Goal: Task Accomplishment & Management: Manage account settings

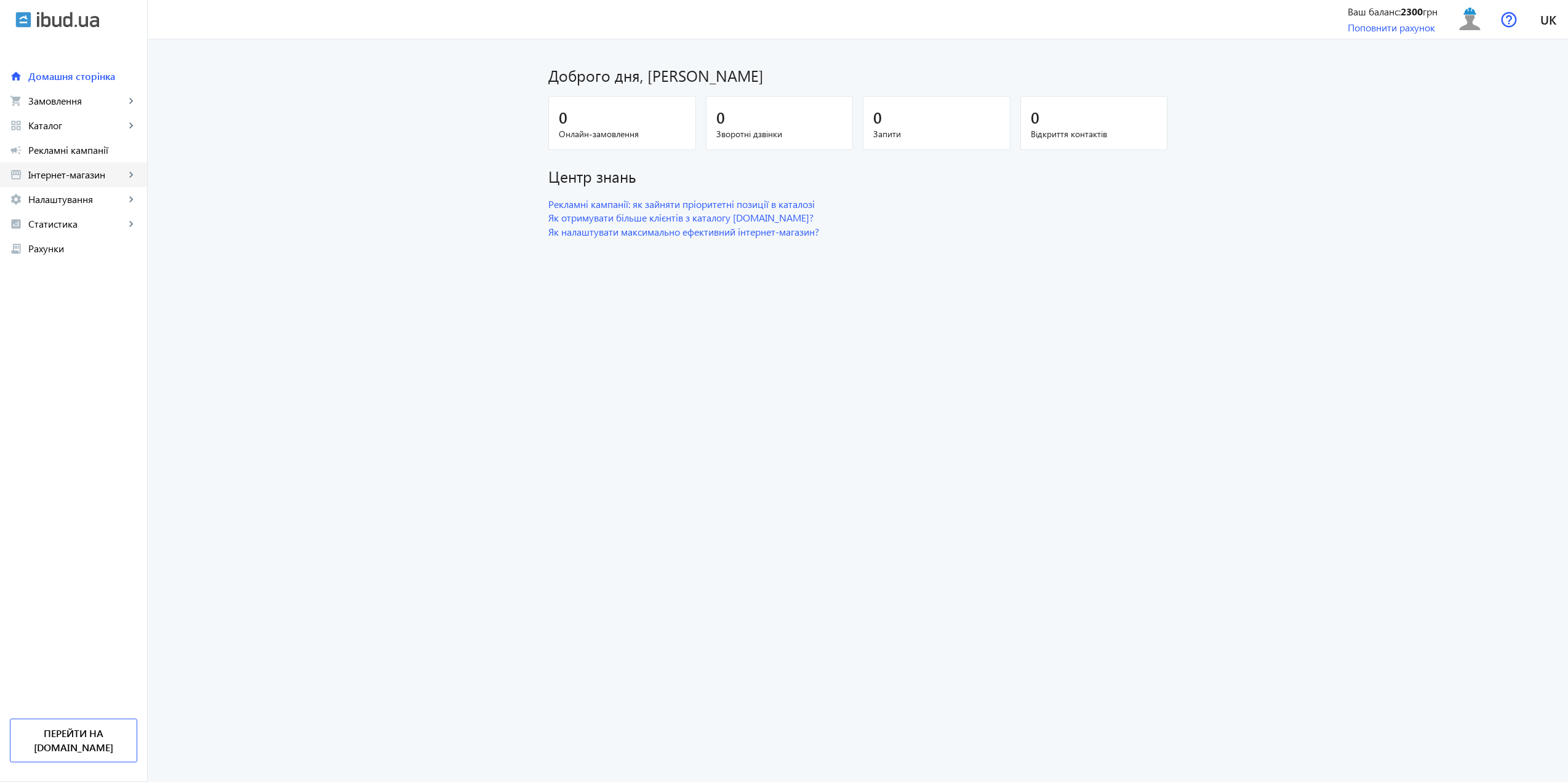
click at [77, 168] on span "Інтернет-магазин" at bounding box center [76, 174] width 96 height 13
click at [71, 345] on span "Налаштування" at bounding box center [76, 346] width 96 height 13
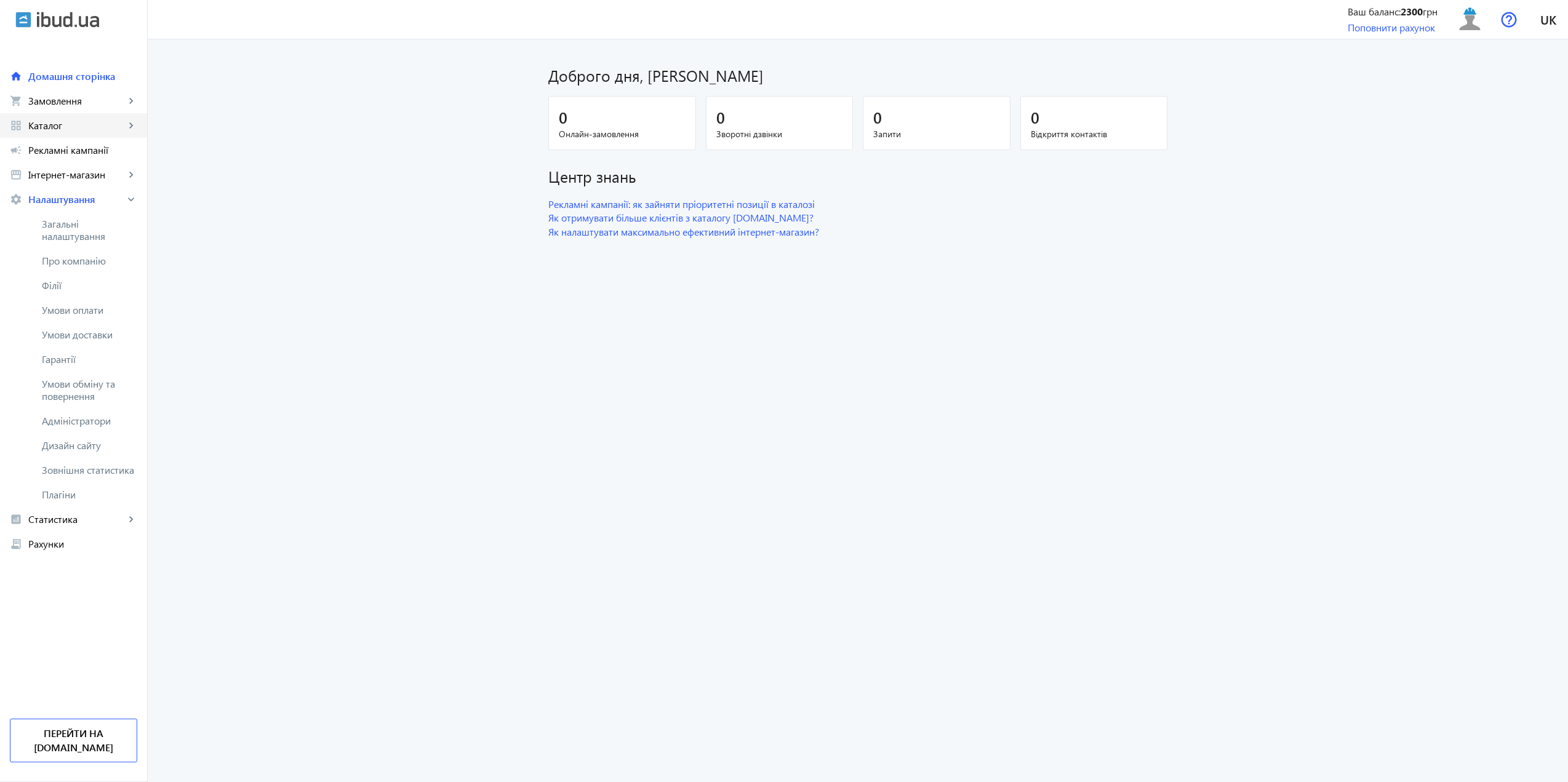
click at [57, 124] on span "Каталог" at bounding box center [76, 125] width 96 height 13
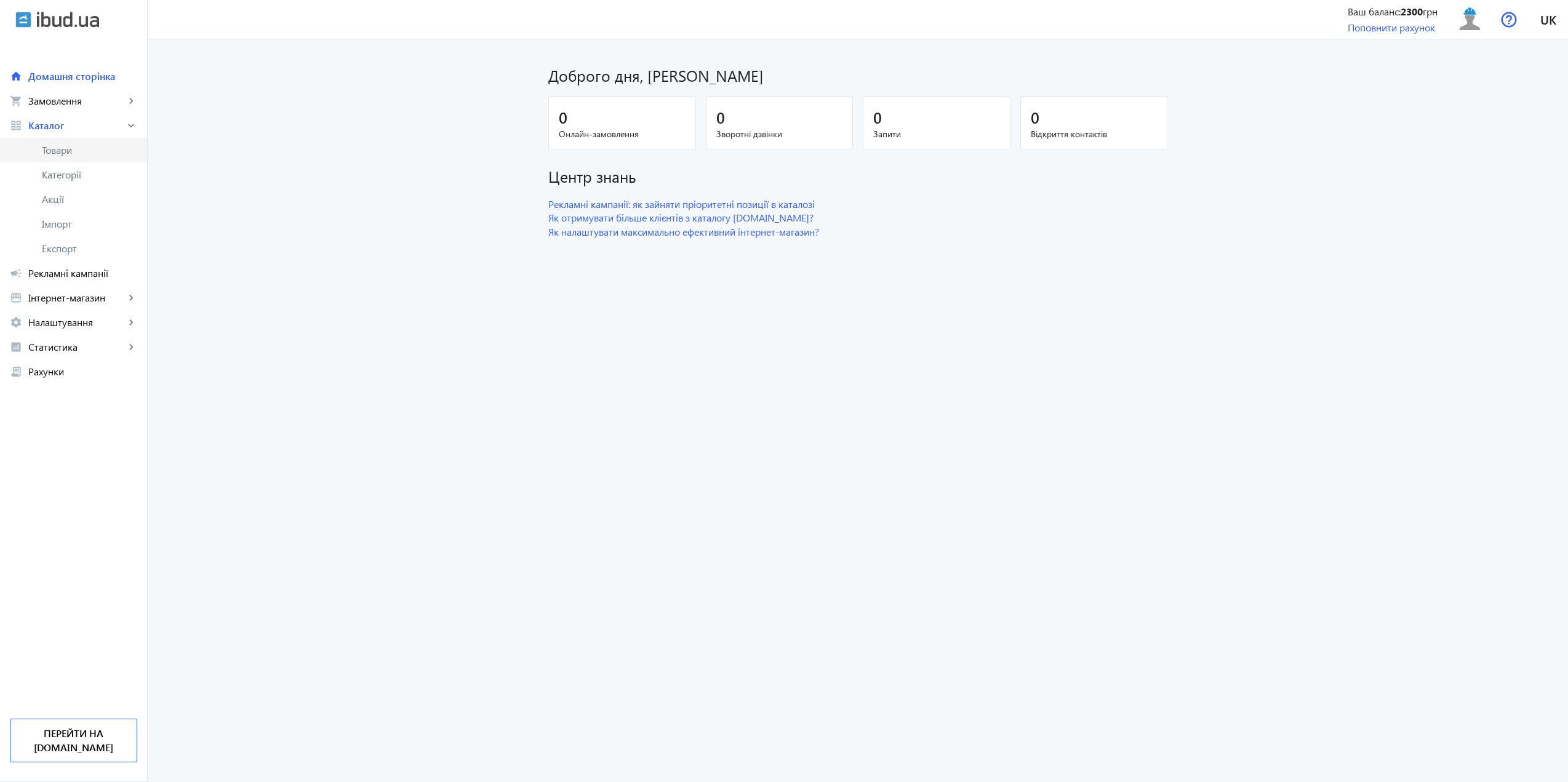
click at [64, 151] on span "Товари" at bounding box center [89, 150] width 95 height 13
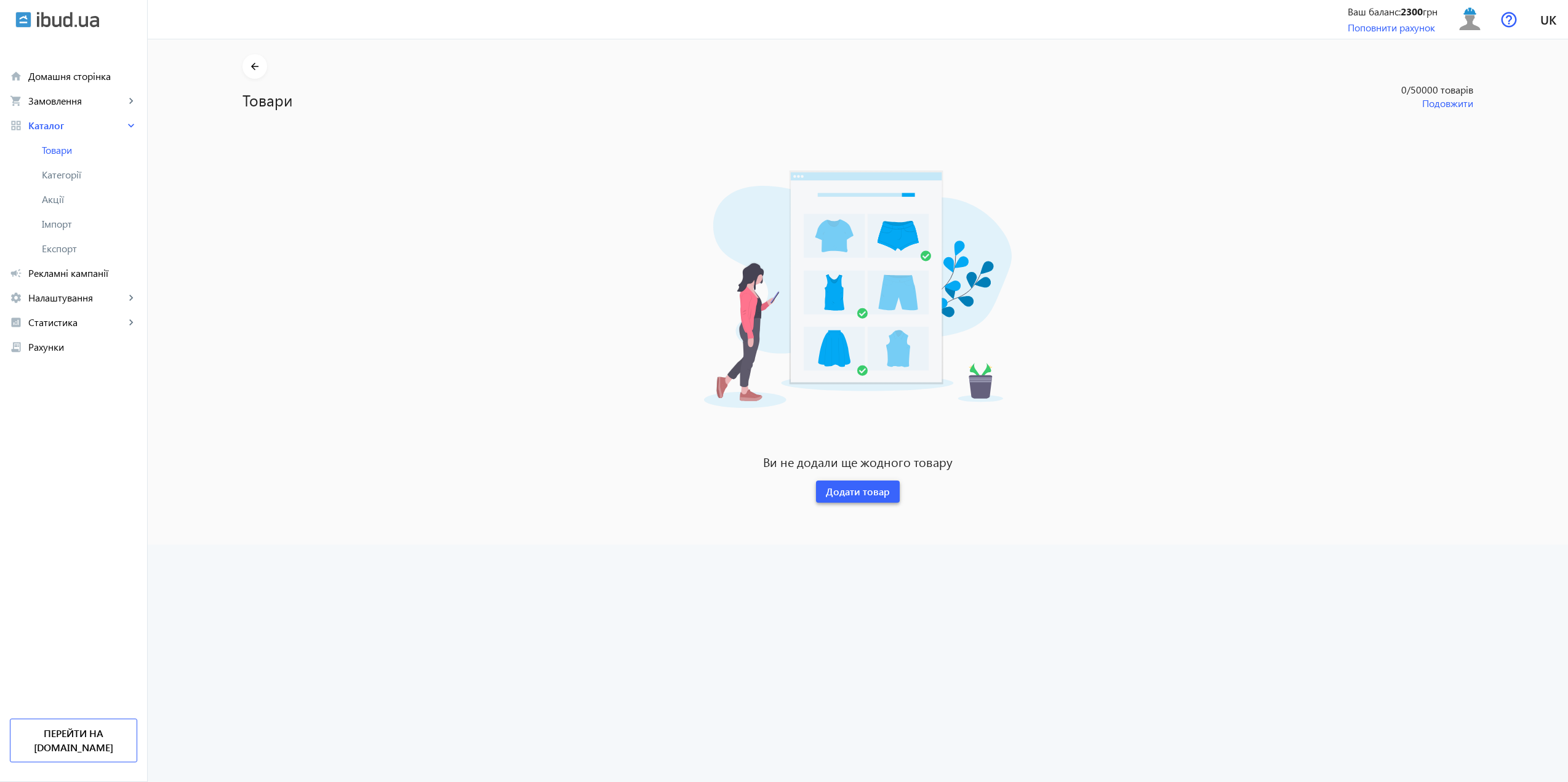
click at [819, 489] on span at bounding box center [858, 491] width 84 height 29
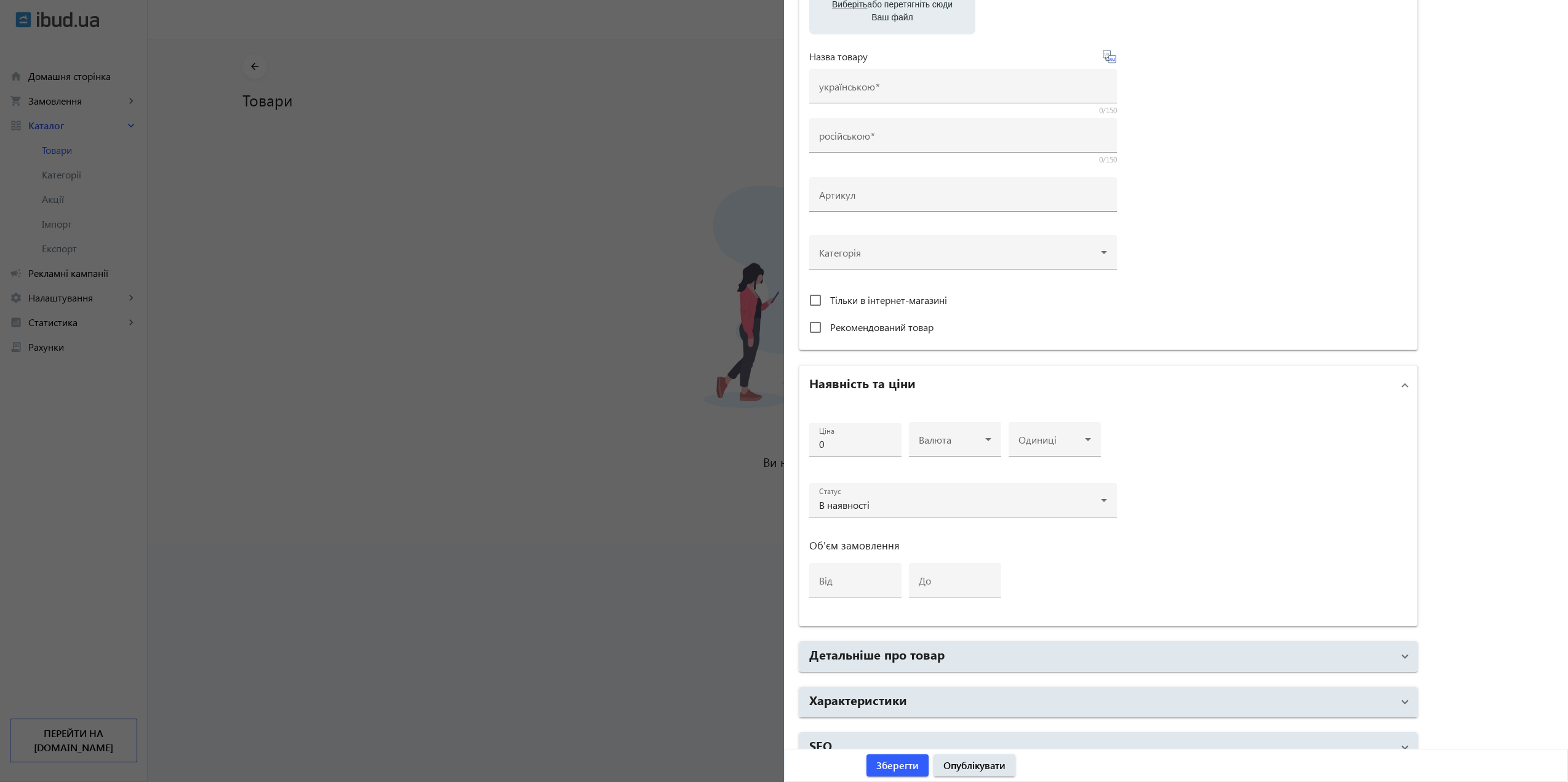
scroll to position [136, 0]
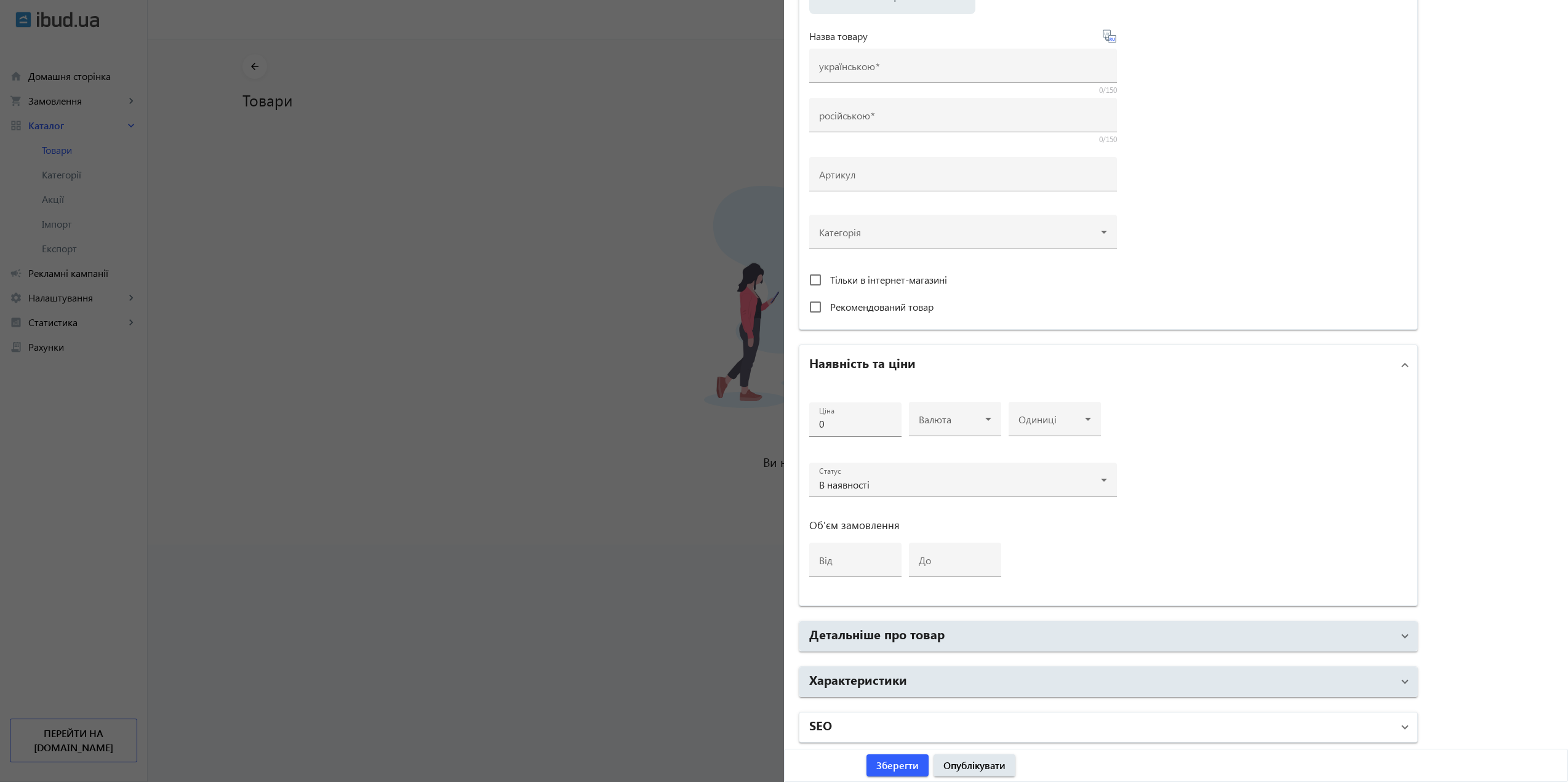
click at [892, 729] on mat-panel-title "SEO" at bounding box center [1101, 727] width 584 height 22
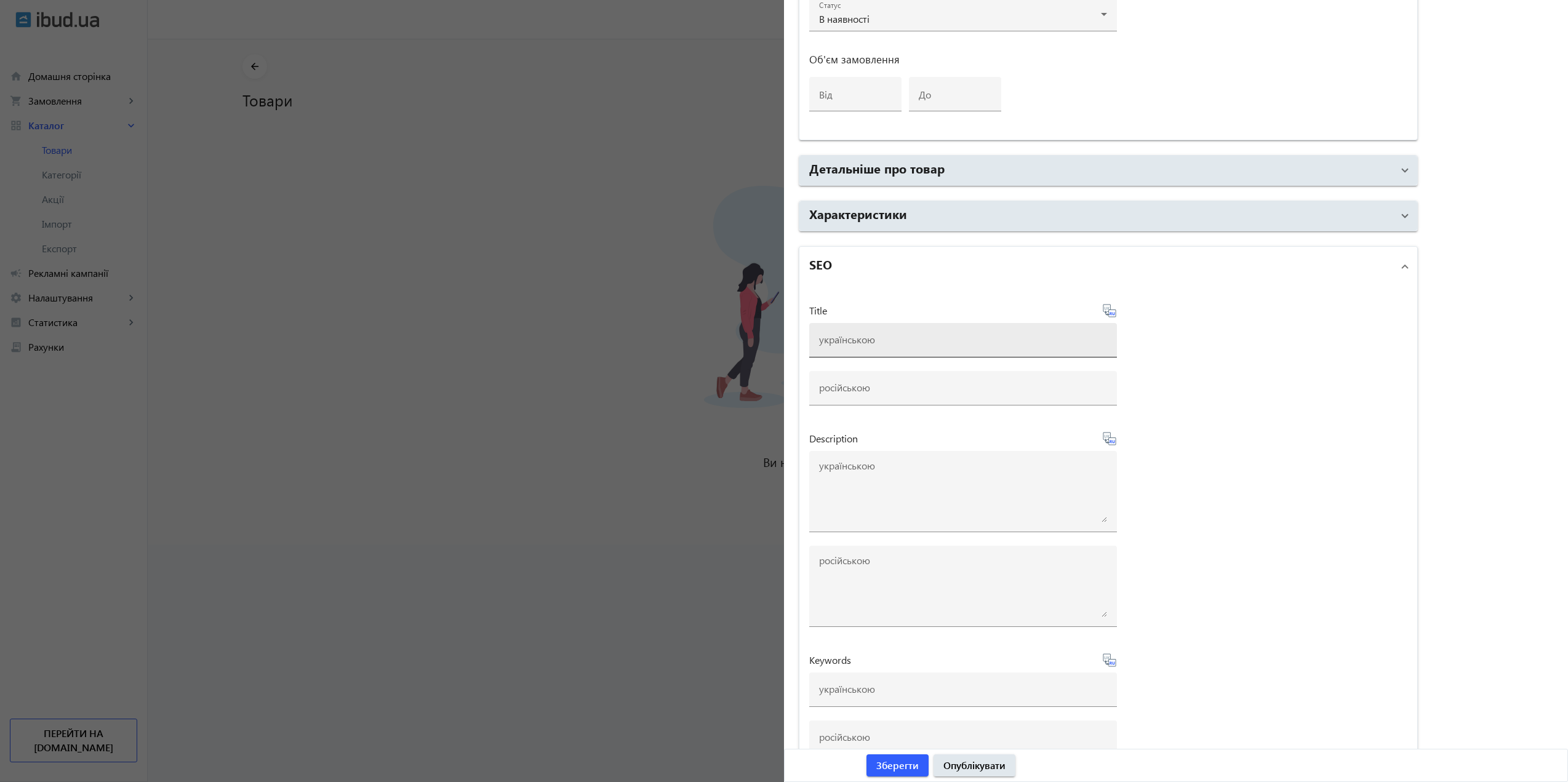
scroll to position [628, 0]
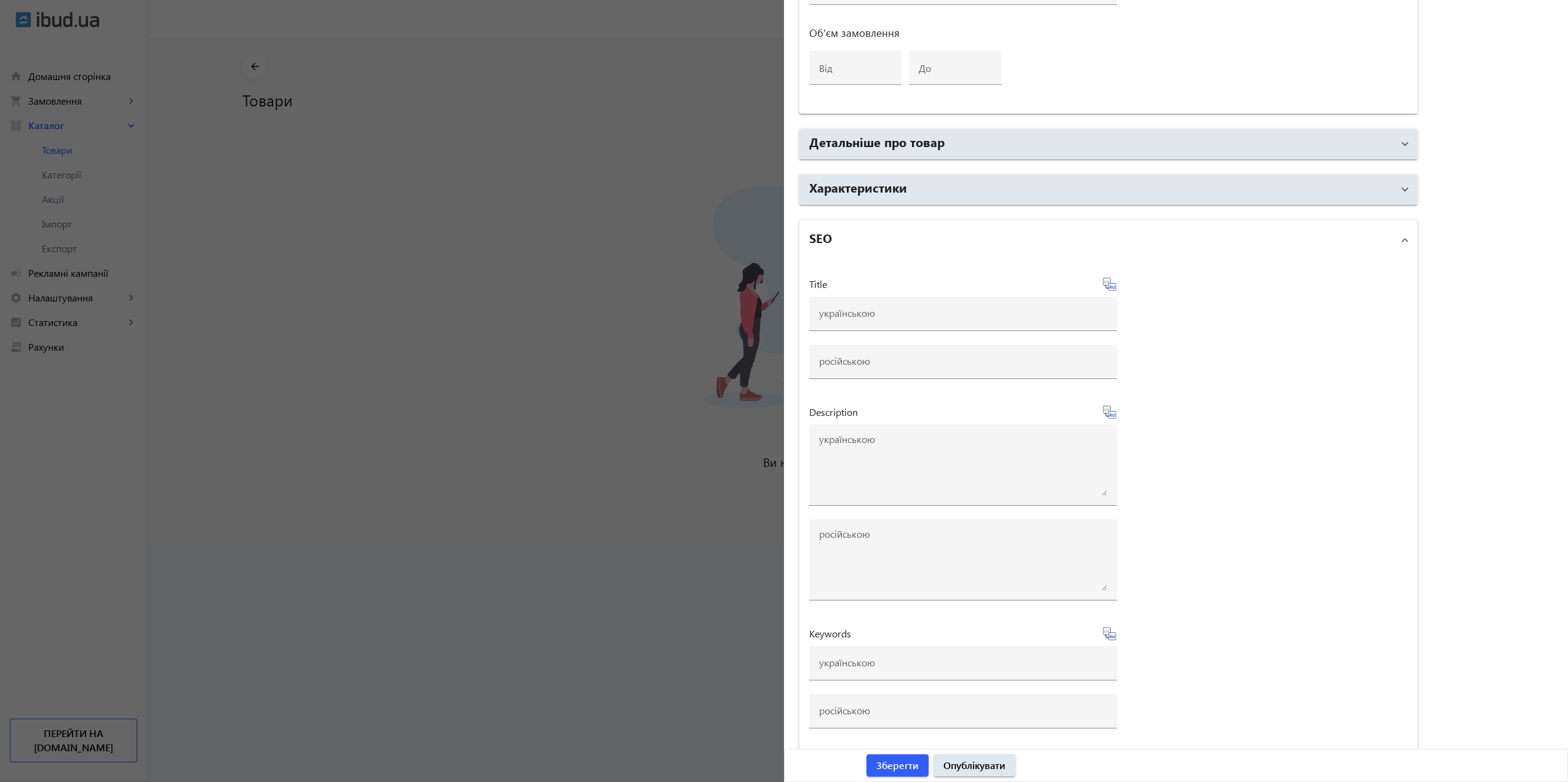
click at [840, 244] on mat-panel-title "SEO" at bounding box center [1101, 239] width 584 height 22
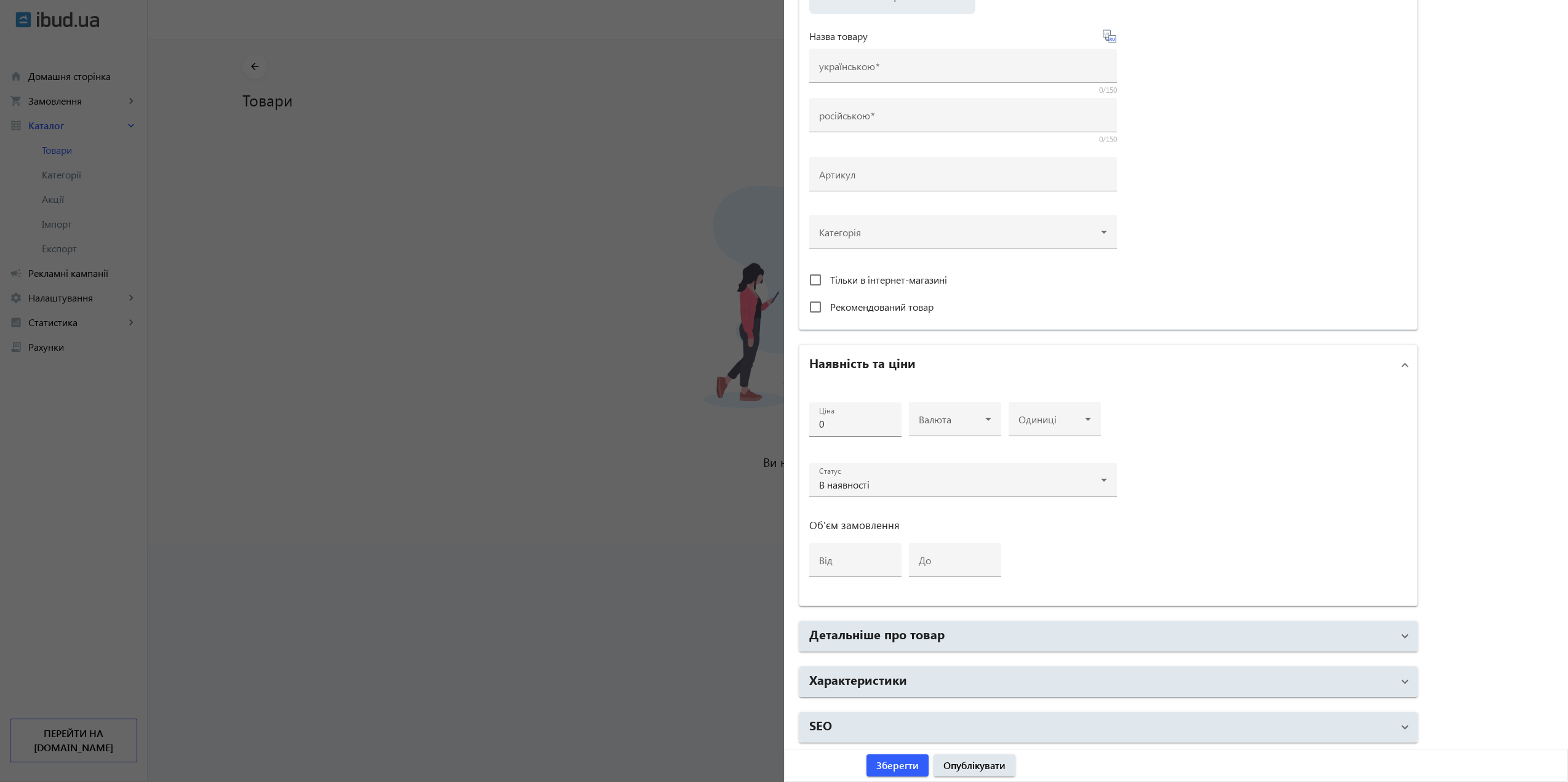
scroll to position [136, 0]
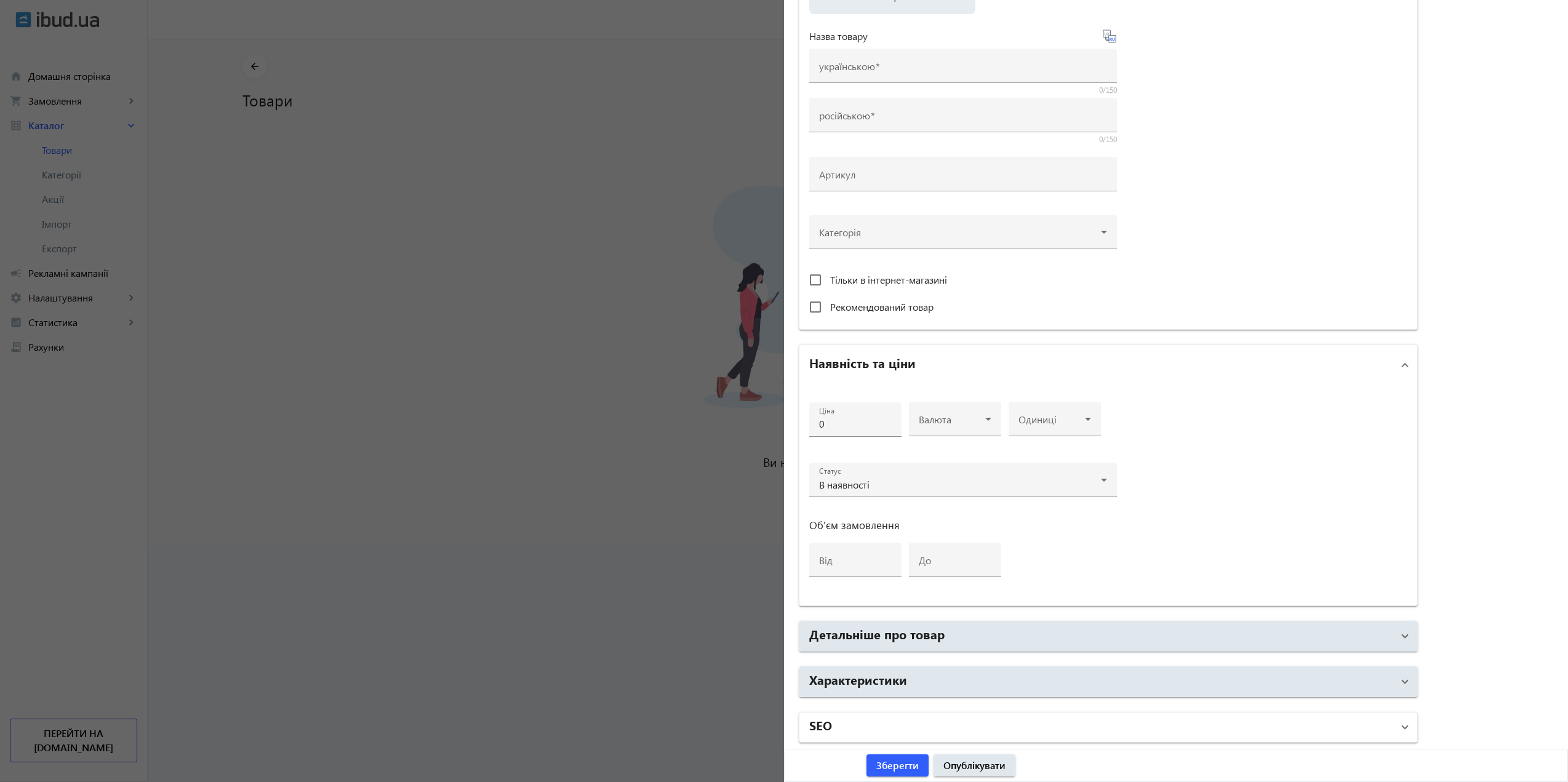
click at [877, 714] on mat-expansion-panel-header "SEO" at bounding box center [1108, 727] width 618 height 29
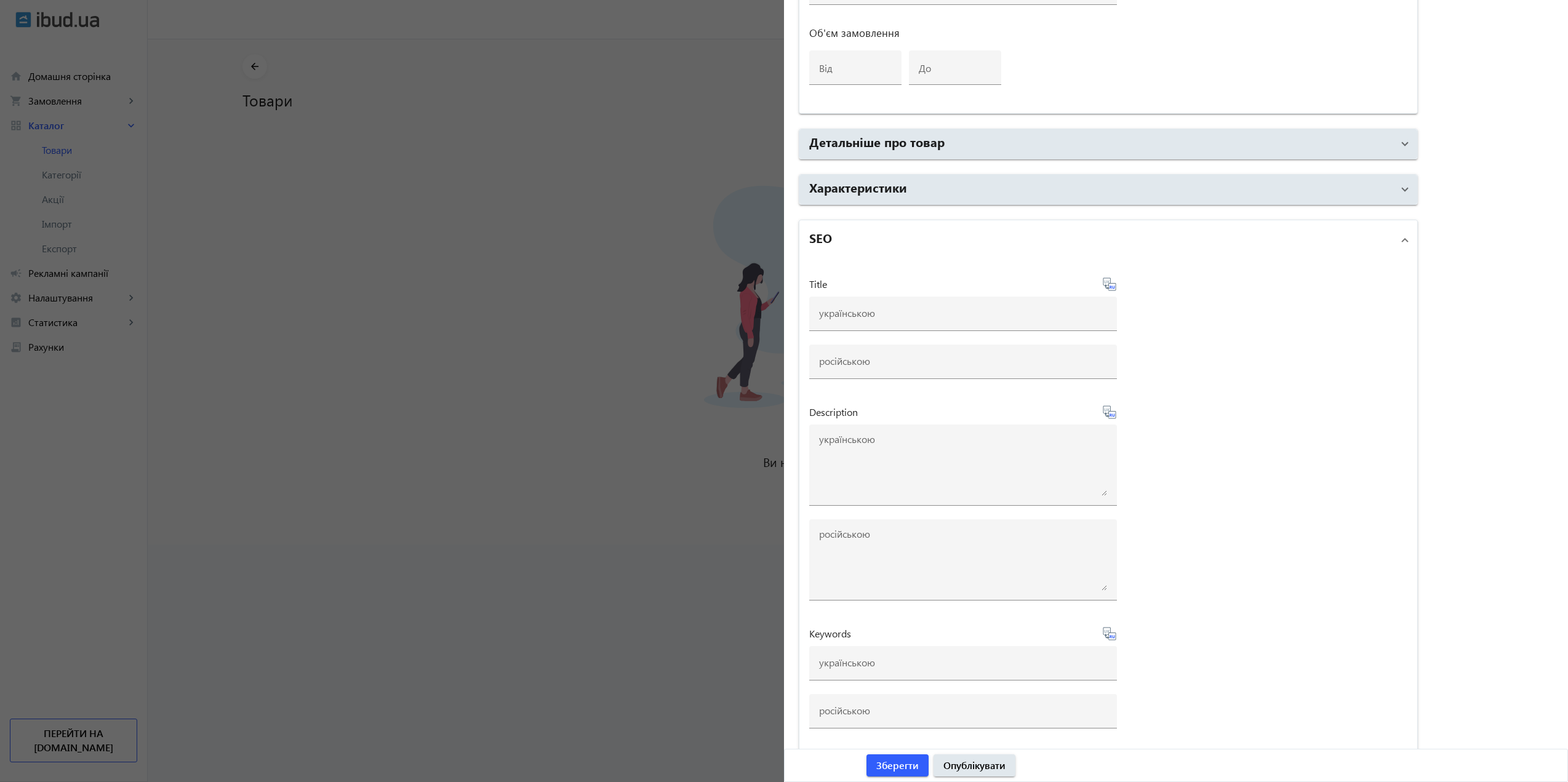
scroll to position [628, 0]
click at [633, 303] on div at bounding box center [784, 391] width 1568 height 782
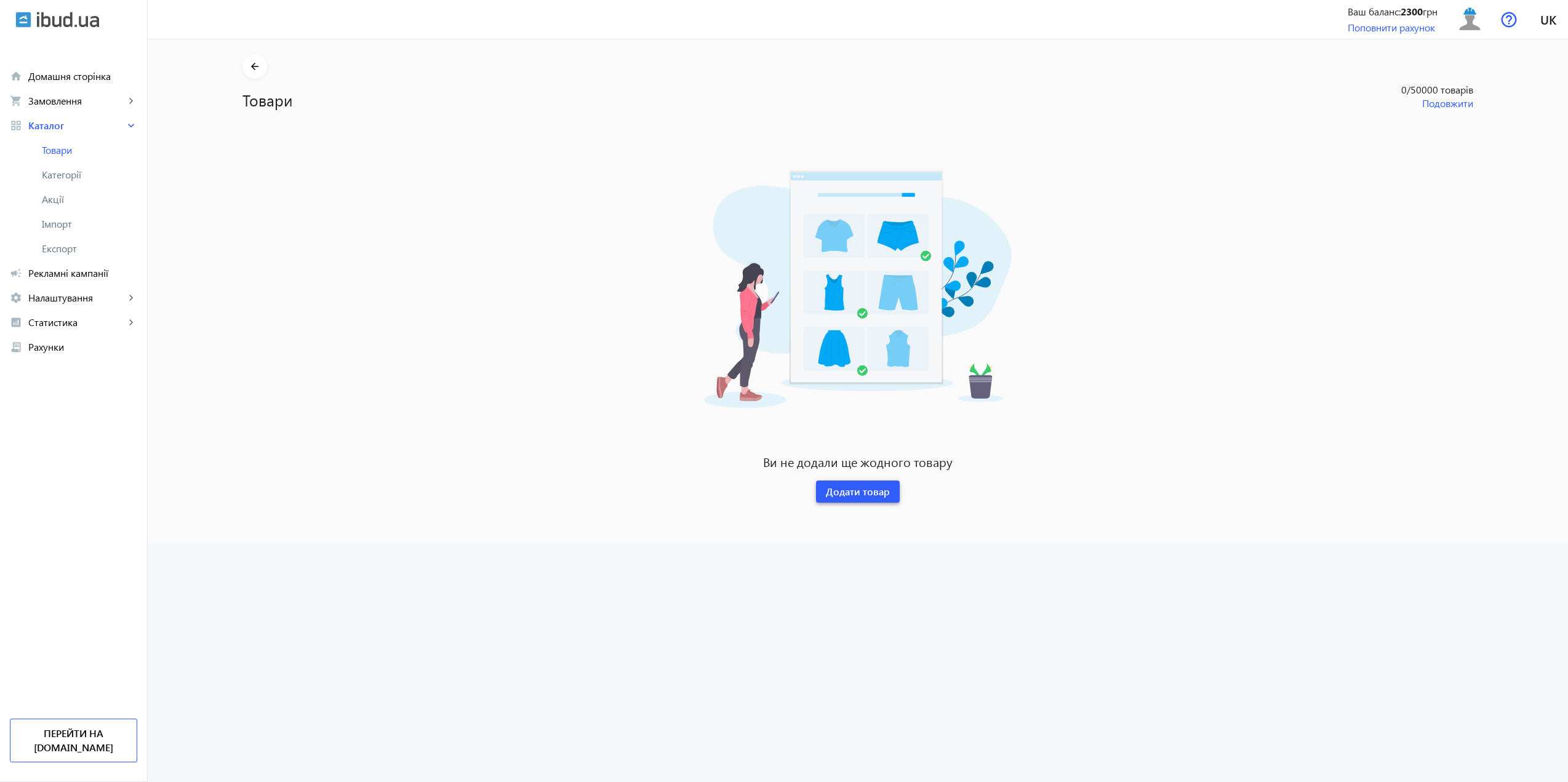
scroll to position [0, 0]
click at [73, 222] on span "Імпорт" at bounding box center [89, 224] width 95 height 13
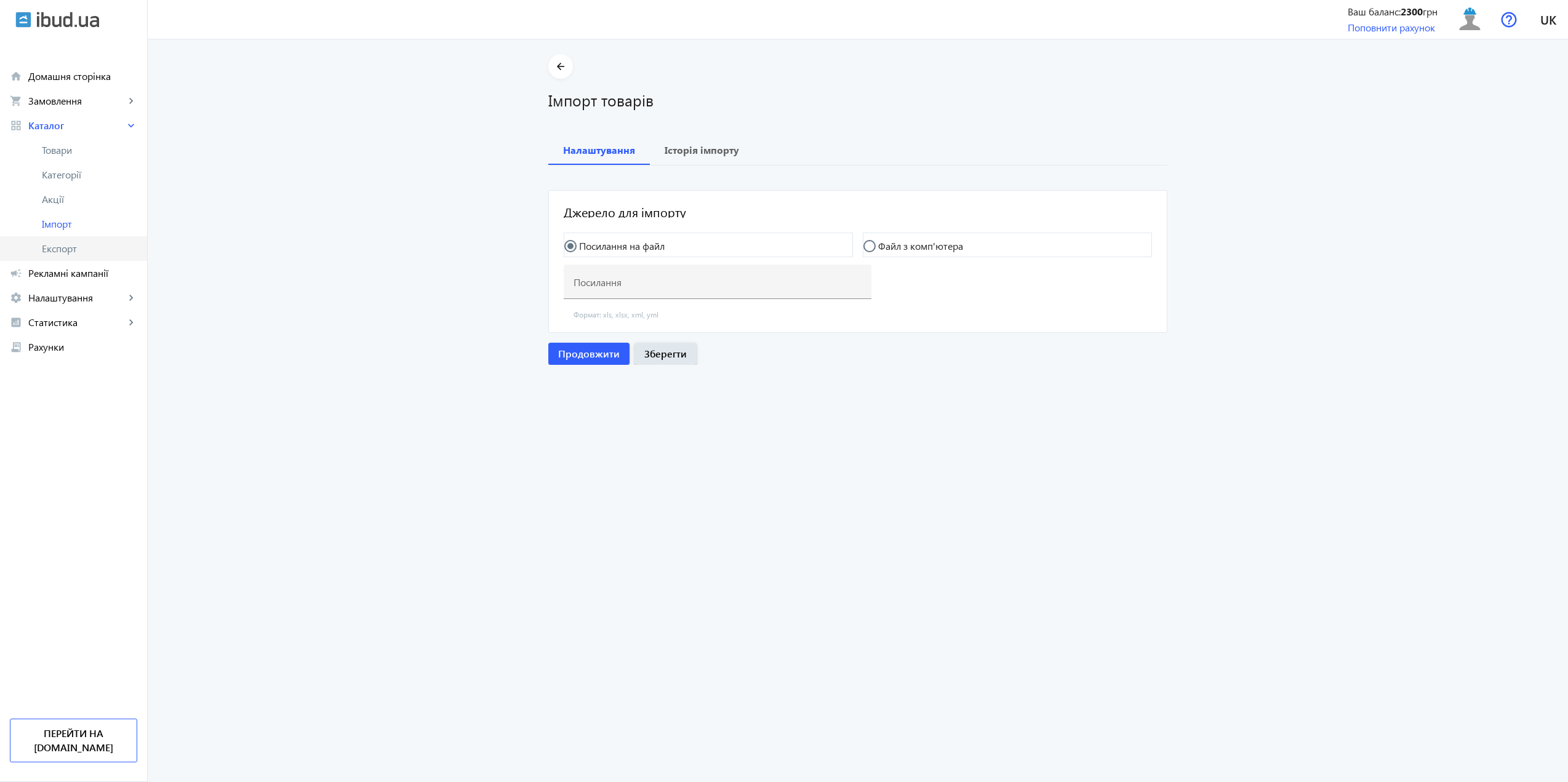
click at [68, 247] on span "Експорт" at bounding box center [89, 248] width 95 height 13
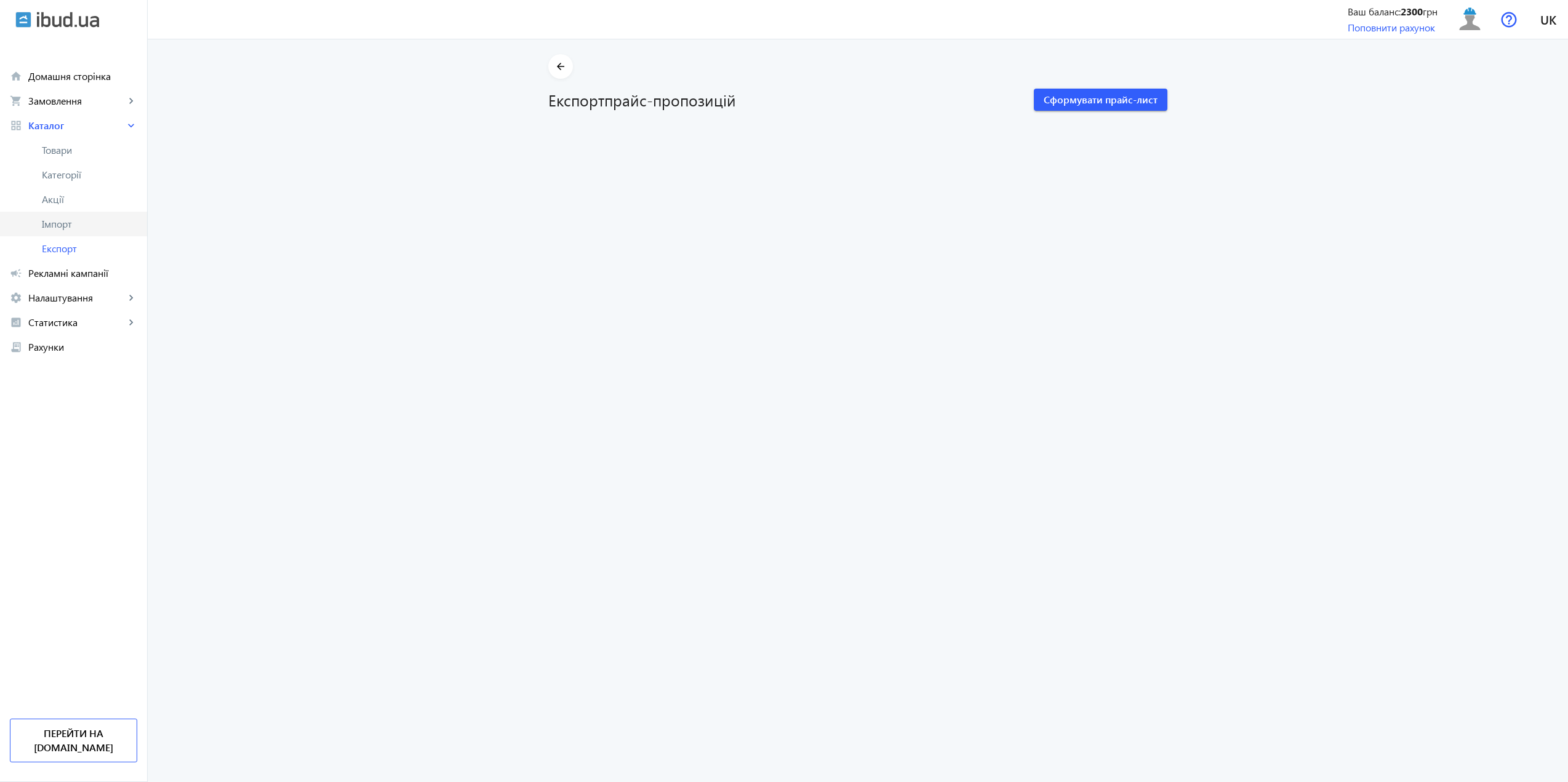
click at [57, 232] on link "Імпорт" at bounding box center [73, 224] width 147 height 24
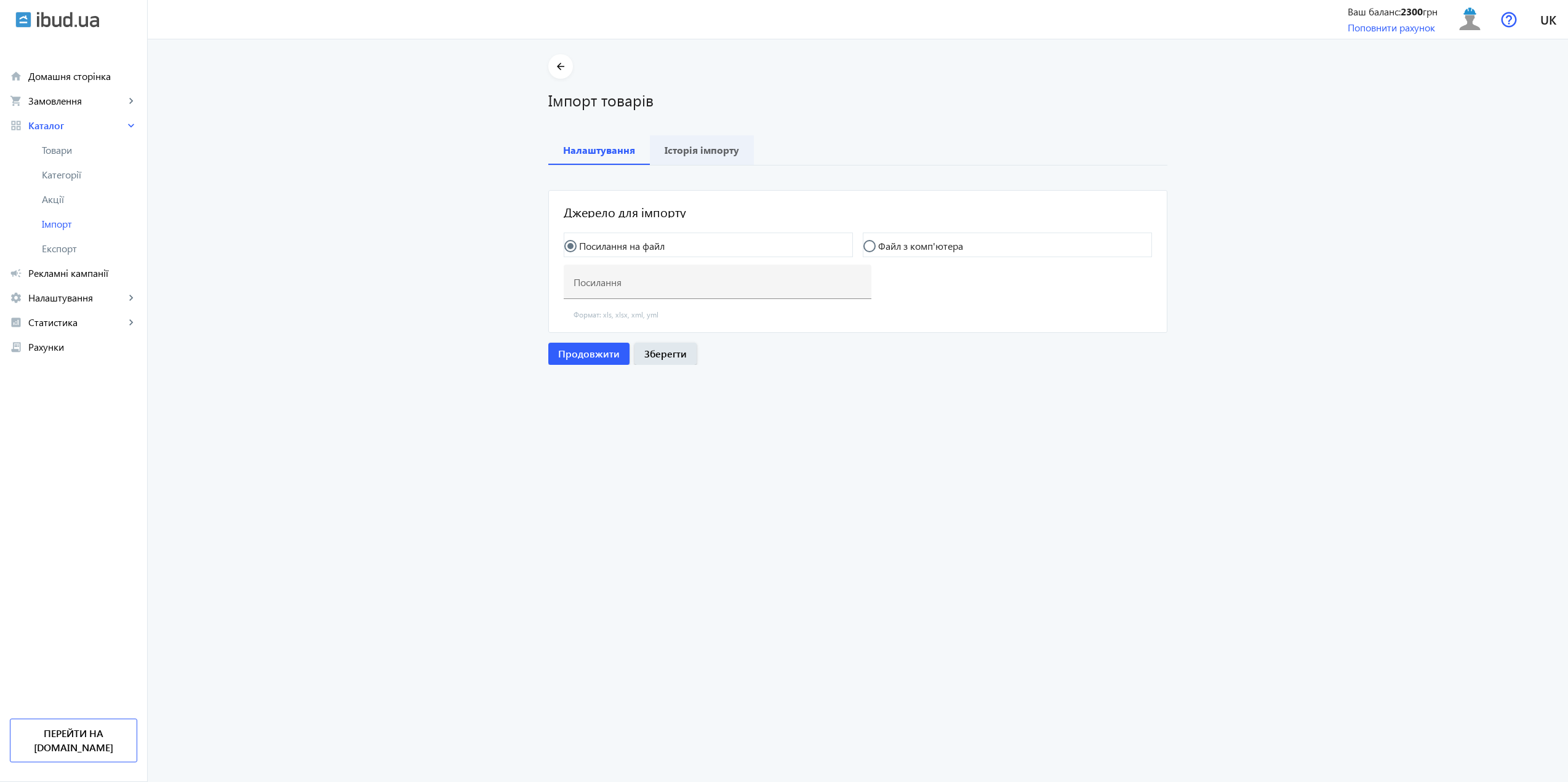
click at [691, 153] on b "Історія імпорту" at bounding box center [701, 150] width 75 height 10
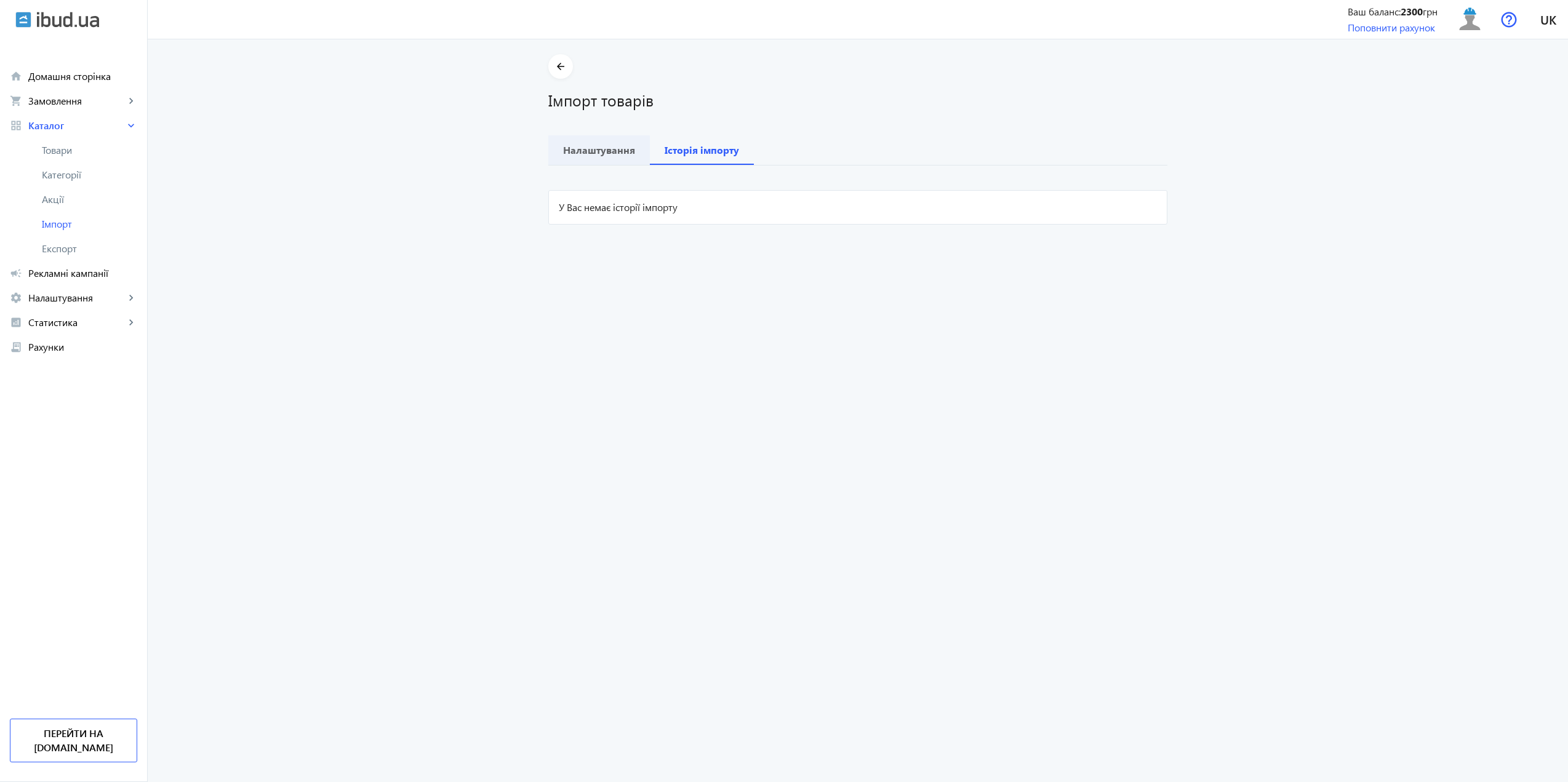
click at [573, 153] on b "Налаштування" at bounding box center [599, 150] width 72 height 10
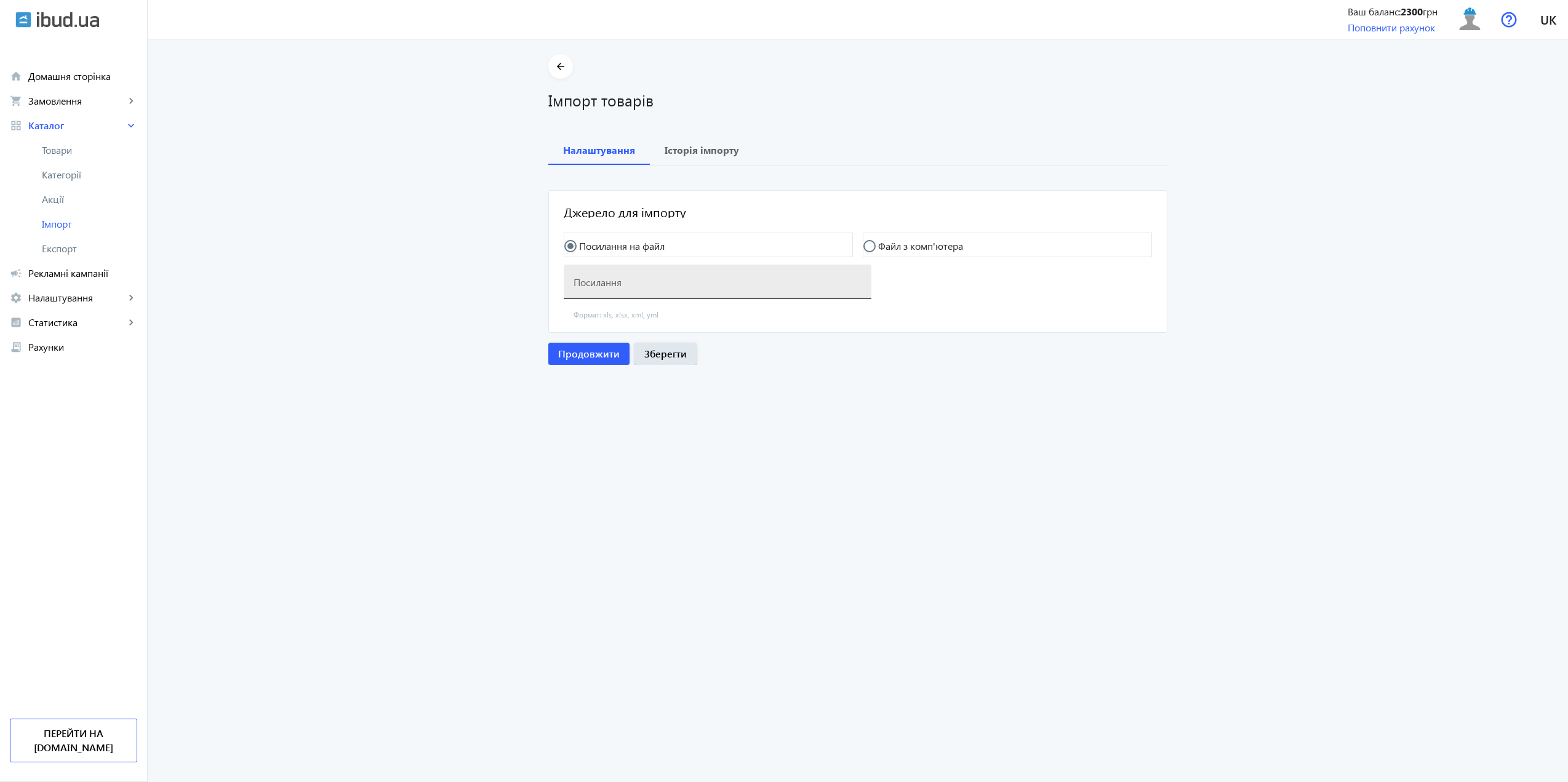
click at [626, 280] on input "Посилання" at bounding box center [717, 285] width 288 height 13
click at [619, 292] on div "Посилання" at bounding box center [717, 281] width 288 height 34
paste input "https://polyglasspro.prom.ua/products_feed.xml?hash_tag=513516b0e21ec03dad58de1…"
type input "https://polyglasspro.prom.ua/products_feed.xml?hash_tag=513516b0e21ec03dad58de1…"
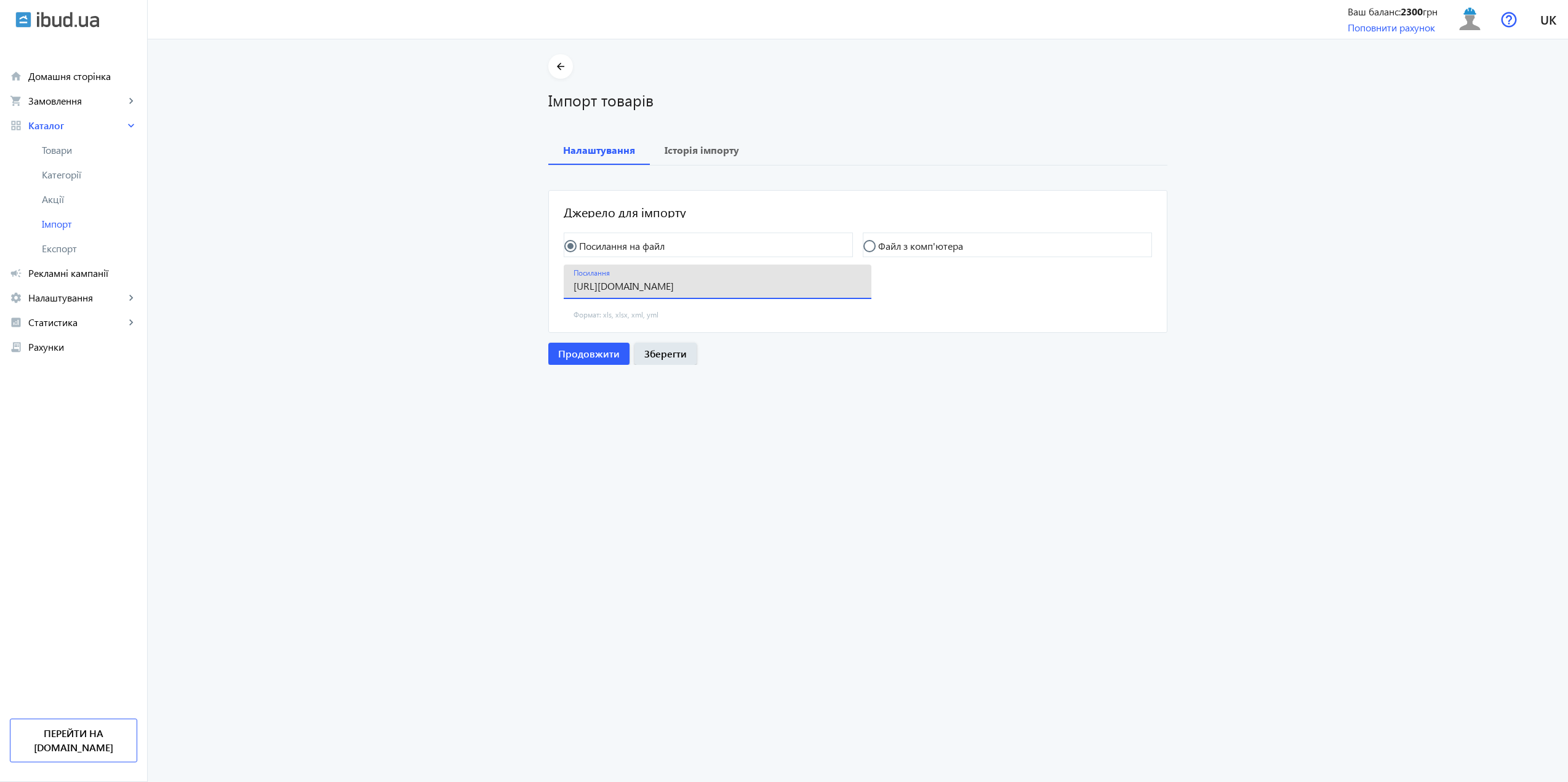
scroll to position [0, 0]
click at [608, 349] on span "Продовжити" at bounding box center [588, 354] width 61 height 14
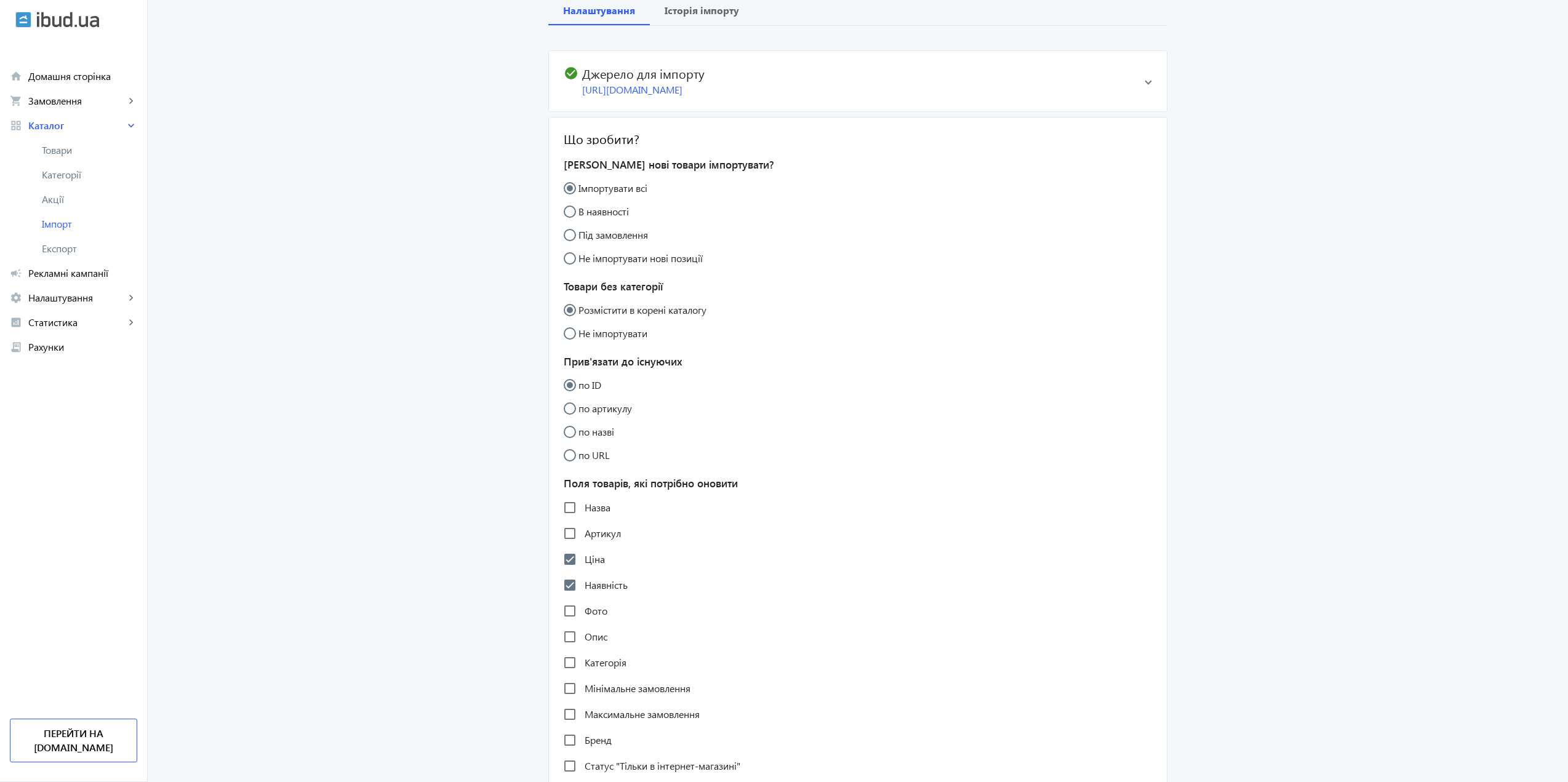
scroll to position [123, 0]
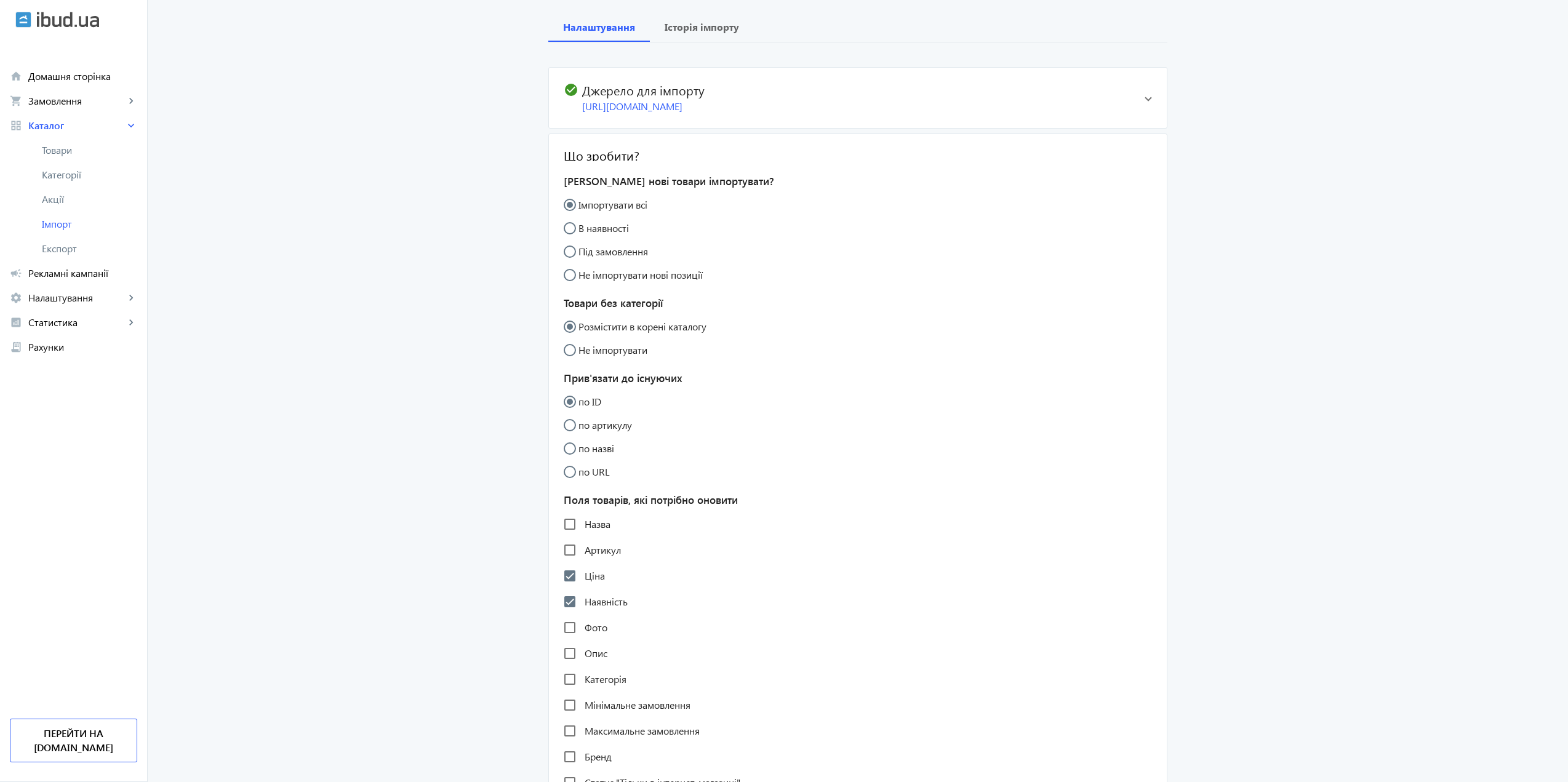
click at [565, 440] on input "по артикулу" at bounding box center [575, 431] width 24 height 24
radio input "true"
click at [563, 414] on input "по ID" at bounding box center [575, 408] width 24 height 24
radio input "true"
click at [563, 442] on input "по артикулу" at bounding box center [575, 431] width 24 height 24
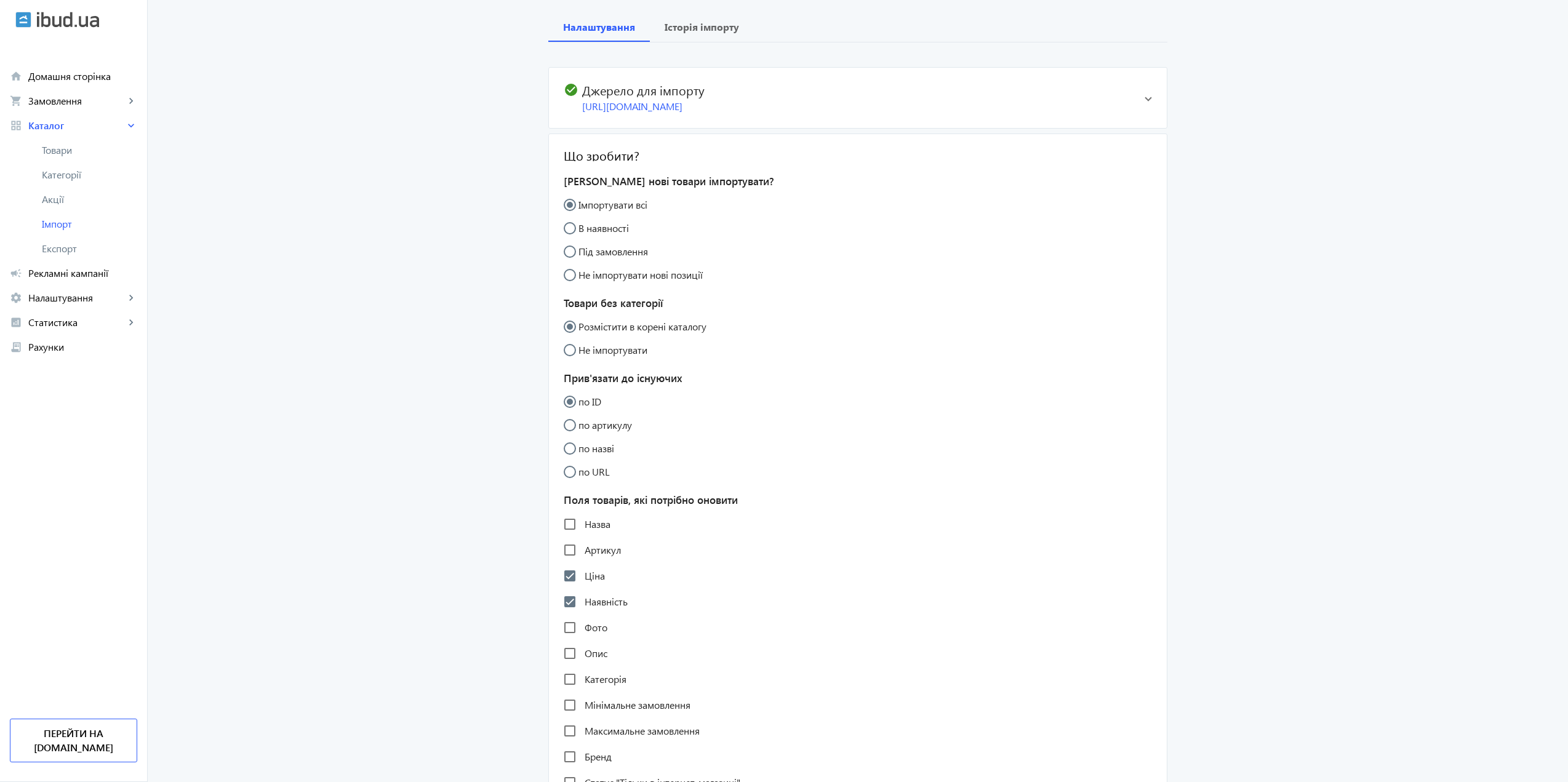
radio input "true"
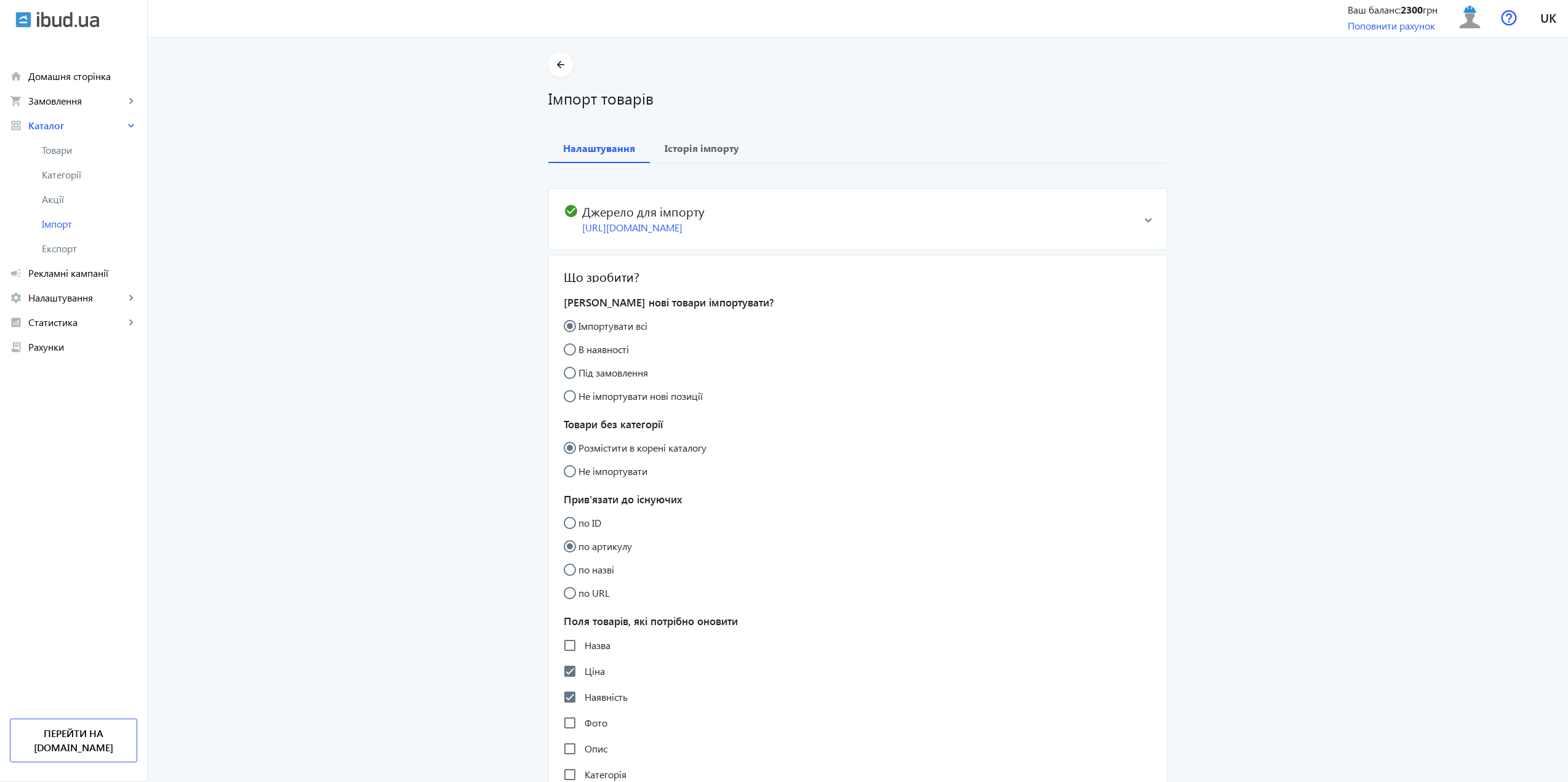
scroll to position [0, 0]
drag, startPoint x: 565, startPoint y: 368, endPoint x: 565, endPoint y: 387, distance: 19.0
click at [565, 383] on mat-radio-group "Імпортувати всі В наявності Під замовлення Не імпортувати нові позиції" at bounding box center [857, 362] width 588 height 93
click at [569, 365] on input "В наявності" at bounding box center [575, 357] width 24 height 24
radio input "true"
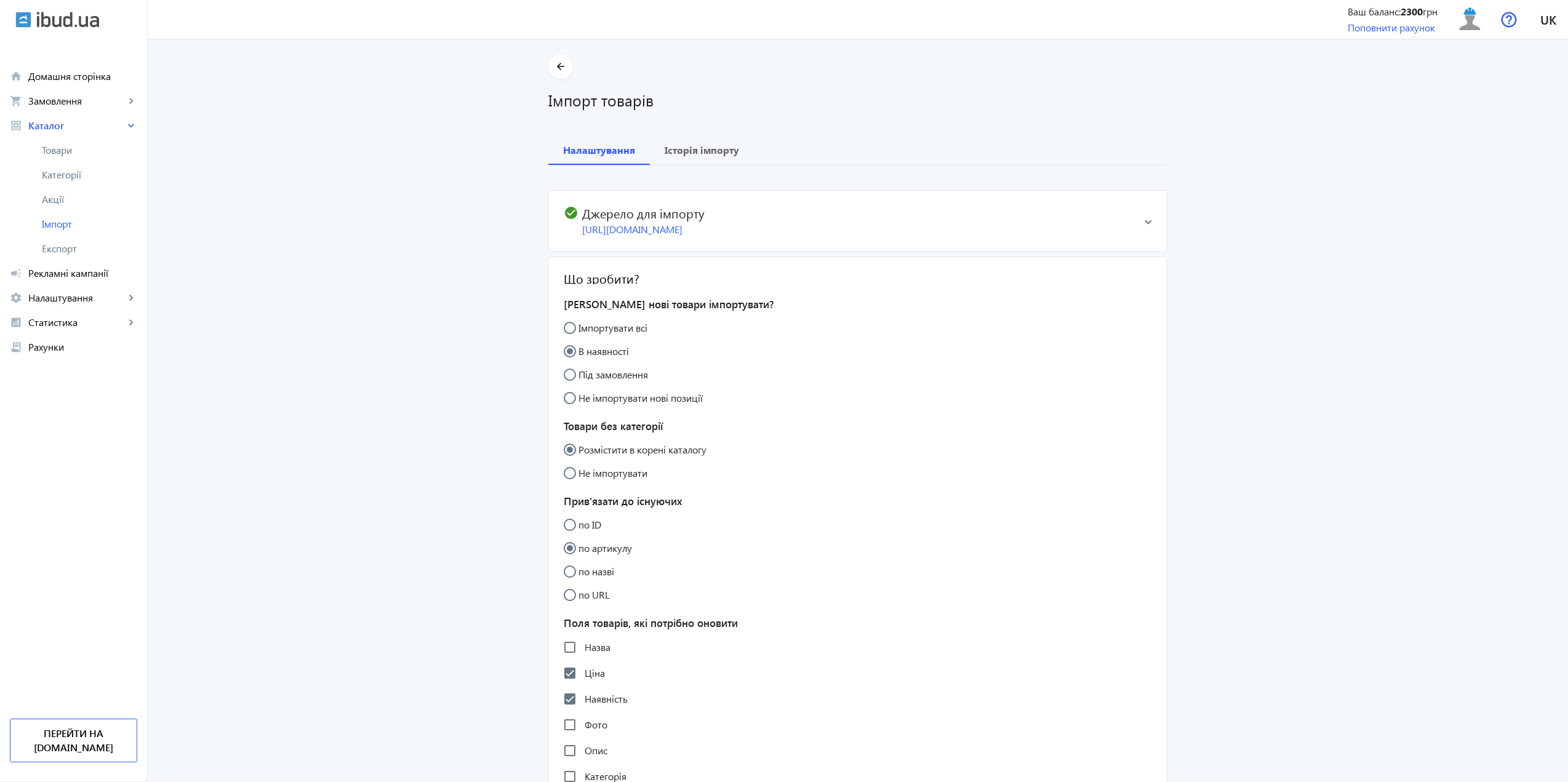
click at [568, 336] on input "Імпортувати всі" at bounding box center [575, 334] width 24 height 24
radio input "true"
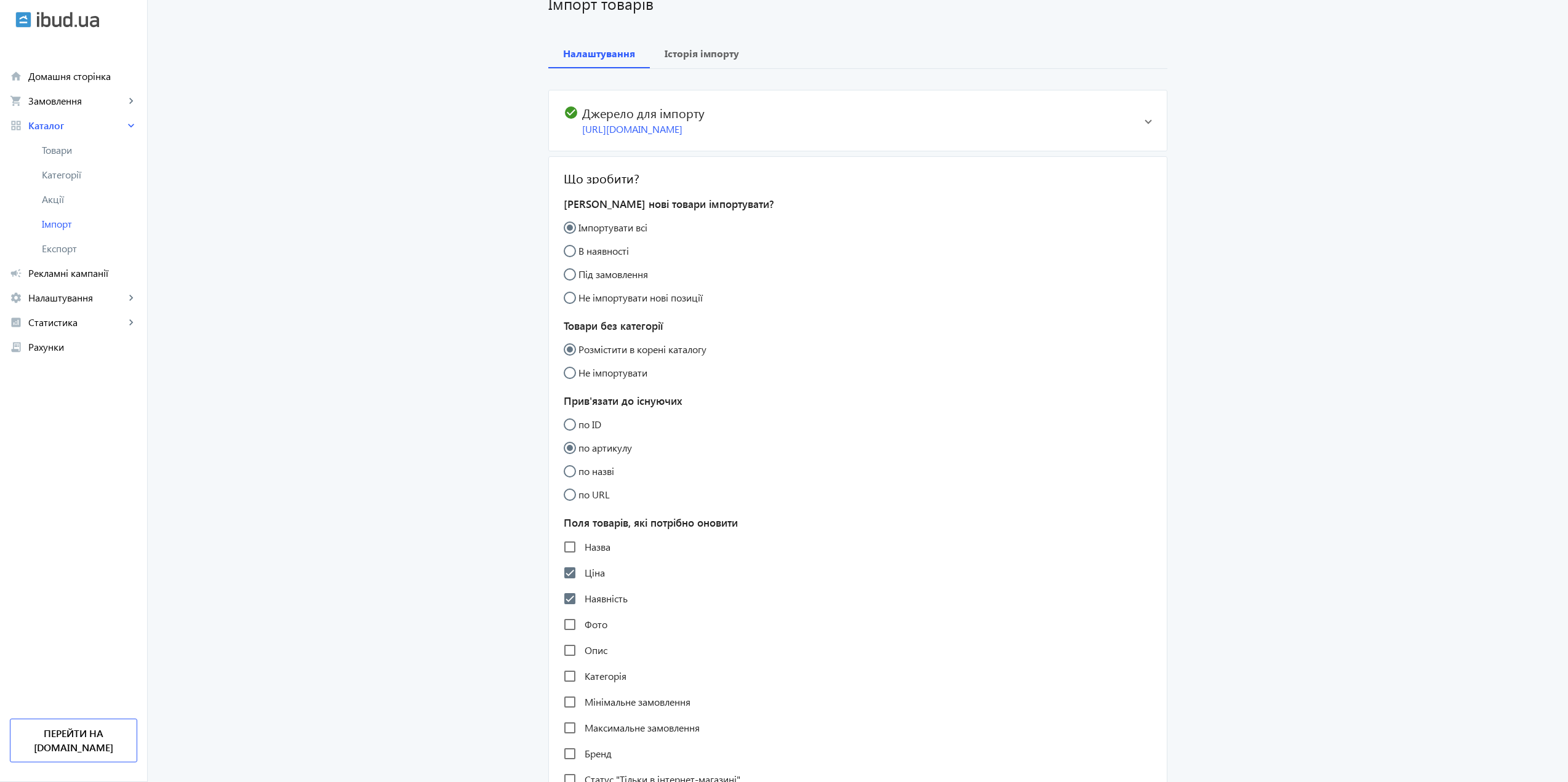
scroll to position [123, 0]
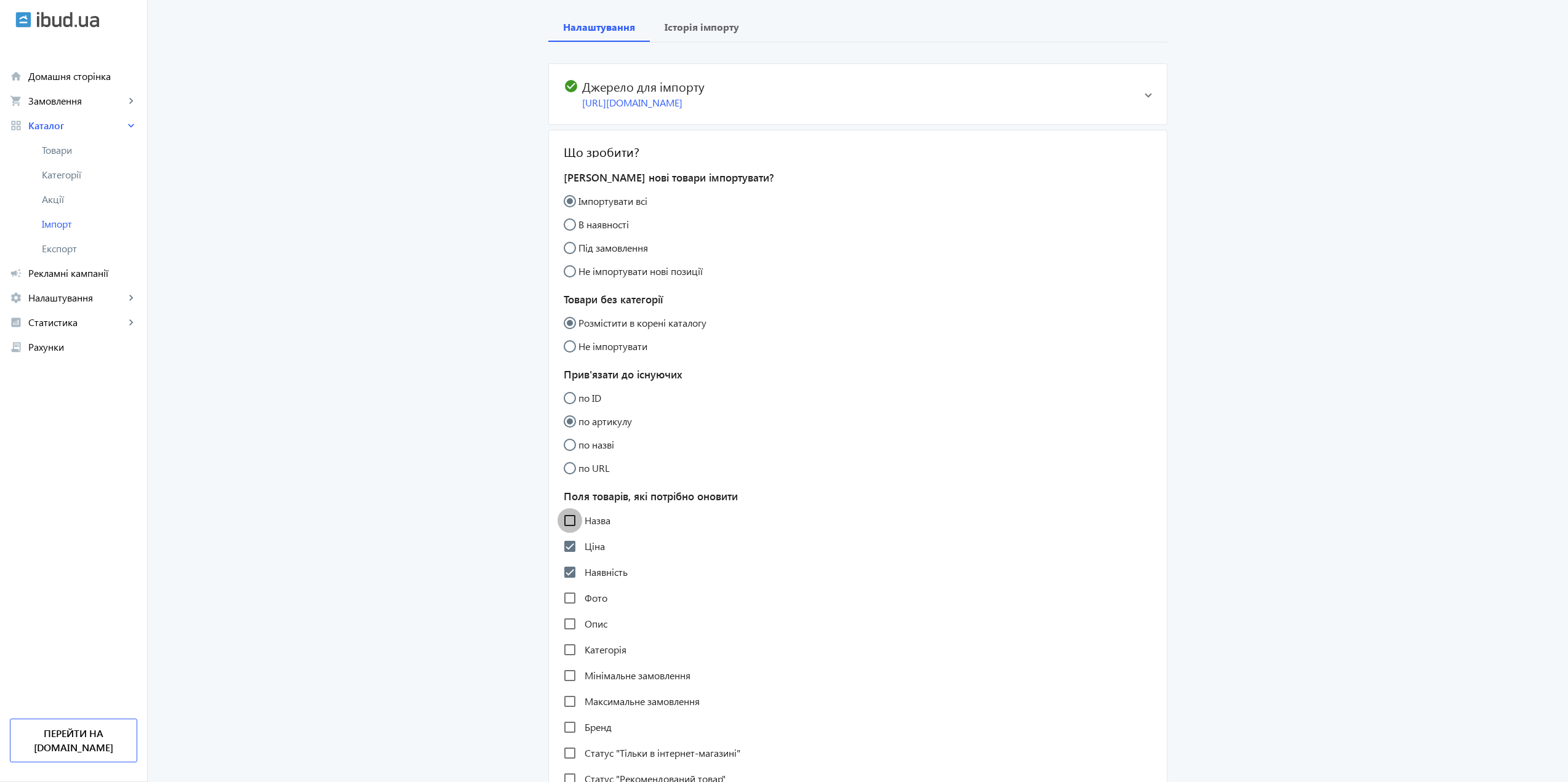
click at [573, 533] on input "Назва" at bounding box center [569, 519] width 24 height 24
click at [570, 533] on input "Назва" at bounding box center [569, 519] width 24 height 24
click at [564, 533] on input "Назва" at bounding box center [569, 519] width 24 height 24
click at [567, 533] on input "Назва" at bounding box center [569, 519] width 24 height 24
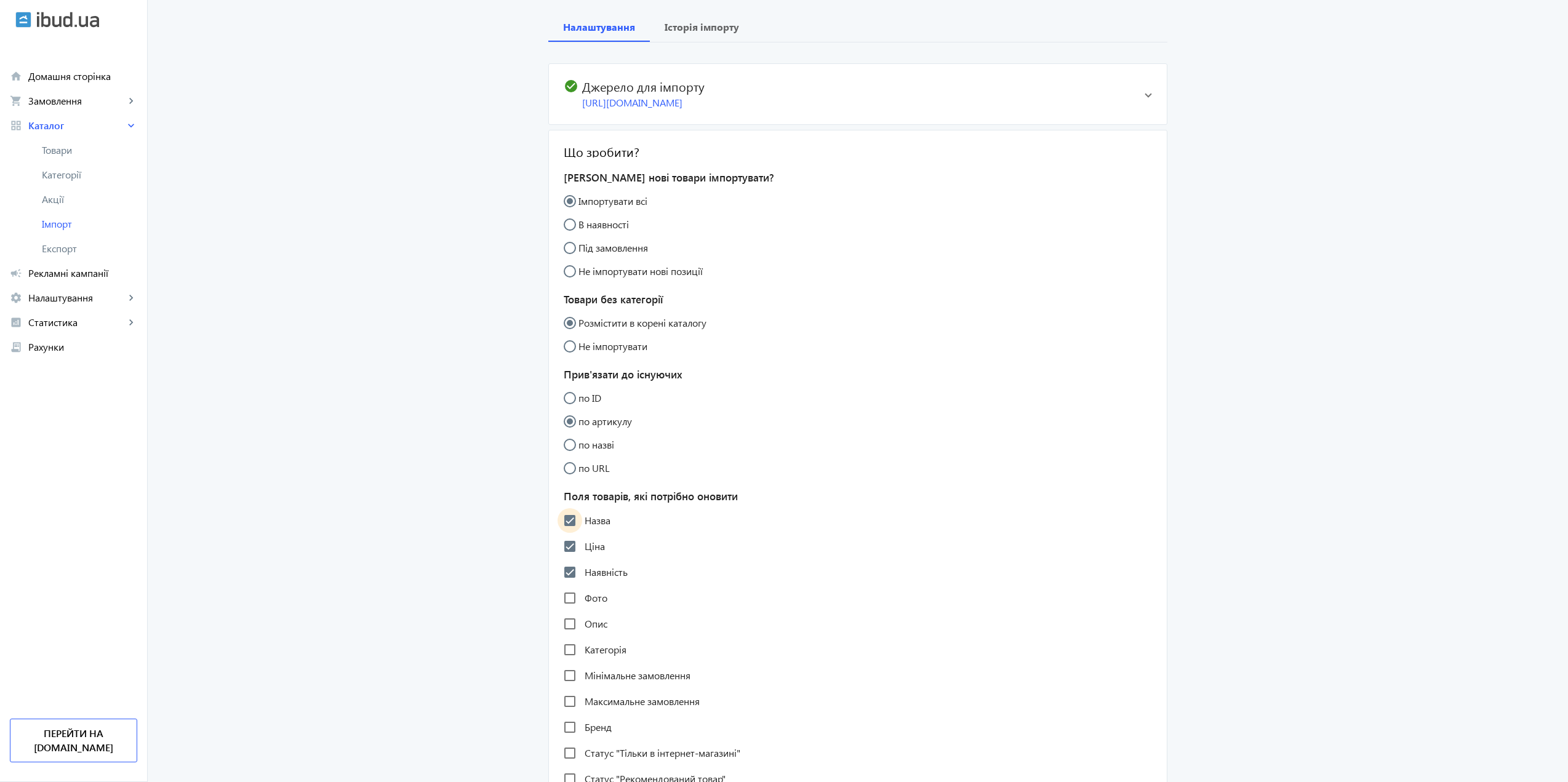
click at [567, 533] on input "Назва" at bounding box center [569, 519] width 24 height 24
click at [566, 533] on input "Назва" at bounding box center [569, 519] width 24 height 24
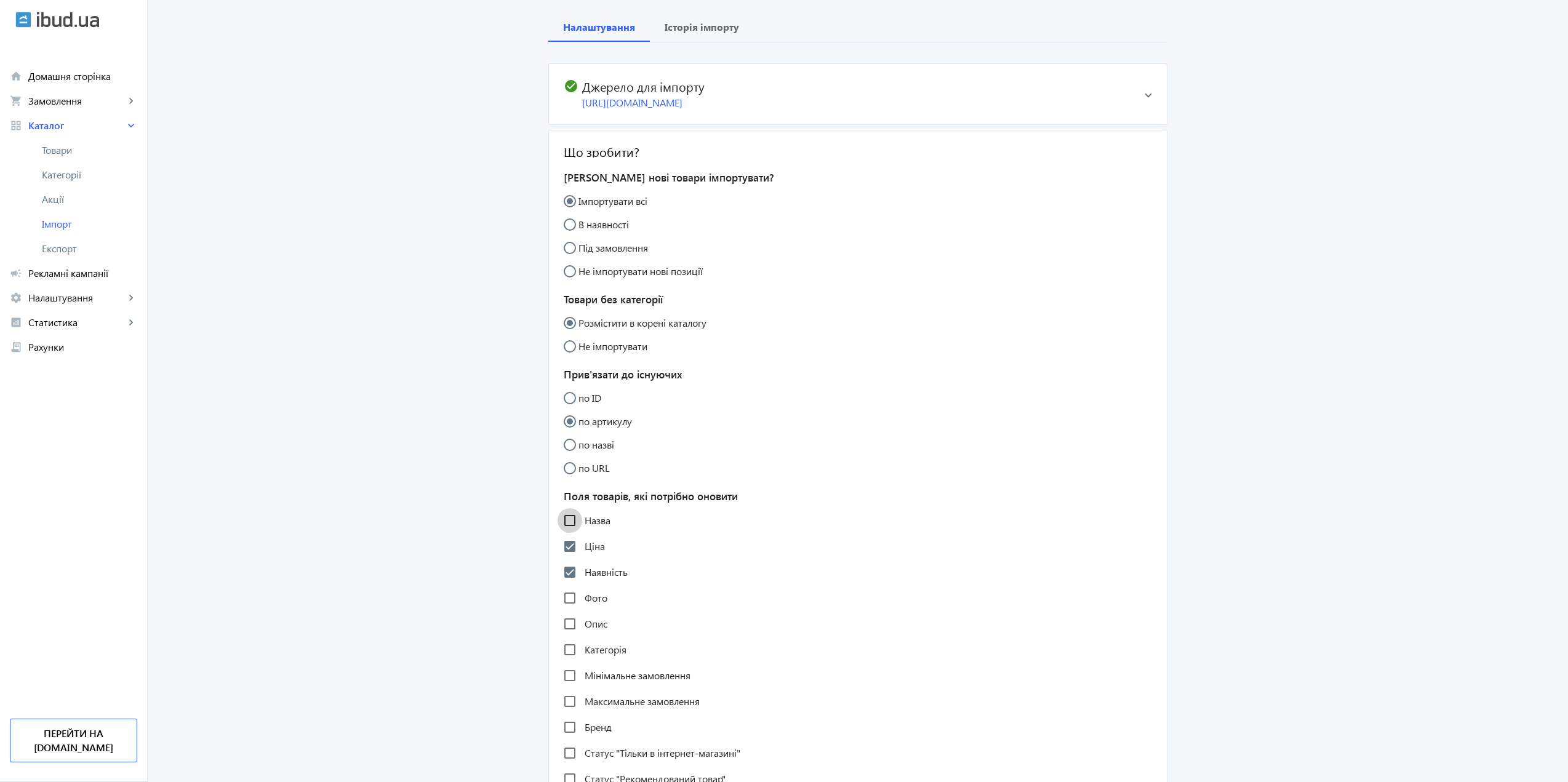
click at [565, 533] on input "Назва" at bounding box center [569, 519] width 24 height 24
click at [564, 533] on input "Назва" at bounding box center [569, 519] width 24 height 24
click at [561, 533] on input "Назва" at bounding box center [569, 519] width 24 height 24
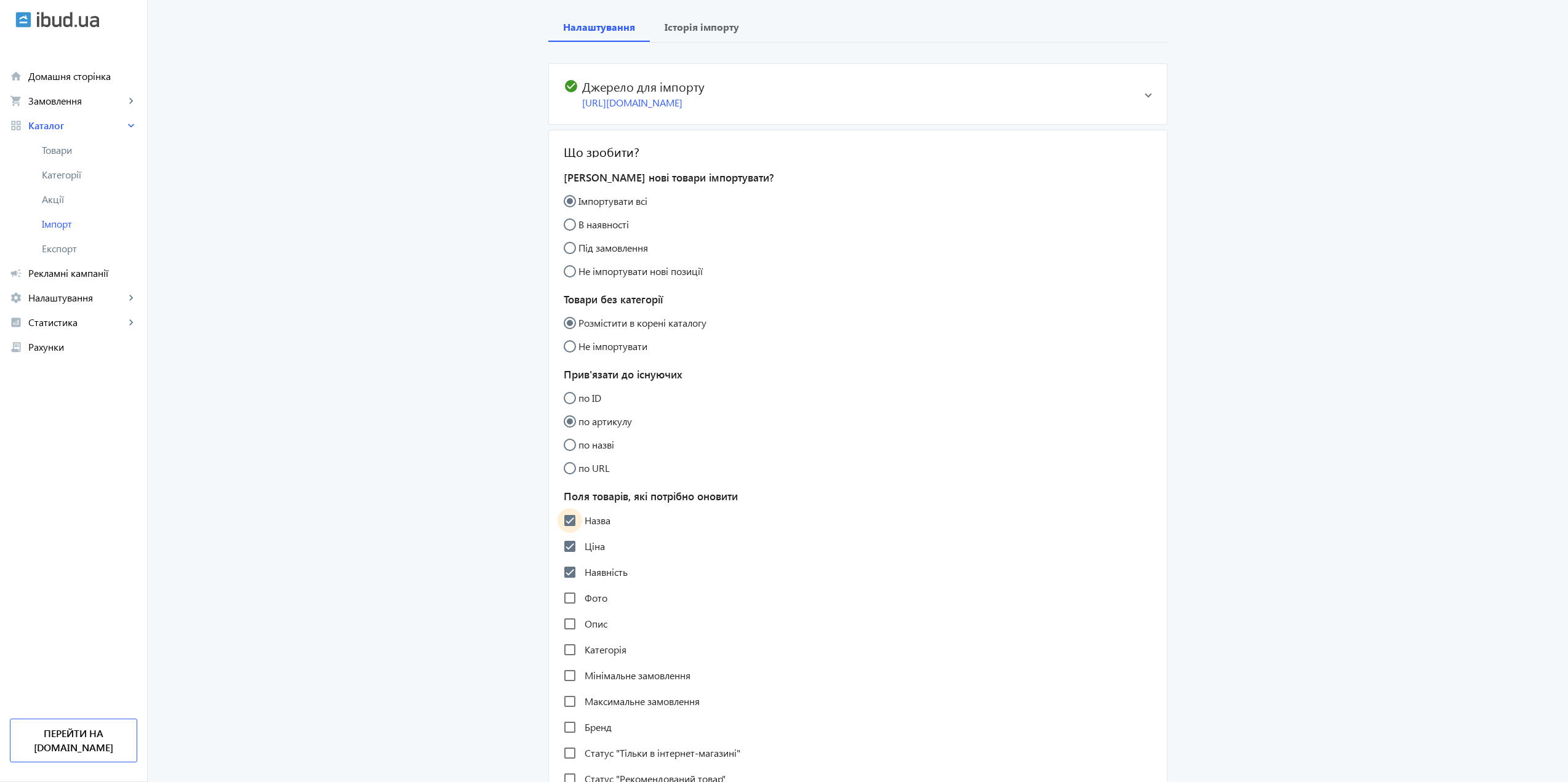
click at [561, 533] on input "Назва" at bounding box center [569, 519] width 24 height 24
checkbox input "false"
click at [563, 406] on input "по ID" at bounding box center [575, 404] width 24 height 24
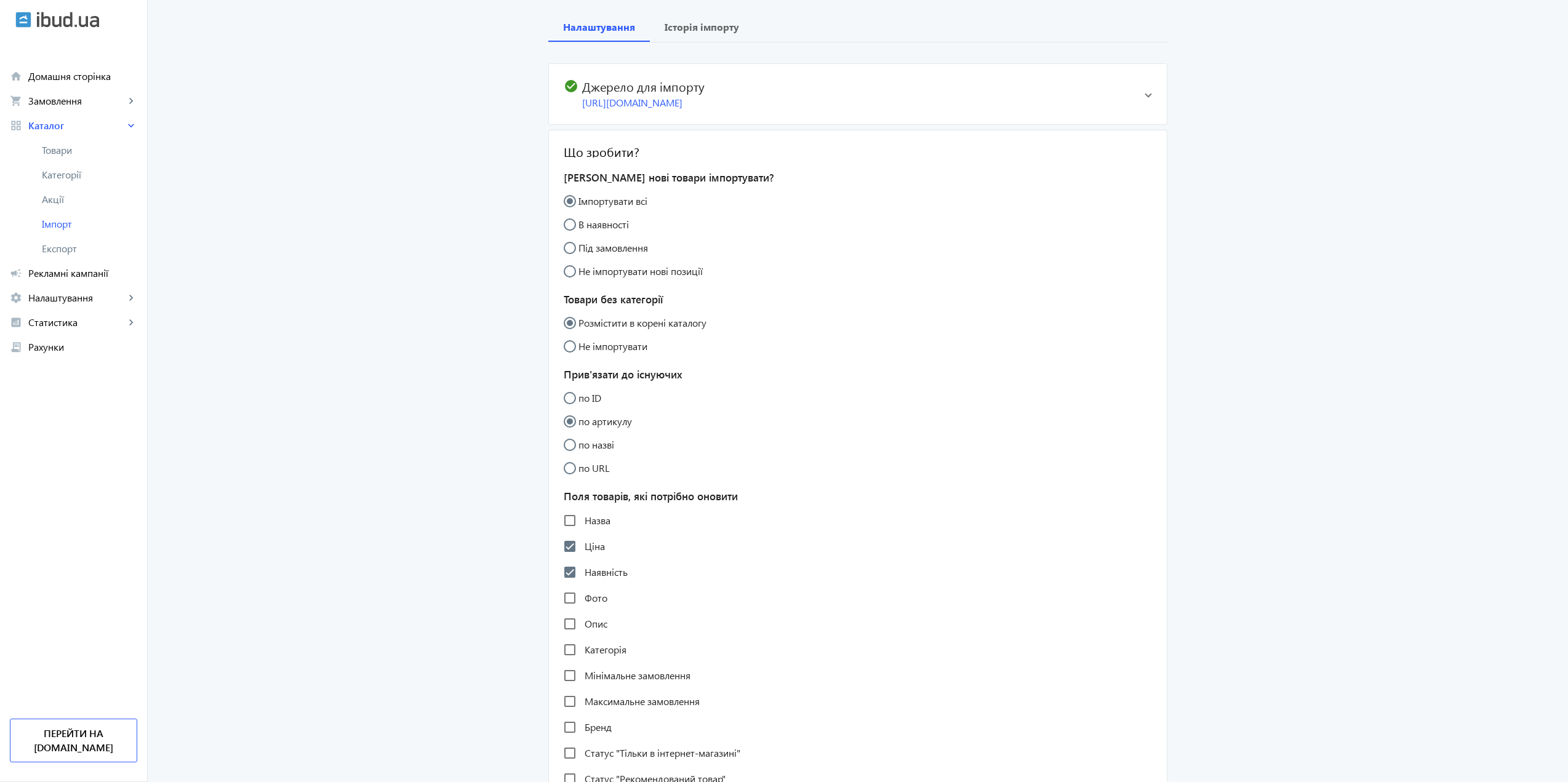
radio input "true"
click at [563, 440] on input "по артикулу" at bounding box center [575, 427] width 24 height 24
radio input "true"
click at [566, 402] on div at bounding box center [569, 398] width 29 height 29
click at [569, 452] on div at bounding box center [569, 444] width 29 height 29
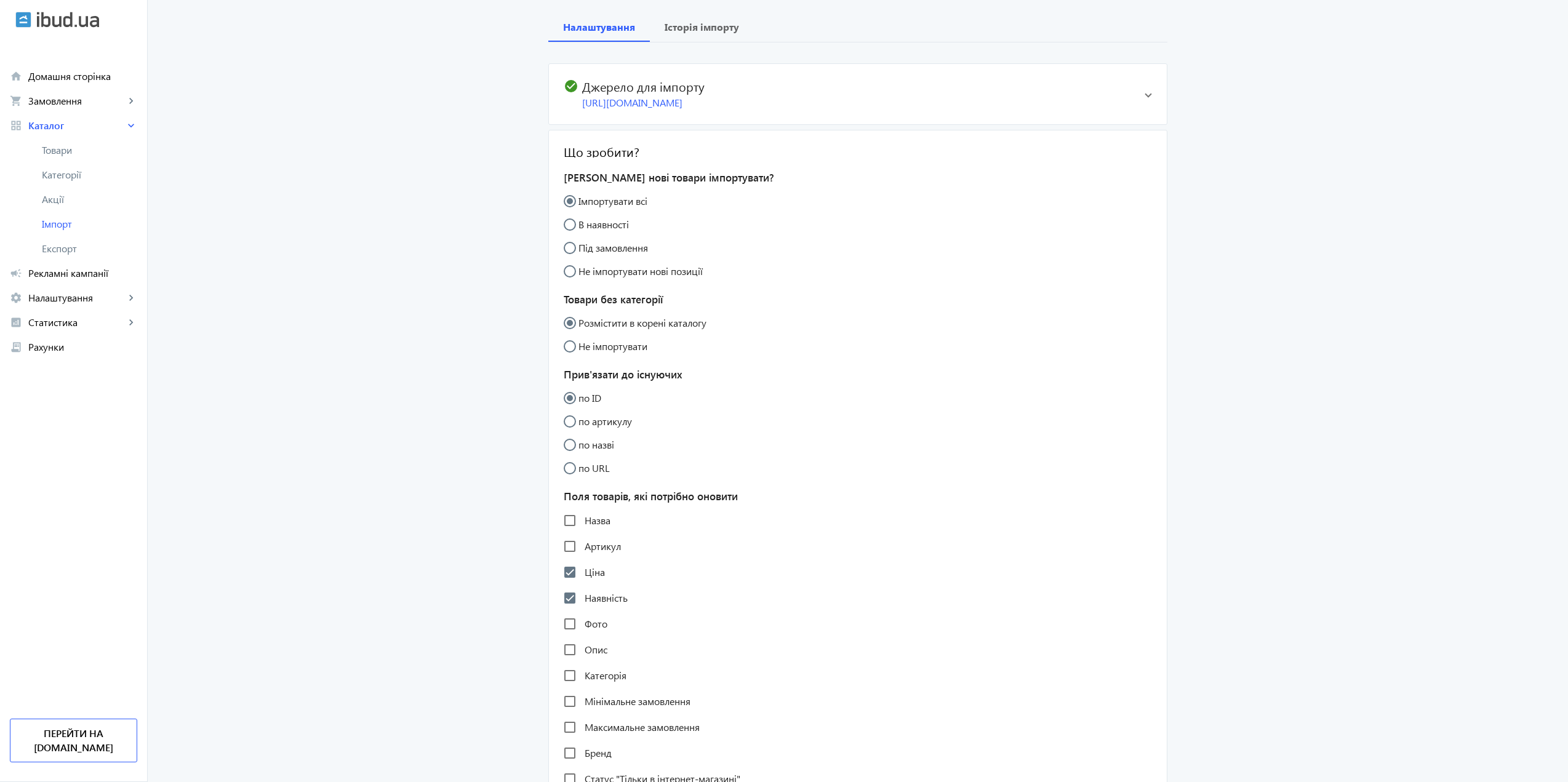
radio input "false"
radio input "true"
click at [565, 413] on input "по ID" at bounding box center [575, 404] width 24 height 24
click at [570, 446] on div at bounding box center [569, 444] width 29 height 29
radio input "false"
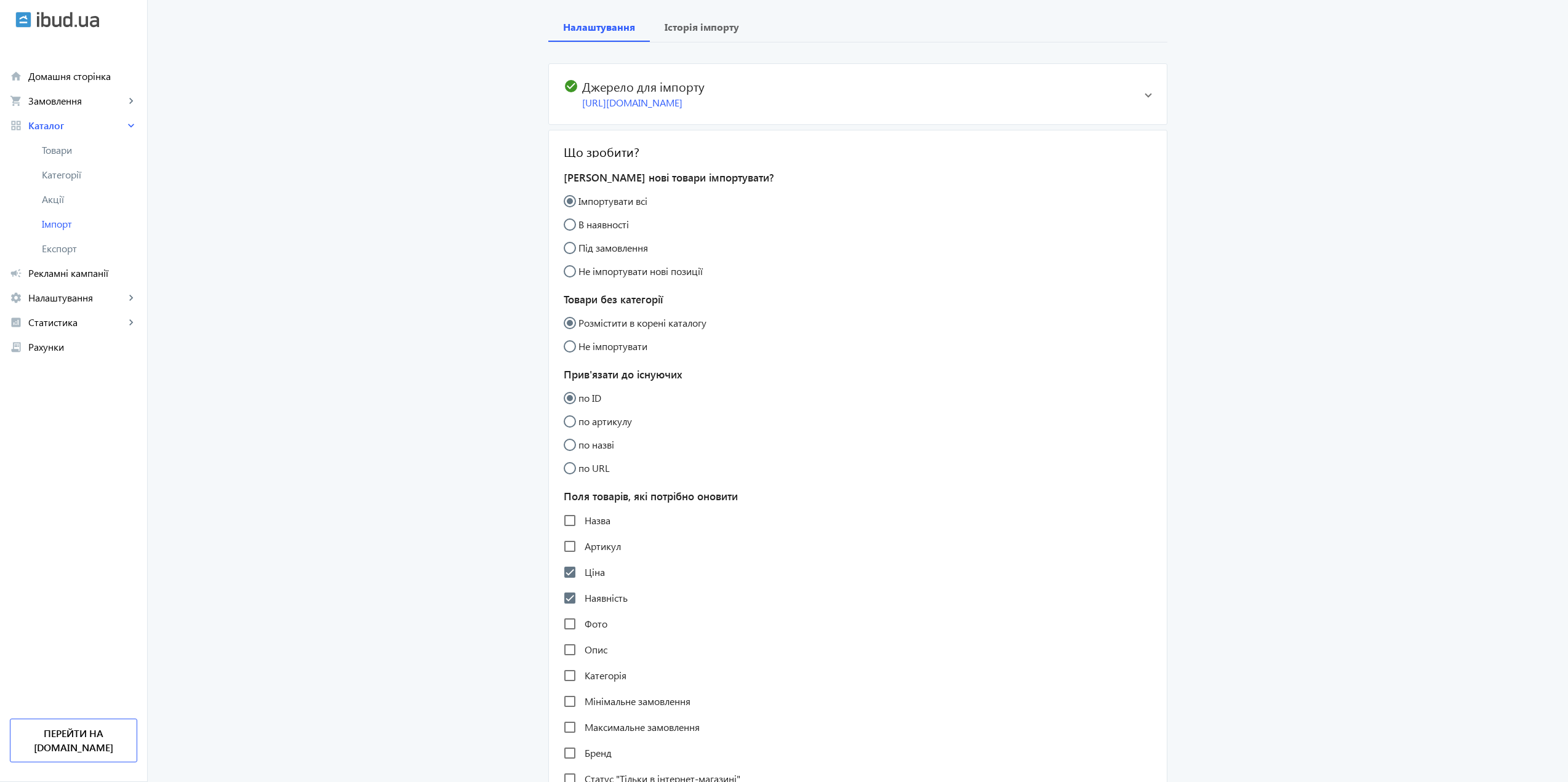
radio input "true"
click at [568, 410] on input "по ID" at bounding box center [575, 404] width 24 height 24
radio input "true"
click at [568, 440] on input "по артикулу" at bounding box center [575, 427] width 24 height 24
radio input "true"
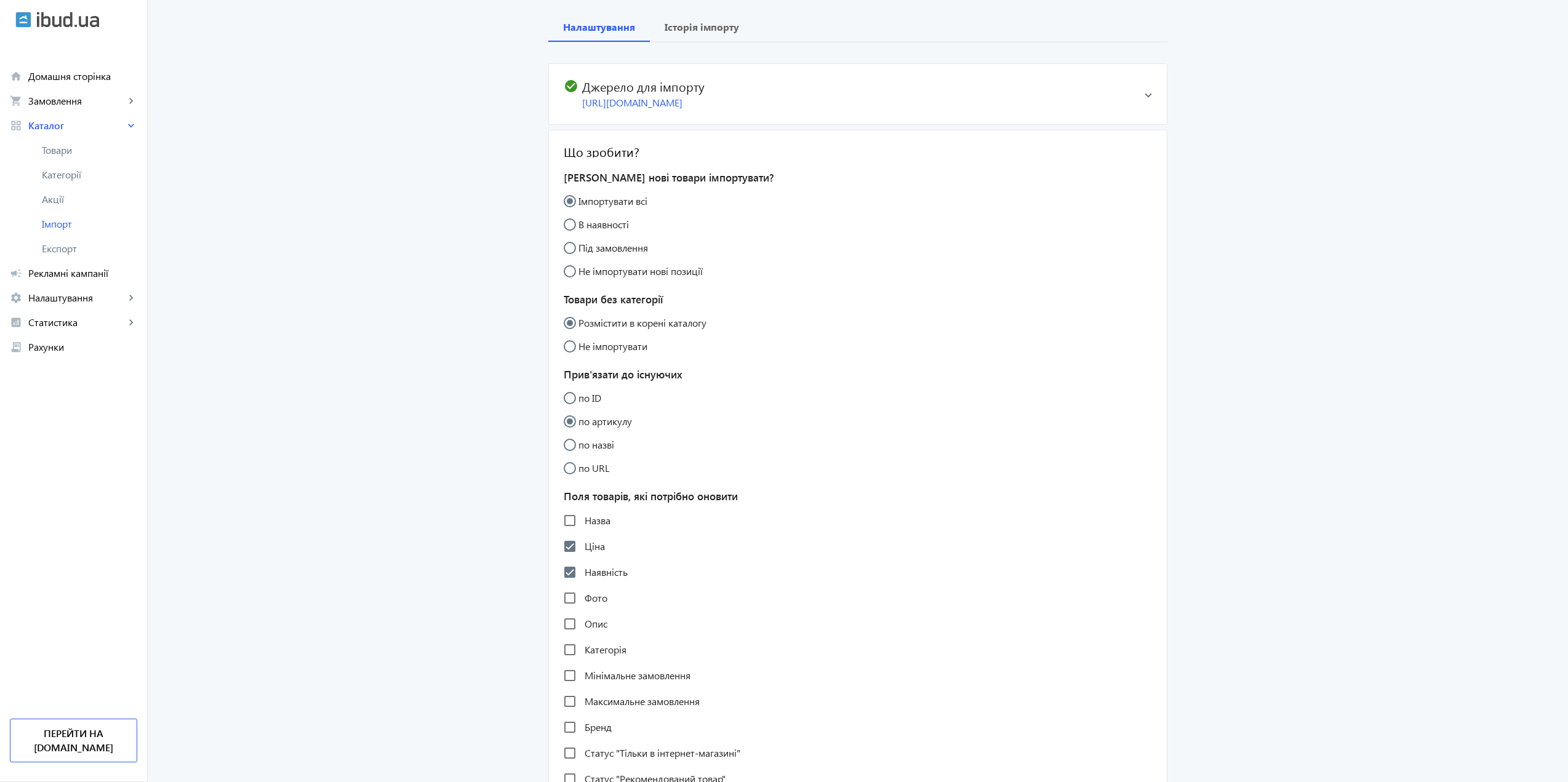
click at [568, 414] on input "по ID" at bounding box center [575, 404] width 24 height 24
radio input "true"
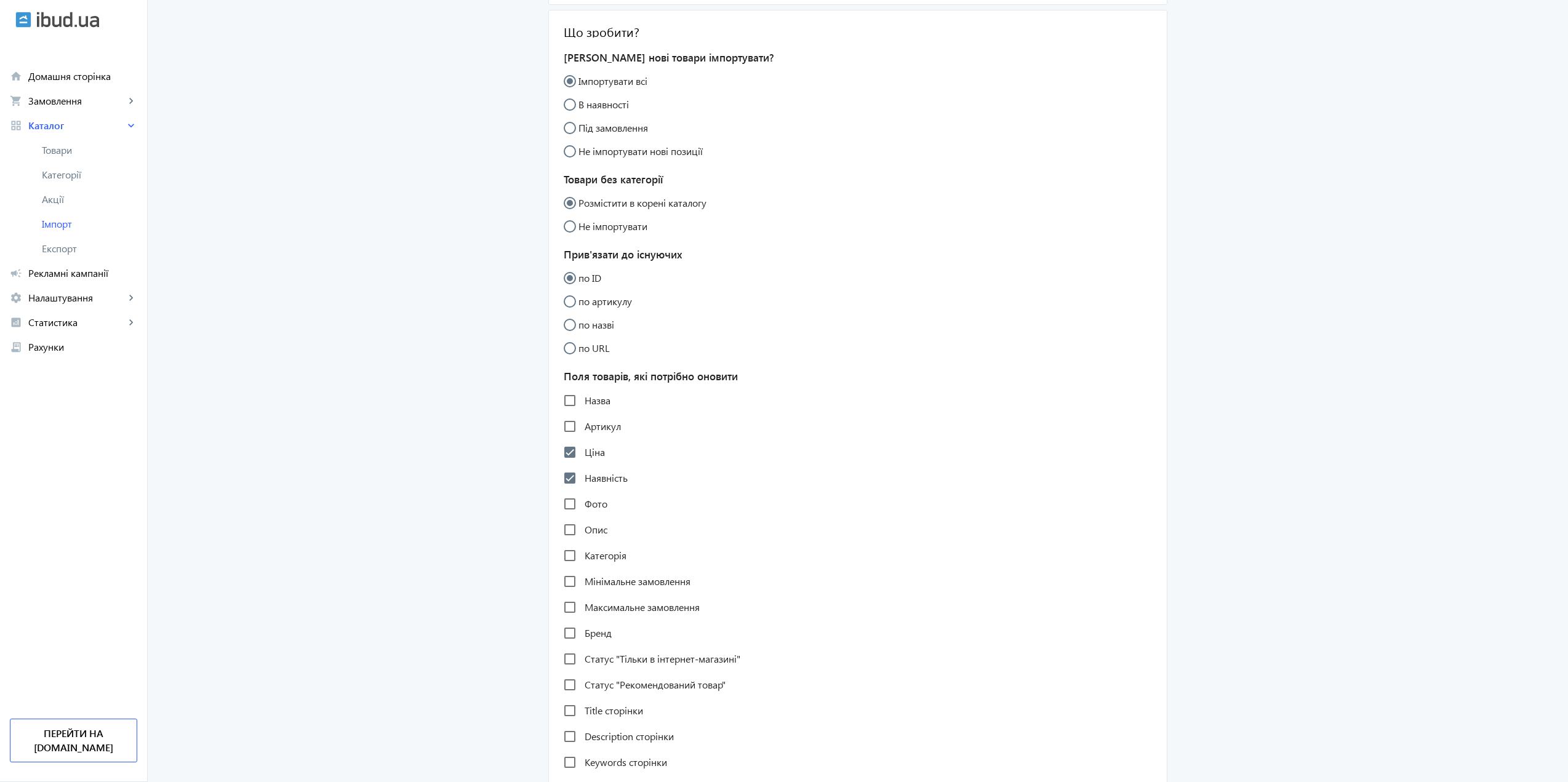
scroll to position [246, 0]
click at [565, 409] on input "Назва" at bounding box center [569, 397] width 24 height 24
checkbox input "true"
click at [563, 434] on input "Артикул" at bounding box center [569, 422] width 24 height 24
checkbox input "true"
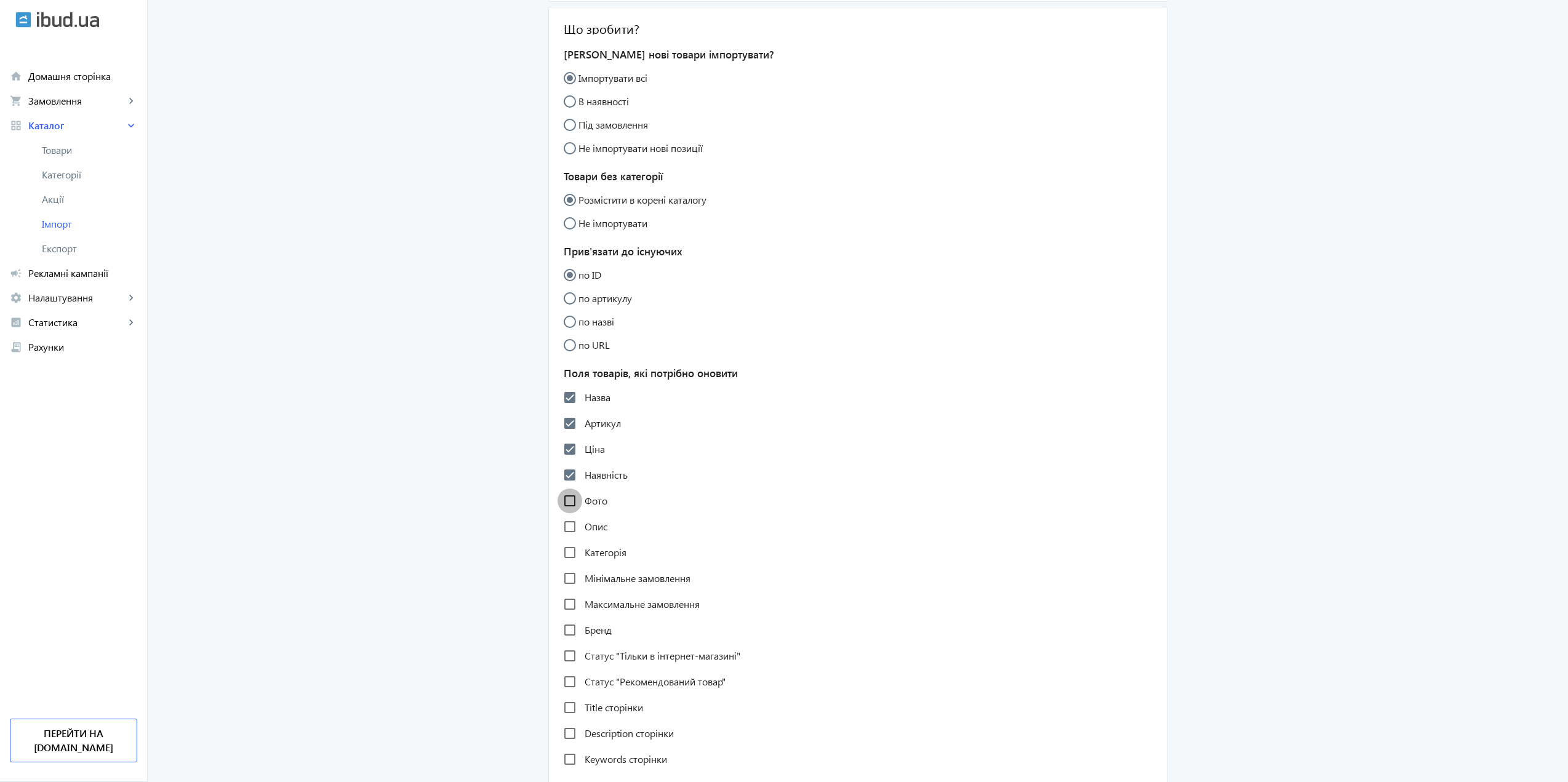
click at [563, 513] on input "Фото" at bounding box center [569, 500] width 24 height 24
checkbox input "true"
click at [568, 539] on input "Опис" at bounding box center [569, 526] width 24 height 24
checkbox input "true"
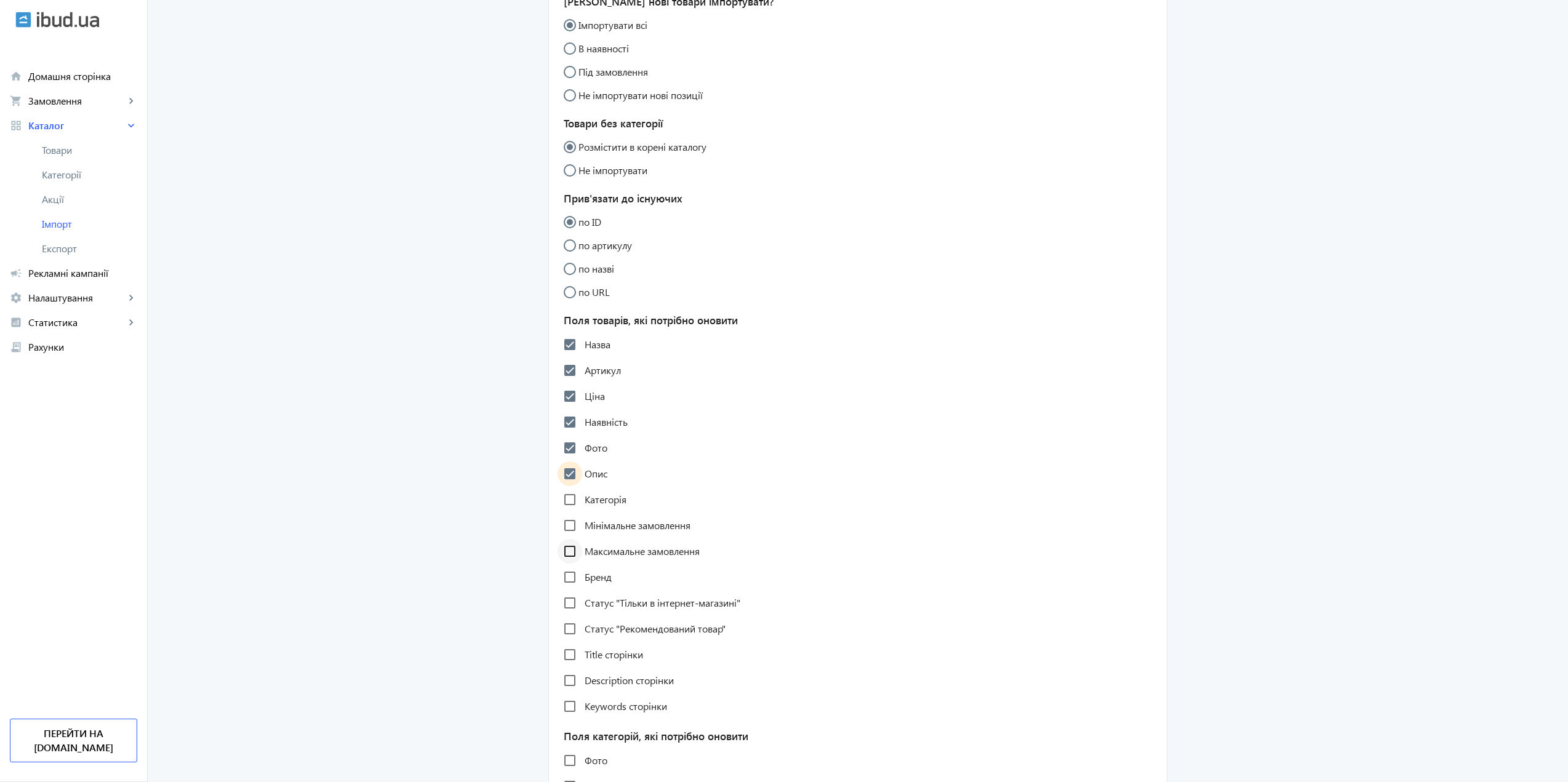
scroll to position [307, 0]
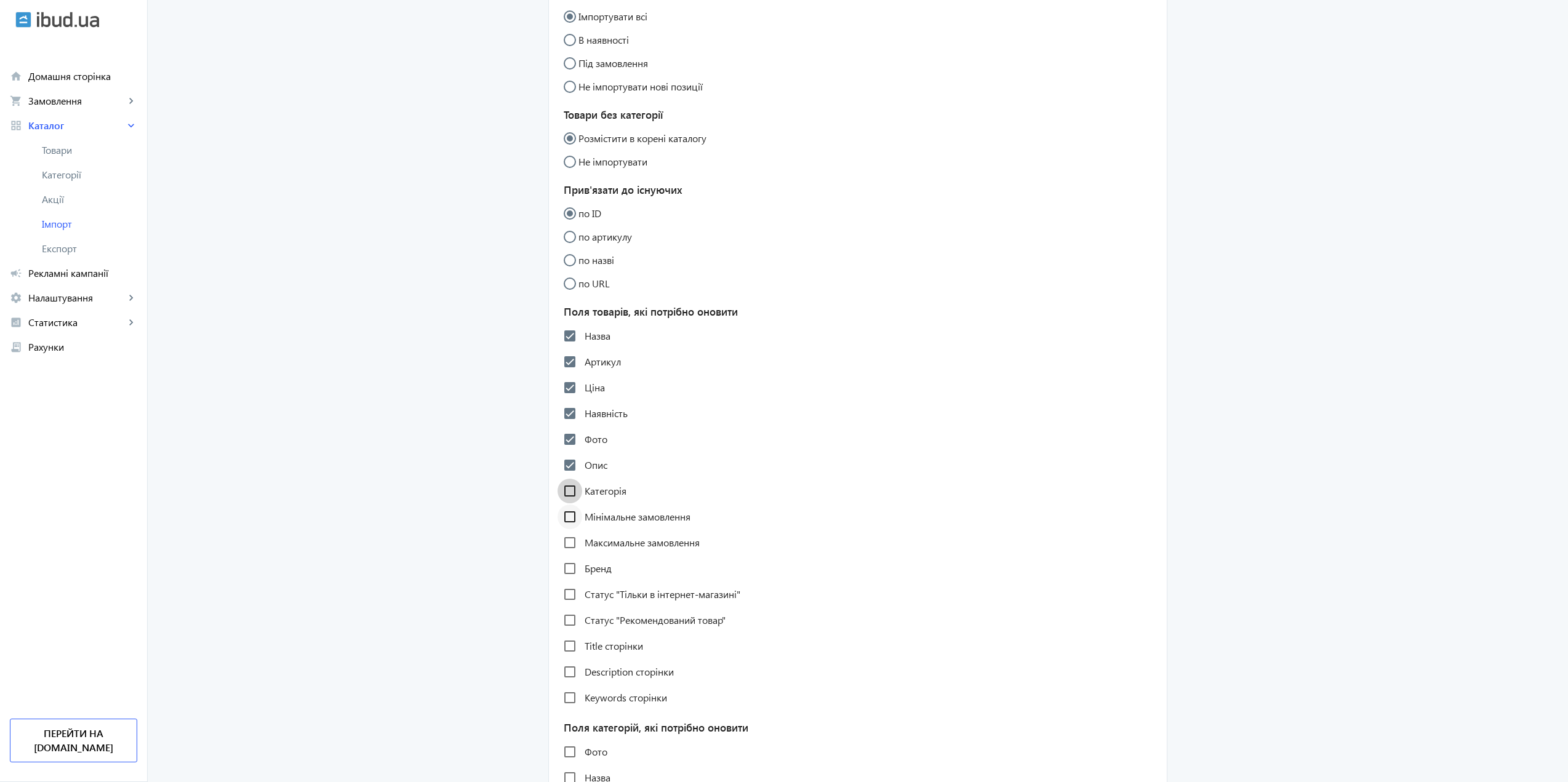
drag, startPoint x: 565, startPoint y: 495, endPoint x: 565, endPoint y: 519, distance: 24.0
click at [566, 495] on input "Категорія" at bounding box center [569, 490] width 24 height 24
click at [561, 503] on input "Категорія" at bounding box center [569, 490] width 24 height 24
click at [563, 503] on input "Категорія" at bounding box center [569, 490] width 24 height 24
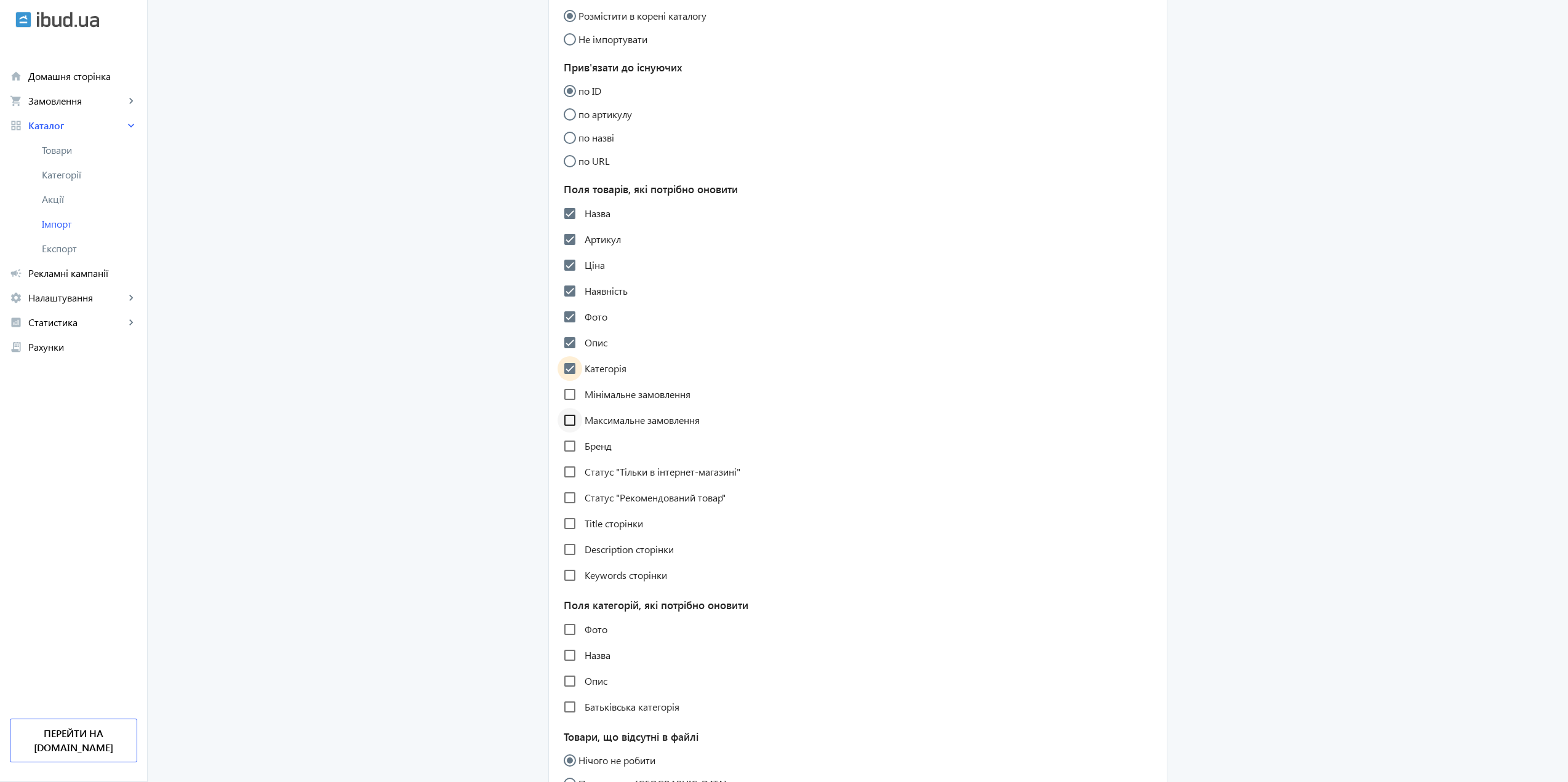
scroll to position [431, 0]
click at [568, 380] on input "Категорія" at bounding box center [569, 368] width 24 height 24
click at [563, 380] on input "Категорія" at bounding box center [569, 368] width 24 height 24
checkbox input "true"
click at [566, 406] on input "Мінімальне замовлення" at bounding box center [569, 393] width 24 height 24
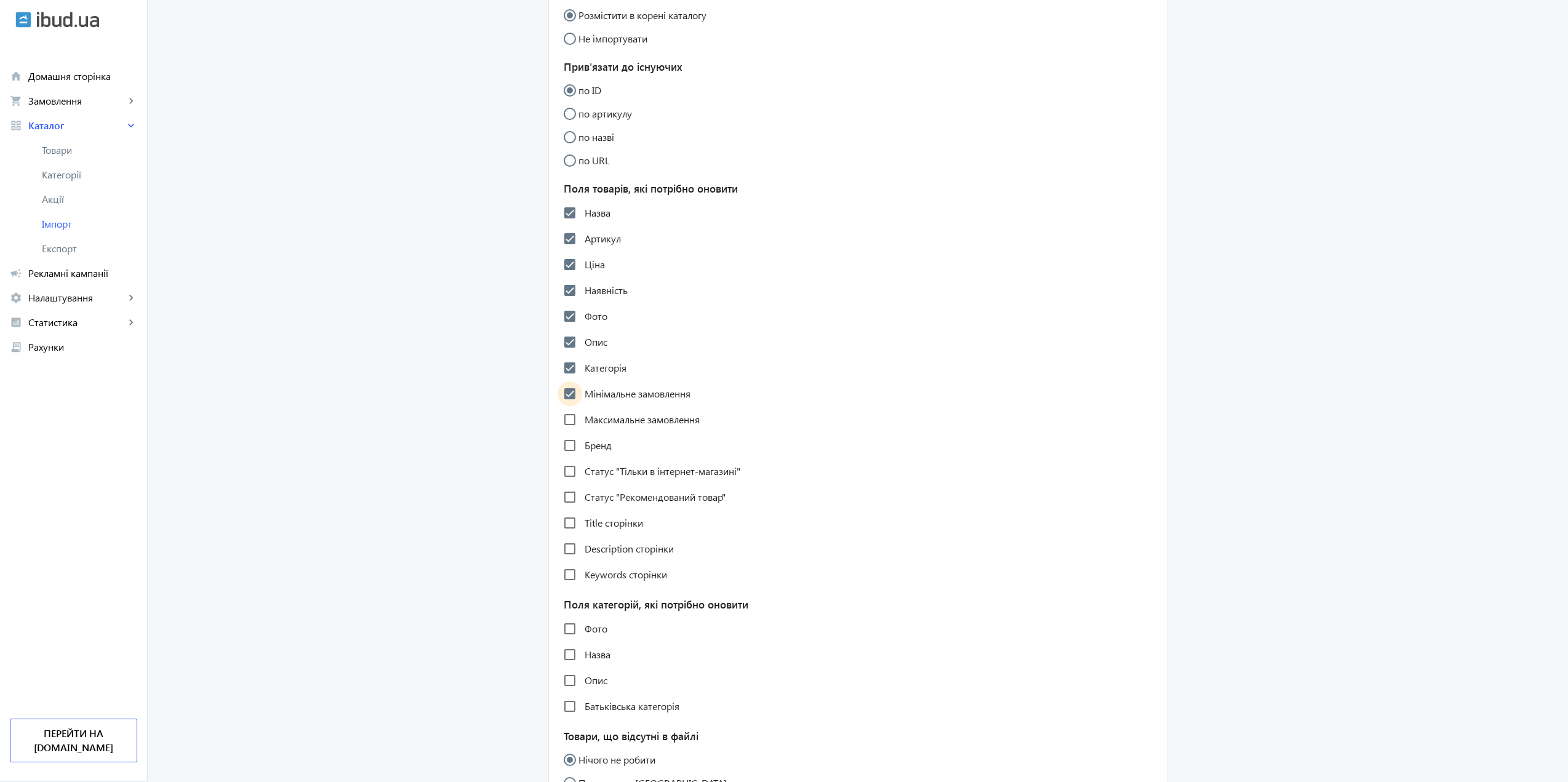
checkbox input "true"
click at [570, 432] on input "Максимальне замовлення" at bounding box center [569, 419] width 24 height 24
click at [557, 432] on input "Максимальне замовлення" at bounding box center [569, 419] width 24 height 24
checkbox input "true"
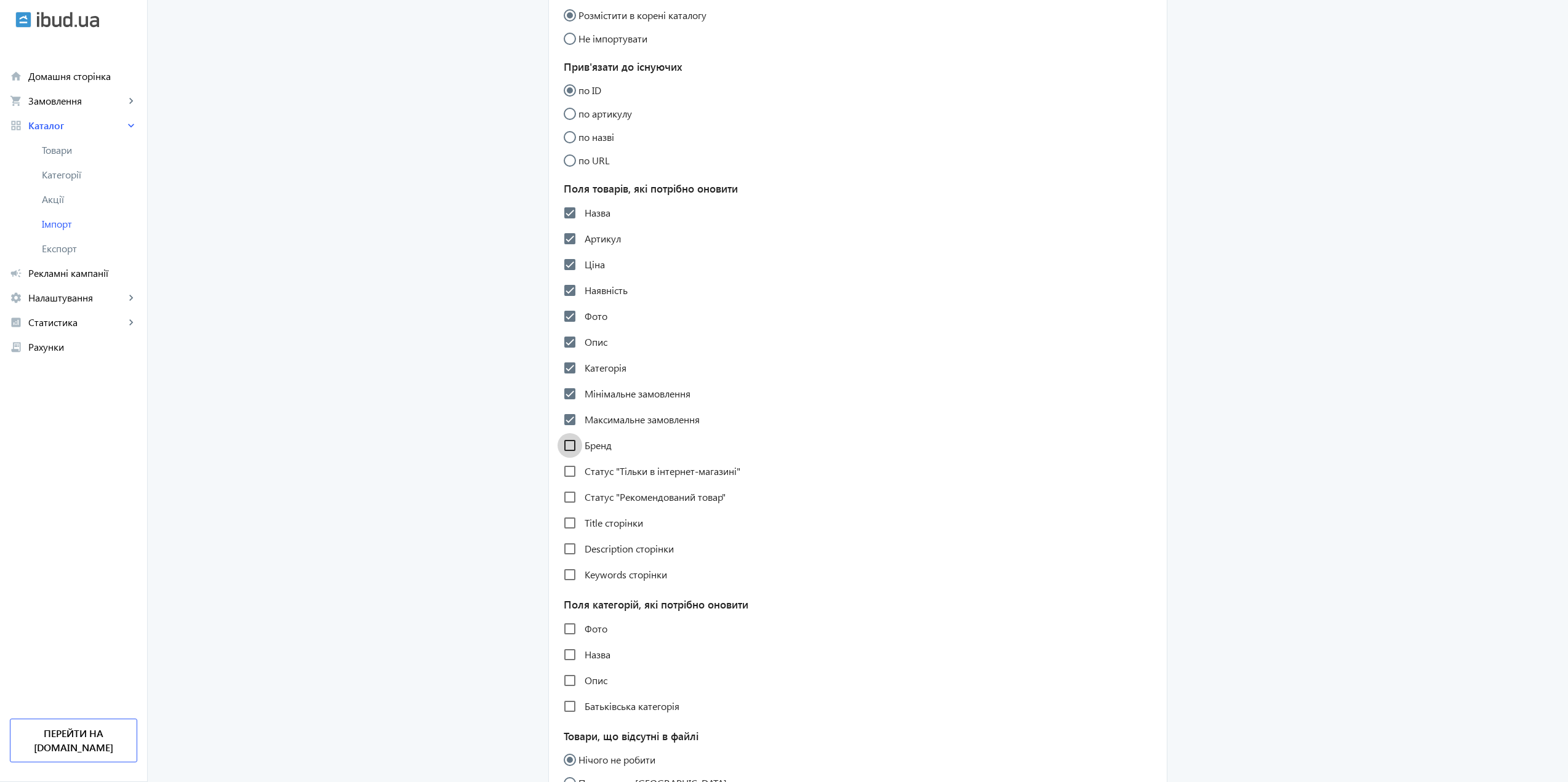
click at [561, 458] on input "Бренд" at bounding box center [569, 444] width 24 height 24
checkbox input "true"
drag, startPoint x: 565, startPoint y: 488, endPoint x: 565, endPoint y: 503, distance: 15.0
click at [565, 483] on input "Статус "Тільки в інтернет-магазині"" at bounding box center [569, 471] width 24 height 24
checkbox input "true"
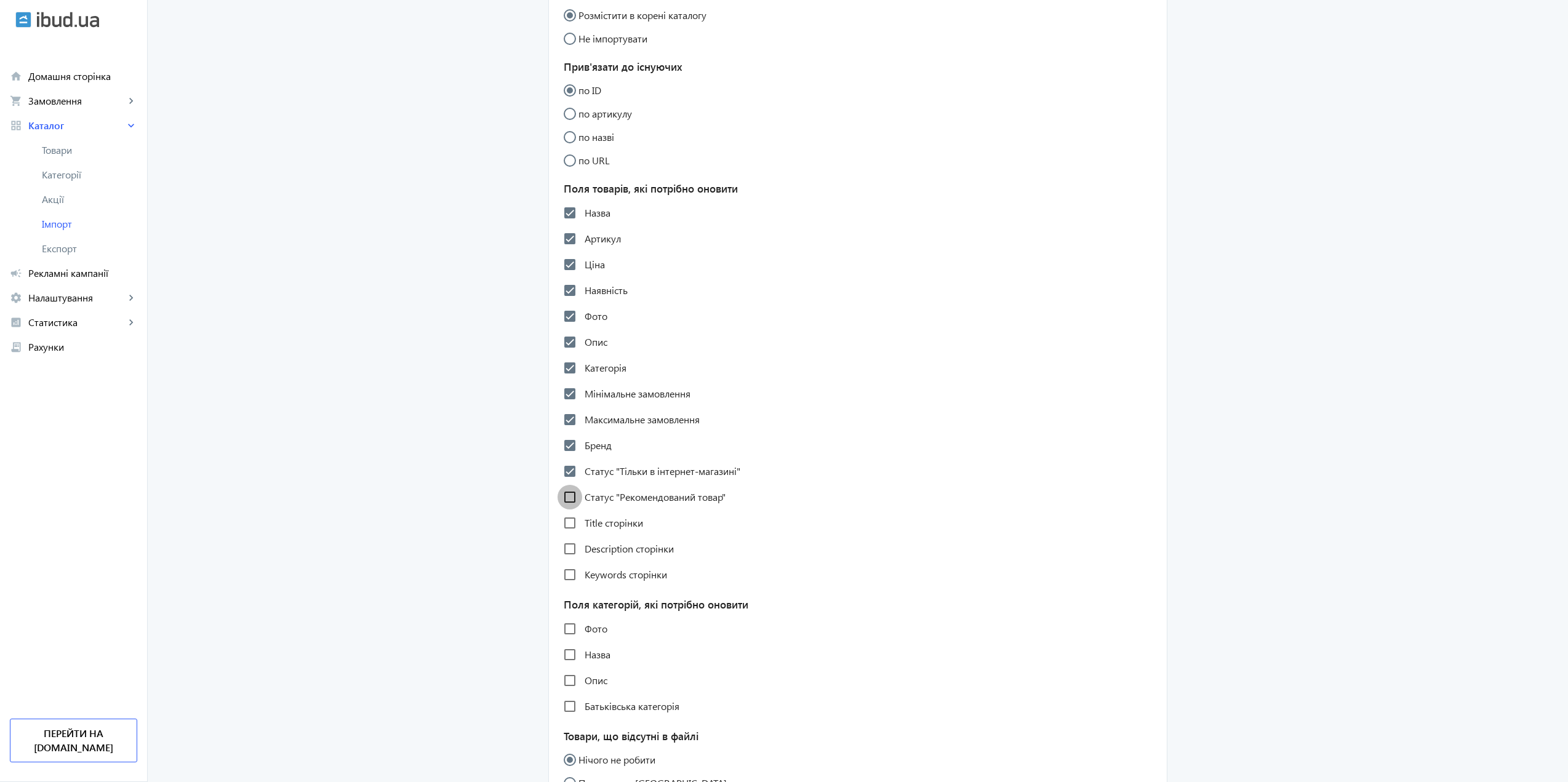
click at [561, 508] on input "Статус "Рекомендований товар"" at bounding box center [569, 496] width 24 height 24
checkbox input "true"
click at [564, 483] on input "Статус "Тільки в інтернет-магазині"" at bounding box center [569, 471] width 24 height 24
checkbox input "false"
click at [568, 507] on input "Статус "Рекомендований товар"" at bounding box center [569, 496] width 24 height 24
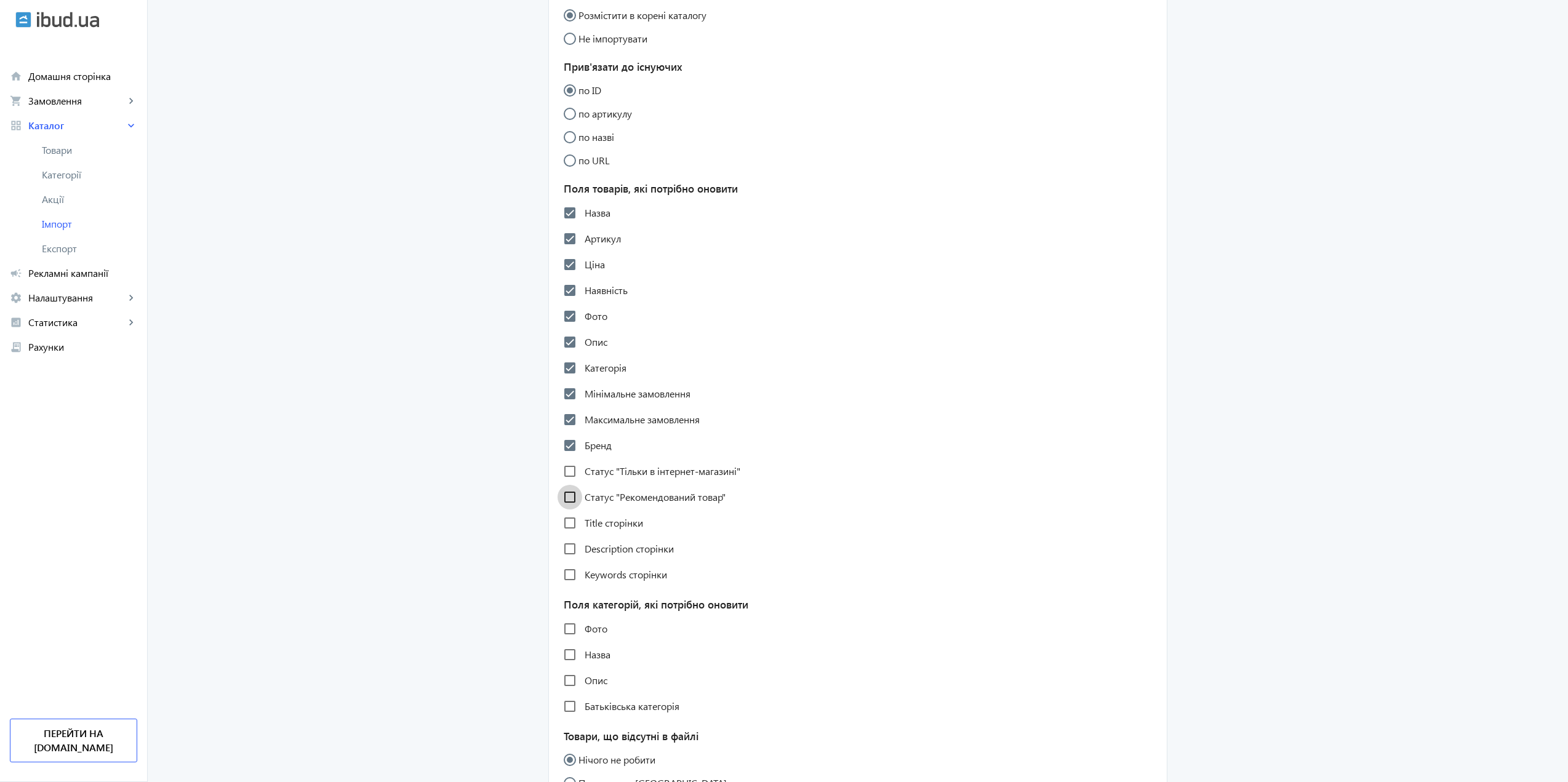
checkbox input "false"
click at [559, 535] on input "Title сторінки" at bounding box center [569, 522] width 24 height 24
click at [561, 535] on input "Title сторінки" at bounding box center [569, 522] width 24 height 24
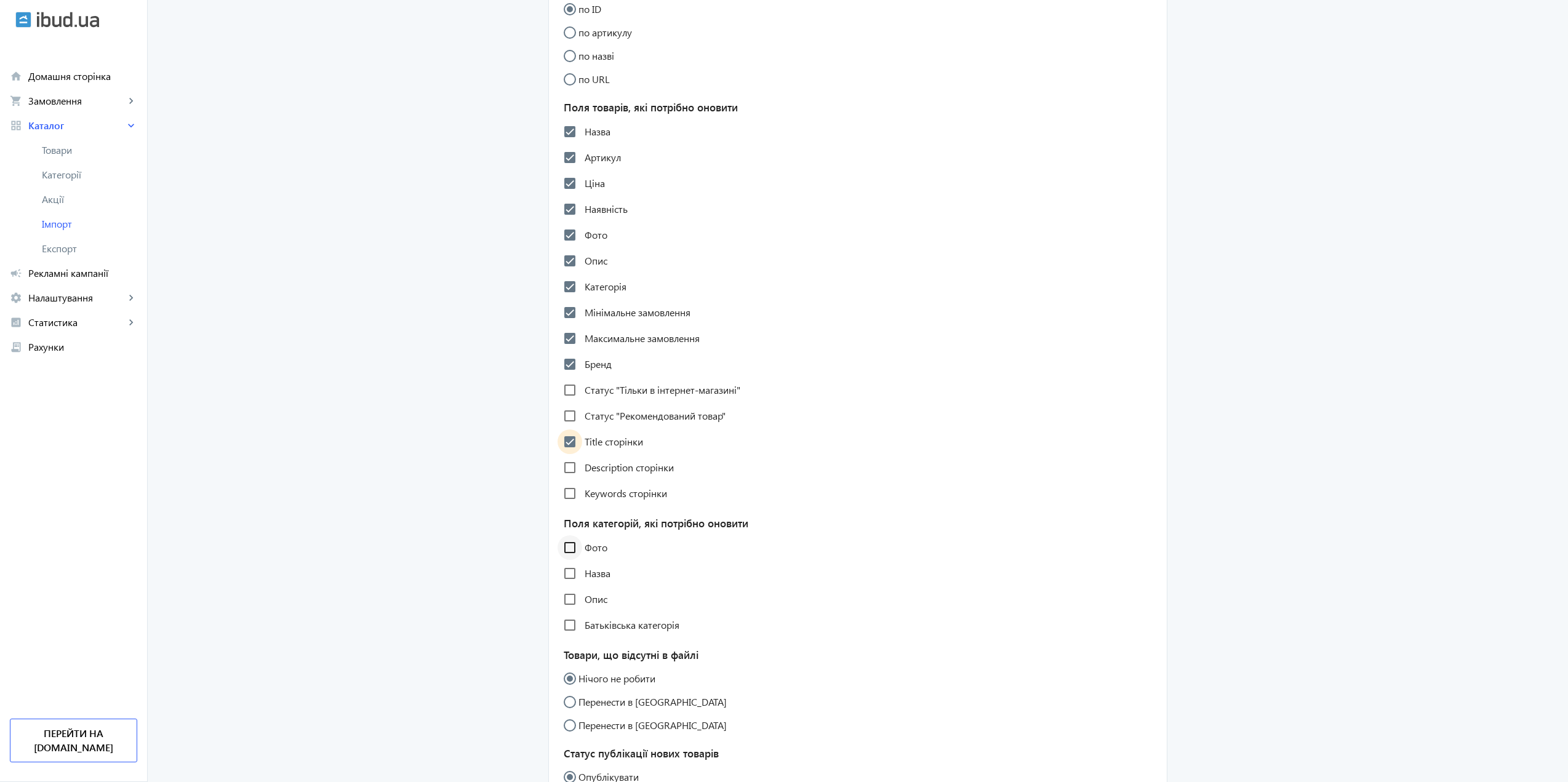
scroll to position [615, 0]
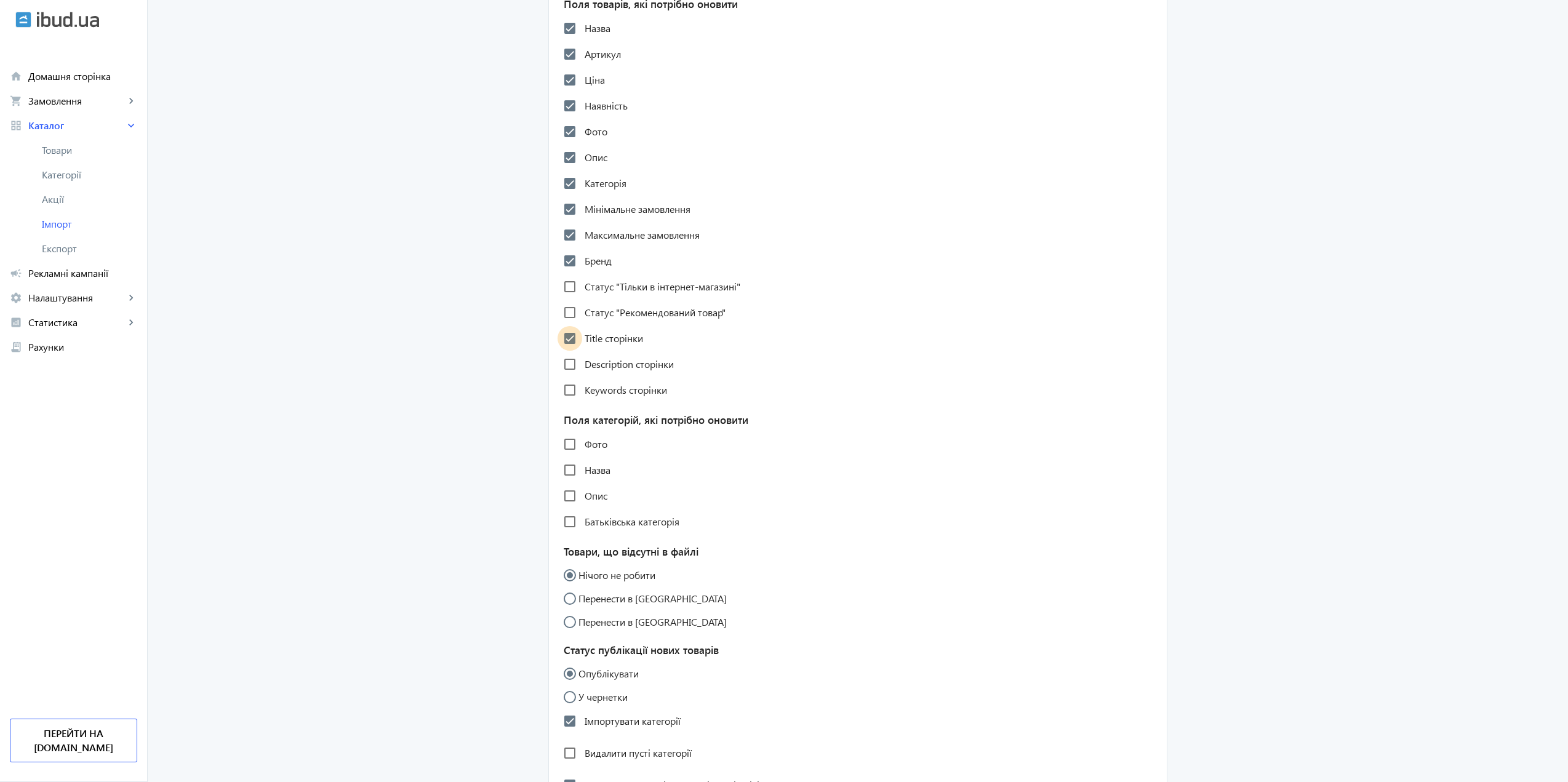
click at [572, 351] on input "Title сторінки" at bounding box center [569, 338] width 24 height 24
checkbox input "false"
click at [563, 376] on input "Description сторінки" at bounding box center [569, 364] width 24 height 24
checkbox input "true"
click at [565, 403] on input "Keywords сторінки" at bounding box center [569, 389] width 24 height 24
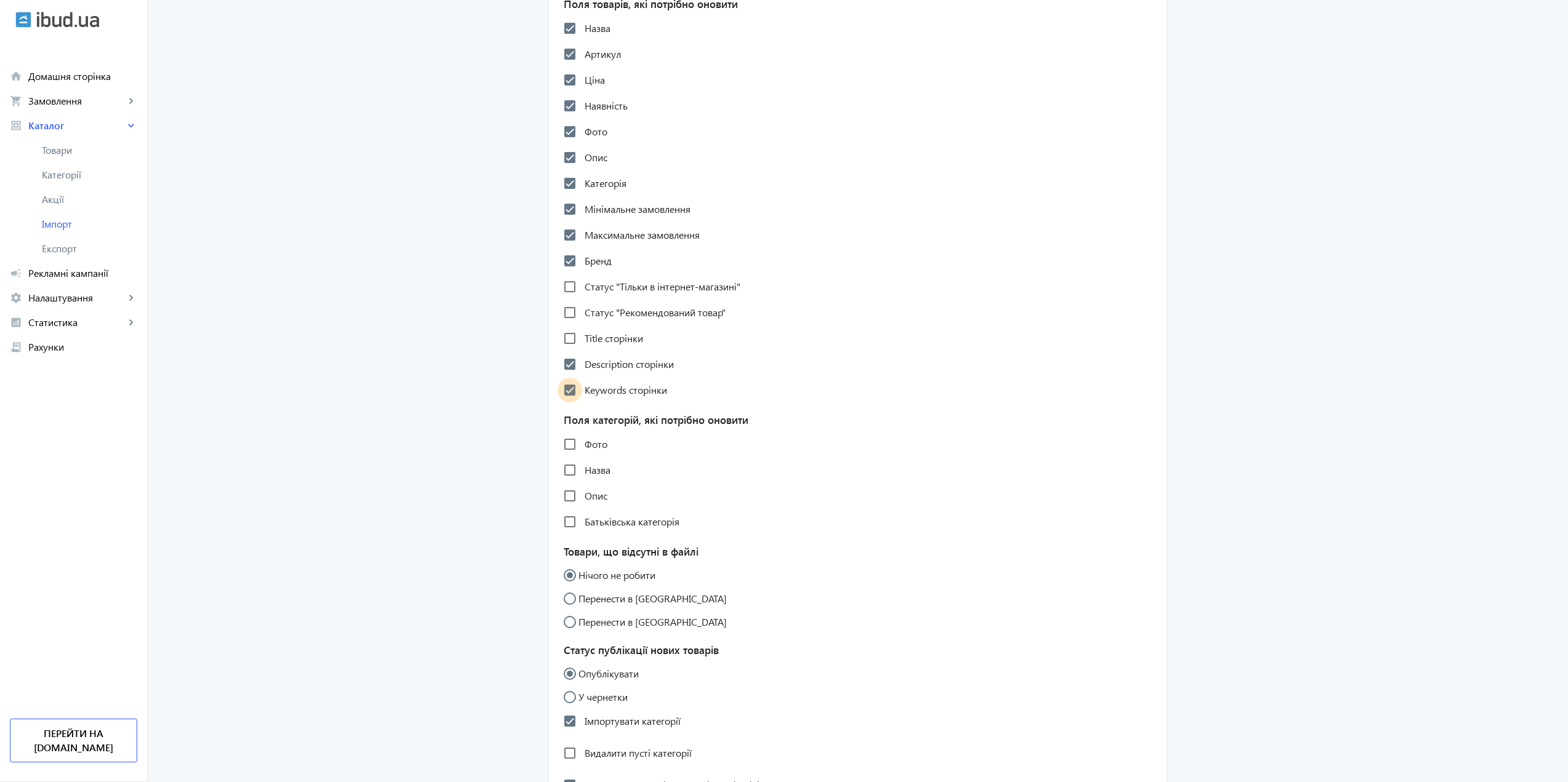
checkbox input "true"
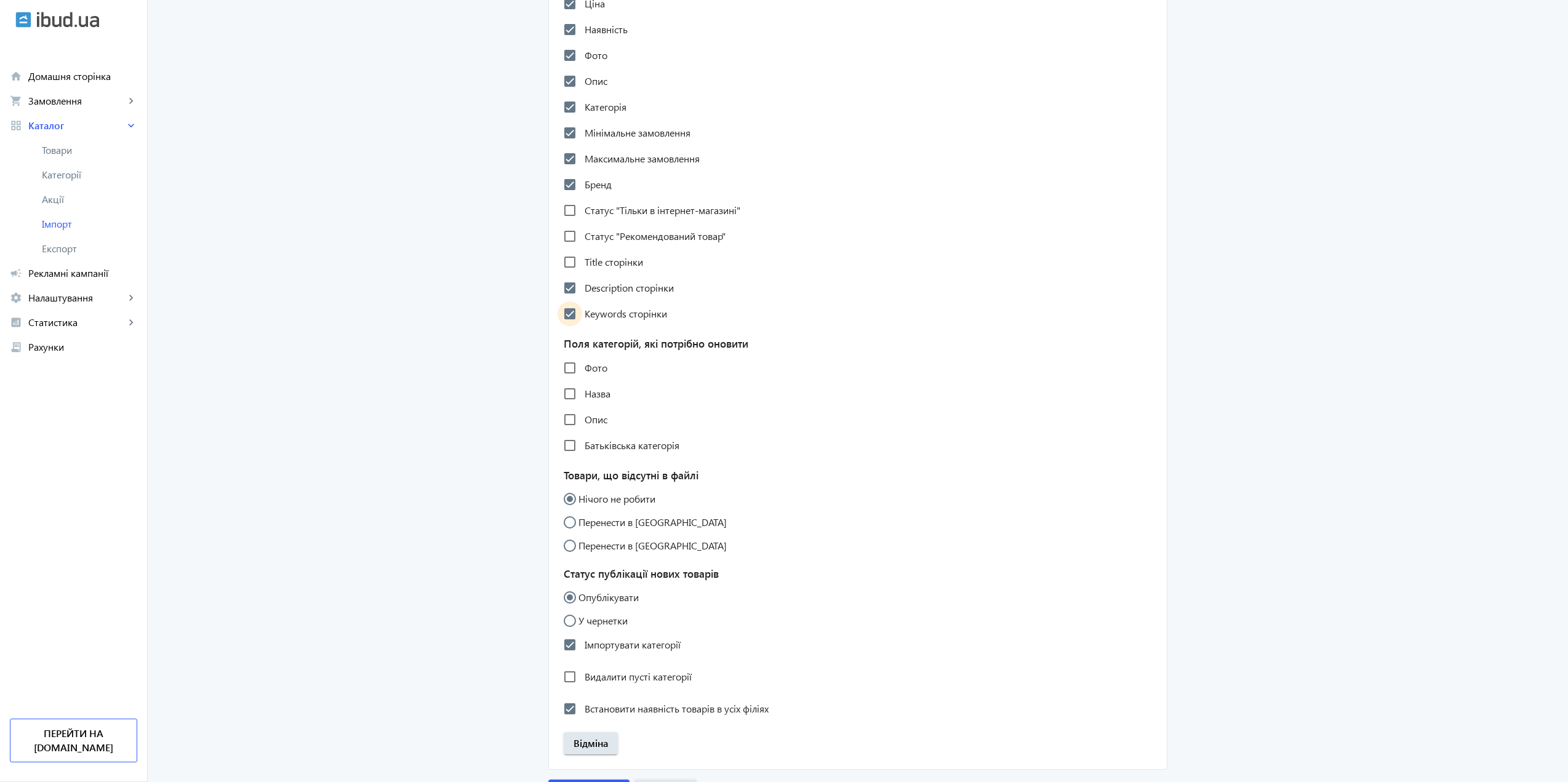
scroll to position [738, 0]
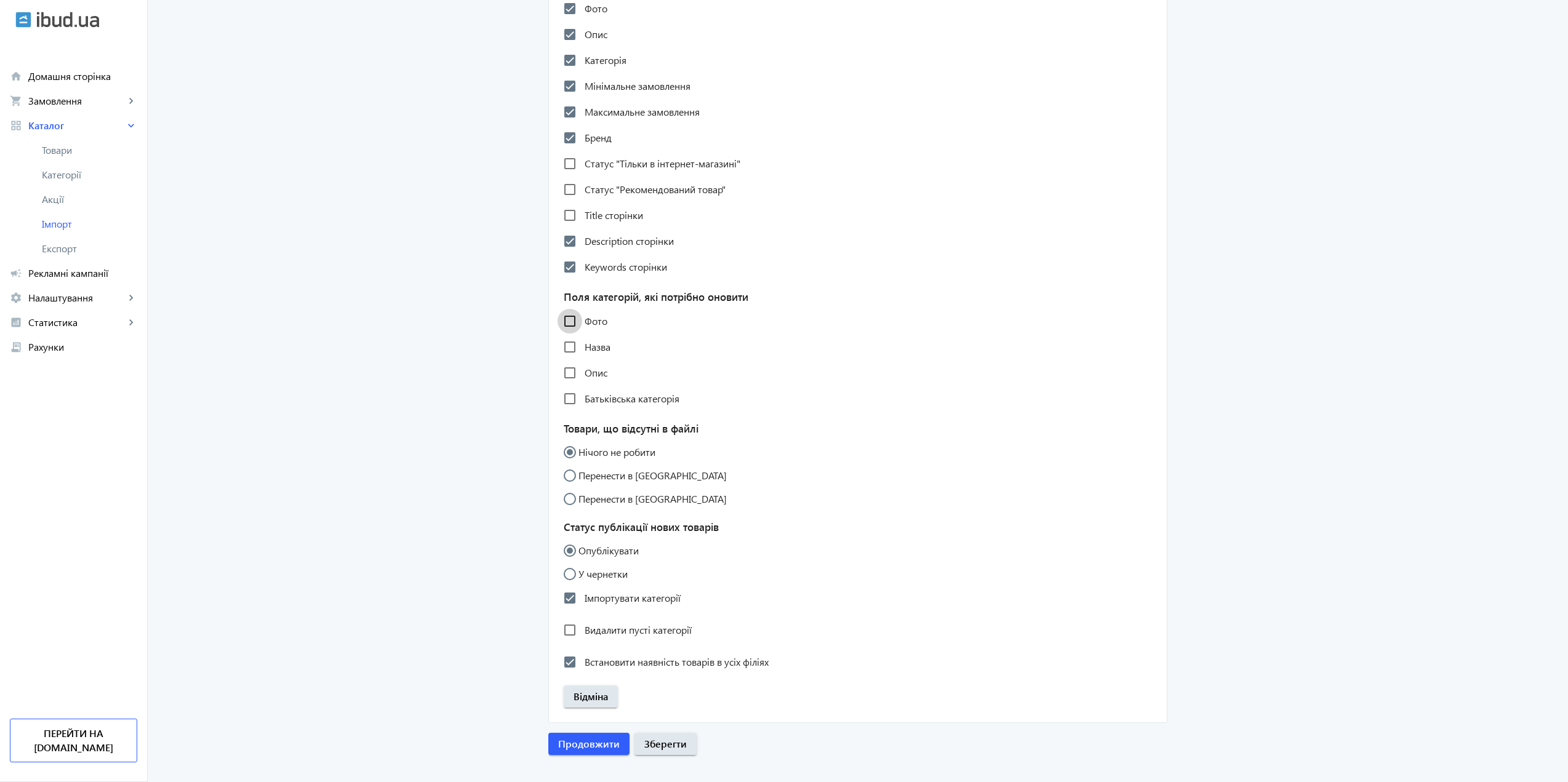
click at [566, 334] on input "Фото" at bounding box center [569, 320] width 24 height 24
checkbox input "true"
click at [561, 357] on input "Назва" at bounding box center [569, 346] width 24 height 24
checkbox input "true"
click at [566, 385] on input "Опис" at bounding box center [569, 373] width 24 height 24
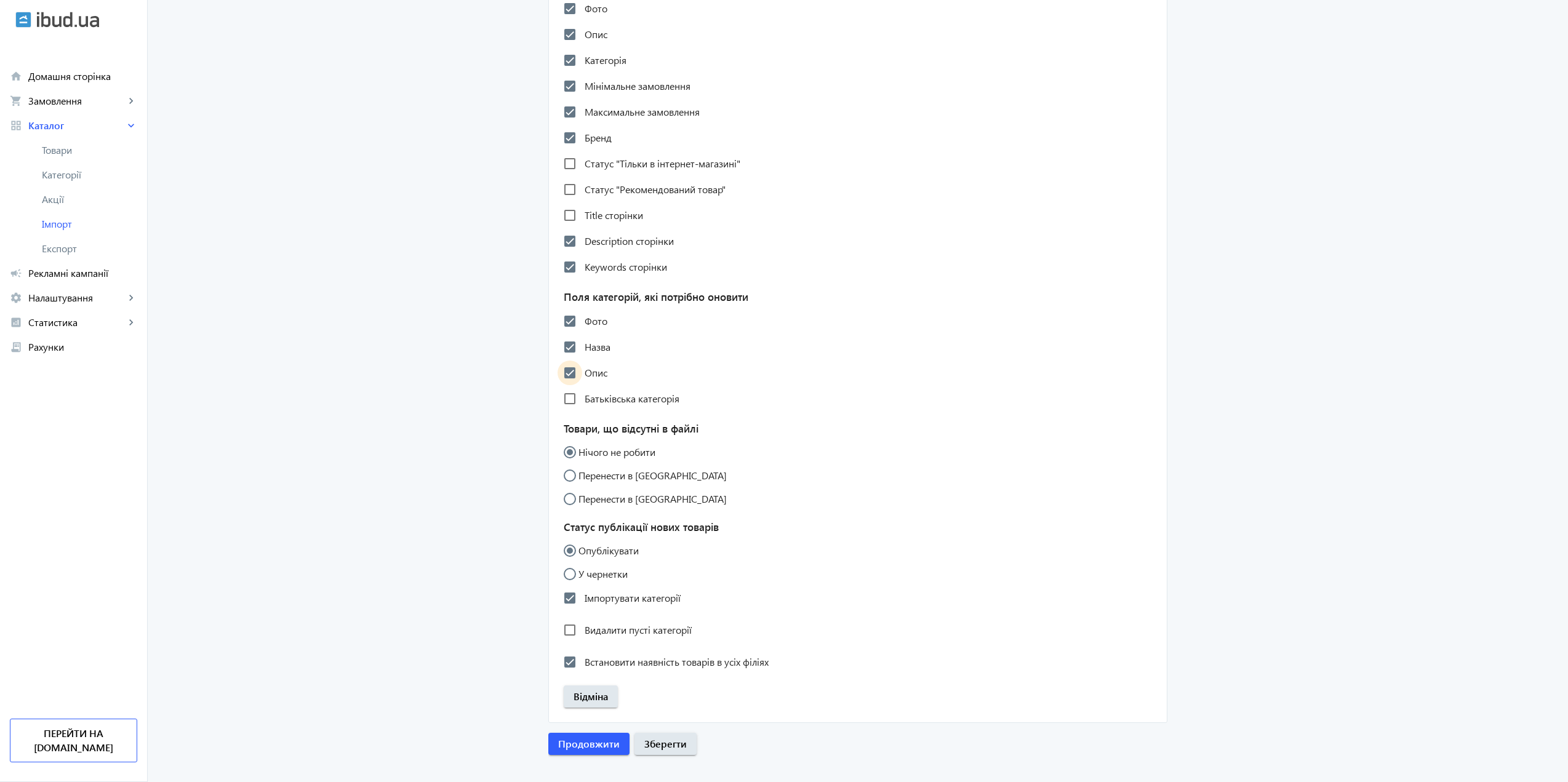
checkbox input "true"
click at [568, 410] on input "Батьківська категорія" at bounding box center [569, 398] width 24 height 24
checkbox input "true"
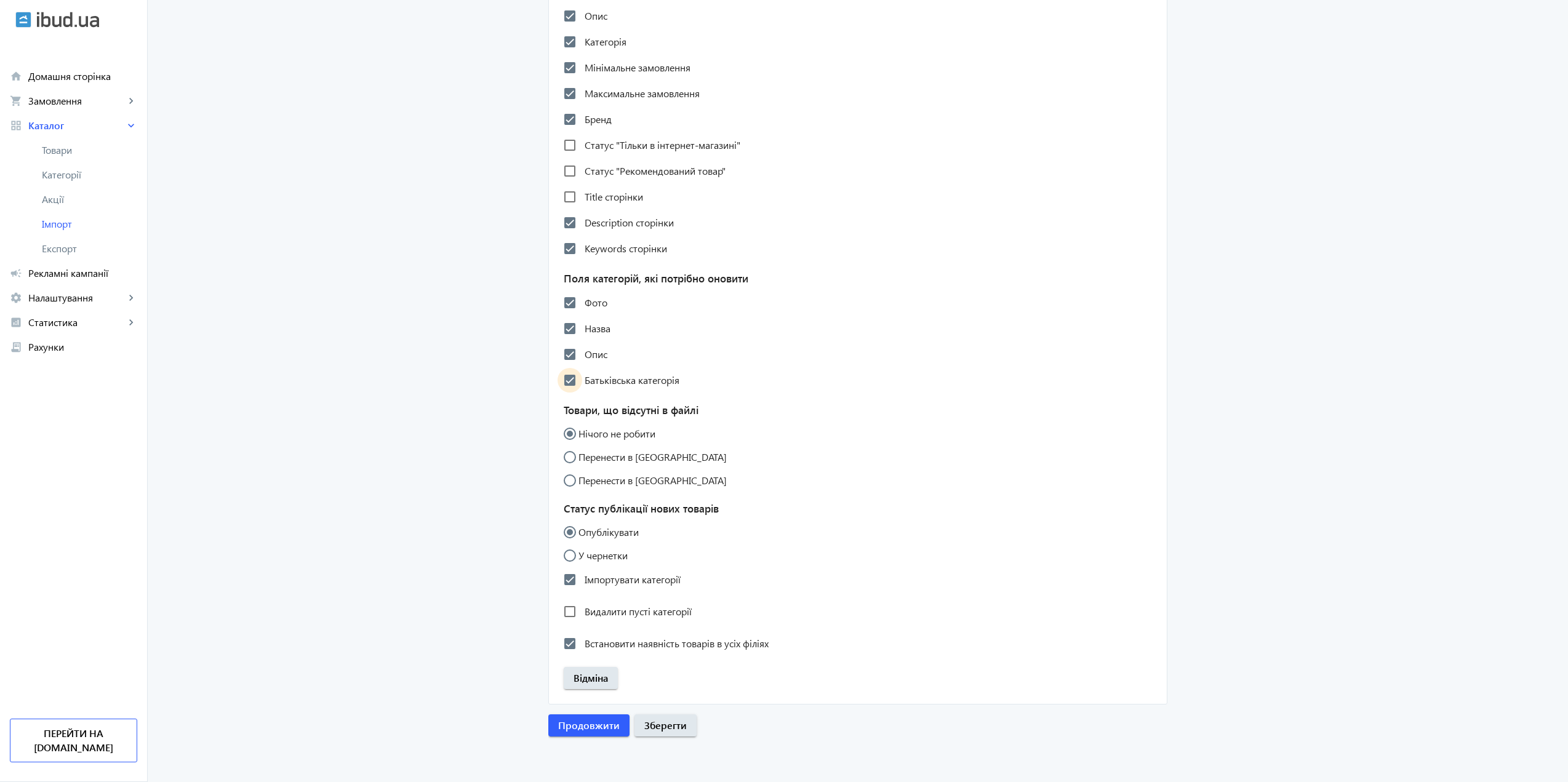
scroll to position [770, 0]
click at [569, 553] on input "У чернетки" at bounding box center [575, 561] width 24 height 24
radio input "true"
click at [569, 646] on input "Встановити наявність товарів в усіх філіях" at bounding box center [569, 643] width 24 height 24
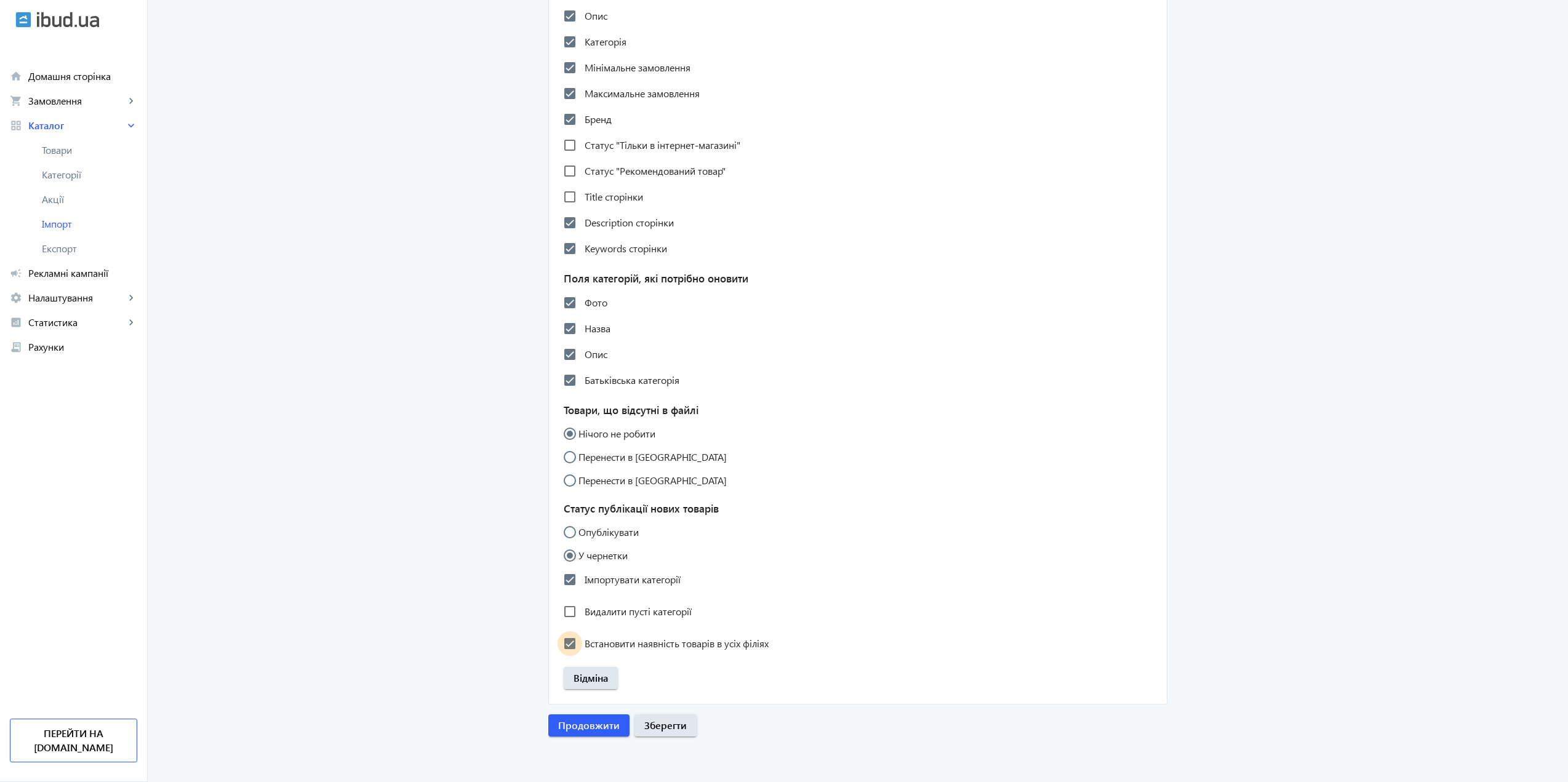
click at [569, 646] on input "Встановити наявність товарів в усіх філіях" at bounding box center [569, 643] width 24 height 24
checkbox input "false"
click at [592, 730] on span "Продовжити" at bounding box center [588, 726] width 61 height 14
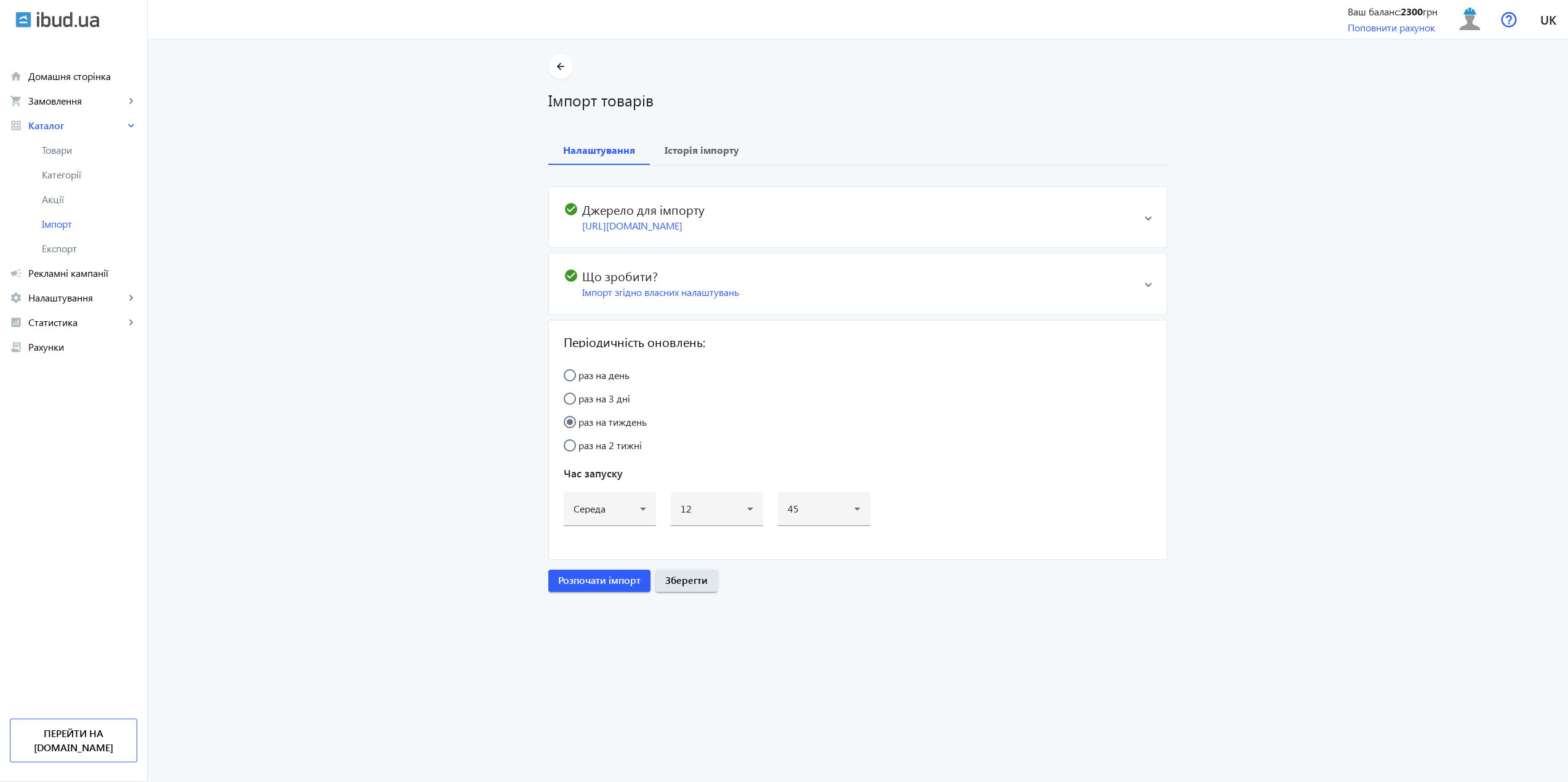
scroll to position [0, 0]
click at [565, 461] on input "раз на 2 тижні" at bounding box center [575, 451] width 24 height 24
radio input "true"
click at [602, 516] on div "Середа" at bounding box center [609, 508] width 73 height 15
click at [607, 561] on span "Понеділок" at bounding box center [592, 559] width 46 height 10
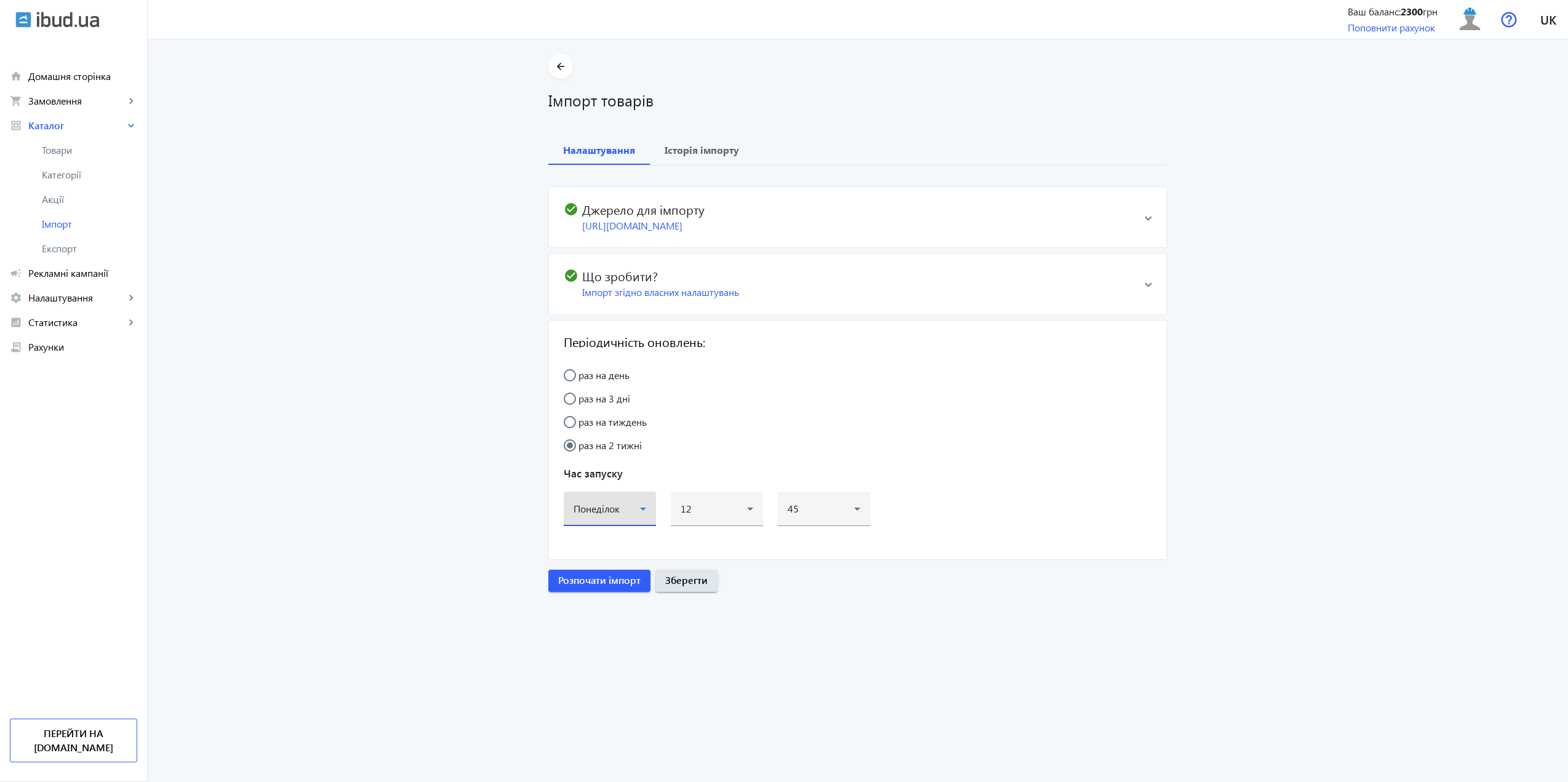
click at [592, 526] on div "Понеділок" at bounding box center [609, 508] width 73 height 34
click at [606, 618] on mat-option "Середа" at bounding box center [606, 618] width 92 height 29
click at [691, 514] on div "12" at bounding box center [714, 509] width 66 height 10
click at [719, 632] on mat-option "14" at bounding box center [713, 629] width 92 height 29
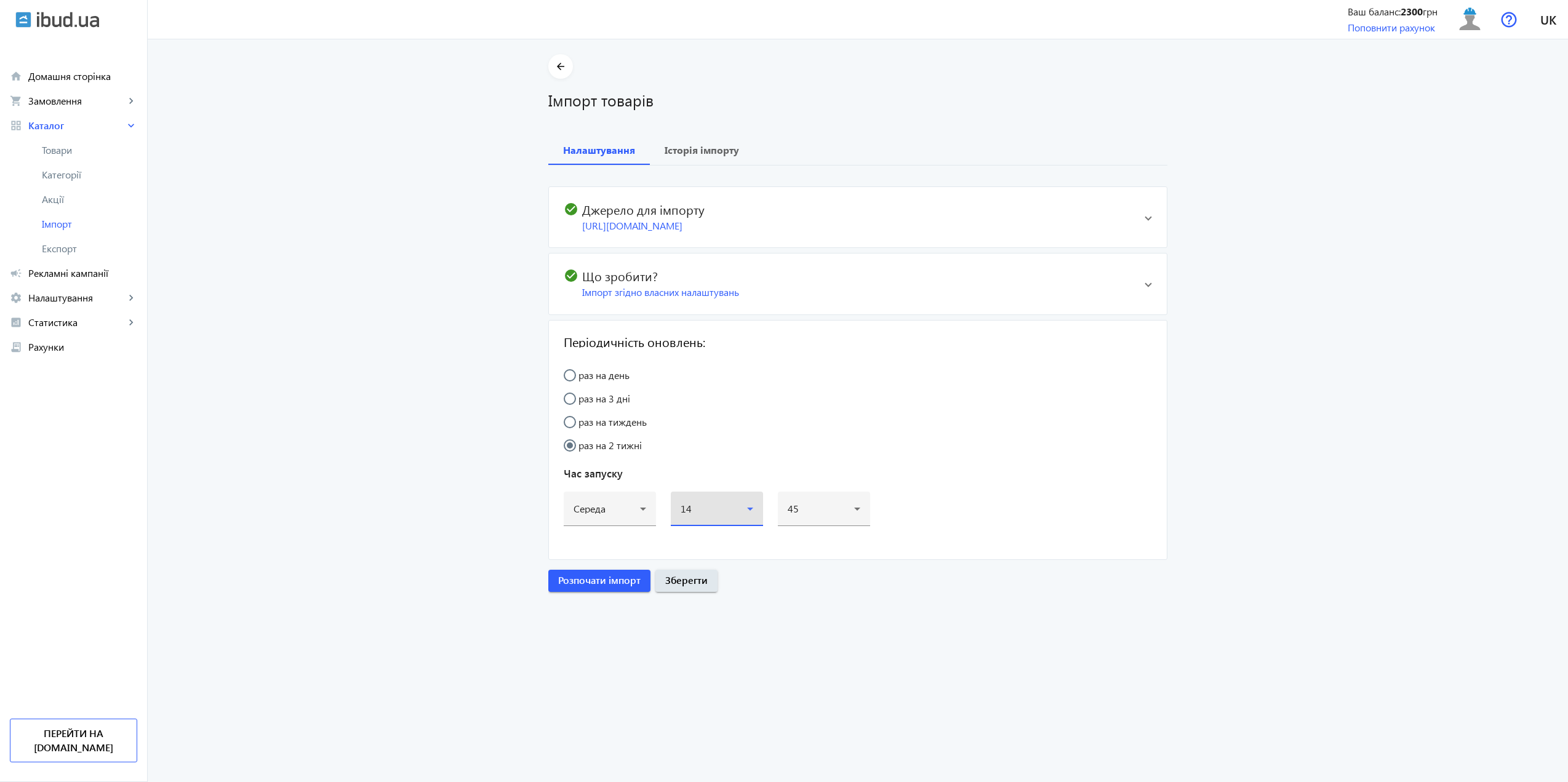
click at [699, 514] on div "14" at bounding box center [714, 509] width 66 height 10
click at [691, 667] on mat-option "13" at bounding box center [713, 664] width 92 height 29
click at [823, 526] on div "45" at bounding box center [824, 508] width 73 height 34
click at [798, 595] on mat-option "15" at bounding box center [820, 588] width 92 height 29
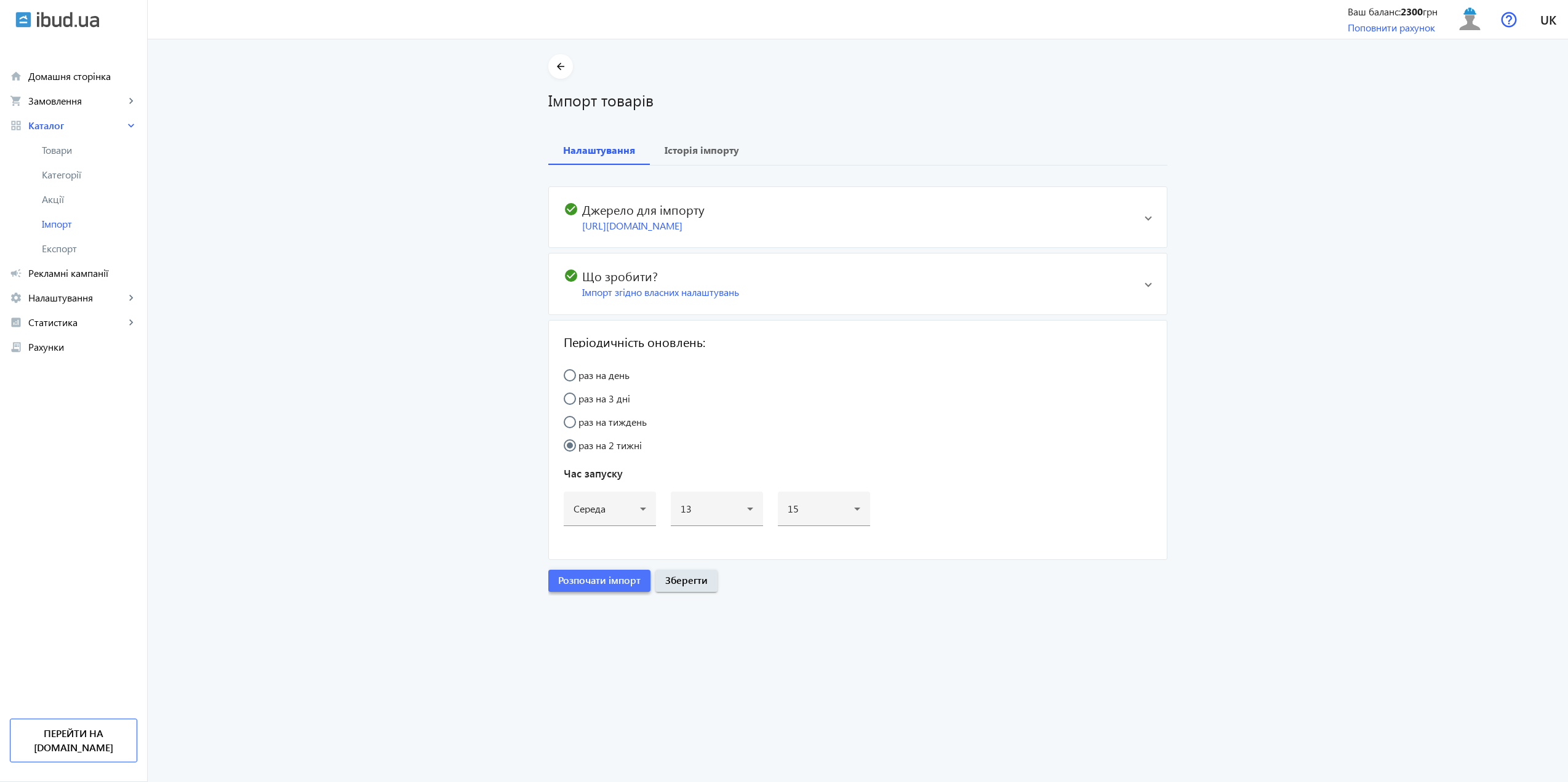
click at [617, 586] on span "Розпочати імпорт" at bounding box center [599, 580] width 83 height 14
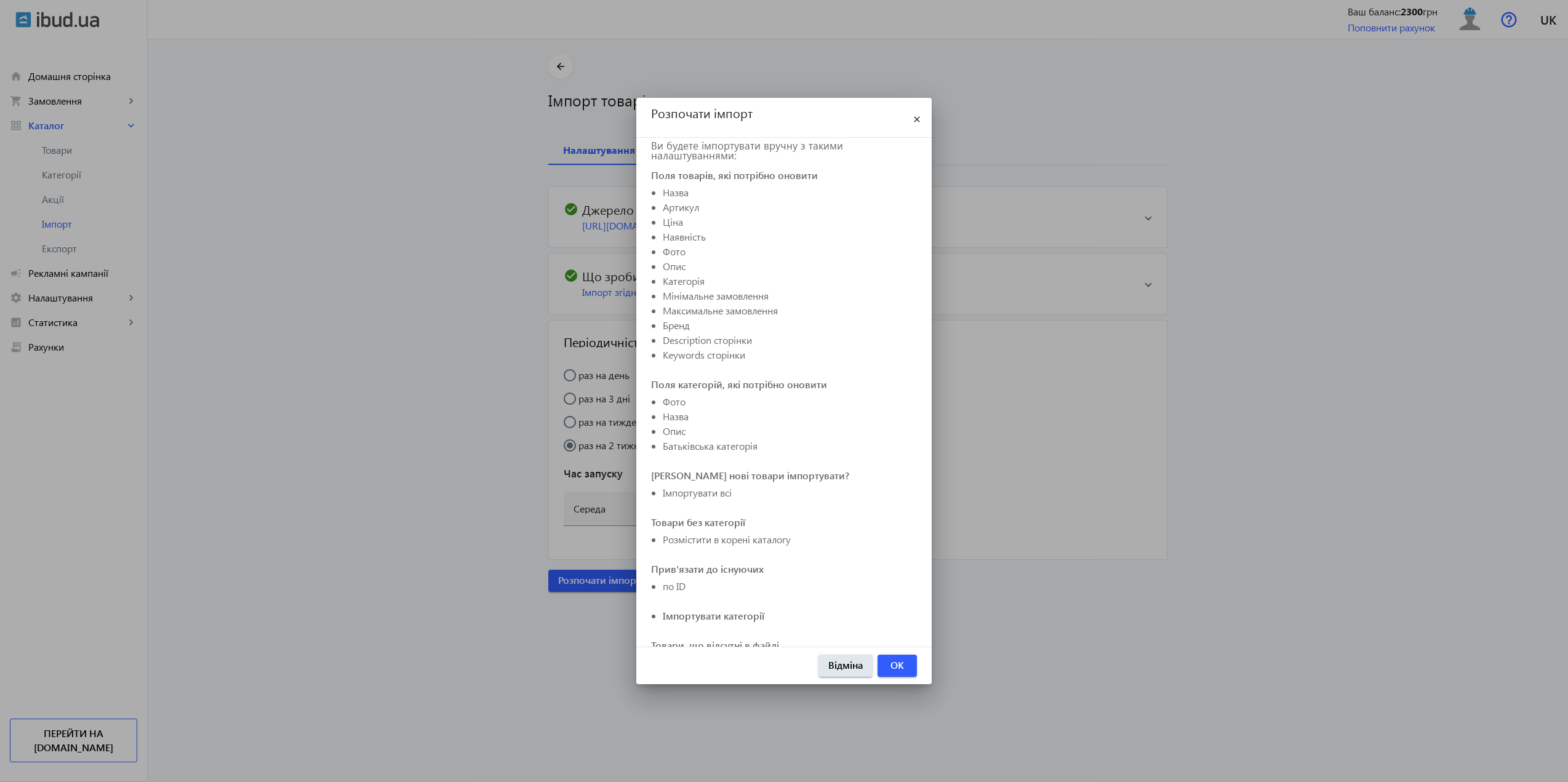
scroll to position [59, 0]
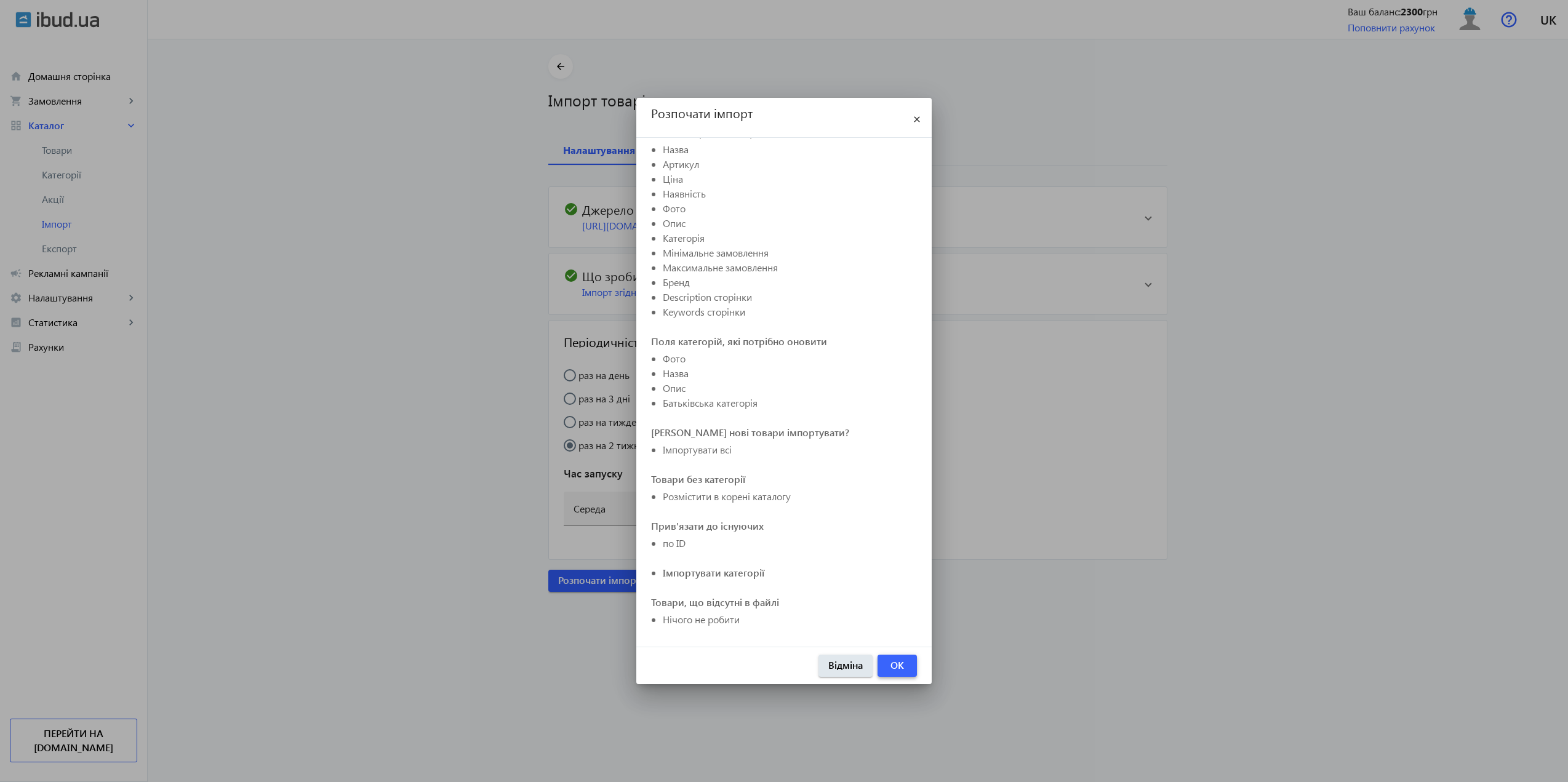
click at [895, 660] on span "OK" at bounding box center [897, 665] width 14 height 14
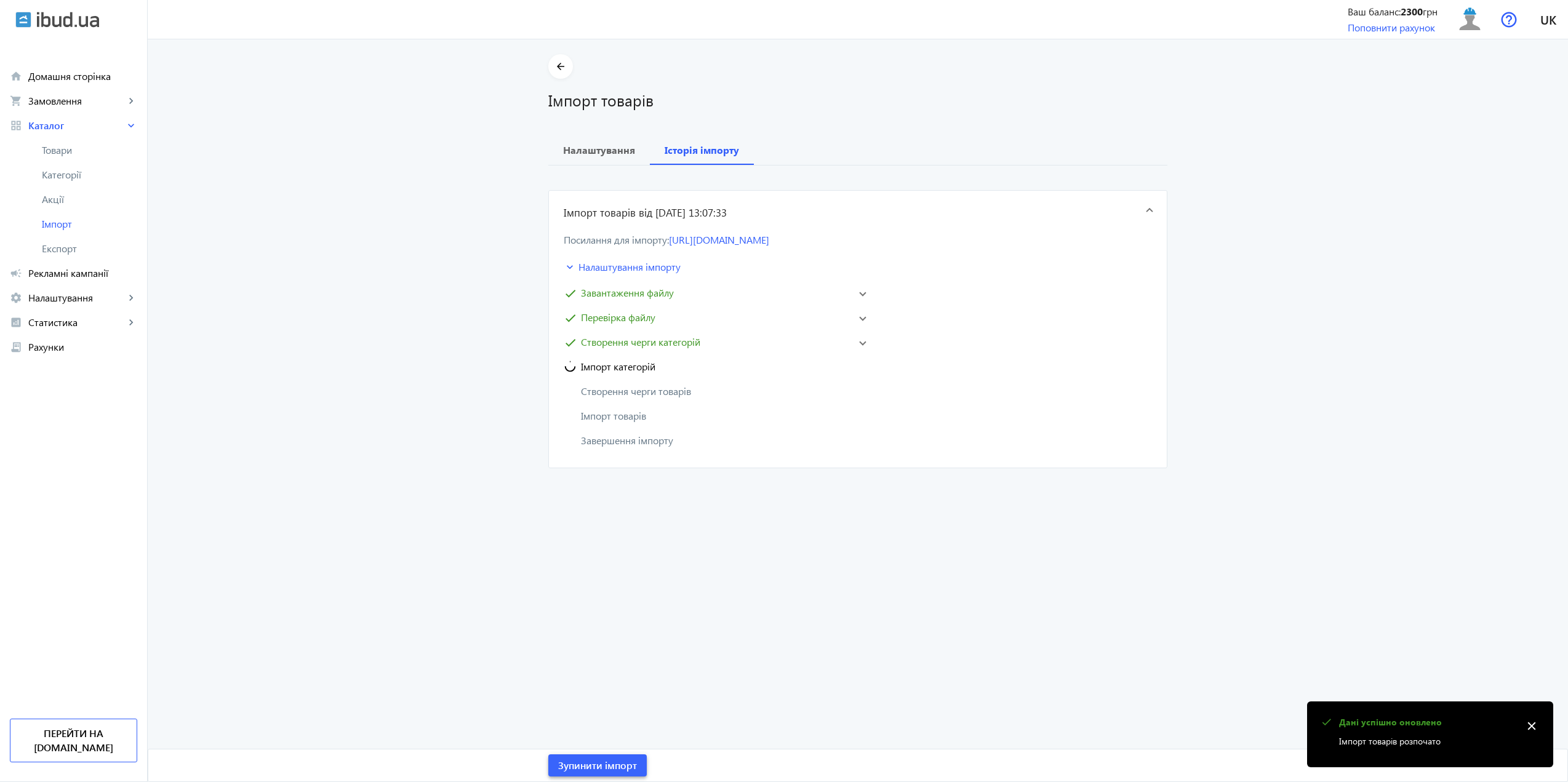
scroll to position [0, 0]
click at [854, 325] on span "check Перевірка файлу" at bounding box center [711, 317] width 296 height 15
drag, startPoint x: 856, startPoint y: 346, endPoint x: 858, endPoint y: 363, distance: 17.1
click at [859, 320] on span at bounding box center [863, 317] width 8 height 5
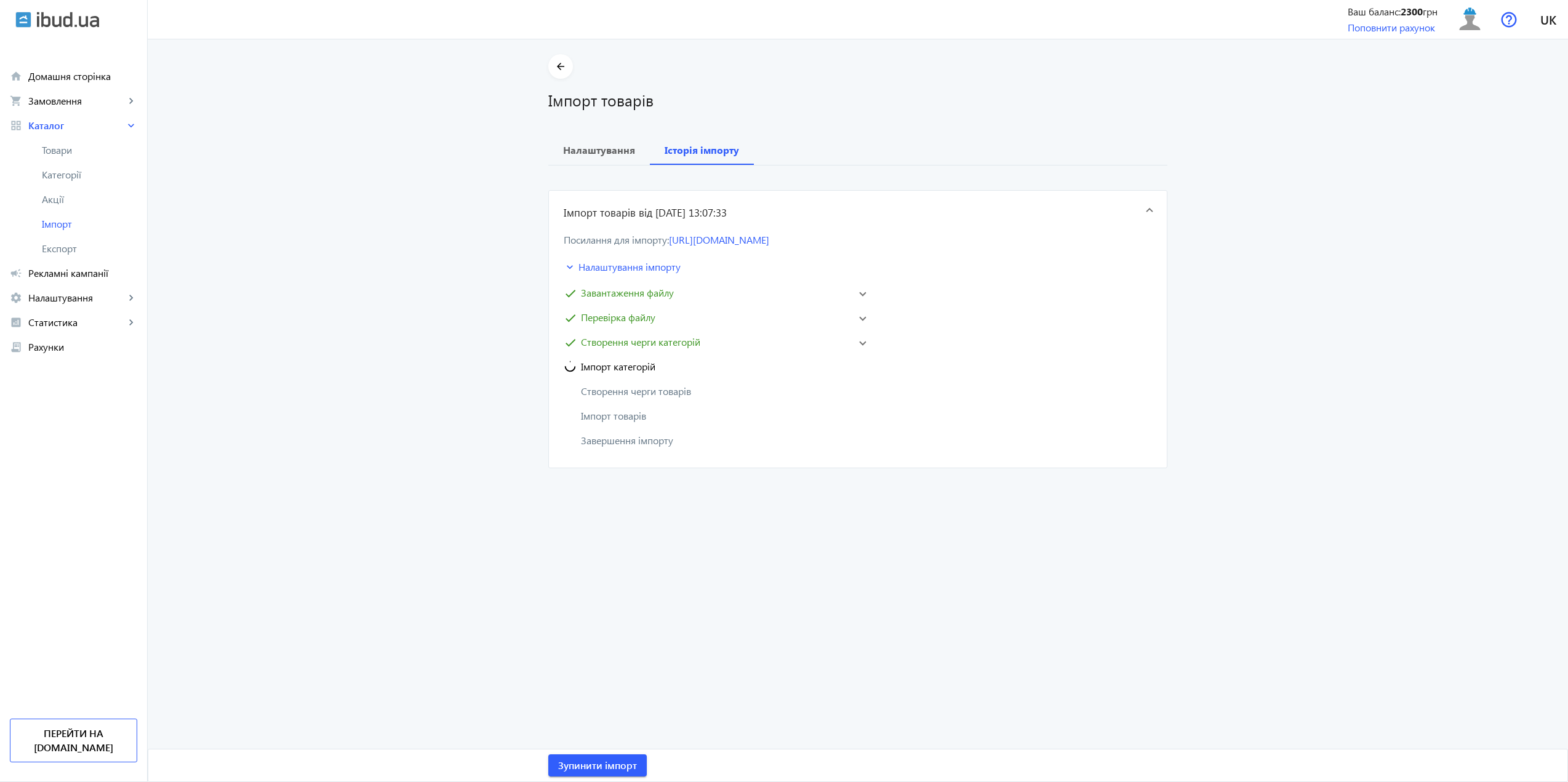
click at [860, 352] on mat-expansion-panel-header "check Створення черги категорій" at bounding box center [715, 342] width 307 height 19
click at [858, 352] on mat-expansion-panel-header "check Створення черги категорій" at bounding box center [715, 342] width 307 height 19
click at [859, 344] on span at bounding box center [863, 341] width 8 height 5
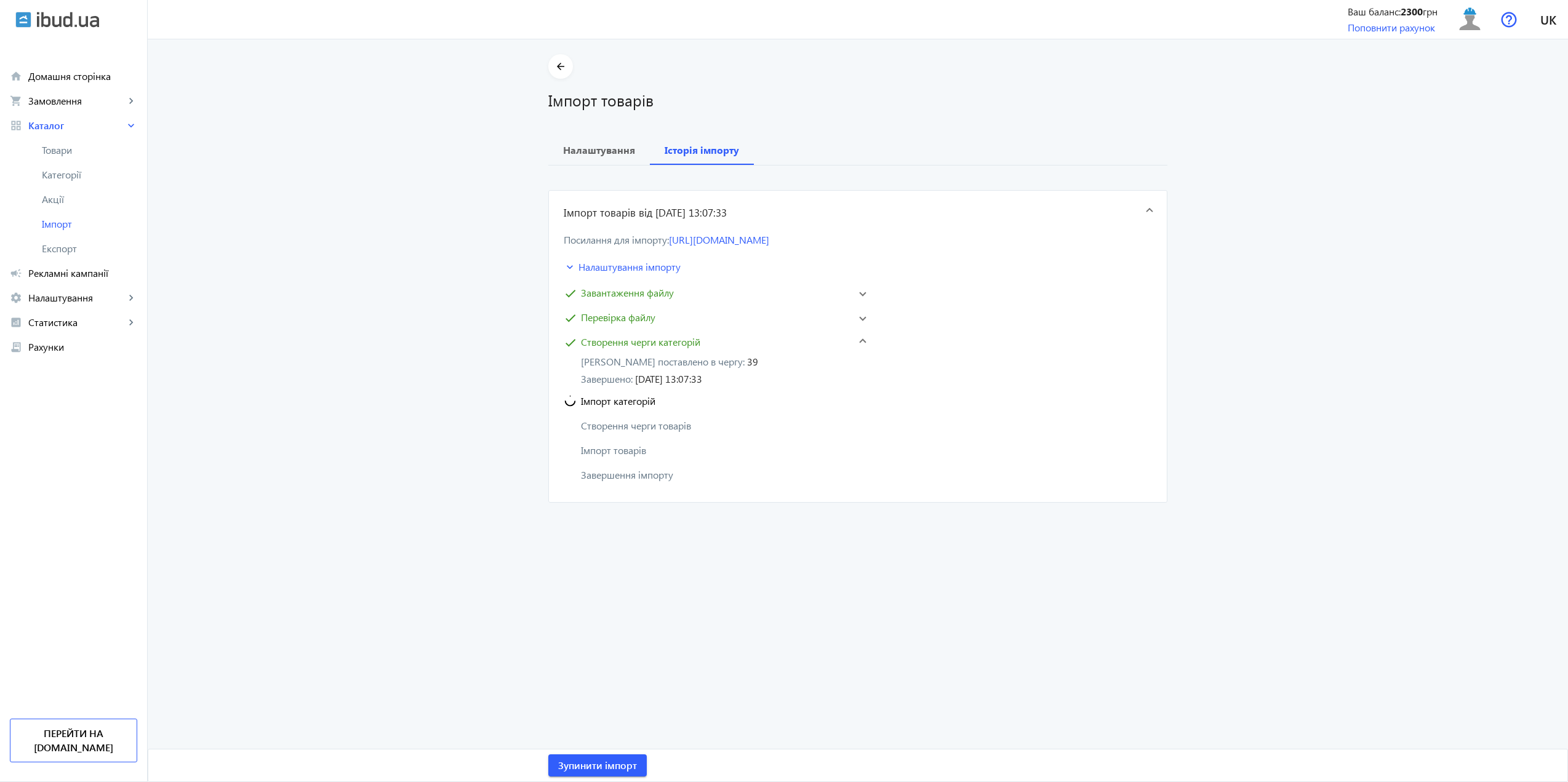
click at [859, 344] on span at bounding box center [863, 341] width 8 height 5
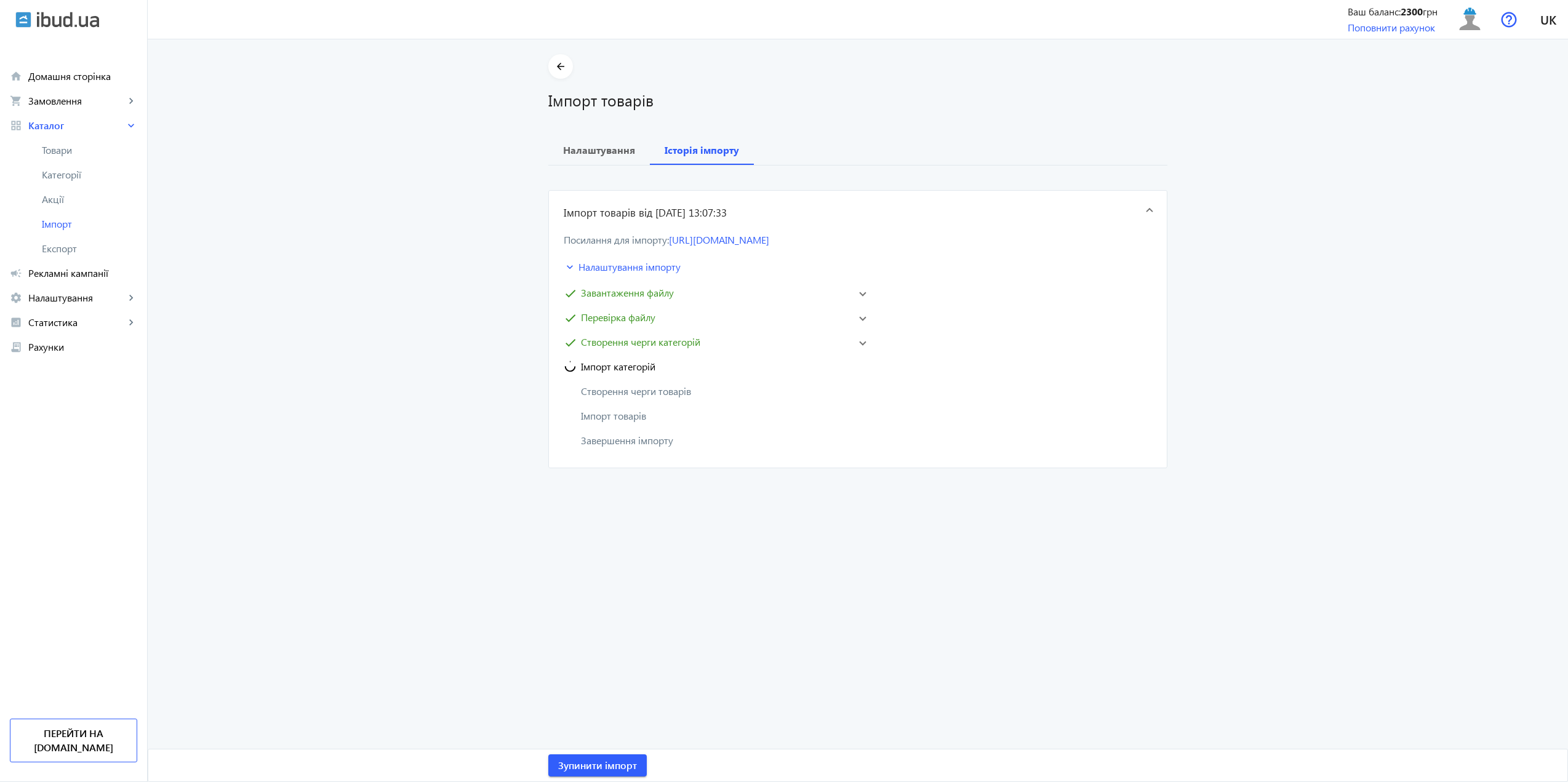
click at [859, 344] on span at bounding box center [863, 341] width 8 height 5
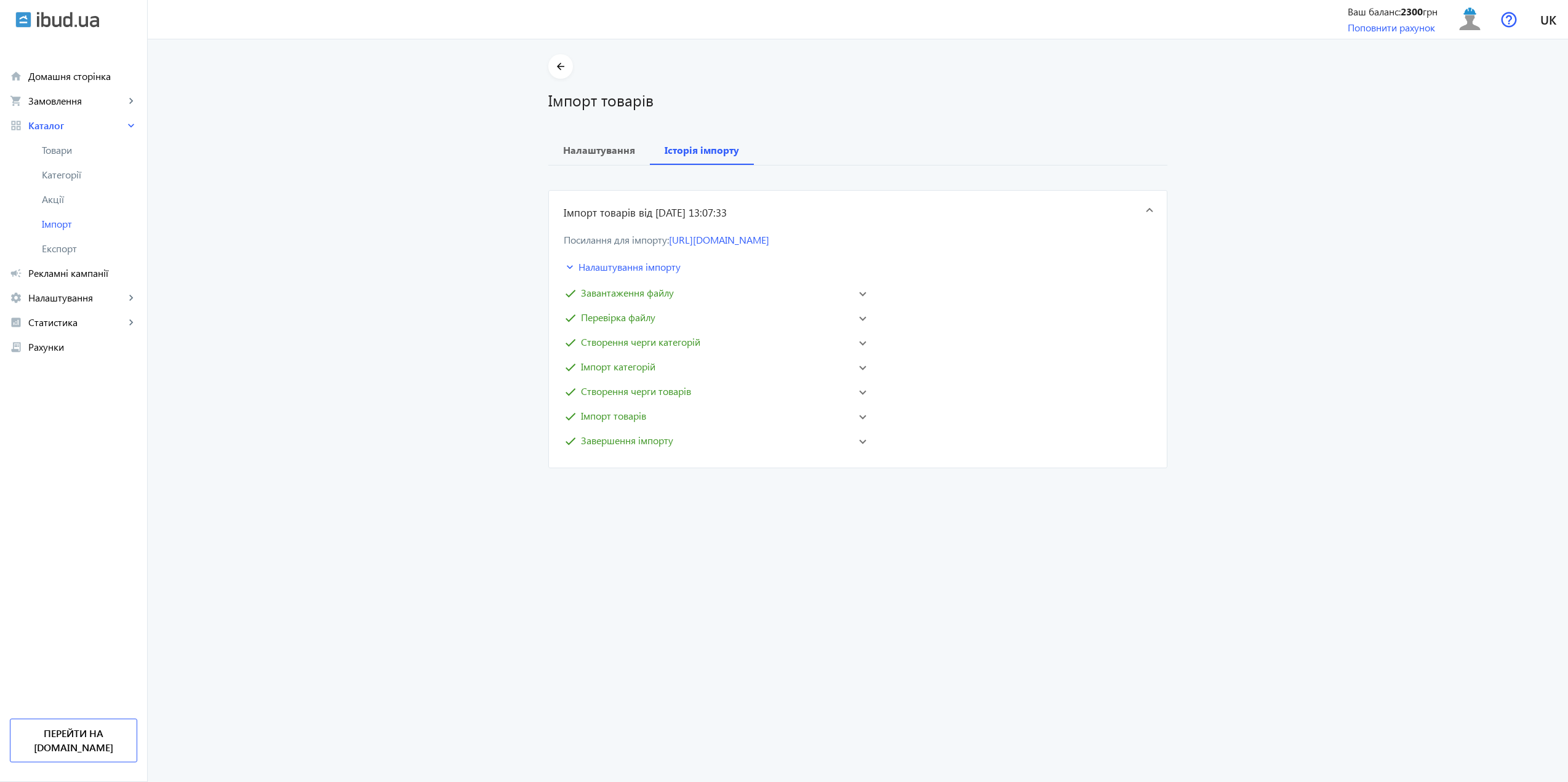
click at [860, 450] on mat-expansion-panel-header "check Завершення імпорту" at bounding box center [715, 441] width 307 height 19
click at [865, 475] on div "Посилання для імпорту: https://polyglasspro.prom.ua/products_feed.xml?hash_tag=…" at bounding box center [857, 360] width 618 height 250
click at [65, 161] on link "Товари" at bounding box center [73, 150] width 147 height 24
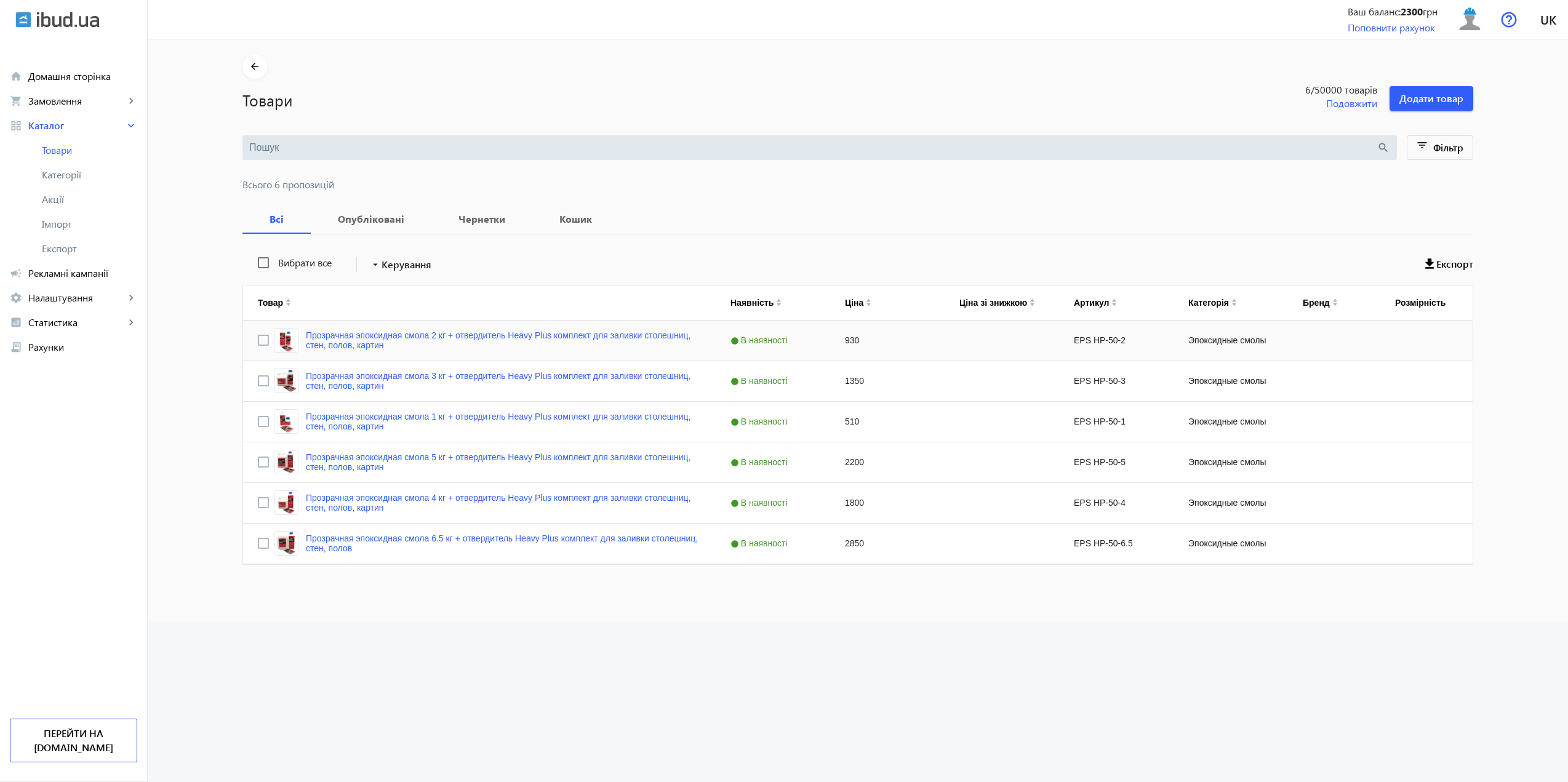
click at [1018, 357] on div "Press SPACE to select this row." at bounding box center [1002, 340] width 115 height 40
click at [1144, 350] on div "EPS HP-50-2" at bounding box center [1116, 340] width 115 height 40
click at [1349, 352] on div "Press SPACE to select this row." at bounding box center [1334, 340] width 92 height 40
drag, startPoint x: 1422, startPoint y: 345, endPoint x: 1429, endPoint y: 340, distance: 8.6
click at [1427, 341] on div "Press SPACE to select this row." at bounding box center [1426, 340] width 92 height 40
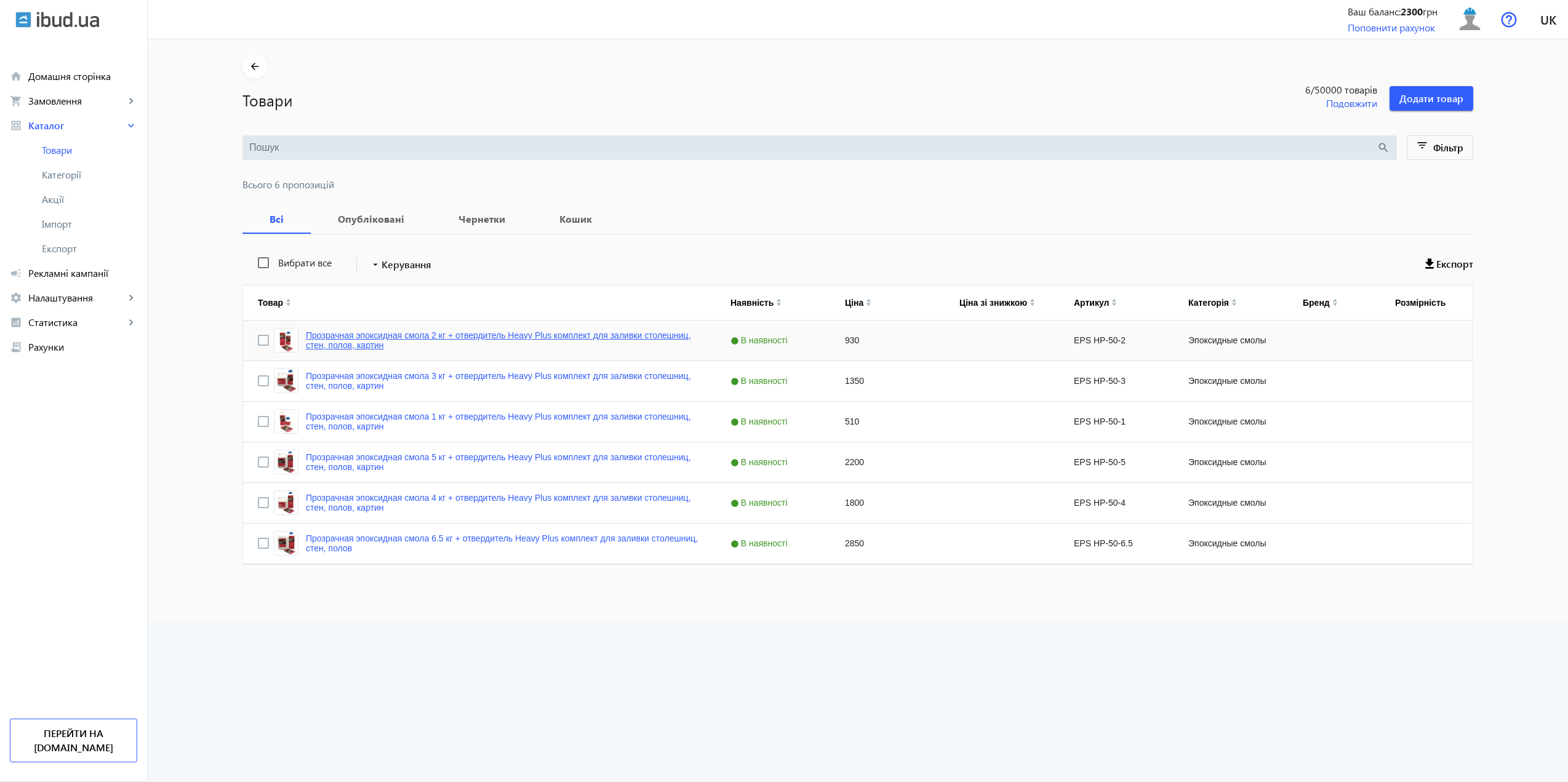
click at [329, 336] on link "Прозрачная эпоксидная смола 2 кг + отвердитель Heavy Plus комплект для заливки …" at bounding box center [503, 340] width 395 height 19
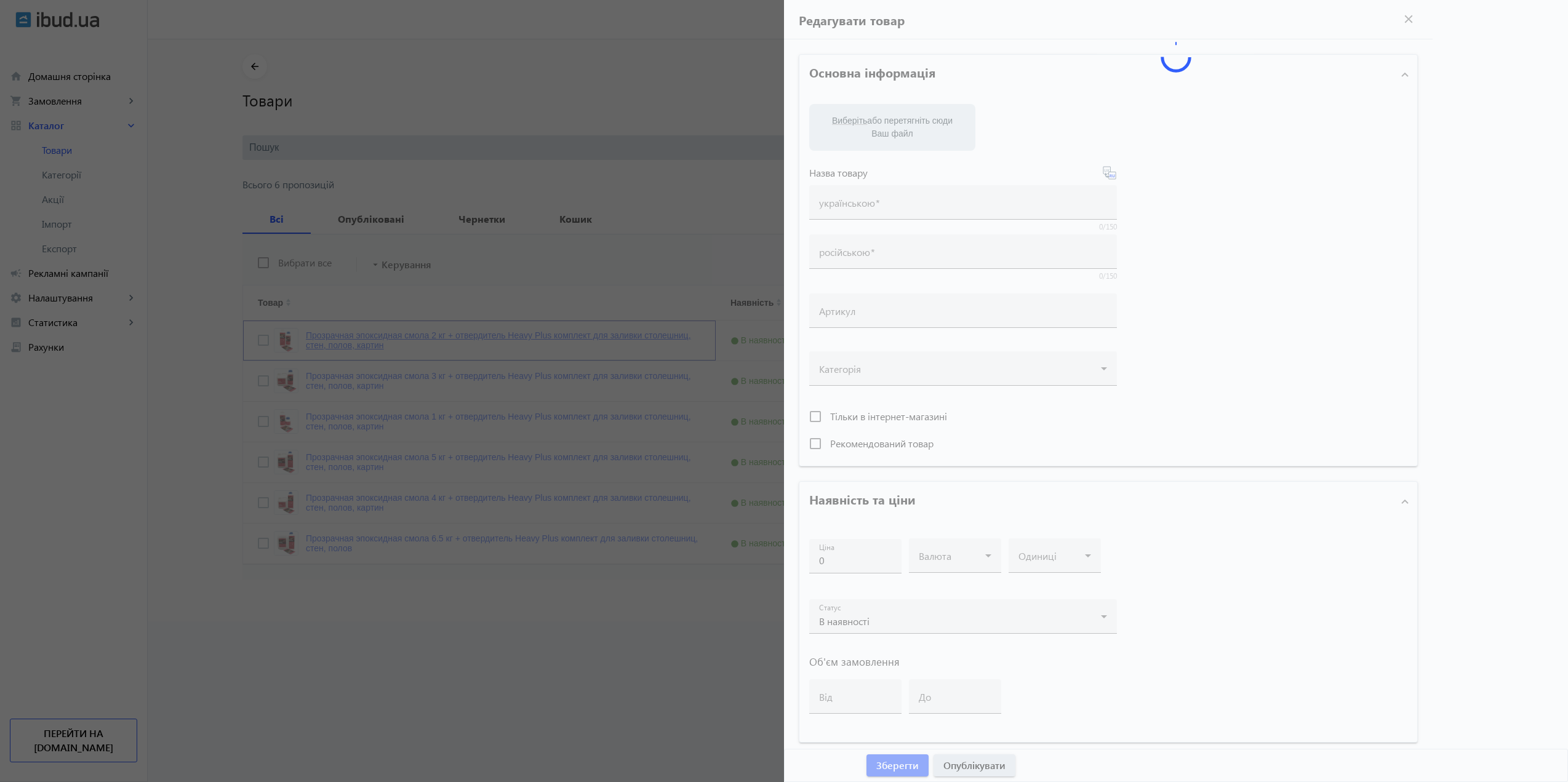
type input "Прозрачная эпоксидная смола 2 кг + отвердитель Heavy Plus комплект для заливки …"
type input "EPS HP-50-2"
type input "930"
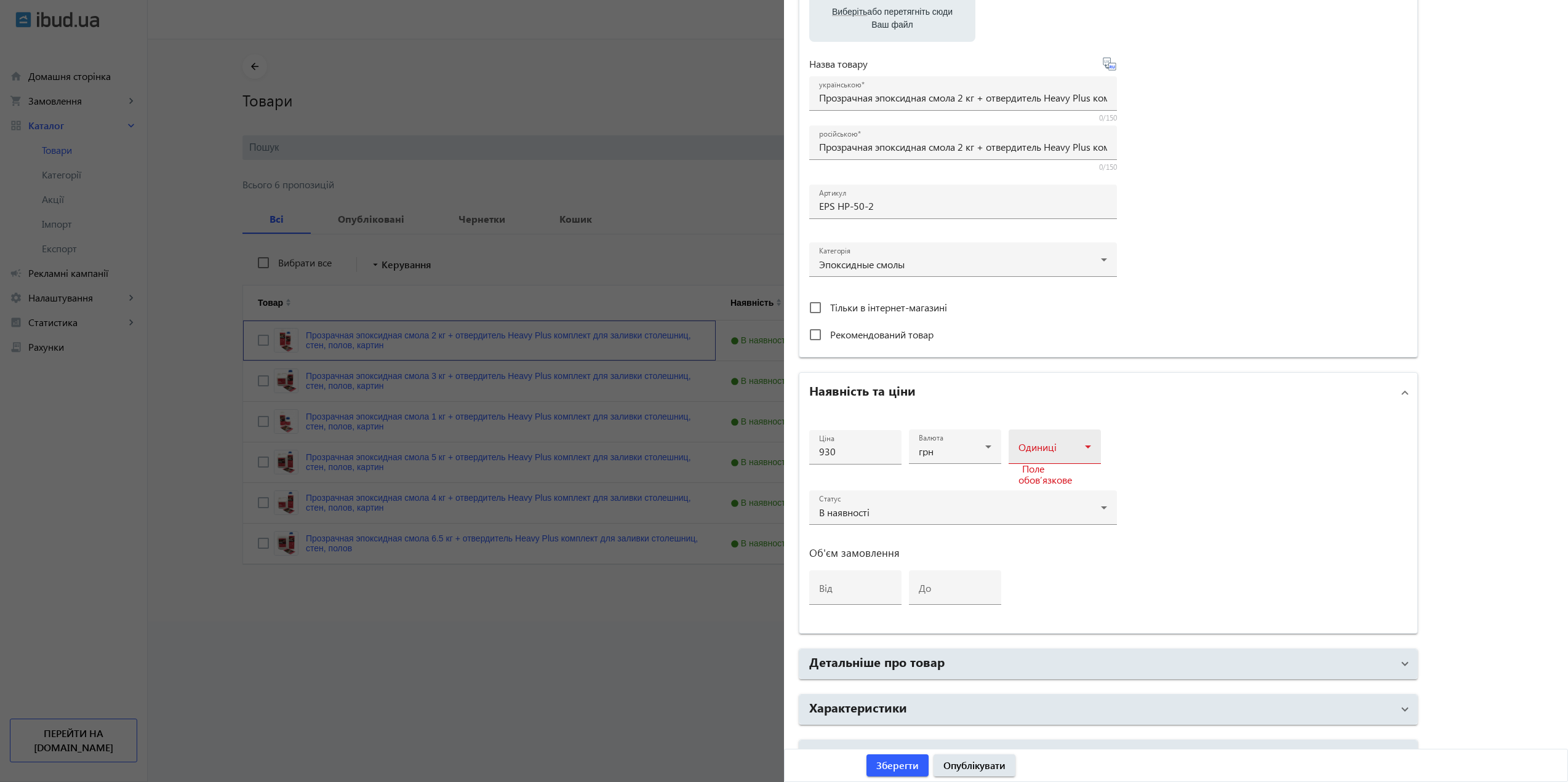
scroll to position [245, 0]
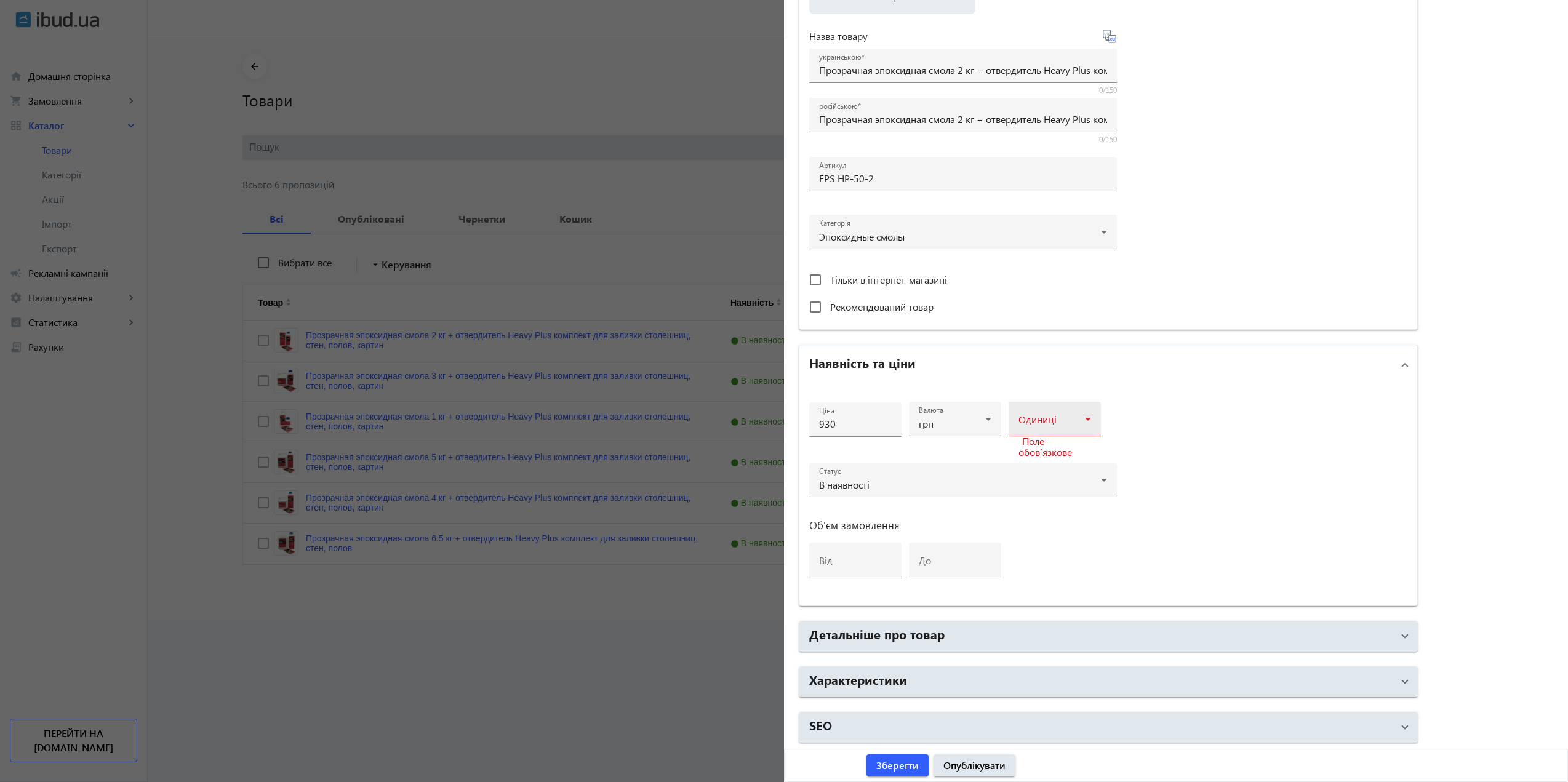
click at [1044, 411] on div "Одиниці" at bounding box center [1054, 418] width 73 height 34
click at [1053, 515] on span "комплект" at bounding box center [1035, 510] width 42 height 10
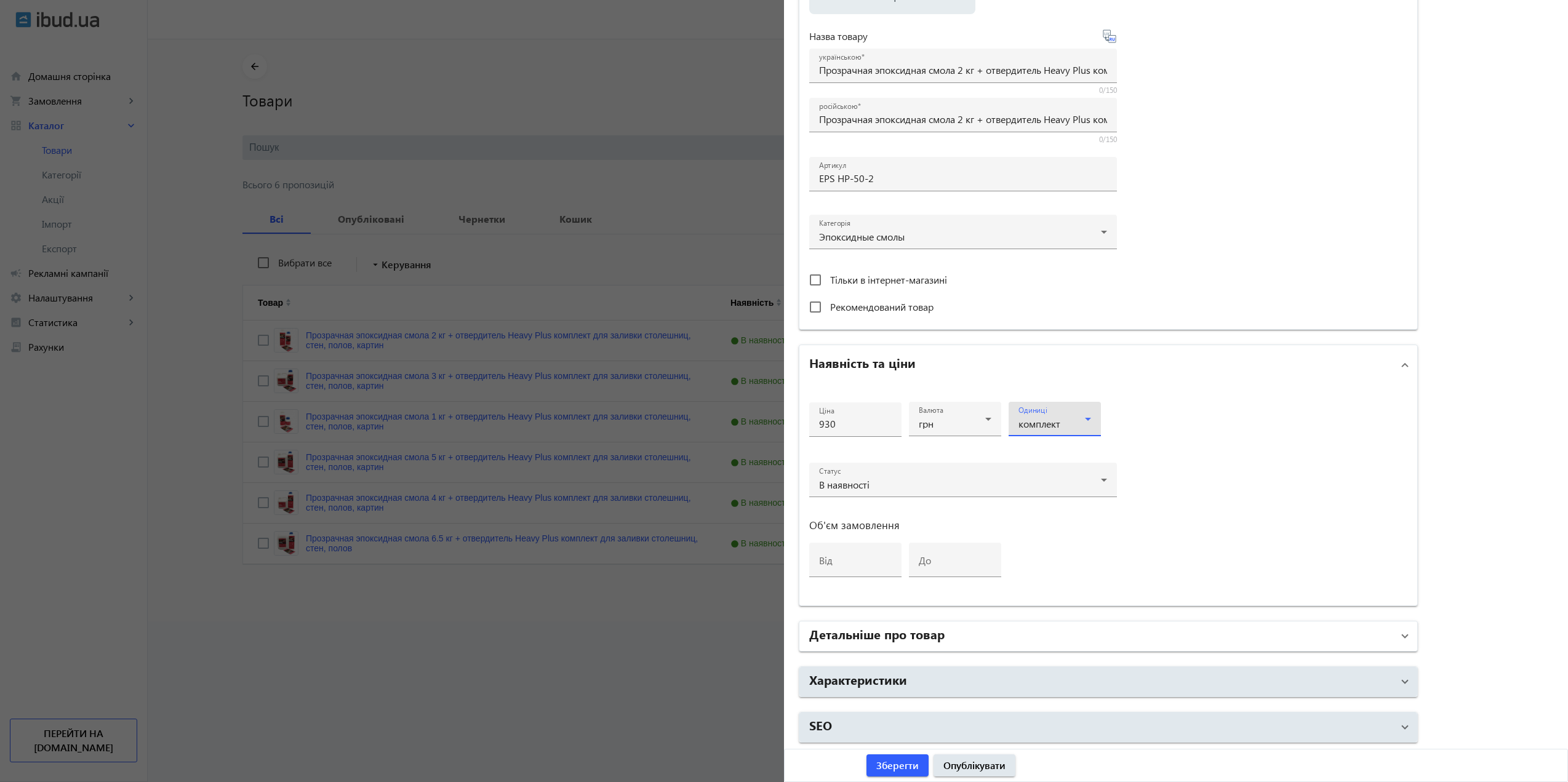
click at [907, 642] on h2 "Детальніше про товар" at bounding box center [876, 634] width 135 height 18
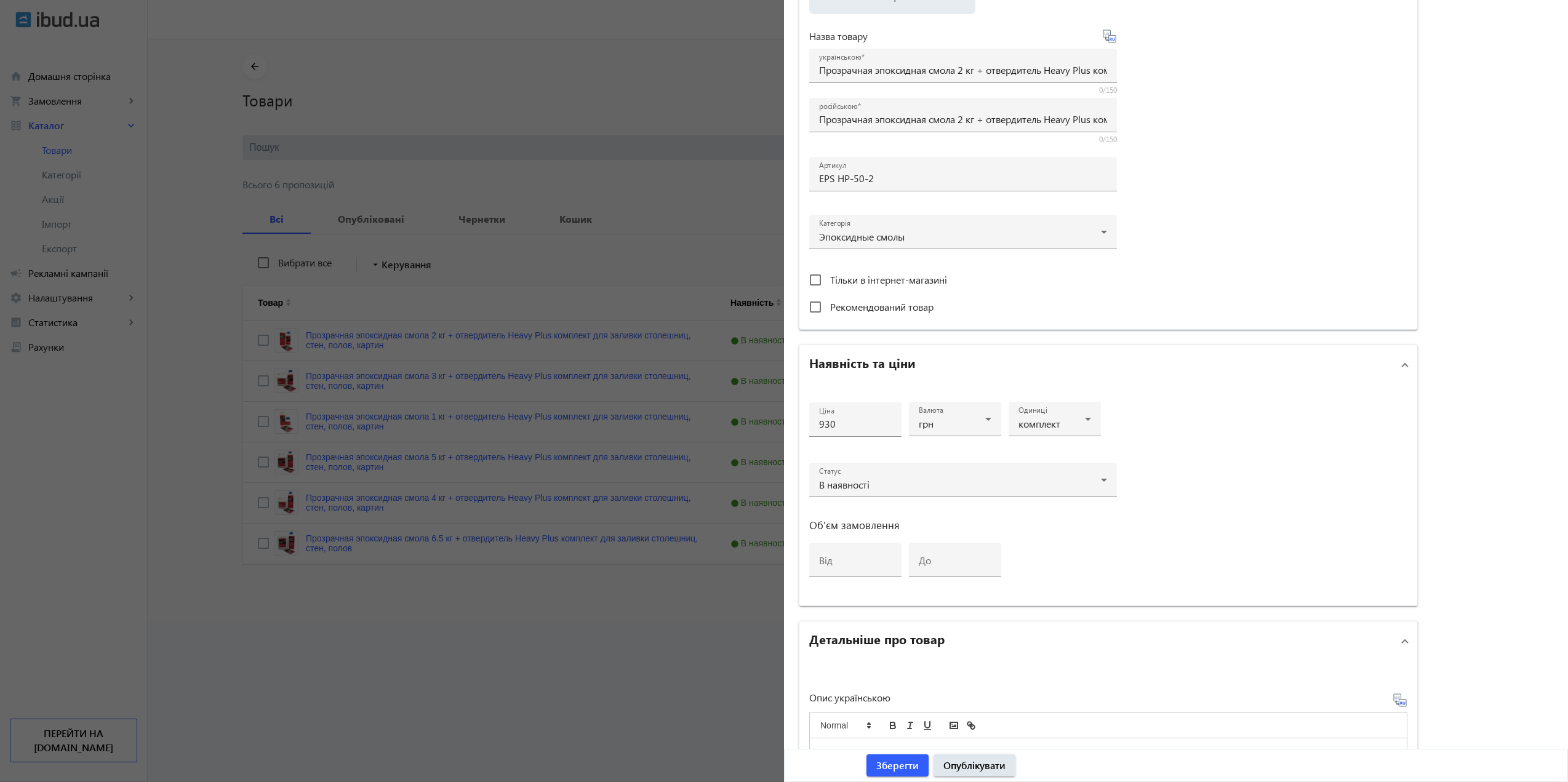
click at [907, 637] on h2 "Детальніше про товар" at bounding box center [876, 639] width 135 height 18
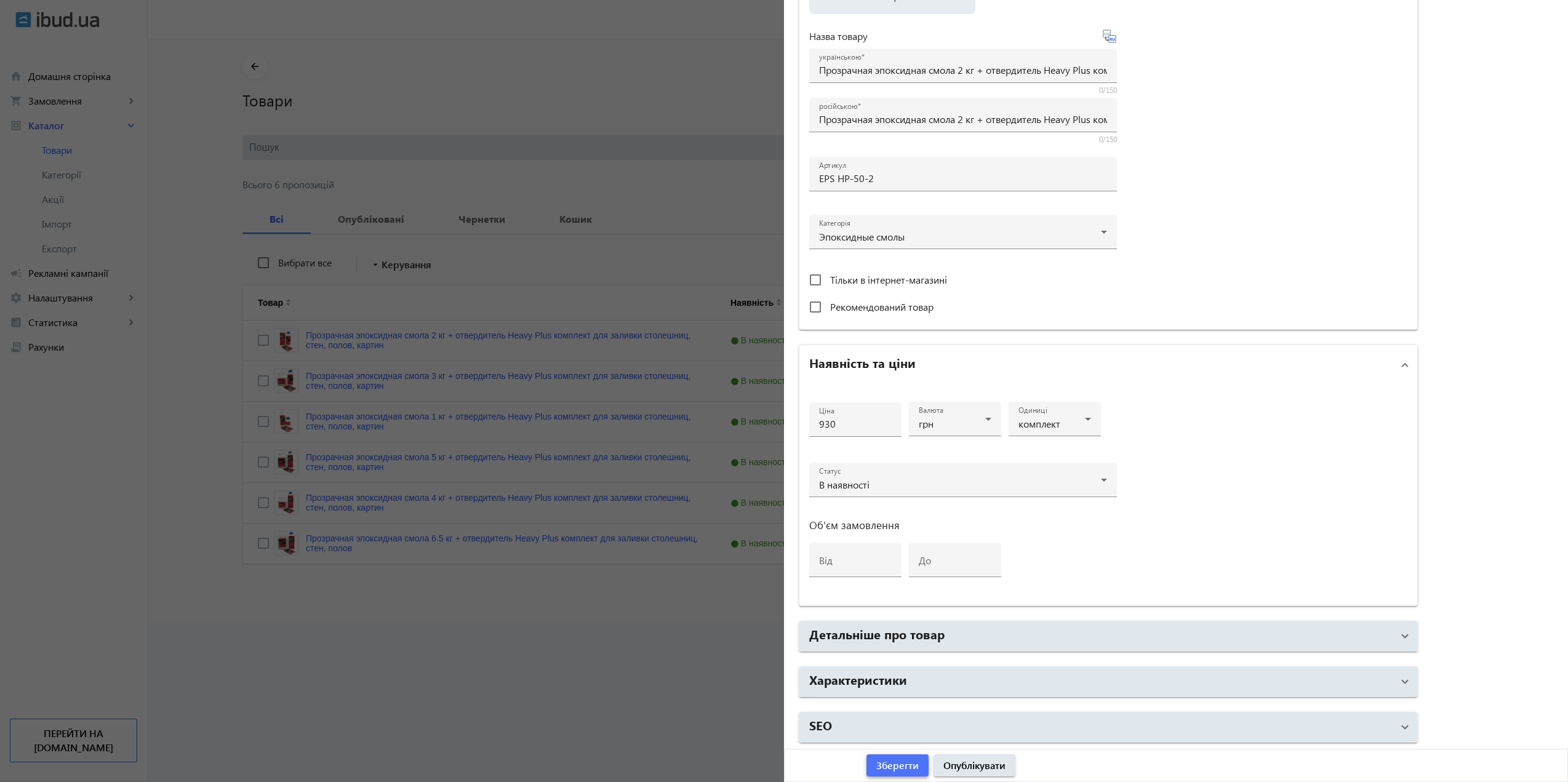
click at [904, 764] on span "Зберегти" at bounding box center [898, 765] width 43 height 14
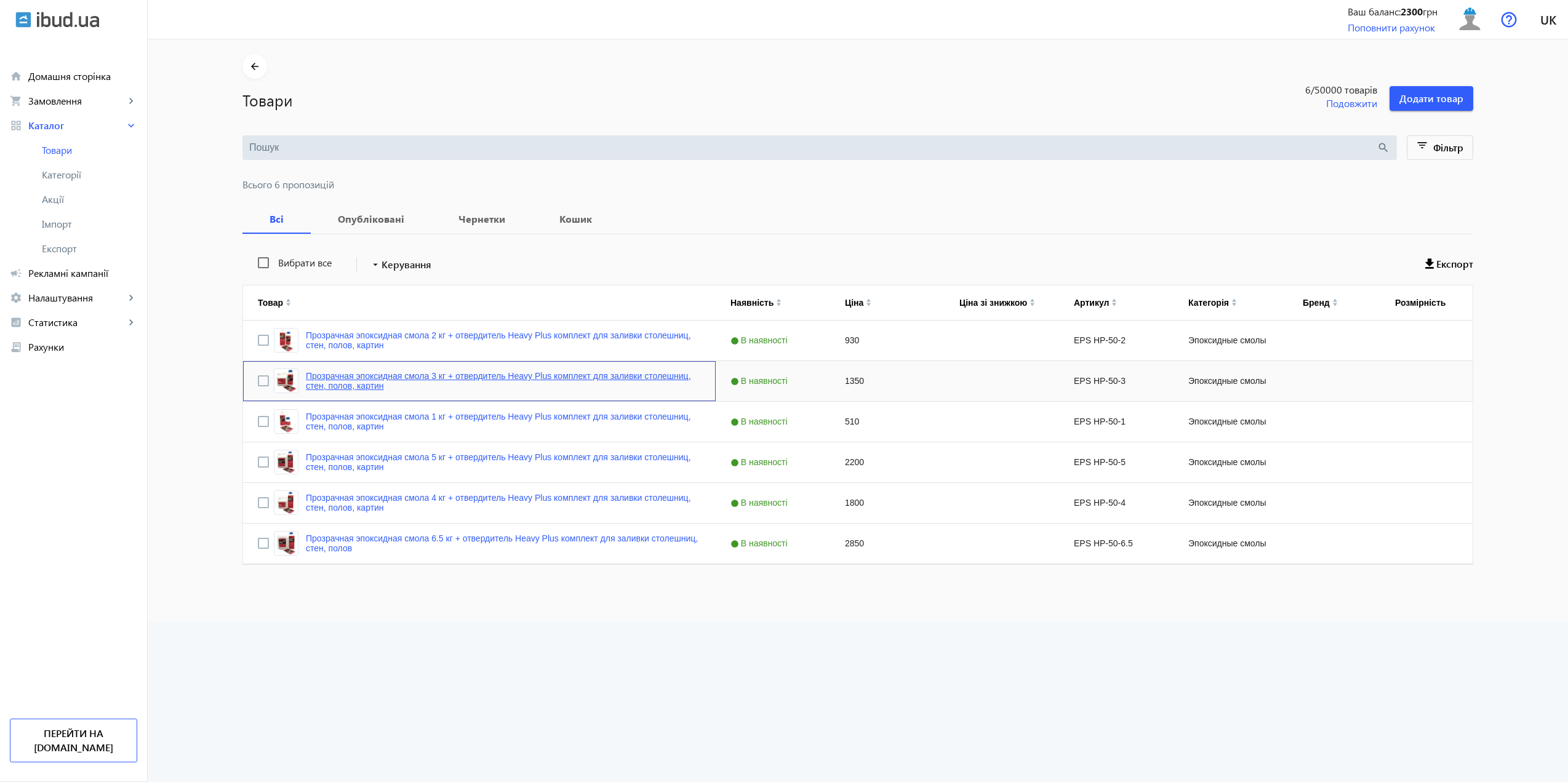
click at [454, 376] on link "Прозрачная эпоксидная смола 3 кг + отвердитель Heavy Plus комплект для заливки …" at bounding box center [503, 380] width 395 height 19
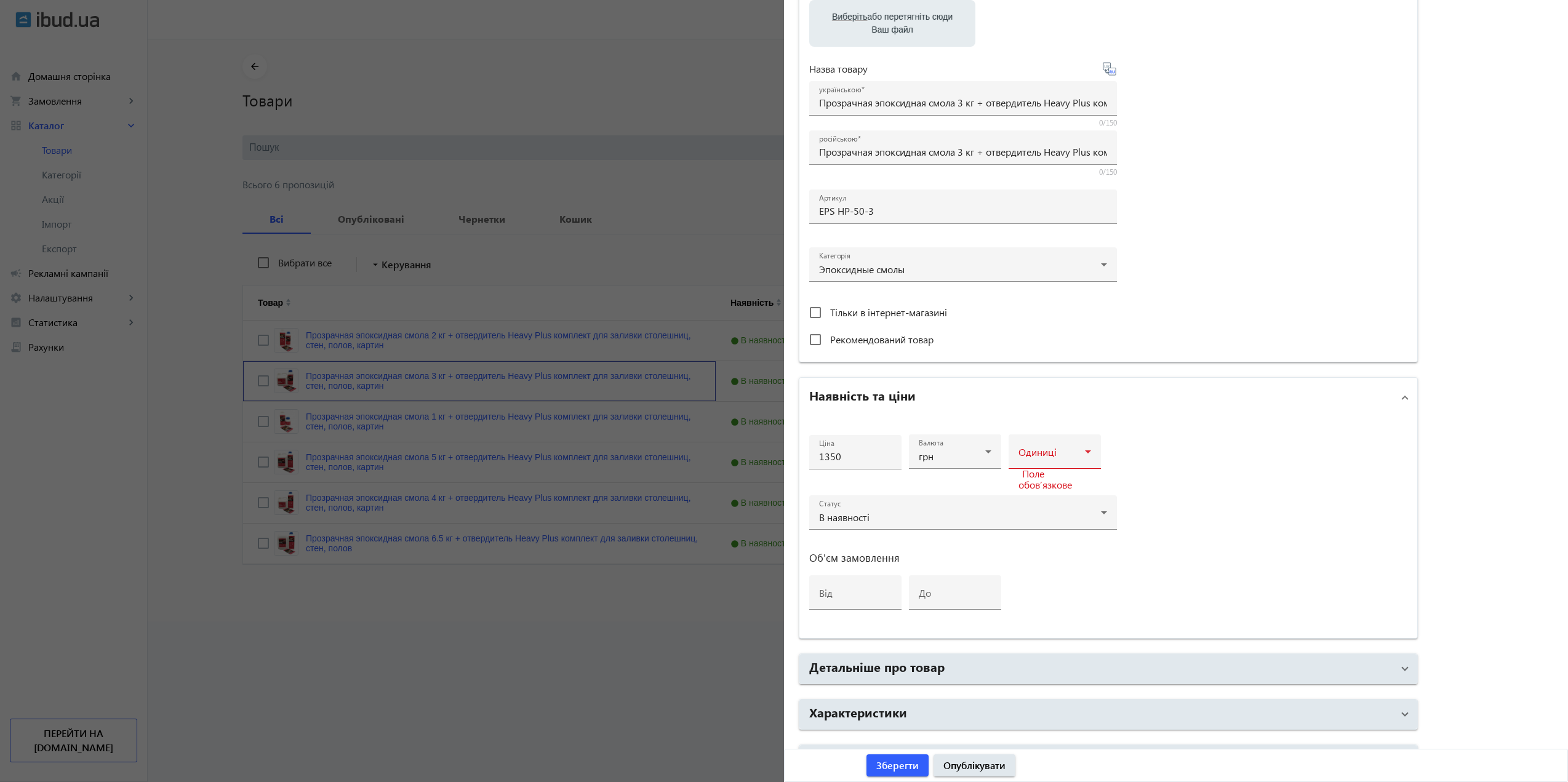
scroll to position [245, 0]
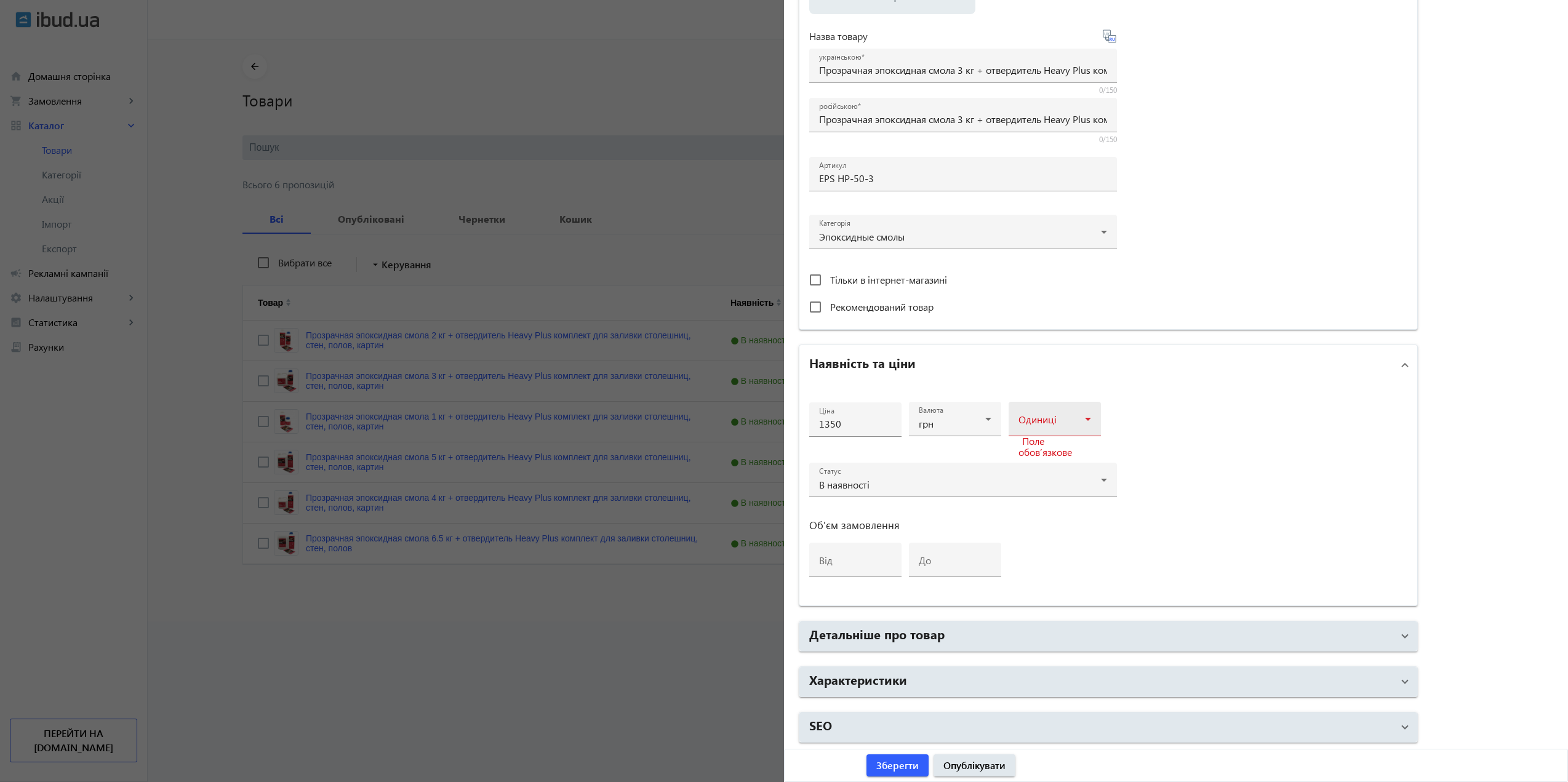
click at [1064, 421] on span at bounding box center [1051, 424] width 66 height 10
click at [1055, 572] on span "комплект" at bounding box center [1035, 571] width 42 height 10
click at [907, 761] on span "Зберегти" at bounding box center [898, 765] width 43 height 14
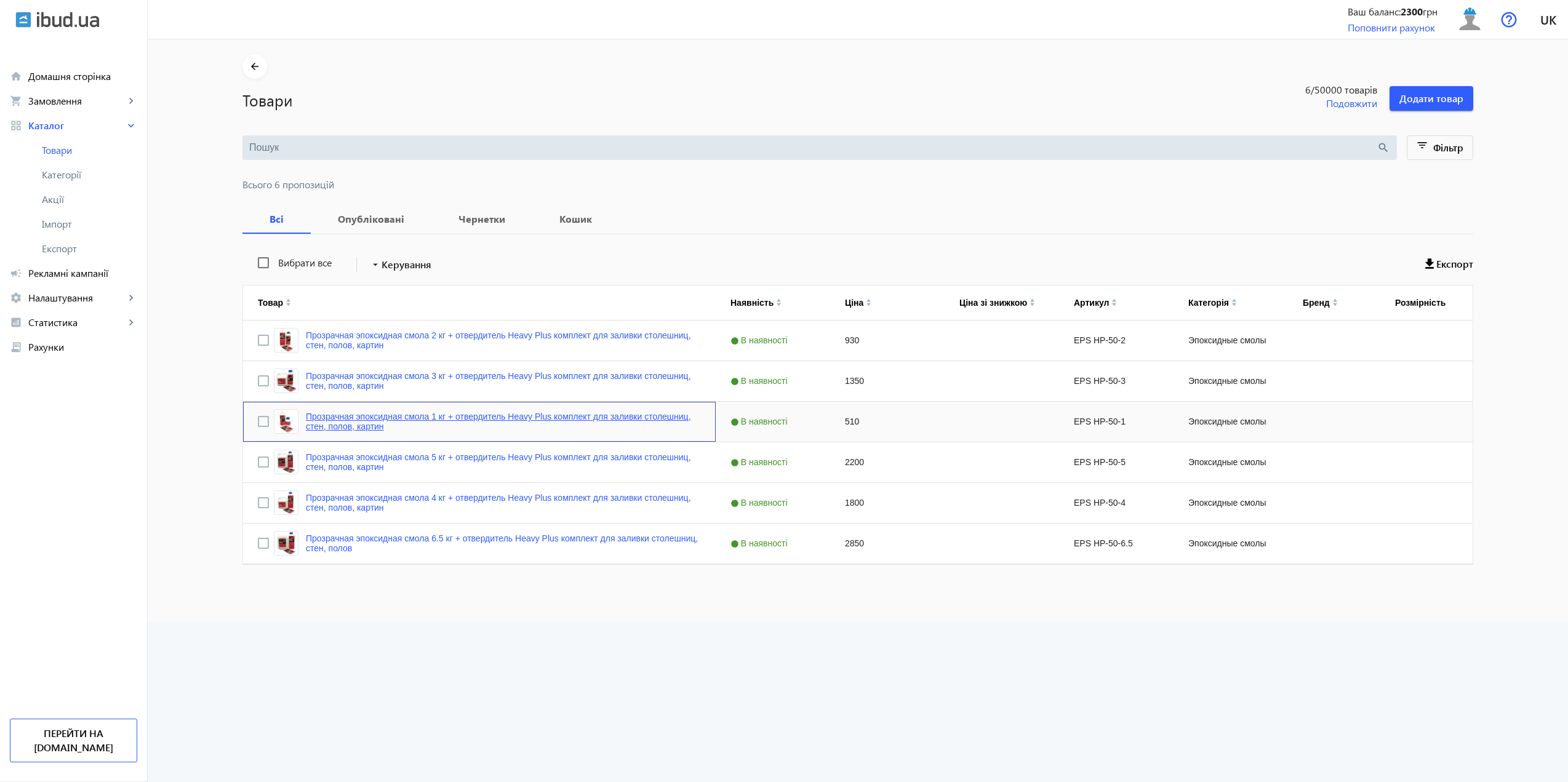
click at [672, 419] on link "Прозрачная эпоксидная смола 1 кг + отвердитель Heavy Plus комплект для заливки …" at bounding box center [503, 421] width 395 height 19
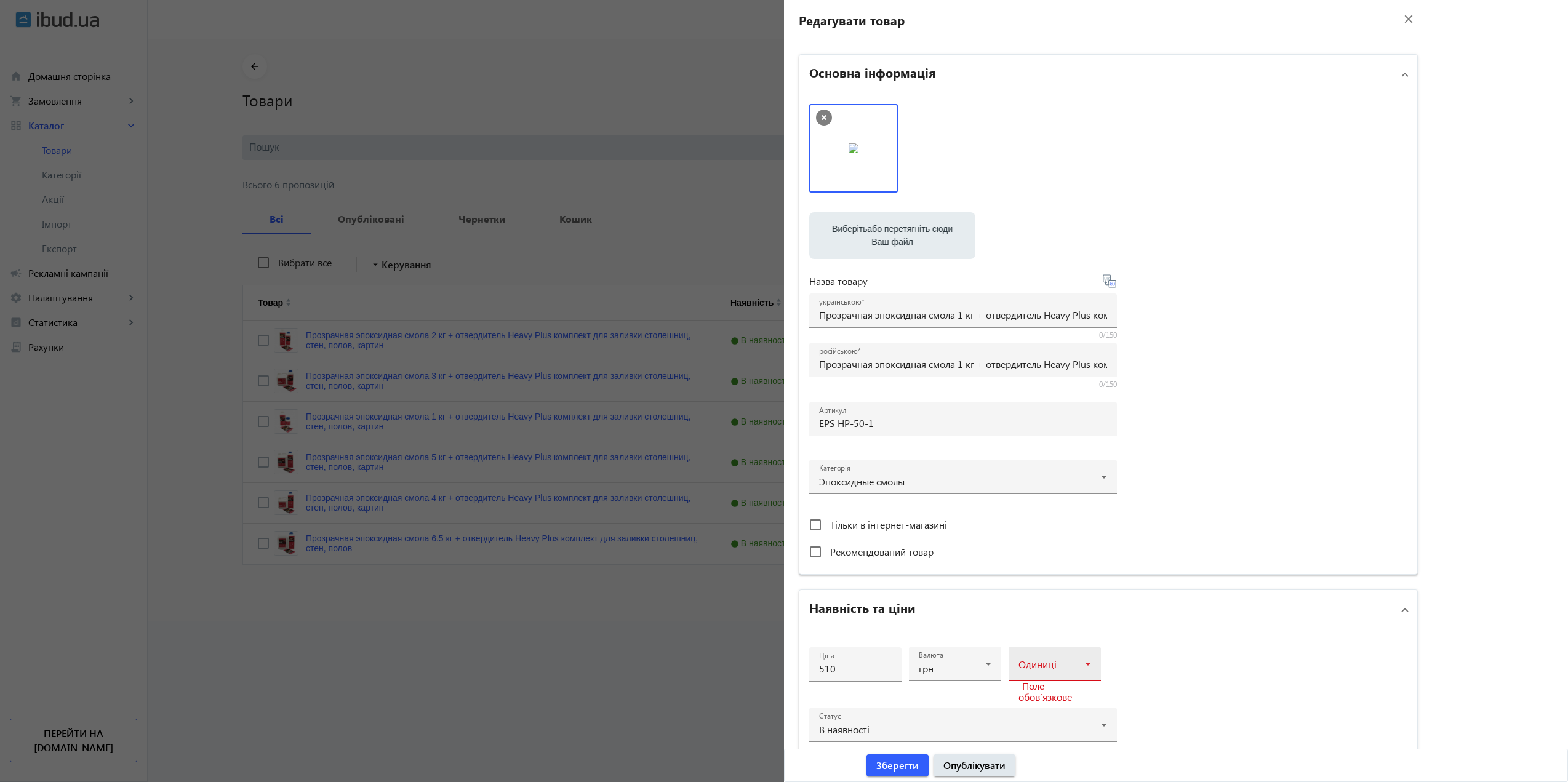
click at [1081, 660] on icon at bounding box center [1087, 663] width 15 height 15
click at [1053, 560] on mat-option "комплект" at bounding box center [1051, 551] width 92 height 29
click at [903, 761] on span "Зберегти" at bounding box center [898, 765] width 43 height 14
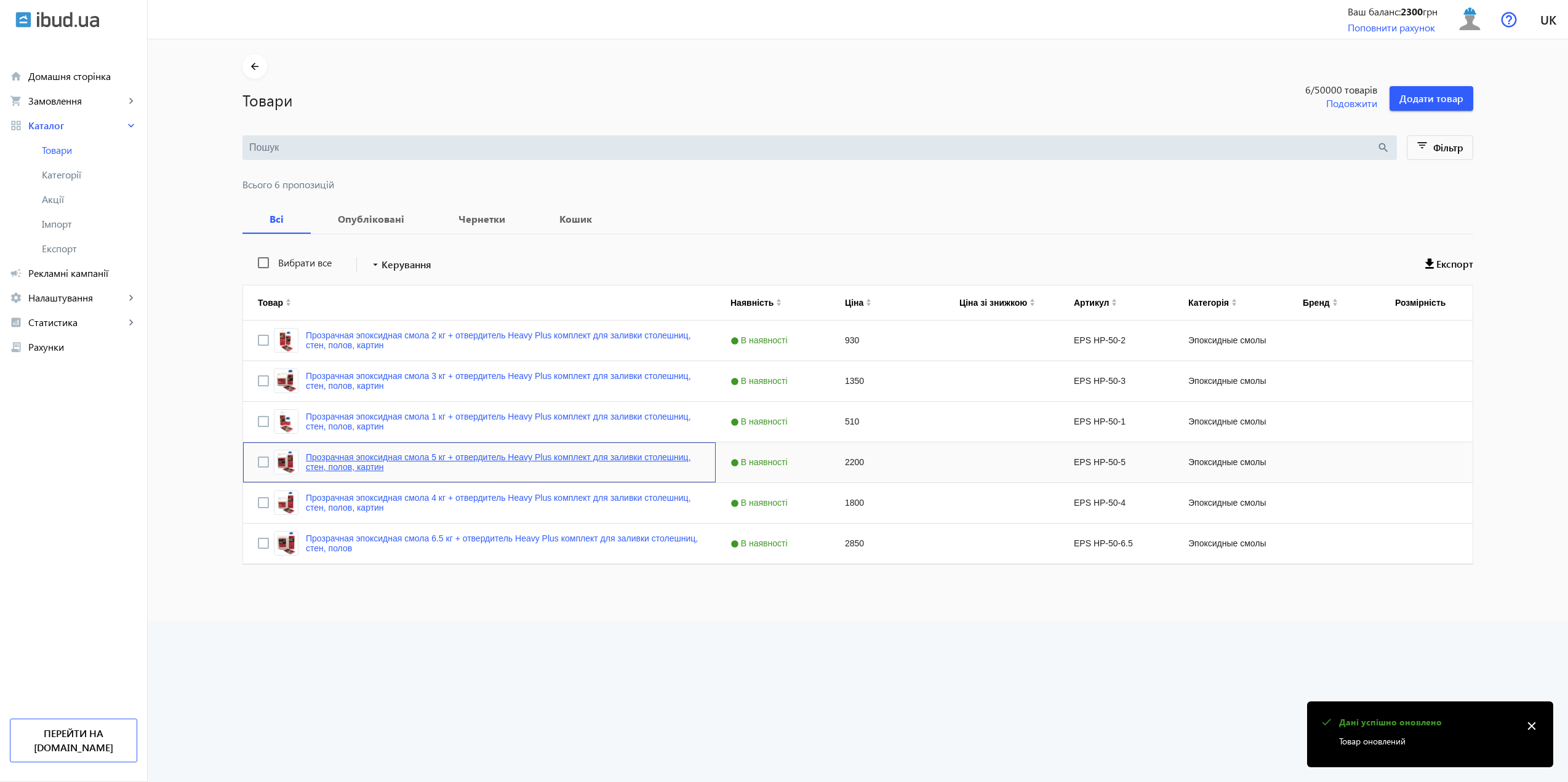
click at [614, 458] on link "Прозрачная эпоксидная смола 5 кг + отвердитель Heavy Plus комплект для заливки …" at bounding box center [503, 462] width 395 height 19
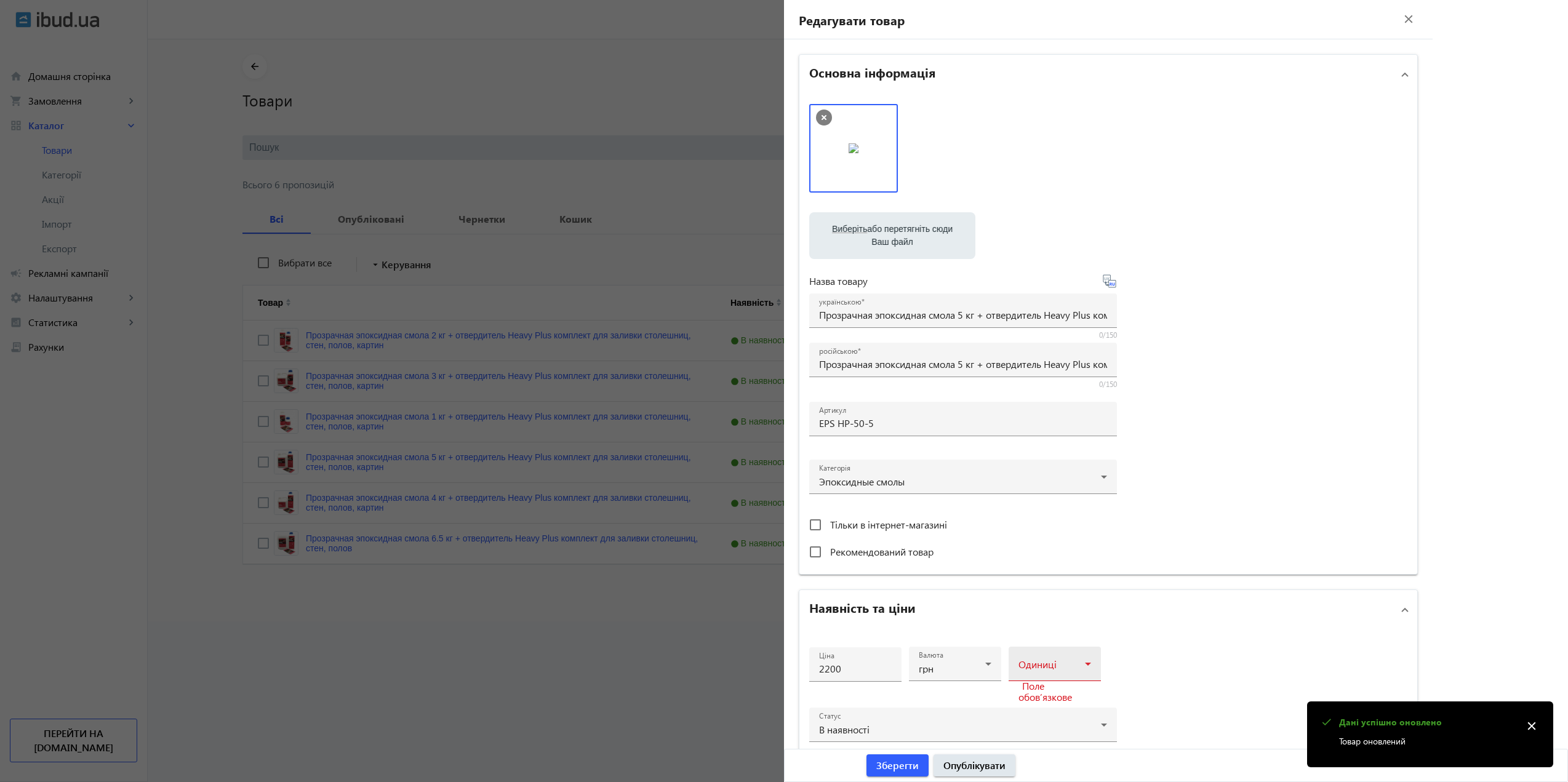
click at [1037, 666] on span at bounding box center [1051, 668] width 66 height 10
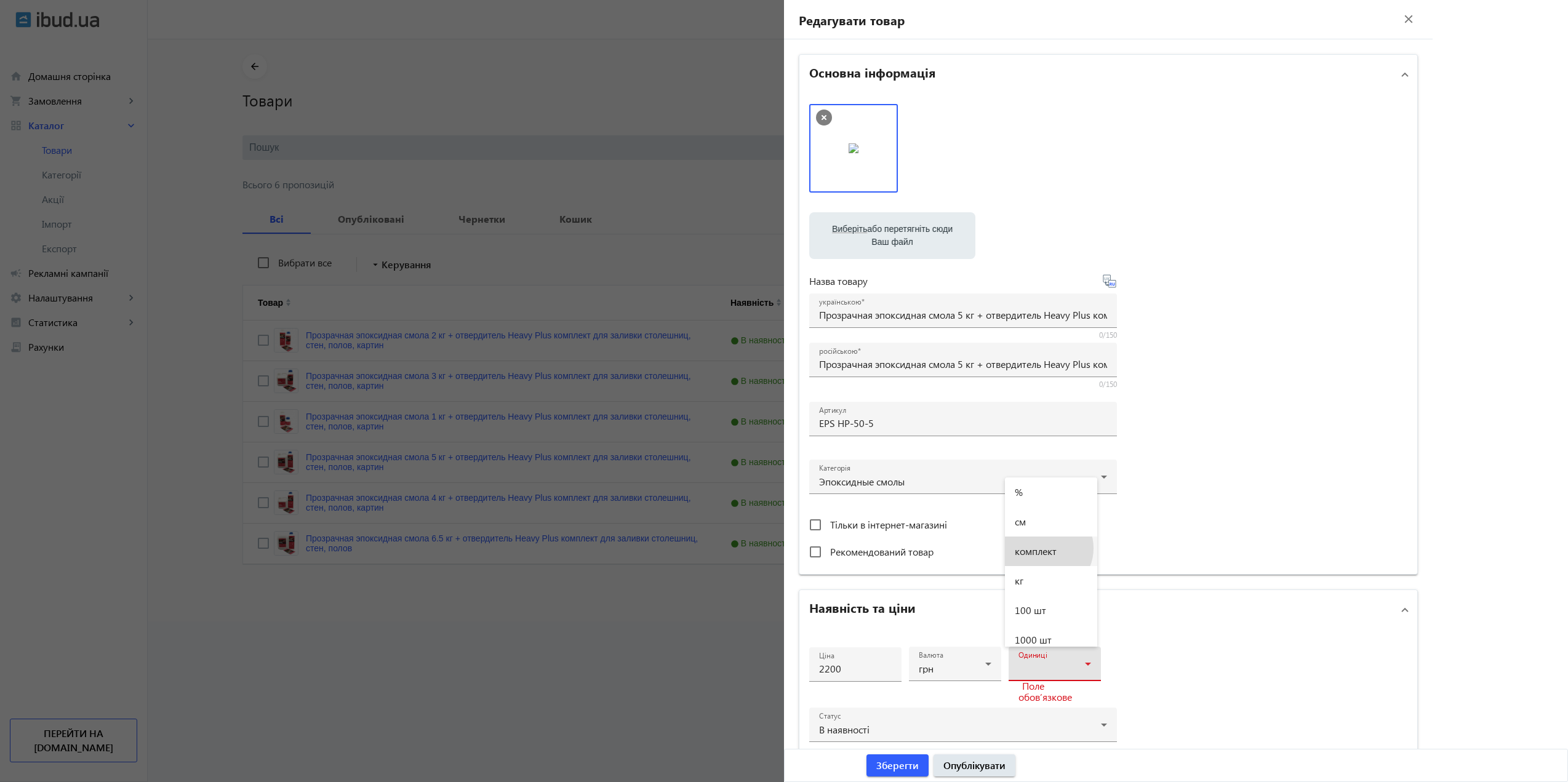
click at [1044, 549] on span "комплект" at bounding box center [1035, 551] width 42 height 10
click at [914, 765] on span "Зберегти" at bounding box center [898, 765] width 43 height 14
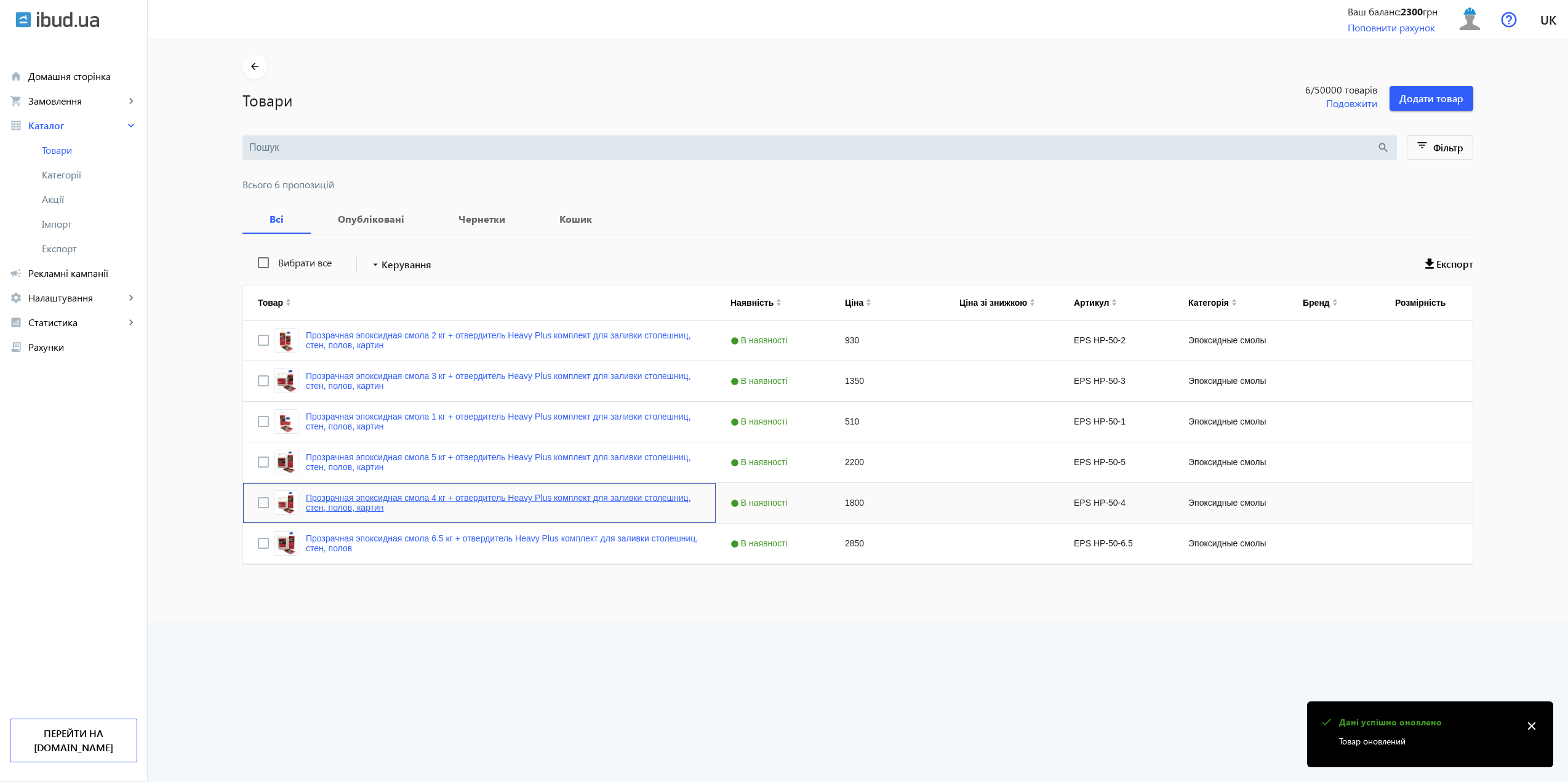
click at [545, 500] on link "Прозрачная эпоксидная смола 4 кг + отвердитель Heavy Plus комплект для заливки …" at bounding box center [503, 503] width 395 height 19
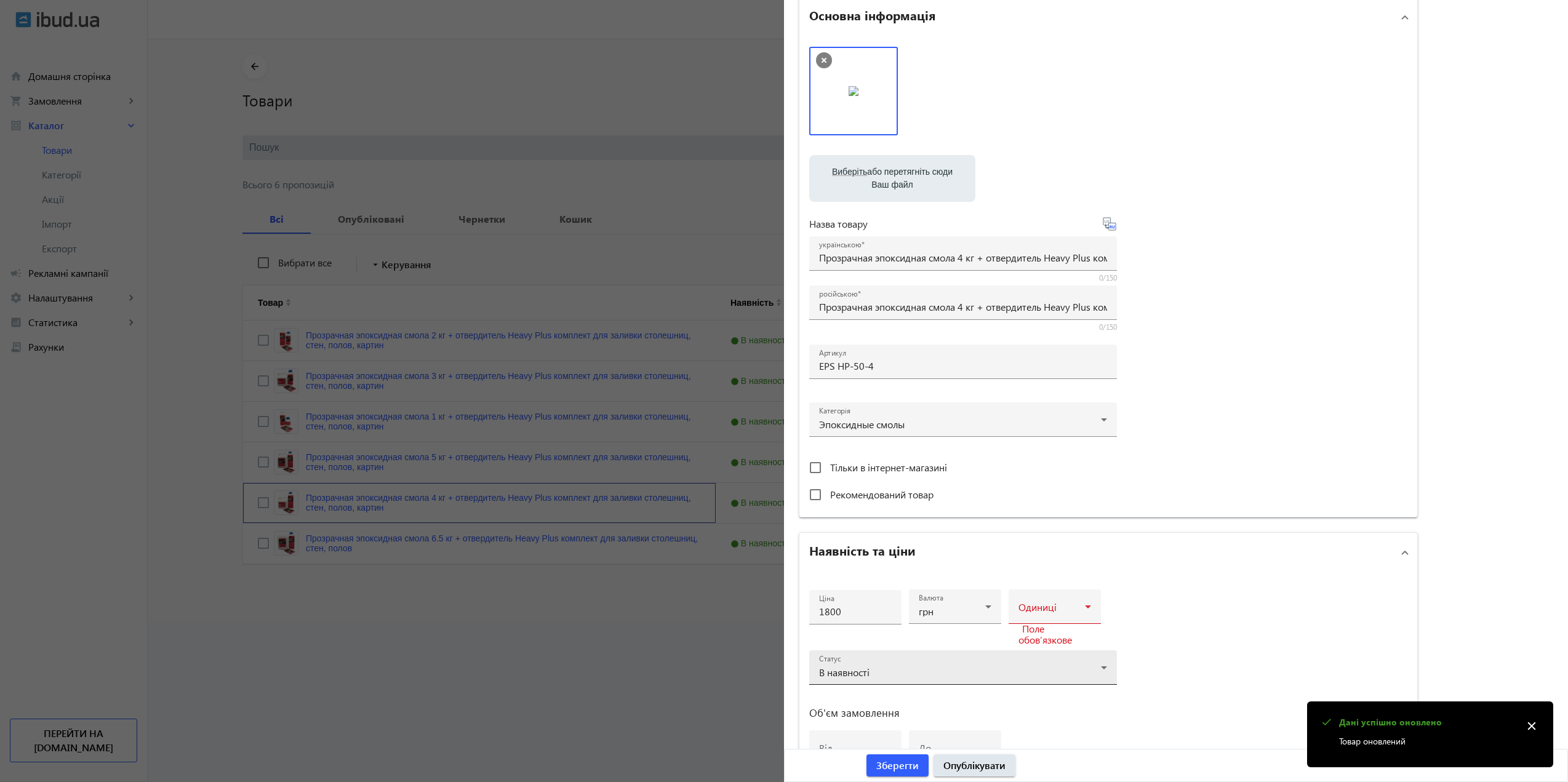
scroll to position [61, 0]
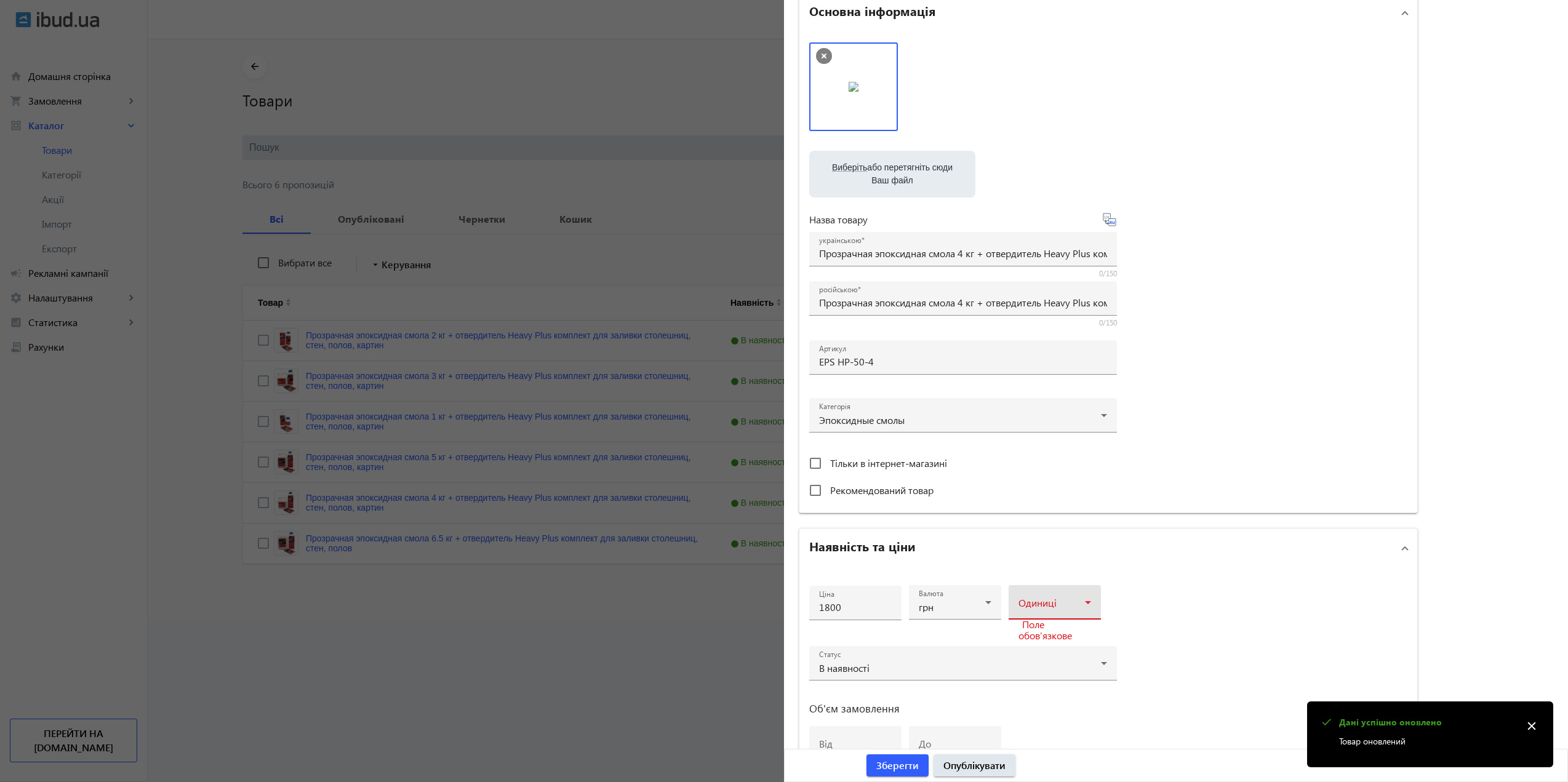
click at [1065, 607] on span at bounding box center [1051, 607] width 66 height 10
drag, startPoint x: 1040, startPoint y: 427, endPoint x: 1020, endPoint y: 463, distance: 41.2
click at [1040, 428] on span "комплект" at bounding box center [1035, 428] width 42 height 10
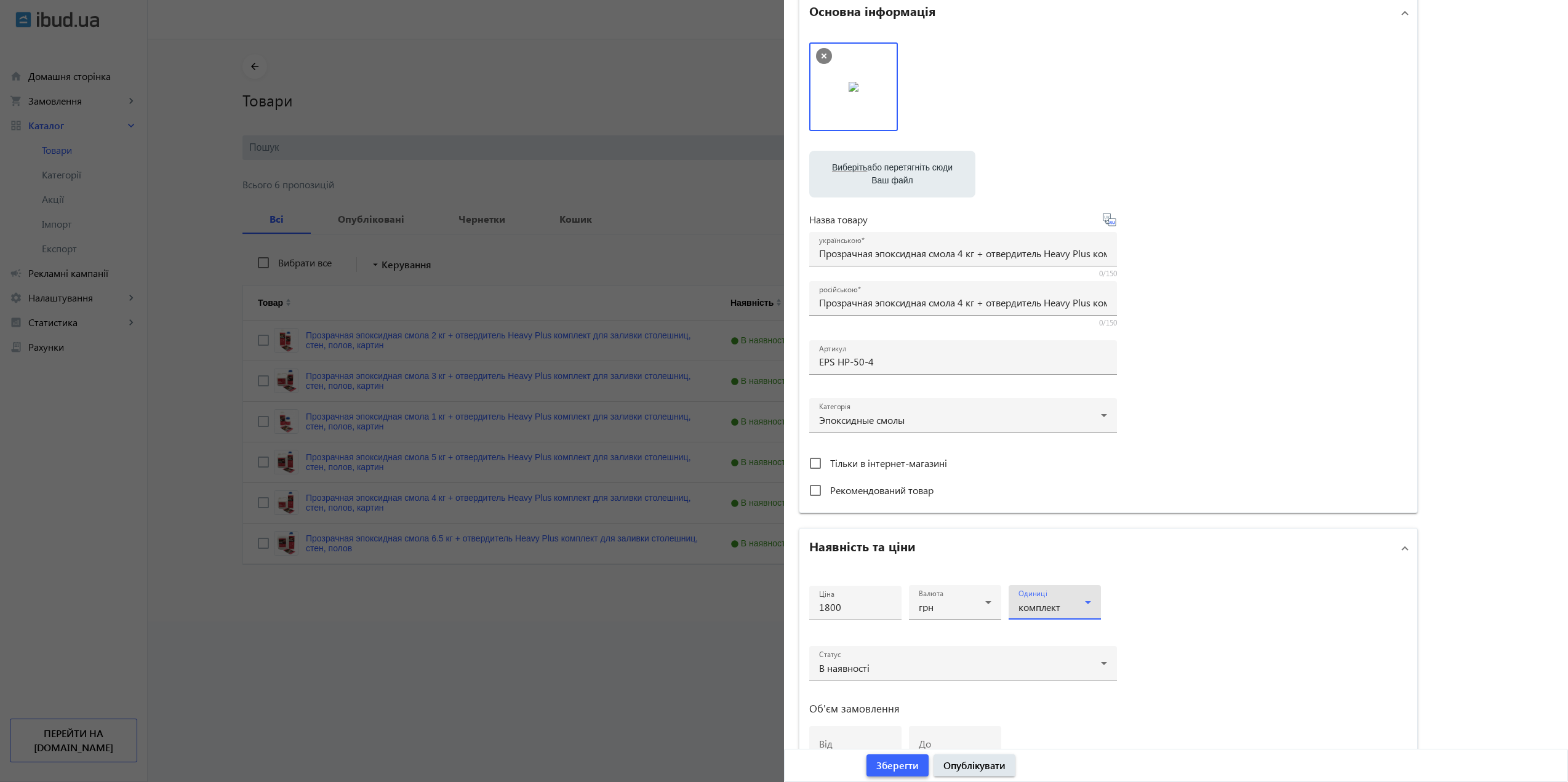
click at [913, 762] on span "Зберегти" at bounding box center [898, 765] width 43 height 14
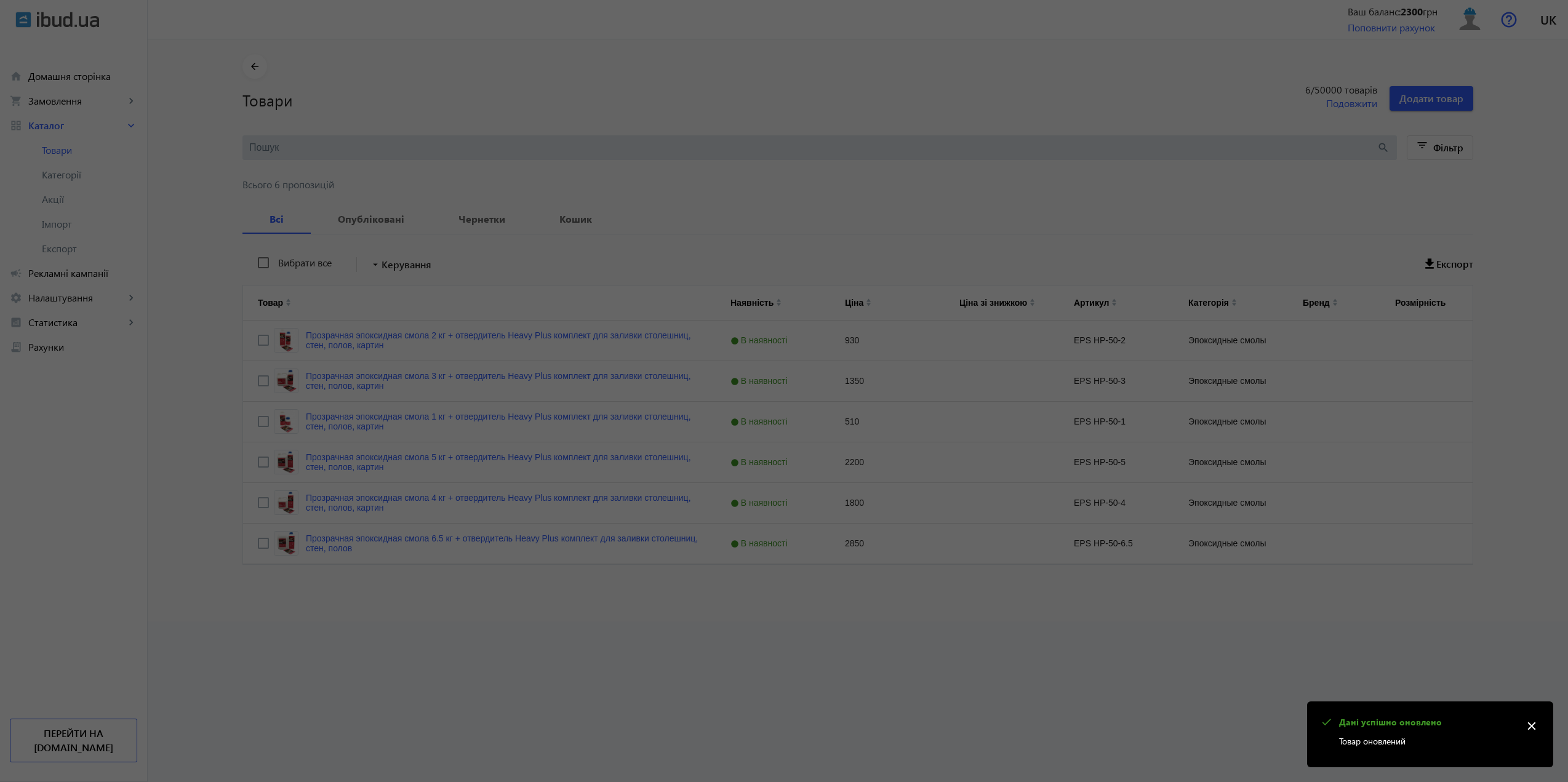
scroll to position [0, 0]
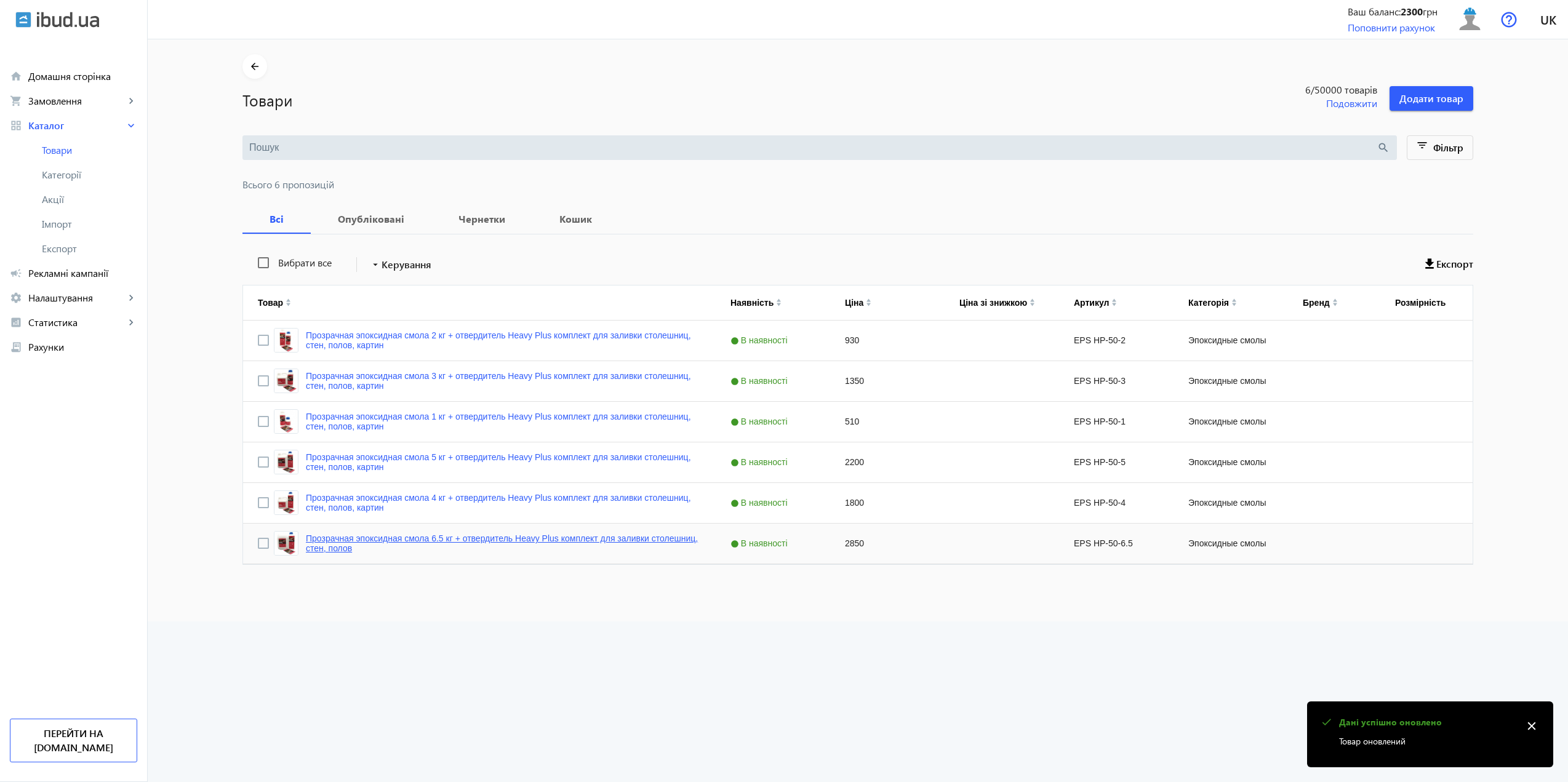
click at [670, 542] on link "Прозрачная эпоксидная смола 6.5 кг + отвердитель Heavy Plus комплект для заливк…" at bounding box center [503, 543] width 395 height 19
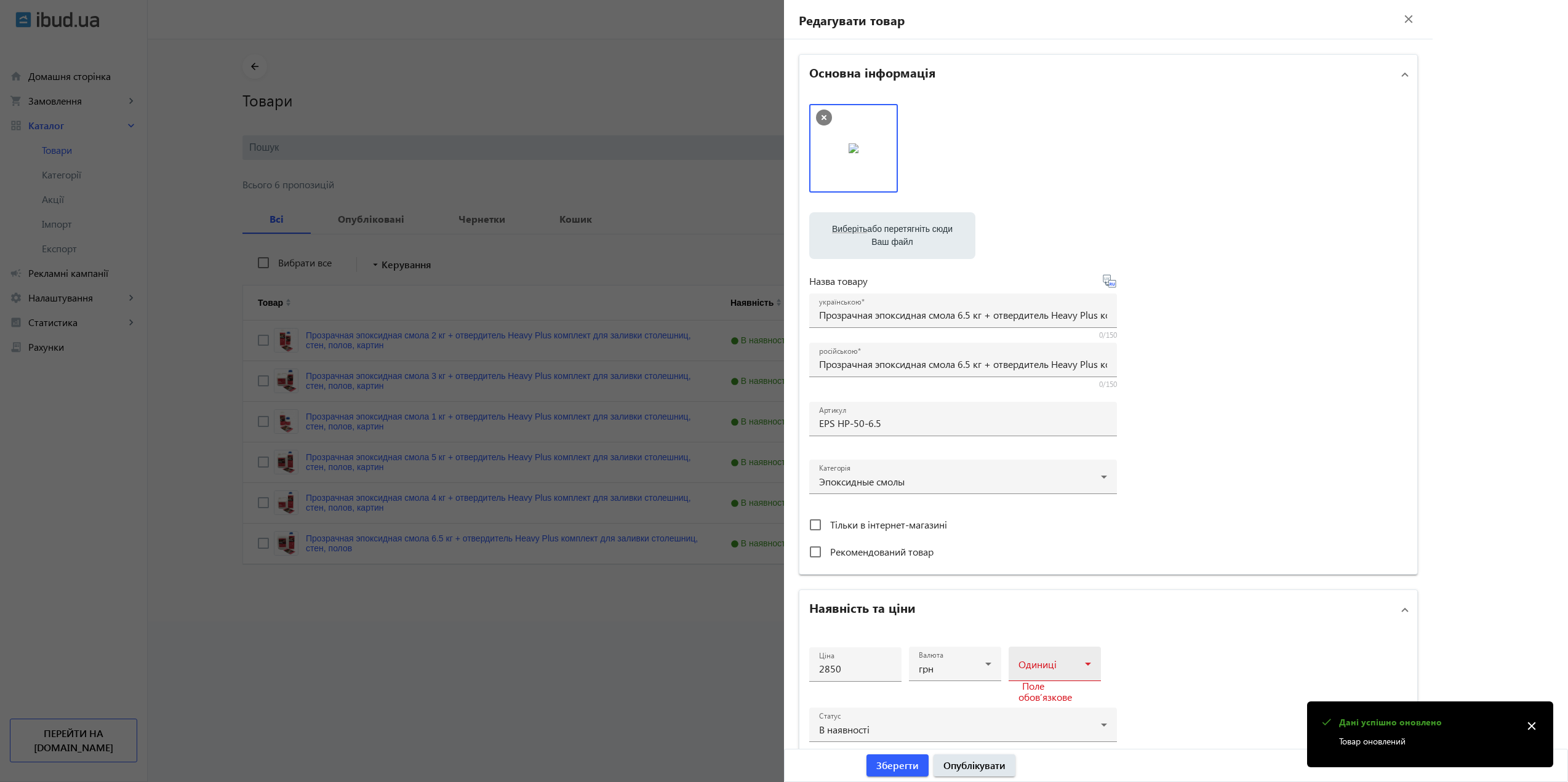
click at [1053, 665] on span at bounding box center [1051, 668] width 66 height 10
click at [1028, 494] on mat-option "комплект" at bounding box center [1051, 489] width 92 height 29
click at [899, 761] on span "Зберегти" at bounding box center [898, 765] width 43 height 14
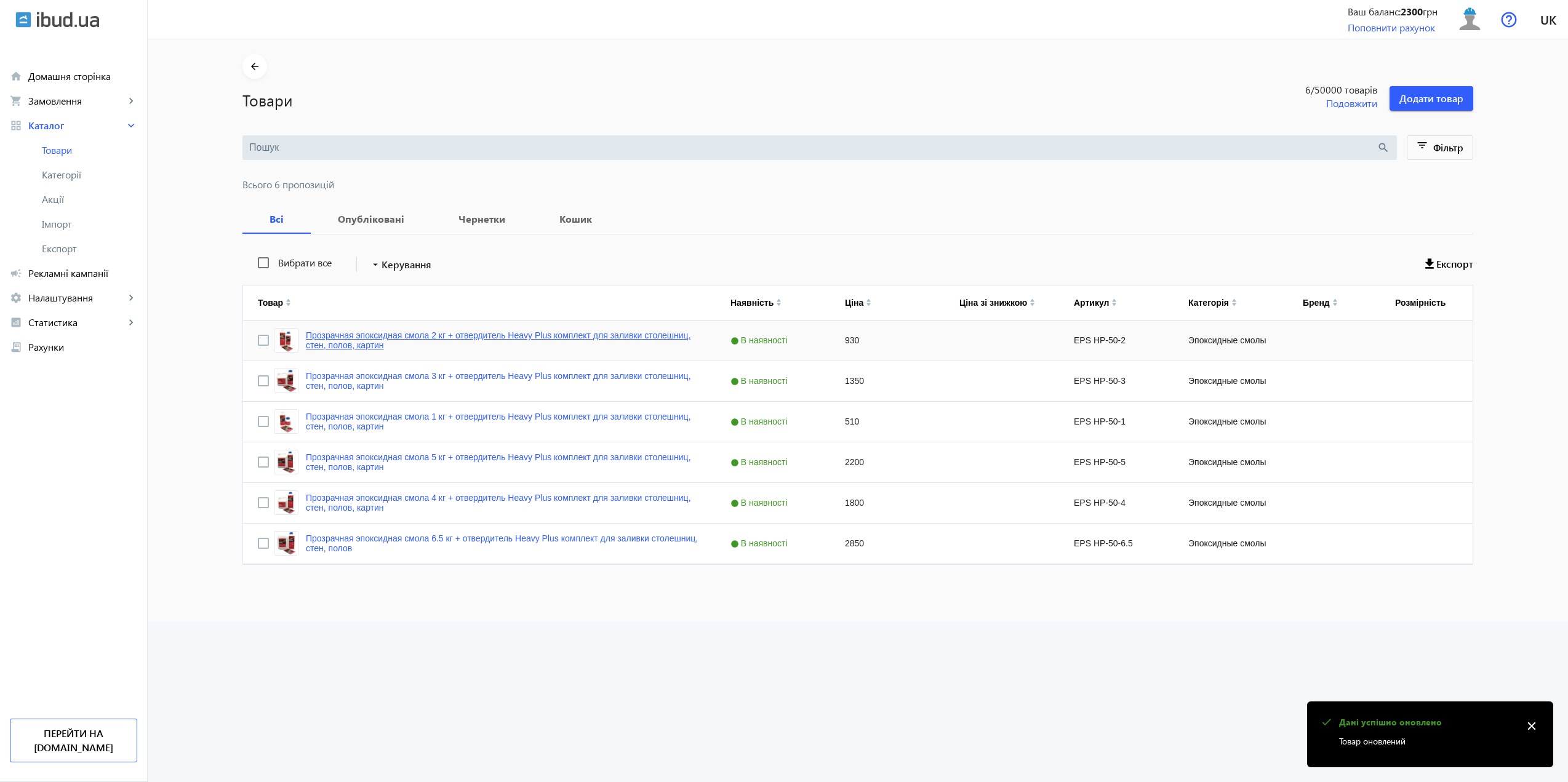
click at [431, 344] on link "Прозрачная эпоксидная смола 2 кг + отвердитель Heavy Plus комплект для заливки …" at bounding box center [503, 340] width 395 height 19
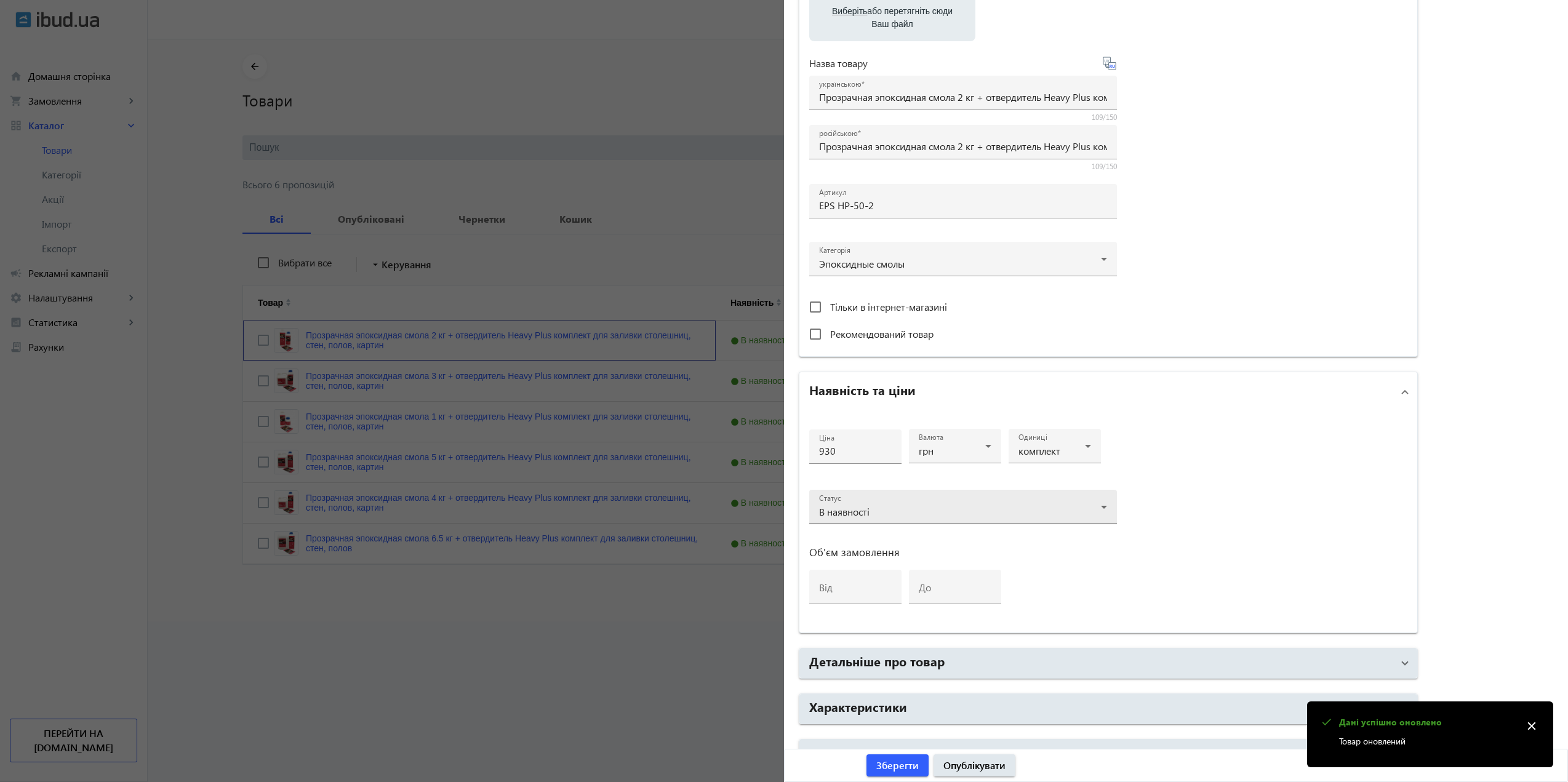
scroll to position [245, 0]
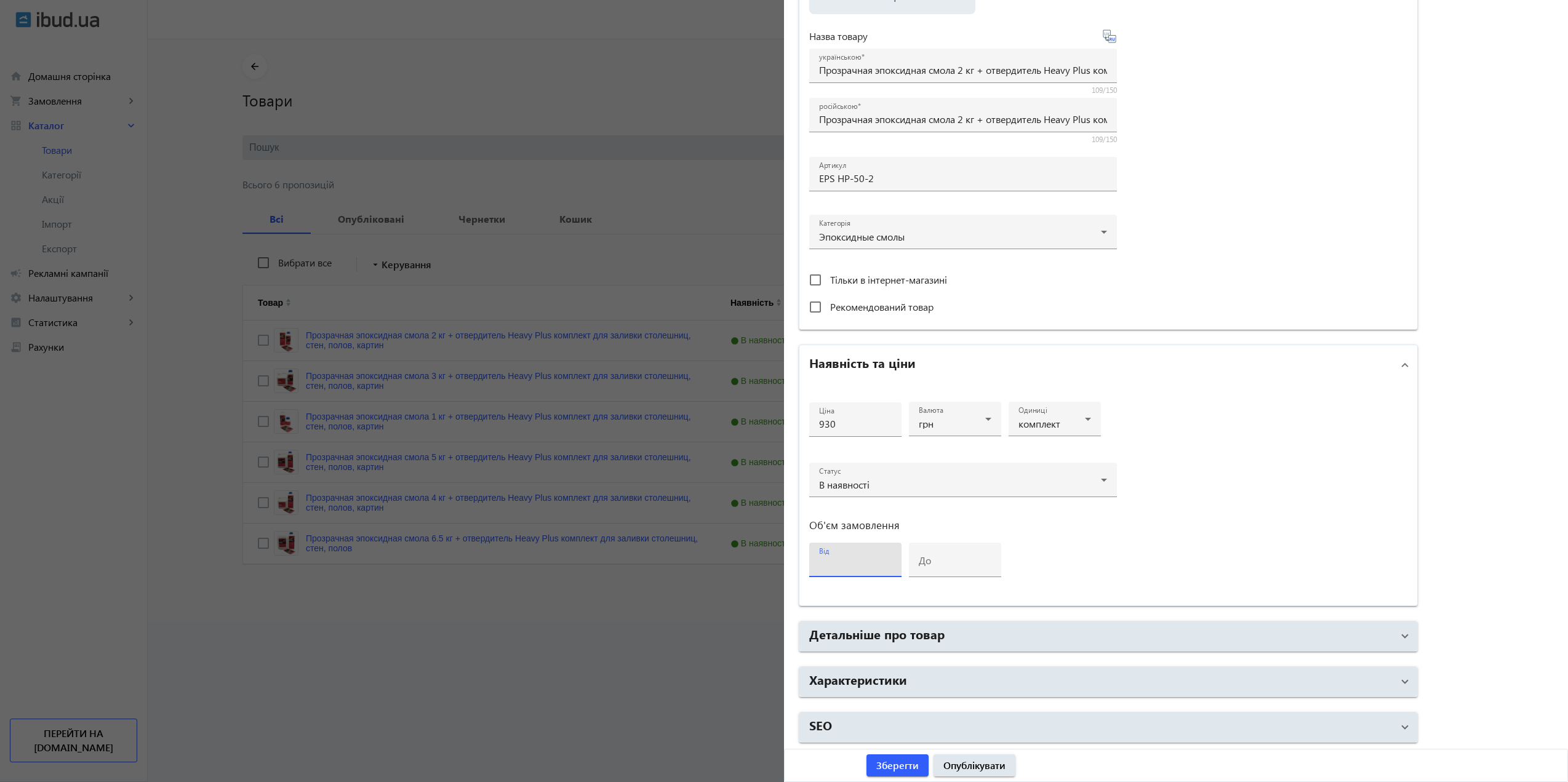
click at [836, 565] on input "від" at bounding box center [855, 563] width 73 height 13
type input "1"
click at [1150, 553] on div "Ціна 930 Валюта грн Одиниці комплект Статус В наявності Об'єм замовлення від 1 …" at bounding box center [1108, 494] width 618 height 221
click at [926, 560] on mat-label "до" at bounding box center [924, 559] width 13 height 13
click at [926, 560] on input "до" at bounding box center [954, 563] width 73 height 13
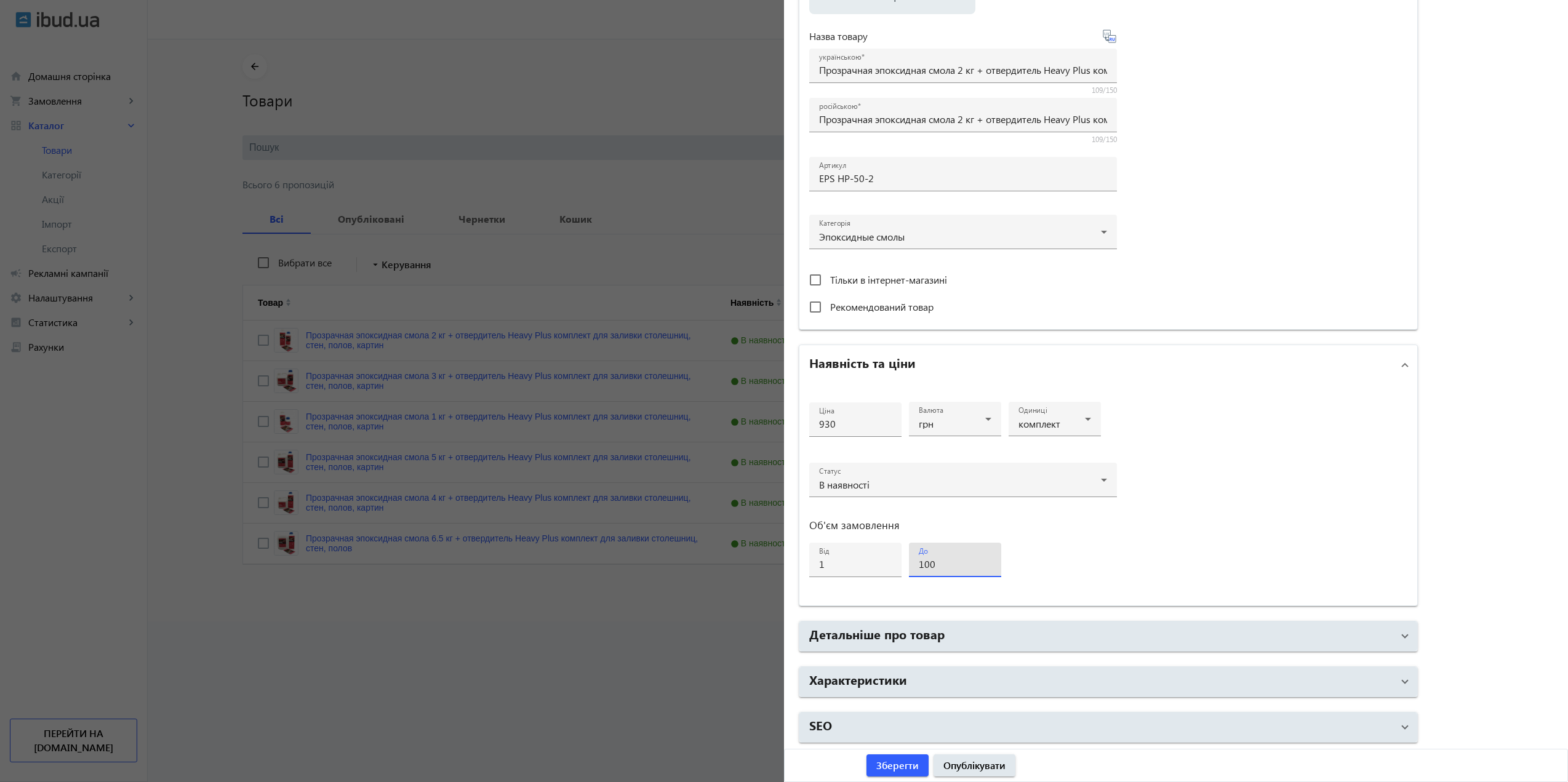
type input "100"
click at [1140, 584] on div "Ціна 930 Валюта грн Одиниці комплект Статус В наявності Об'єм замовлення від 1 …" at bounding box center [1108, 494] width 618 height 221
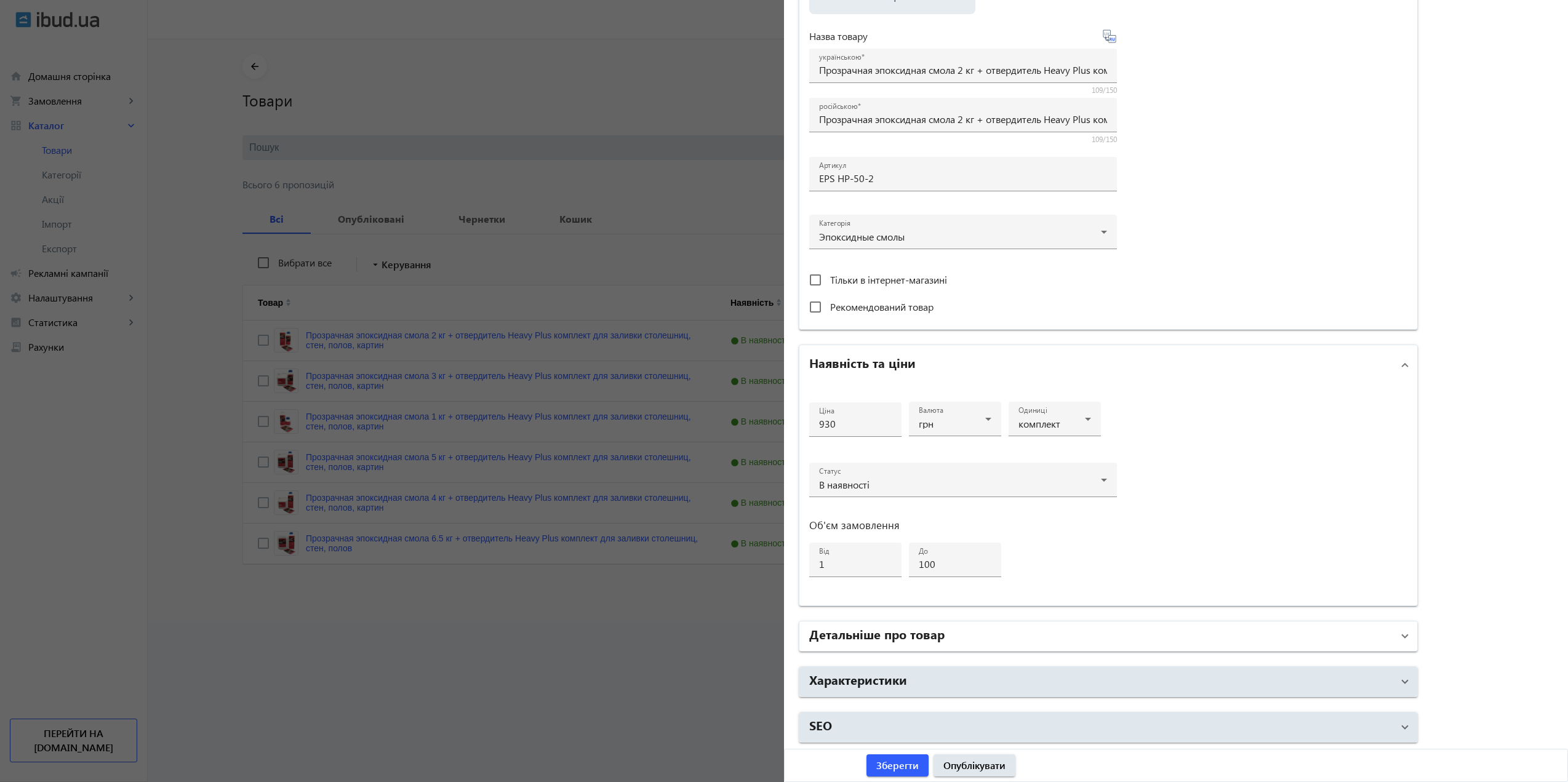
click at [1090, 641] on mat-panel-title "Детальніше про товар" at bounding box center [1101, 636] width 584 height 22
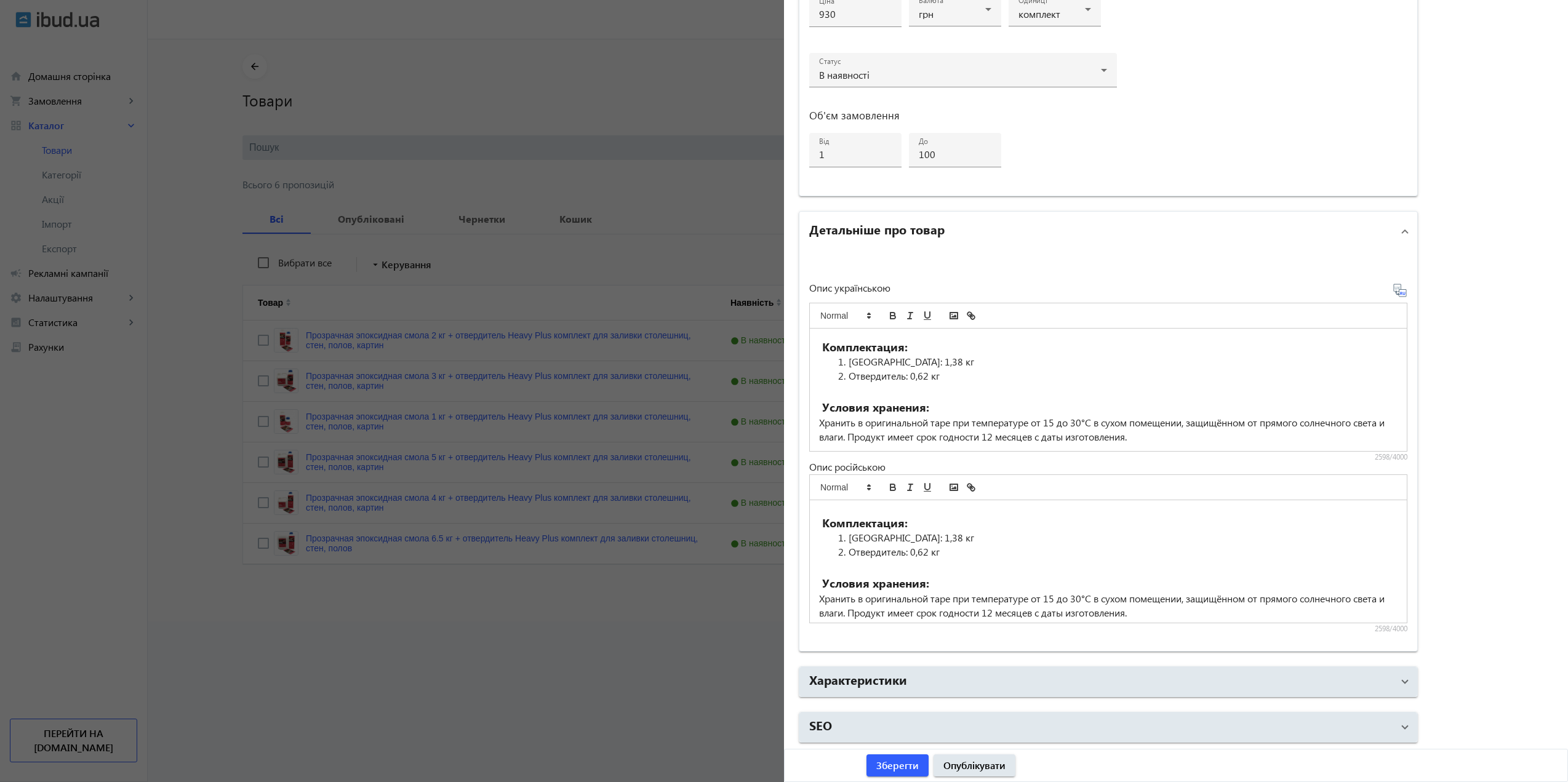
scroll to position [640, 0]
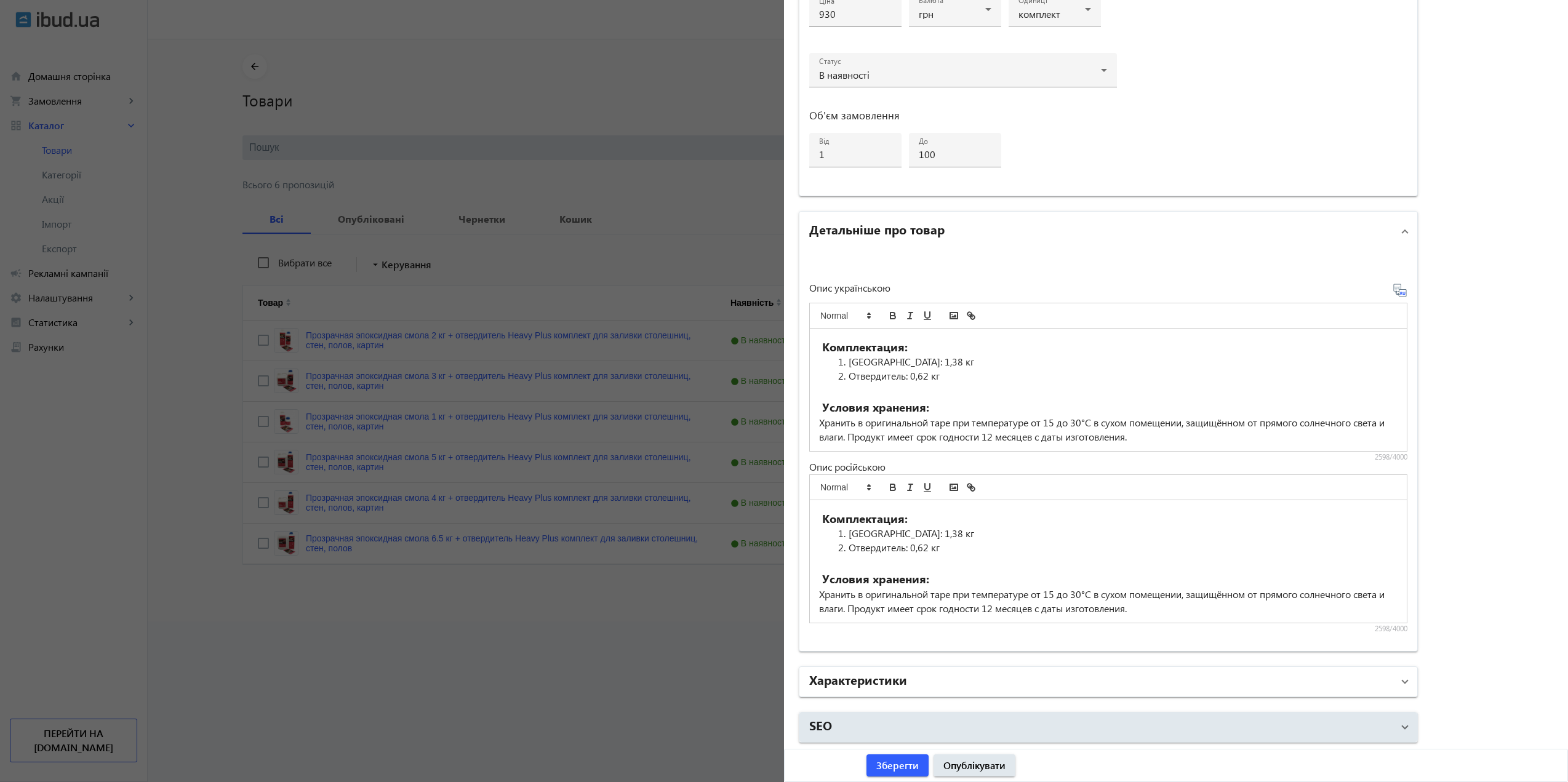
click at [1008, 695] on mat-expansion-panel-header "Характеристики" at bounding box center [1108, 682] width 618 height 29
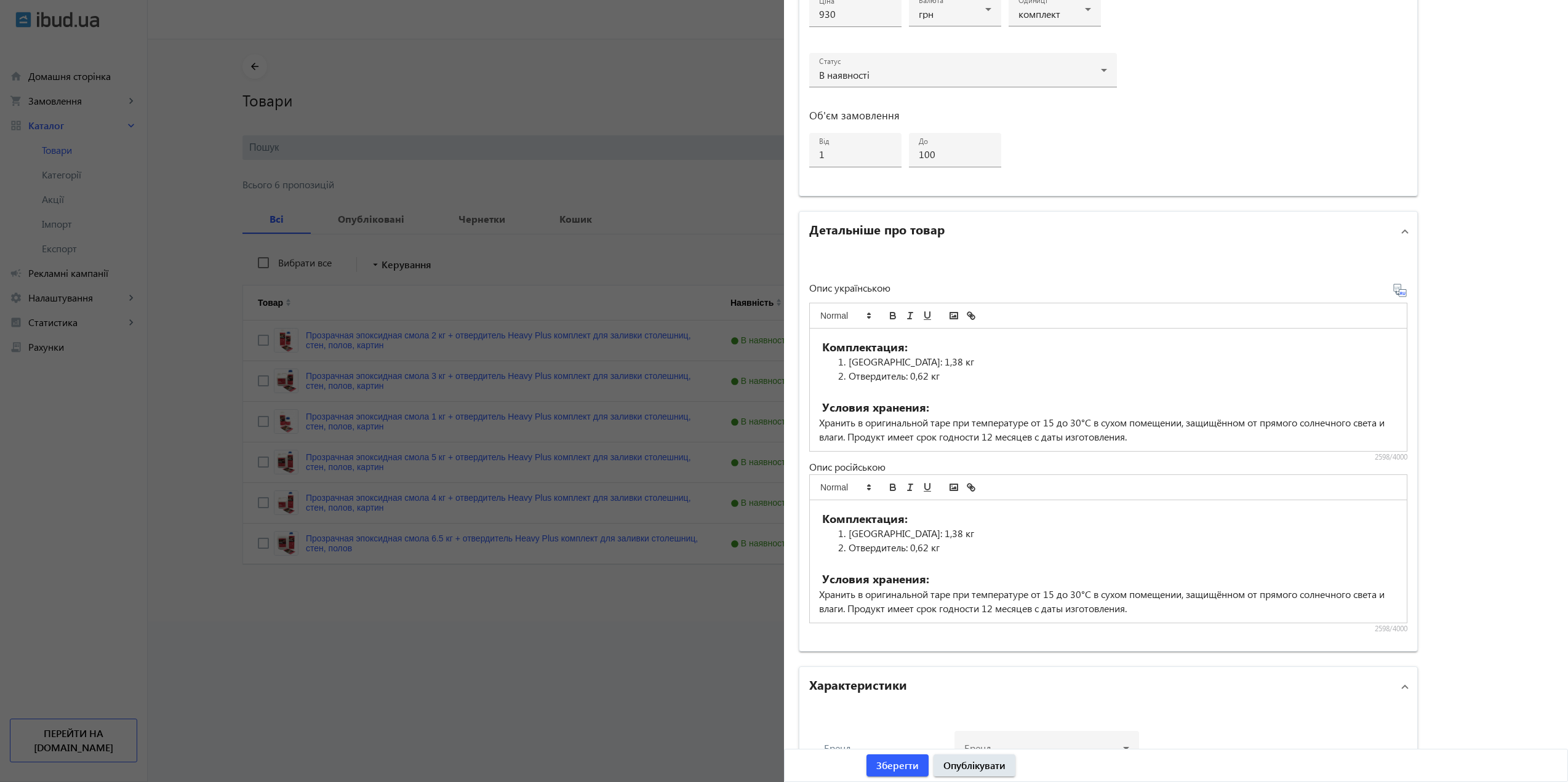
scroll to position [776, 0]
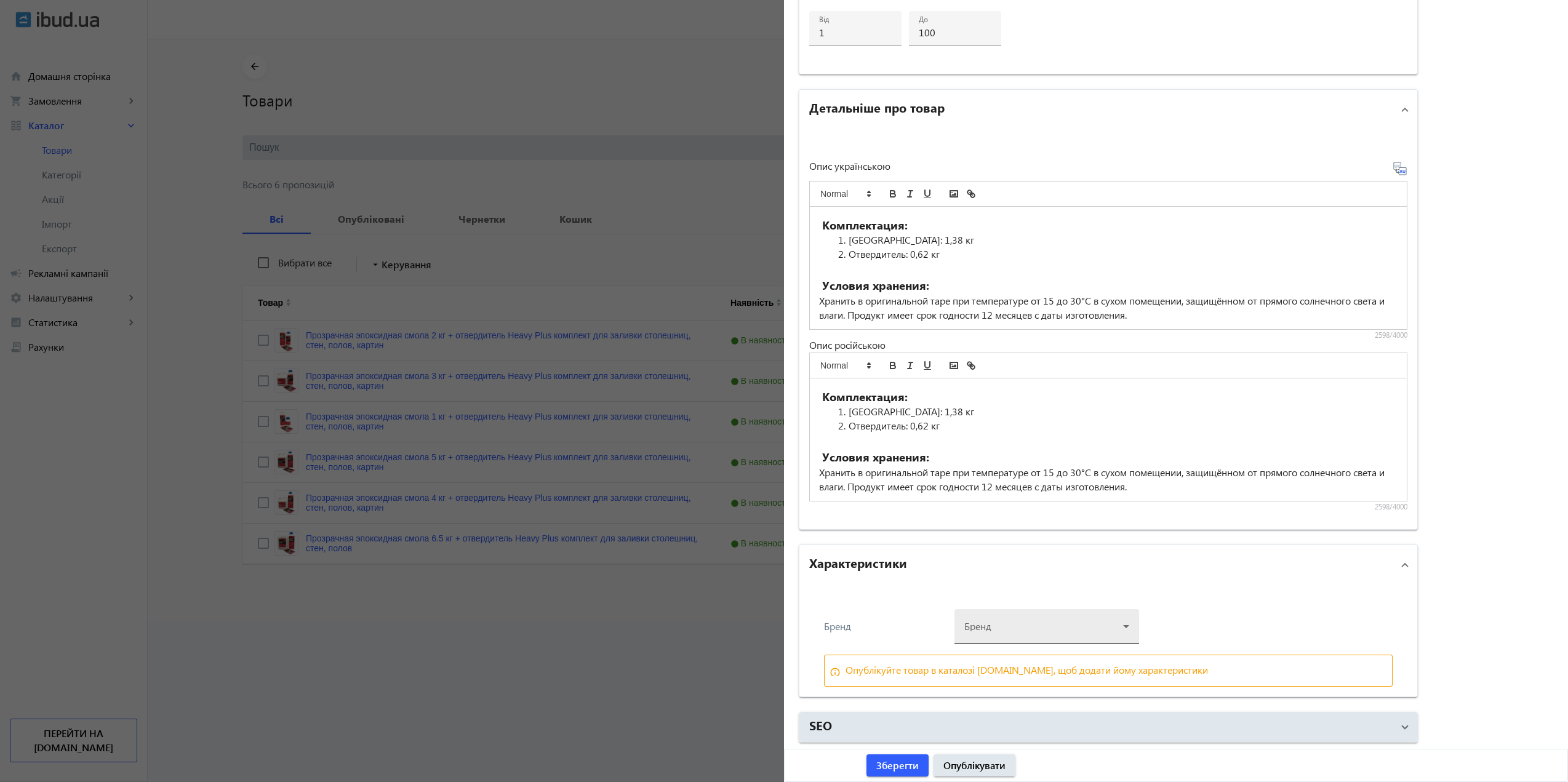
click at [985, 623] on div at bounding box center [1046, 622] width 164 height 45
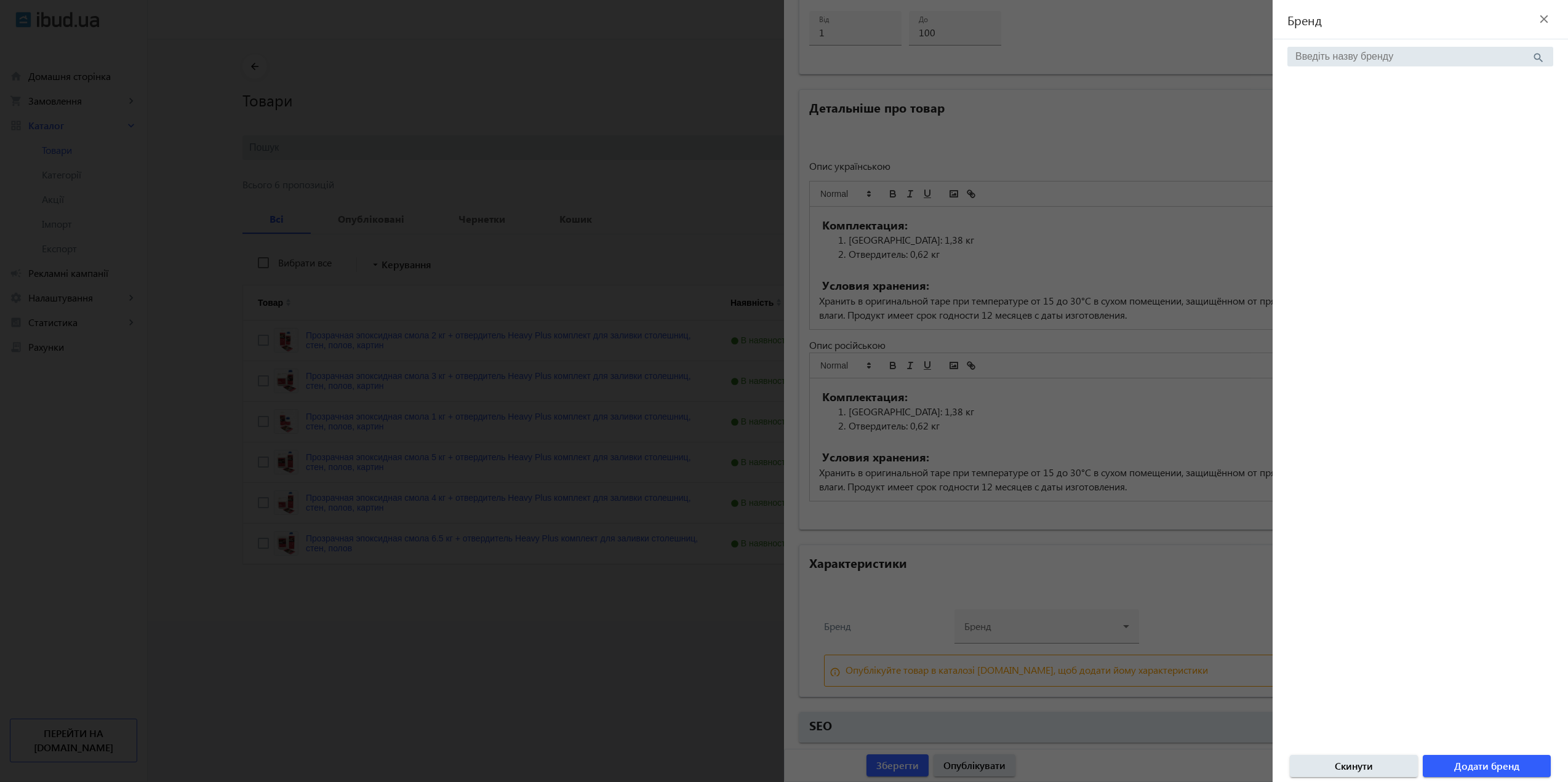
click at [1373, 61] on input "search" at bounding box center [1412, 55] width 236 height 11
click at [1102, 635] on div at bounding box center [784, 391] width 1568 height 782
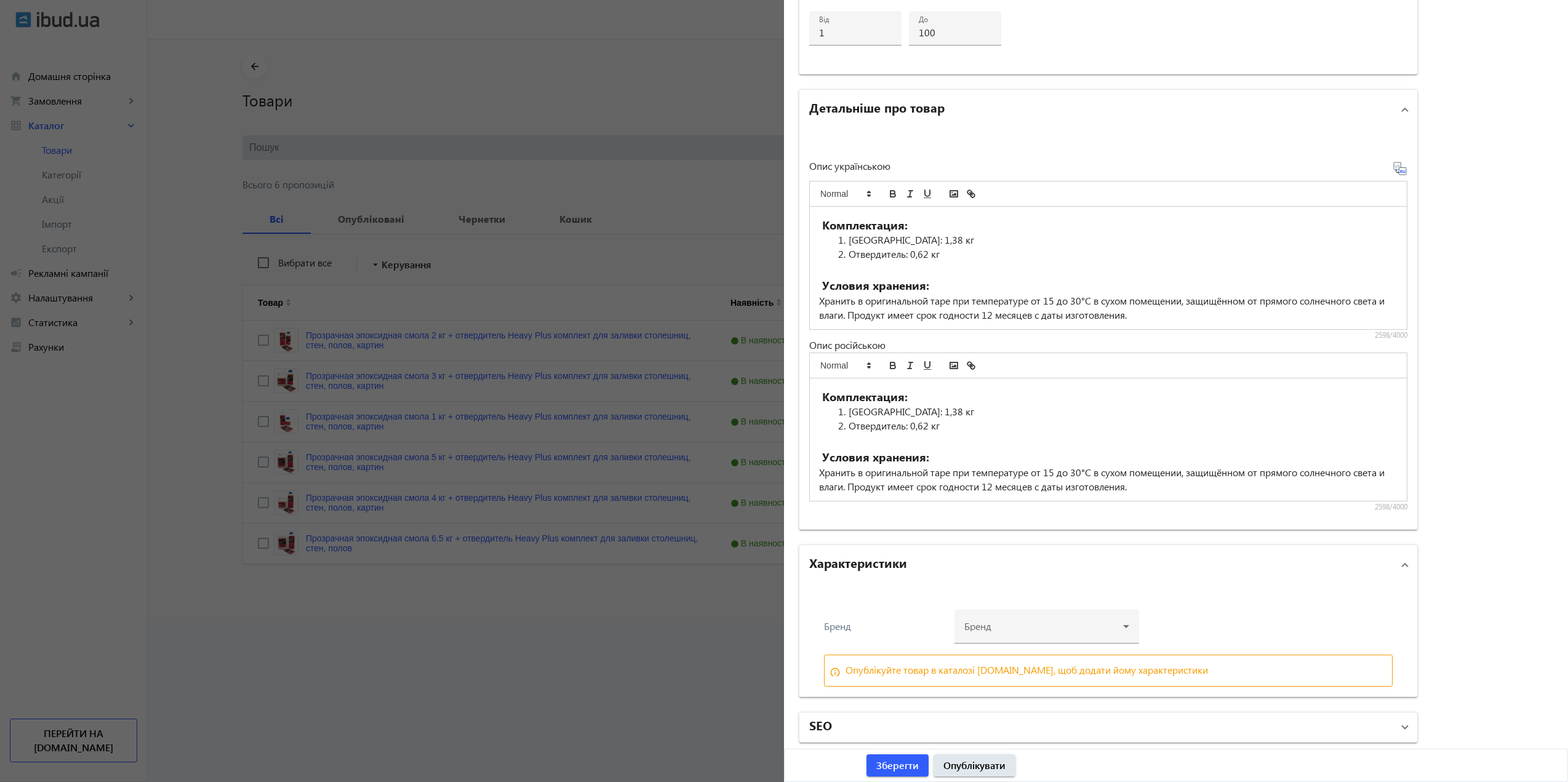
click at [895, 730] on mat-panel-title "SEO" at bounding box center [1101, 727] width 584 height 22
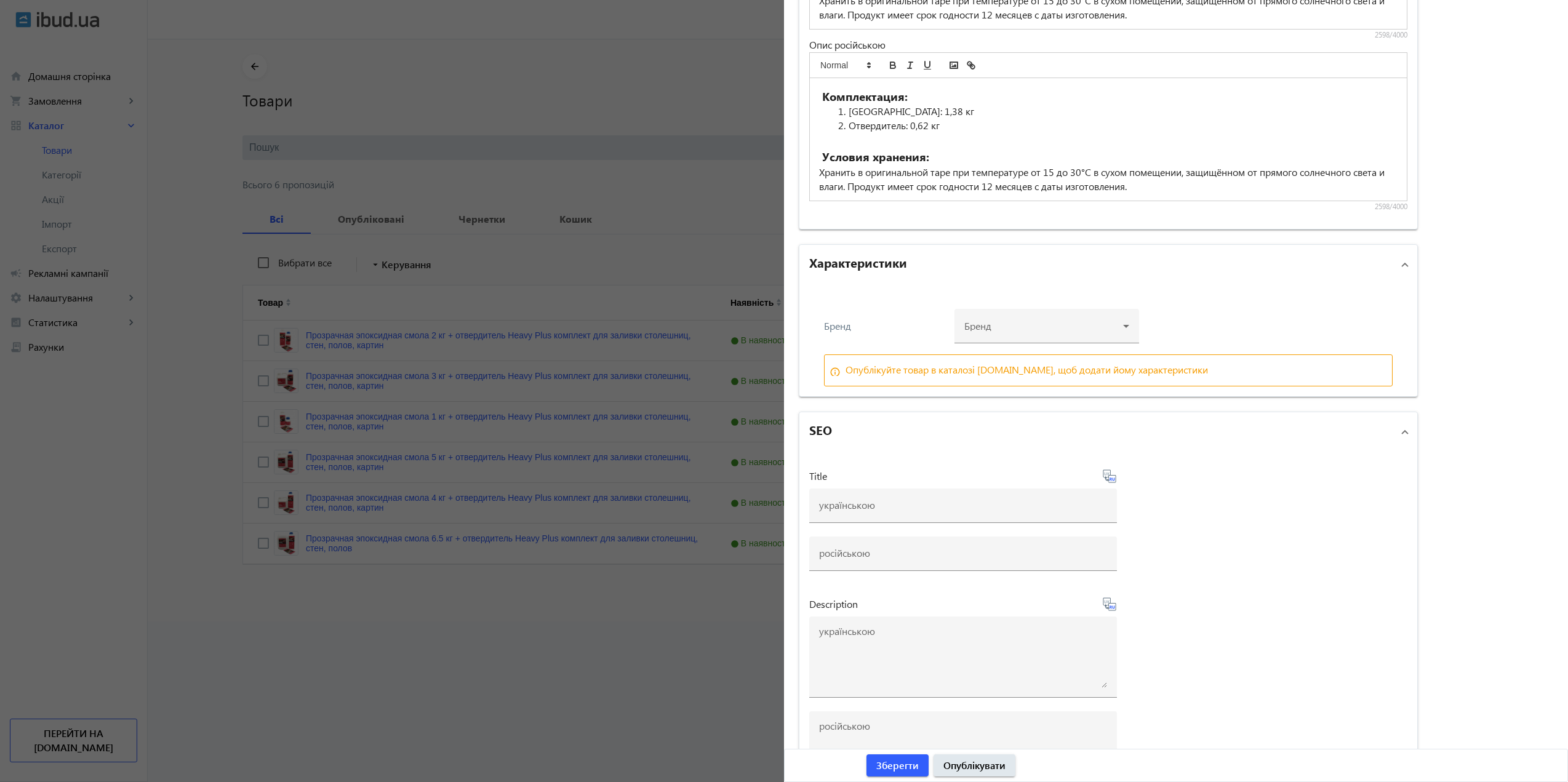
scroll to position [1268, 0]
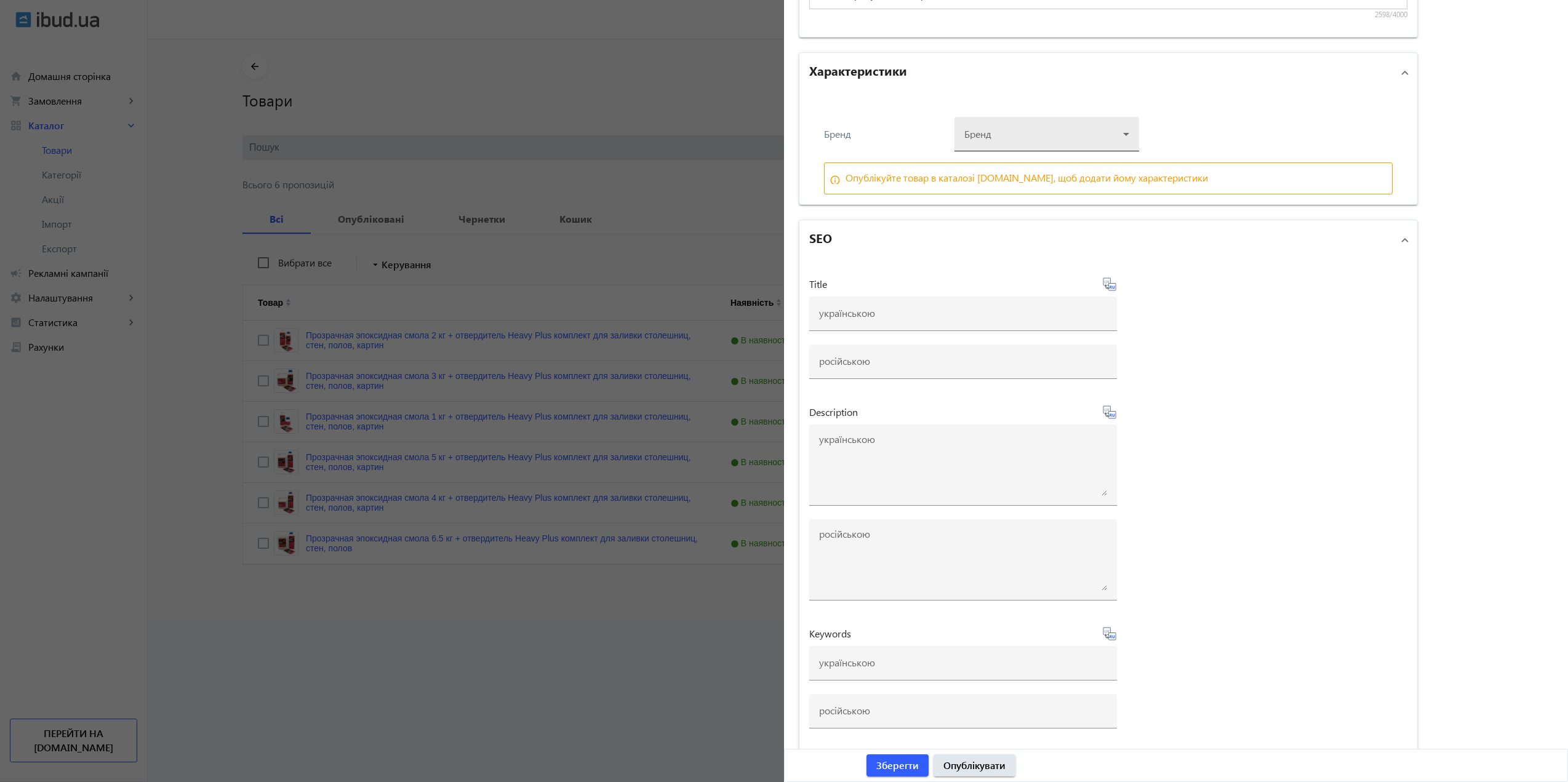
click at [998, 118] on div at bounding box center [1046, 129] width 164 height 45
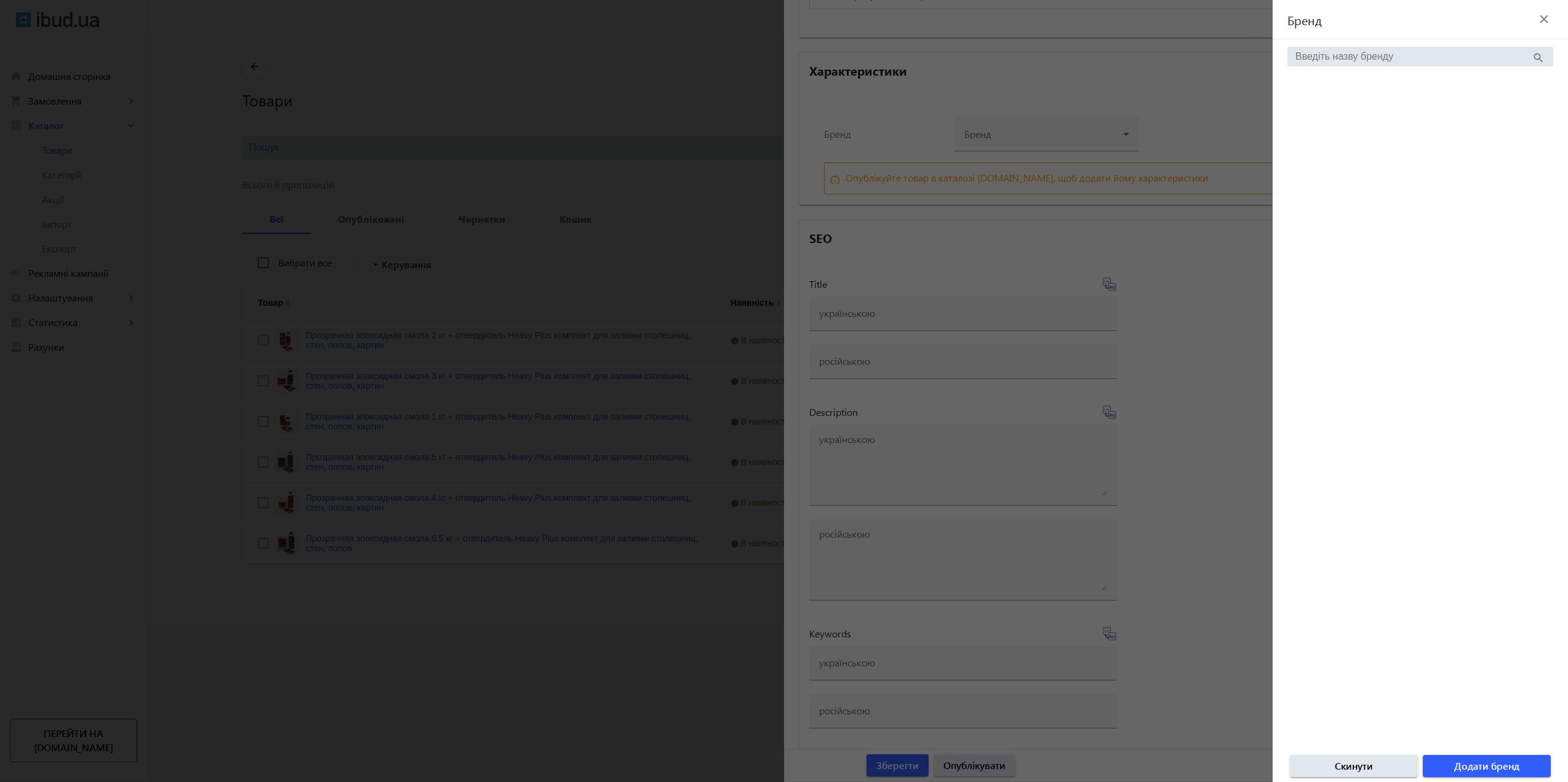
click at [1336, 64] on div "search" at bounding box center [1419, 56] width 266 height 19
click at [1336, 57] on input "search" at bounding box center [1412, 55] width 236 height 11
type input "інше"
click at [1295, 96] on input "Інше" at bounding box center [1299, 100] width 24 height 24
radio input "true"
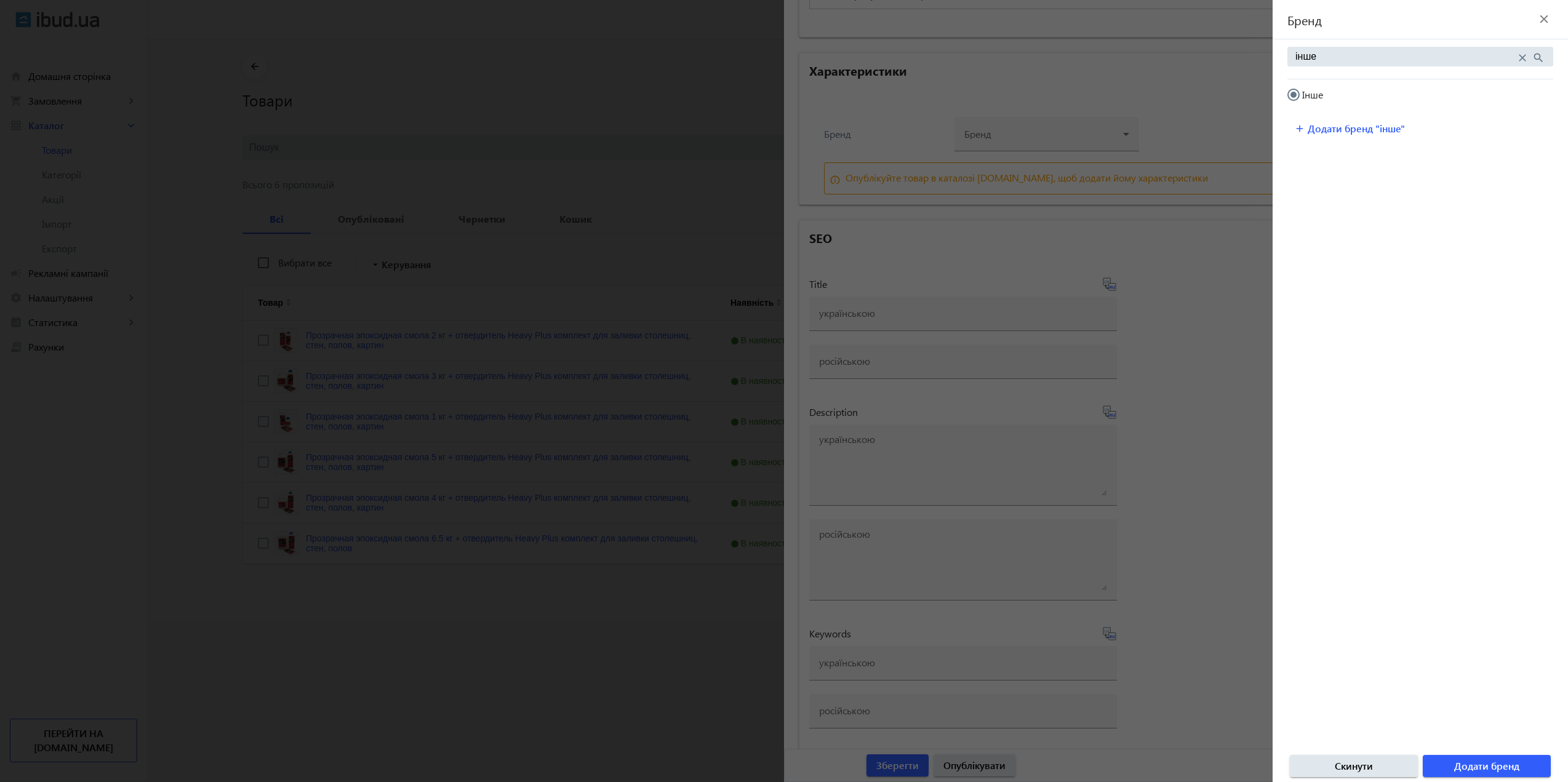
click at [1291, 96] on input "Інше" at bounding box center [1299, 100] width 24 height 24
click at [1322, 57] on input "інше" at bounding box center [1405, 55] width 220 height 11
click at [1486, 767] on span "Додати бренд" at bounding box center [1486, 765] width 65 height 14
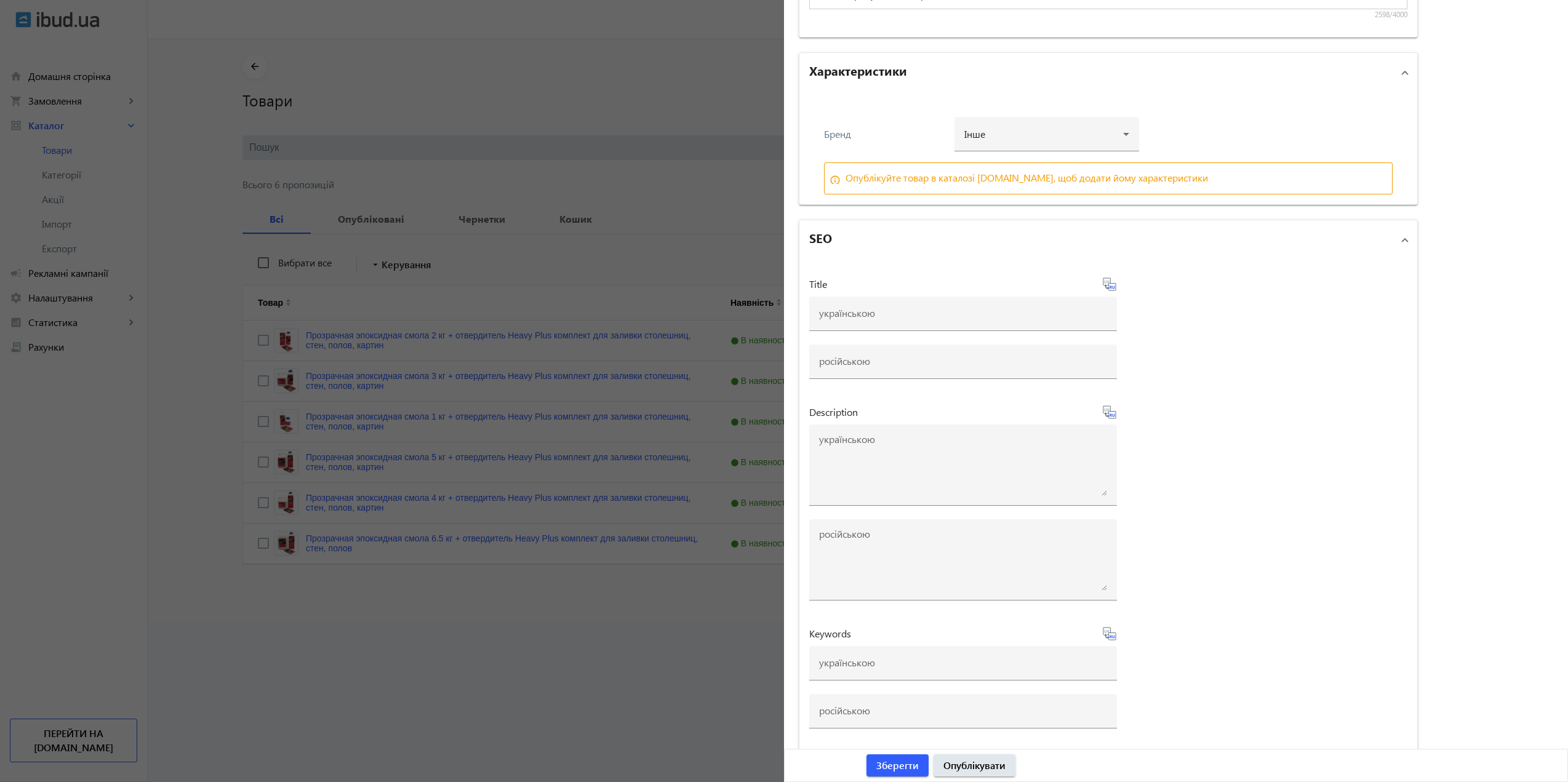
click at [983, 176] on div "Опублікуйте товар в каталозі ibud.ua, щоб додати йому характеристики" at bounding box center [1026, 178] width 363 height 10
click at [909, 772] on span "Зберегти" at bounding box center [898, 765] width 43 height 14
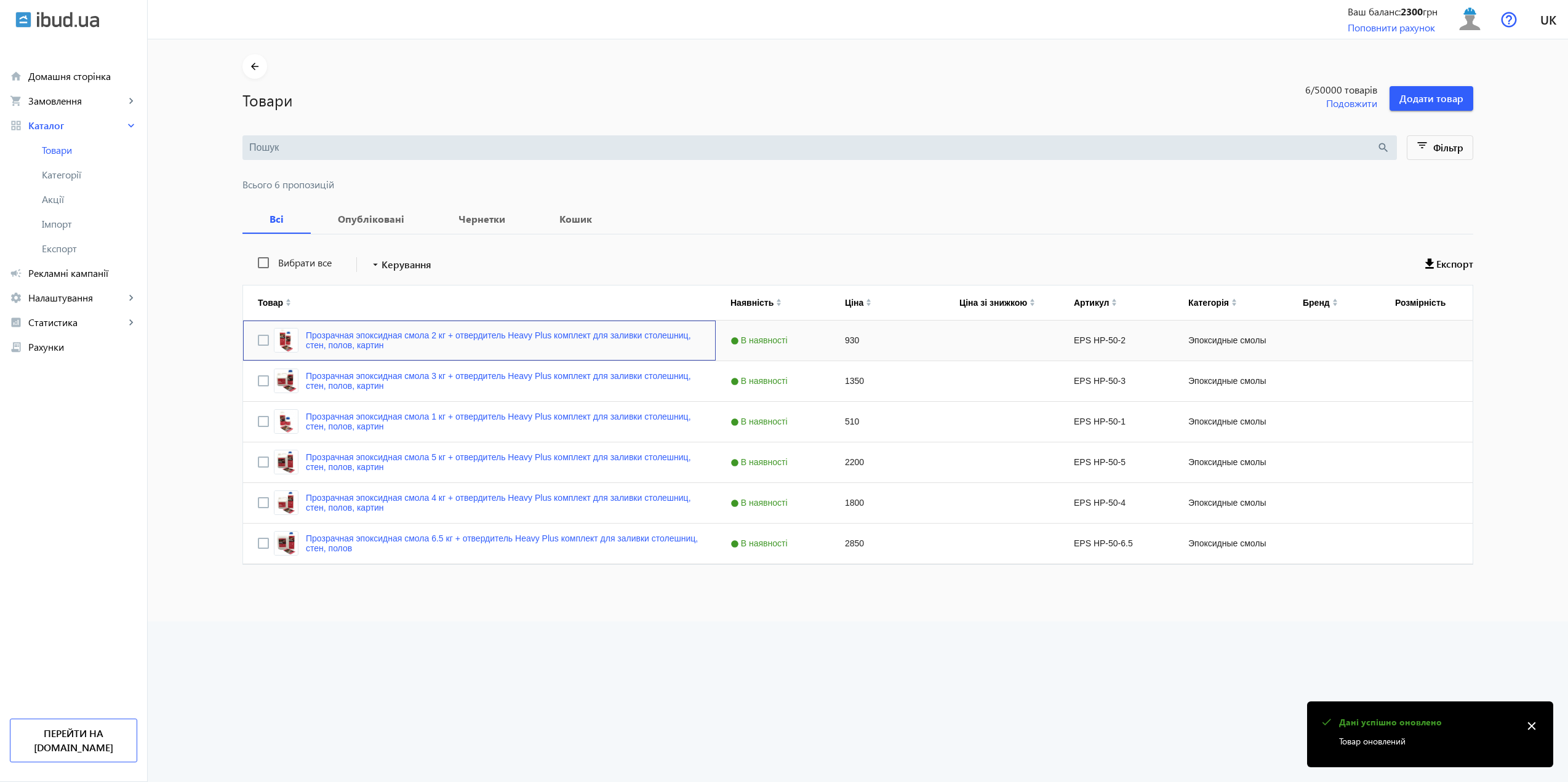
click at [580, 338] on link "Прозрачная эпоксидная смола 2 кг + отвердитель Heavy Plus комплект для заливки …" at bounding box center [503, 340] width 395 height 19
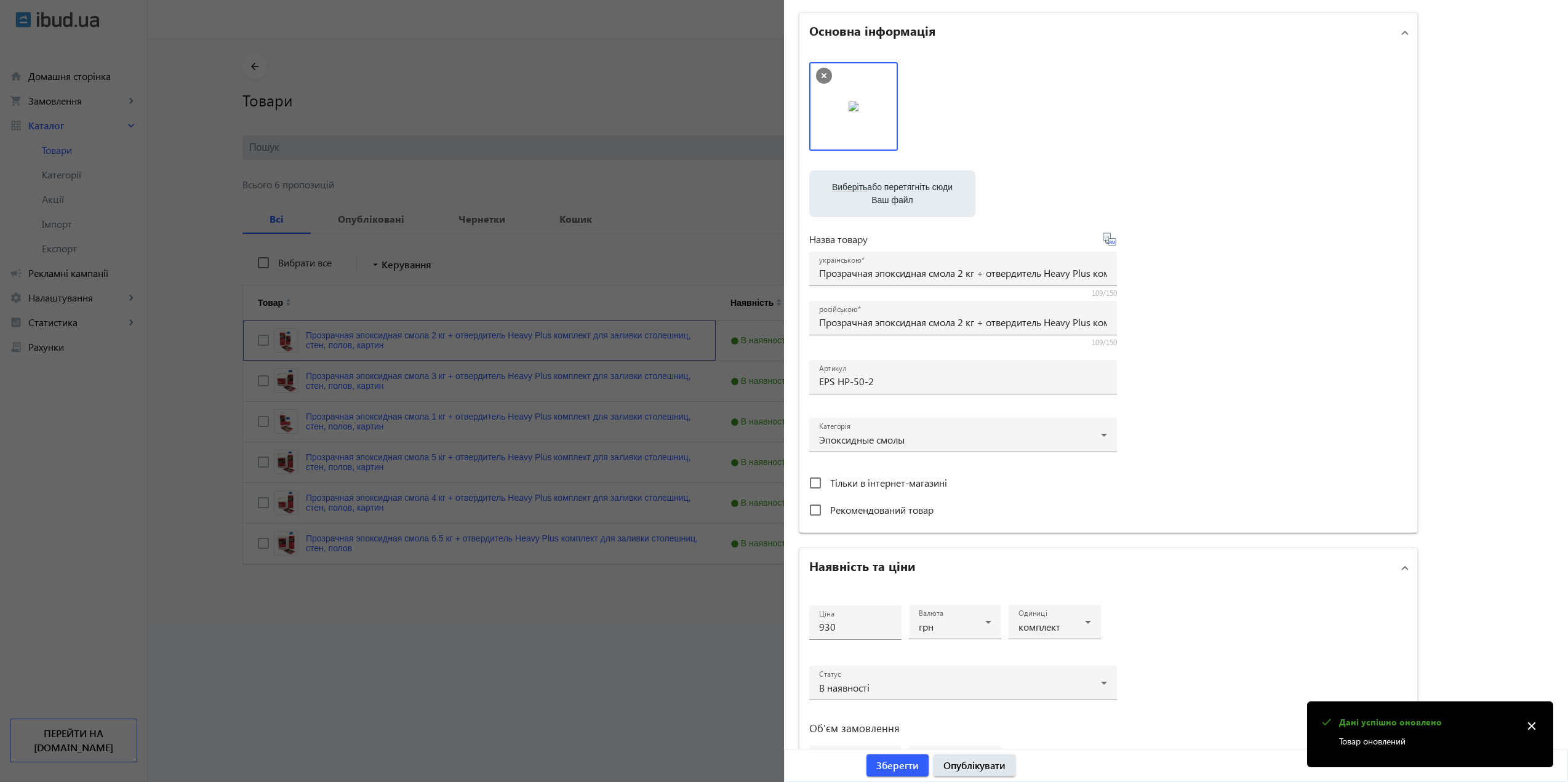
scroll to position [245, 0]
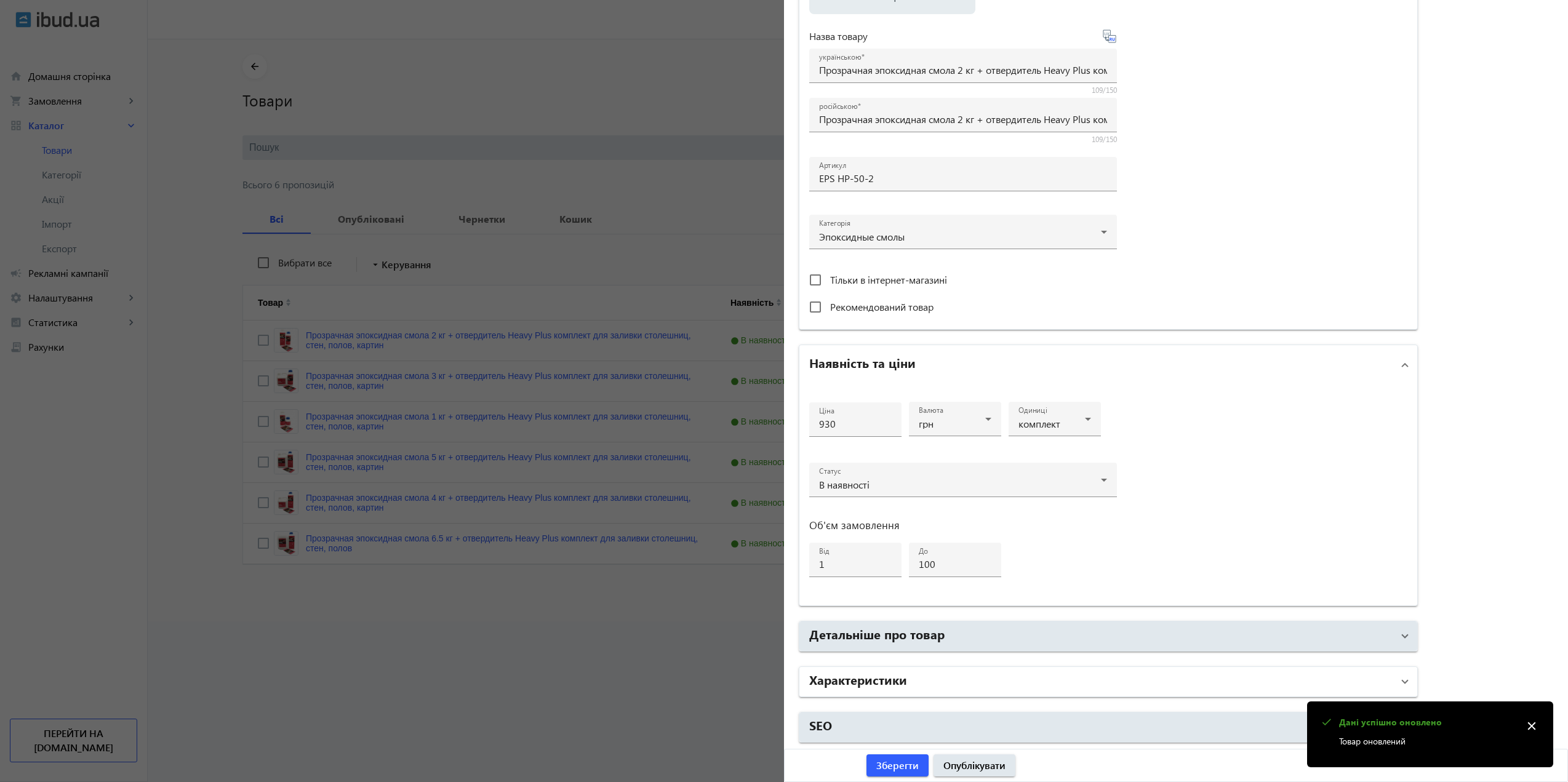
click at [963, 684] on mat-panel-title "Характеристики" at bounding box center [1101, 681] width 584 height 22
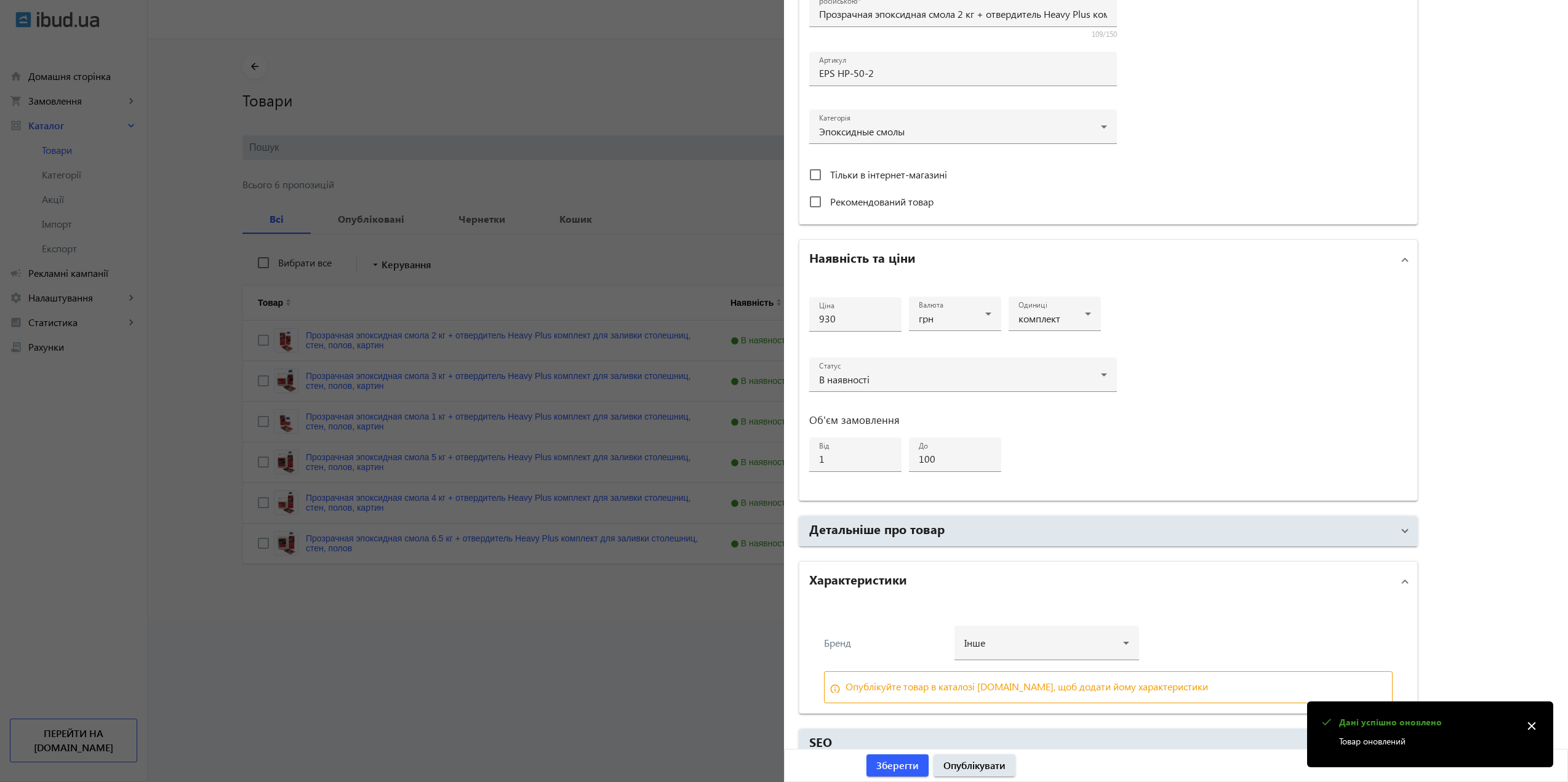
scroll to position [367, 0]
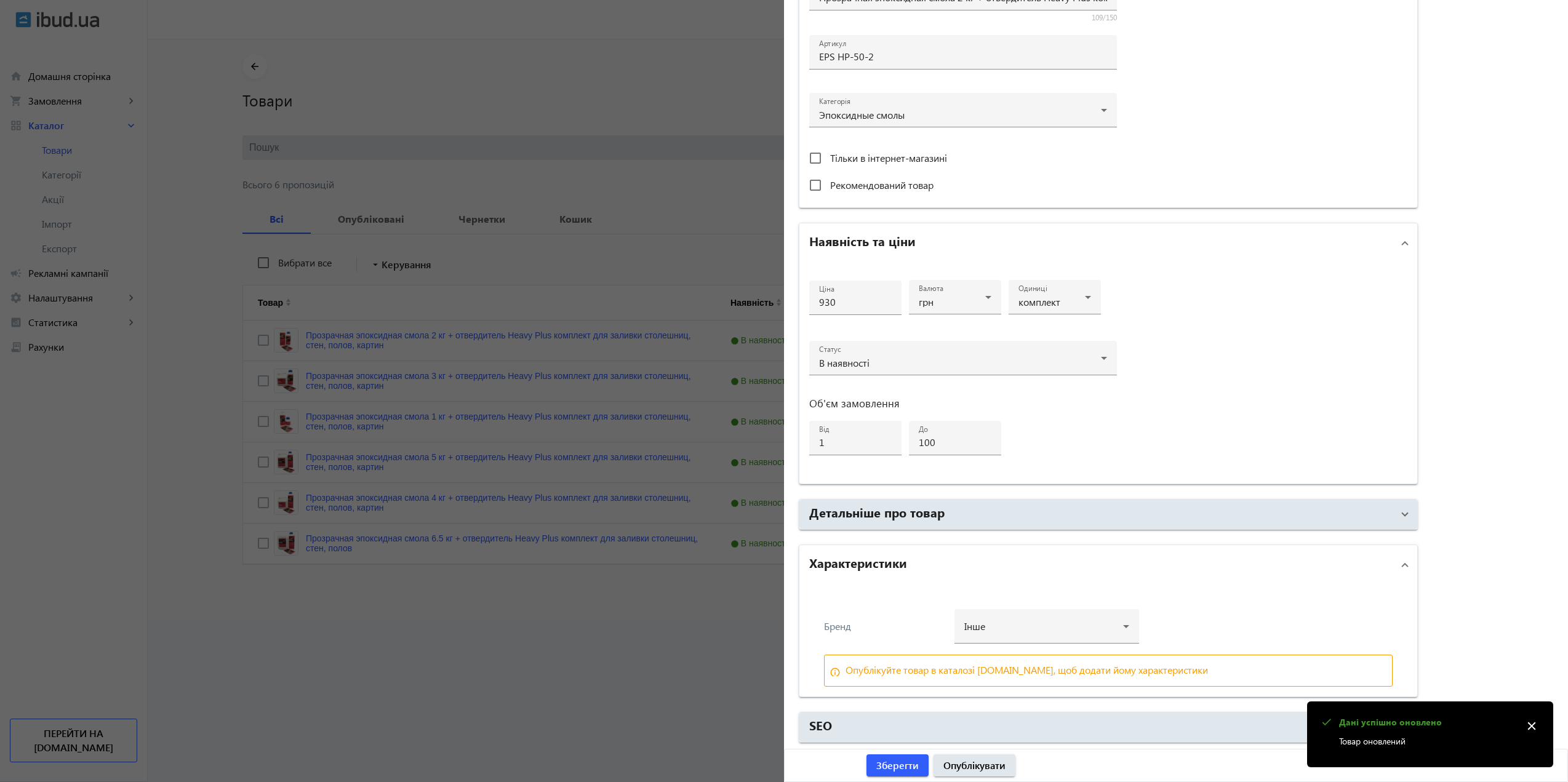
click at [587, 623] on div at bounding box center [784, 391] width 1568 height 782
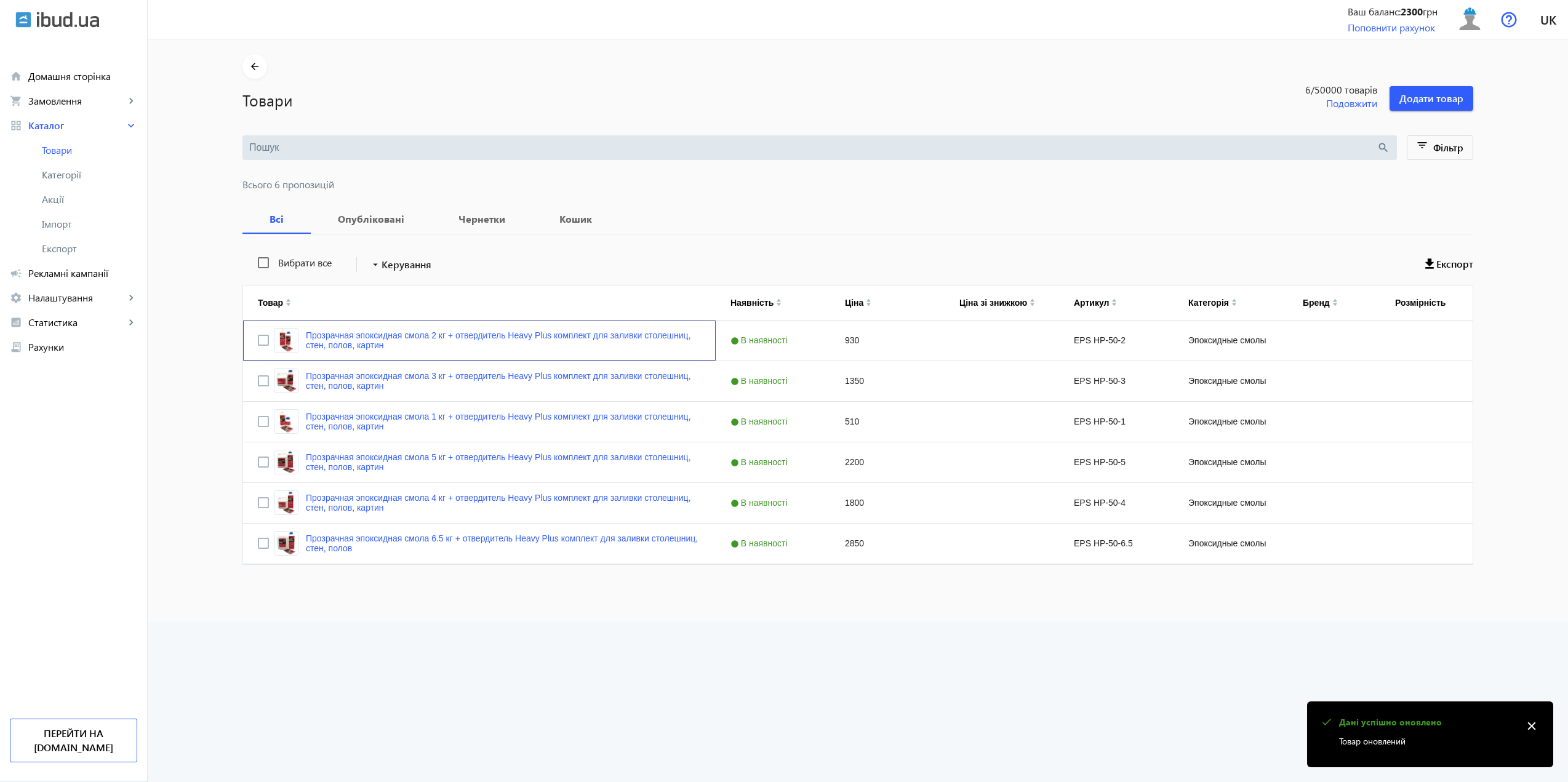
scroll to position [0, 0]
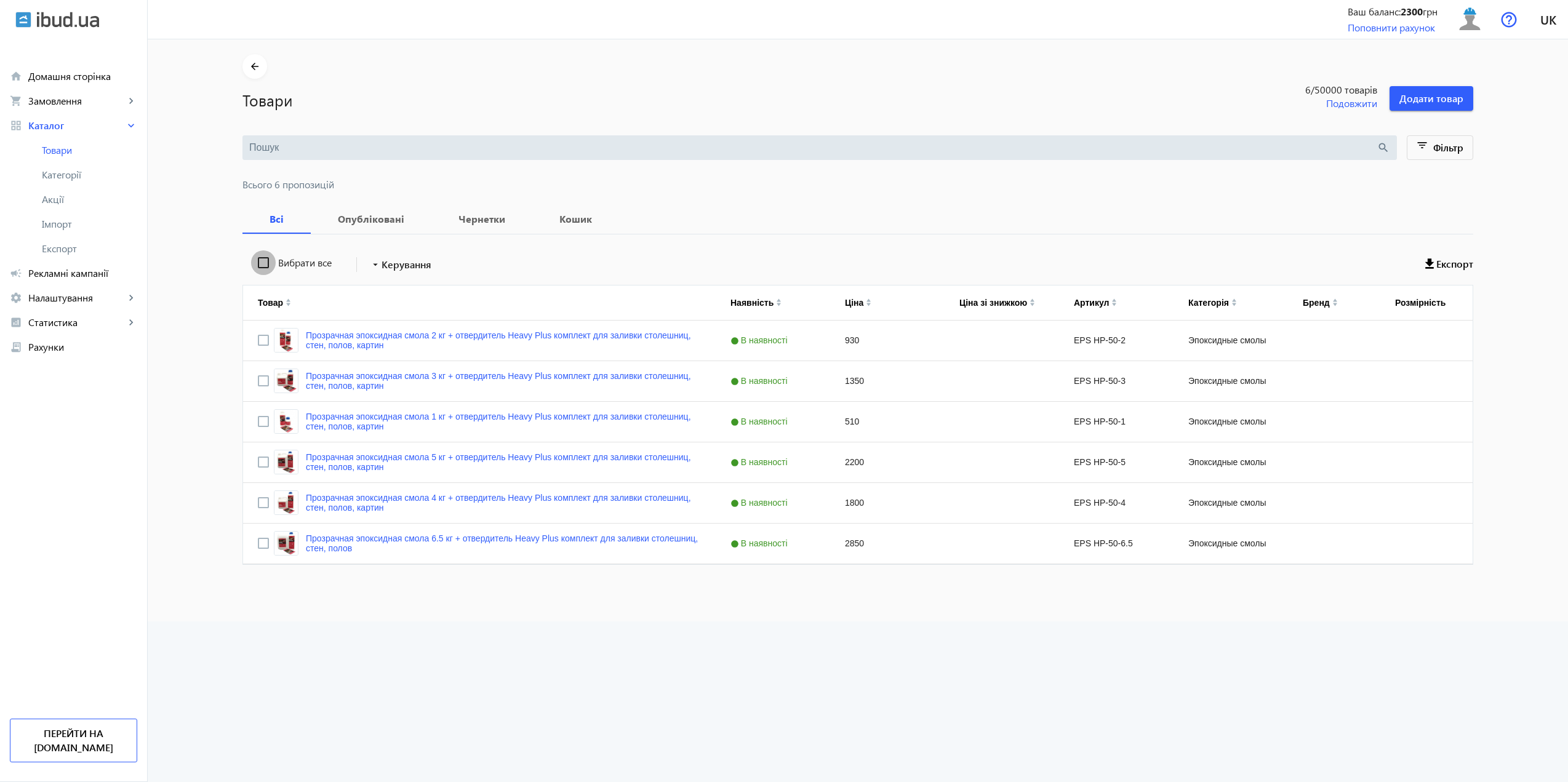
click at [261, 265] on input "Вибрати все" at bounding box center [263, 262] width 24 height 24
checkbox input "true"
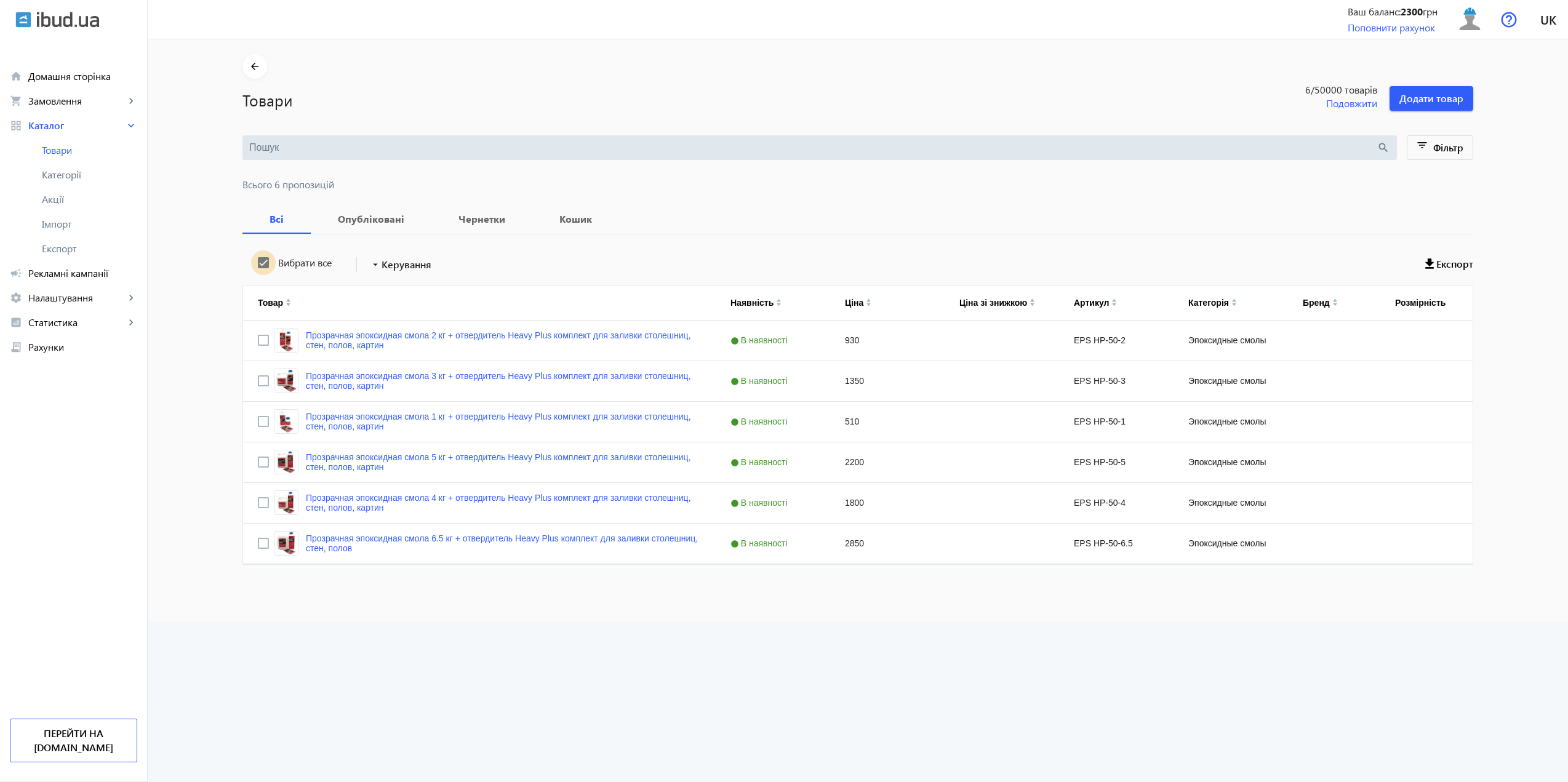
checkbox input "true"
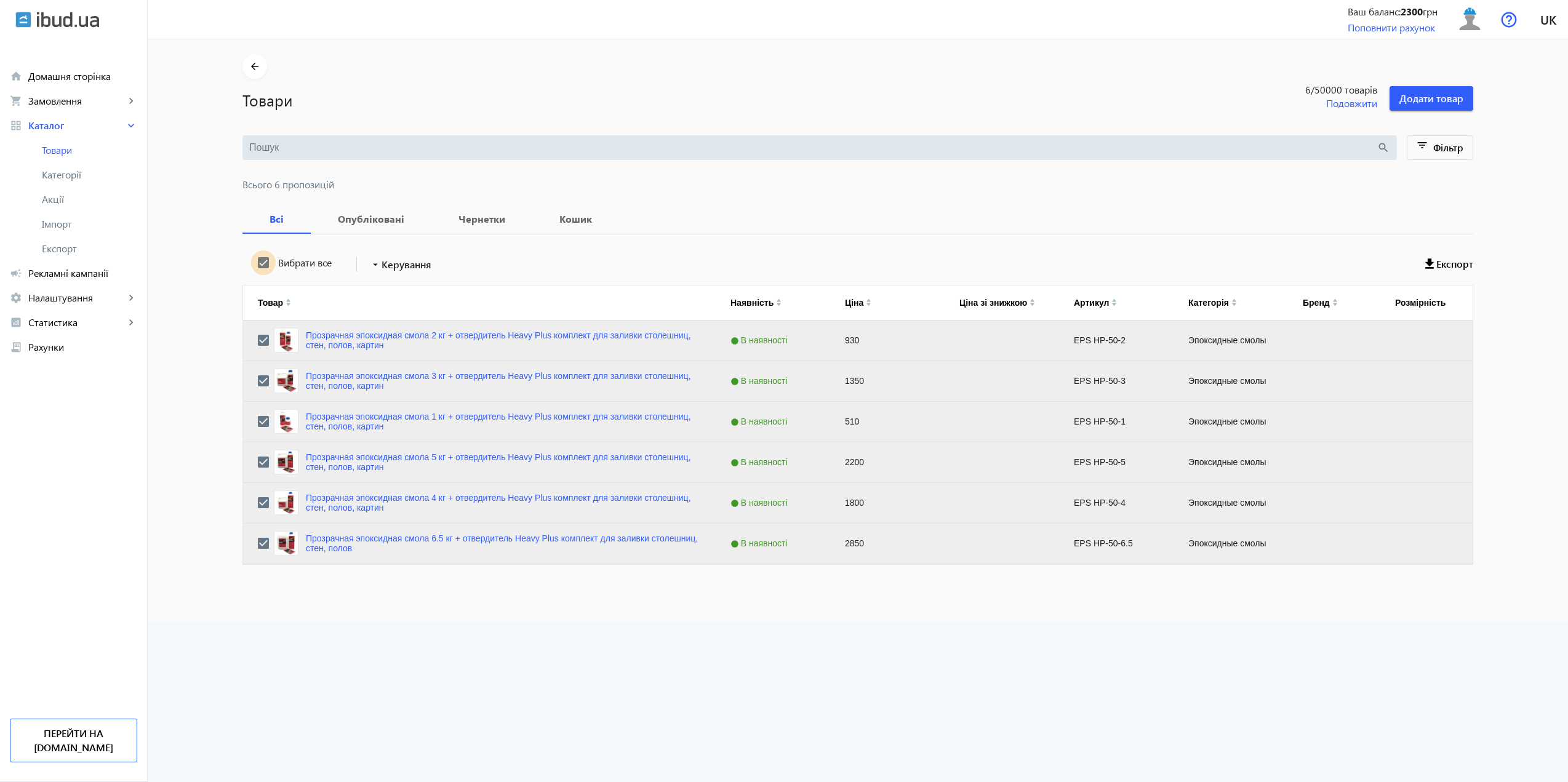
click at [261, 265] on input "Вибрати все" at bounding box center [263, 262] width 24 height 24
checkbox input "false"
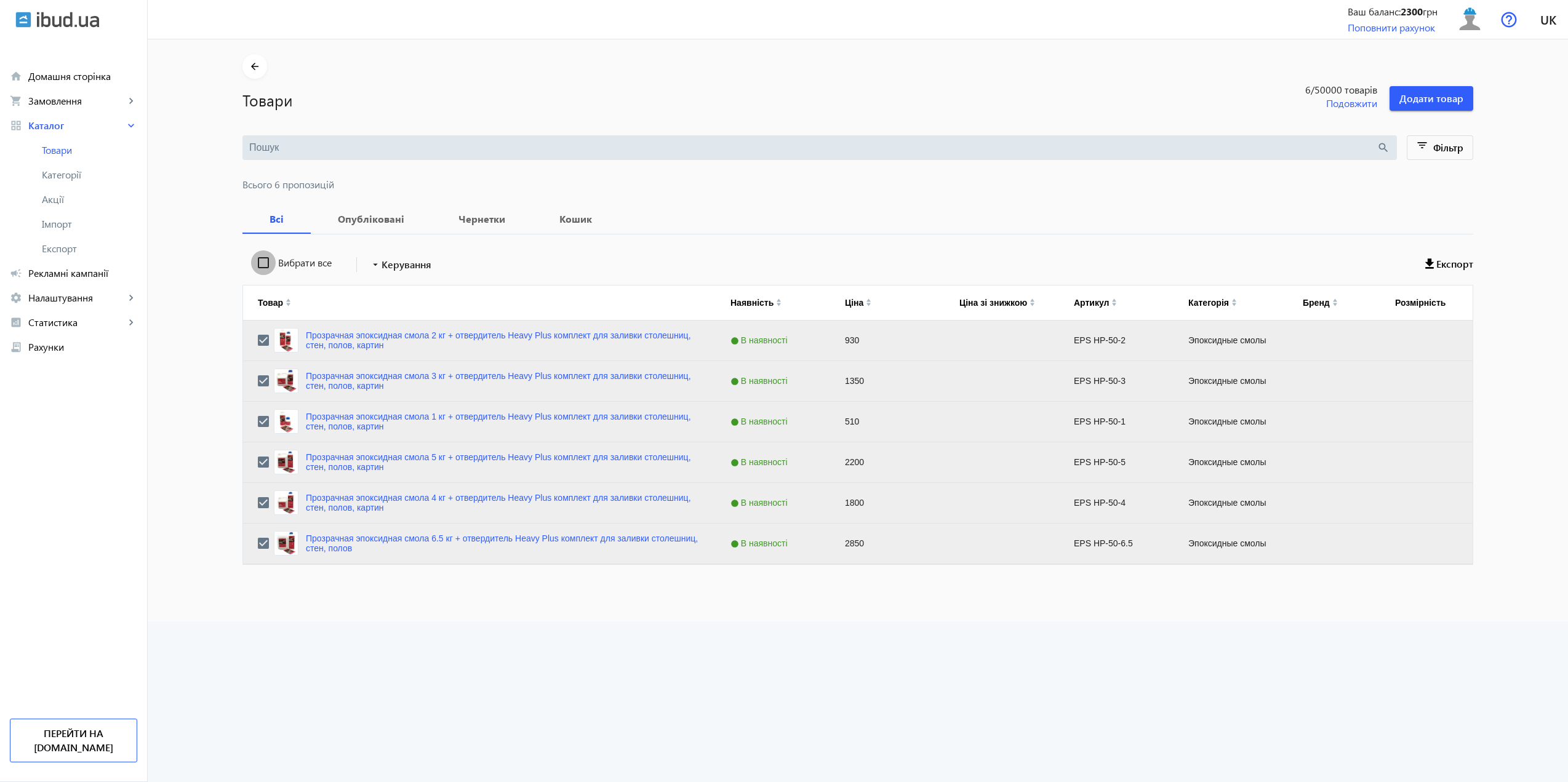
checkbox input "false"
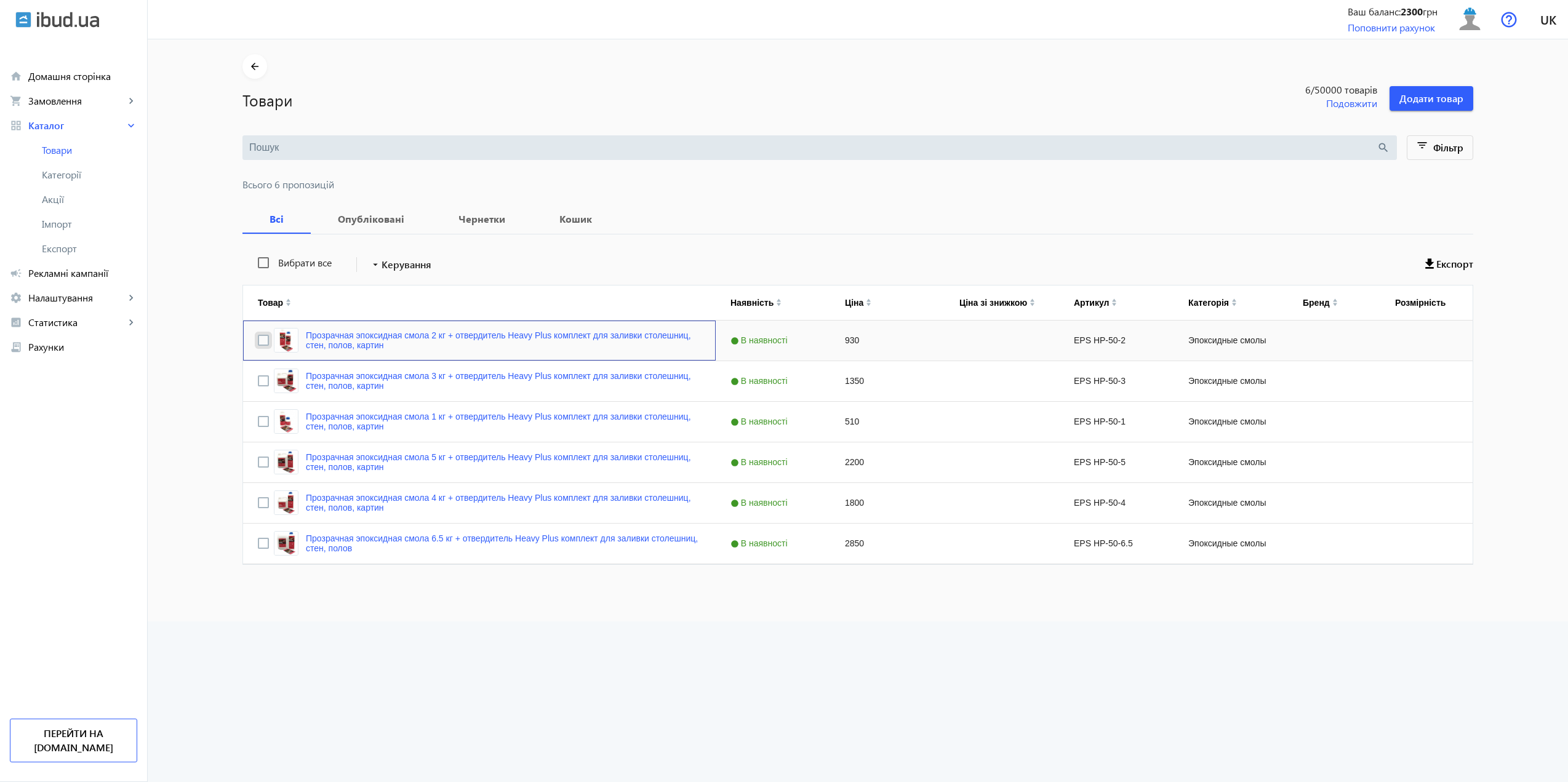
click at [261, 340] on input "Press Space to toggle row selection (unchecked)" at bounding box center [263, 339] width 11 height 11
checkbox input "true"
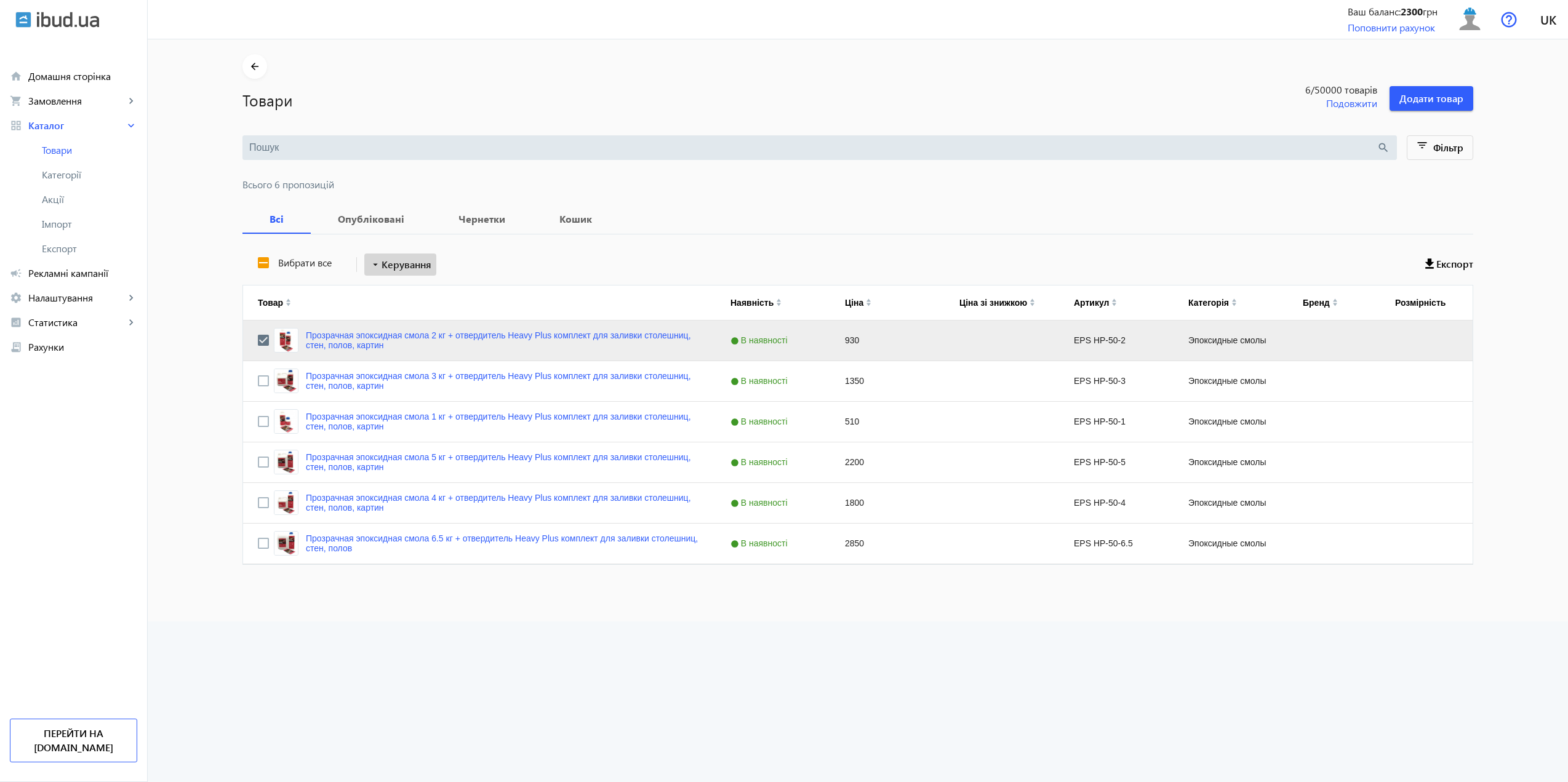
click at [398, 268] on span "Керування" at bounding box center [406, 264] width 50 height 15
click at [382, 224] on div at bounding box center [784, 391] width 1568 height 782
click at [373, 215] on b "Опубліковані" at bounding box center [372, 219] width 91 height 10
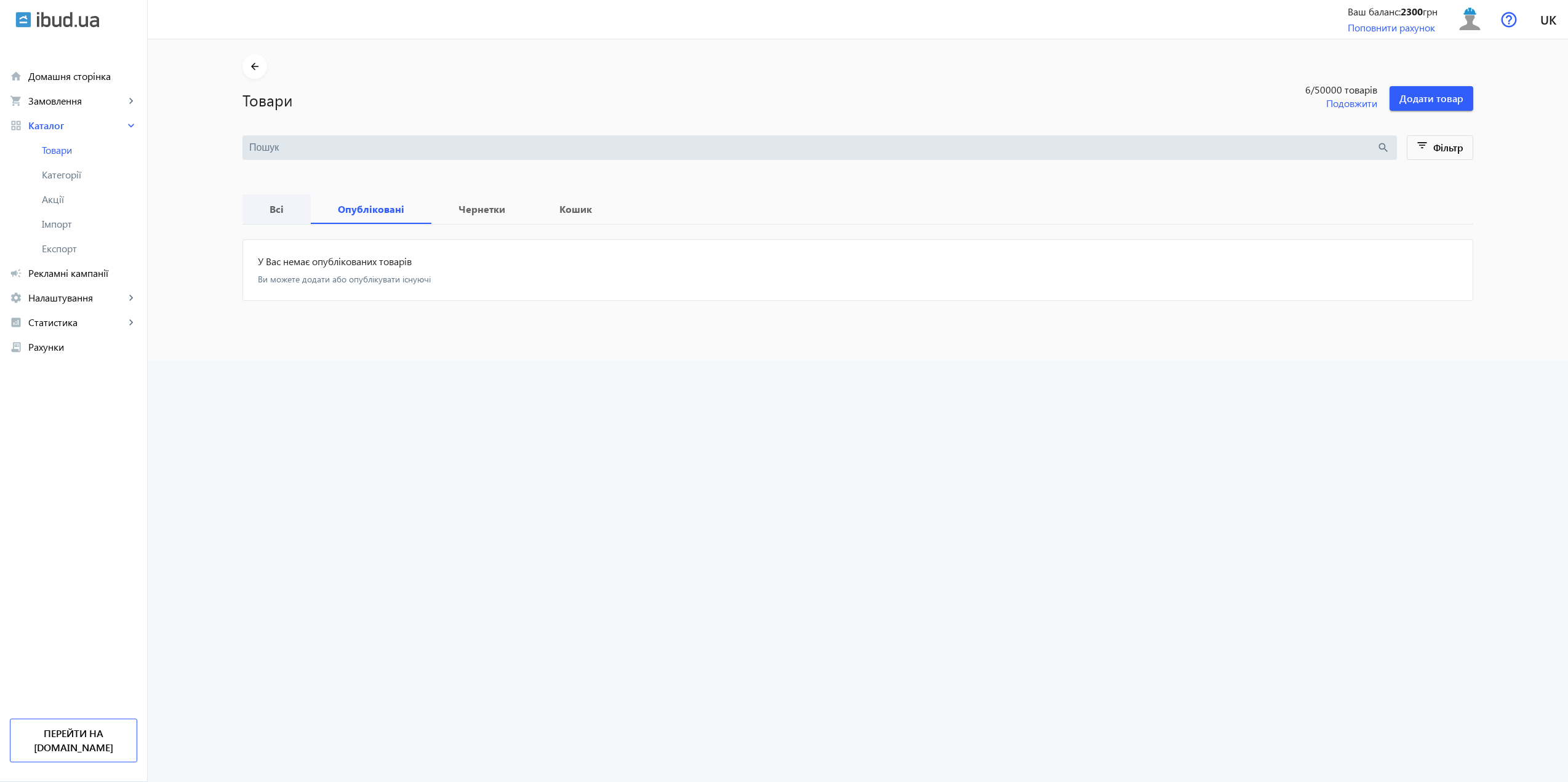
click at [284, 207] on b "Всі" at bounding box center [276, 209] width 39 height 10
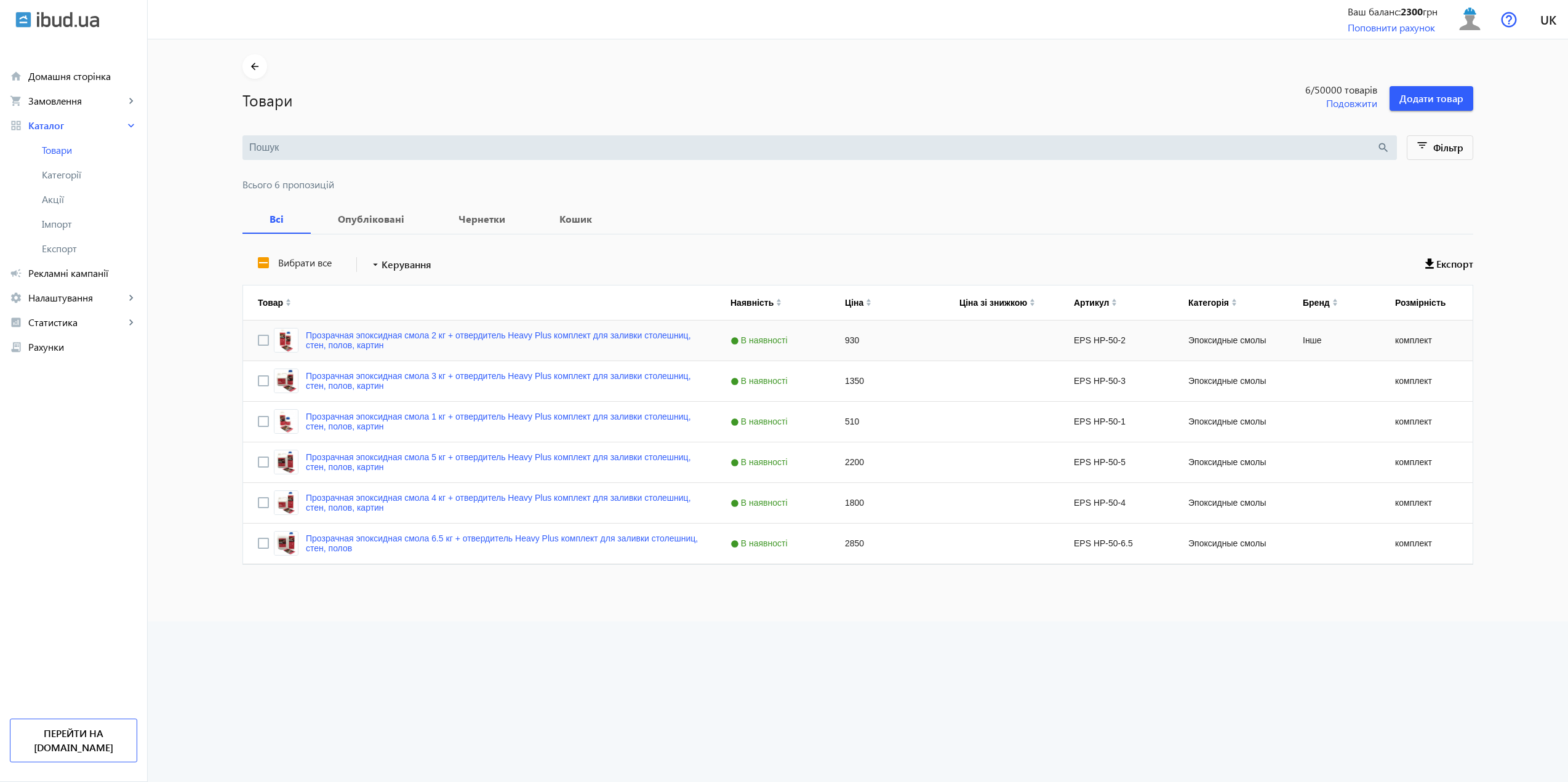
click at [1388, 344] on div "комплект" at bounding box center [1426, 340] width 92 height 40
click at [1255, 344] on div "Эпоксидные смолы" at bounding box center [1230, 340] width 115 height 40
drag, startPoint x: 962, startPoint y: 351, endPoint x: 851, endPoint y: 326, distance: 113.8
click at [852, 324] on div "930" at bounding box center [887, 340] width 115 height 40
click at [252, 344] on div "Прозрачная эпоксидная смола 2 кг + отвердитель Heavy Plus комплект для заливки …" at bounding box center [480, 340] width 473 height 40
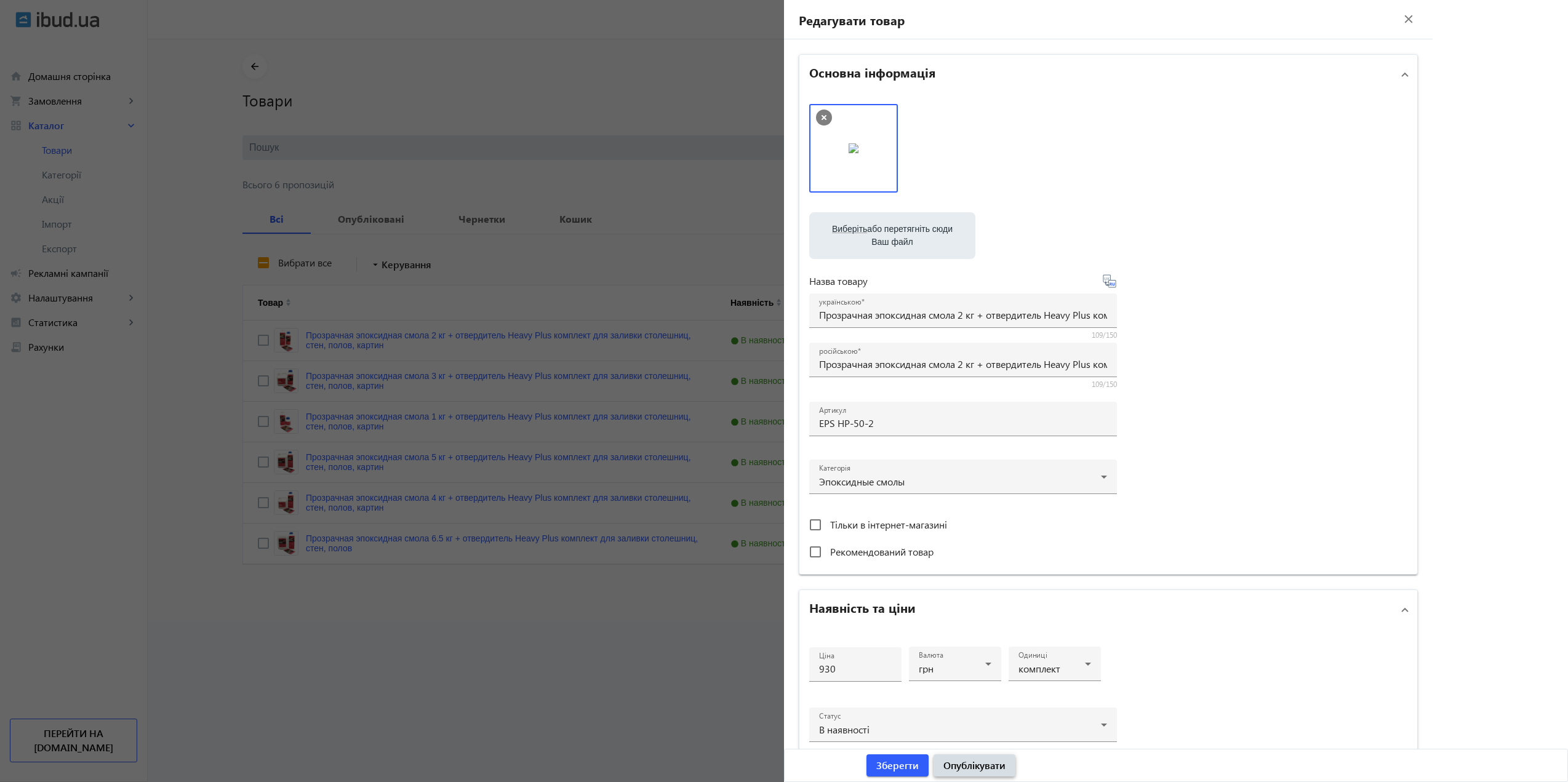
click at [987, 764] on span "Опублікувати" at bounding box center [975, 765] width 62 height 14
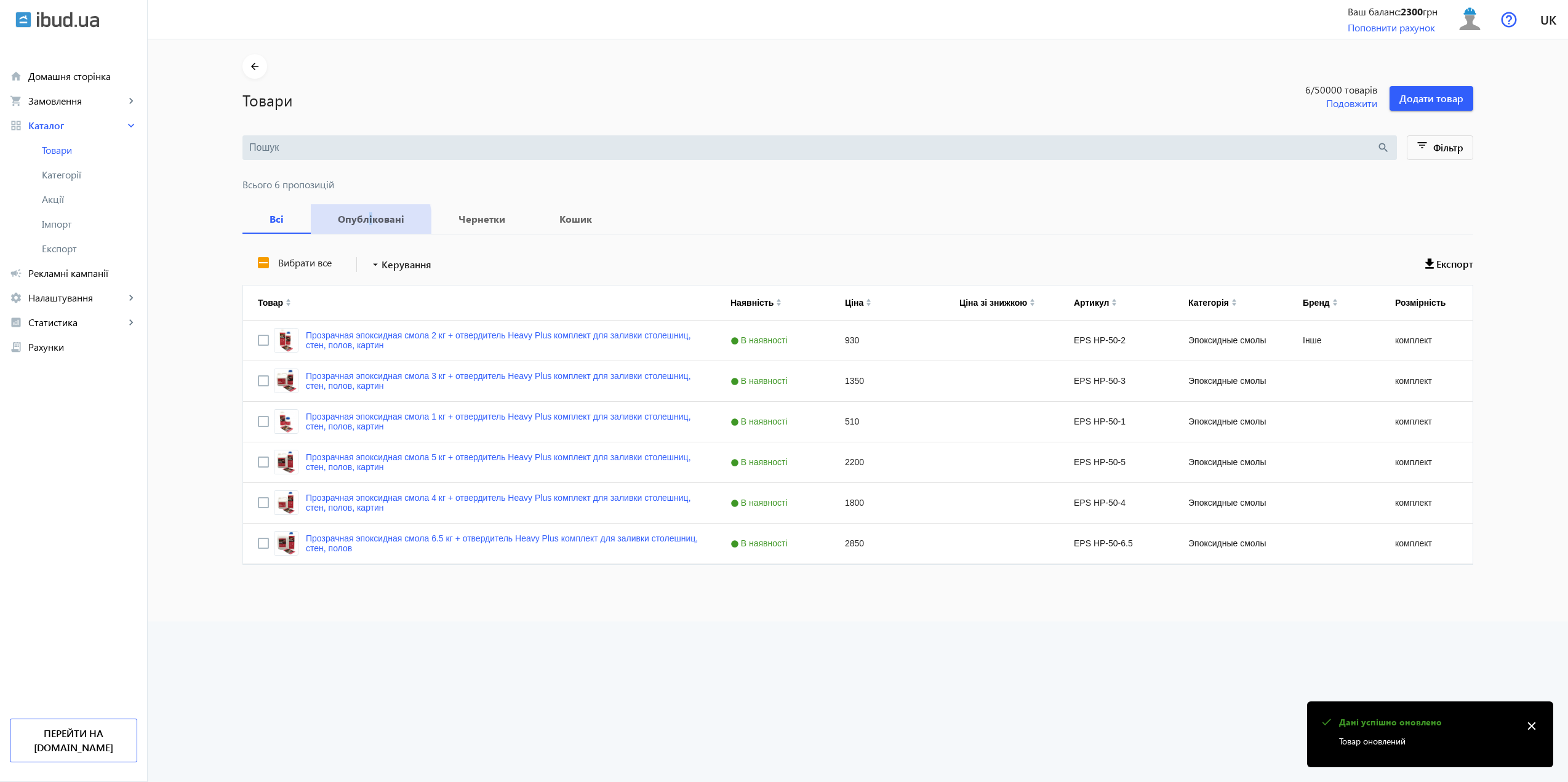
click at [366, 224] on b "Опубліковані" at bounding box center [372, 219] width 91 height 10
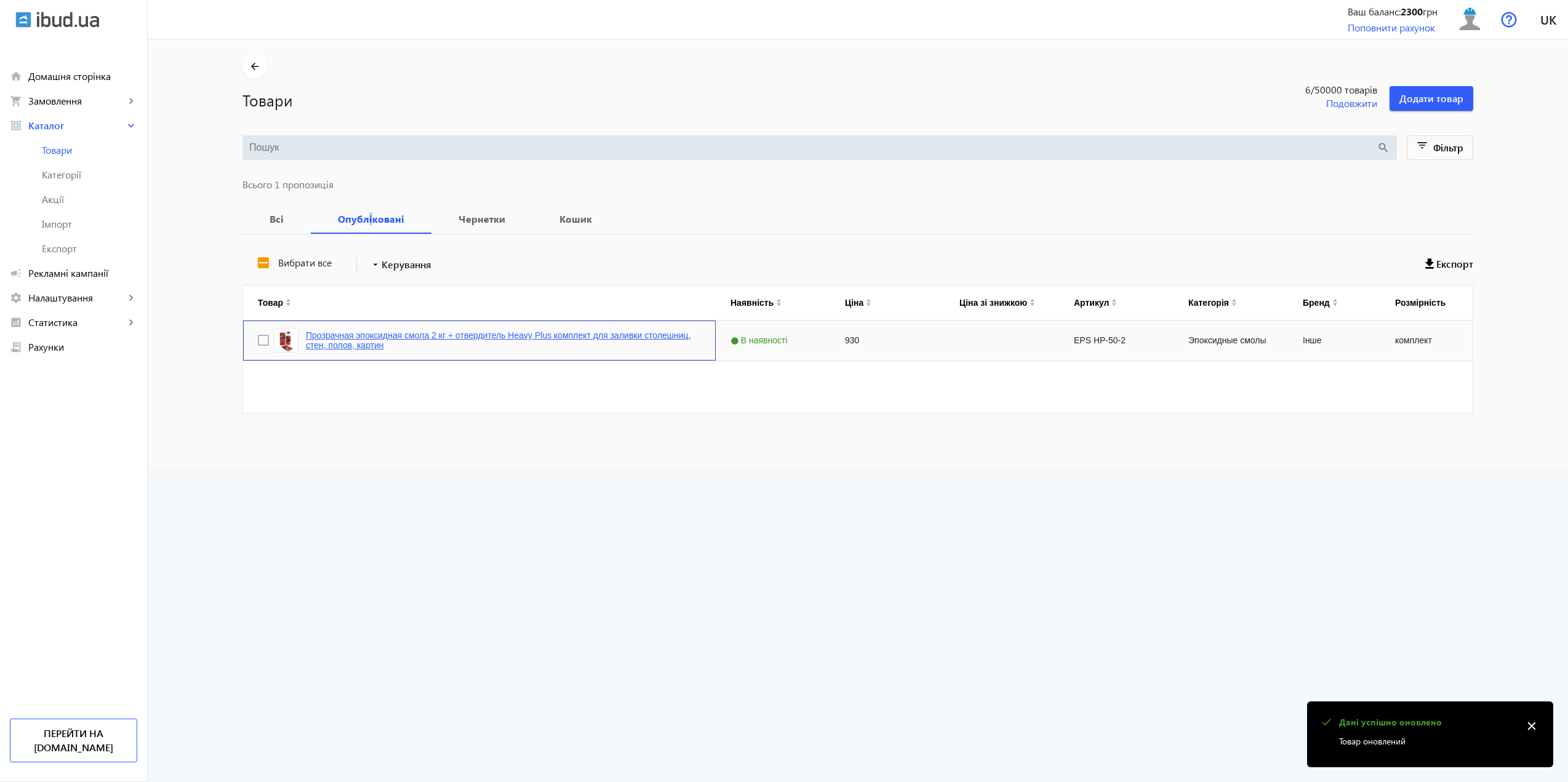
click at [524, 334] on link "Прозрачная эпоксидная смола 2 кг + отвердитель Heavy Plus комплект для заливки …" at bounding box center [503, 340] width 395 height 19
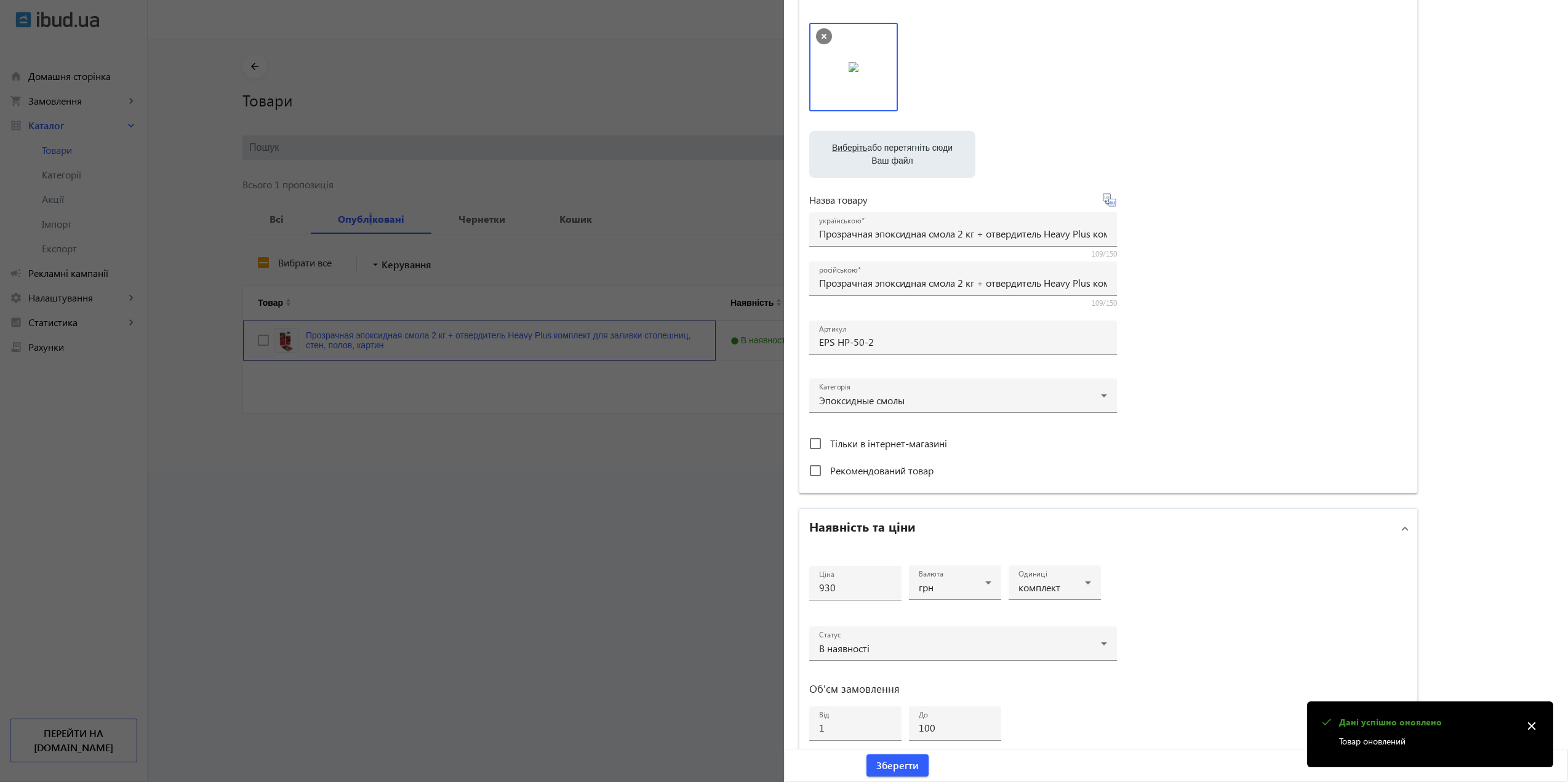
scroll to position [245, 0]
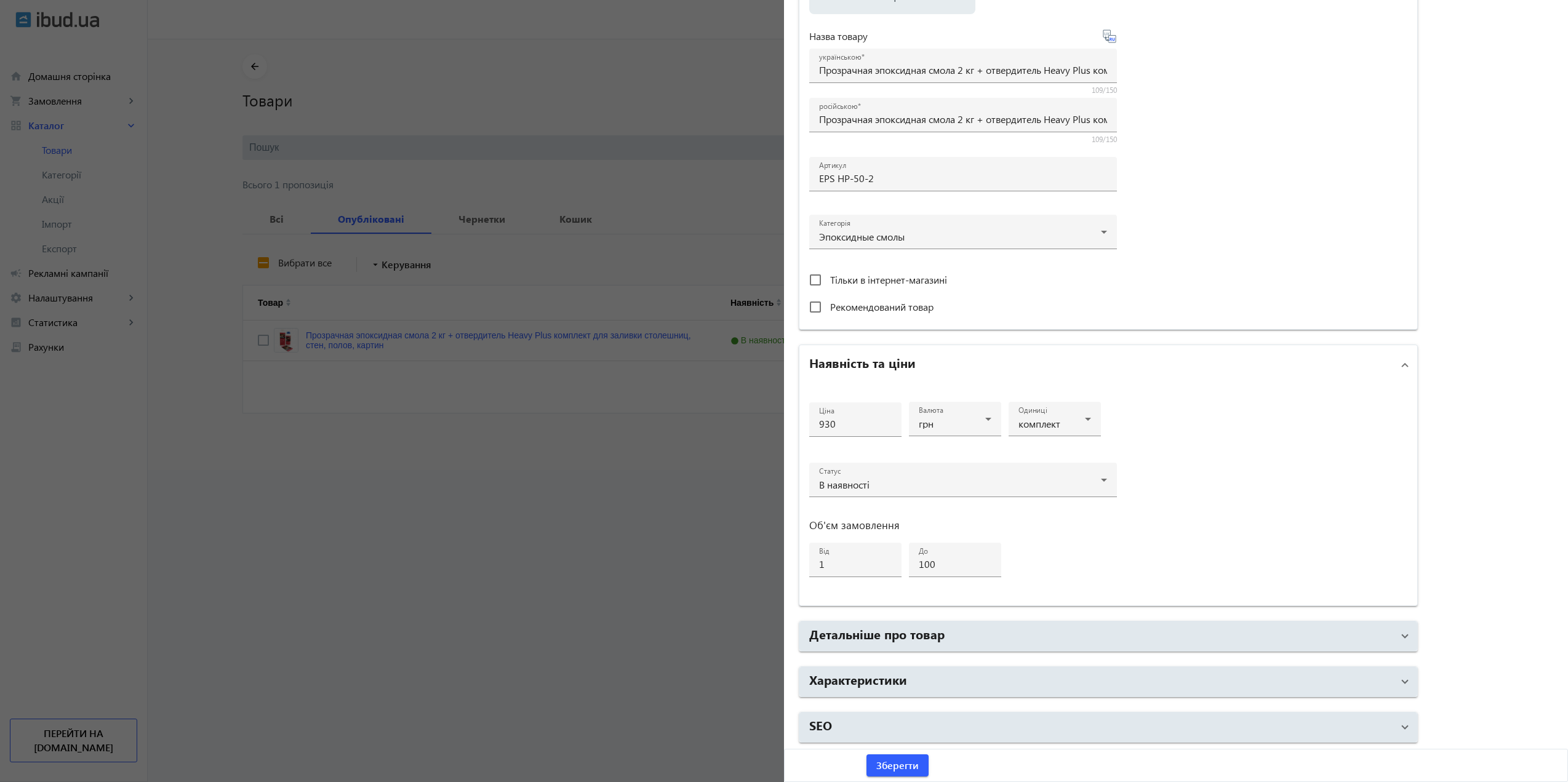
click at [975, 665] on mat-accordion "Основна інформація Виберіть або перетягніть сюди Ваш файл 2399968dcfda043ea3282…" at bounding box center [1108, 275] width 619 height 933
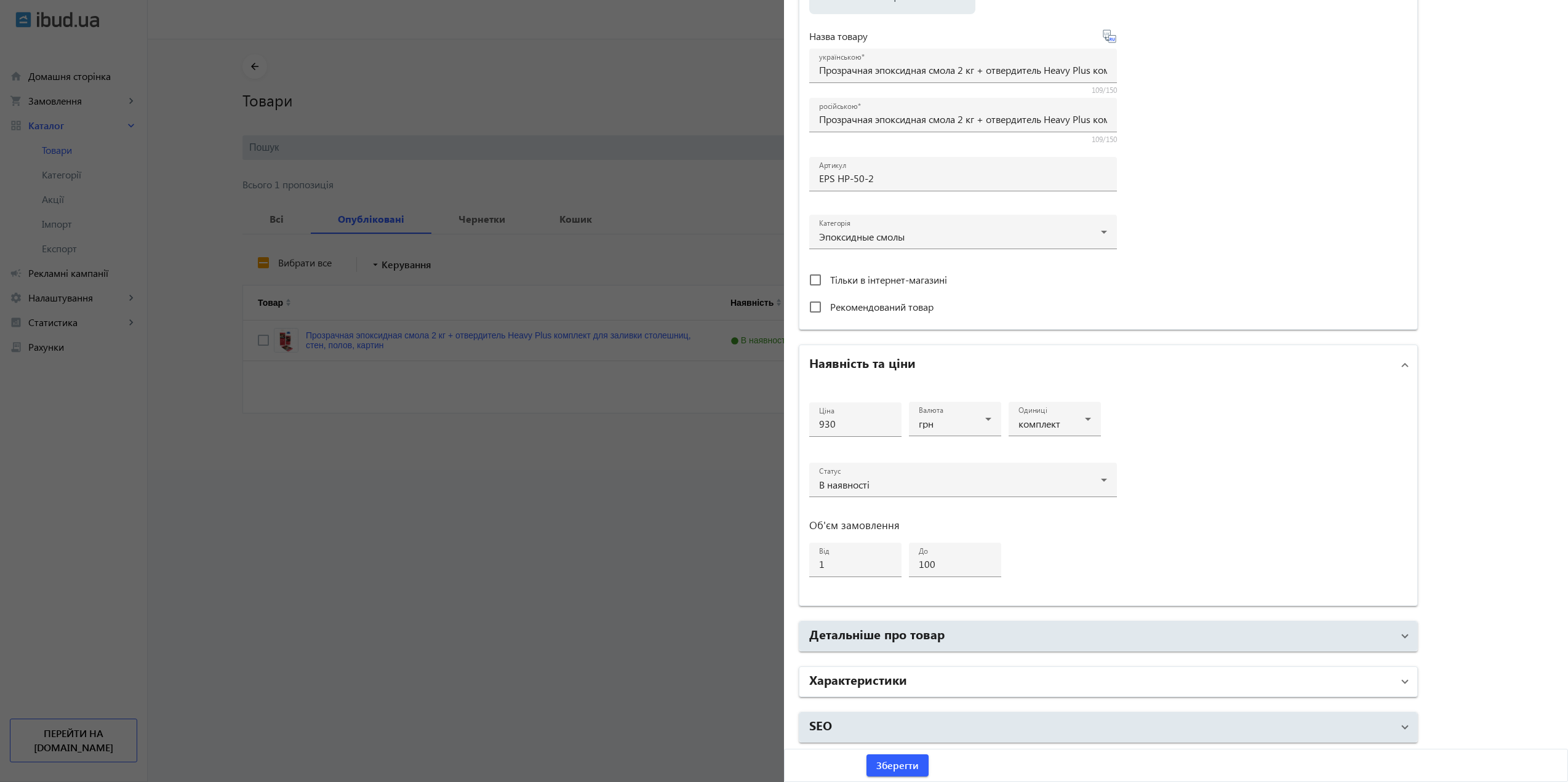
click at [985, 684] on mat-panel-title "Характеристики" at bounding box center [1101, 681] width 584 height 22
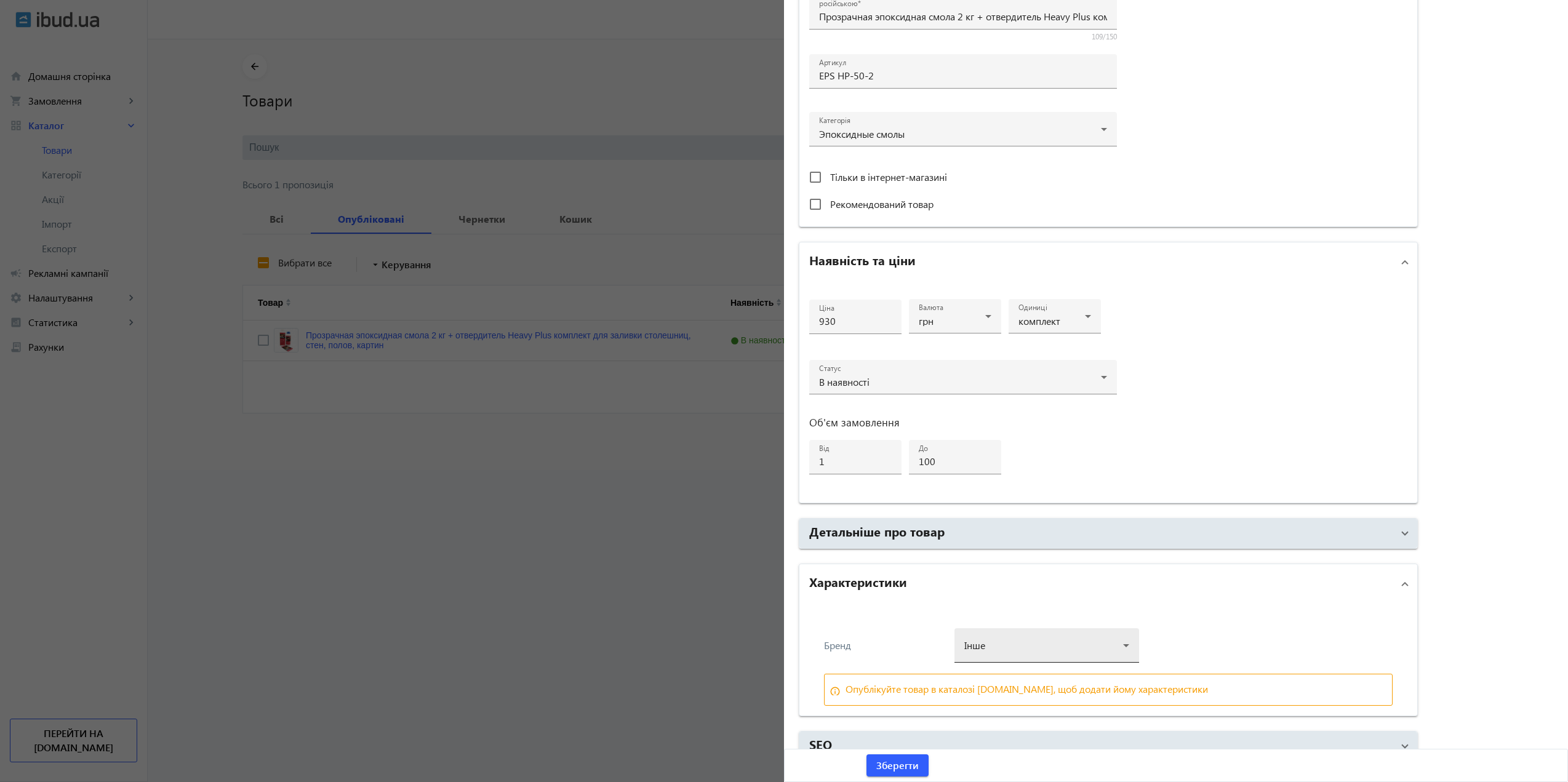
scroll to position [367, 0]
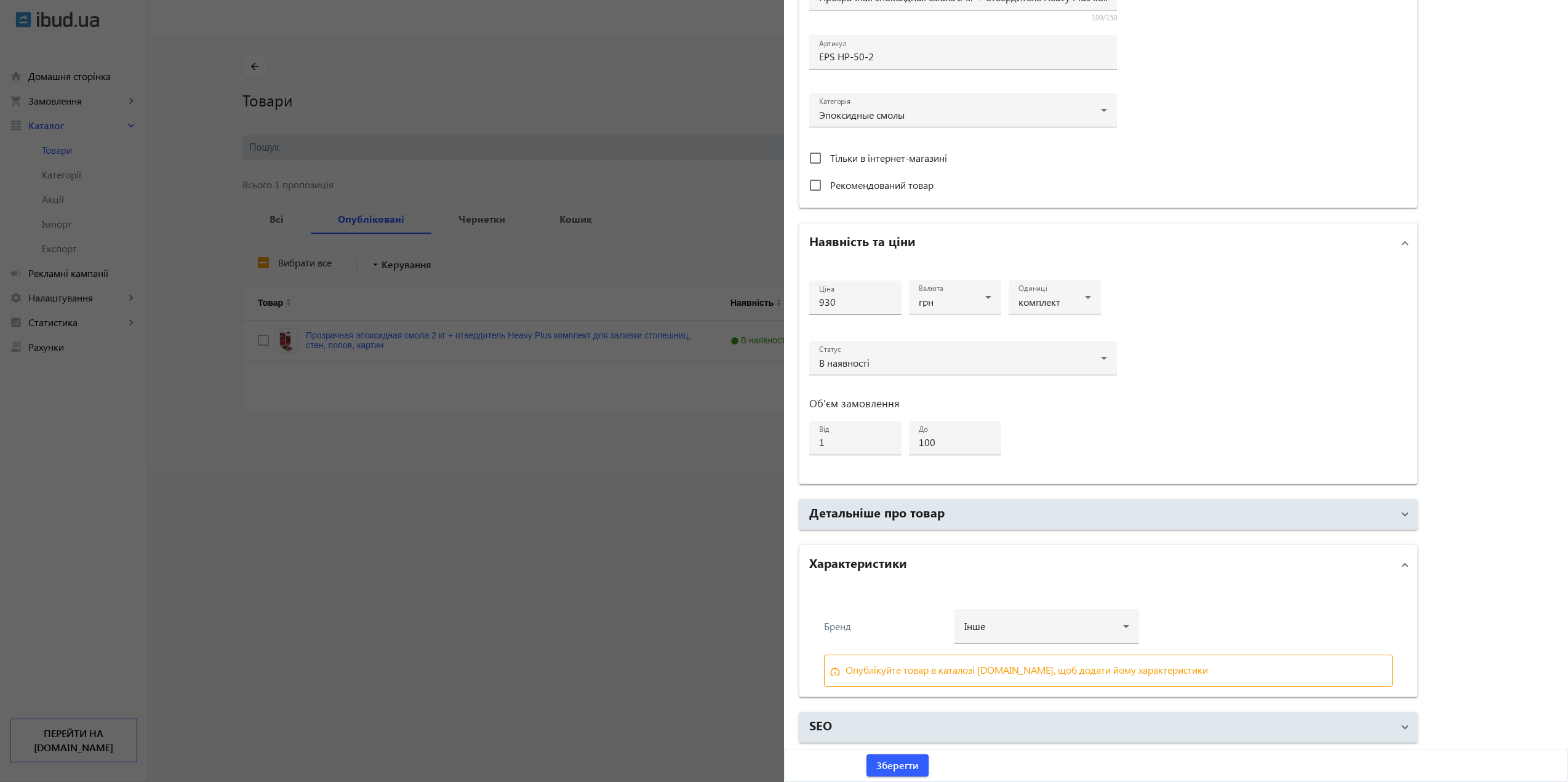
click at [979, 656] on div "info_outline Опублікуйте товар в каталозі ibud.ua, щоб додати йому характеристи…" at bounding box center [1108, 670] width 568 height 32
drag, startPoint x: 880, startPoint y: 672, endPoint x: 1018, endPoint y: 678, distance: 138.1
click at [1019, 677] on div "info_outline Опублікуйте товар в каталозі ibud.ua, щоб додати йому характеристи…" at bounding box center [1108, 670] width 568 height 32
click at [897, 762] on span "Зберегти" at bounding box center [898, 765] width 43 height 14
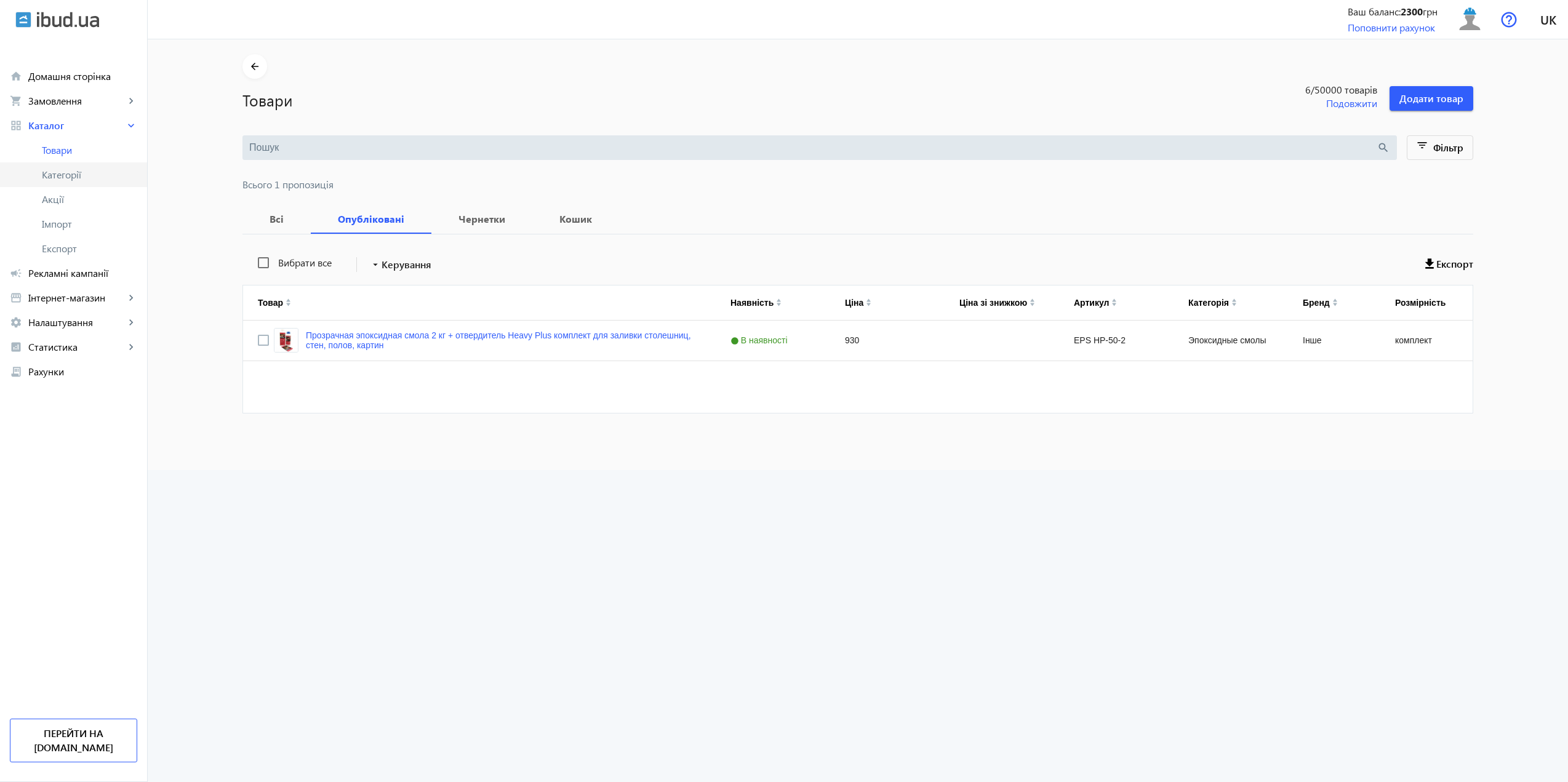
click at [56, 177] on span "Категорії" at bounding box center [89, 174] width 95 height 13
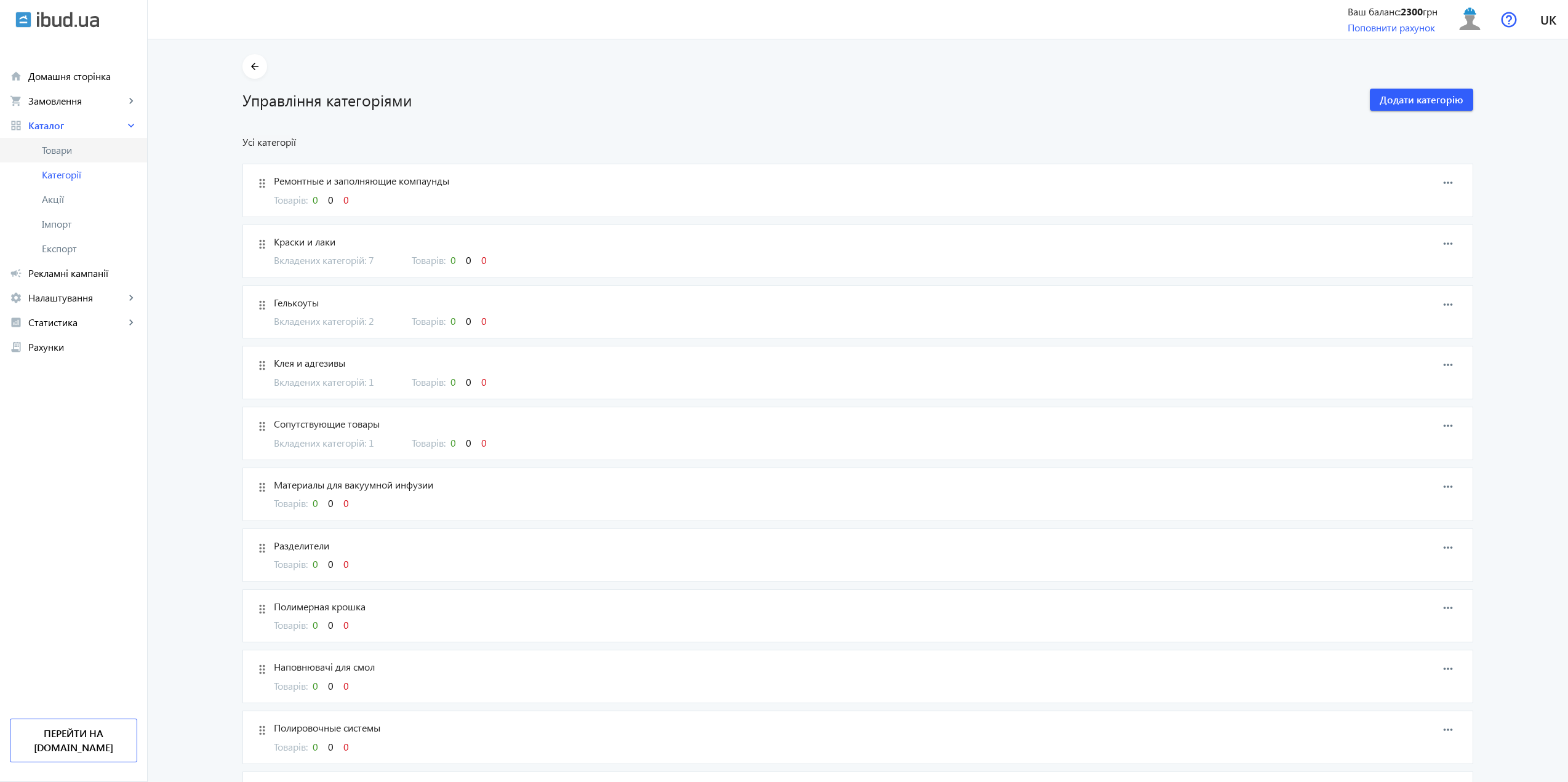
click at [106, 150] on span "Товари" at bounding box center [89, 150] width 95 height 13
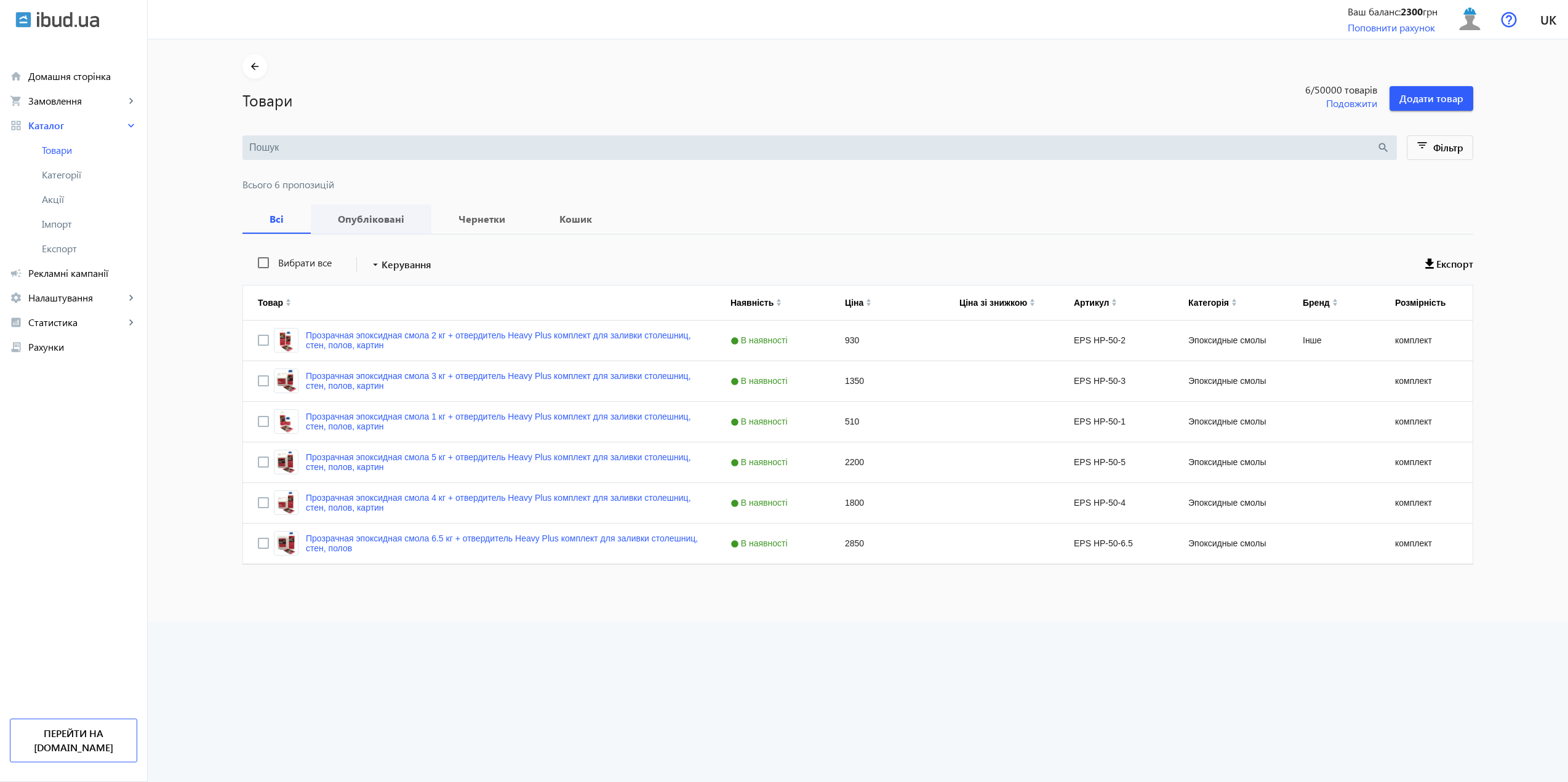
click at [365, 214] on b "Опубліковані" at bounding box center [372, 219] width 91 height 10
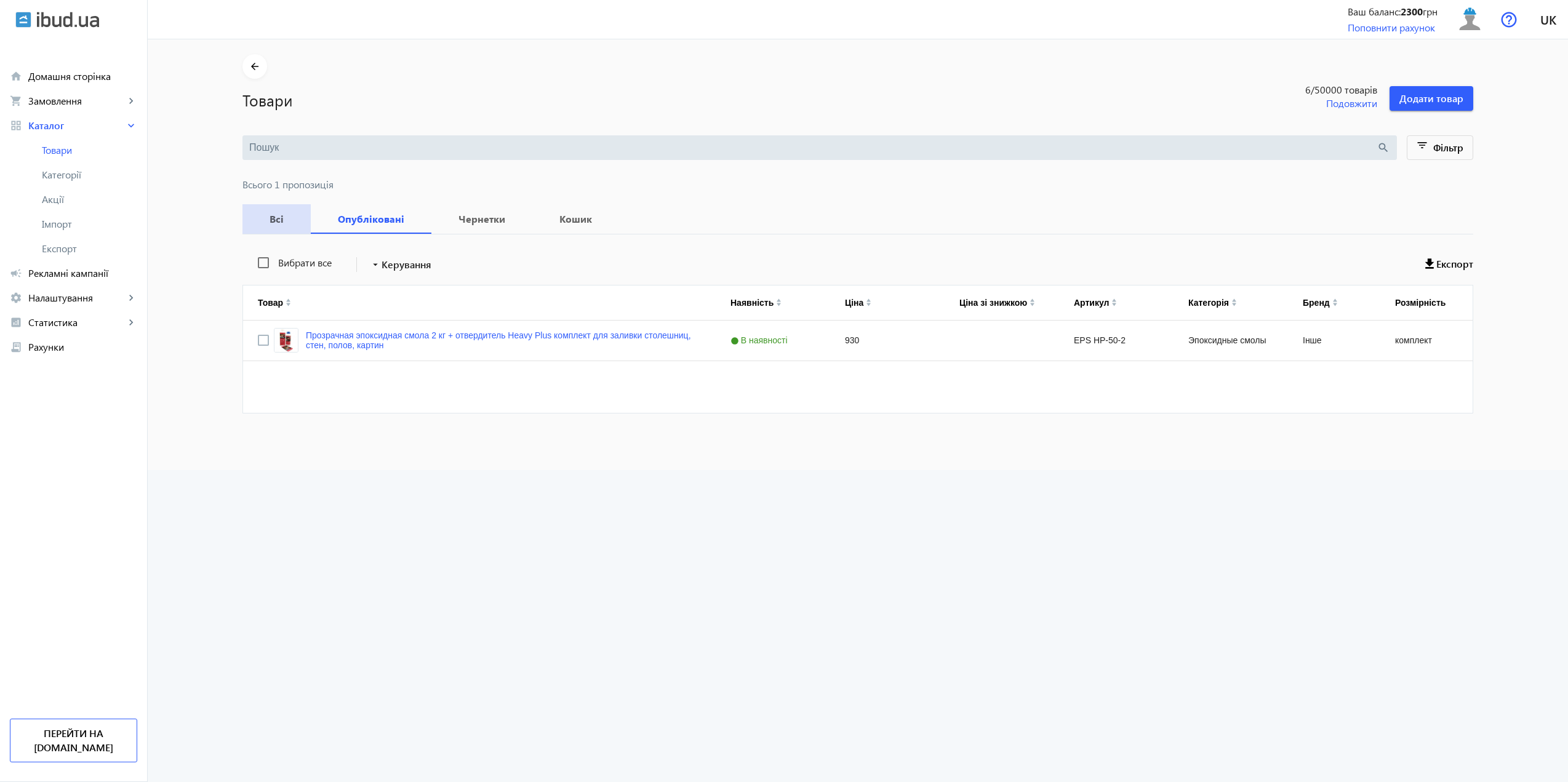
click at [280, 218] on b "Всі" at bounding box center [276, 219] width 39 height 10
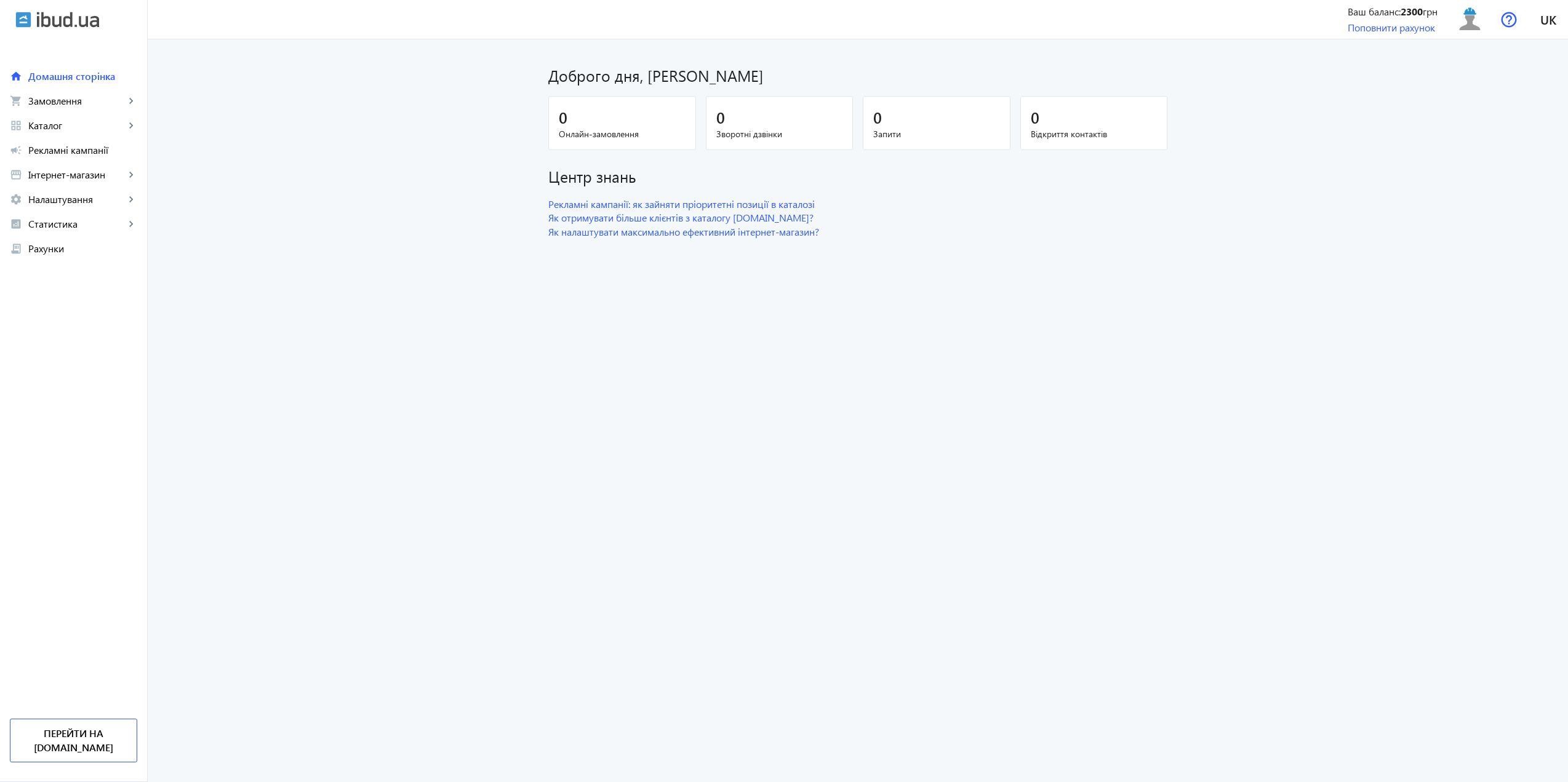
click at [28, 22] on img at bounding box center [23, 19] width 16 height 16
click at [41, 22] on img at bounding box center [68, 19] width 62 height 16
click at [17, 28] on div "arrow_back" at bounding box center [73, 19] width 147 height 39
click at [1474, 19] on img at bounding box center [1469, 19] width 27 height 27
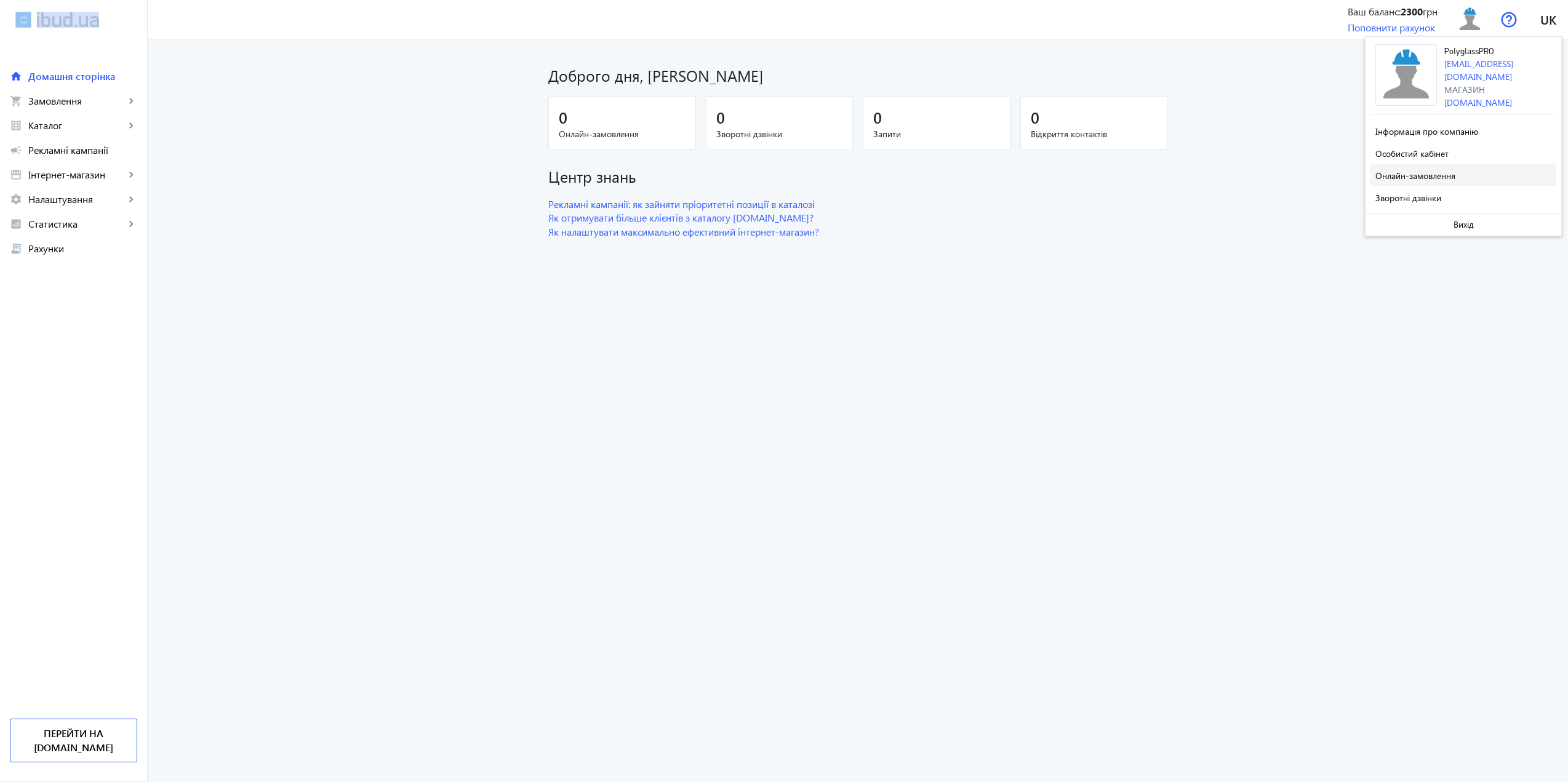
click at [1414, 173] on span "Онлайн-замовлення" at bounding box center [1415, 176] width 80 height 12
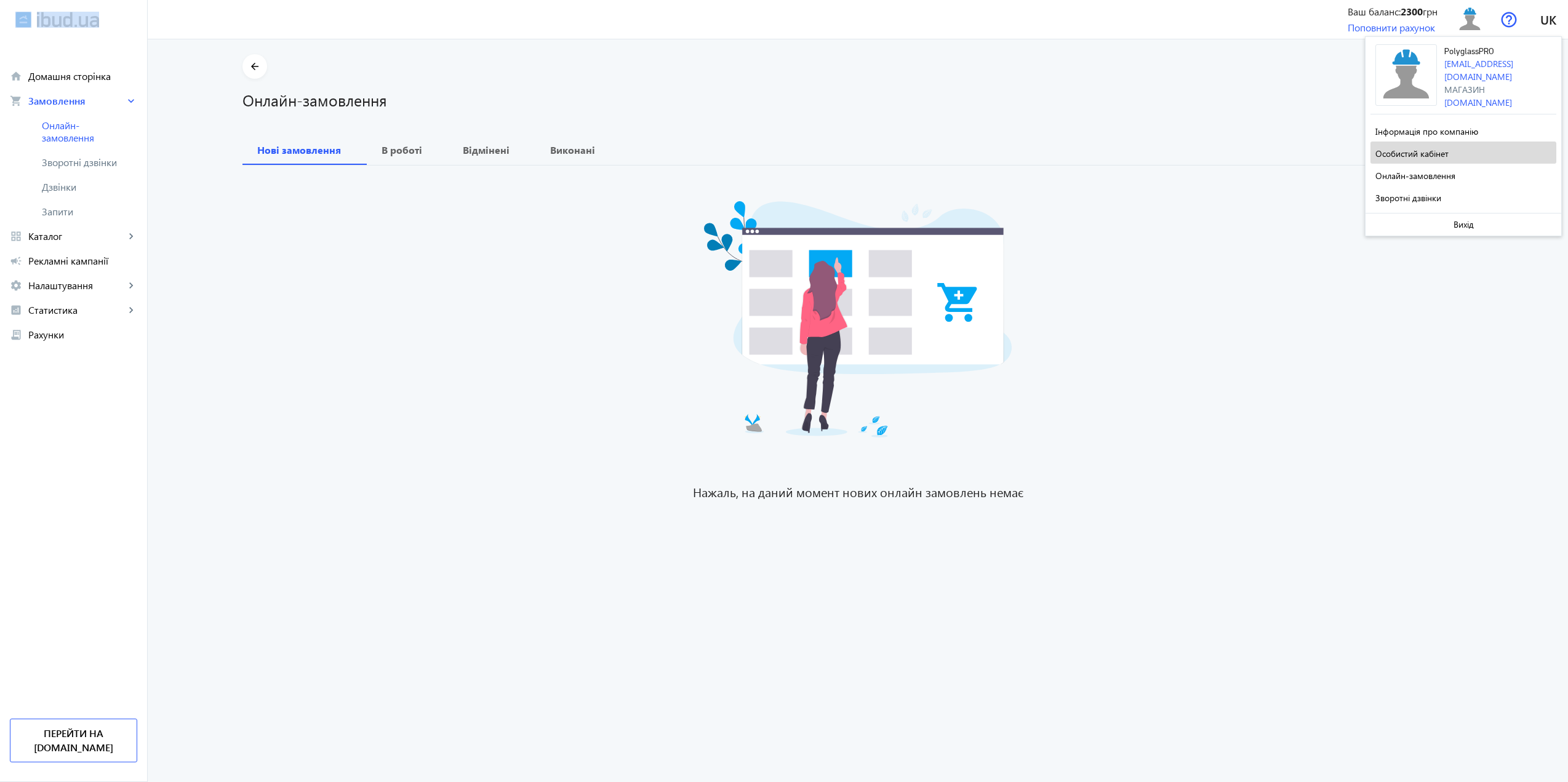
click at [1416, 153] on span "Особистий кабінет" at bounding box center [1411, 154] width 73 height 12
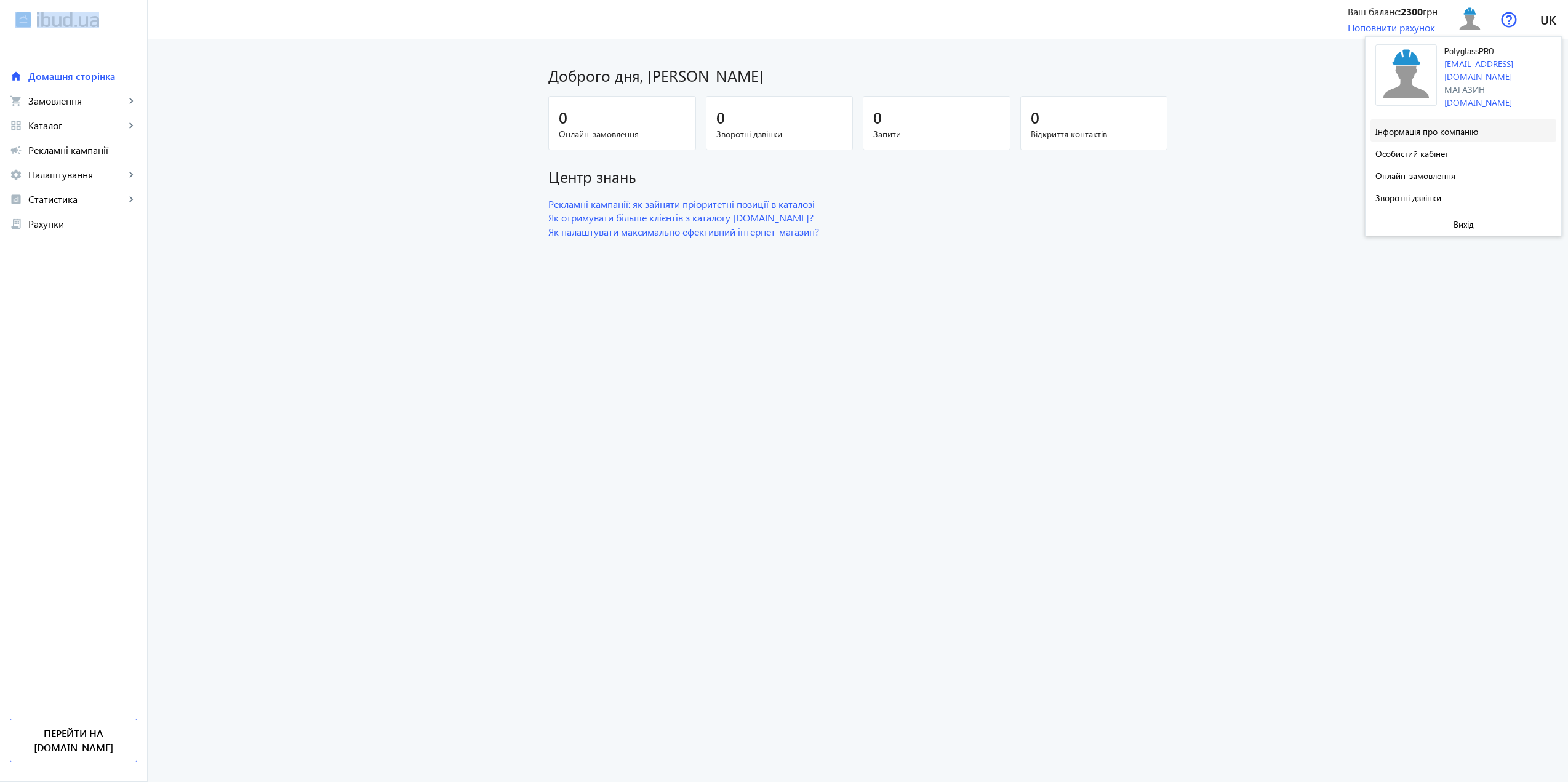
click at [1414, 127] on span "Інформація про компанію" at bounding box center [1427, 131] width 103 height 12
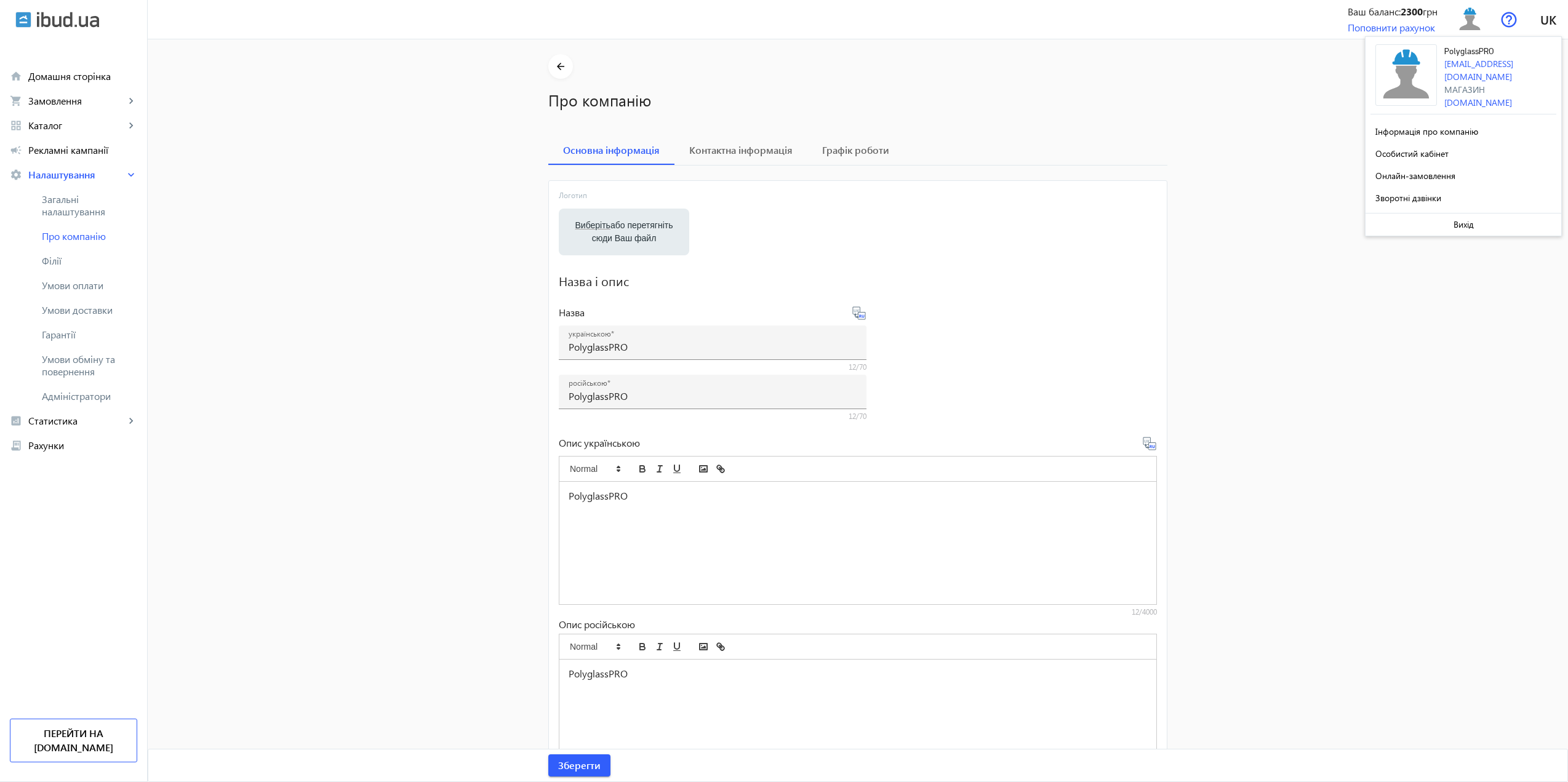
click at [1293, 110] on mat-sidenav-container "arrow_back Про компанію Основна інформація Контактна інформація Графік роботи Л…" at bounding box center [858, 448] width 1420 height 819
click at [64, 109] on link "shopping_cart Замовлення keyboard_arrow_right" at bounding box center [73, 100] width 147 height 24
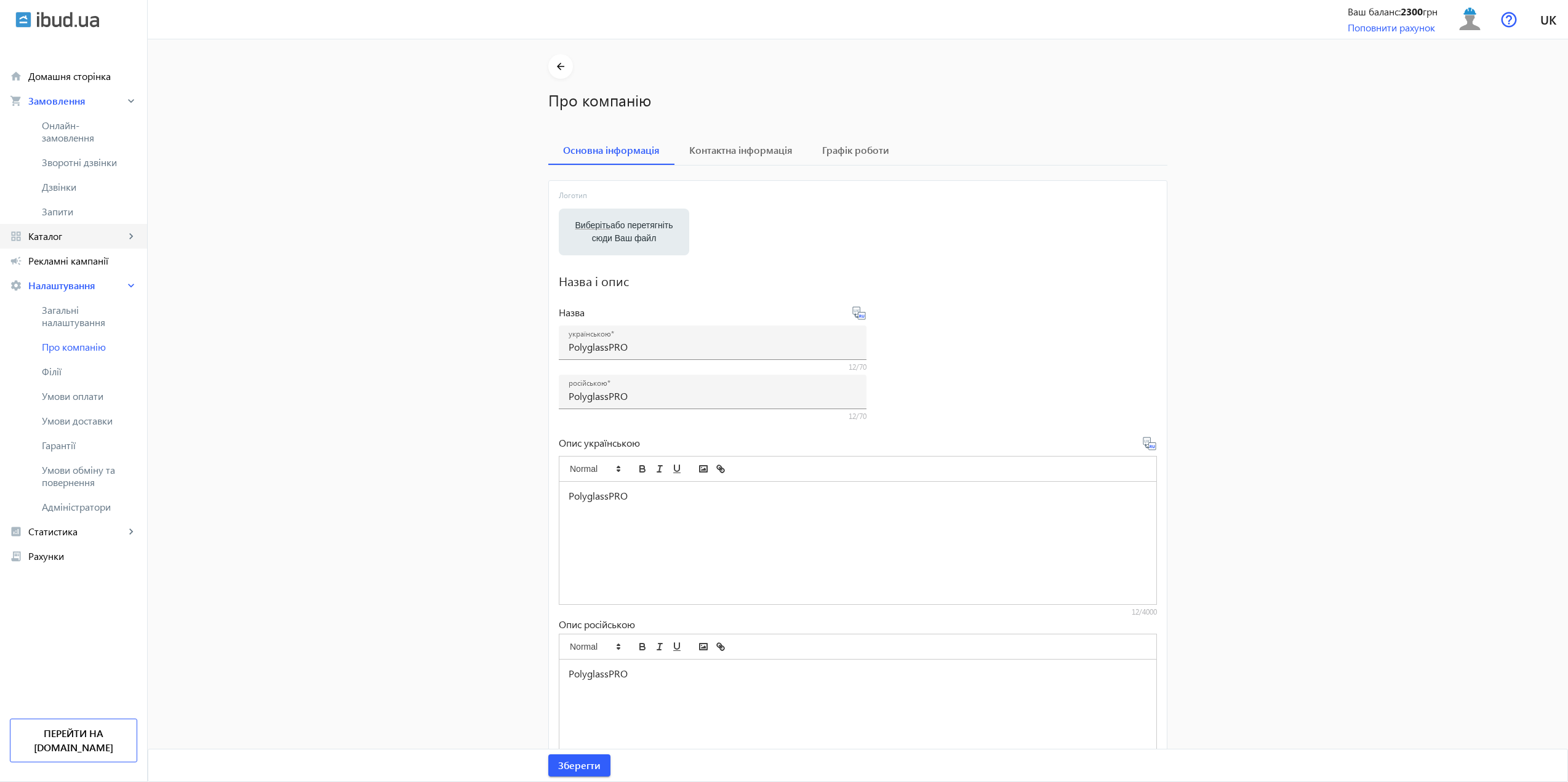
click at [84, 233] on span "Каталог" at bounding box center [76, 236] width 96 height 13
click at [68, 143] on link "Товари" at bounding box center [73, 150] width 147 height 24
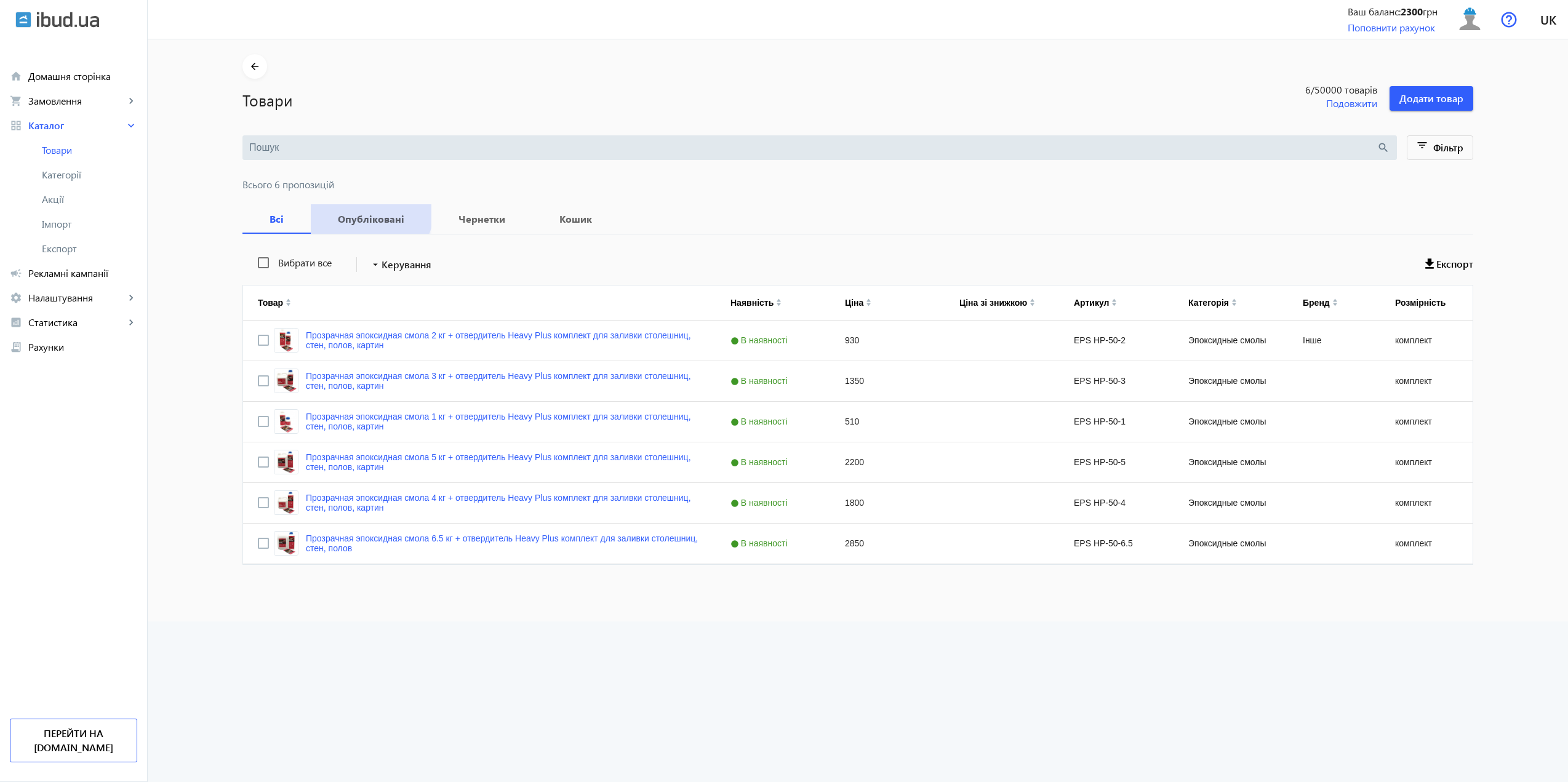
click at [351, 205] on span "Опубліковані" at bounding box center [372, 219] width 91 height 29
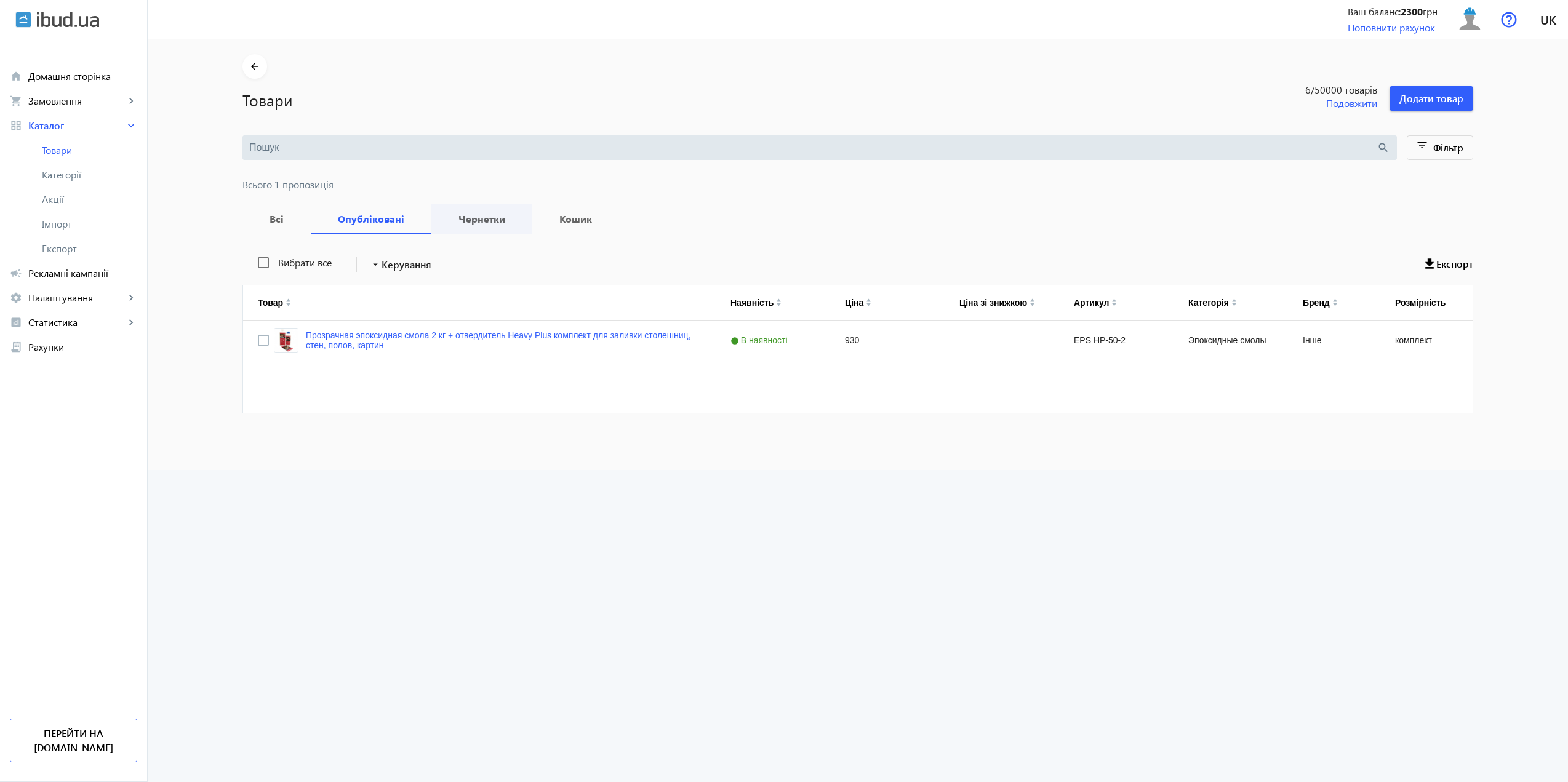
click at [484, 219] on b "Чернетки" at bounding box center [481, 219] width 71 height 10
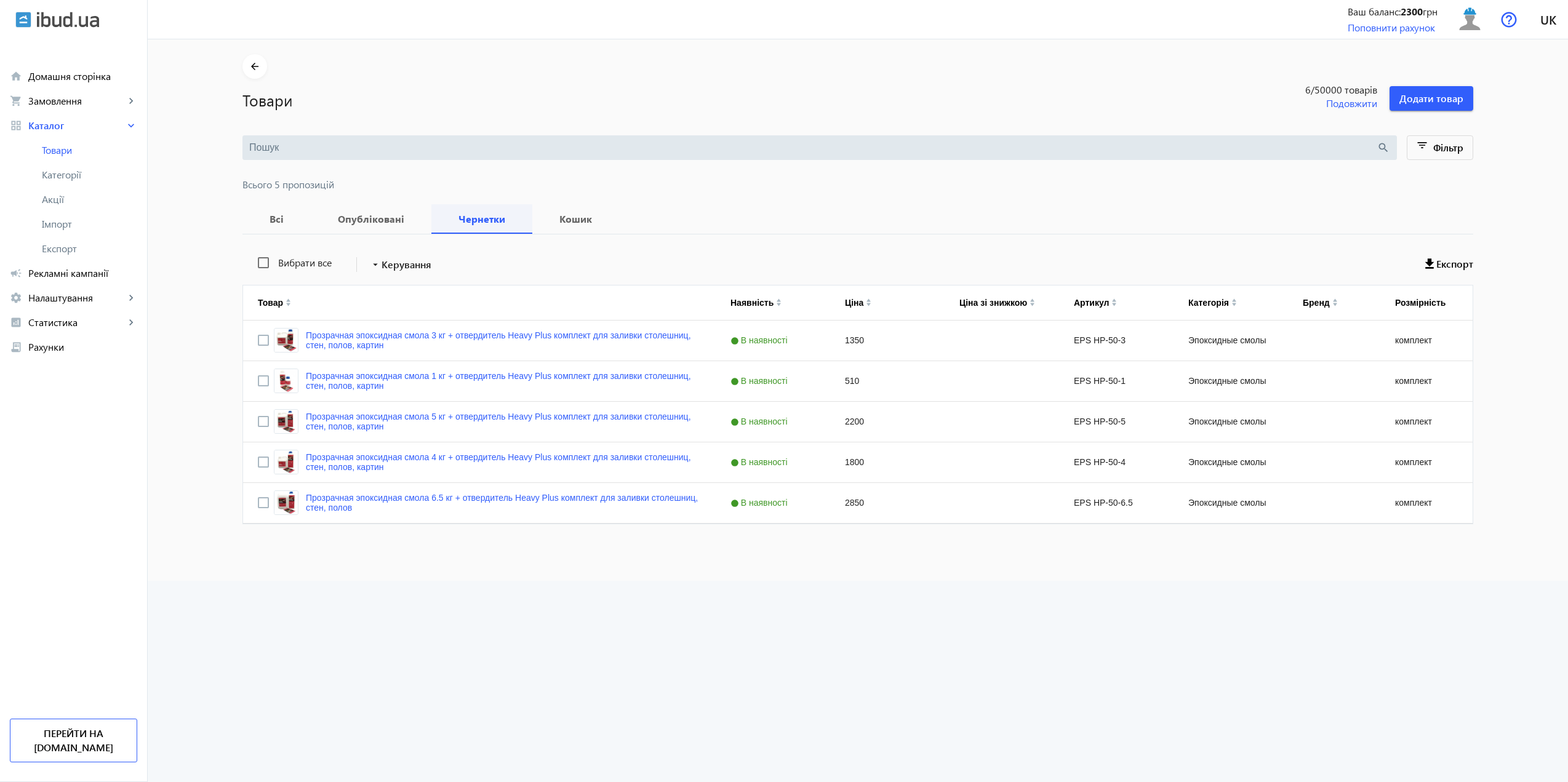
click at [431, 218] on div "Чернетки" at bounding box center [481, 219] width 101 height 29
click at [404, 217] on b "Опубліковані" at bounding box center [372, 219] width 91 height 10
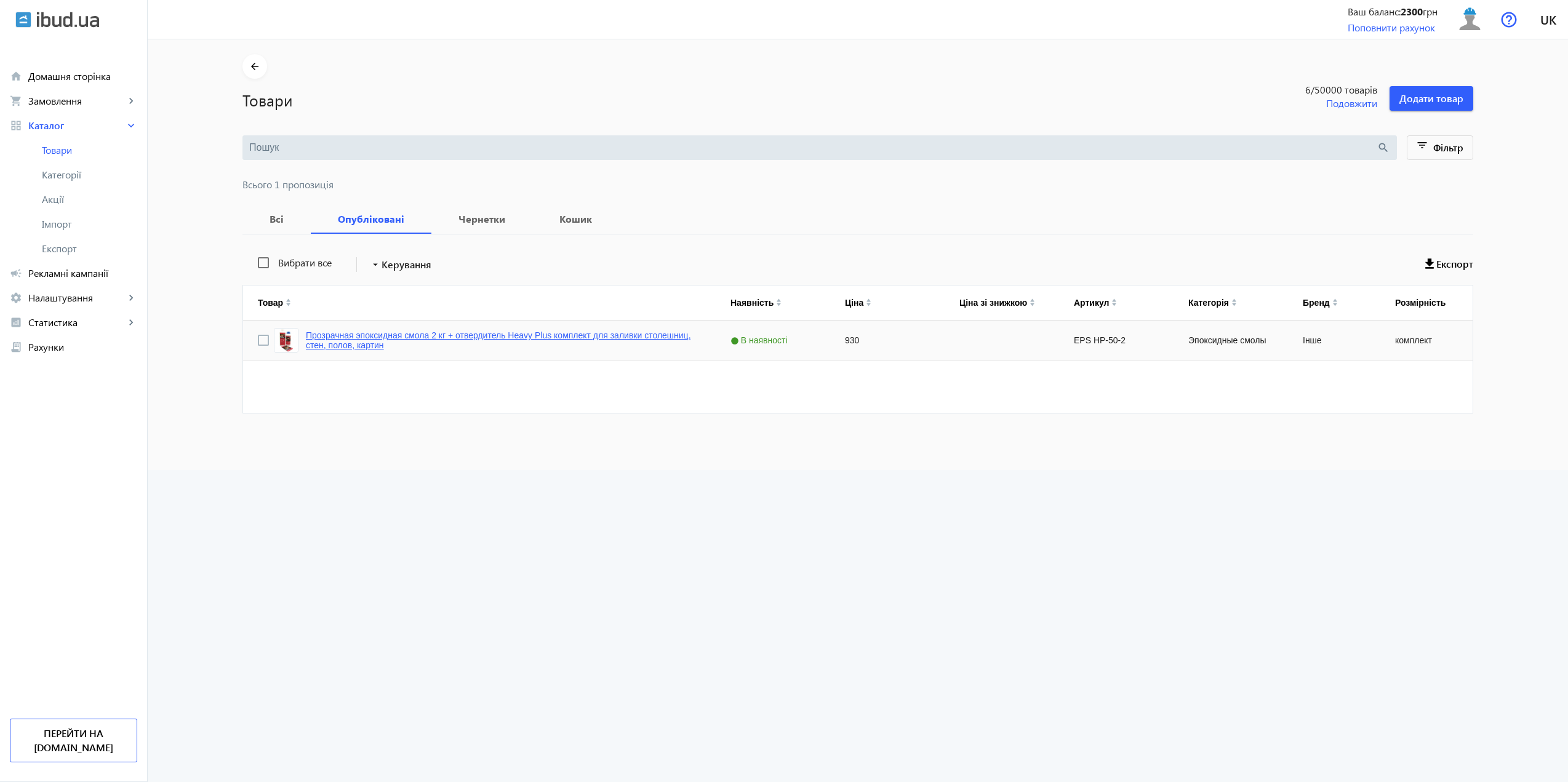
click at [410, 340] on link "Прозрачная эпоксидная смола 2 кг + отвердитель Heavy Plus комплект для заливки …" at bounding box center [503, 340] width 395 height 19
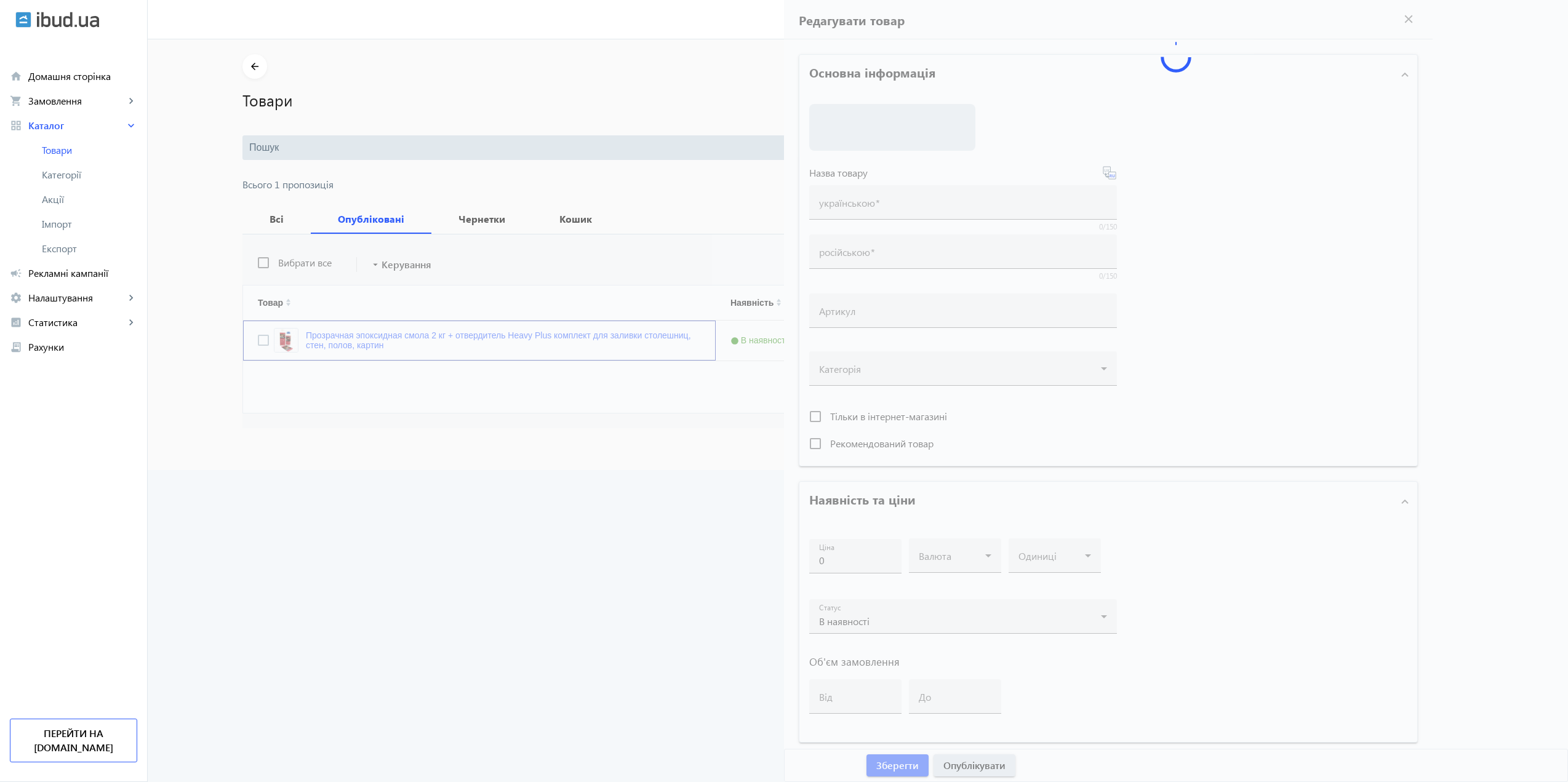
type input "Прозрачная эпоксидная смола 2 кг + отвердитель Heavy Plus комплект для заливки …"
type input "EPS HP-50-2"
type input "930"
type input "1"
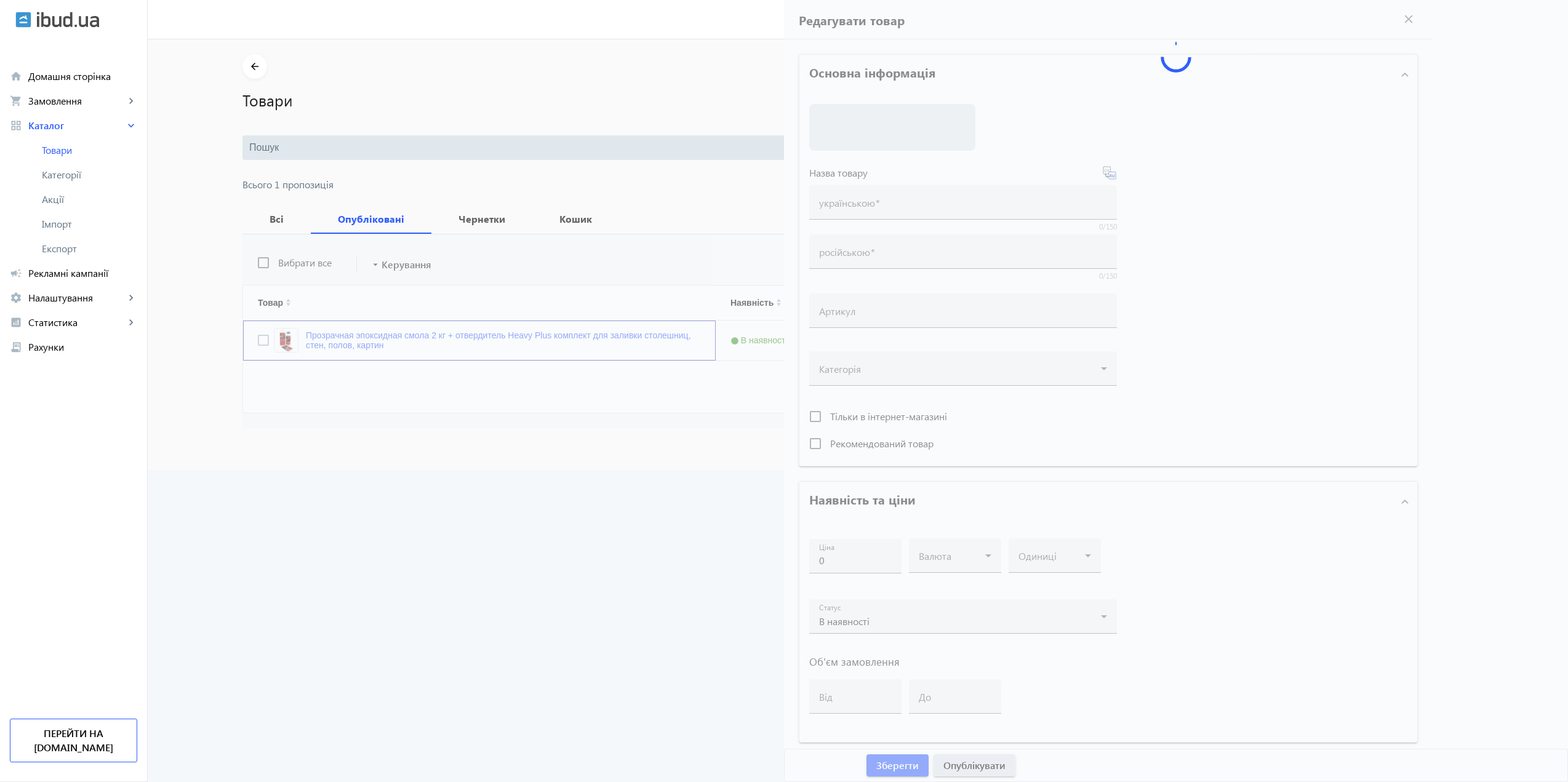
type input "100"
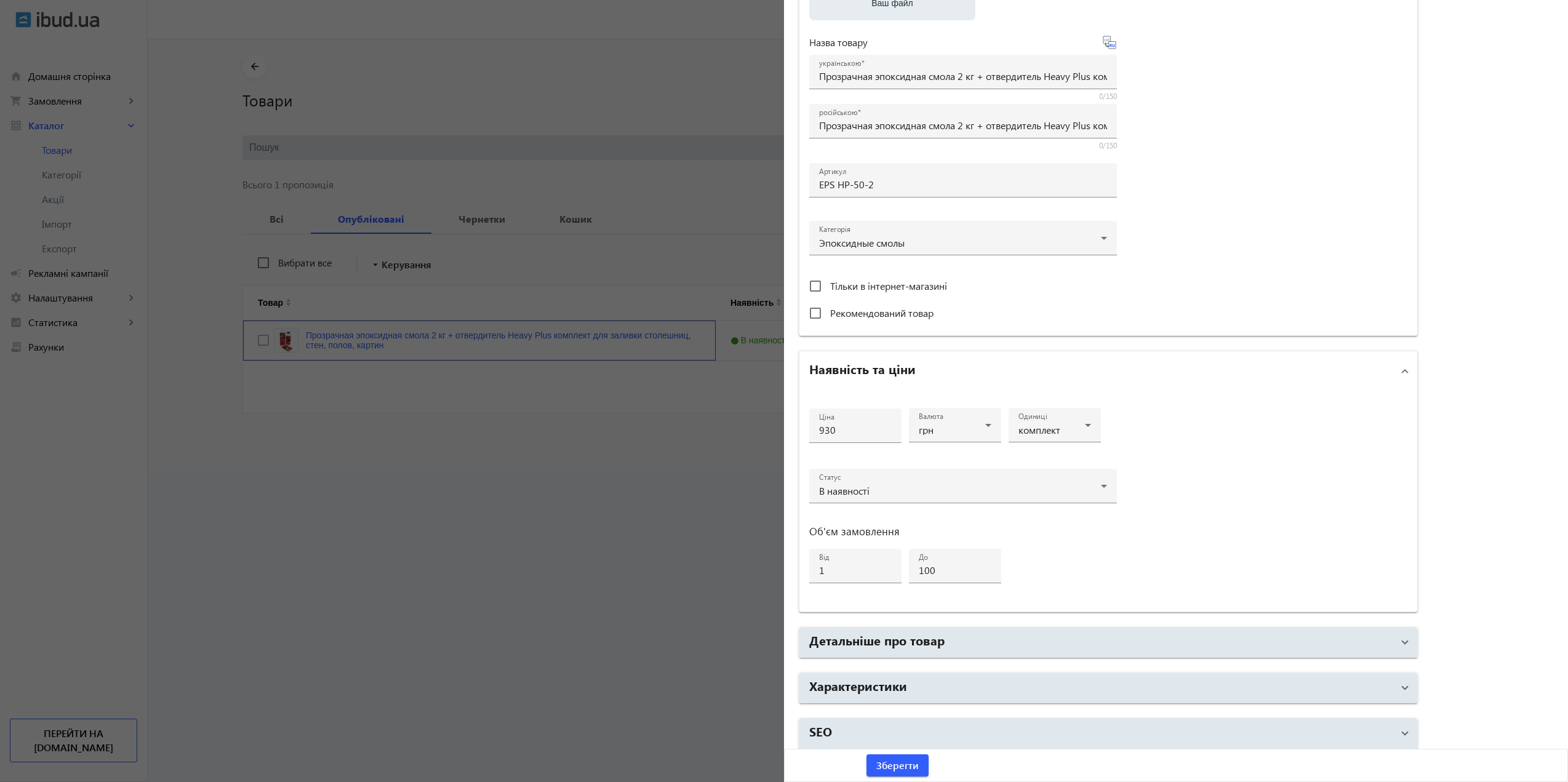
scroll to position [245, 0]
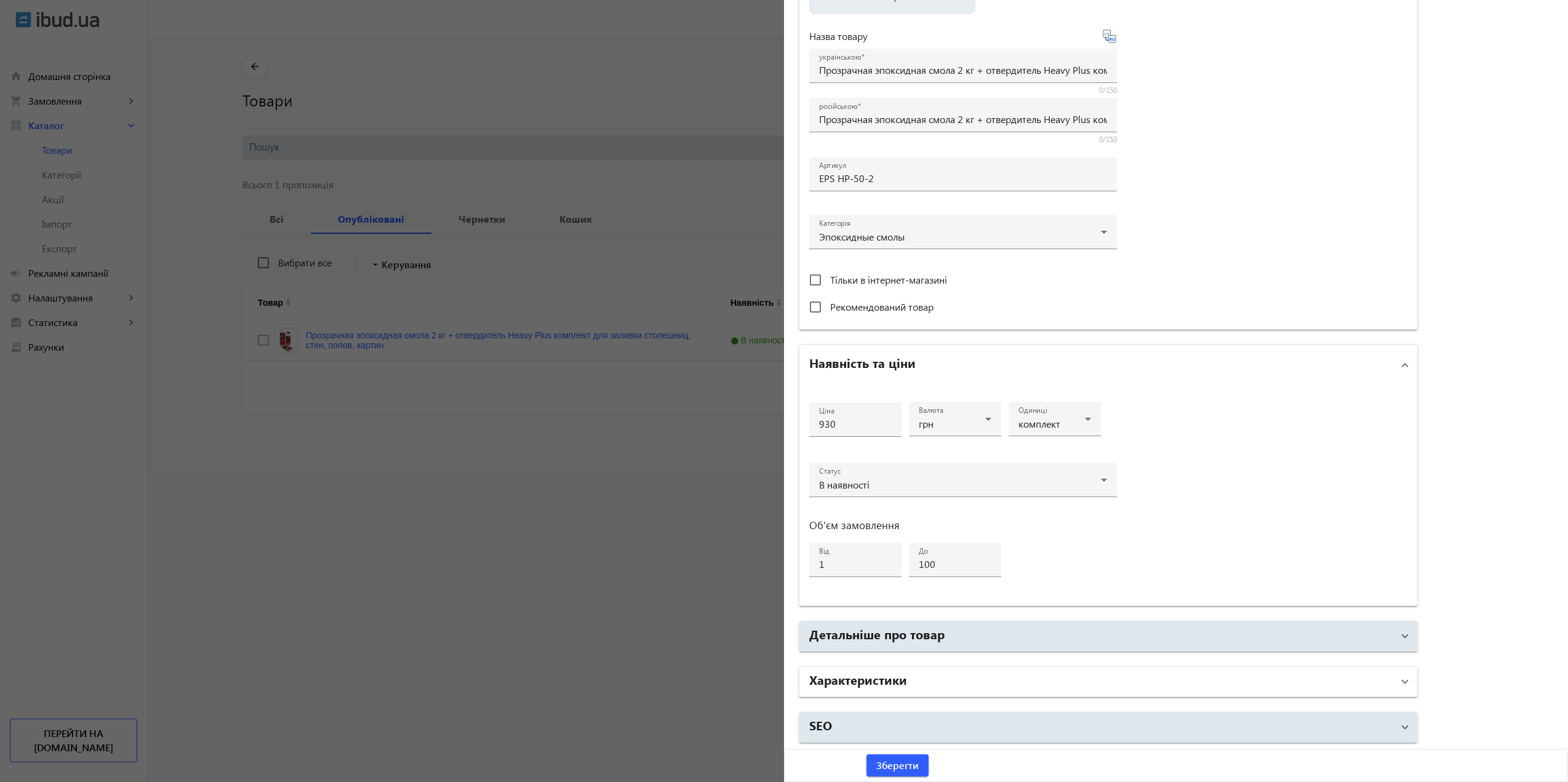
click at [923, 679] on mat-panel-title "Характеристики" at bounding box center [1101, 681] width 584 height 22
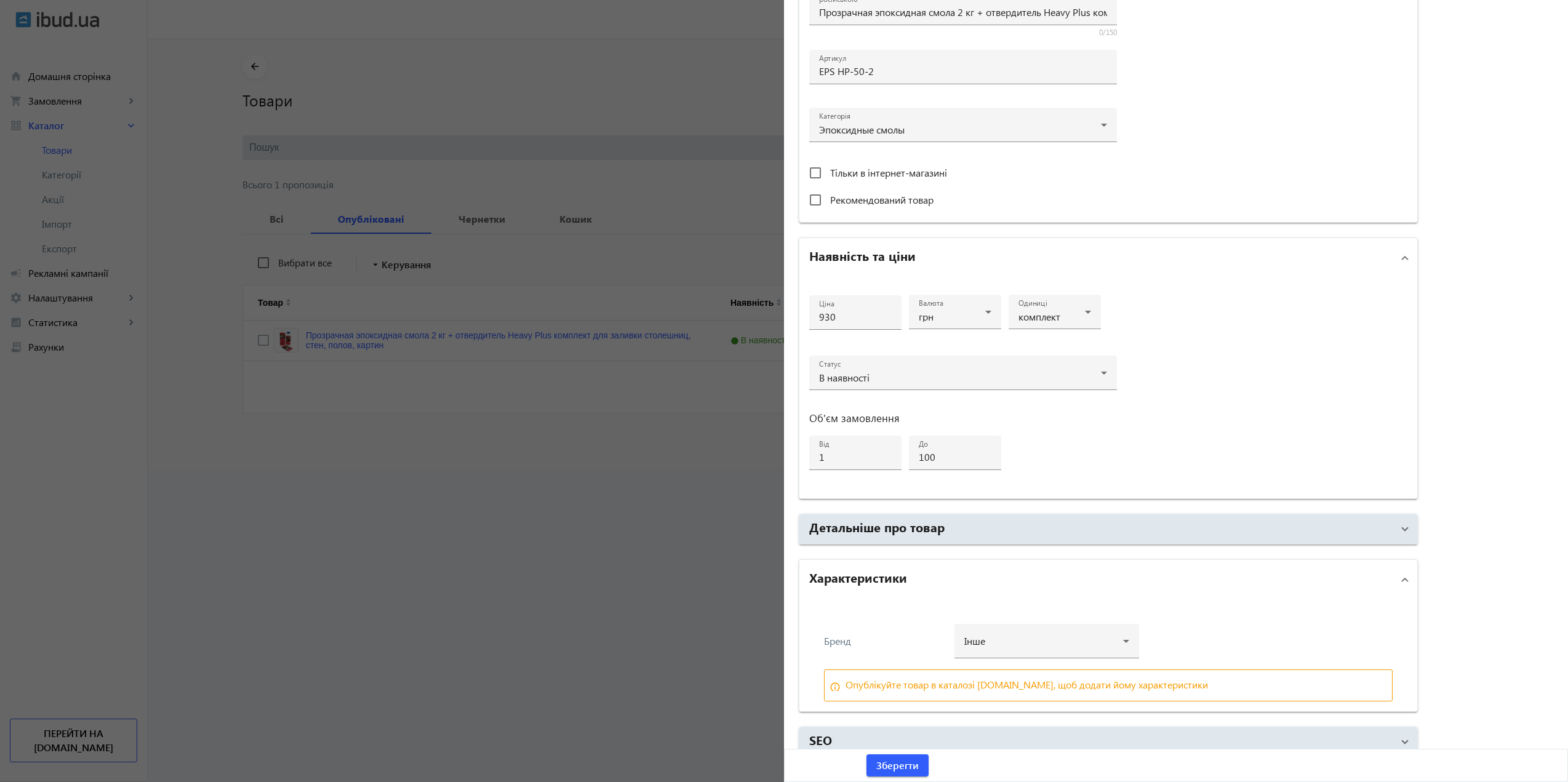
scroll to position [367, 0]
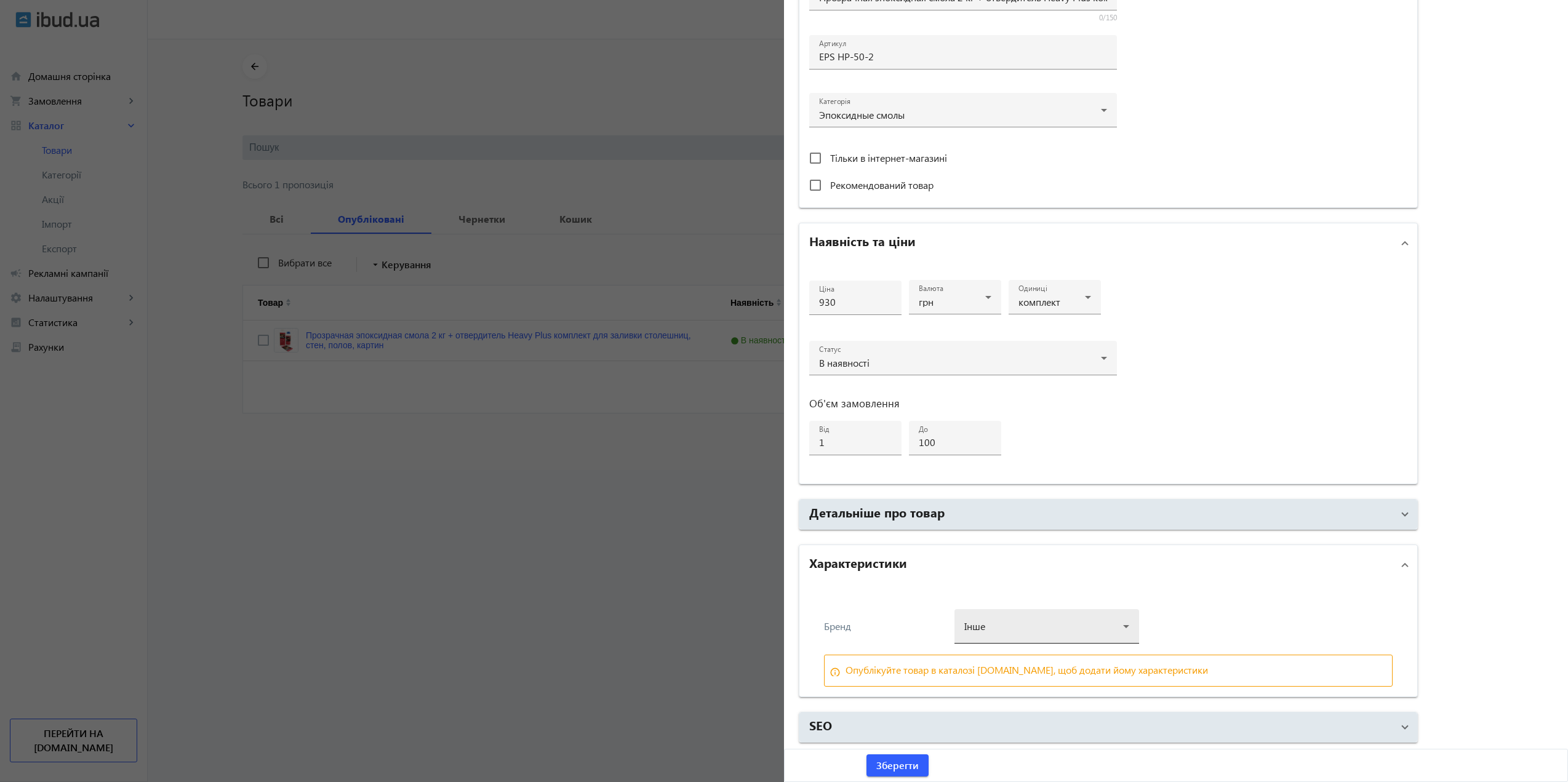
click at [1010, 636] on div at bounding box center [1046, 622] width 164 height 45
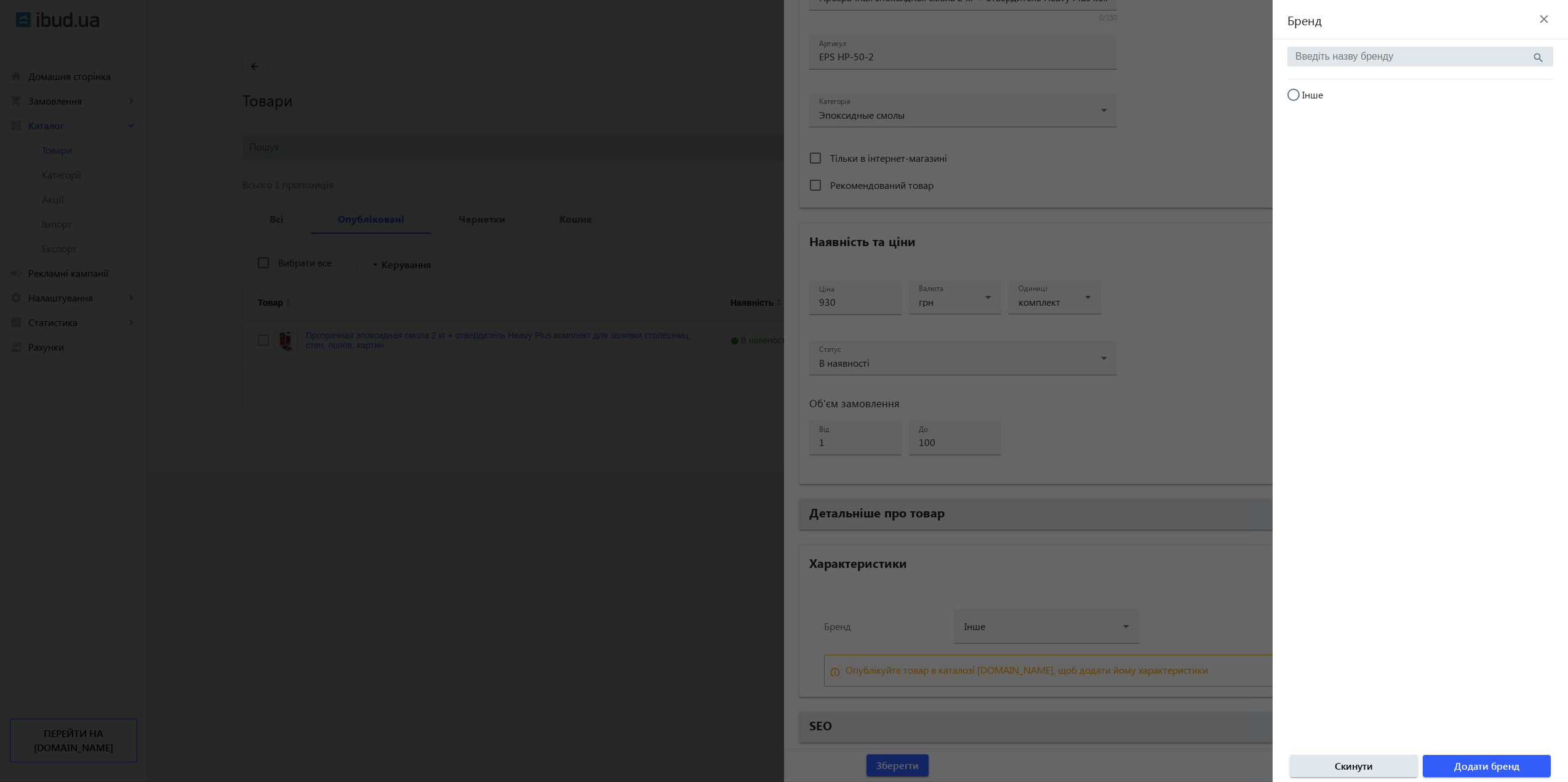
click at [1290, 94] on input "Інше" at bounding box center [1299, 100] width 24 height 24
radio input "true"
click at [1473, 765] on span "Додати бренд" at bounding box center [1486, 765] width 65 height 14
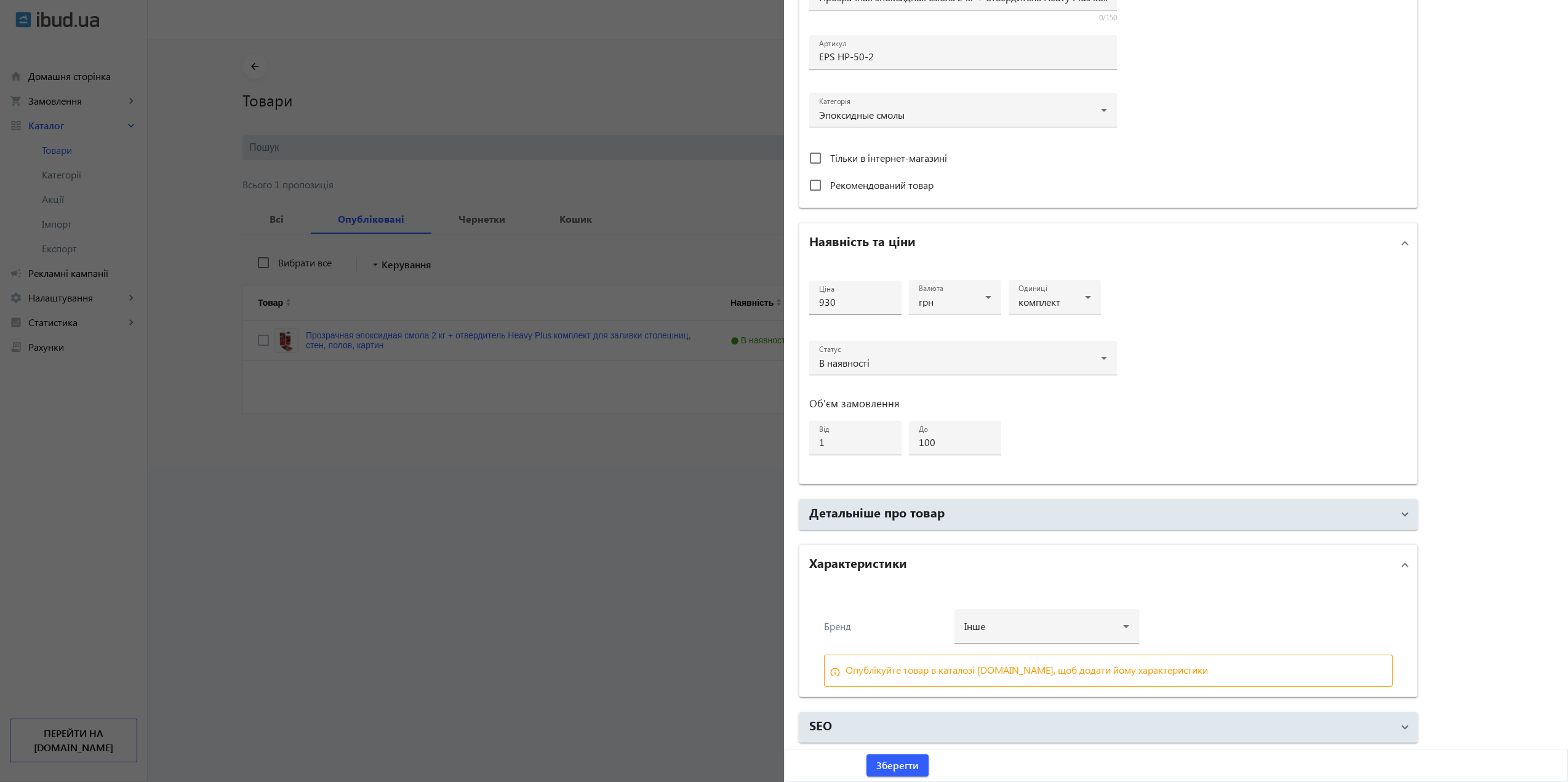
click at [884, 707] on mat-accordion "Основна інформація Виберіть або перетягніть сюди Ваш файл 2399968dcfda043ea3282…" at bounding box center [1108, 215] width 619 height 1055
click at [902, 761] on button "Зберегти" at bounding box center [898, 764] width 62 height 22
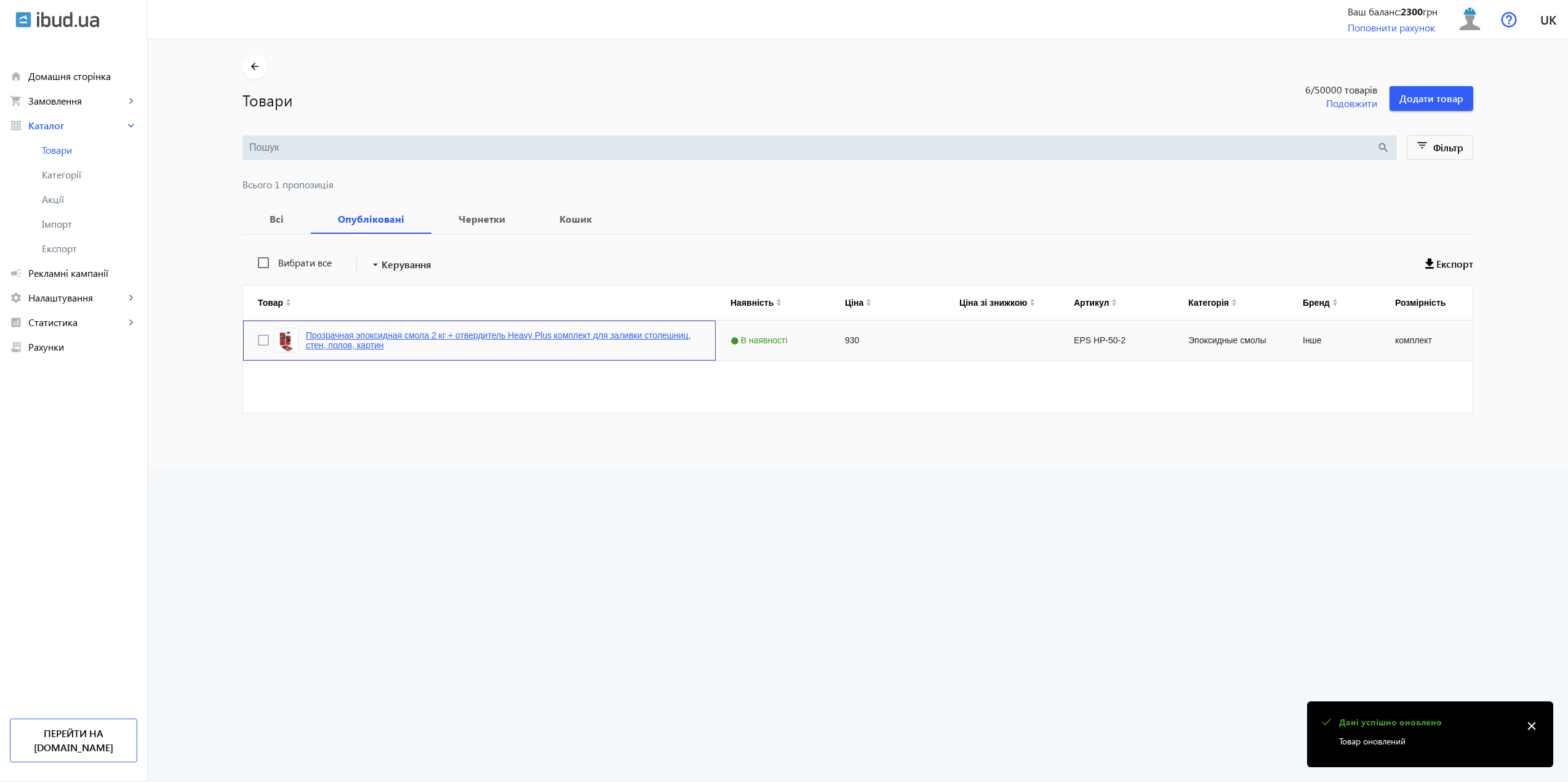
click at [410, 339] on link "Прозрачная эпоксидная смола 2 кг + отвердитель Heavy Plus комплект для заливки …" at bounding box center [503, 340] width 395 height 19
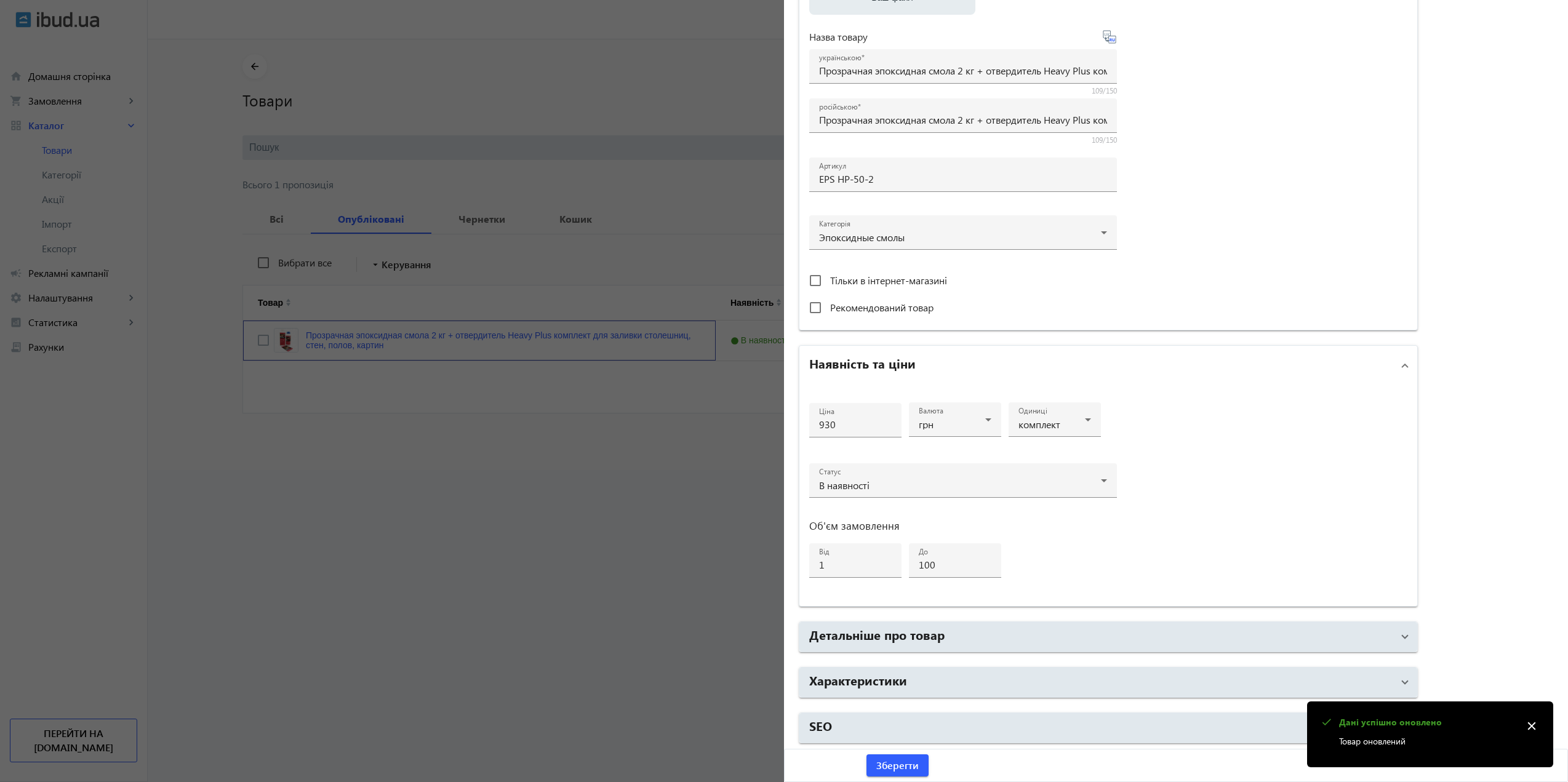
scroll to position [245, 0]
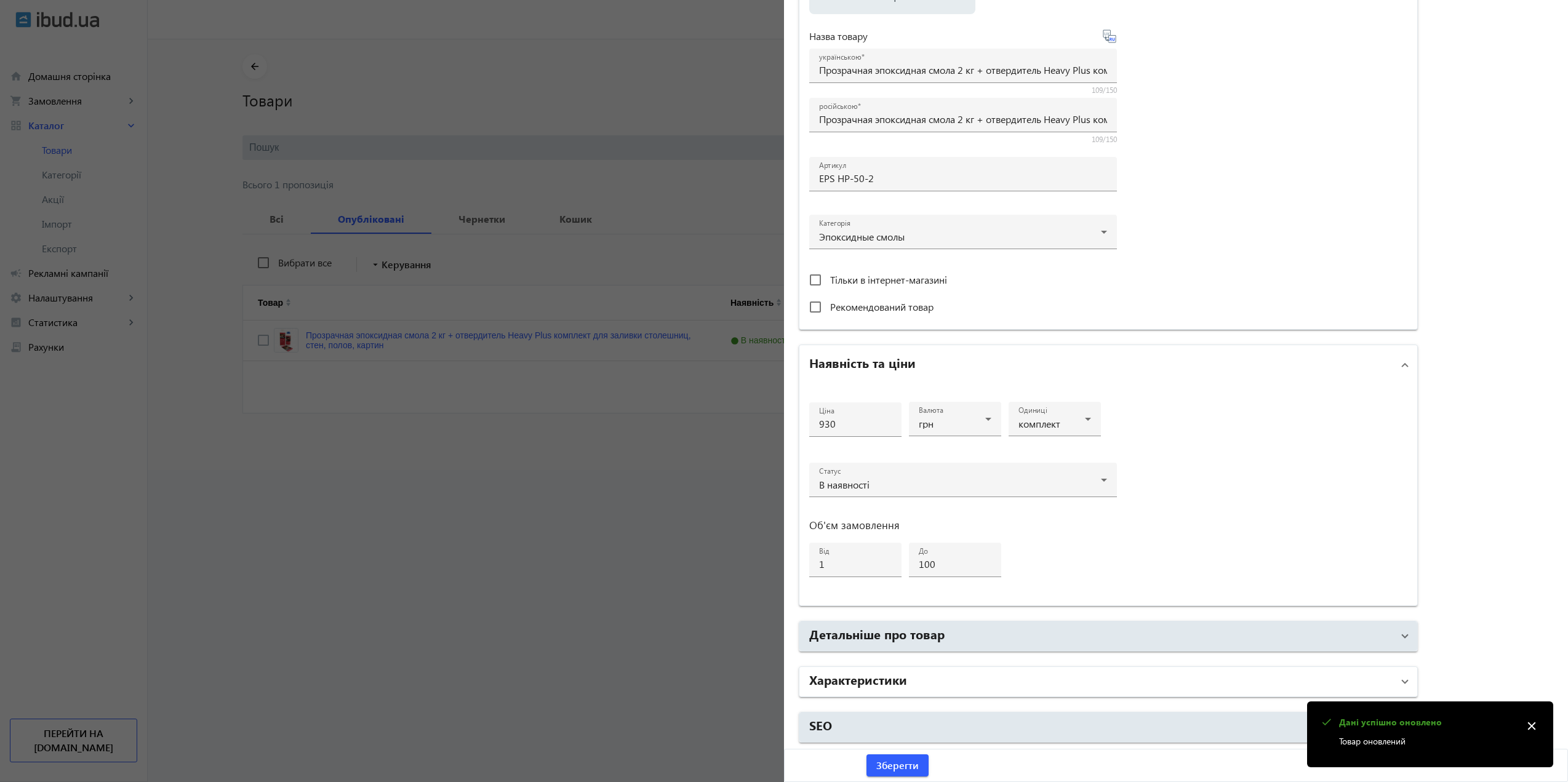
click at [937, 695] on mat-expansion-panel "Характеристики Бренд Інше info_outline Опублікуйте товар в каталозі ibud.ua, що…" at bounding box center [1108, 682] width 619 height 31
drag, startPoint x: 934, startPoint y: 687, endPoint x: 933, endPoint y: 680, distance: 7.1
click at [934, 687] on mat-panel-title "Характеристики" at bounding box center [1101, 681] width 584 height 22
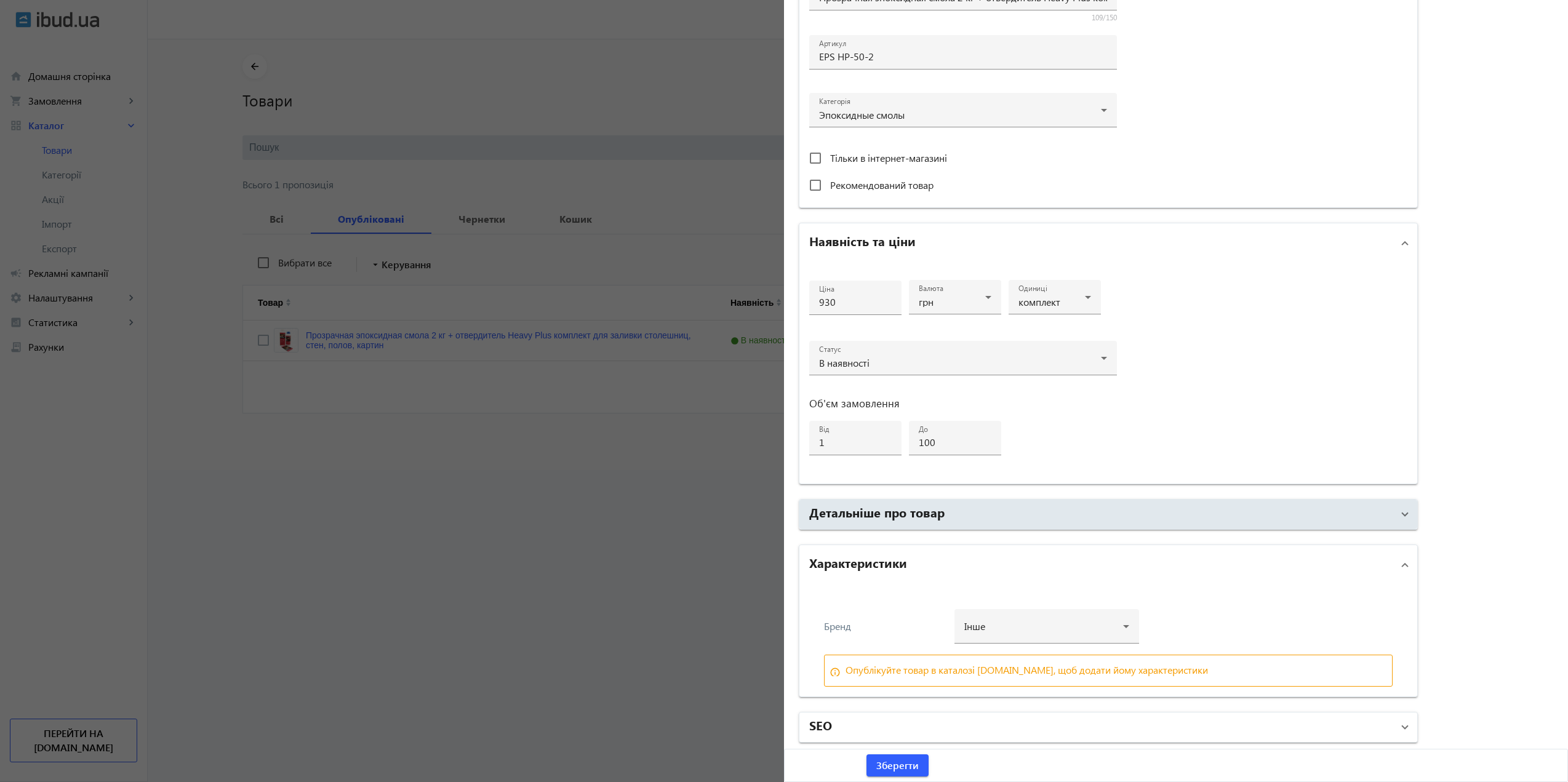
click at [837, 737] on mat-panel-title "SEO" at bounding box center [1101, 727] width 584 height 22
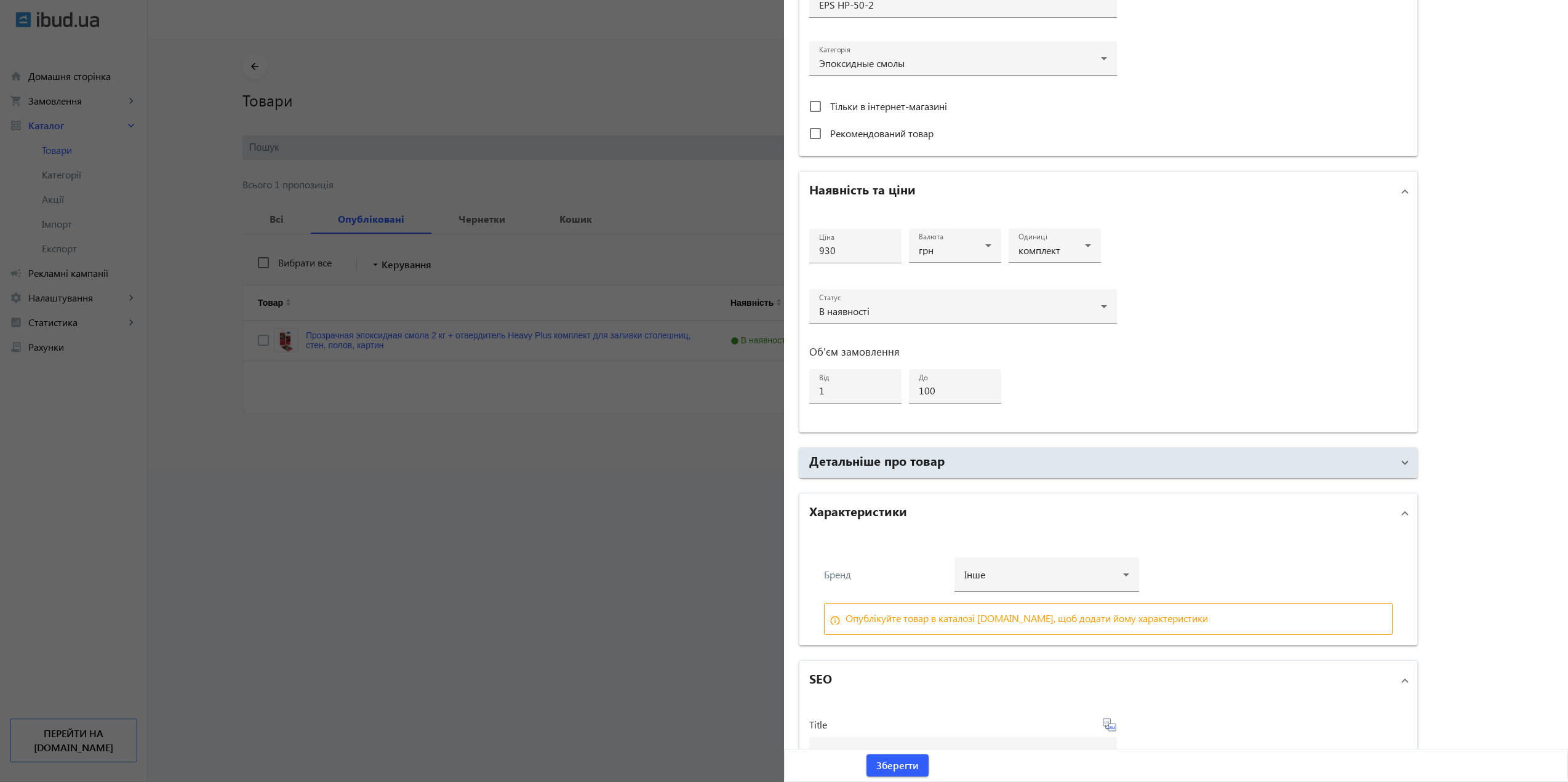
scroll to position [859, 0]
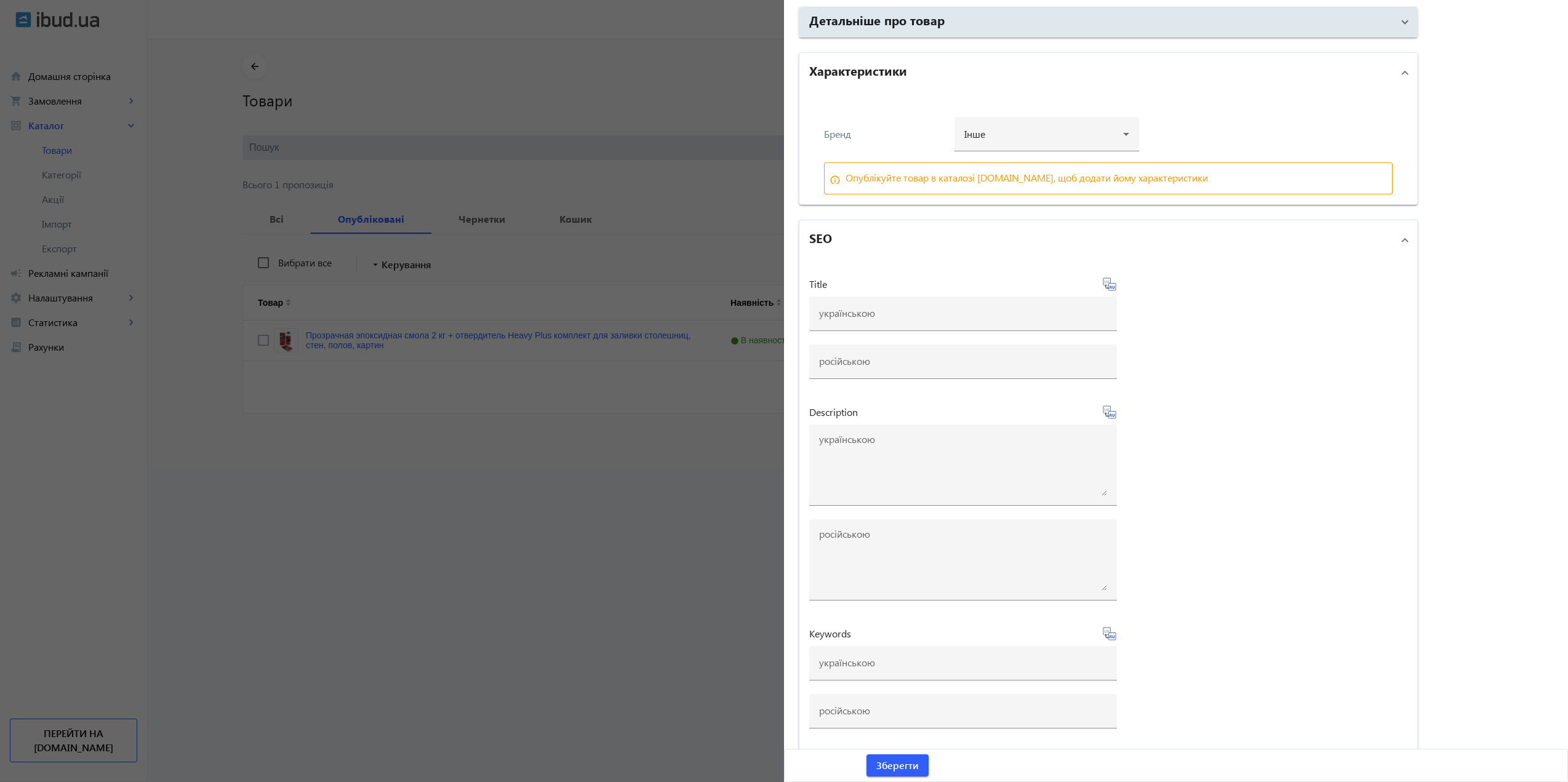
click at [580, 399] on div at bounding box center [784, 391] width 1568 height 782
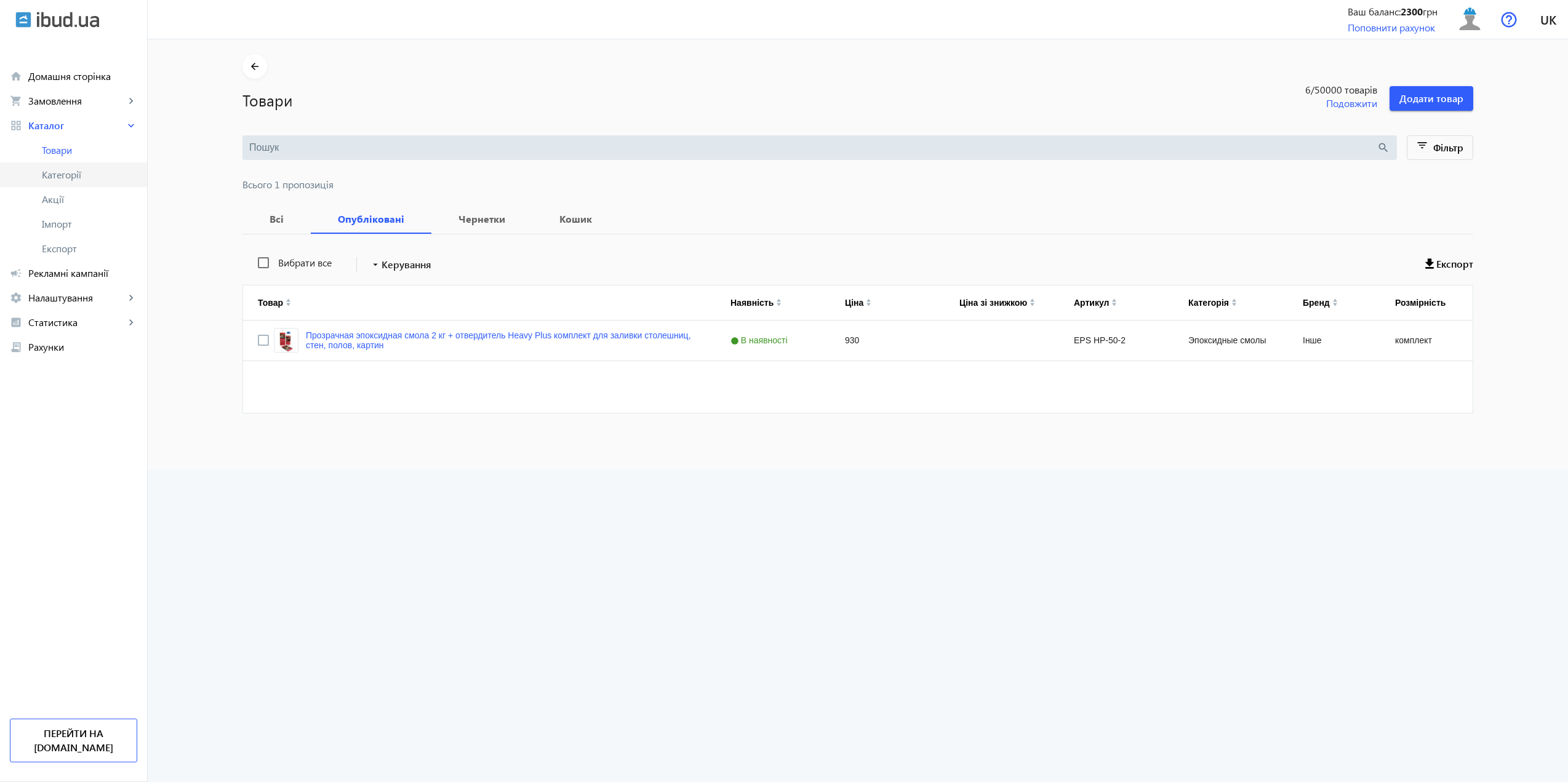
click at [107, 178] on span "Категорії" at bounding box center [89, 174] width 95 height 13
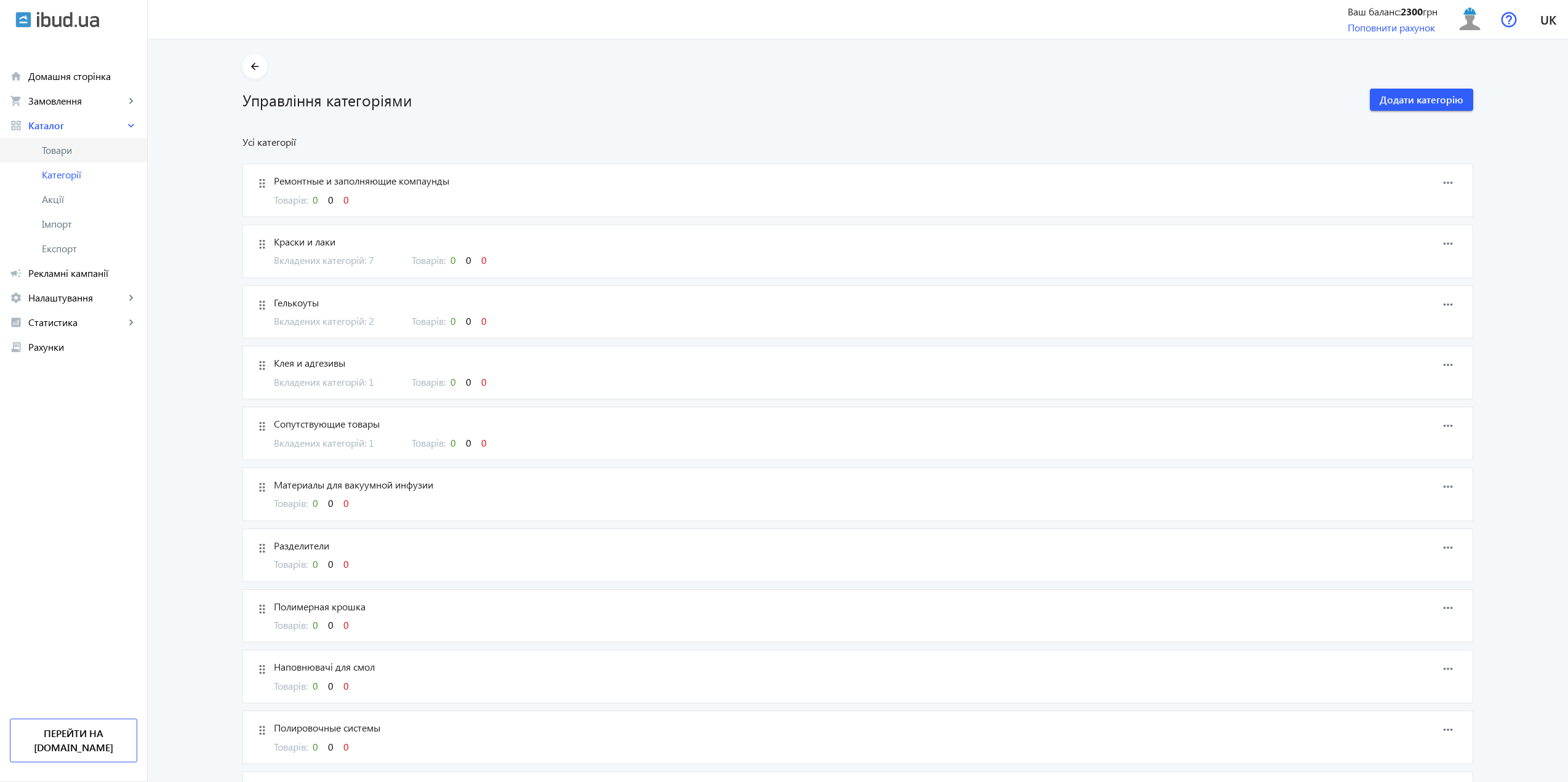
click at [82, 140] on link "Товари" at bounding box center [73, 150] width 147 height 24
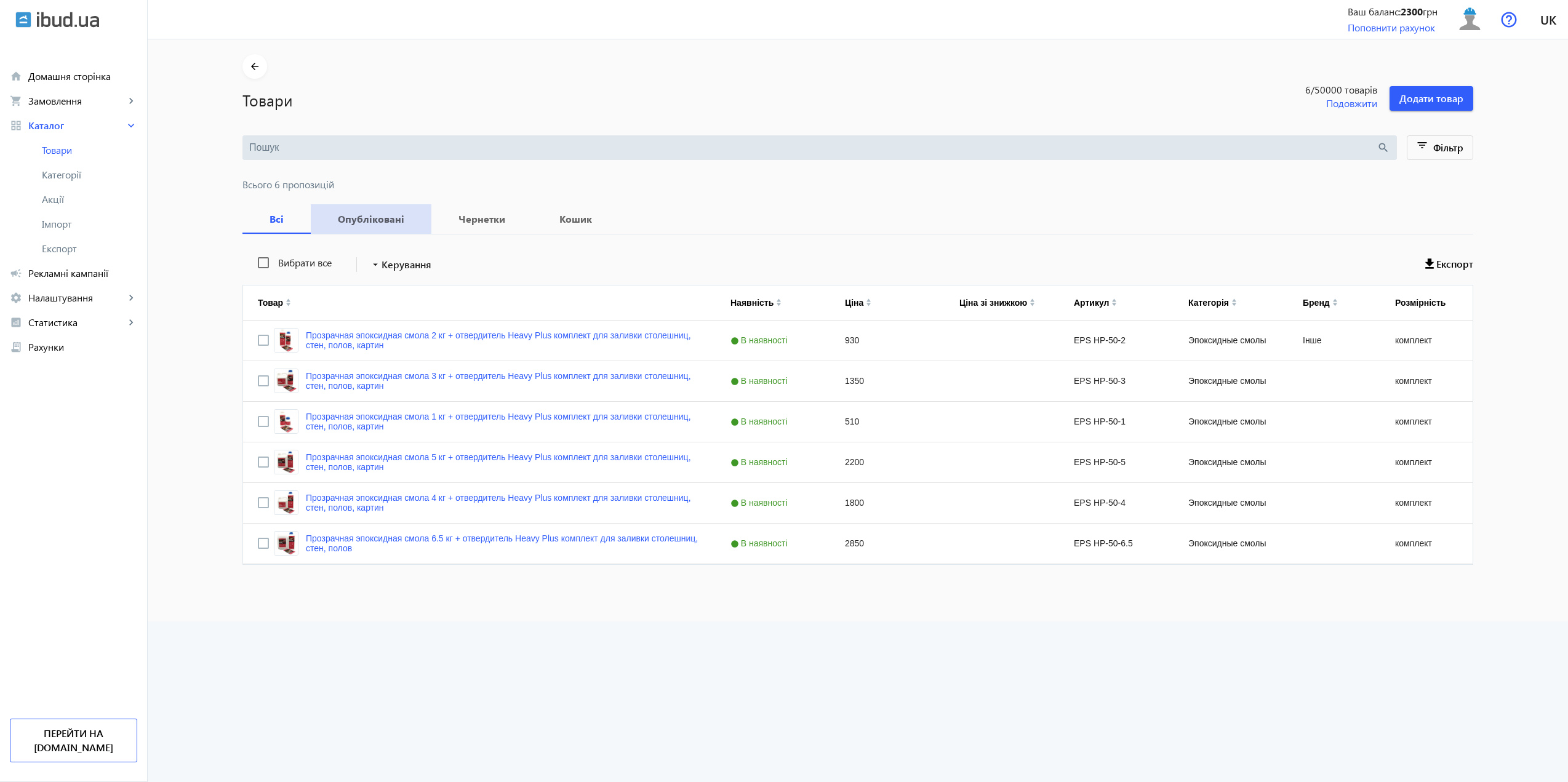
click at [388, 218] on b "Опубліковані" at bounding box center [372, 219] width 91 height 10
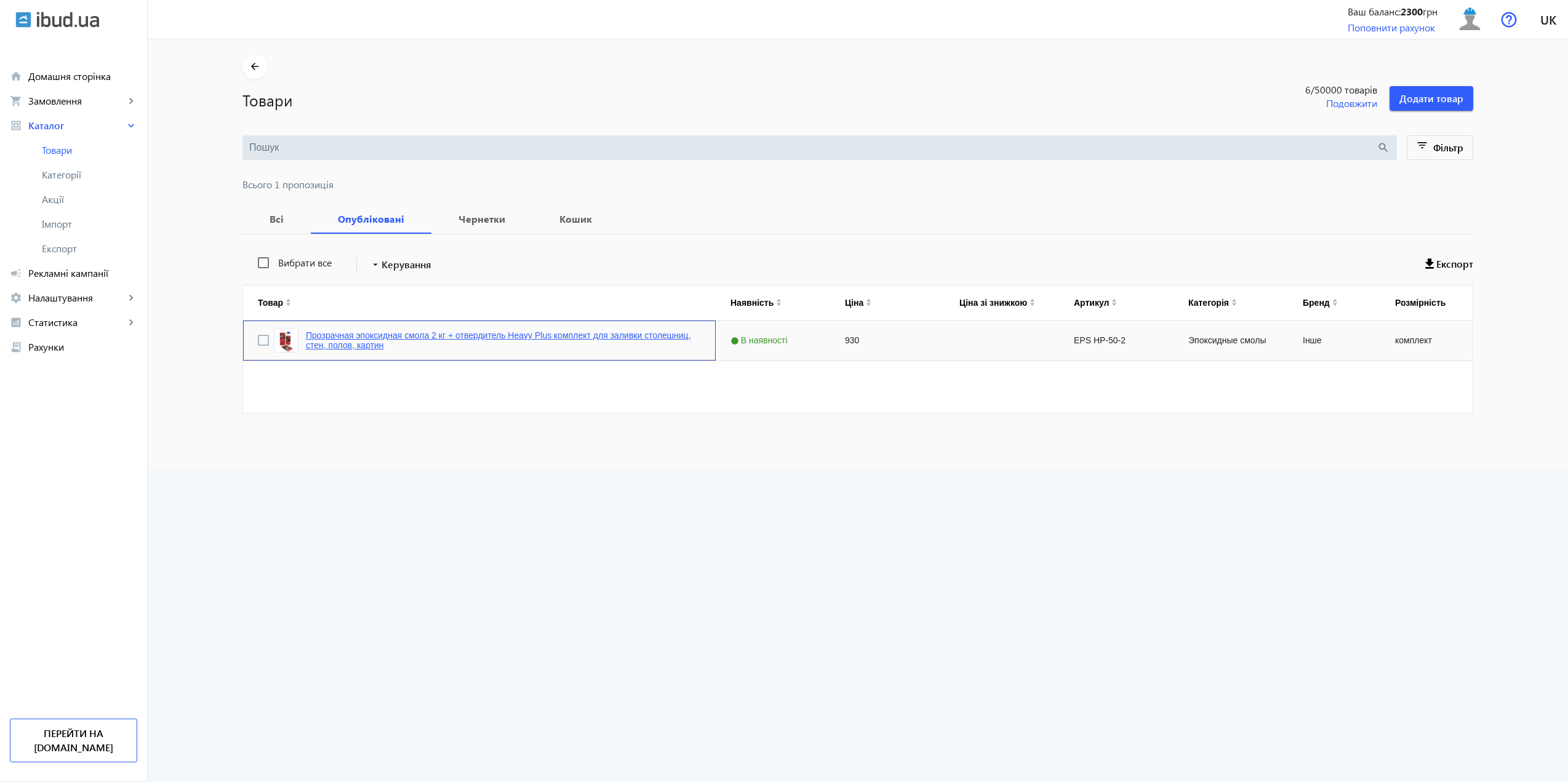
drag, startPoint x: 364, startPoint y: 338, endPoint x: 351, endPoint y: 340, distance: 13.2
click at [351, 340] on link "Прозрачная эпоксидная смола 2 кг + отвердитель Heavy Plus комплект для заливки …" at bounding box center [503, 340] width 395 height 19
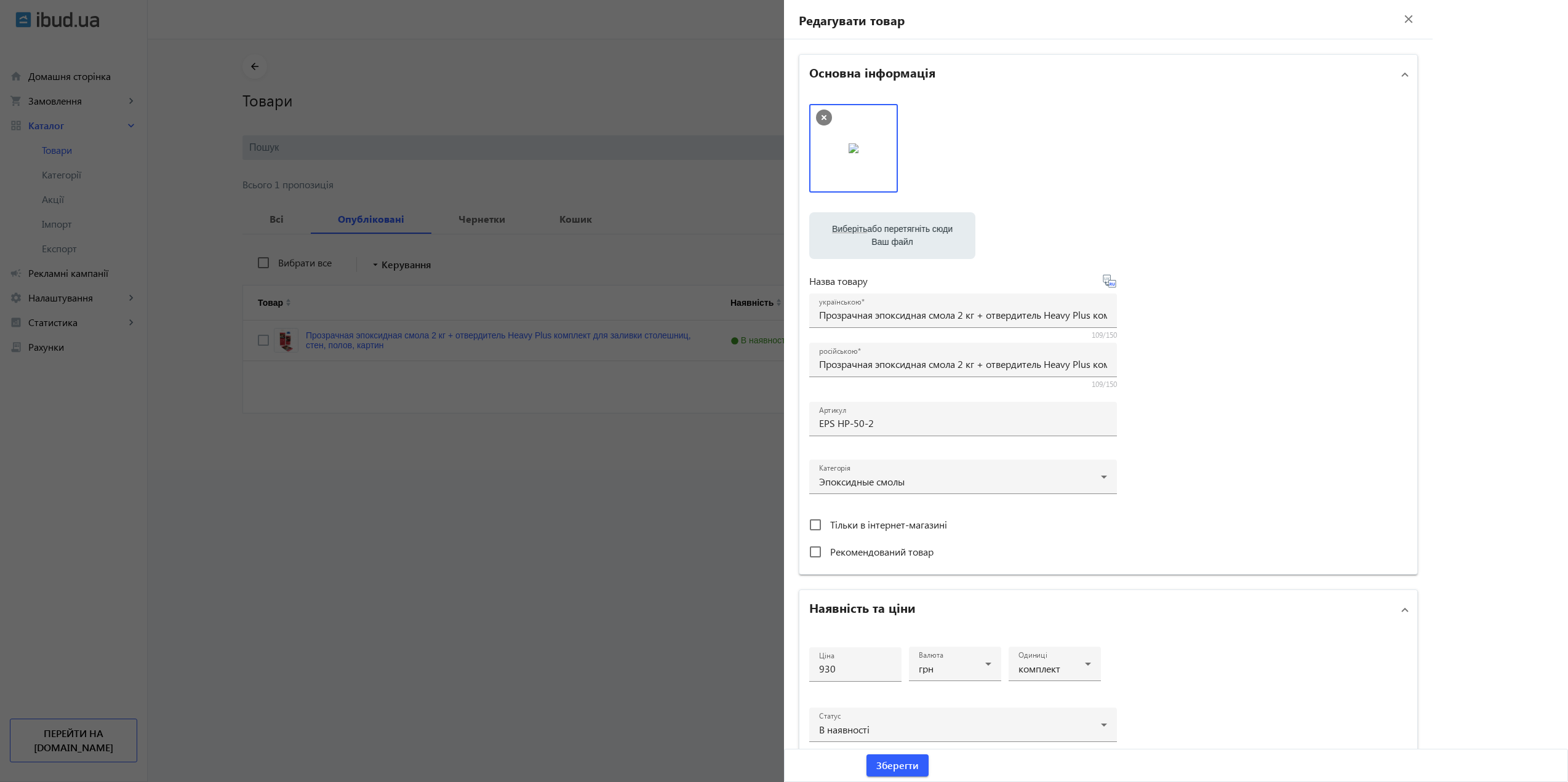
click at [1406, 71] on mat-expansion-panel-header "Основна інформація" at bounding box center [1108, 74] width 618 height 39
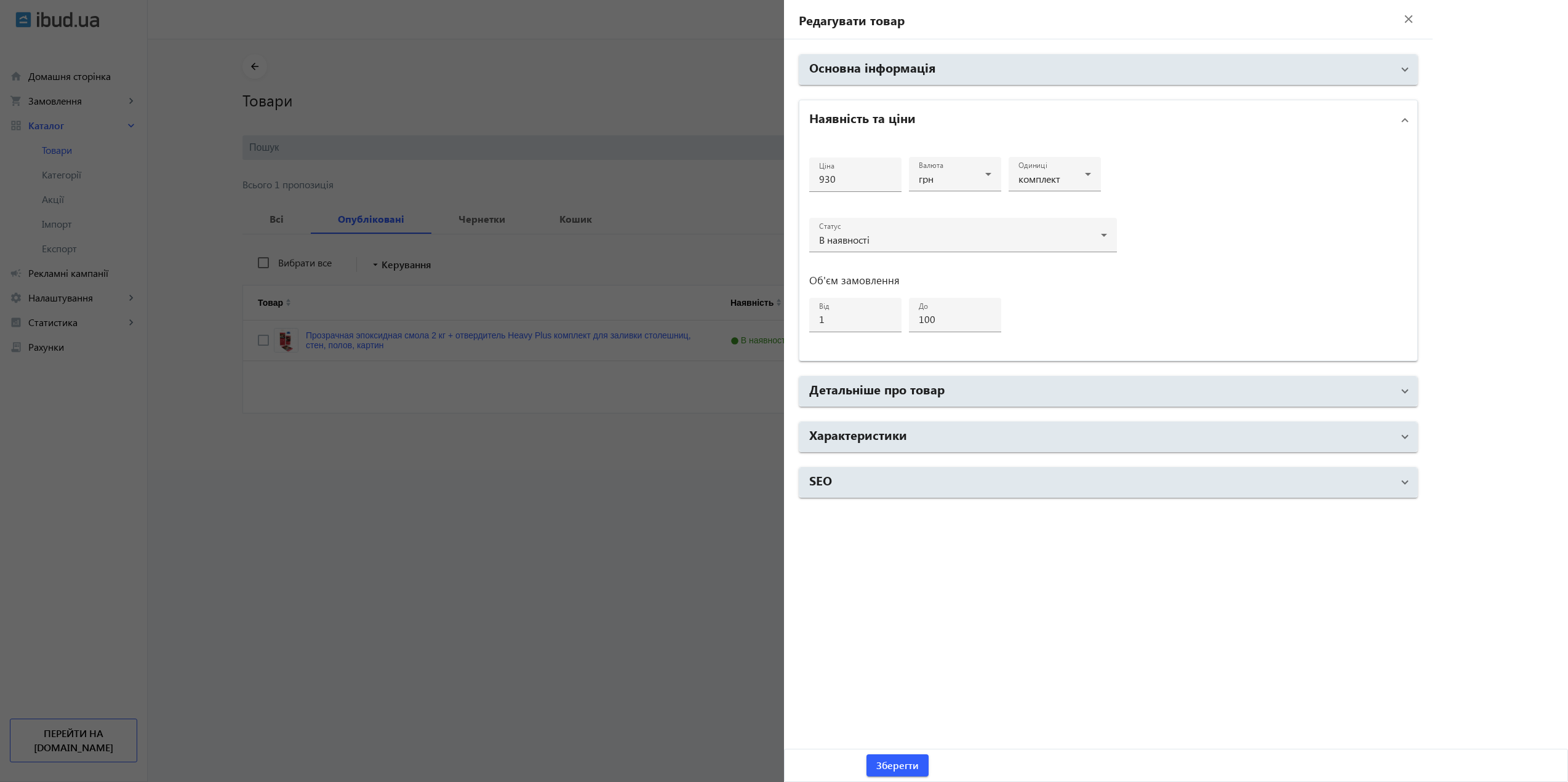
click at [1408, 124] on mat-expansion-panel-header "Наявність та ціни" at bounding box center [1108, 120] width 618 height 39
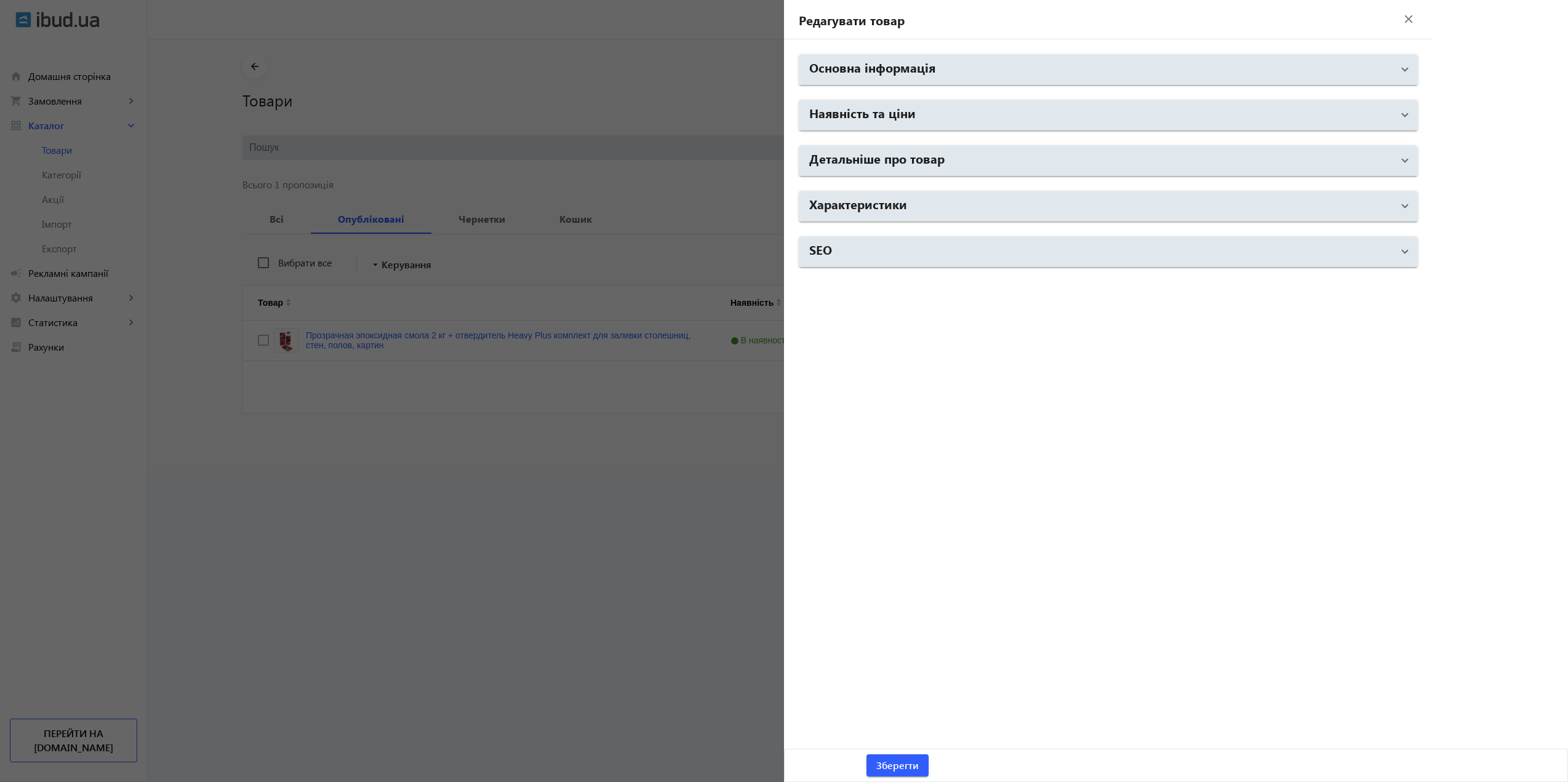
click at [1401, 25] on mat-icon "close" at bounding box center [1408, 18] width 18 height 18
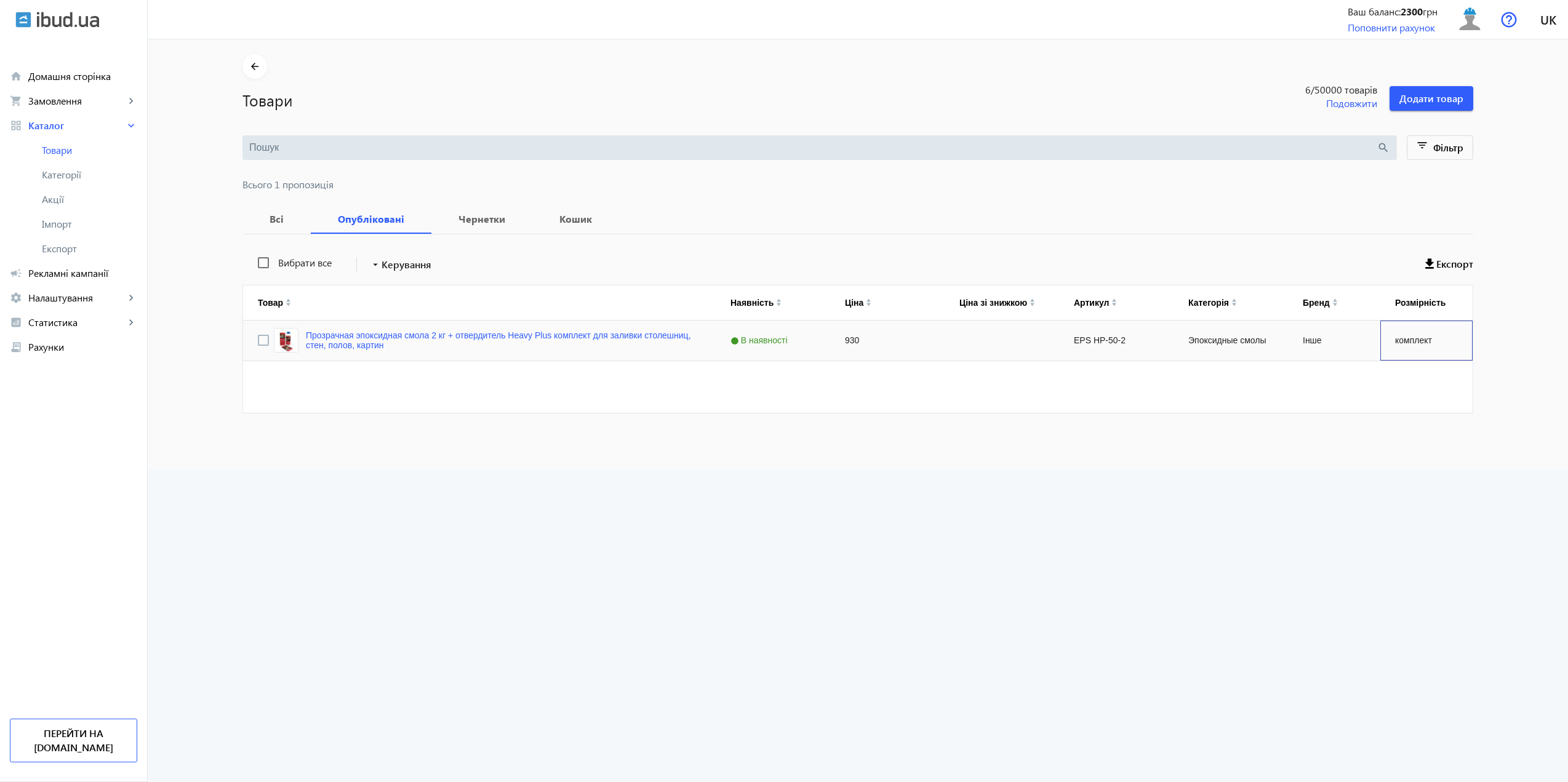
click at [1412, 342] on div "комплект" at bounding box center [1426, 340] width 92 height 40
click at [473, 214] on b "Чернетки" at bounding box center [481, 219] width 71 height 10
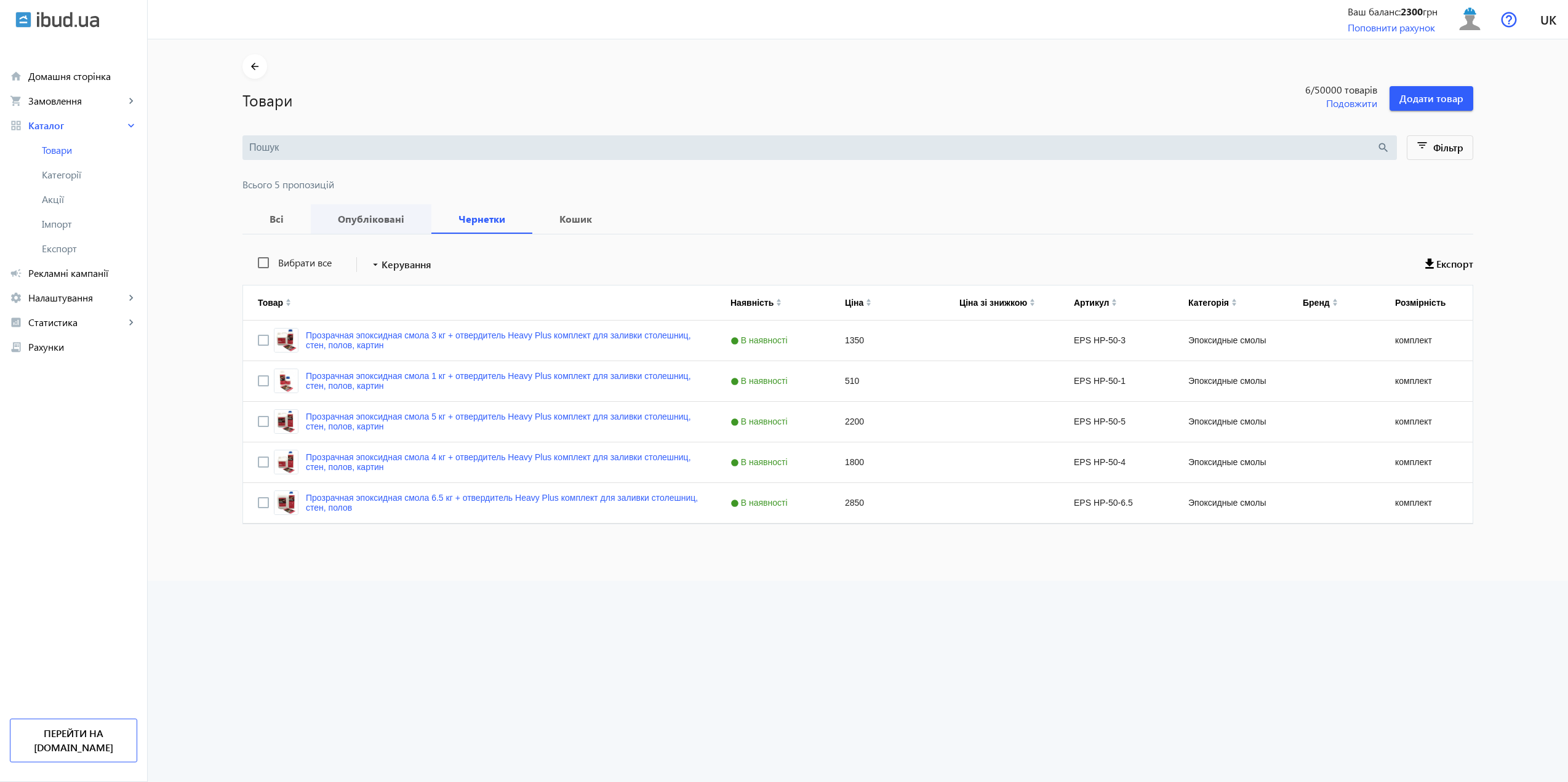
click at [395, 220] on b "Опубліковані" at bounding box center [372, 219] width 91 height 10
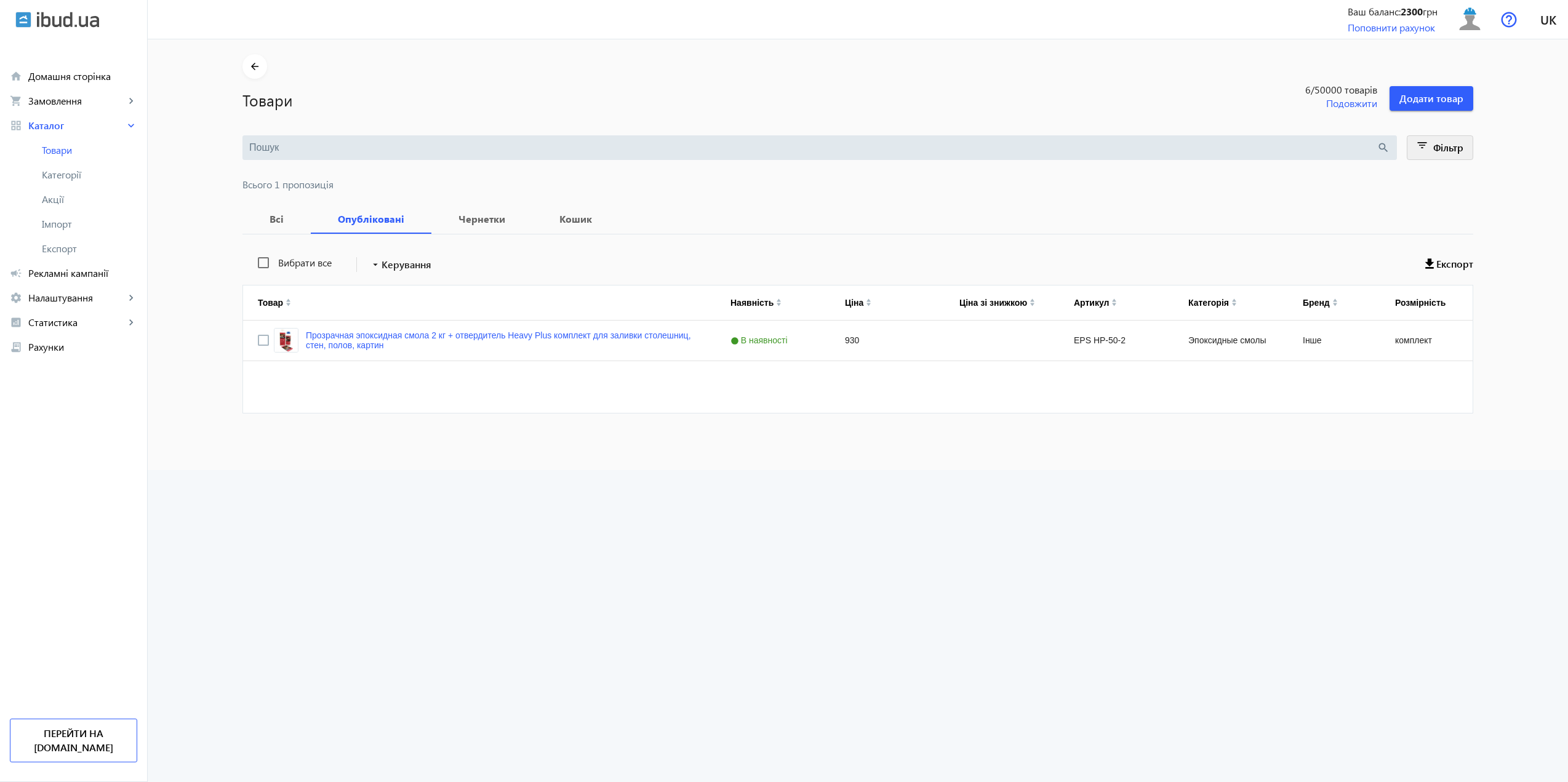
click at [1455, 148] on span "Фільтр" at bounding box center [1447, 147] width 30 height 13
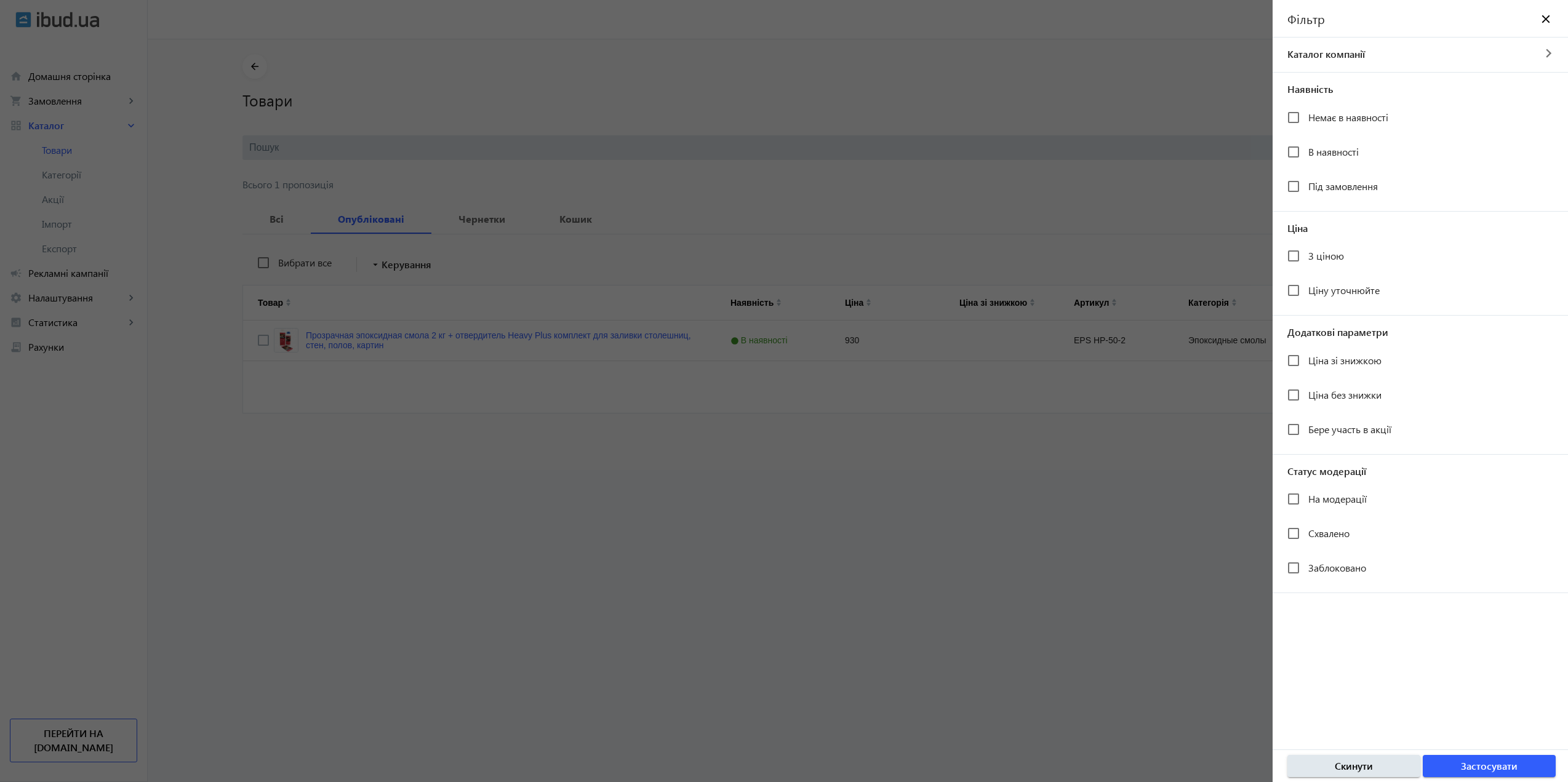
click at [997, 119] on div at bounding box center [784, 391] width 1568 height 782
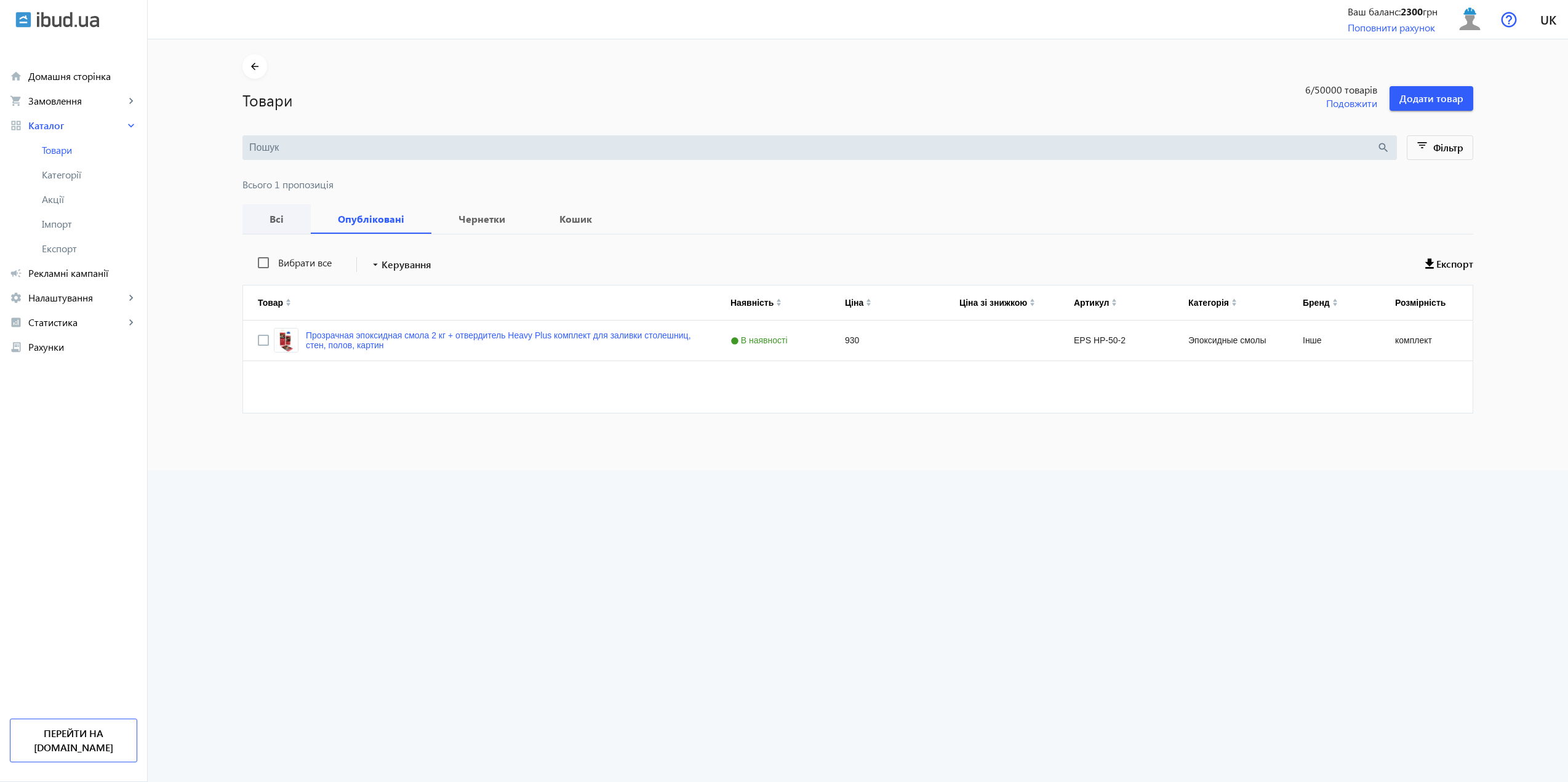
click at [257, 212] on span "Всі" at bounding box center [276, 219] width 39 height 29
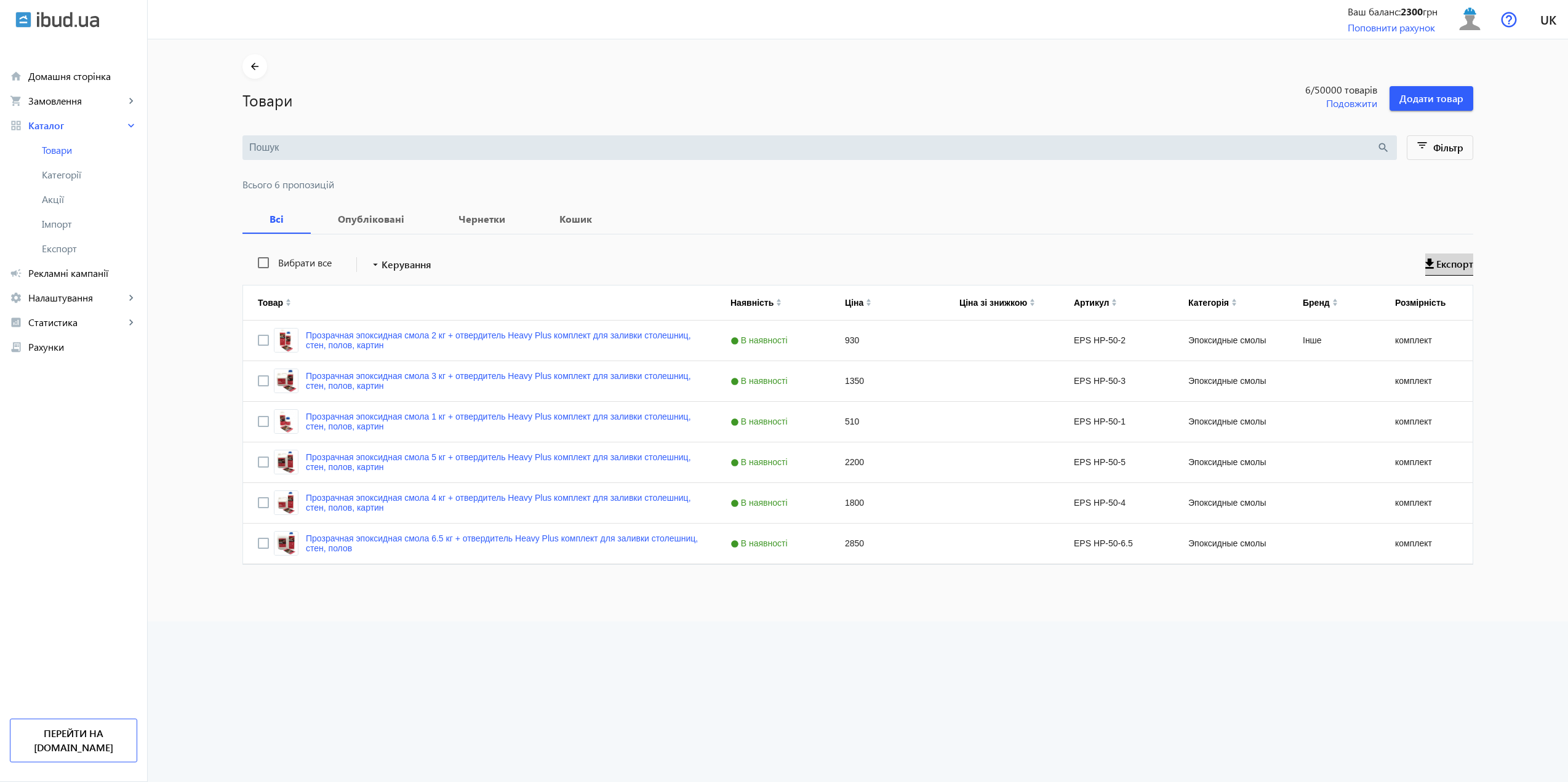
click at [1460, 265] on span "Експорт" at bounding box center [1454, 264] width 37 height 14
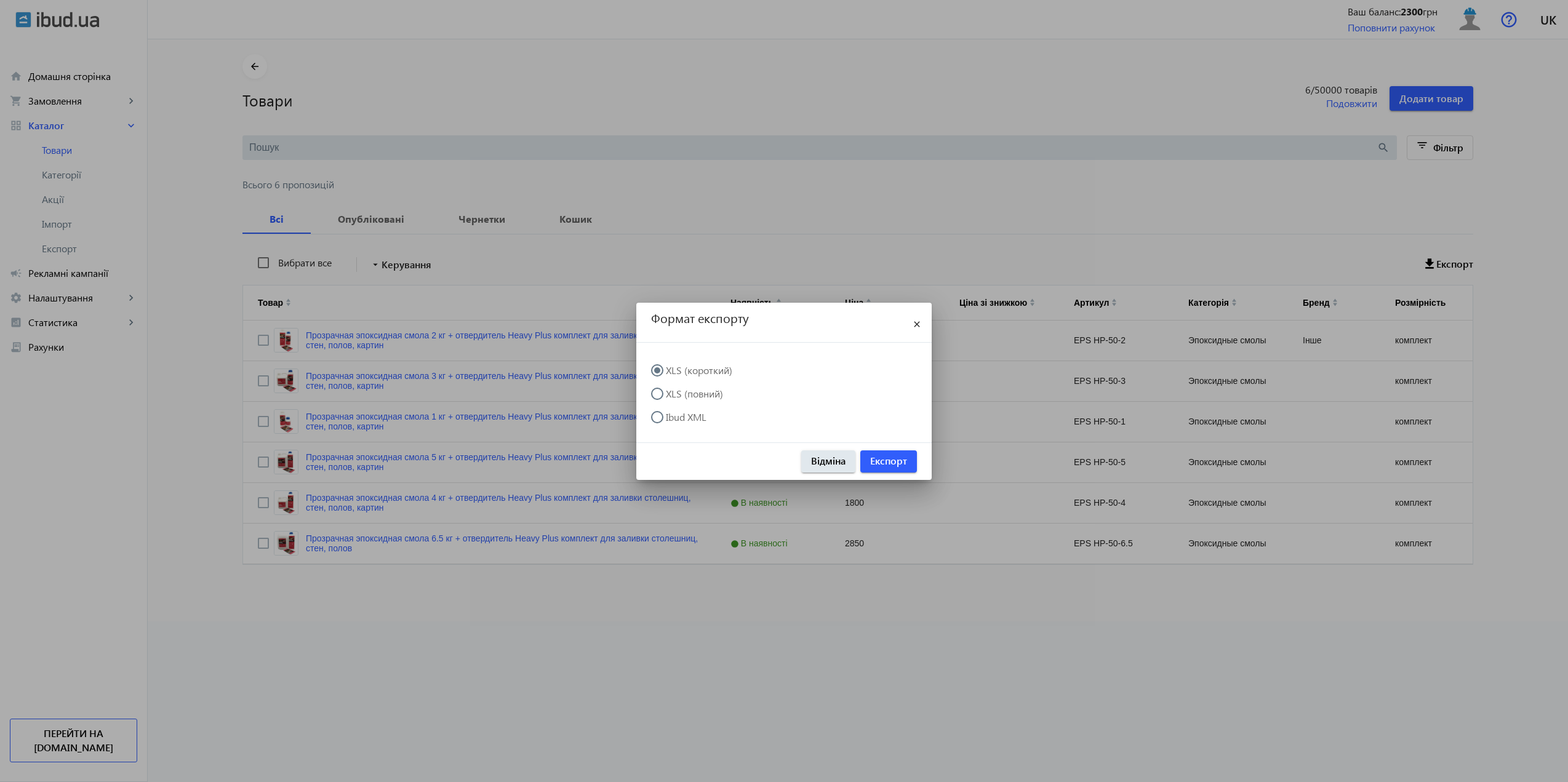
click at [687, 394] on label "XLS (повний)" at bounding box center [693, 394] width 59 height 10
click at [675, 394] on input "XLS (повний)" at bounding box center [662, 399] width 24 height 24
radio input "true"
click at [900, 451] on span "button" at bounding box center [888, 461] width 56 height 29
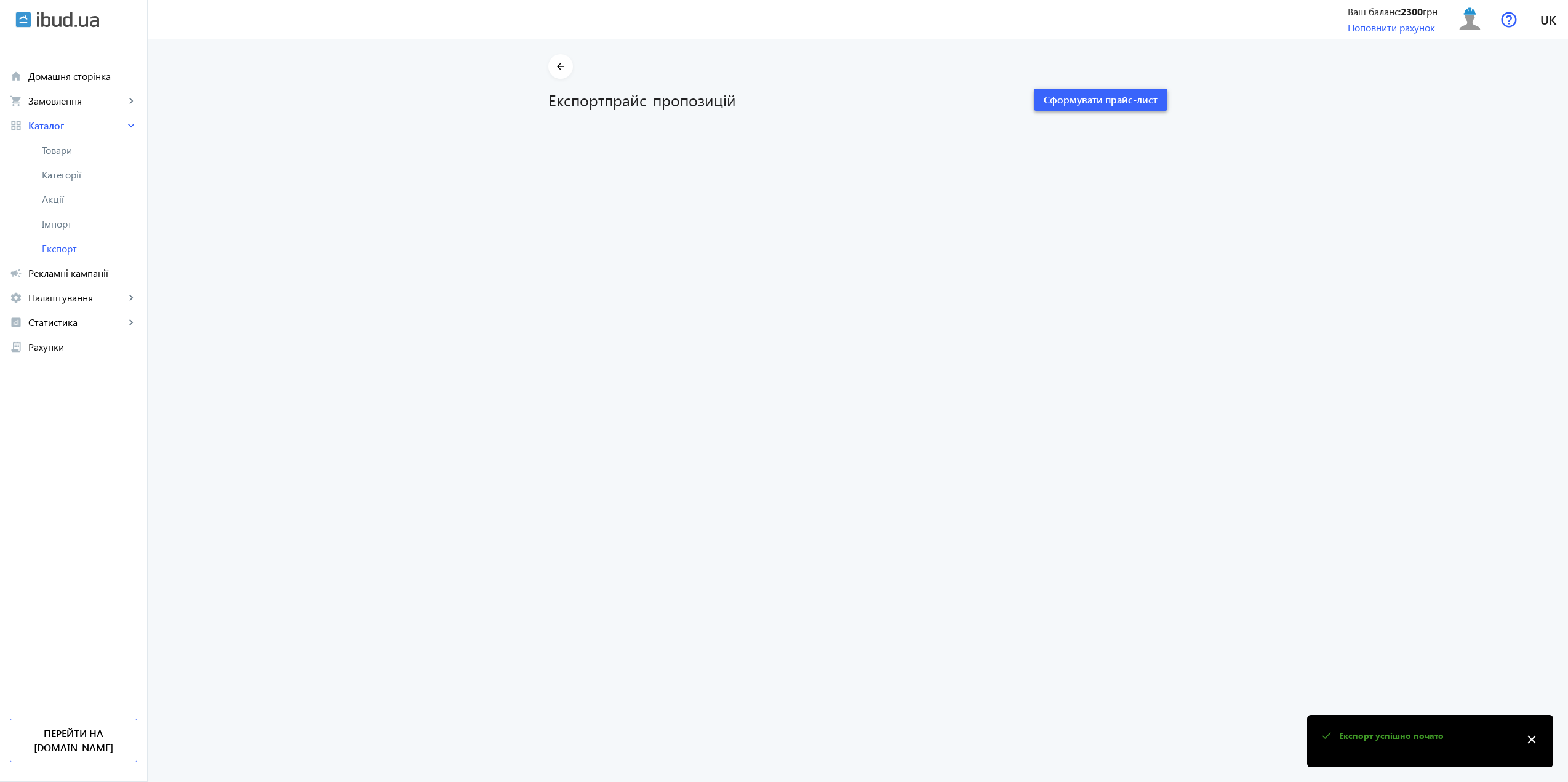
click at [1092, 101] on span "Сформувати прайс-лист" at bounding box center [1100, 100] width 114 height 14
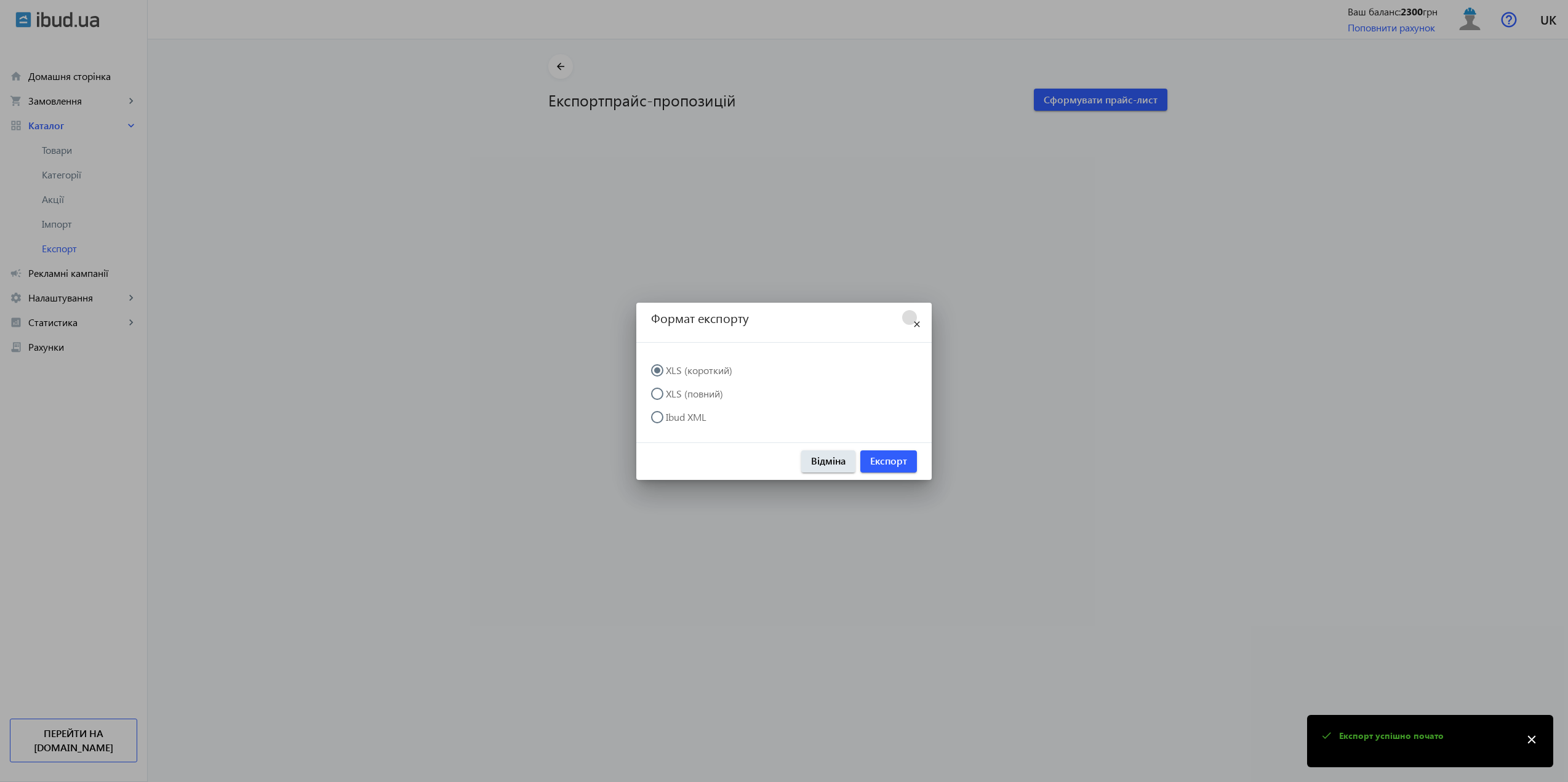
click at [916, 329] on mat-icon "close" at bounding box center [916, 324] width 15 height 15
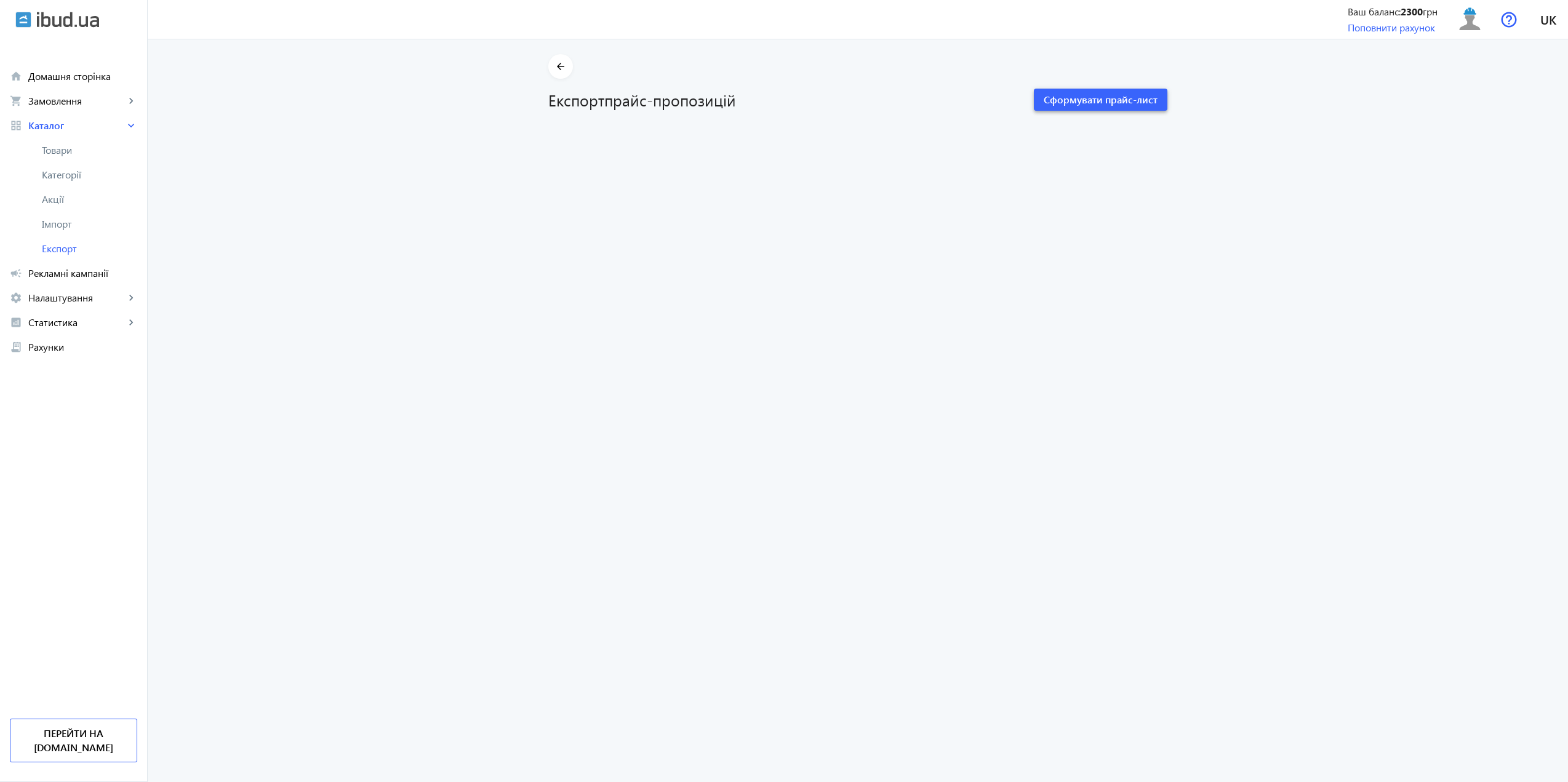
click at [1084, 93] on span "Сформувати прайс-лист" at bounding box center [1100, 100] width 114 height 14
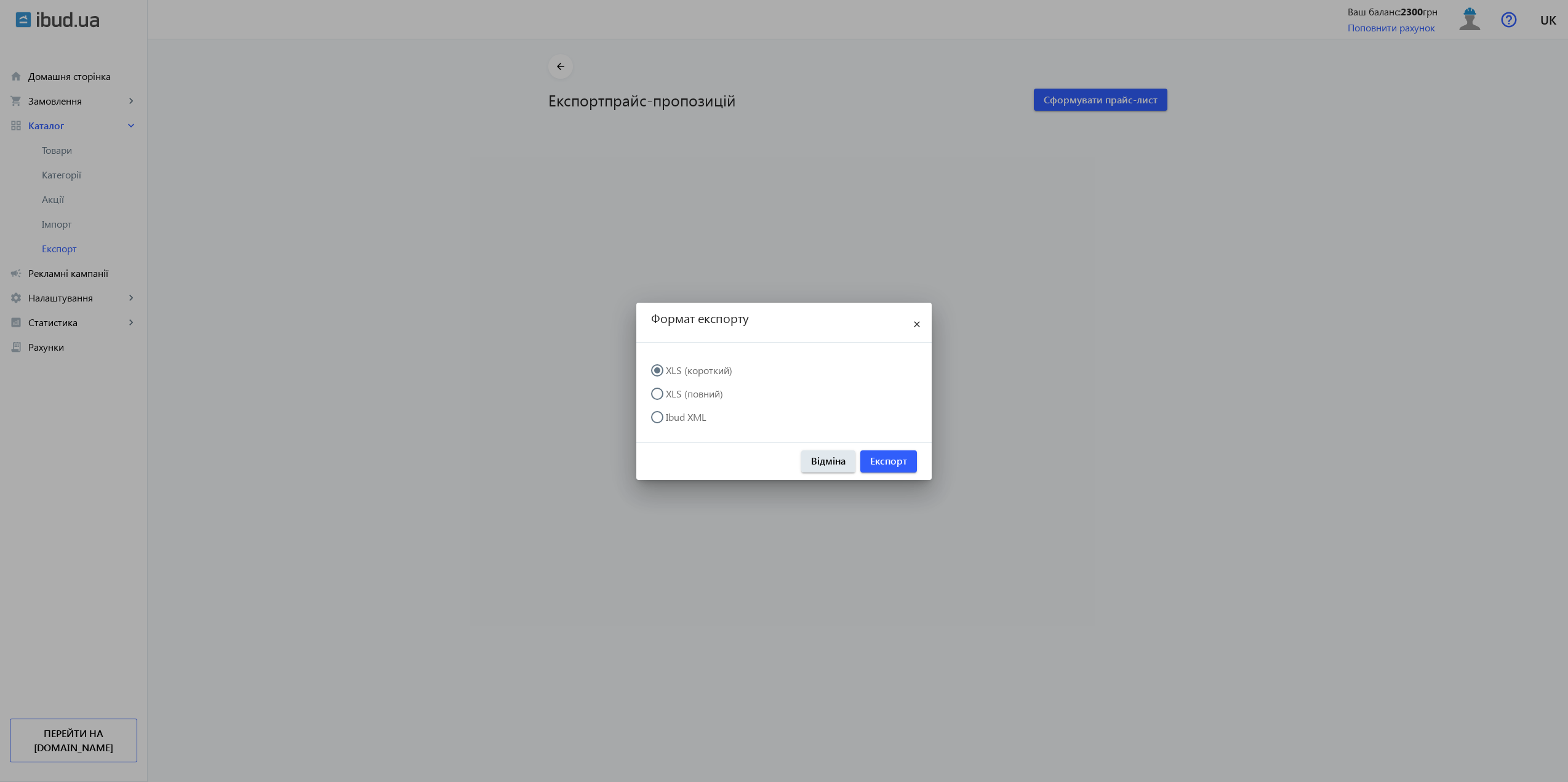
click at [668, 387] on div at bounding box center [657, 394] width 29 height 29
radio input "false"
radio input "true"
click at [874, 459] on span "Експорт" at bounding box center [888, 461] width 37 height 14
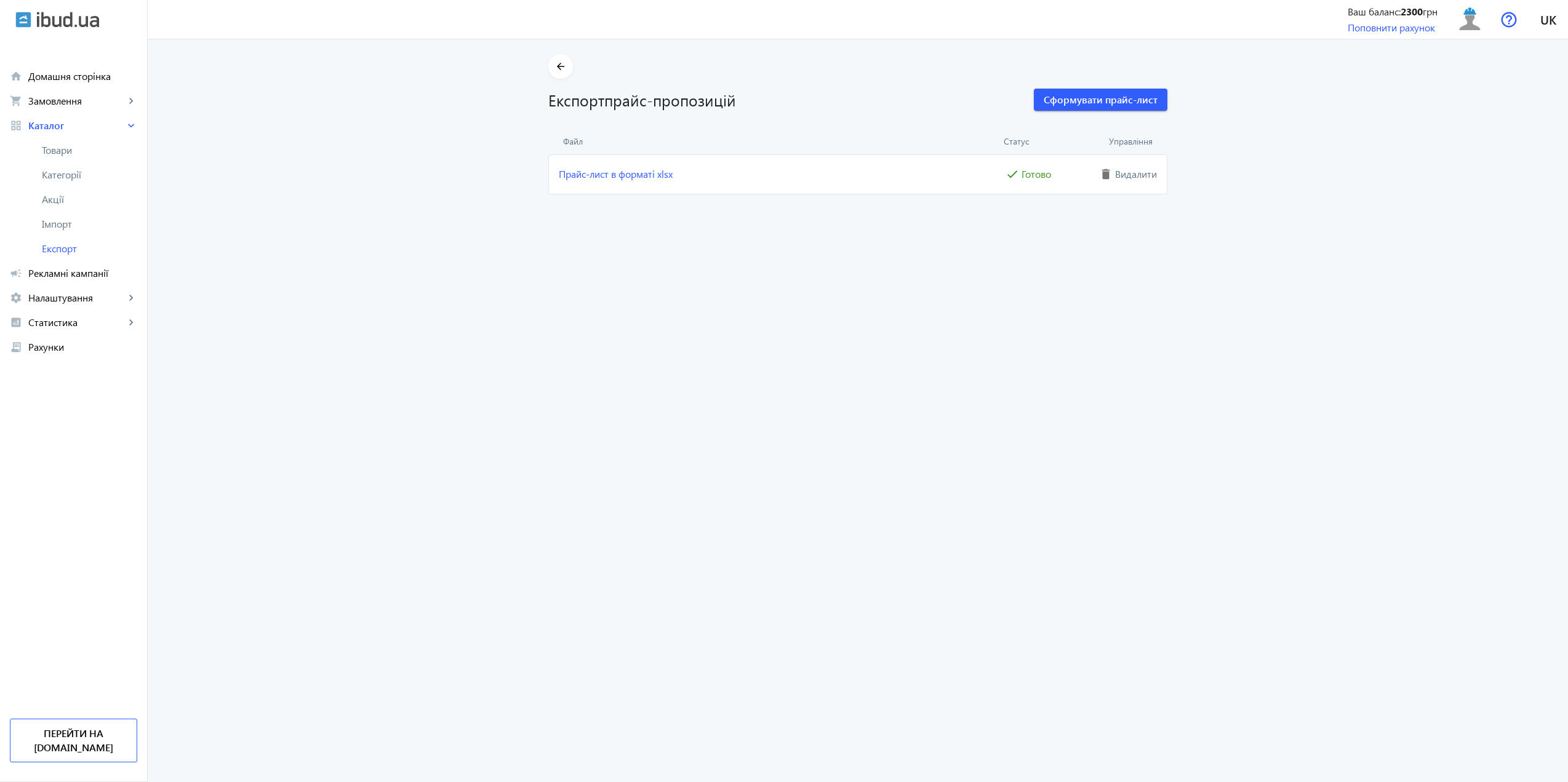
click at [910, 227] on price-export "arrow_back Експорт прайс-пропозицій Сформувати прайс-лист Файл Статус Управлінн…" at bounding box center [858, 409] width 1420 height 742
click at [635, 173] on link "Прайс-лист в форматі xlsx" at bounding box center [780, 174] width 445 height 14
click at [48, 234] on link "Імпорт" at bounding box center [73, 224] width 147 height 24
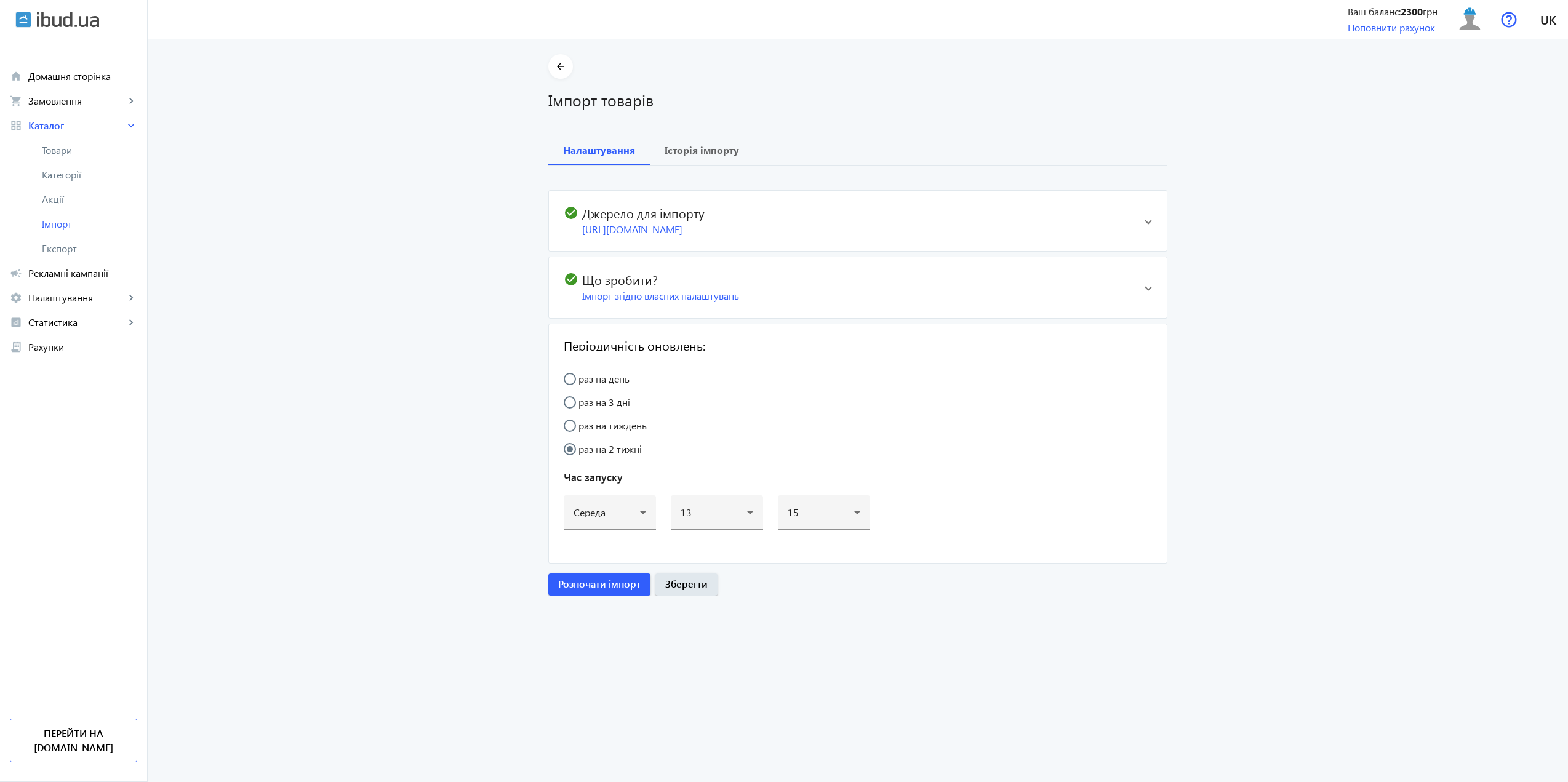
click at [668, 222] on div "check_circle Джерело для імпорту https://polyglasspro.prom.ua/products_feed.xml…" at bounding box center [848, 221] width 571 height 31
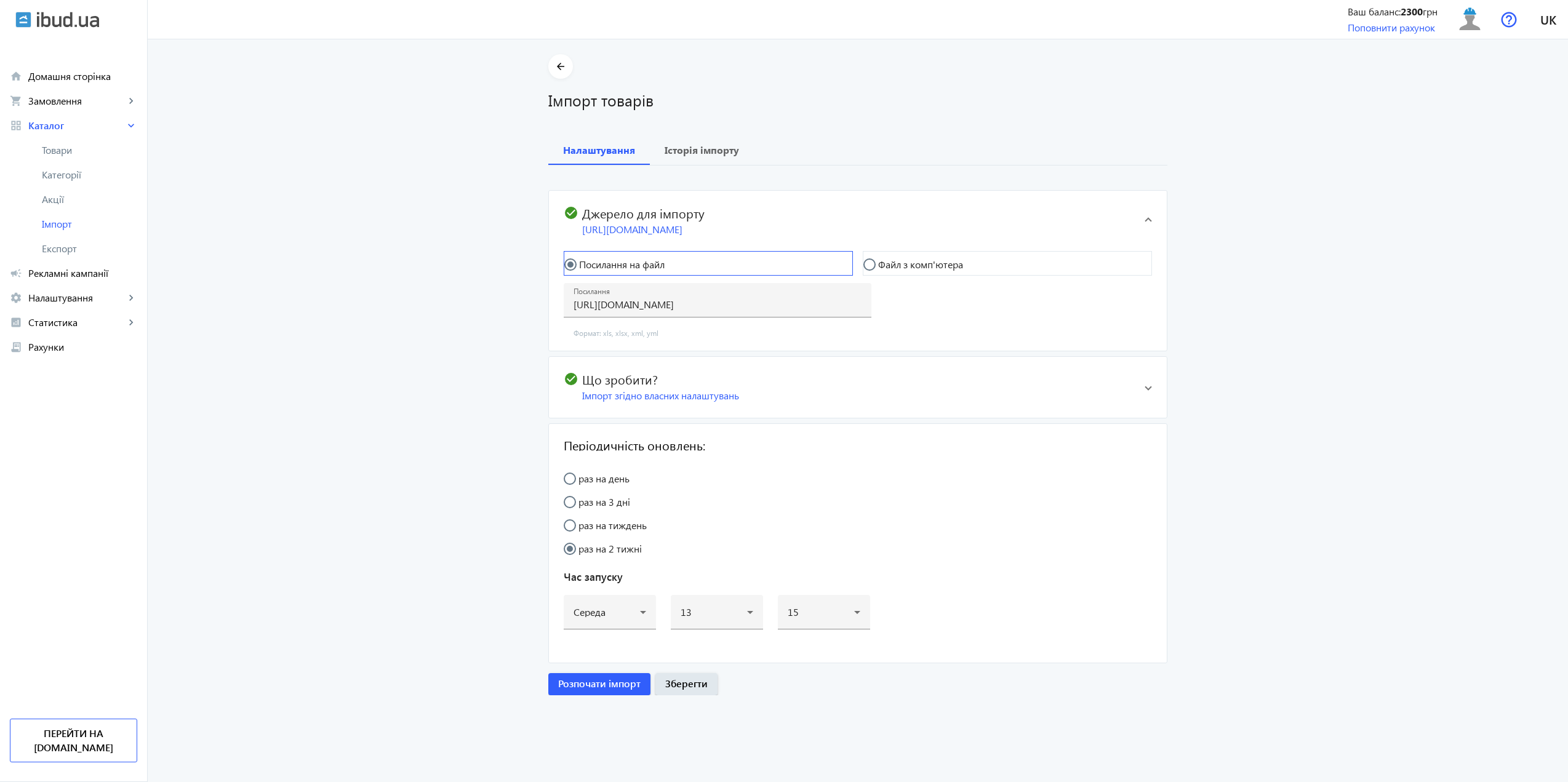
click at [578, 283] on input "Посилання на файл" at bounding box center [576, 270] width 24 height 24
click at [607, 310] on input "https://polyglasspro.prom.ua/products_feed.xml?hash_tag=513516b0e21ec03dad58de1…" at bounding box center [717, 303] width 288 height 13
click at [1010, 336] on div "Посилання на файл Файл з комп'ютера Виберіть або перетягніть сюди Ваш файл Форм…" at bounding box center [857, 293] width 588 height 85
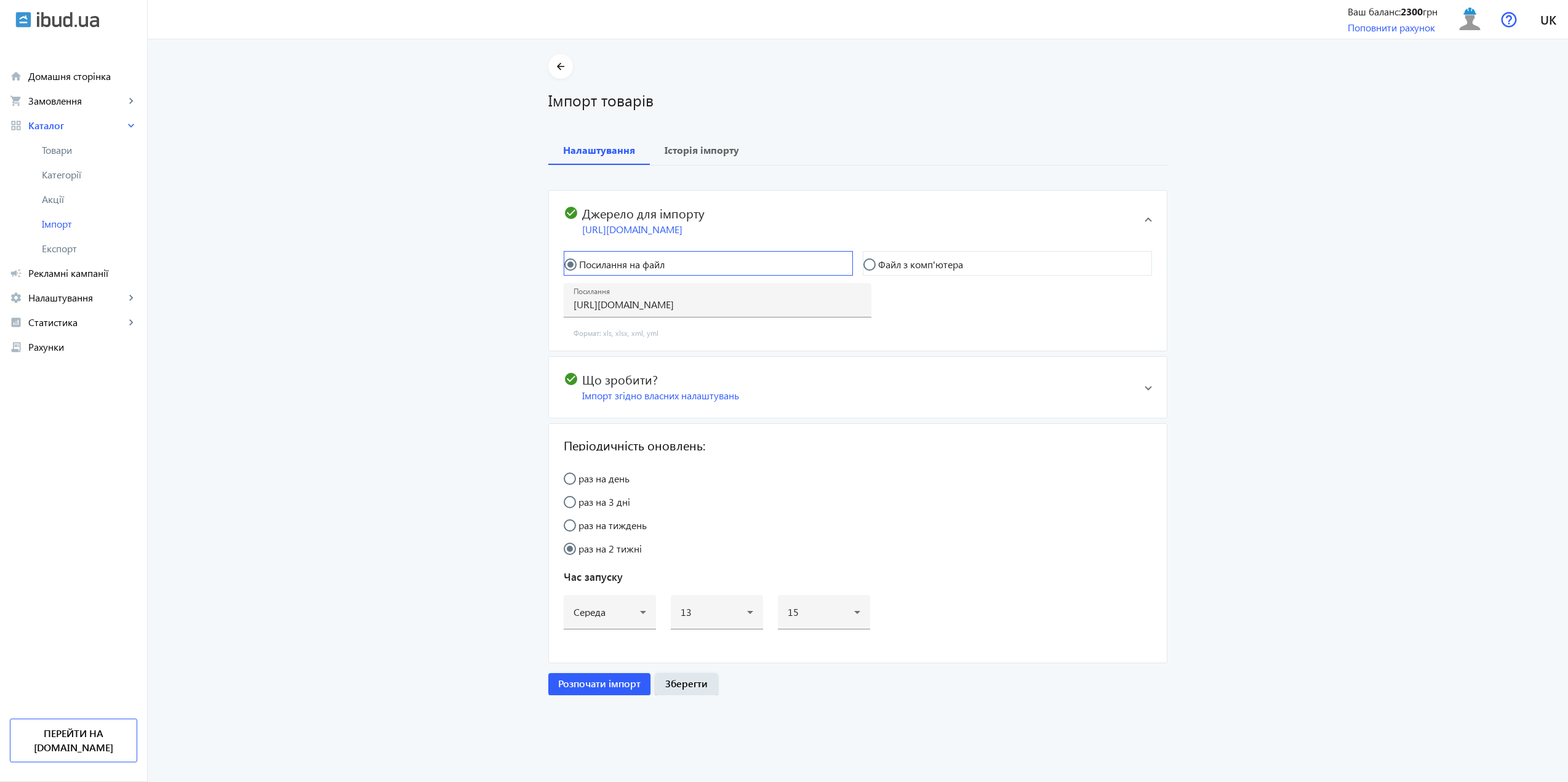
click at [670, 275] on mat-radio-button "Посилання на файл" at bounding box center [707, 263] width 289 height 24
click at [893, 275] on mat-radio-button "Файл з комп'ютера" at bounding box center [1007, 263] width 289 height 24
click at [890, 269] on label "Файл з комп'ютера" at bounding box center [919, 265] width 88 height 10
click at [888, 283] on input "Файл з комп'ютера" at bounding box center [874, 270] width 24 height 24
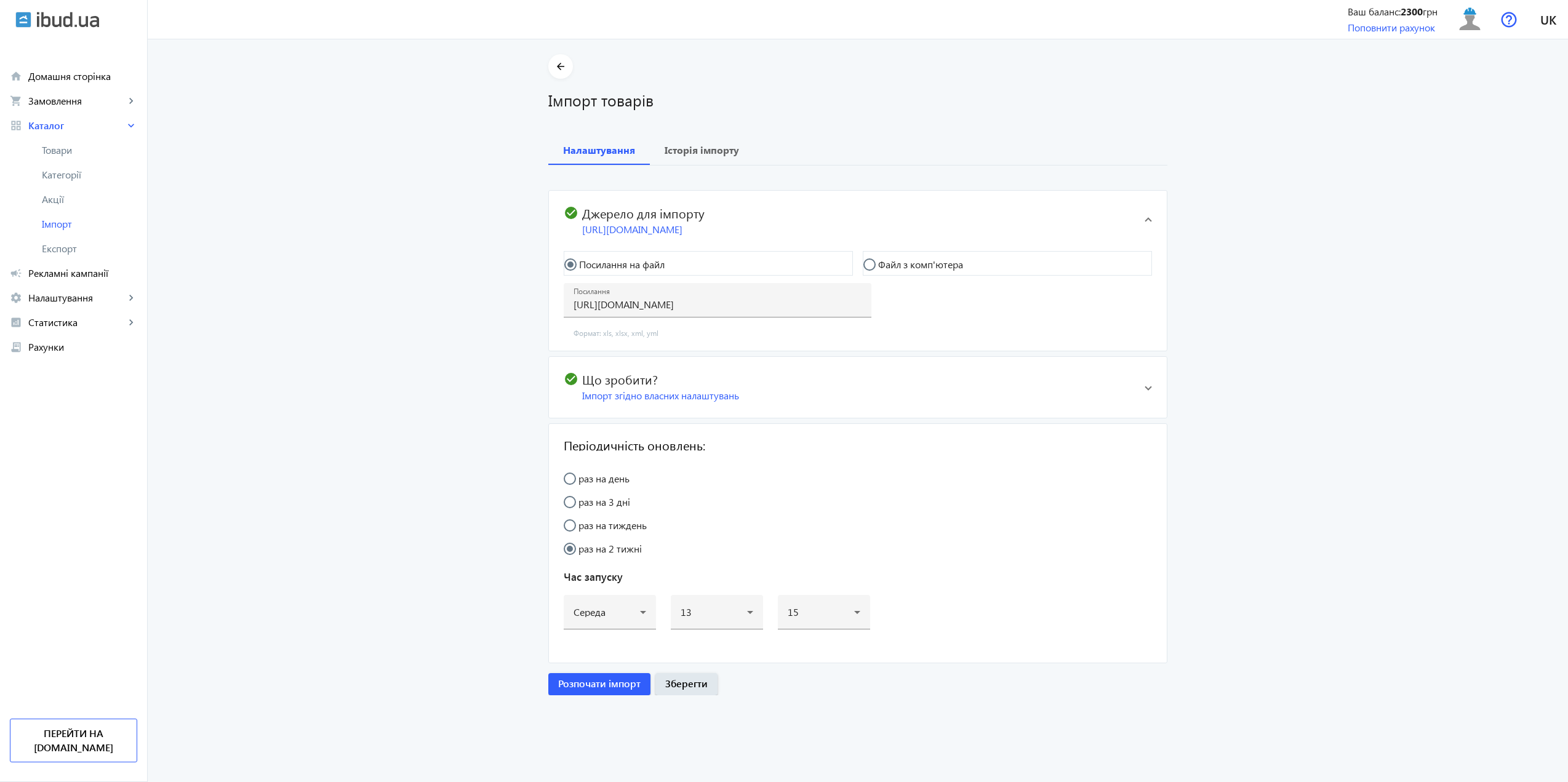
radio input "true"
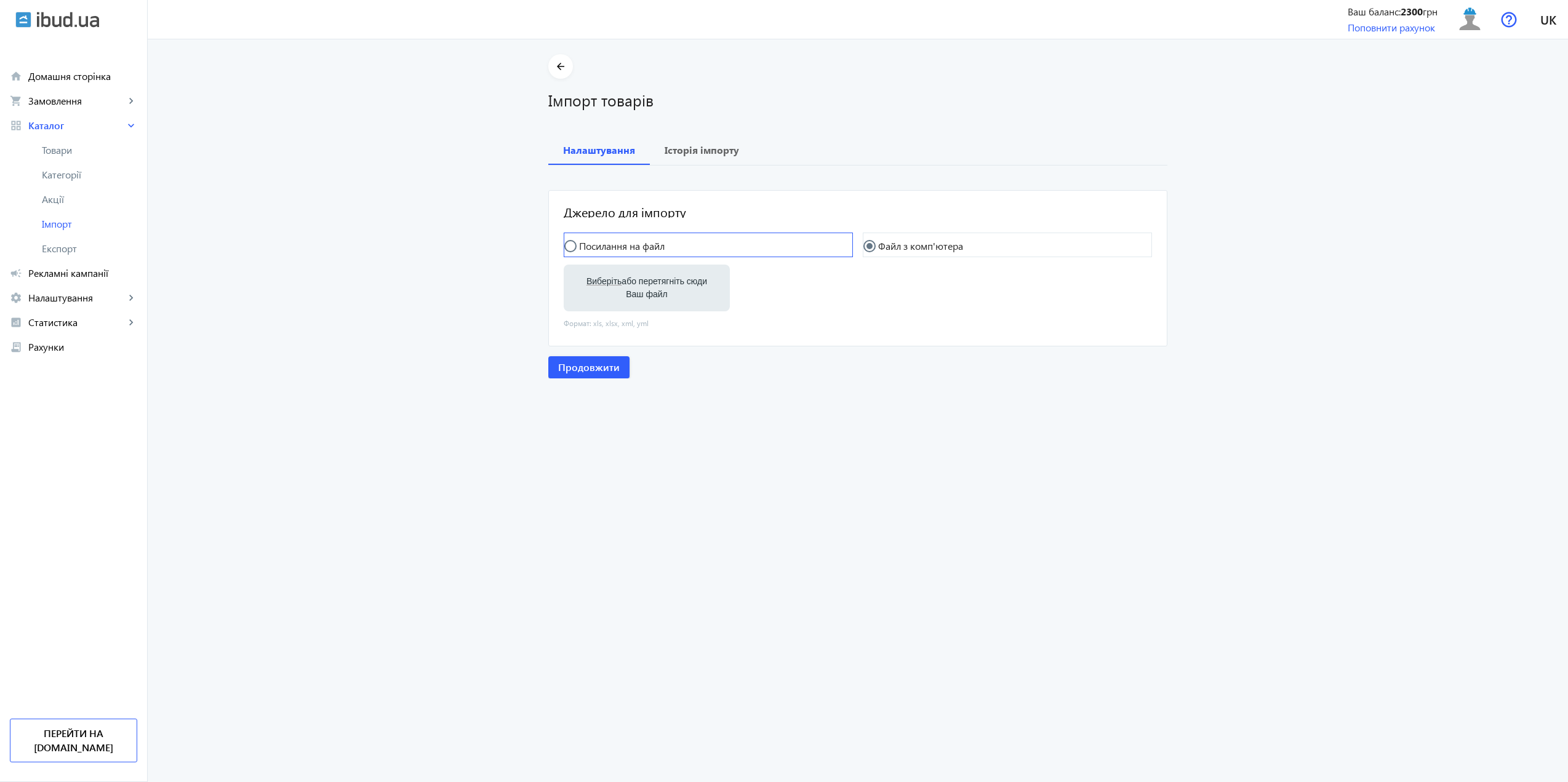
click at [697, 250] on mat-radio-button "Посилання на файл" at bounding box center [707, 244] width 289 height 24
click at [569, 250] on input "Посилання на файл" at bounding box center [576, 252] width 24 height 24
radio input "true"
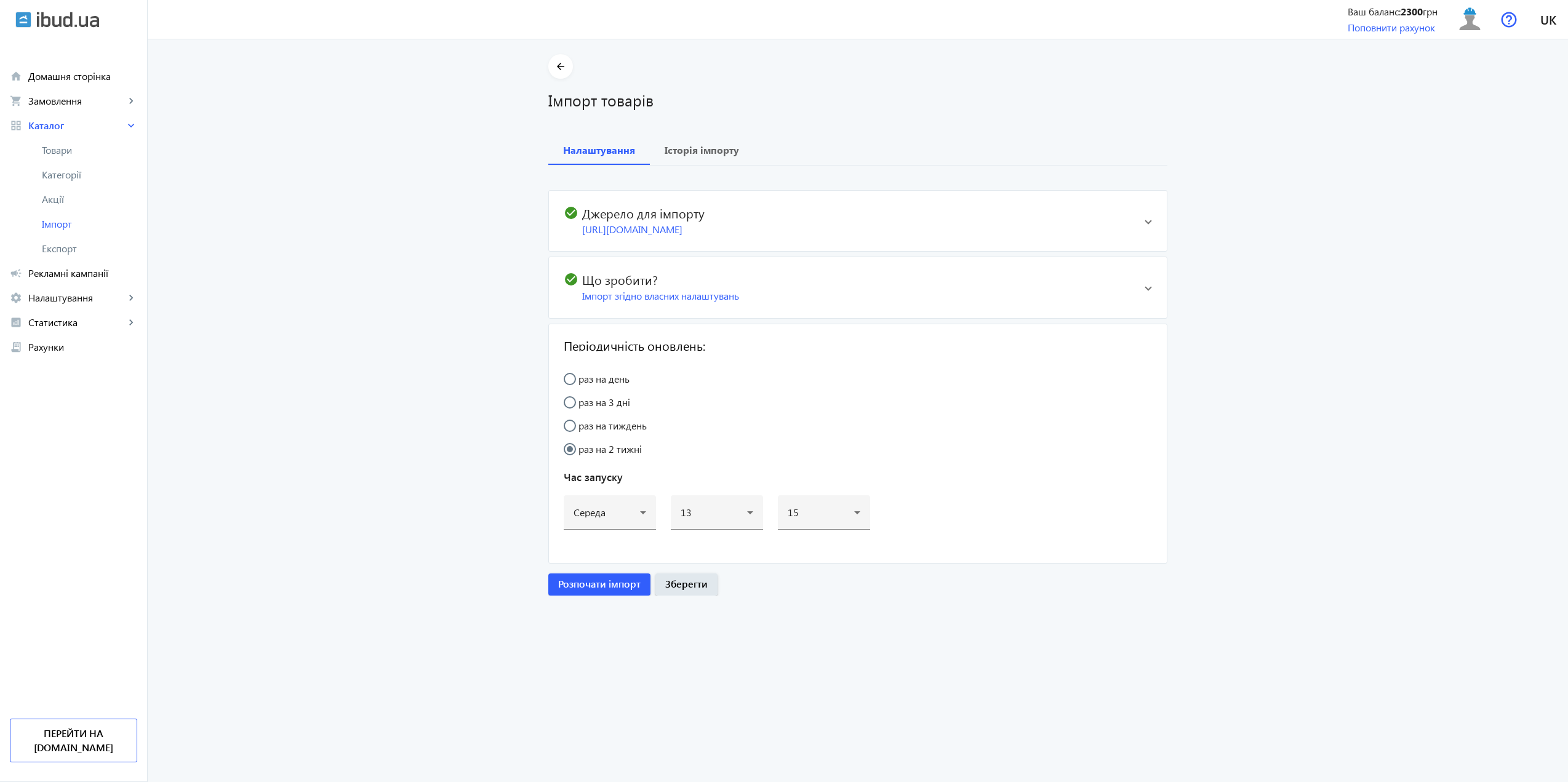
click at [759, 302] on div "Імпорт згідно власних налаштувань" at bounding box center [858, 296] width 552 height 14
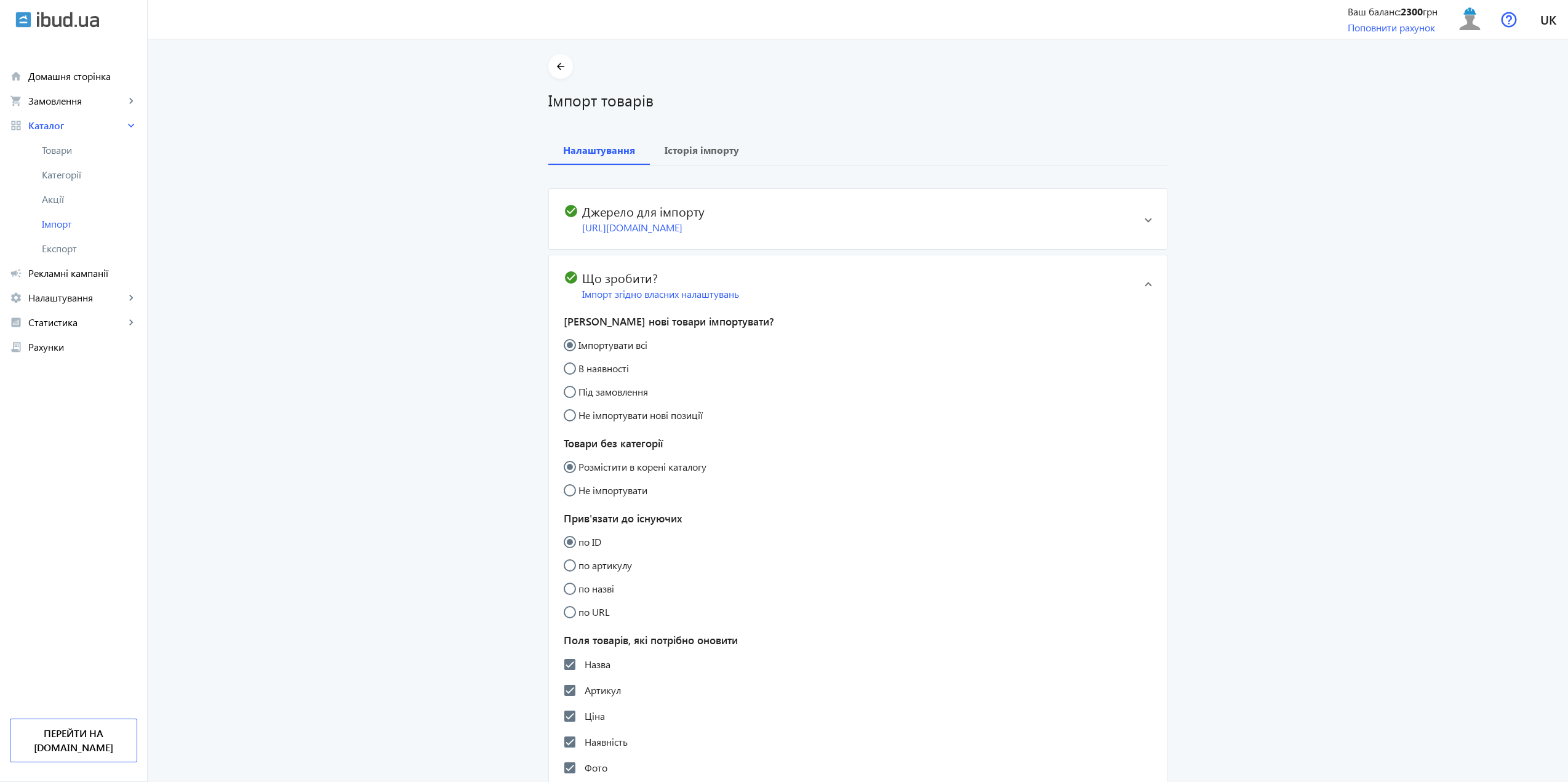
scroll to position [4, 0]
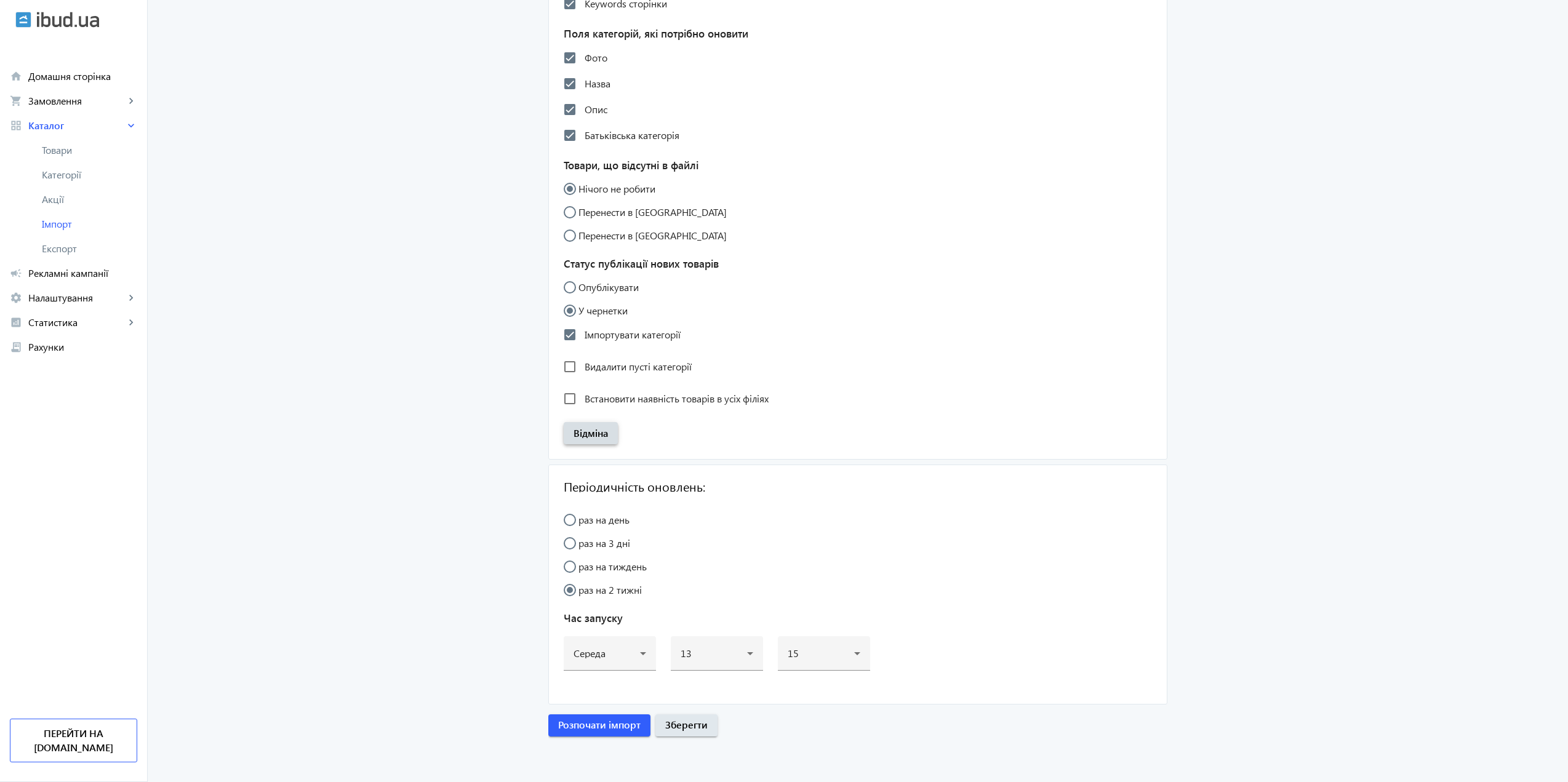
click at [587, 438] on span "Відміна" at bounding box center [589, 433] width 34 height 10
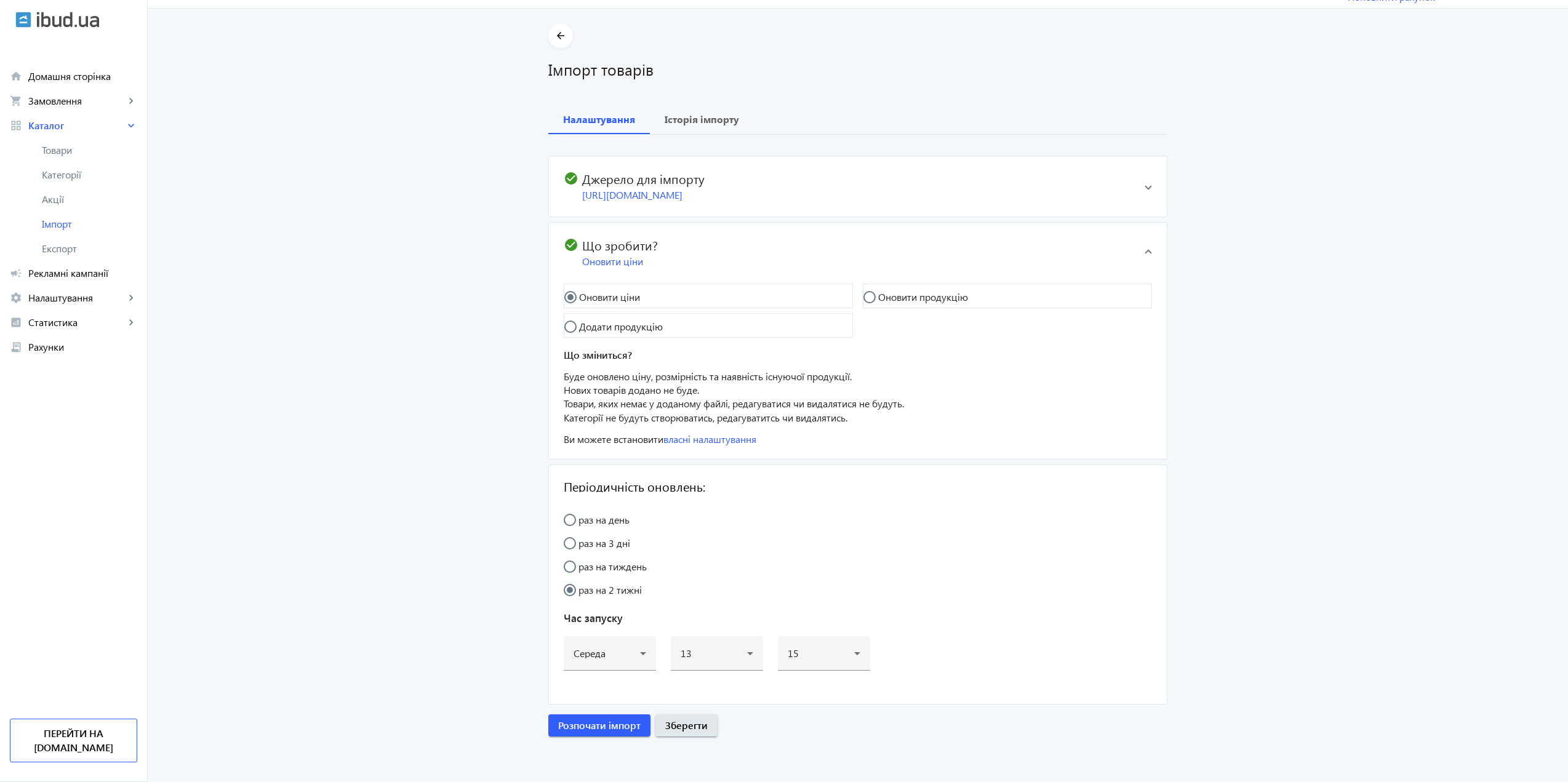
scroll to position [45, 0]
click at [687, 245] on h2 "check_circle Що зробити?" at bounding box center [848, 244] width 571 height 15
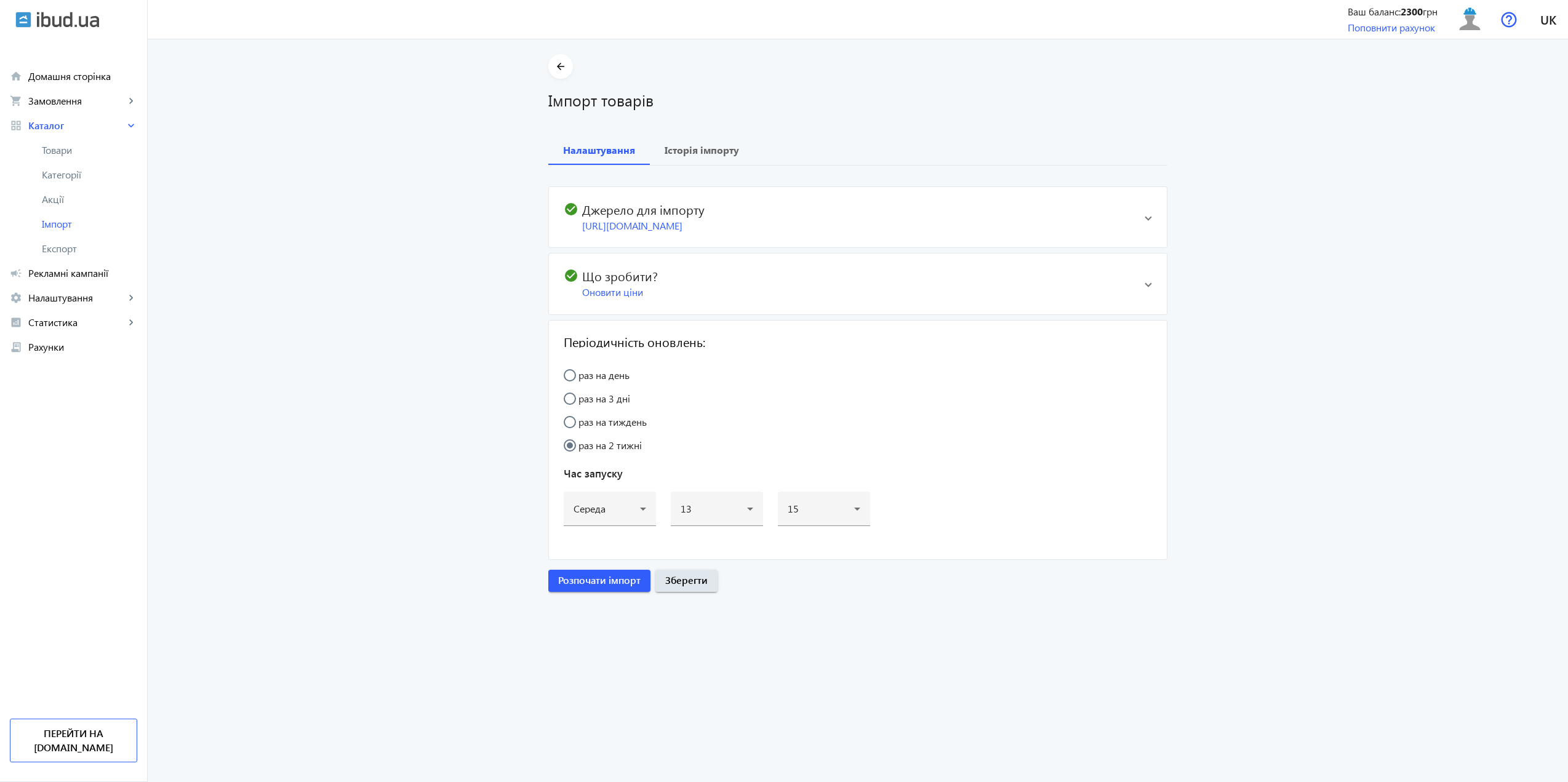
click at [700, 282] on h2 "check_circle Що зробити?" at bounding box center [848, 275] width 571 height 15
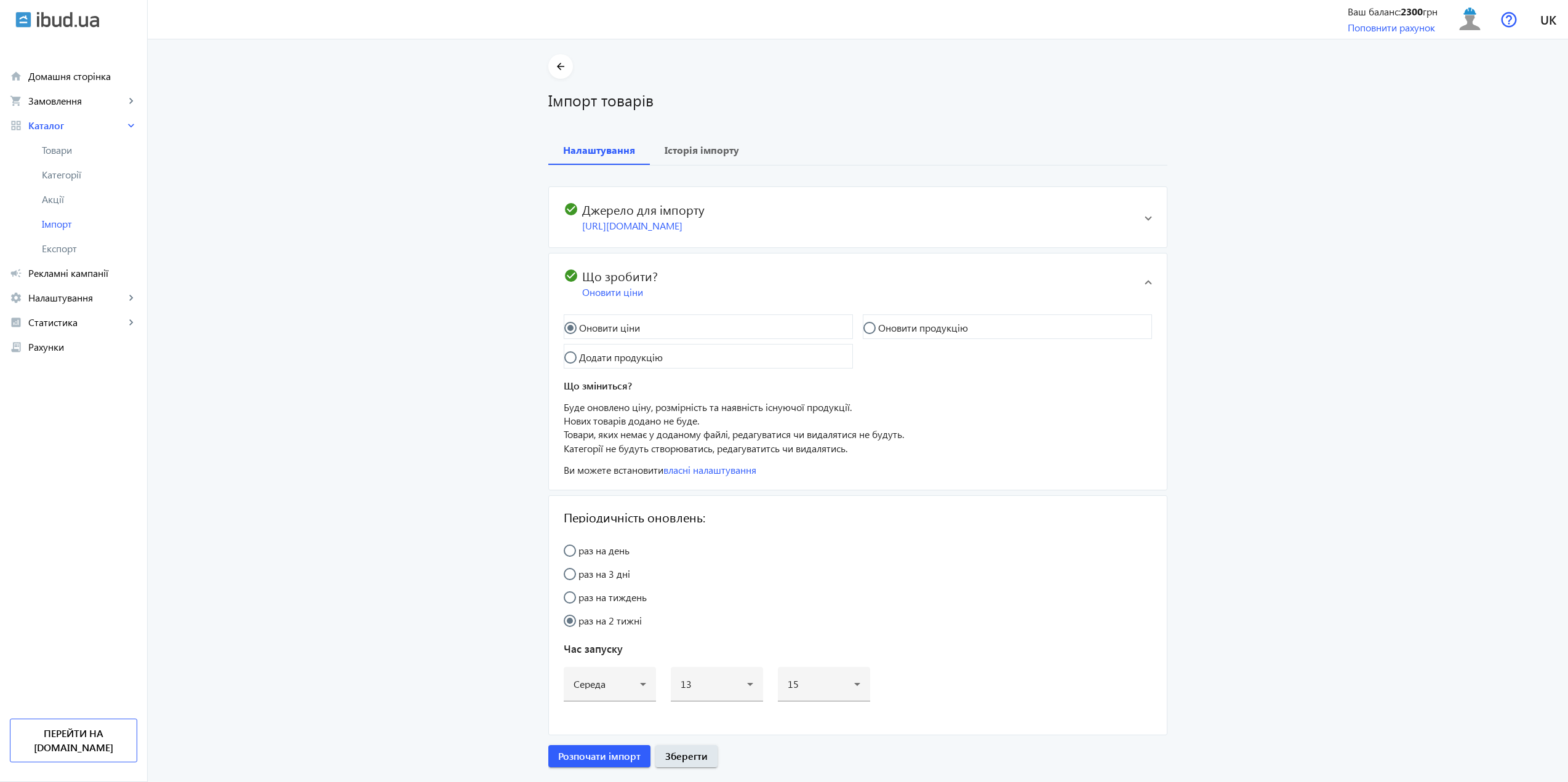
click at [649, 373] on mat-radio-group "Оновити ціни Оновити продукцію Додати продукцію" at bounding box center [857, 343] width 588 height 59
click at [640, 369] on mat-radio-button "Додати продукцію" at bounding box center [707, 356] width 289 height 24
click at [637, 338] on mat-radio-button "Оновити ціни" at bounding box center [707, 326] width 289 height 24
click at [878, 338] on input "Оновити продукцію" at bounding box center [874, 334] width 24 height 24
radio input "true"
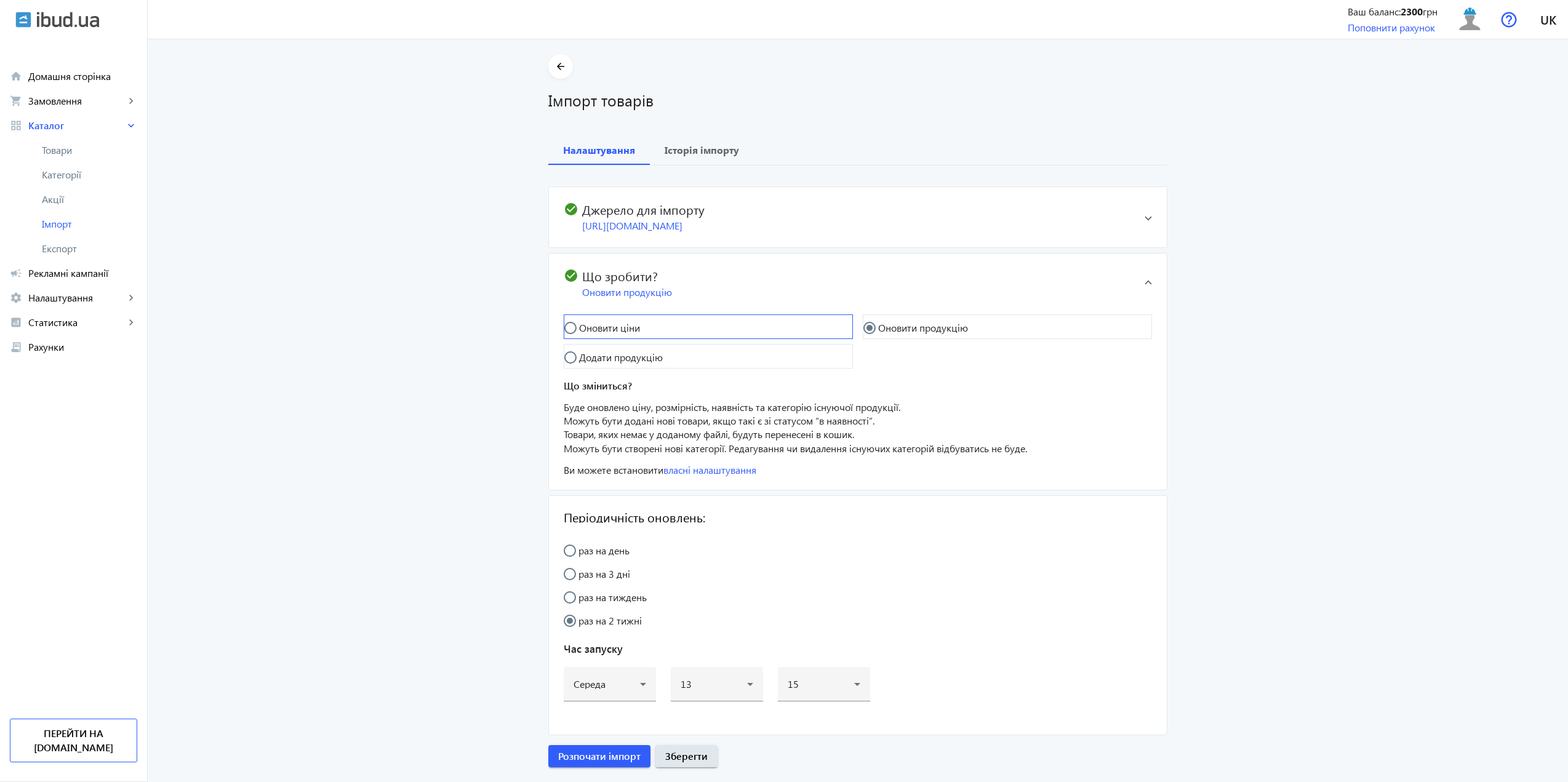
click at [708, 336] on mat-radio-button "Оновити ціни" at bounding box center [707, 326] width 289 height 24
click at [697, 338] on mat-radio-button "Оновити ціни" at bounding box center [707, 326] width 289 height 24
click at [549, 343] on div "Оновити ціни Оновити продукцію Додати продукцію Що зміниться? Буде оновлено цін…" at bounding box center [857, 402] width 618 height 176
click at [568, 340] on input "Оновити ціни" at bounding box center [576, 334] width 24 height 24
radio input "true"
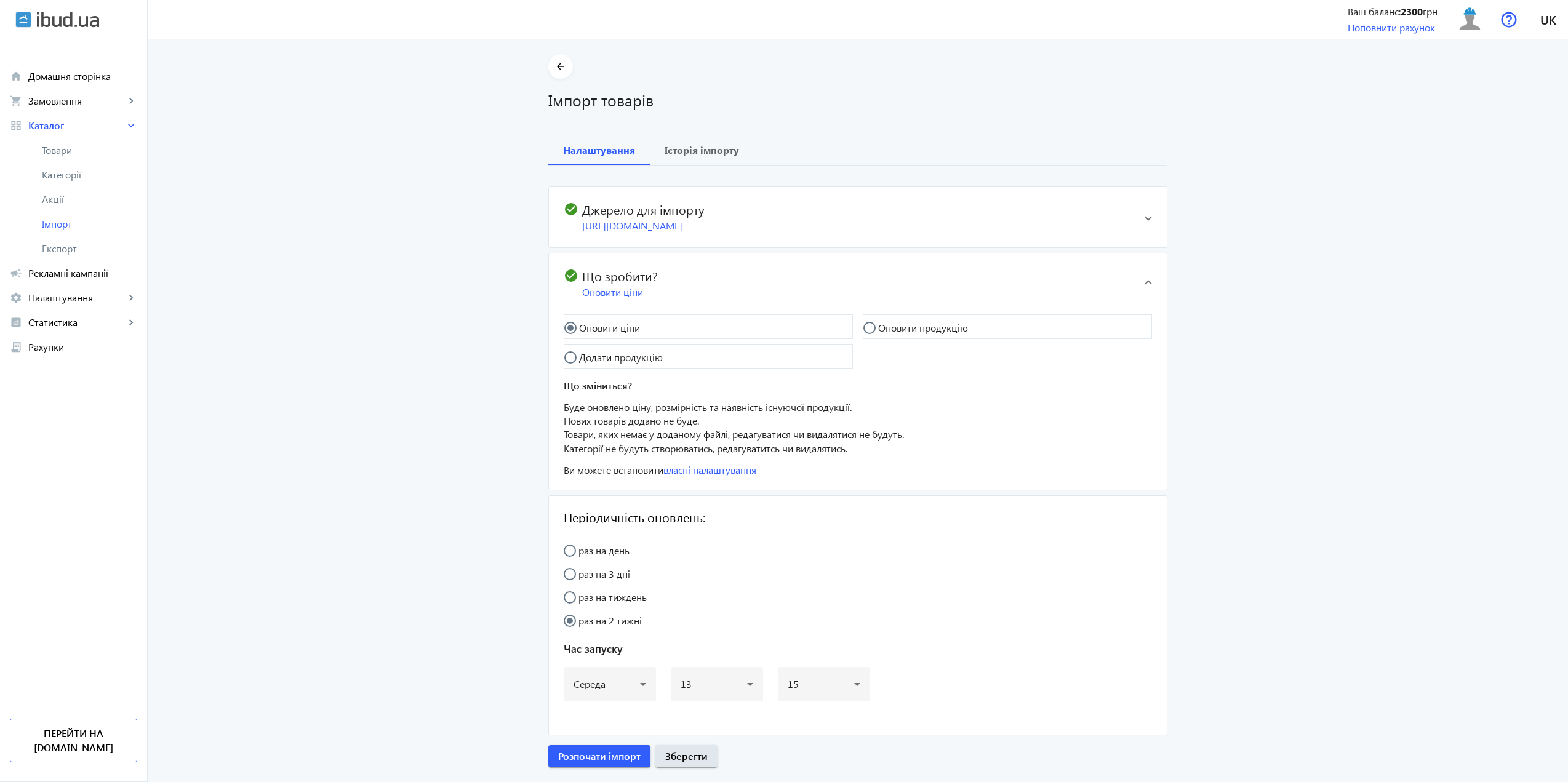
click at [619, 299] on div "Оновити ціни" at bounding box center [858, 292] width 552 height 14
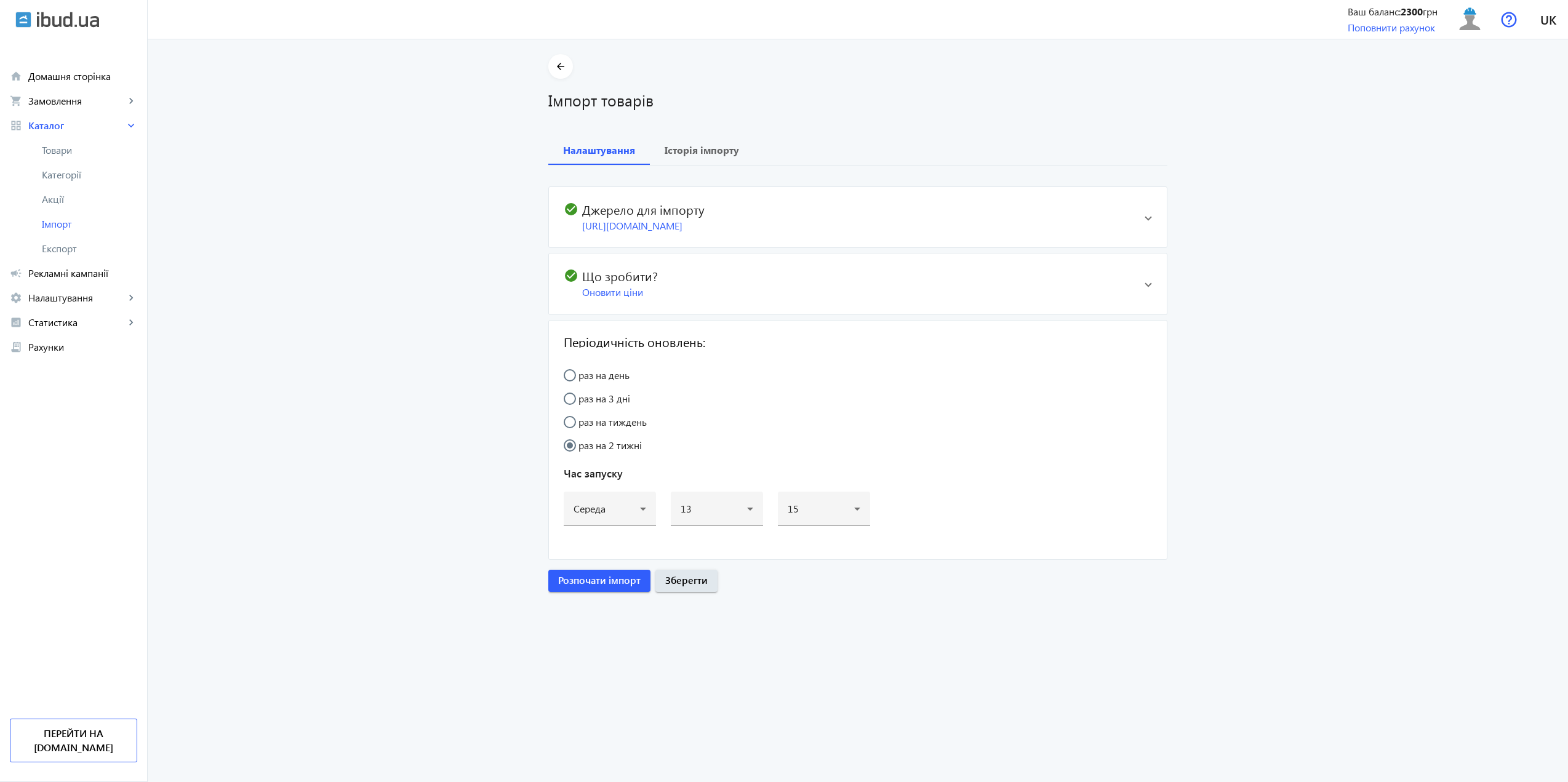
click at [630, 247] on mat-expansion-panel-header "check_circle Джерело для імпорту https://polyglasspro.prom.ua/products_feed.xml…" at bounding box center [857, 217] width 618 height 60
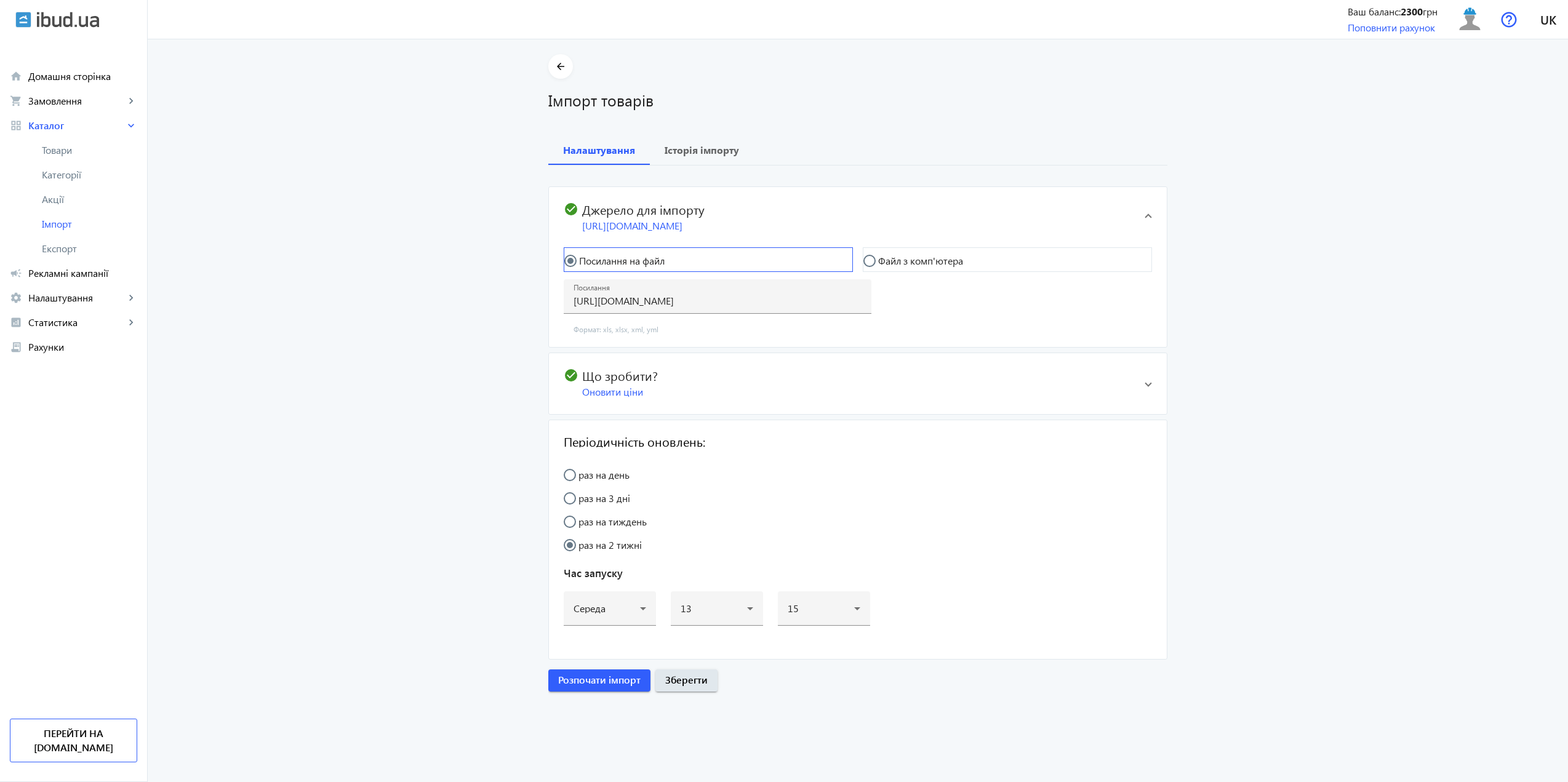
click at [568, 268] on input "Посилання на файл" at bounding box center [576, 267] width 24 height 24
click at [623, 303] on div "Посилання https://polyglasspro.prom.ua/products_feed.xml?hash_tag=513516b0e21ec…" at bounding box center [717, 296] width 288 height 34
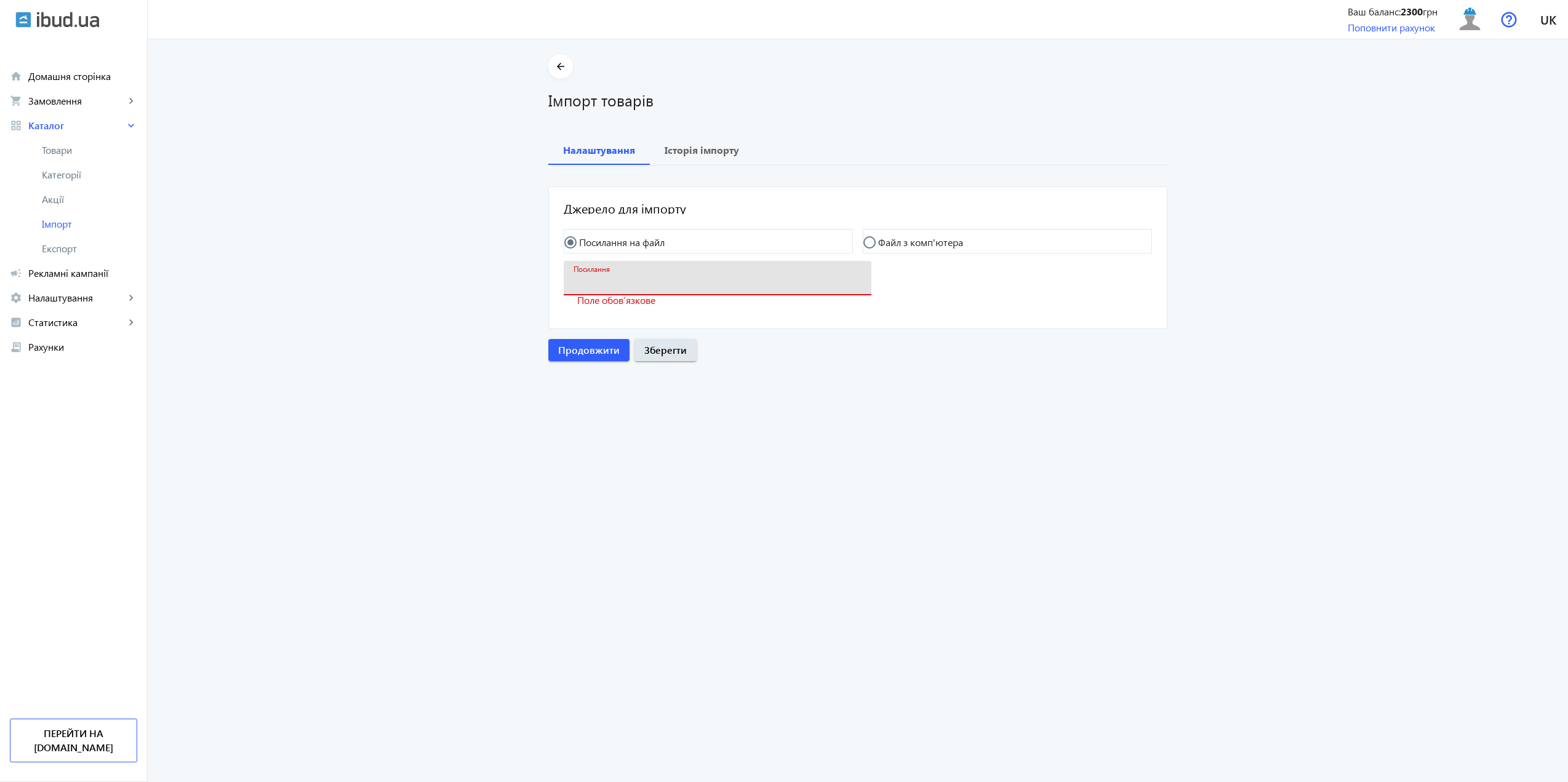
click at [816, 379] on price-import "arrow_back Імпорт товарів Налаштування Історія імпорту Джерело для імпорту Поси…" at bounding box center [858, 409] width 1420 height 742
click at [655, 340] on span "button" at bounding box center [665, 350] width 62 height 29
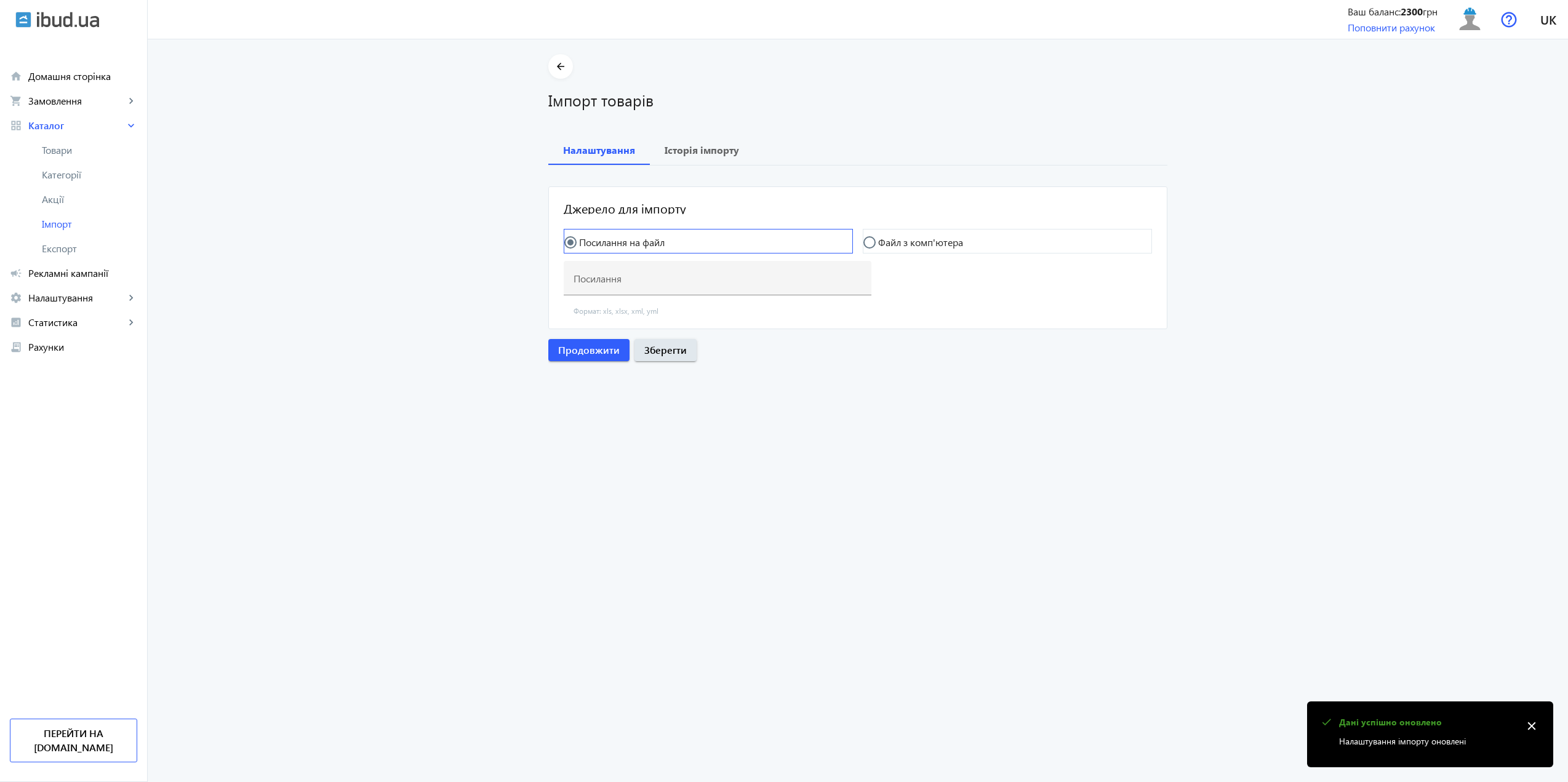
click at [699, 239] on mat-radio-button "Посилання на файл" at bounding box center [707, 240] width 289 height 24
click at [946, 282] on div "Посилання на файл Файл з комп'ютера Виберіть або перетягніть сюди Ваш файл Форм…" at bounding box center [857, 270] width 588 height 85
click at [694, 159] on span "Історія імпорту" at bounding box center [701, 150] width 75 height 29
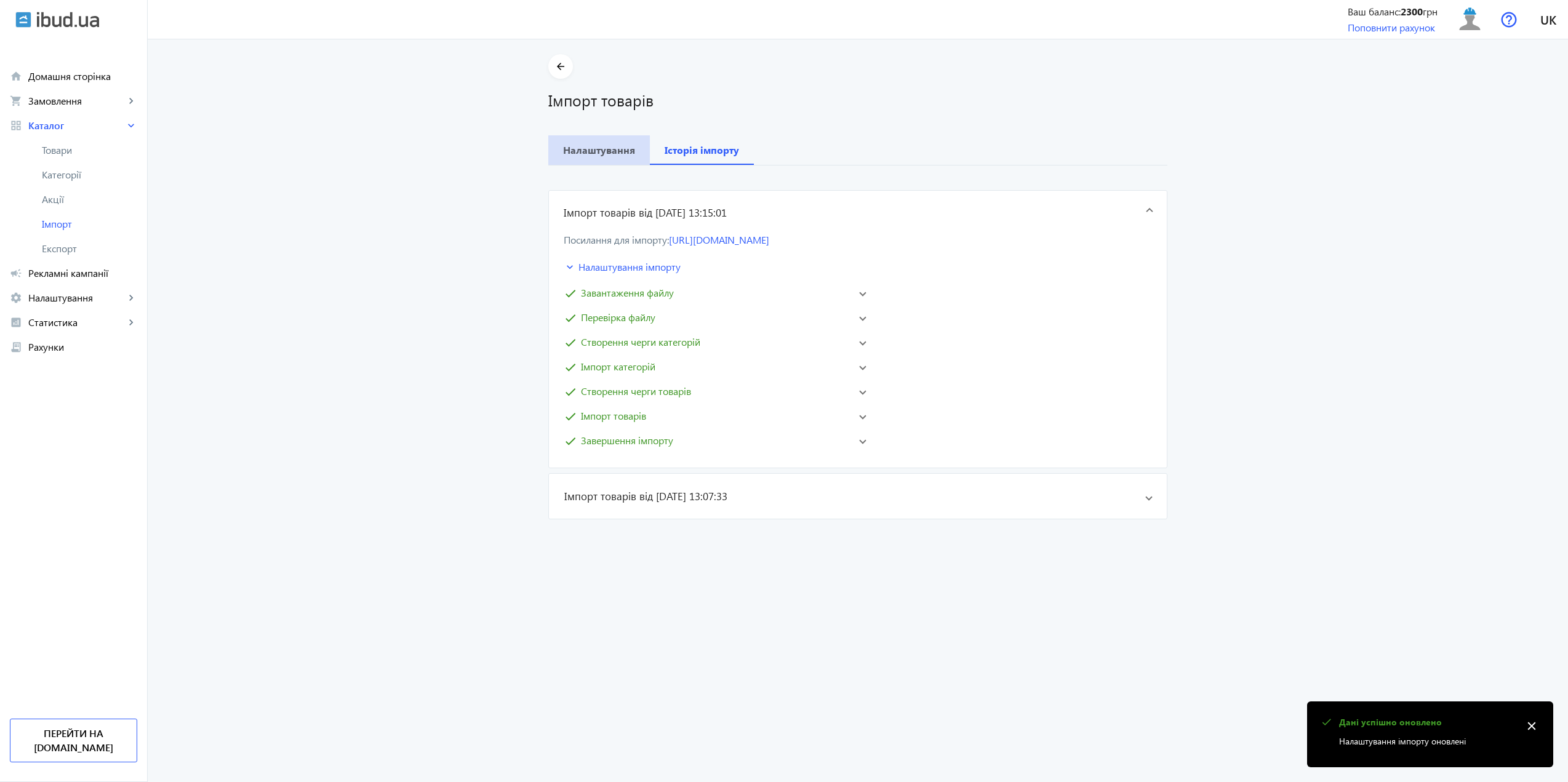
click at [626, 159] on span "Налаштування" at bounding box center [599, 150] width 72 height 29
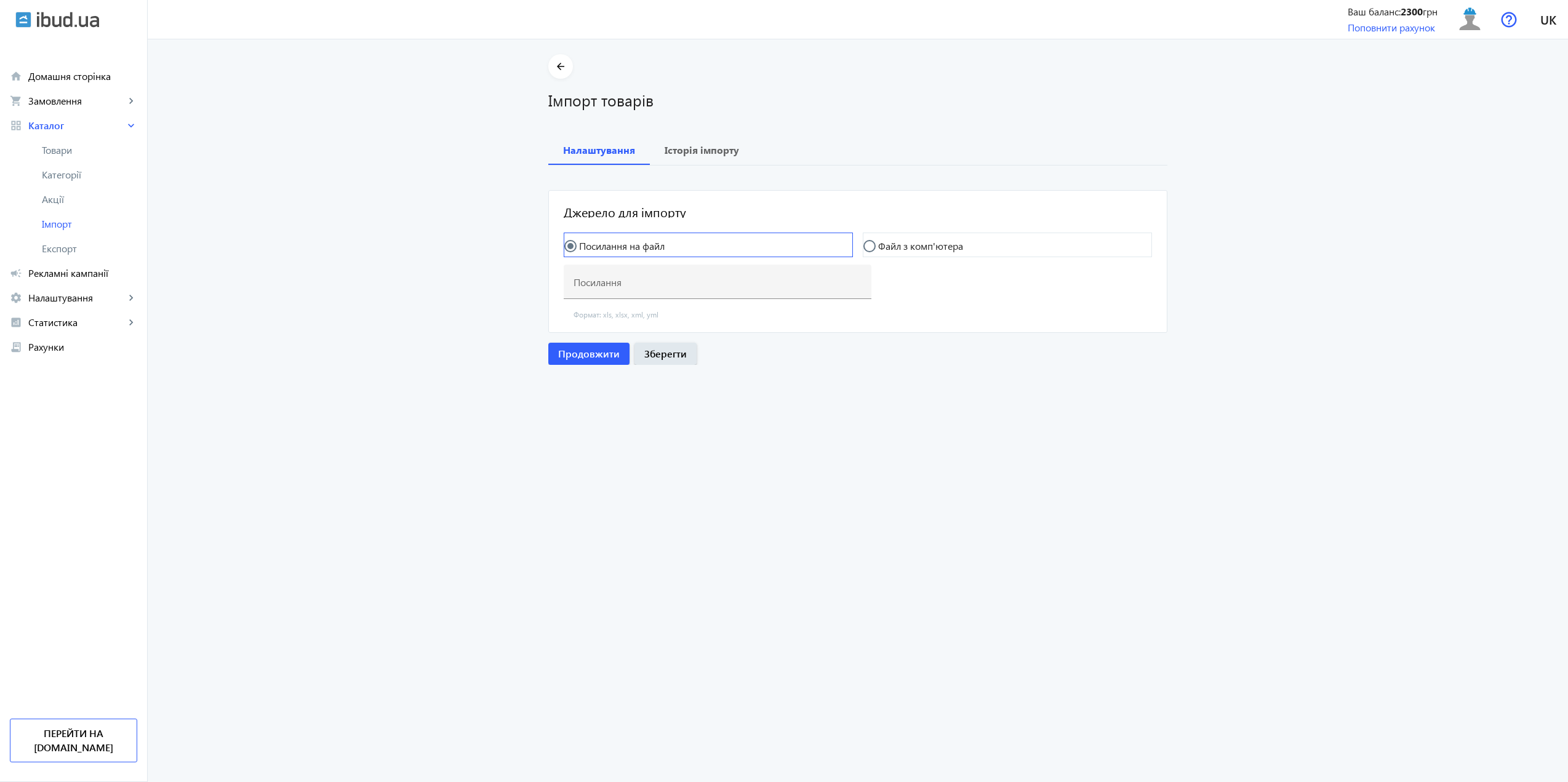
click at [839, 237] on mat-radio-button "Посилання на файл" at bounding box center [707, 244] width 289 height 24
click at [863, 240] on input "Файл з комп'ютера" at bounding box center [874, 252] width 24 height 24
radio input "true"
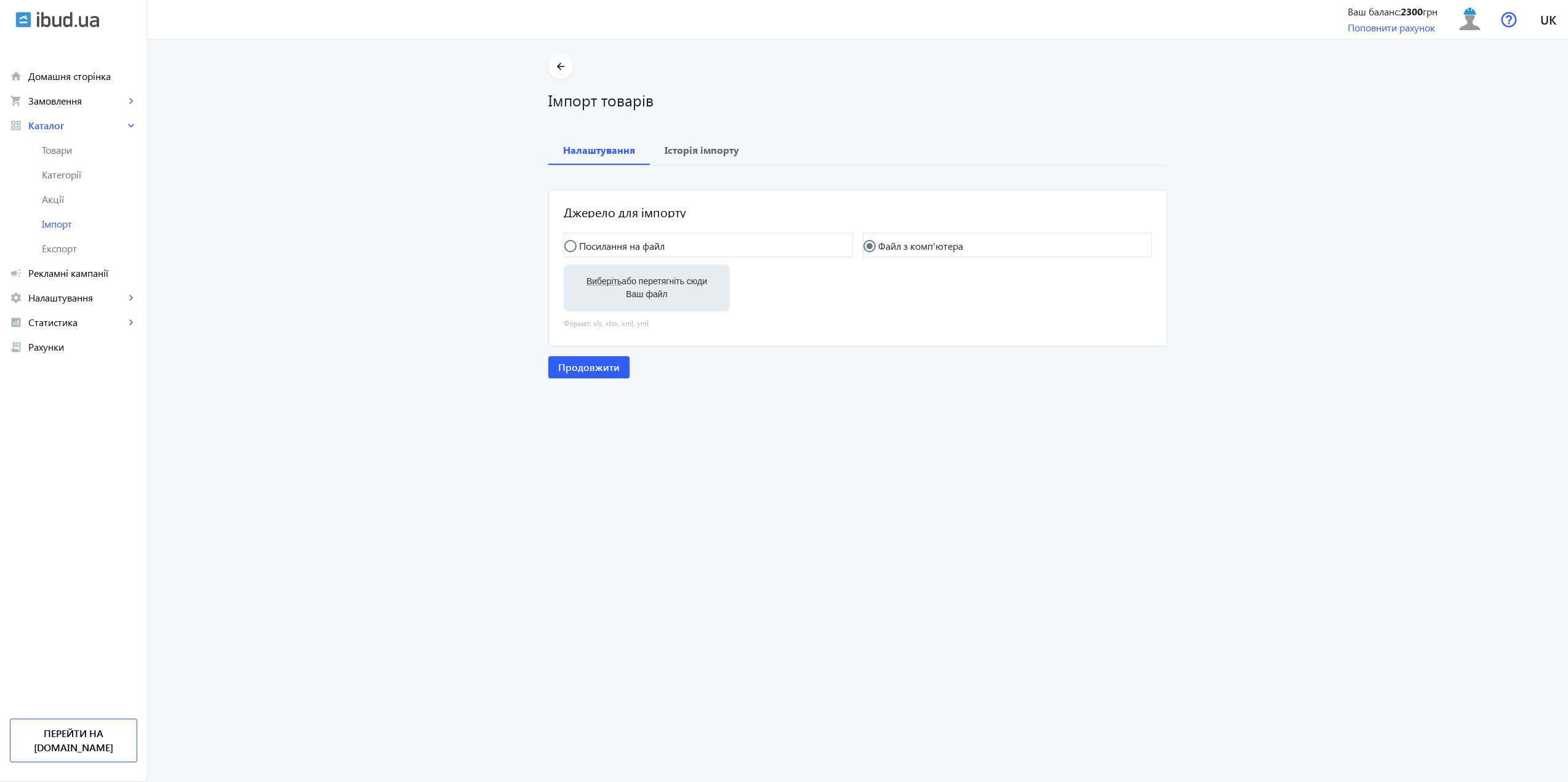
click at [645, 275] on label "Виберіть або перетягніть сюди Ваш файл" at bounding box center [646, 287] width 147 height 34
click at [645, 282] on input "Виберіть або перетягніть сюди Ваш файл" at bounding box center [646, 289] width 147 height 15
type input "C:\fakepath\polyglassp-2-2025-10-01-13-16.xlsx"
click at [595, 366] on span "Продовжити" at bounding box center [588, 369] width 61 height 14
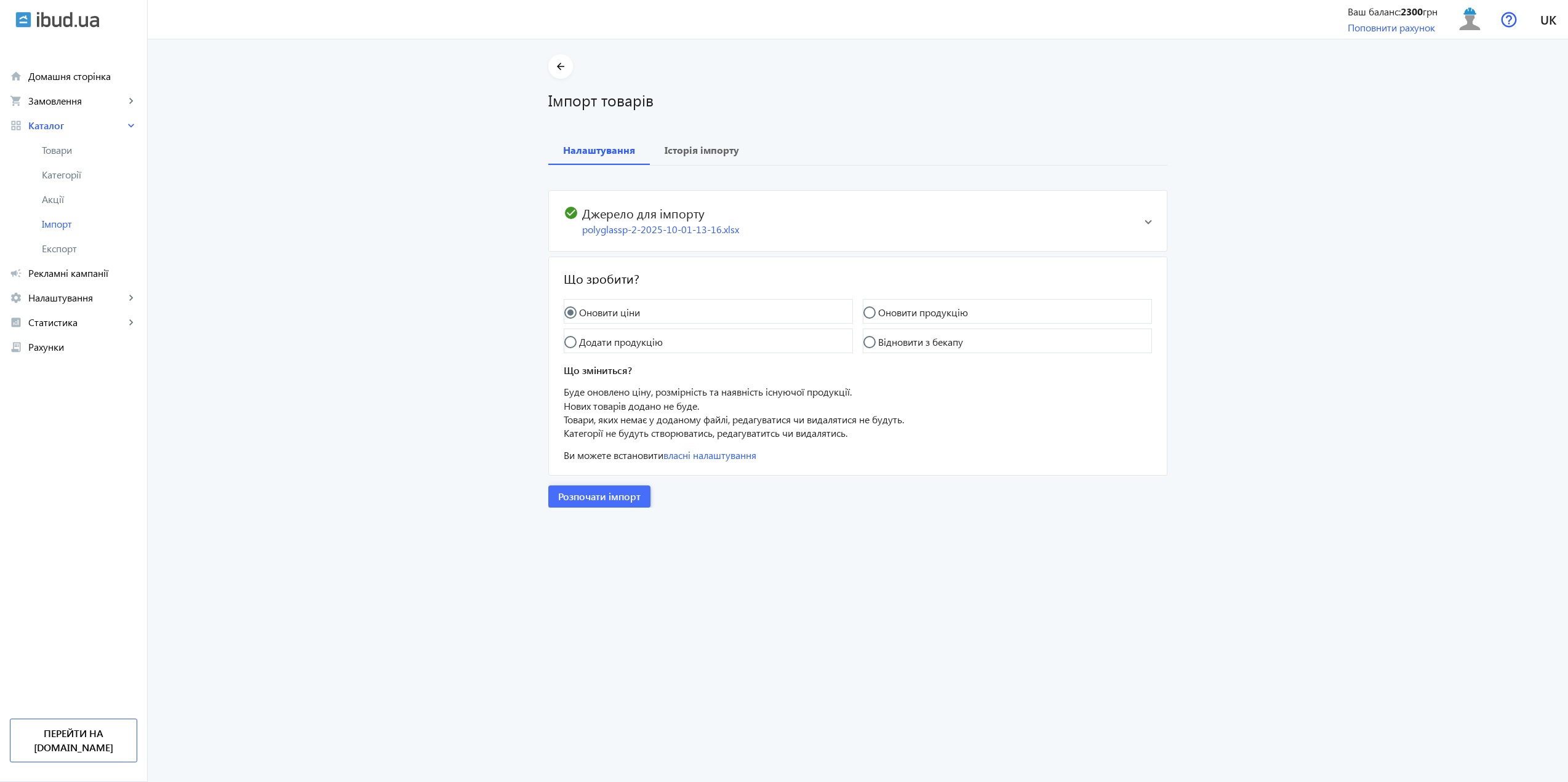
click at [630, 493] on span "Розпочати імпорт" at bounding box center [599, 496] width 83 height 14
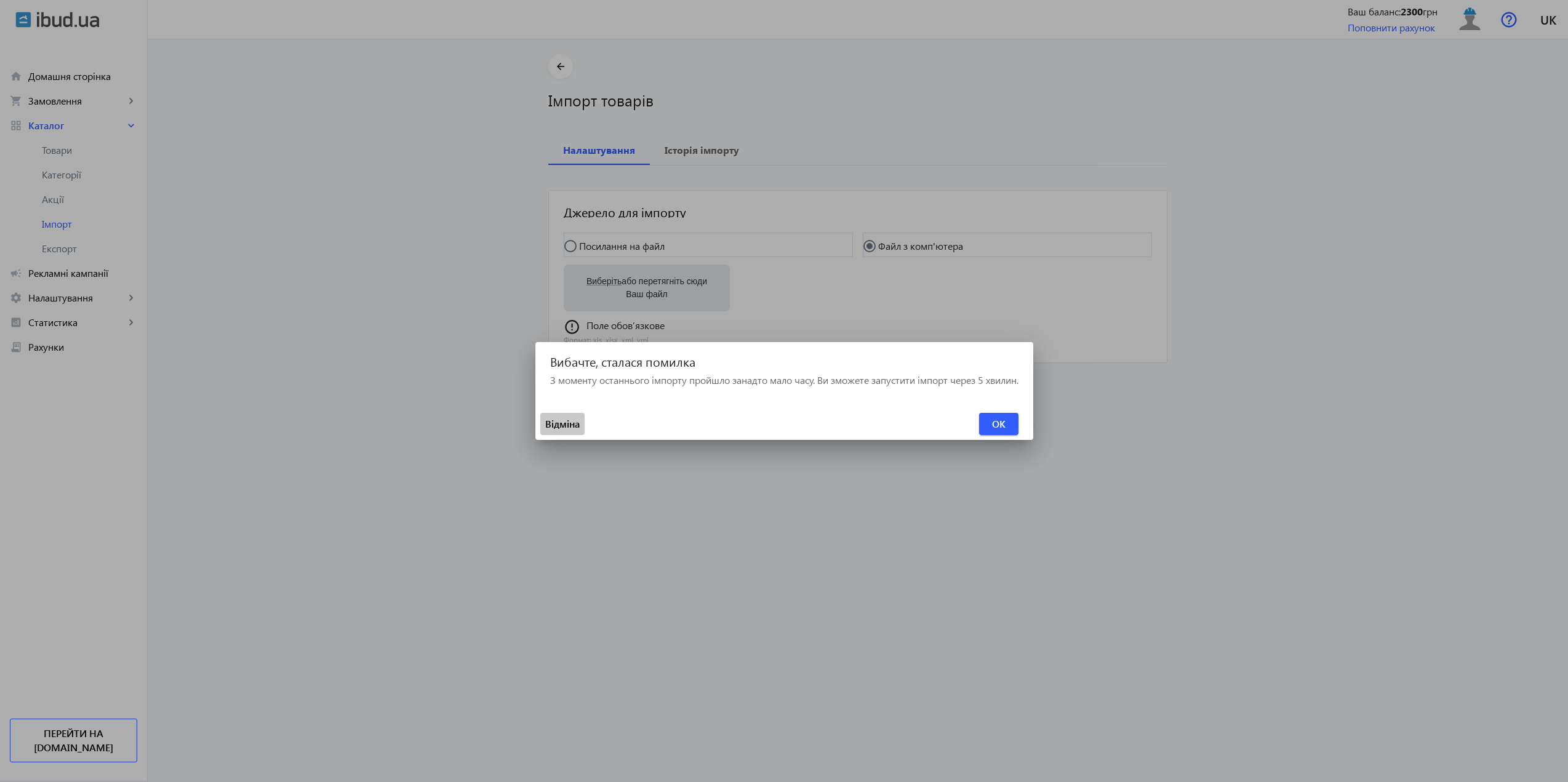
click at [568, 424] on span "Відміна" at bounding box center [561, 424] width 34 height 14
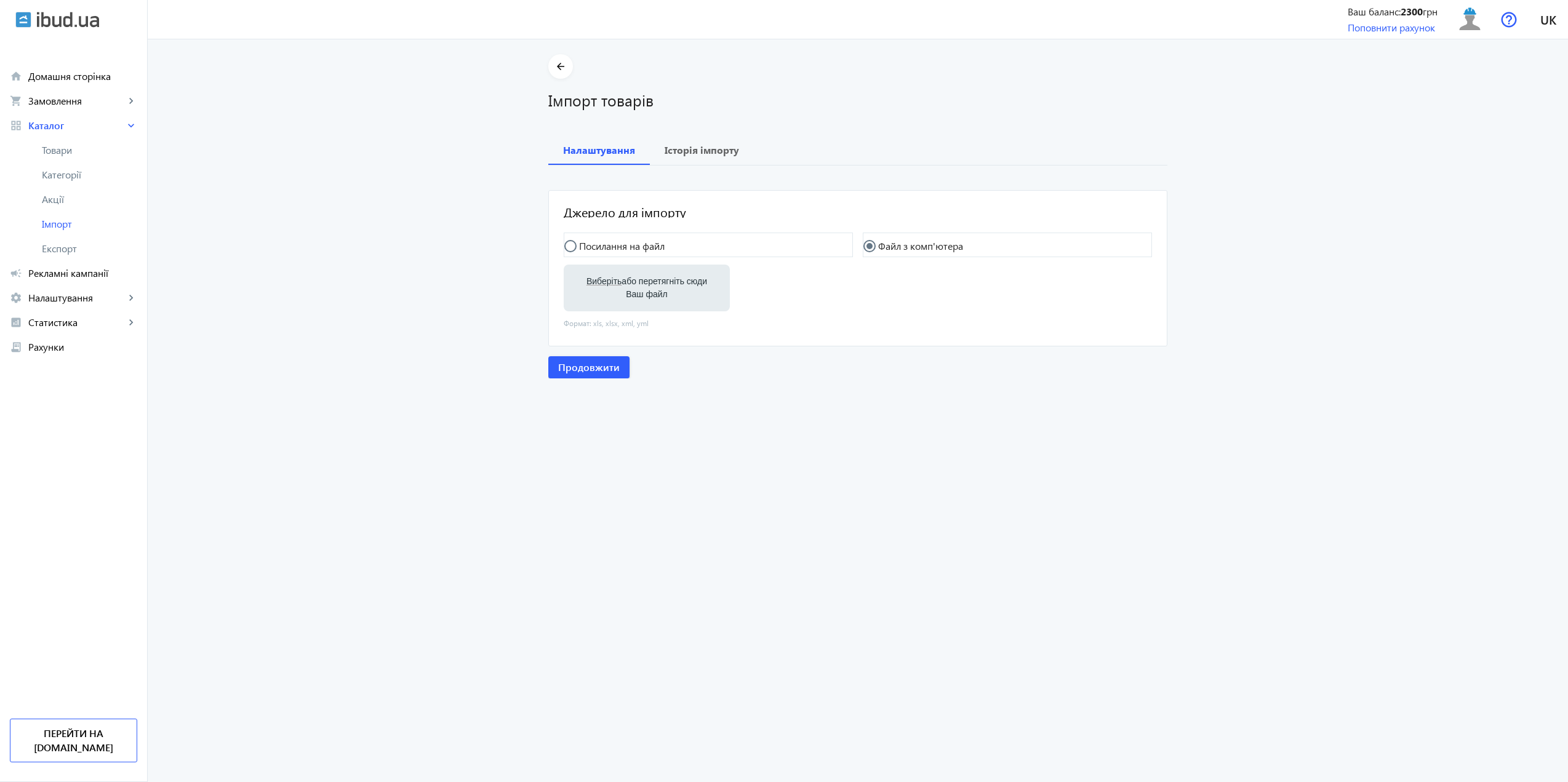
click at [631, 296] on label "Виберіть або перетягніть сюди Ваш файл" at bounding box center [646, 287] width 147 height 34
click at [631, 296] on input "Виберіть або перетягніть сюди Ваш файл" at bounding box center [646, 289] width 147 height 15
type input "C:\fakepath\polyglassp-2-2025-10-01-13-16.xlsx"
click at [605, 373] on span "Продовжити" at bounding box center [588, 369] width 61 height 14
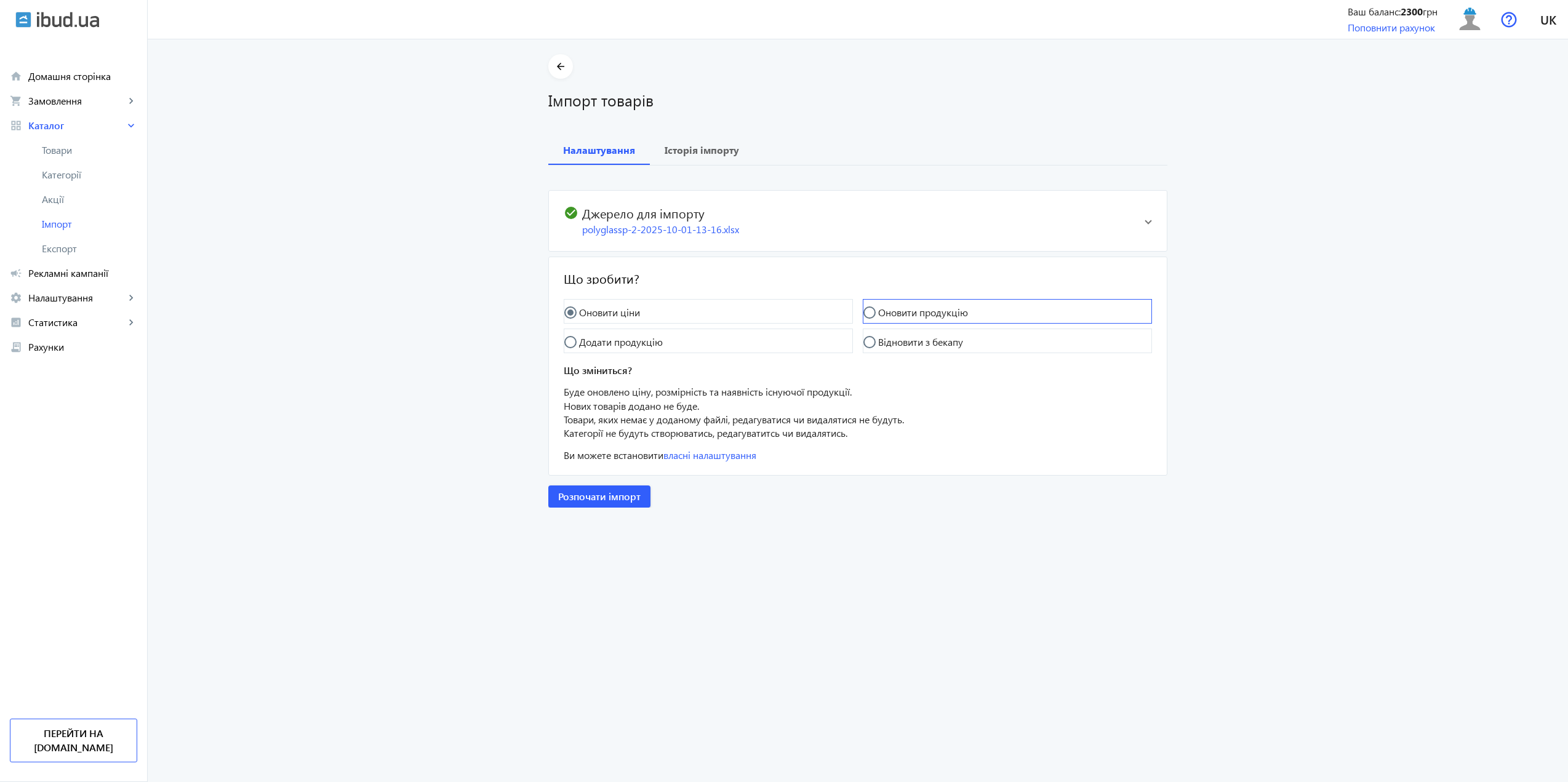
click at [898, 308] on label "Оновити продукцію" at bounding box center [921, 312] width 92 height 10
click at [888, 308] on input "Оновити продукцію" at bounding box center [874, 318] width 24 height 24
radio input "true"
click at [610, 505] on span "button" at bounding box center [599, 496] width 102 height 29
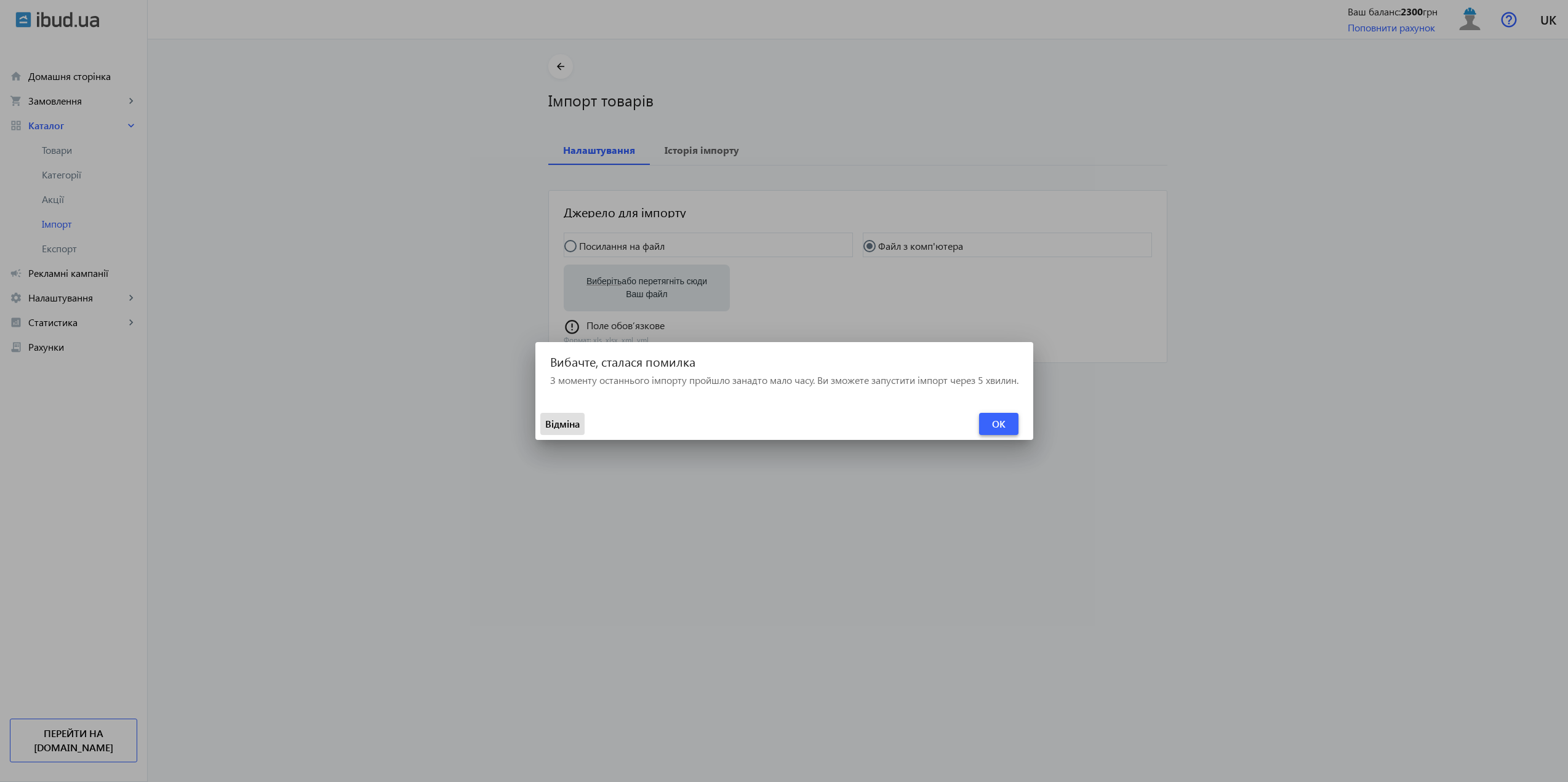
click at [1005, 419] on span "OK" at bounding box center [999, 424] width 14 height 14
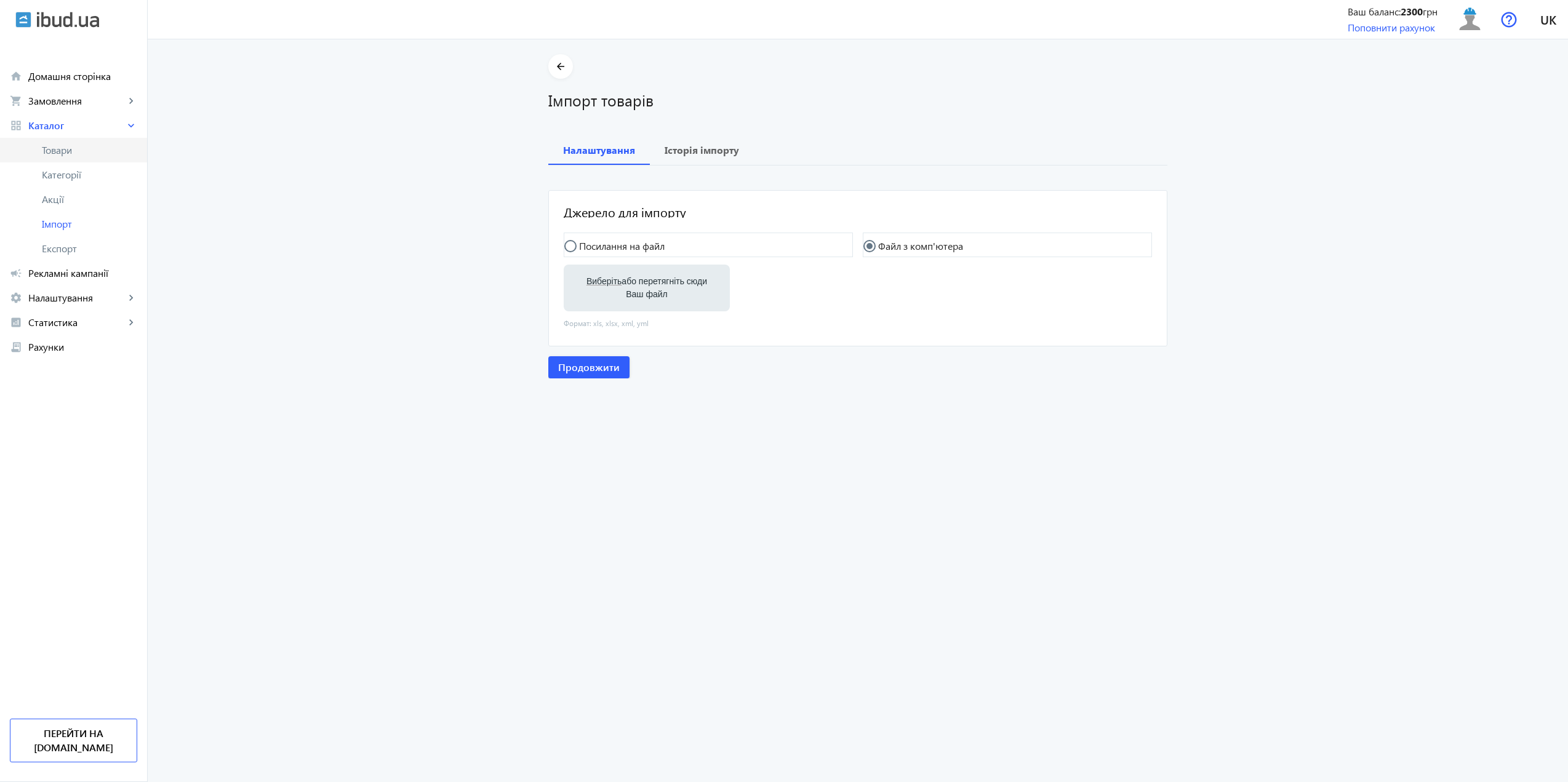
click at [85, 154] on span "Товари" at bounding box center [89, 150] width 95 height 13
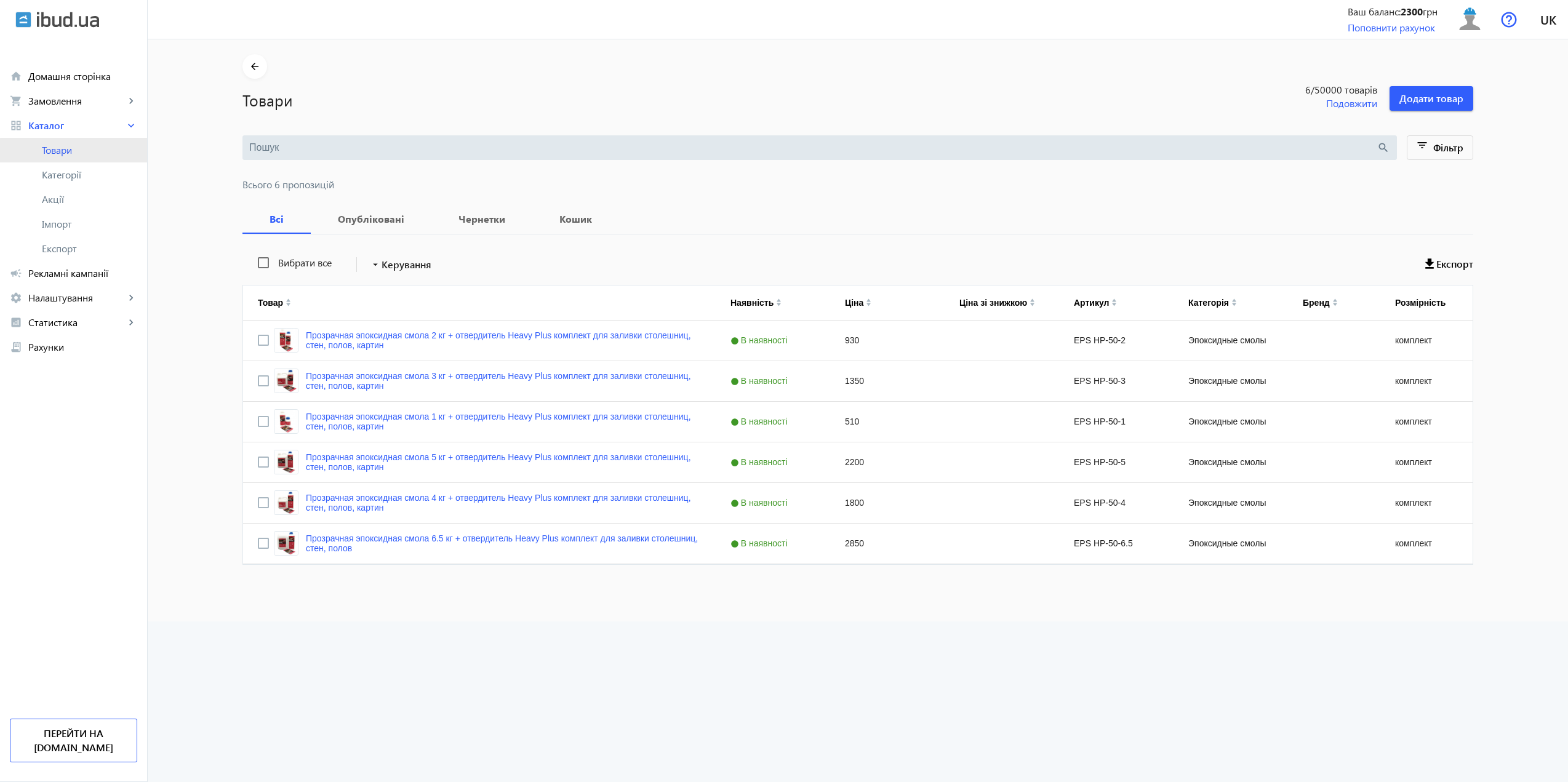
click at [84, 157] on link "Товари" at bounding box center [73, 150] width 147 height 24
click at [360, 226] on span "Опубліковані" at bounding box center [372, 219] width 91 height 29
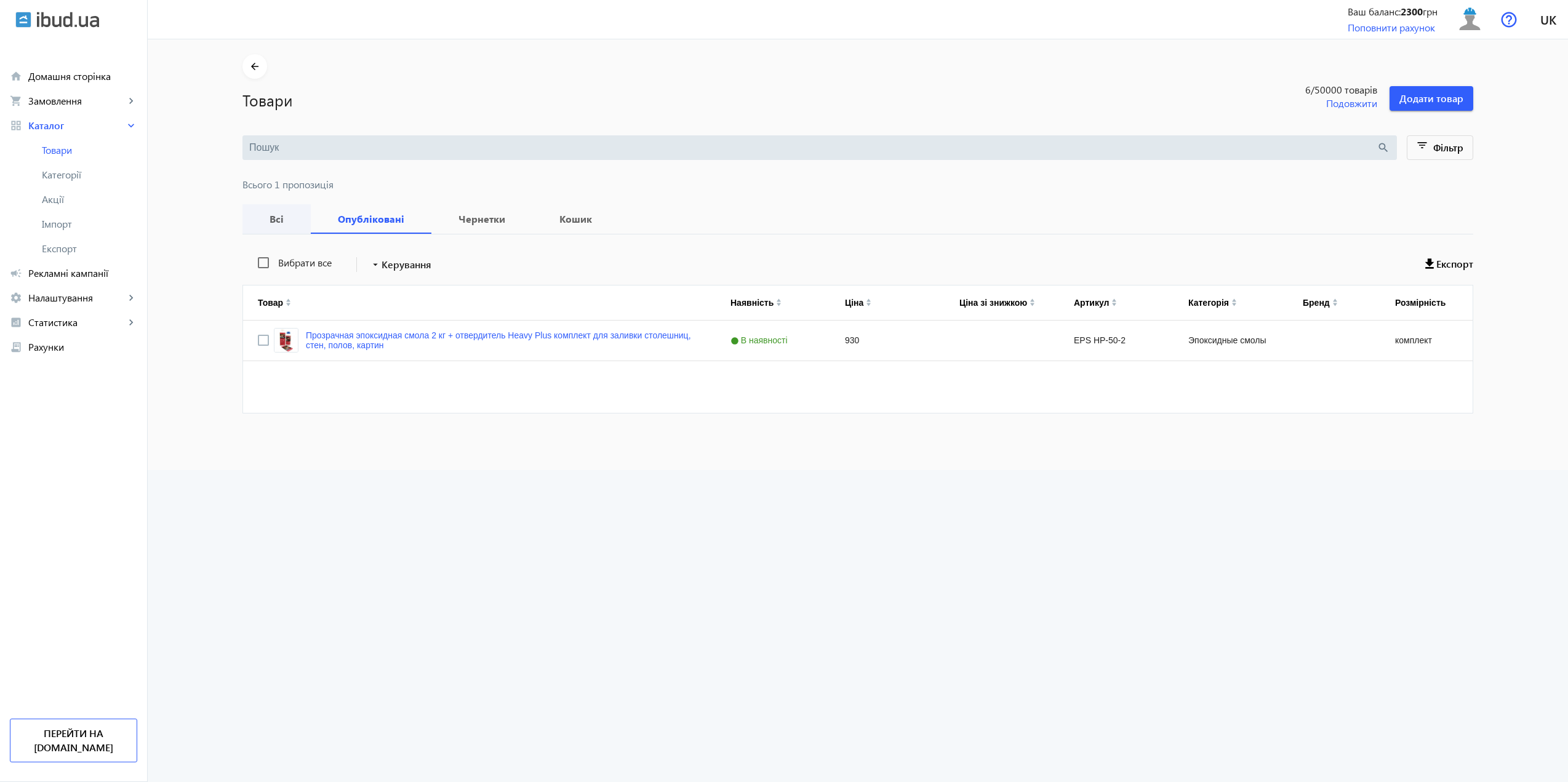
click at [247, 229] on div "Всі" at bounding box center [276, 219] width 68 height 29
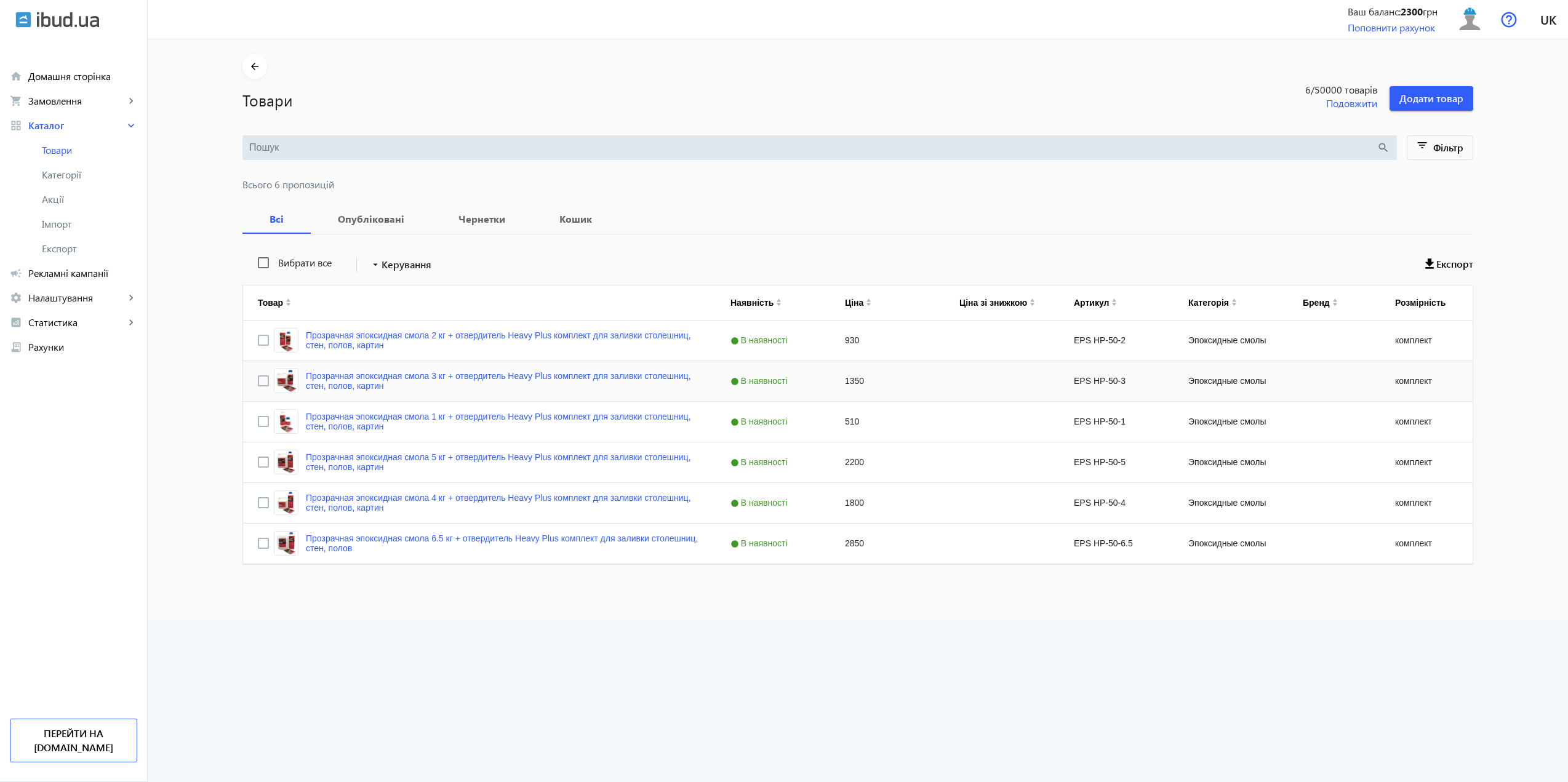
click at [901, 356] on div "930" at bounding box center [887, 340] width 115 height 40
click at [1431, 328] on div "комплект" at bounding box center [1426, 340] width 92 height 40
click at [1430, 328] on div "комплект" at bounding box center [1426, 340] width 92 height 40
click at [491, 336] on link "Прозрачная эпоксидная смола 2 кг + отвердитель Heavy Plus комплект для заливки …" at bounding box center [503, 340] width 395 height 19
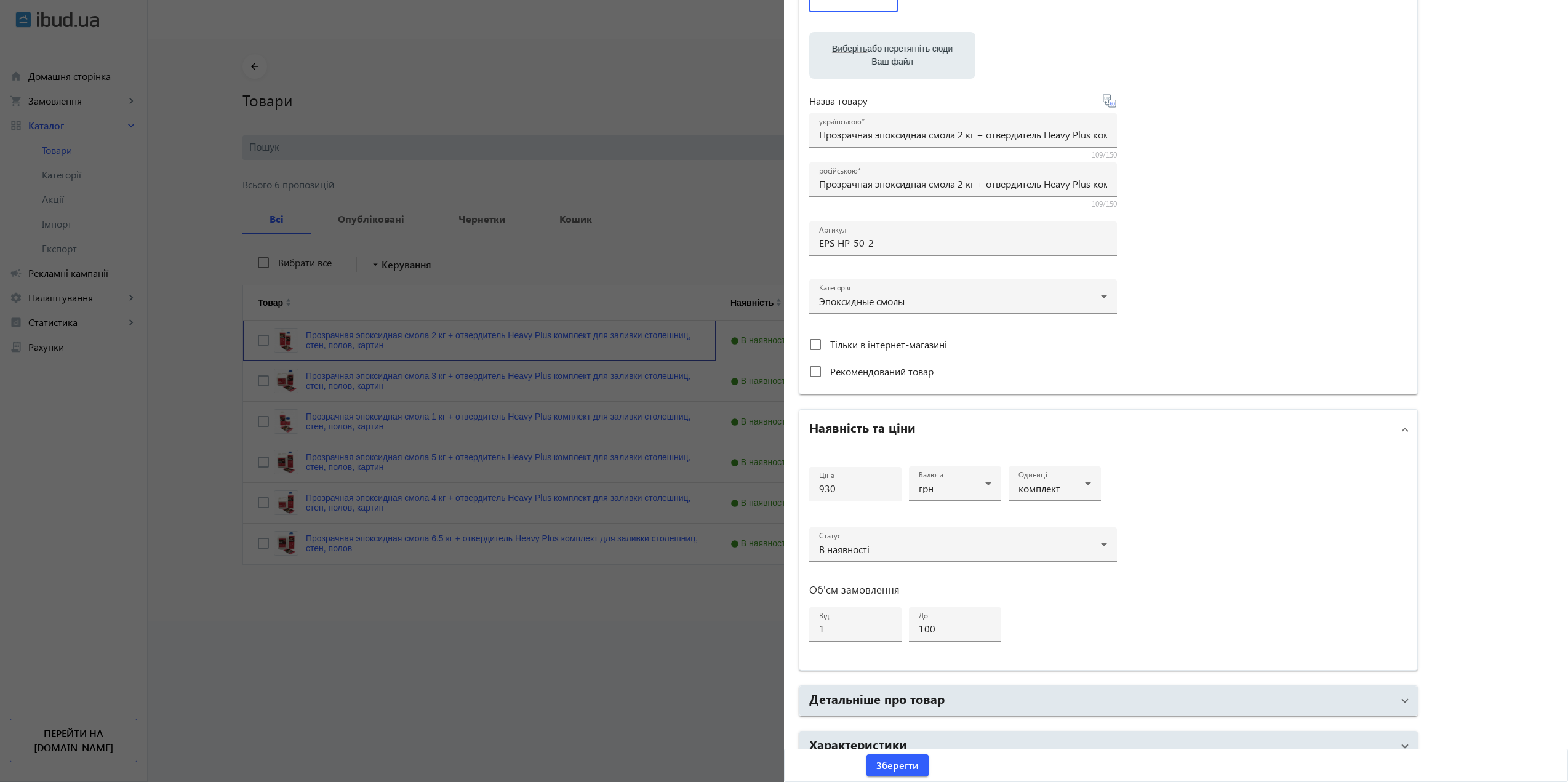
scroll to position [245, 0]
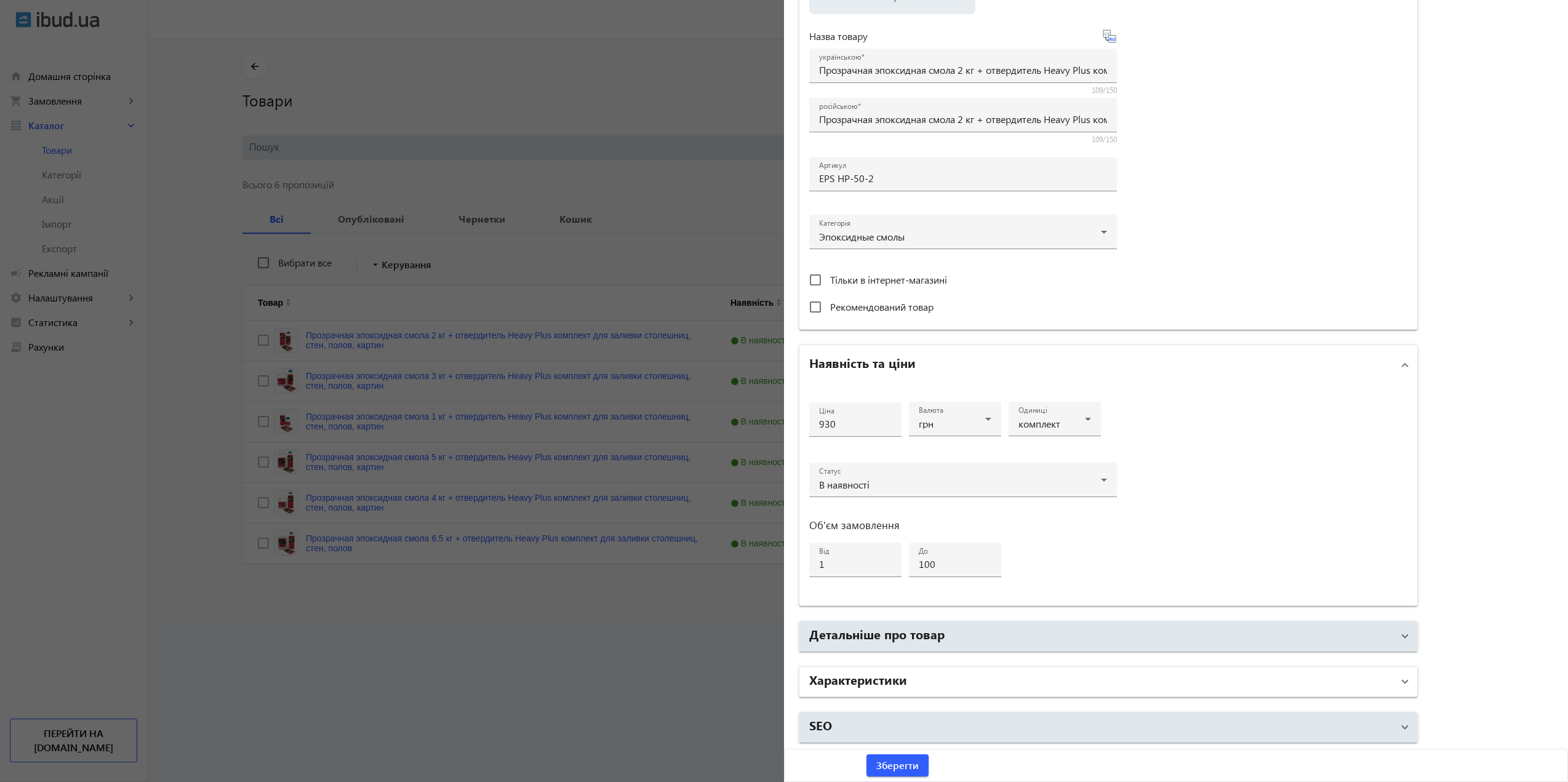
click at [899, 672] on h2 "Характеристики" at bounding box center [858, 679] width 98 height 18
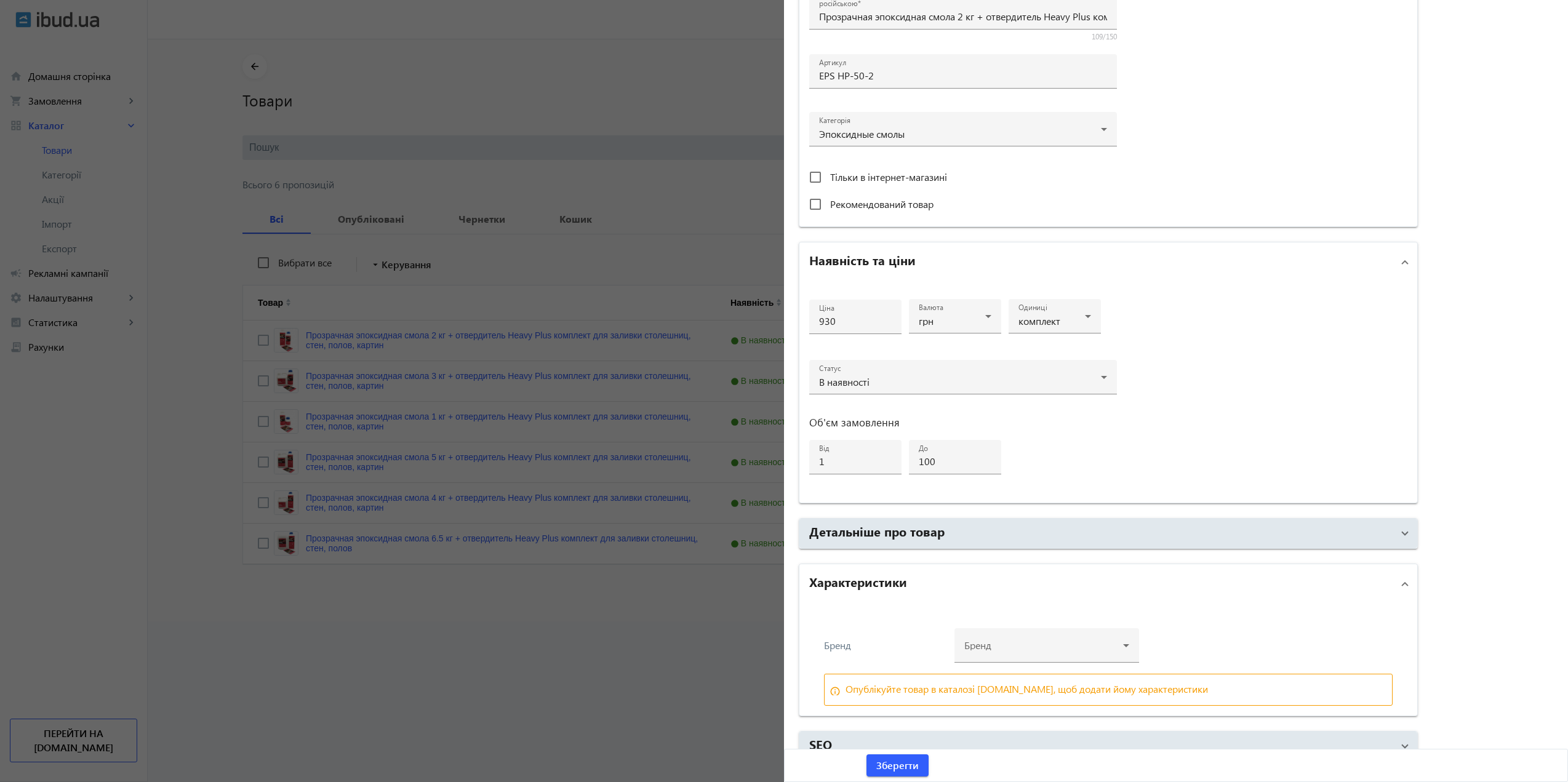
scroll to position [367, 0]
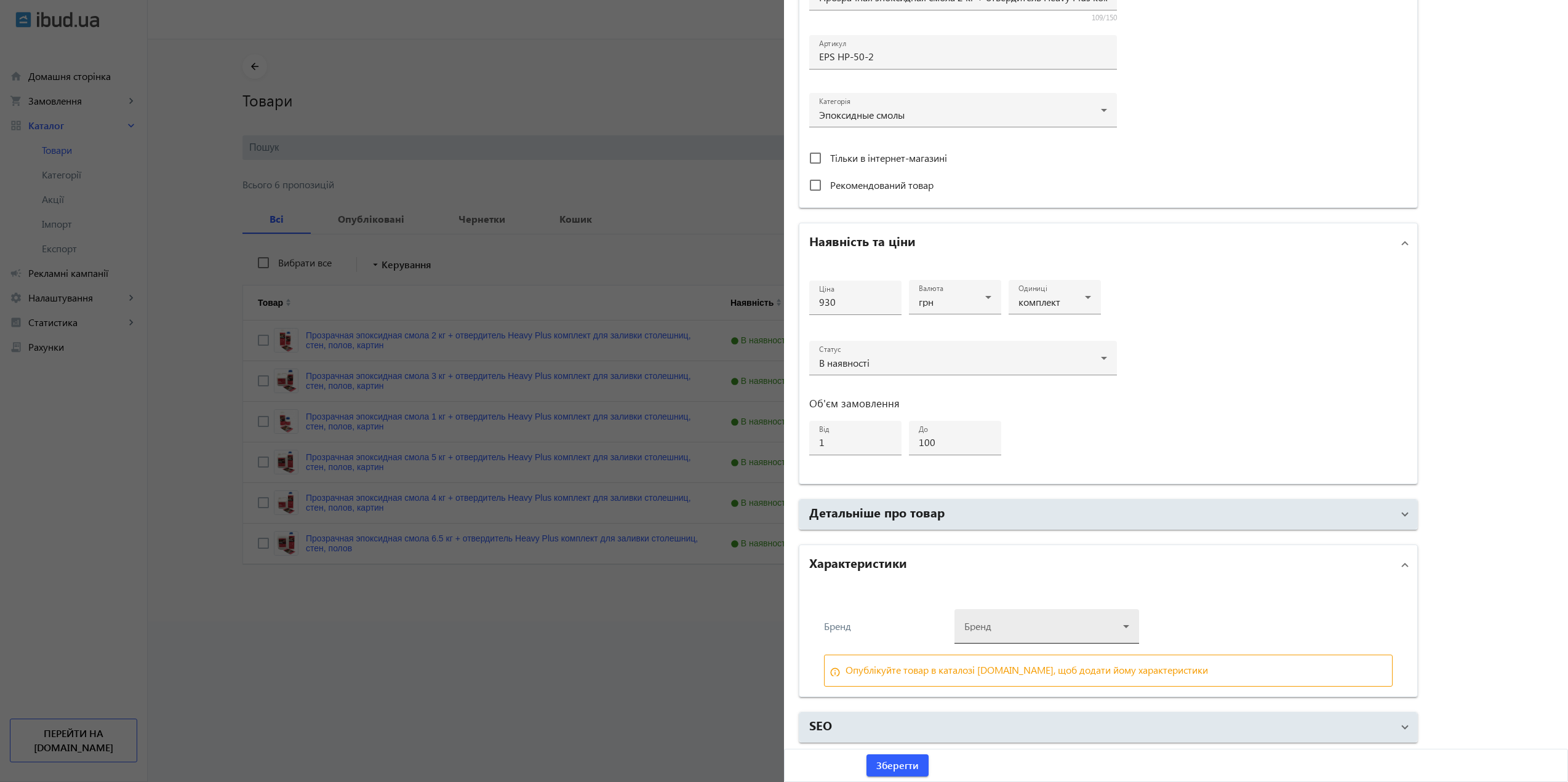
click at [1017, 628] on div at bounding box center [1046, 622] width 164 height 45
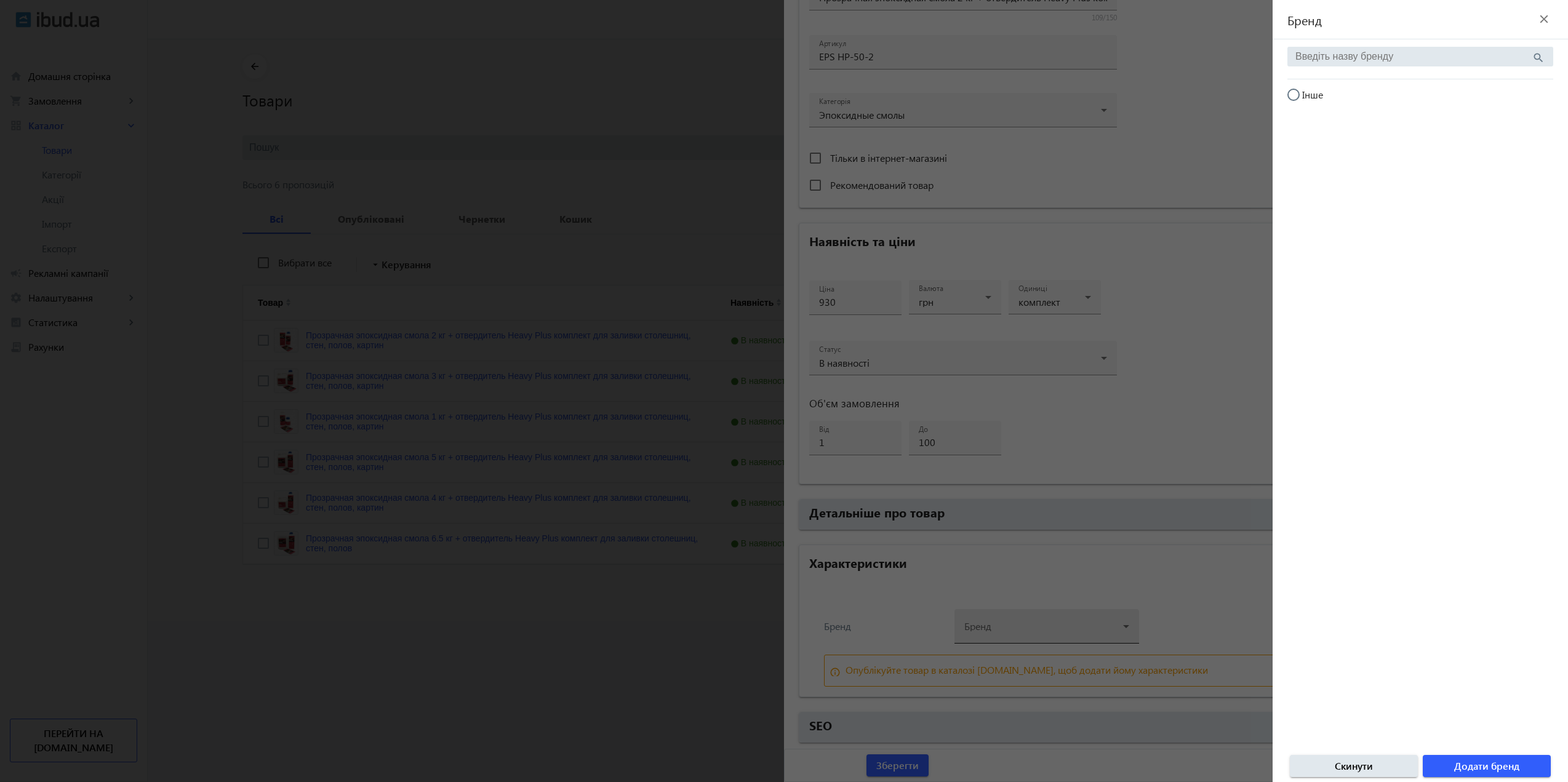
click at [1017, 628] on div at bounding box center [784, 391] width 1568 height 782
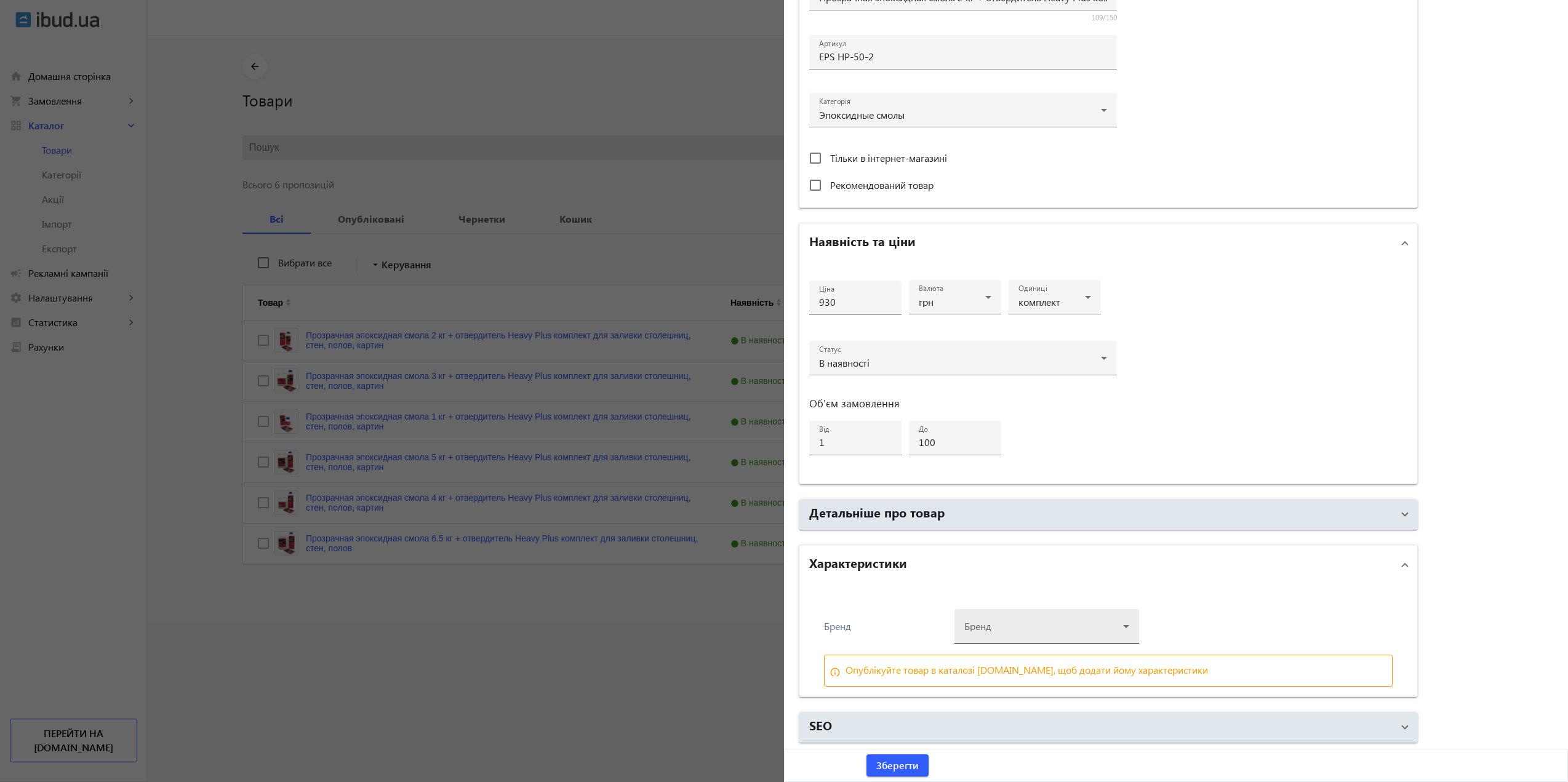
click at [1017, 628] on div at bounding box center [1046, 622] width 164 height 45
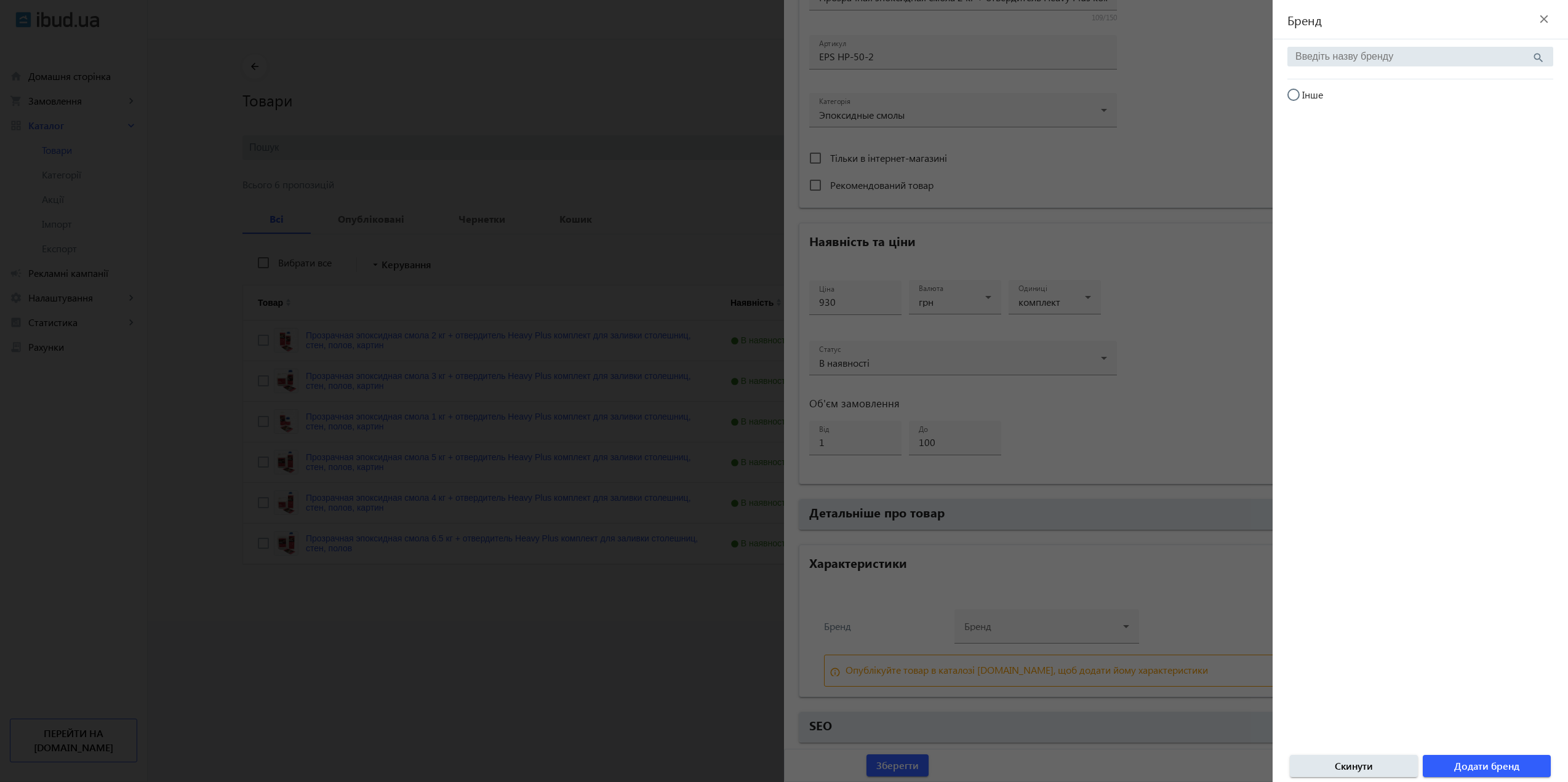
click at [1298, 89] on div at bounding box center [1293, 94] width 13 height 13
radio input "true"
click at [1482, 754] on span "button" at bounding box center [1486, 765] width 128 height 29
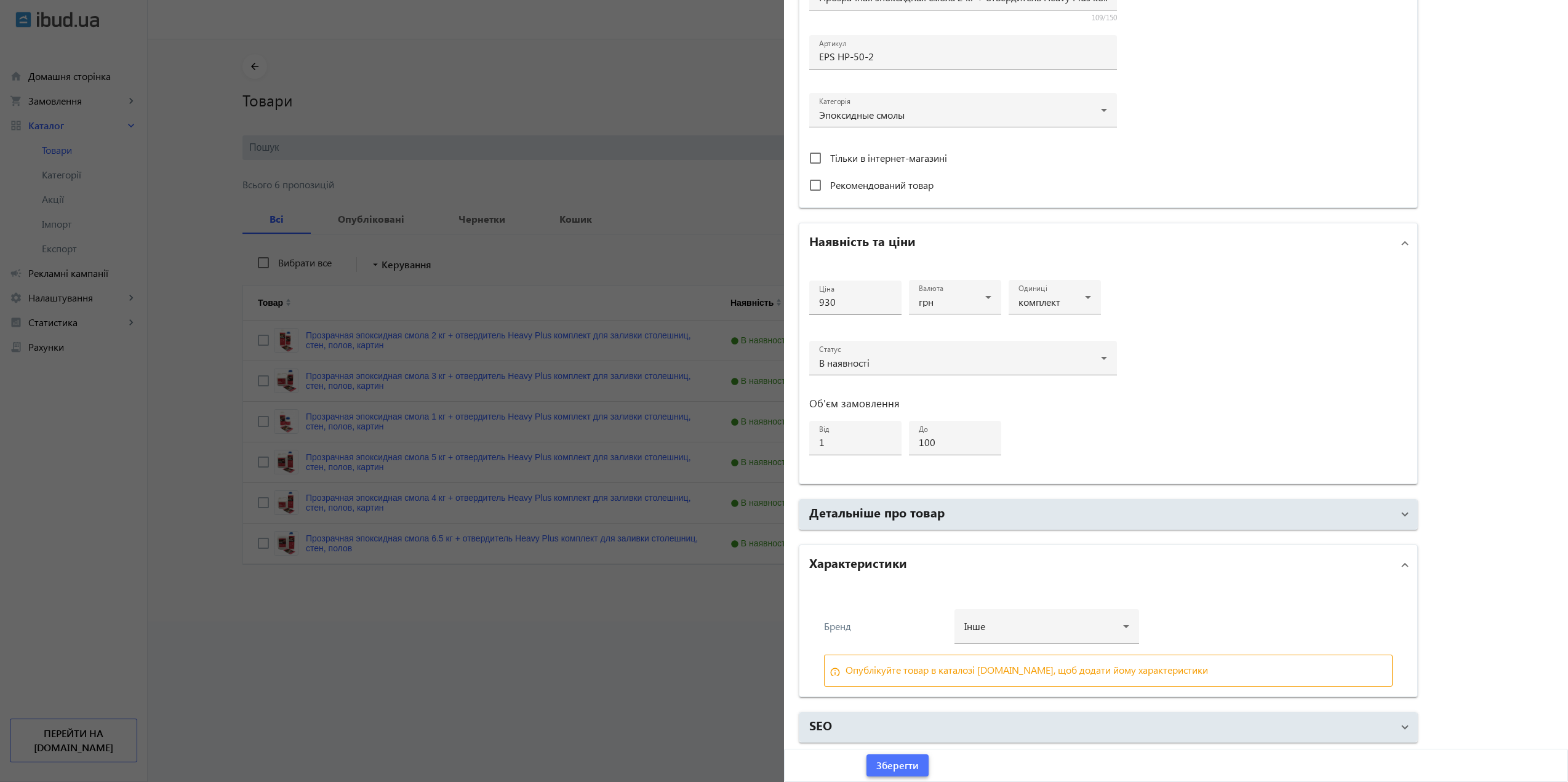
click at [908, 763] on span "Зберегти" at bounding box center [898, 765] width 43 height 14
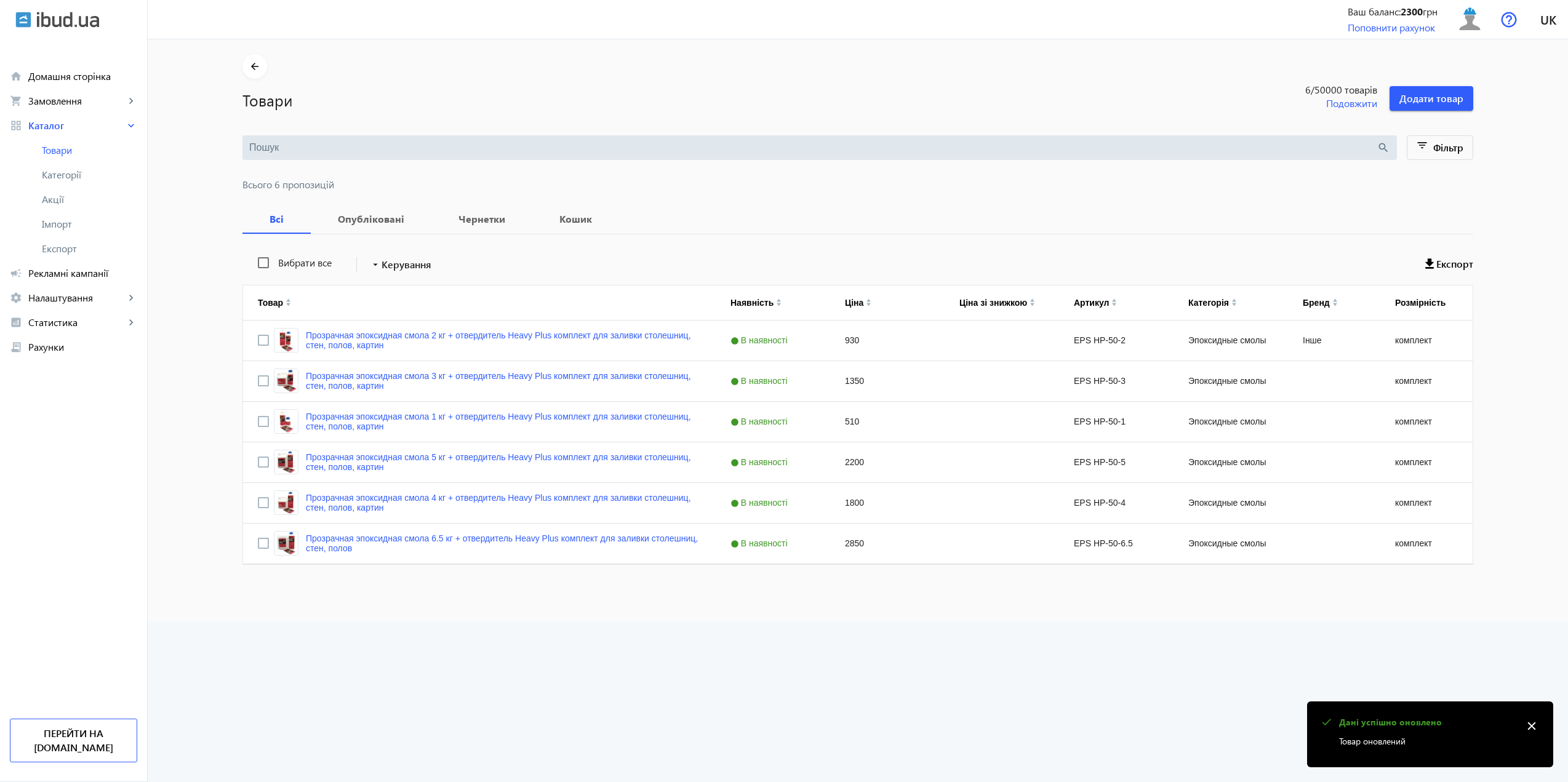
click at [679, 677] on div at bounding box center [784, 391] width 1568 height 782
click at [890, 336] on div "930" at bounding box center [887, 340] width 115 height 40
click at [473, 338] on link "Прозрачная эпоксидная смола 2 кг + отвердитель Heavy Plus комплект для заливки …" at bounding box center [503, 340] width 395 height 19
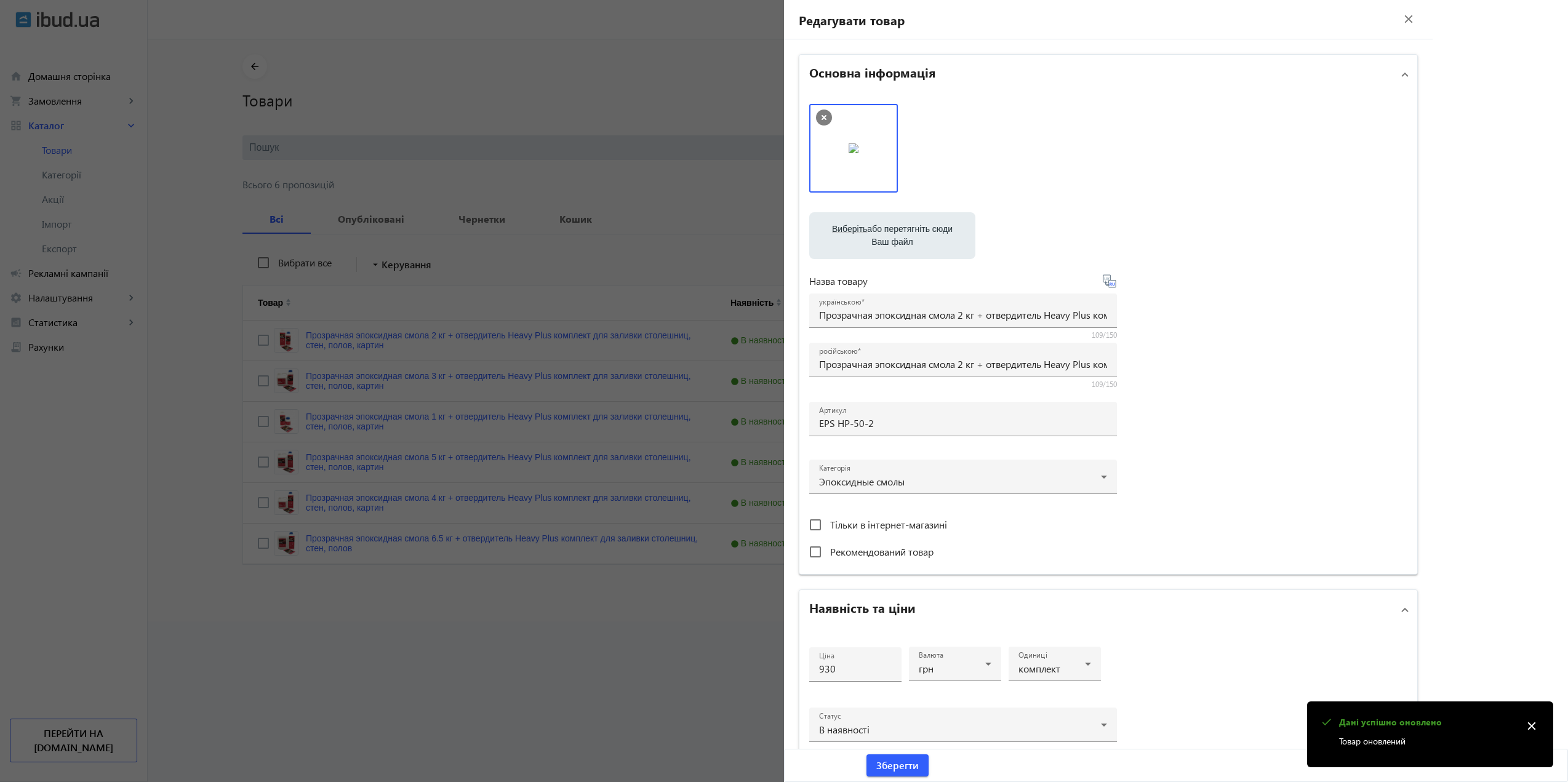
click at [380, 222] on div at bounding box center [784, 391] width 1568 height 782
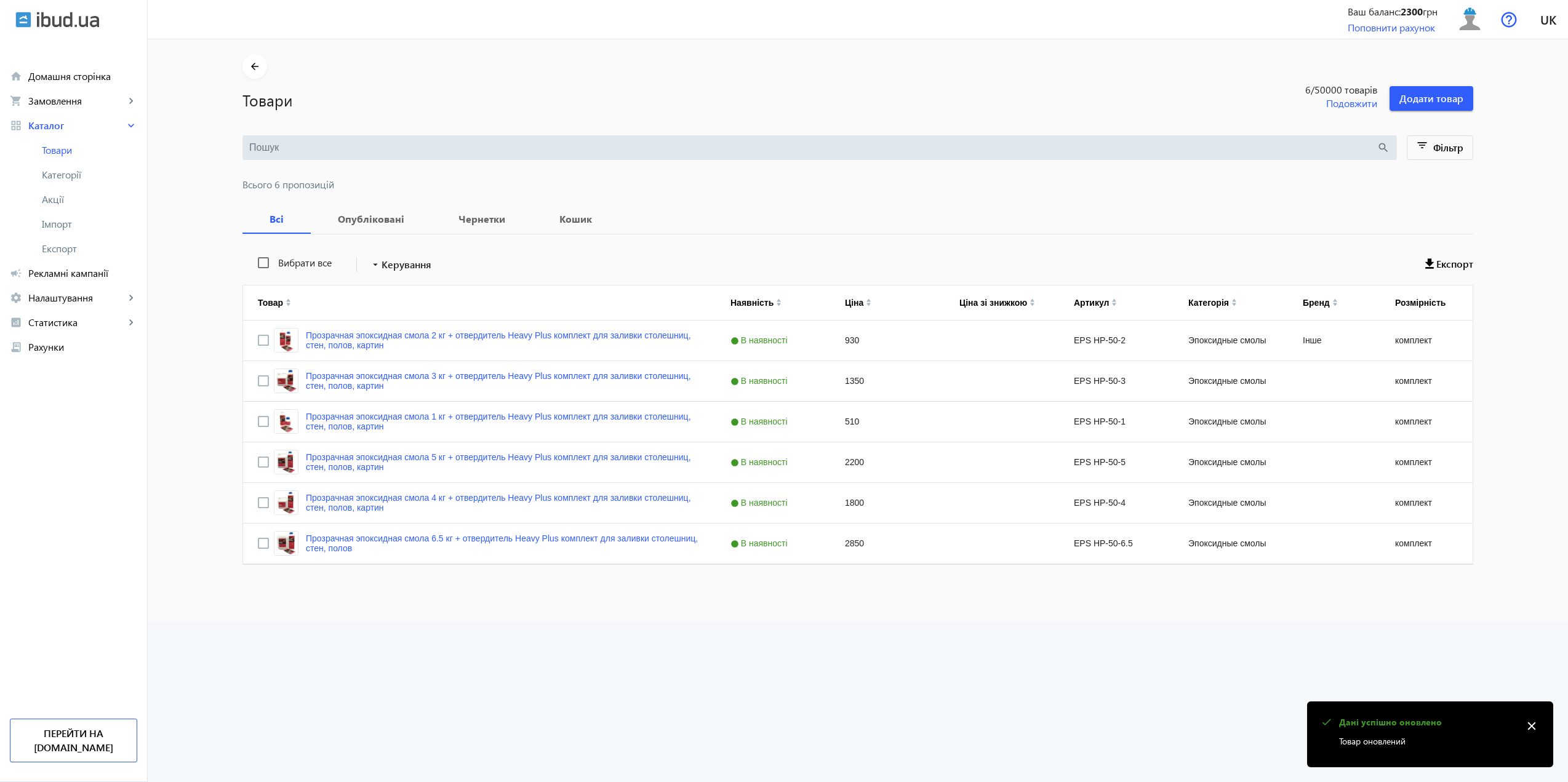
click at [376, 215] on div at bounding box center [784, 391] width 1568 height 782
click at [368, 218] on b "Опубліковані" at bounding box center [372, 219] width 91 height 10
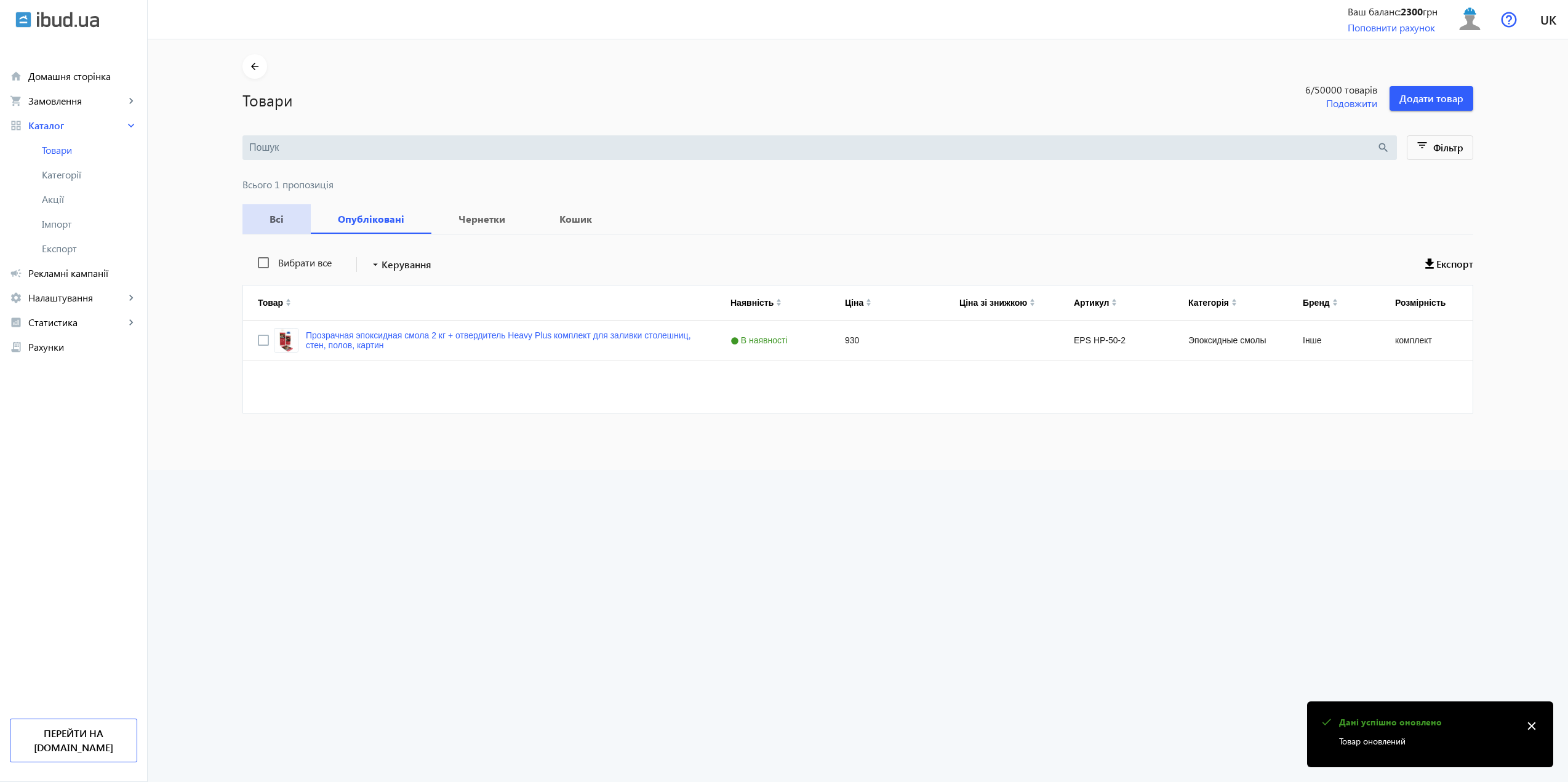
click at [291, 223] on b "Всі" at bounding box center [276, 219] width 39 height 10
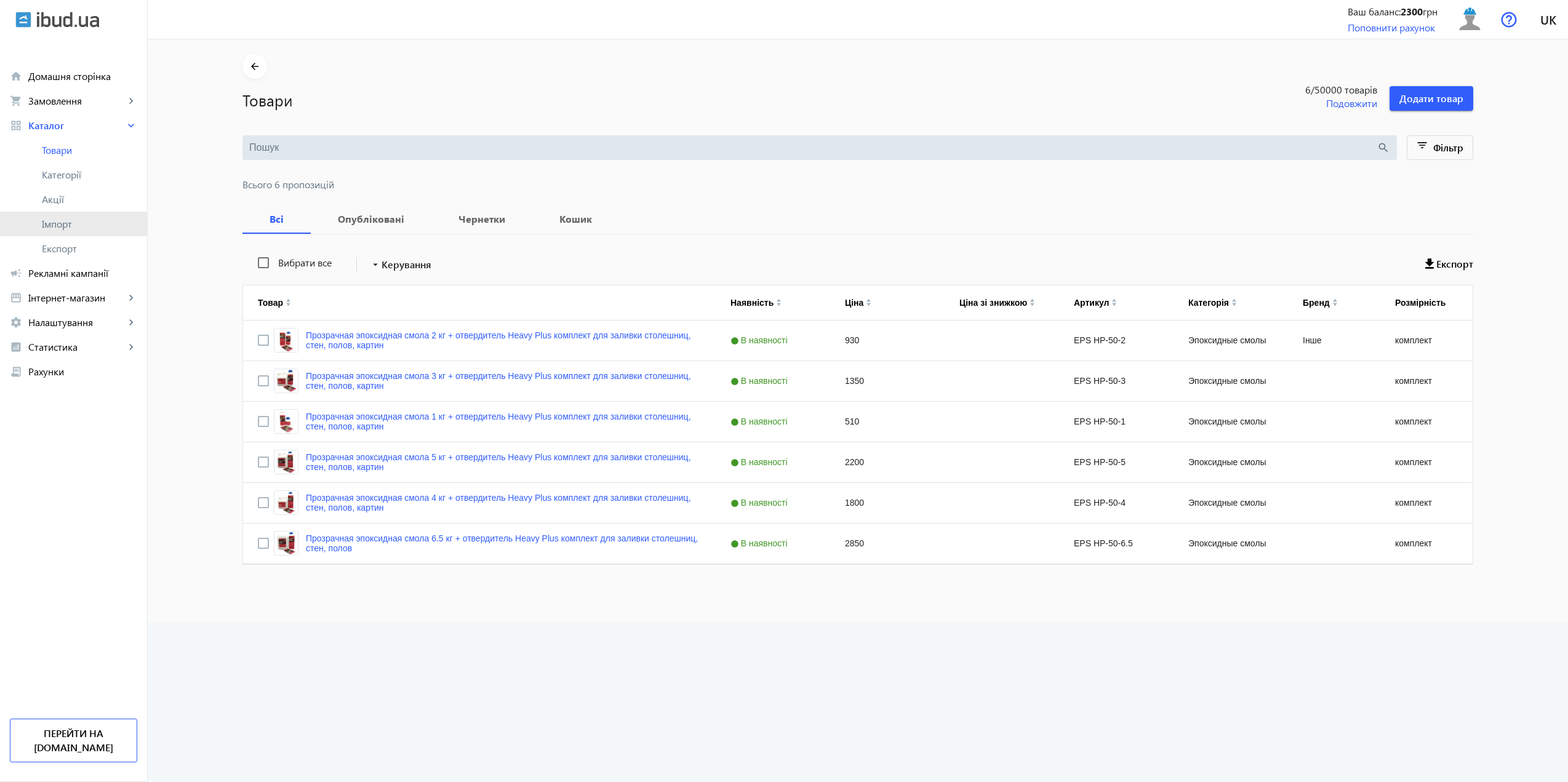
click at [56, 232] on link "Імпорт" at bounding box center [73, 224] width 147 height 24
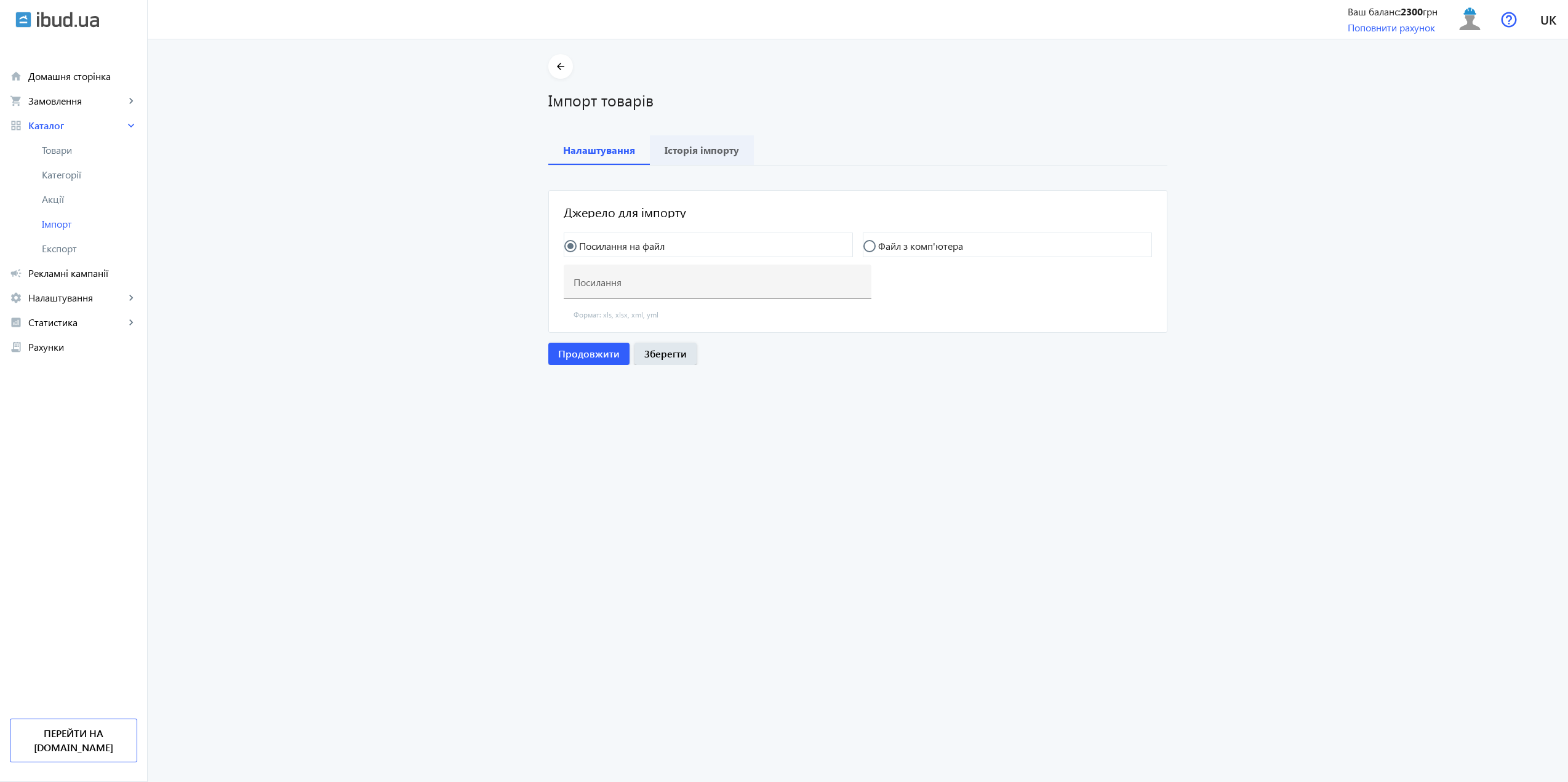
click at [696, 157] on span "Історія імпорту" at bounding box center [701, 150] width 75 height 29
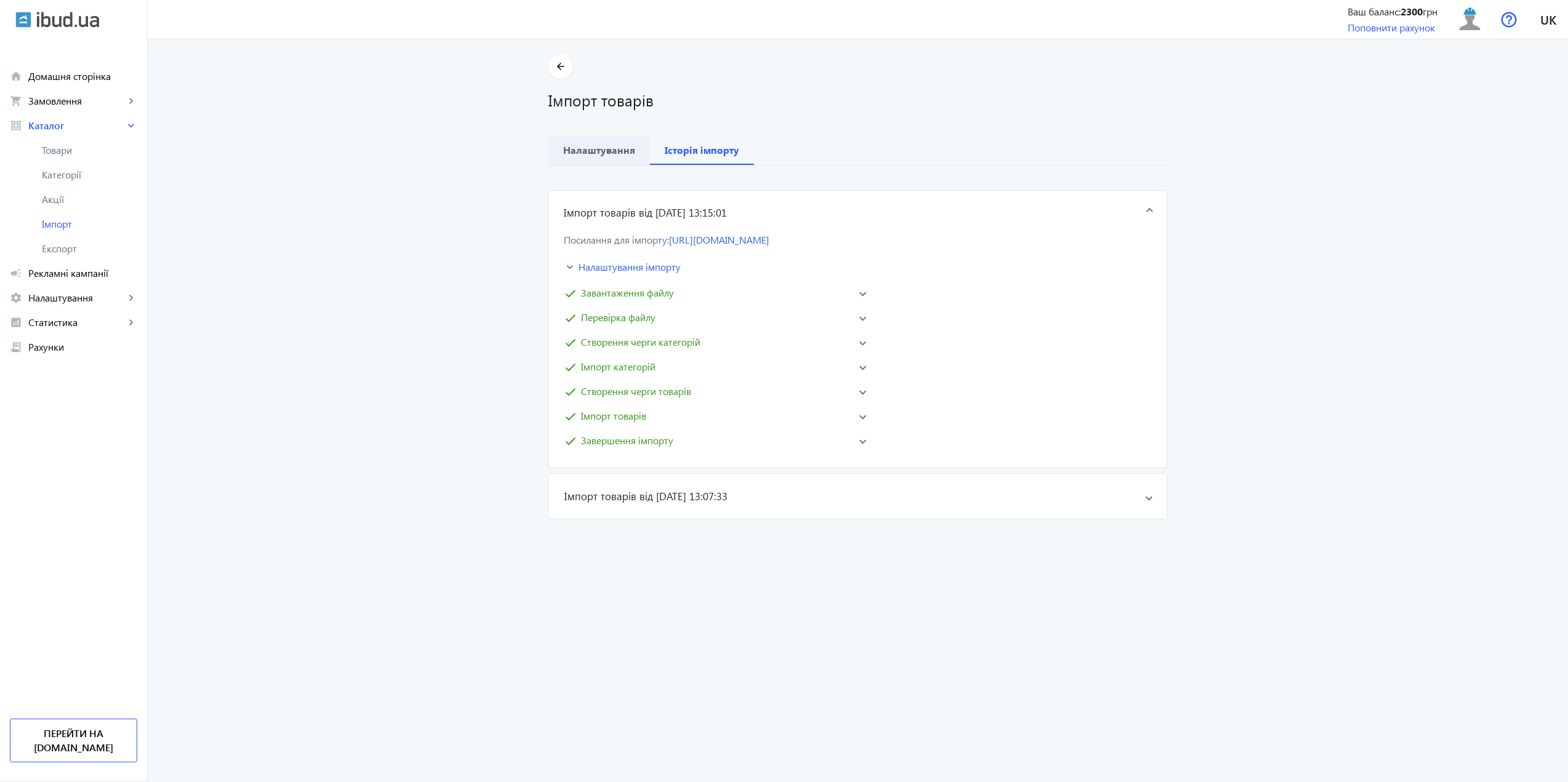
click at [600, 153] on b "Налаштування" at bounding box center [599, 150] width 72 height 10
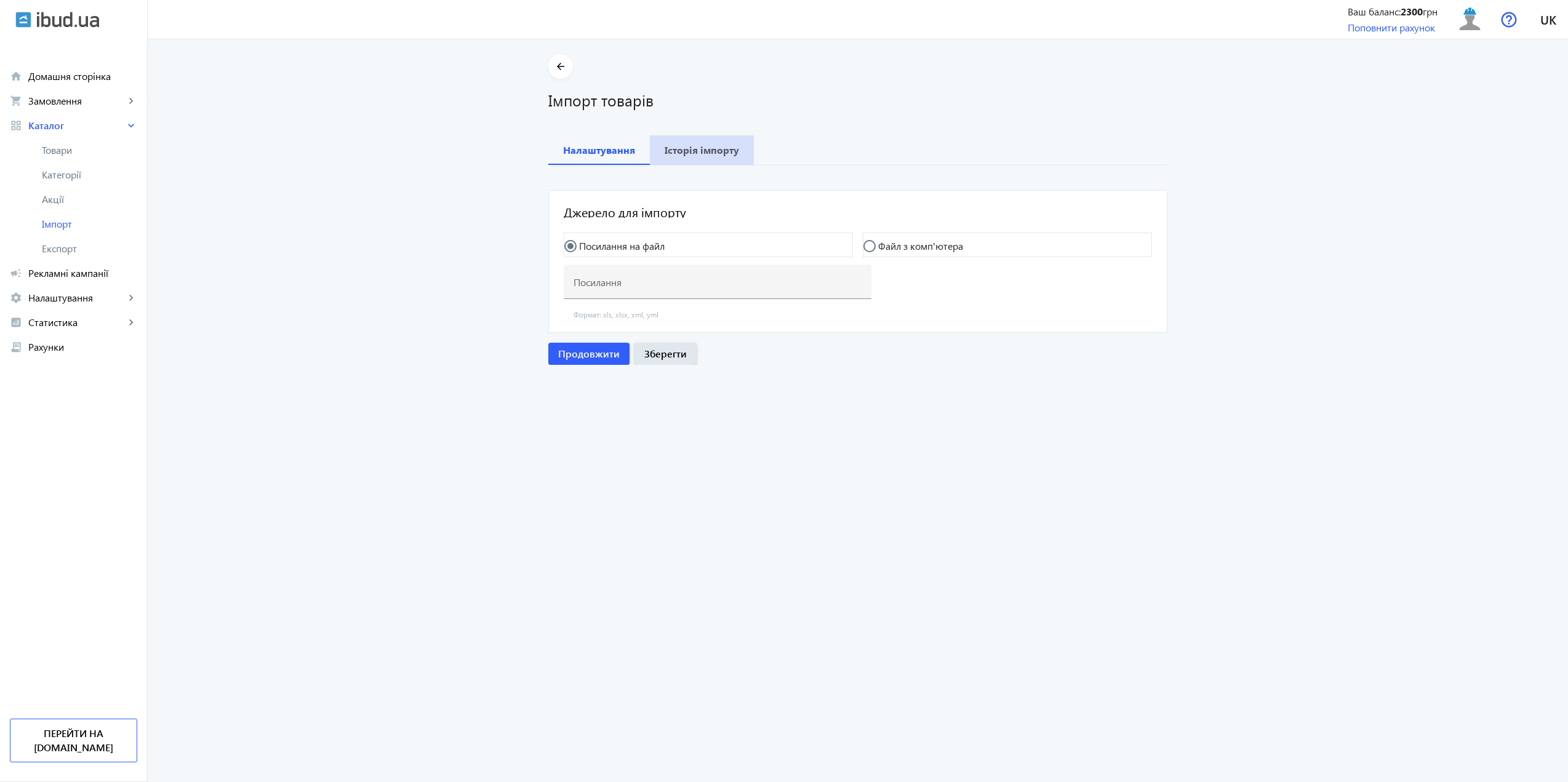
click at [739, 145] on div "Історія імпорту" at bounding box center [701, 150] width 104 height 29
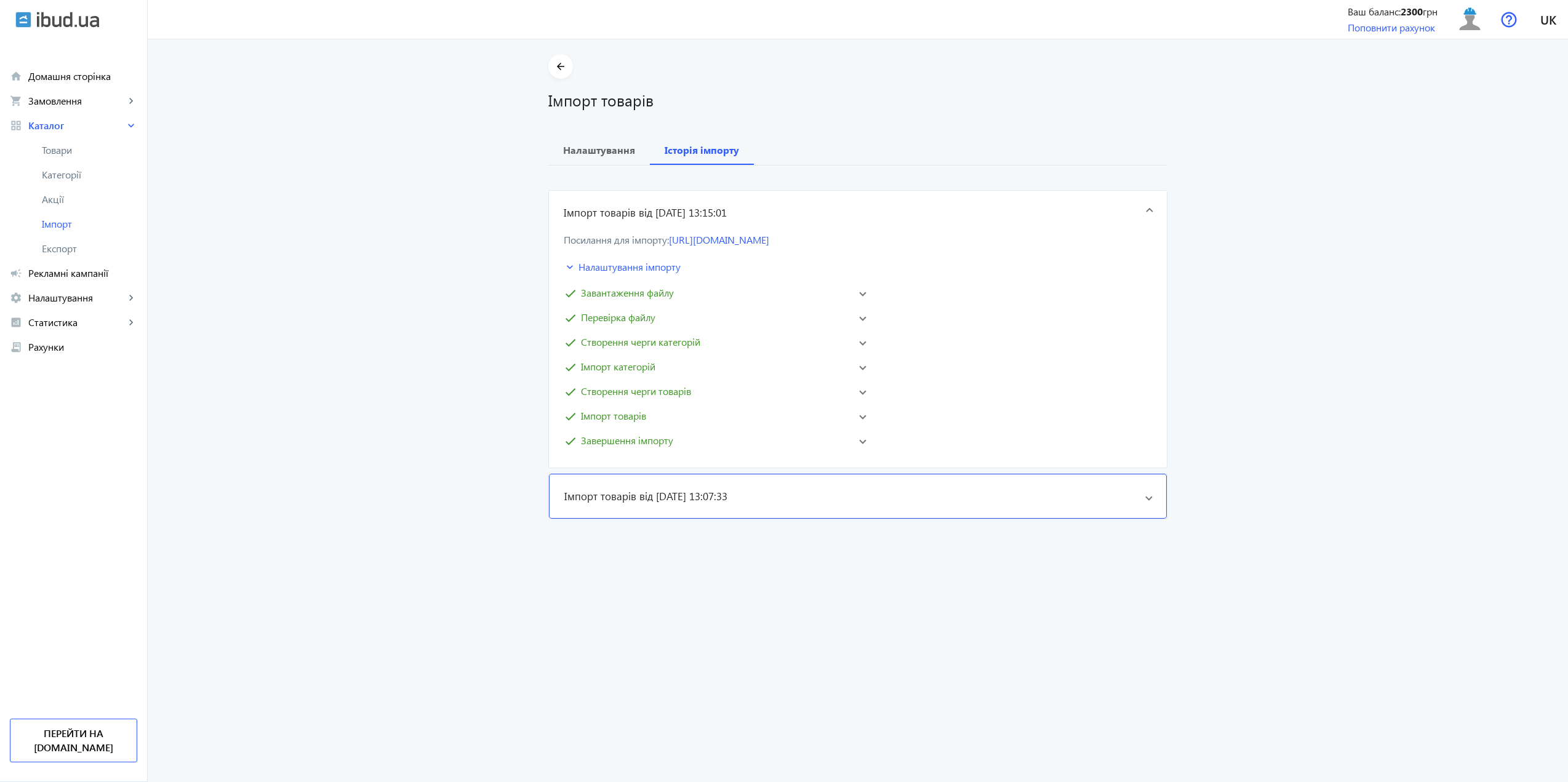
click at [728, 504] on h3 "Імпорт товарів від [DATE] 13:07:33" at bounding box center [646, 496] width 163 height 15
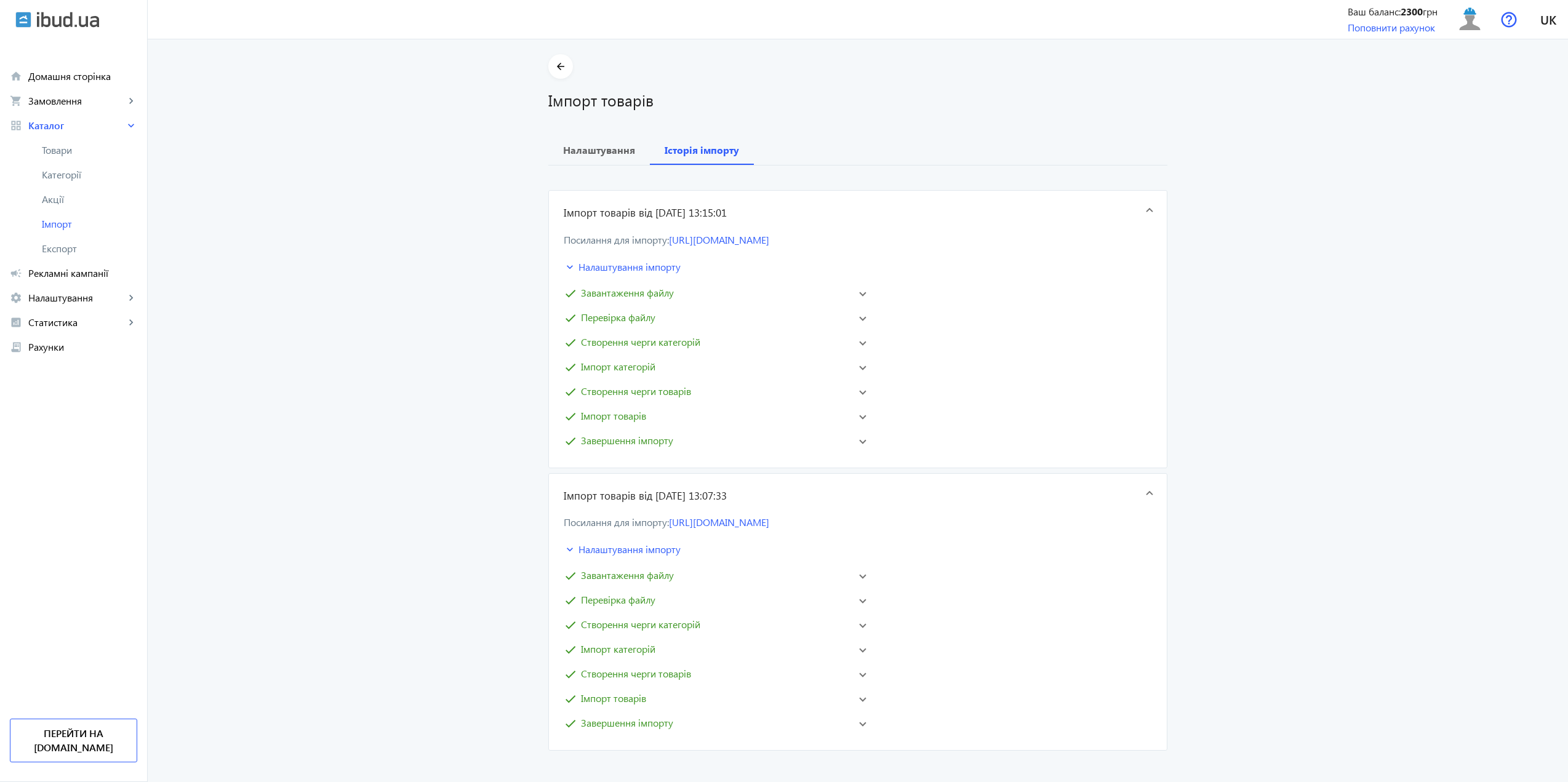
click at [724, 516] on mat-expansion-panel-header "Імпорт товарів від [DATE] 13:07:33" at bounding box center [857, 496] width 618 height 45
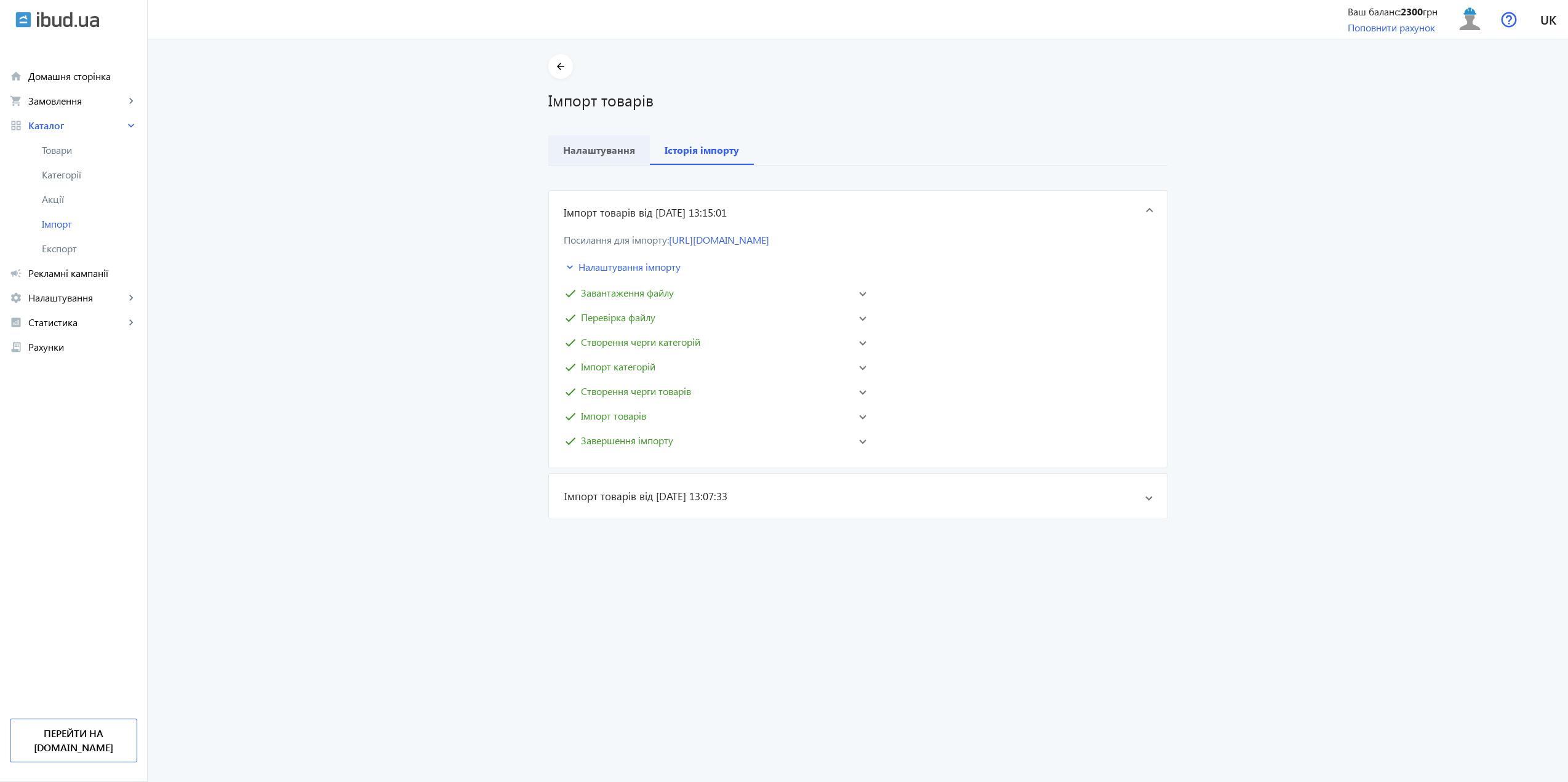
click at [594, 161] on span "Налаштування" at bounding box center [599, 150] width 72 height 29
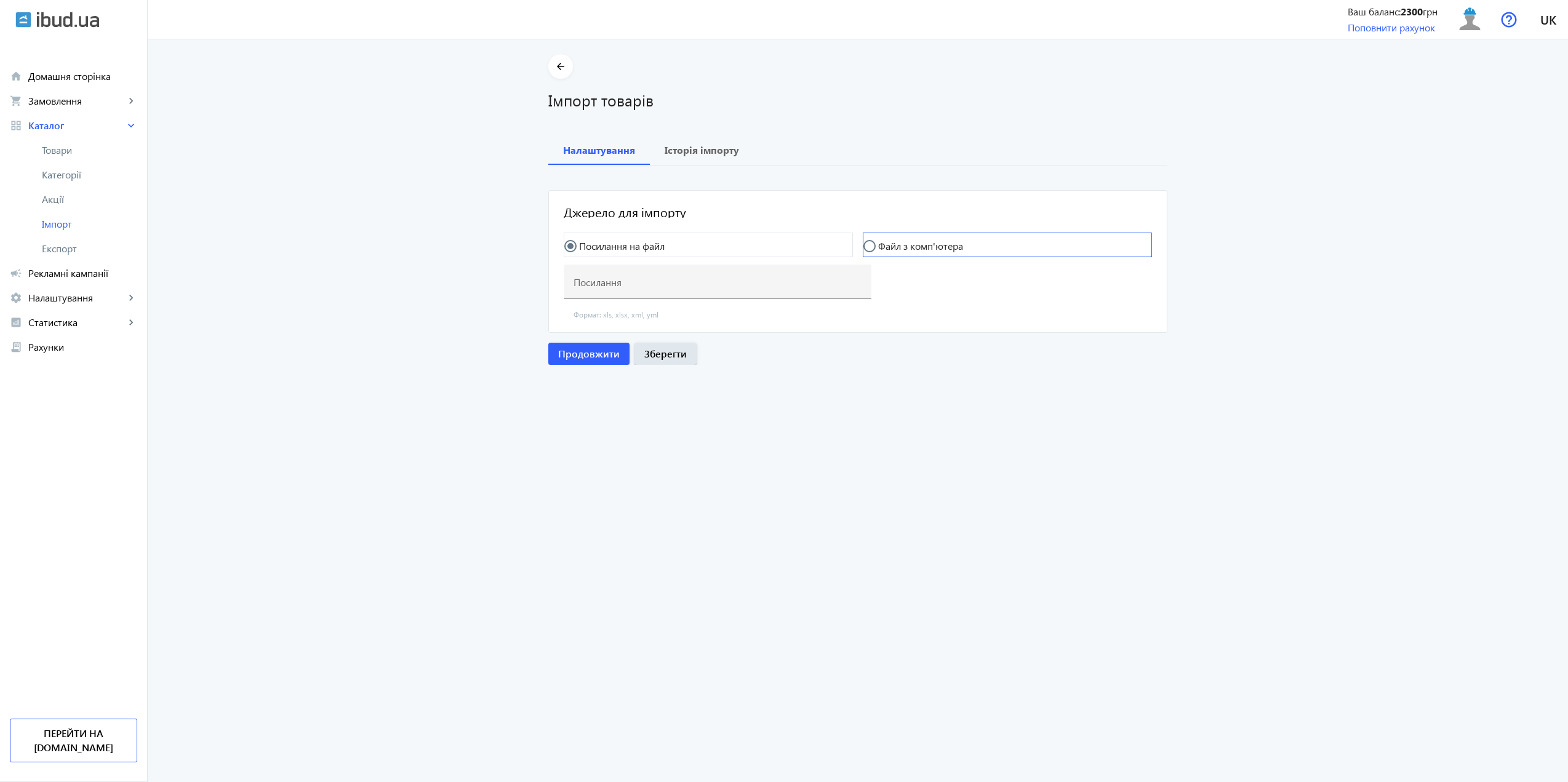
click at [915, 257] on mat-radio-button "Файл з комп'ютера" at bounding box center [1007, 244] width 289 height 24
click at [890, 237] on mat-radio-button "Файл з комп'ютера" at bounding box center [1007, 244] width 289 height 24
click at [865, 247] on input "Файл з комп'ютера" at bounding box center [874, 252] width 24 height 24
radio input "true"
click at [677, 294] on label "Виберіть або перетягніть сюди Ваш файл" at bounding box center [646, 287] width 147 height 34
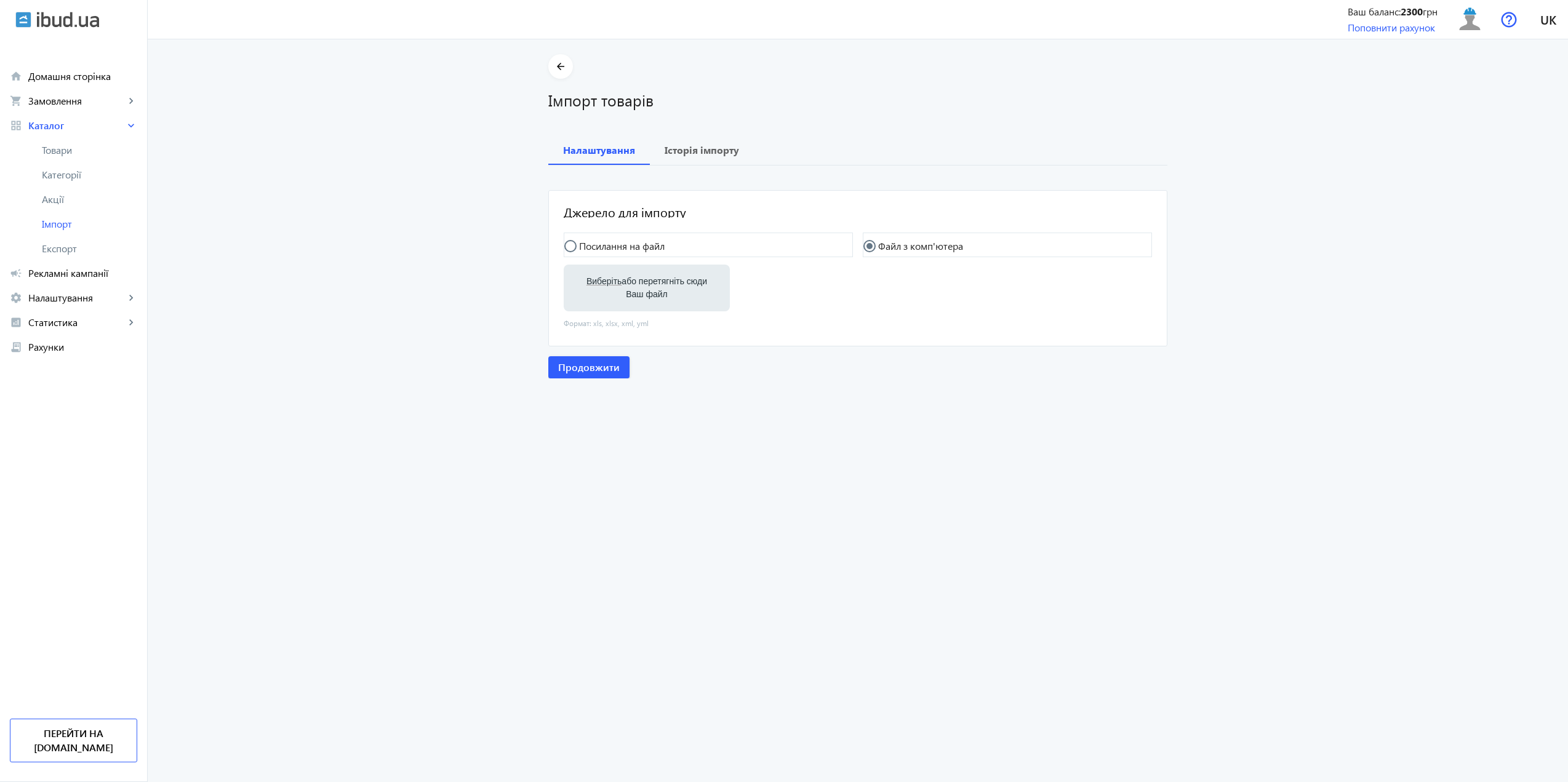
click at [677, 294] on input "Виберіть або перетягніть сюди Ваш файл" at bounding box center [646, 289] width 147 height 15
click at [593, 236] on mat-radio-button "Посилання на файл" at bounding box center [707, 244] width 289 height 24
click at [568, 244] on input "Посилання на файл" at bounding box center [576, 252] width 24 height 24
radio input "true"
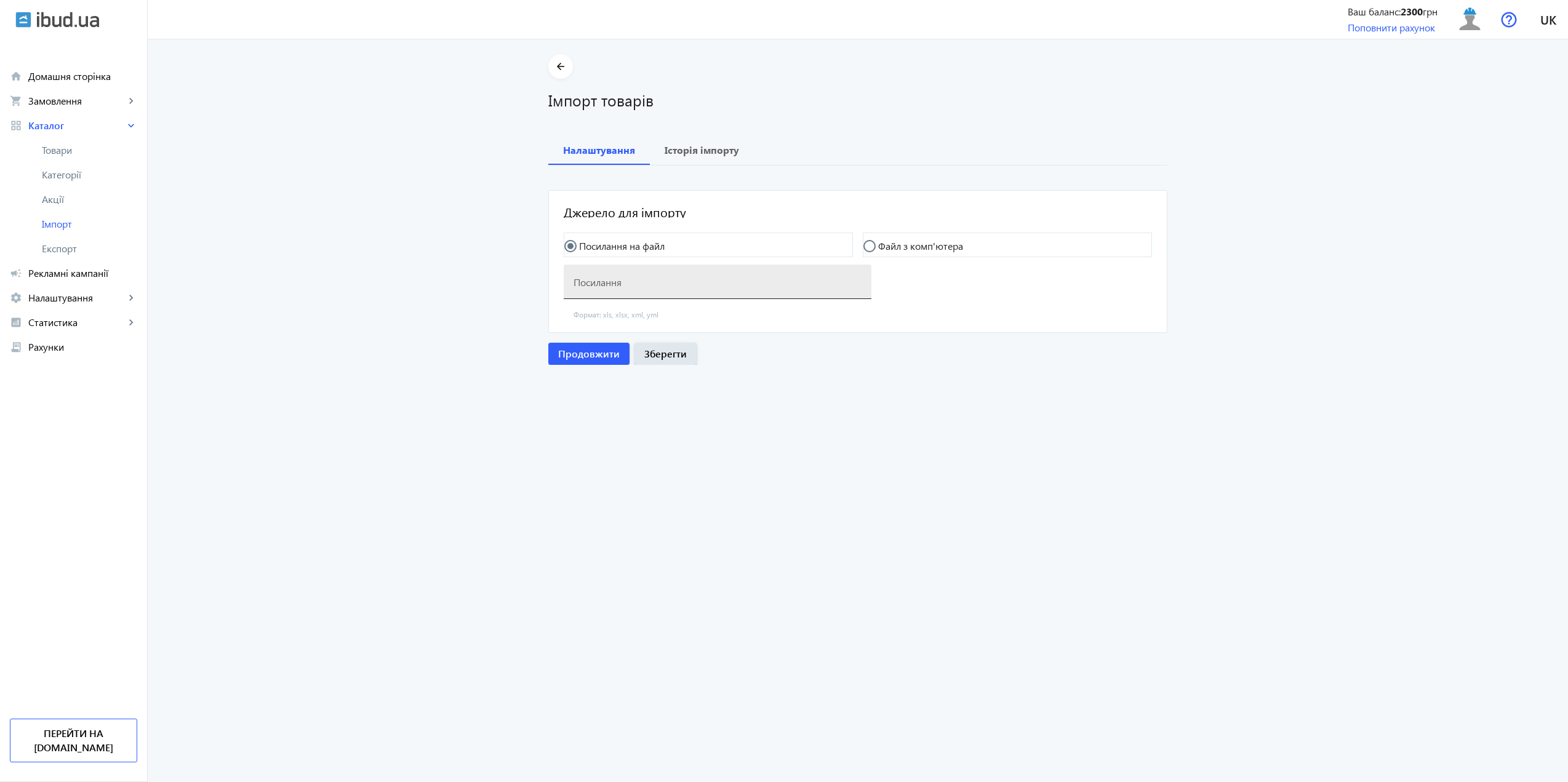
click at [586, 286] on mat-label "Посилання" at bounding box center [596, 281] width 48 height 13
click at [586, 286] on input "Посилання" at bounding box center [717, 285] width 288 height 13
click at [942, 232] on mat-expansion-panel "Джерело для імпорту Посилання на файл Файл з комп'ютера Виберіть або перетягніт…" at bounding box center [857, 261] width 618 height 141
click at [940, 235] on mat-radio-button "Файл з комп'ютера" at bounding box center [1007, 244] width 289 height 24
click at [891, 245] on label "Файл з комп'ютера" at bounding box center [919, 246] width 88 height 10
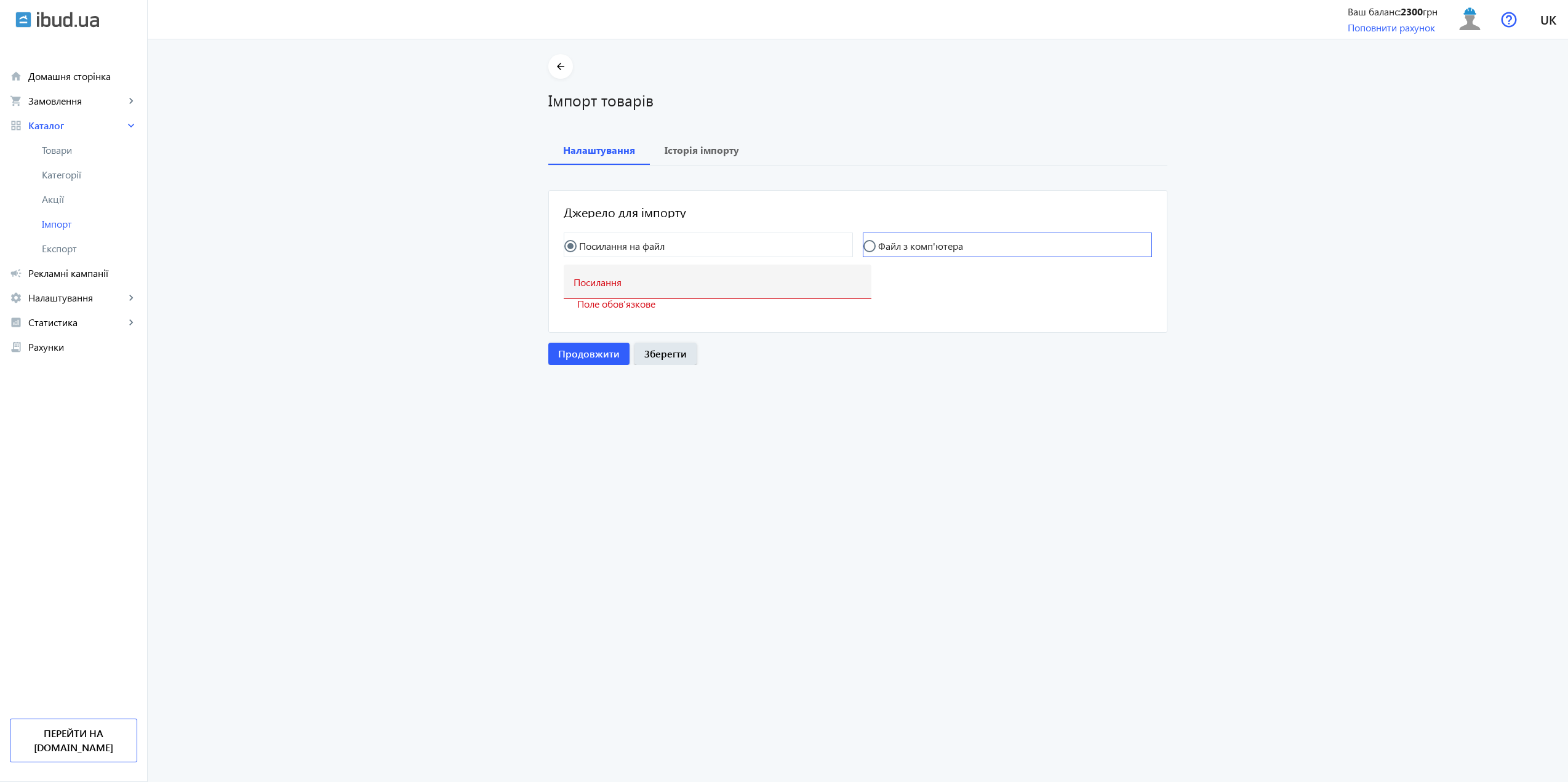
click at [888, 245] on input "Файл з комп'ютера" at bounding box center [874, 252] width 24 height 24
radio input "true"
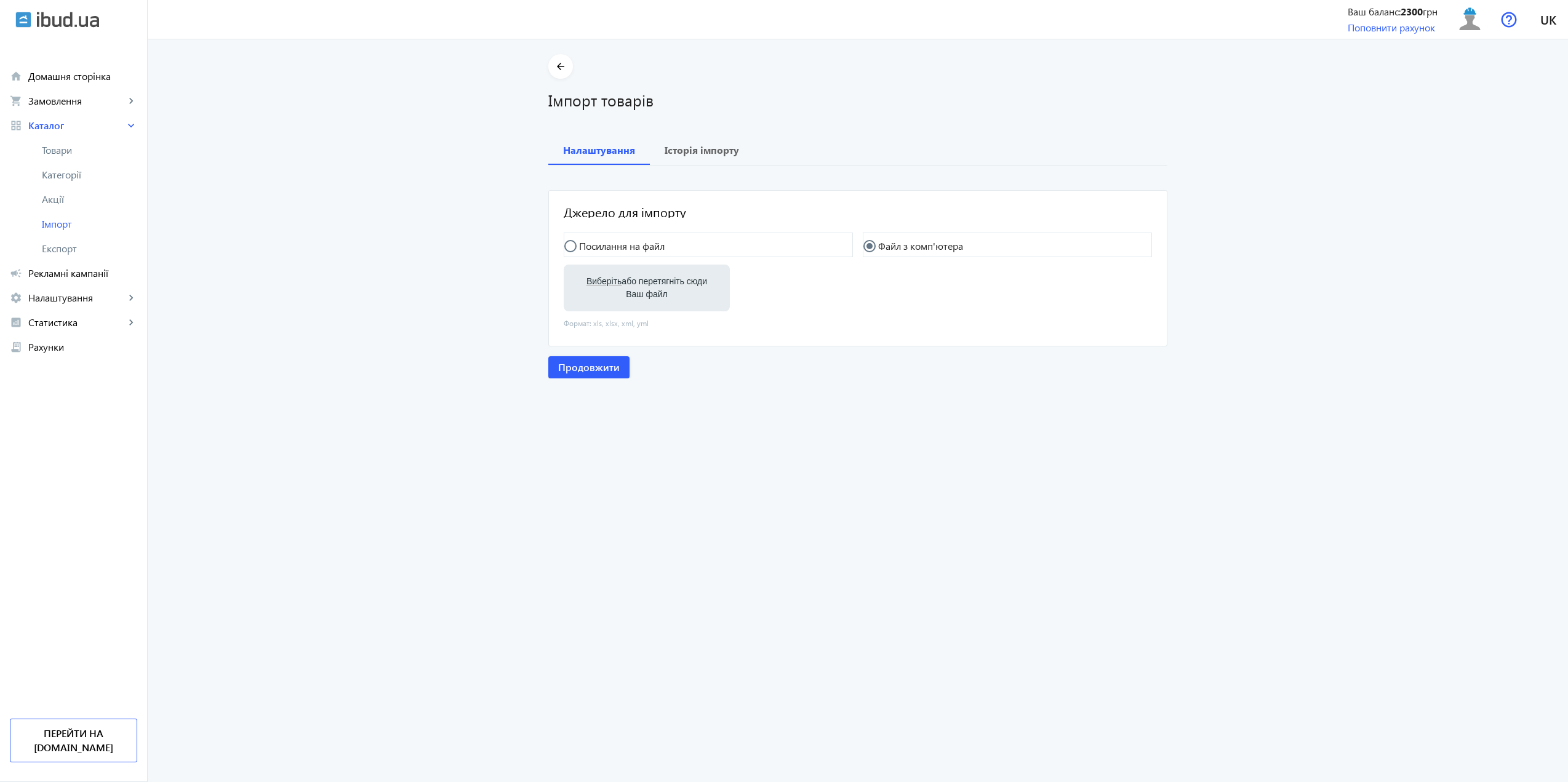
click at [672, 285] on label "Виберіть або перетягніть сюди Ваш файл" at bounding box center [646, 287] width 147 height 34
click at [672, 285] on input "Виберіть або перетягніть сюди Ваш файл" at bounding box center [646, 289] width 147 height 15
type input "C:\fakepath\polyglassp-2-2025-10-01-13-16.xlsx"
click at [594, 370] on span "Продовжити" at bounding box center [588, 369] width 61 height 14
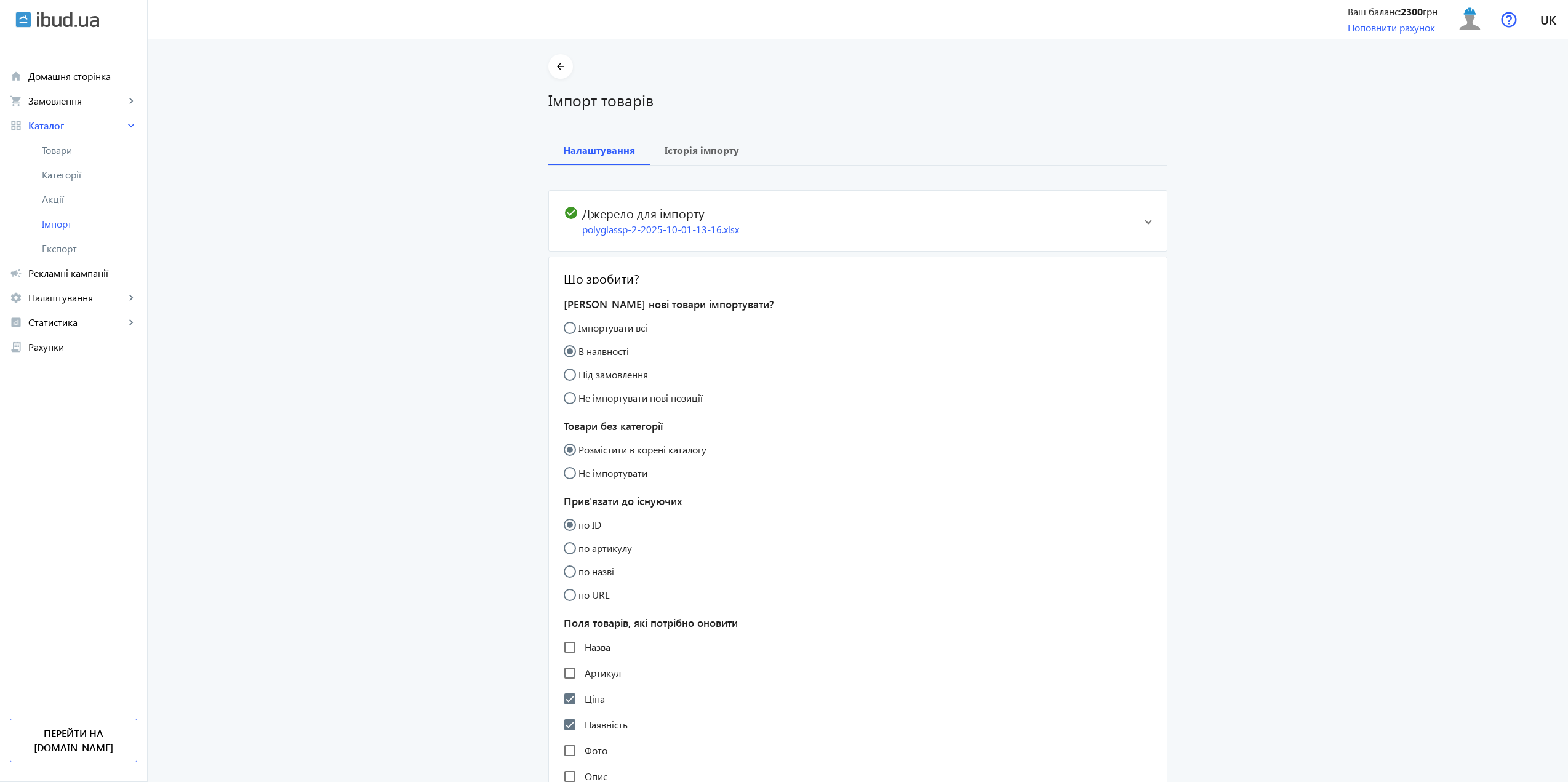
click at [568, 474] on input "Не імпортувати" at bounding box center [575, 479] width 24 height 24
radio input "true"
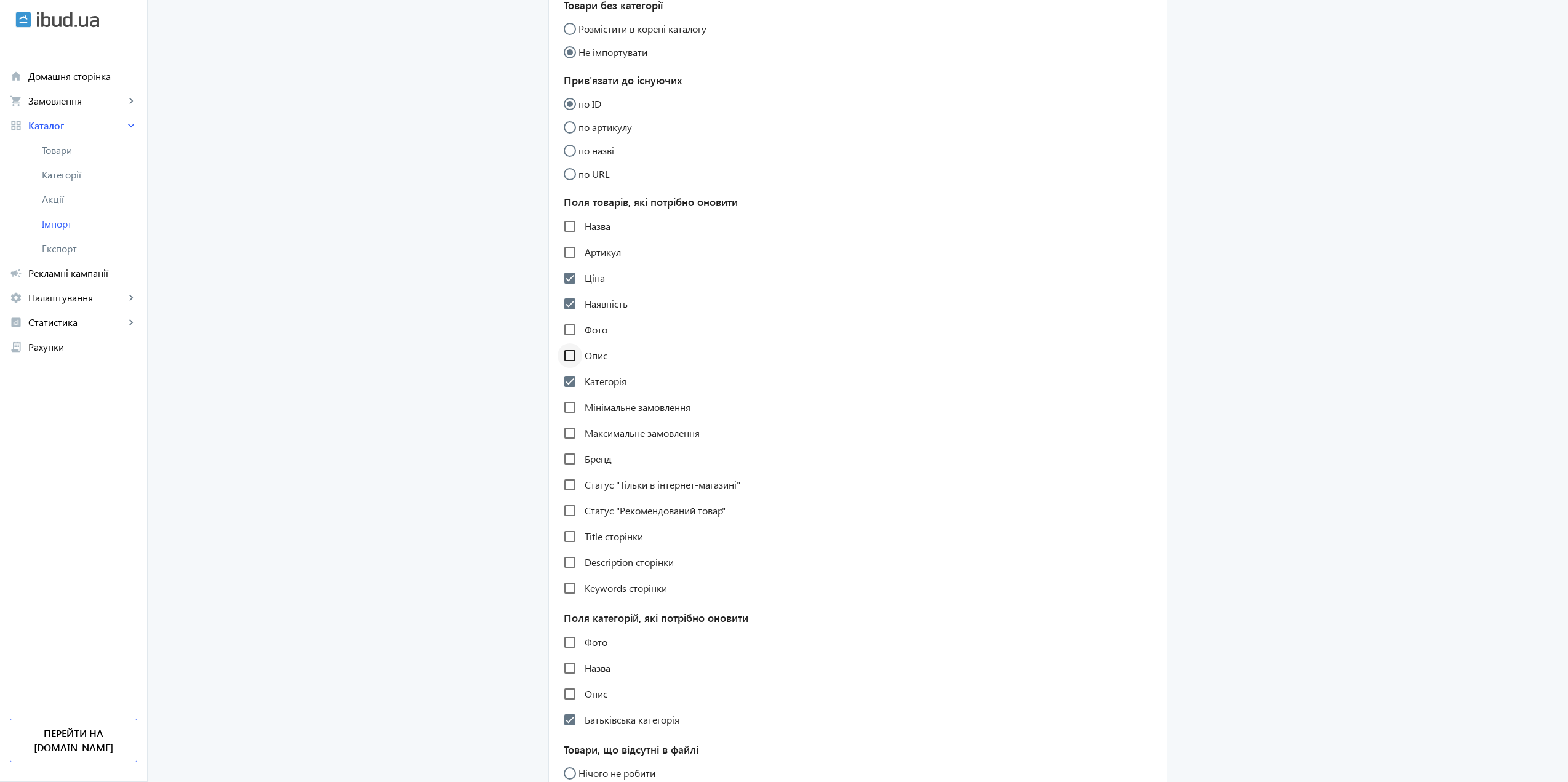
scroll to position [431, 0]
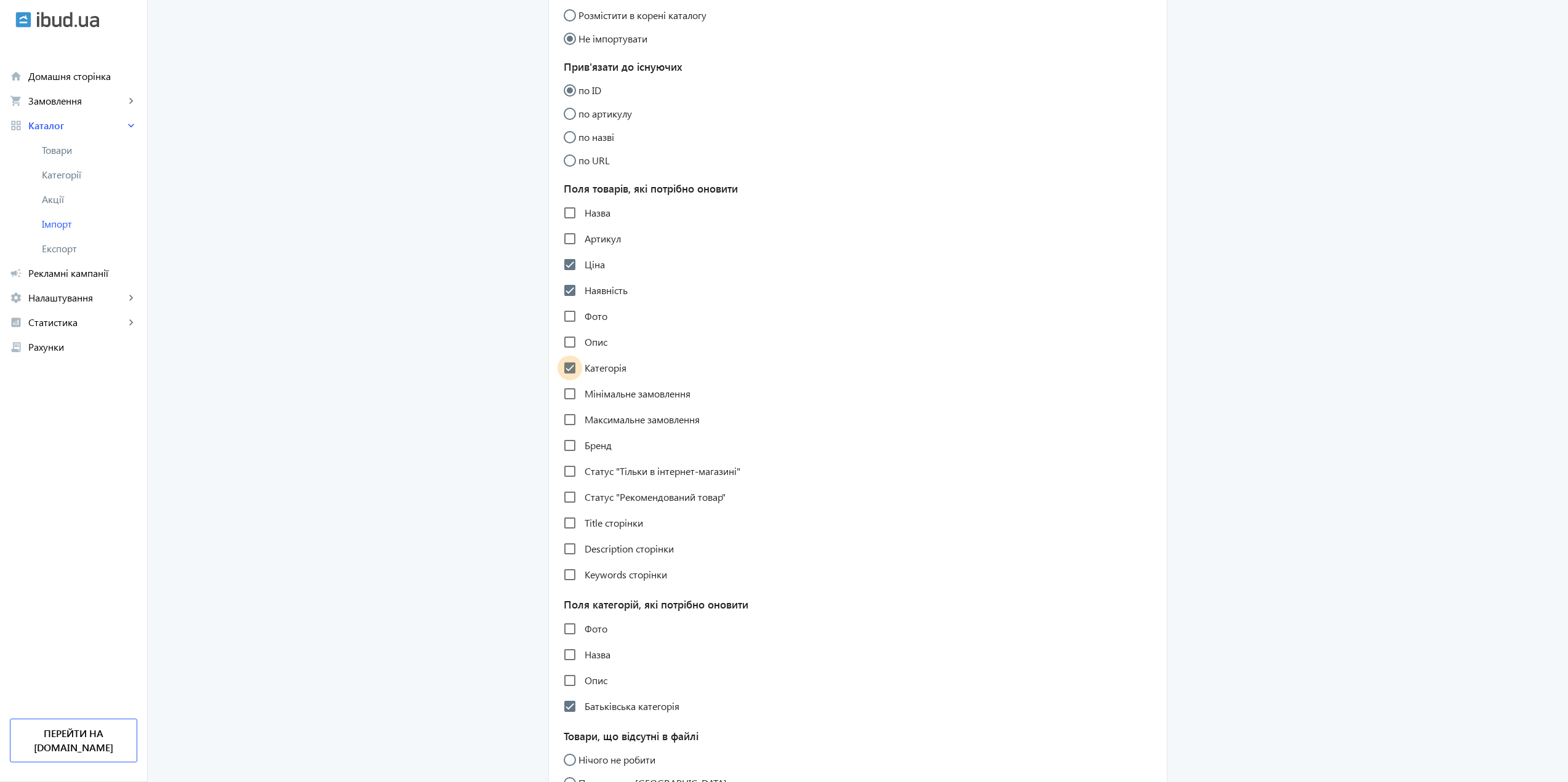
click at [567, 368] on input "Категорія" at bounding box center [569, 368] width 24 height 24
checkbox input "false"
click at [566, 286] on input "Наявність" at bounding box center [569, 290] width 24 height 24
checkbox input "false"
click at [564, 261] on input "Ціна" at bounding box center [569, 264] width 24 height 24
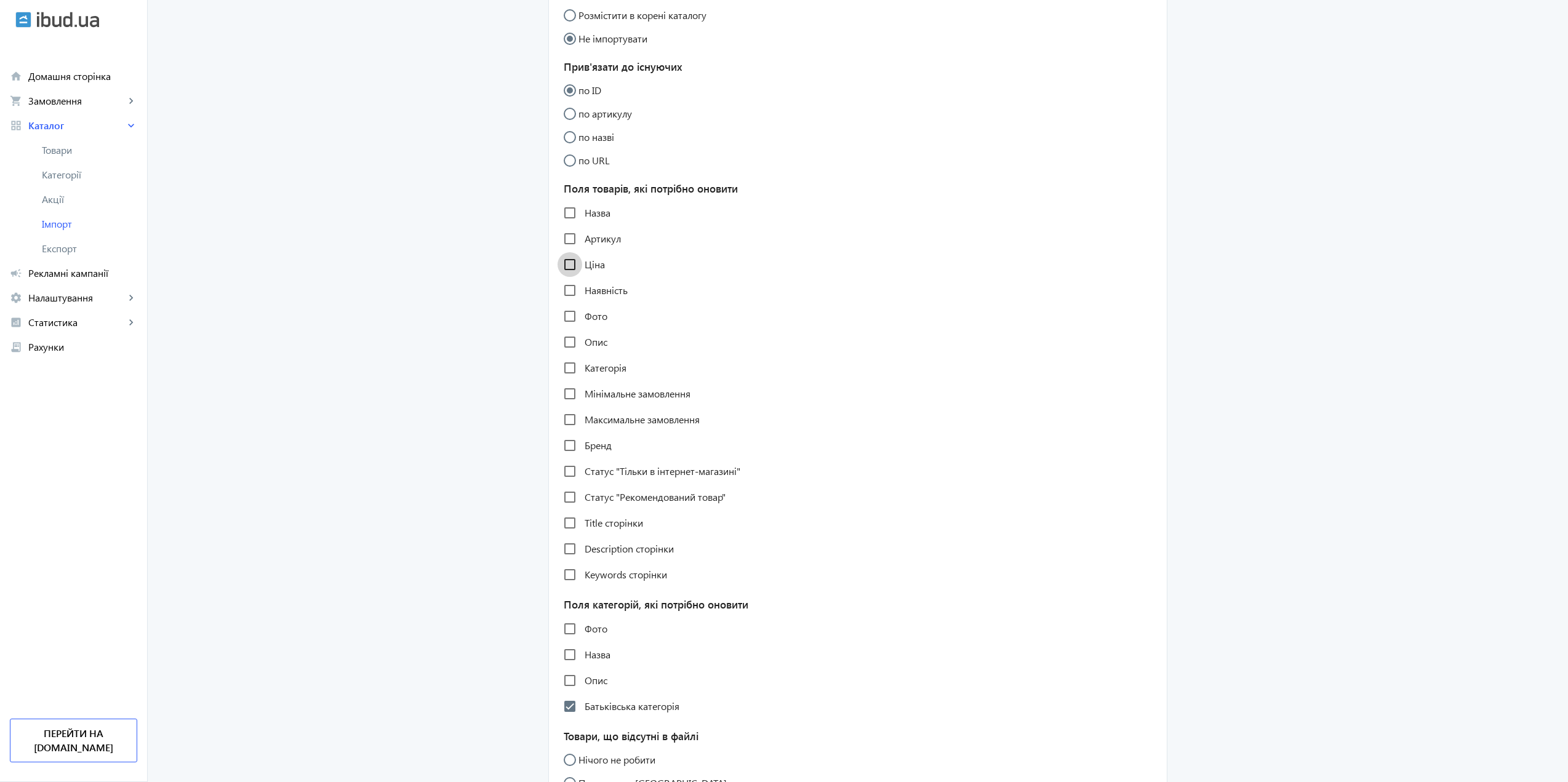
checkbox input "false"
click at [572, 449] on input "Бренд" at bounding box center [569, 444] width 24 height 24
checkbox input "true"
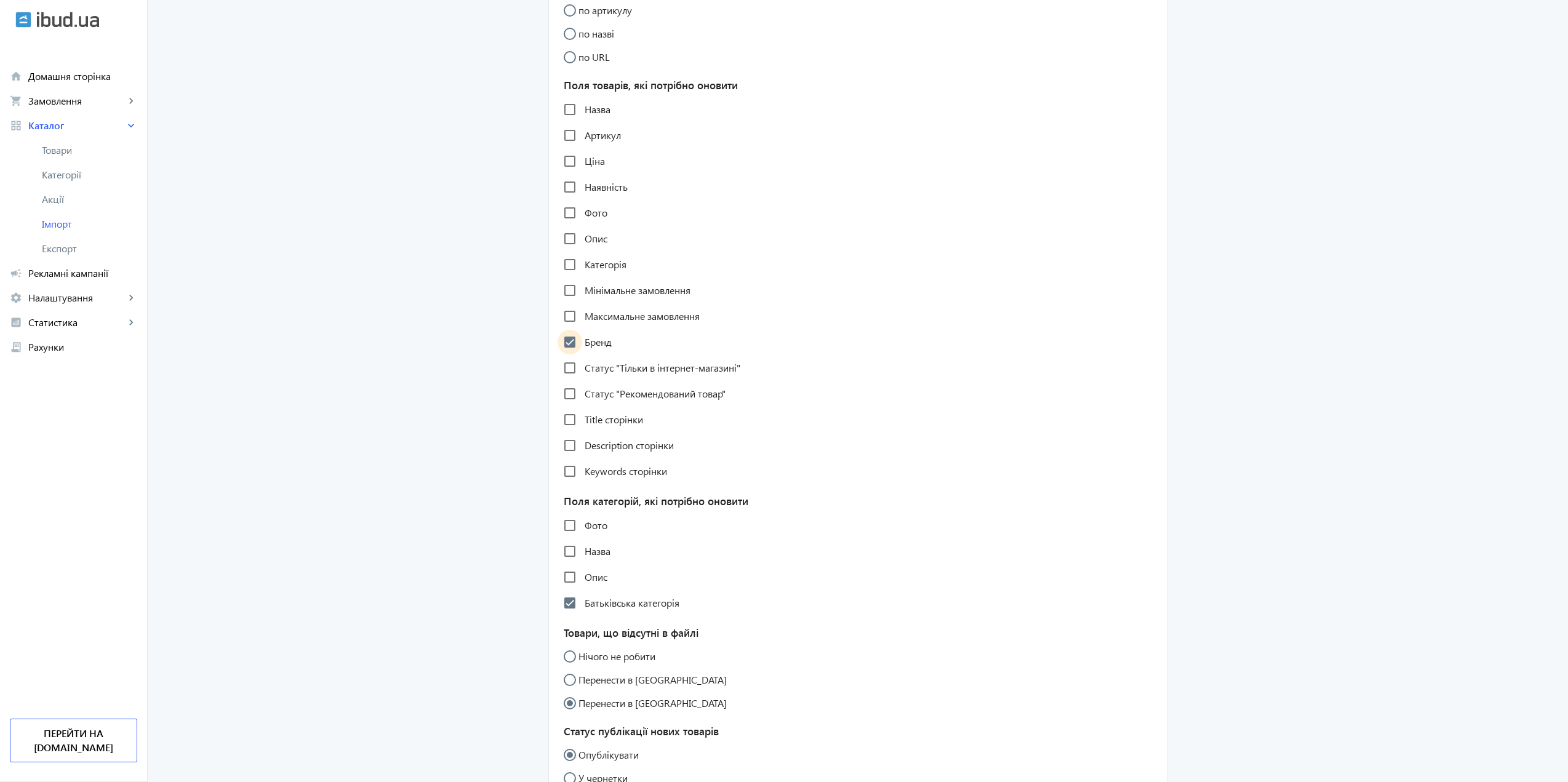
scroll to position [553, 0]
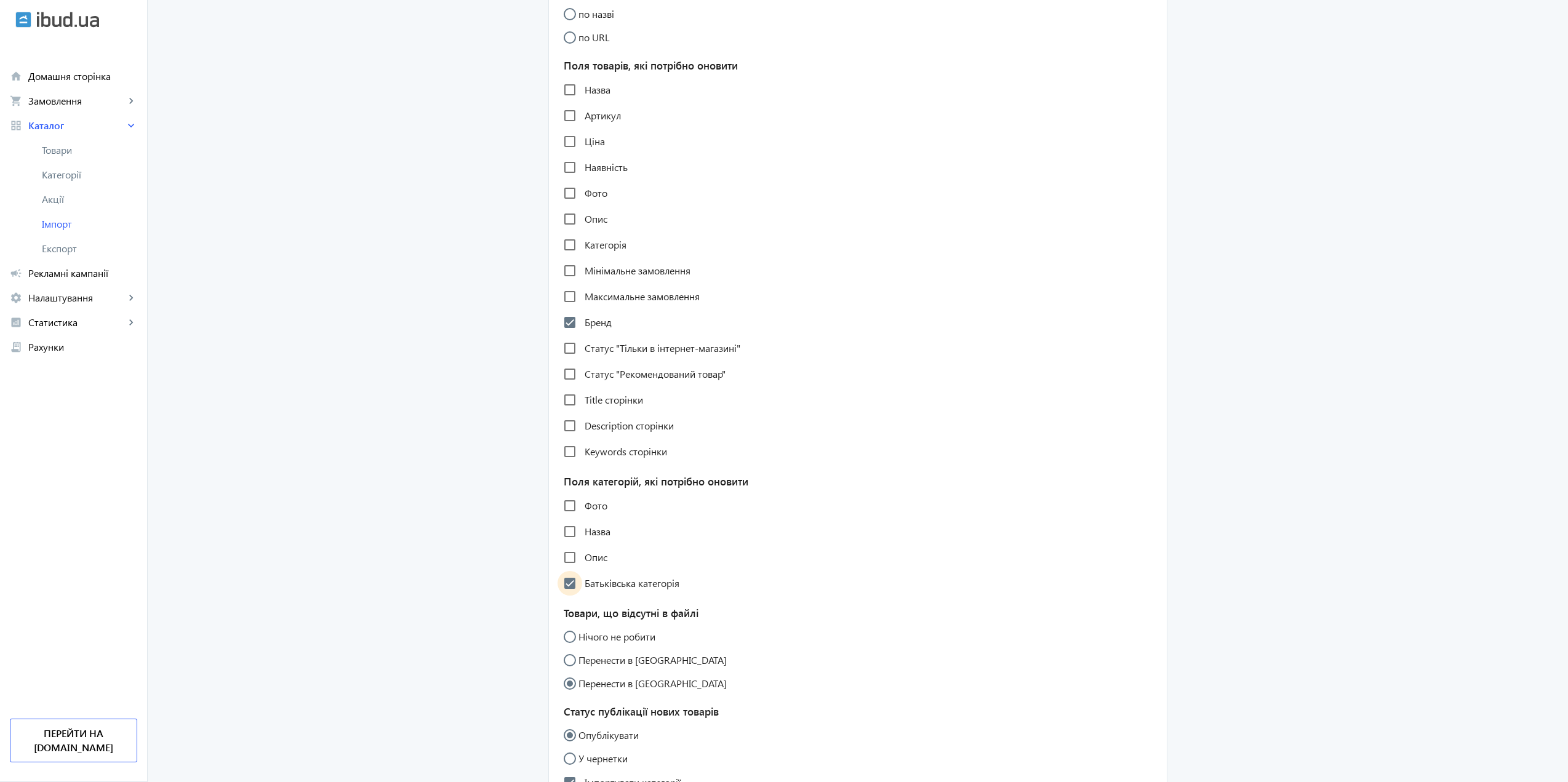
click at [561, 584] on input "Батьківська категорія" at bounding box center [569, 583] width 24 height 24
checkbox input "false"
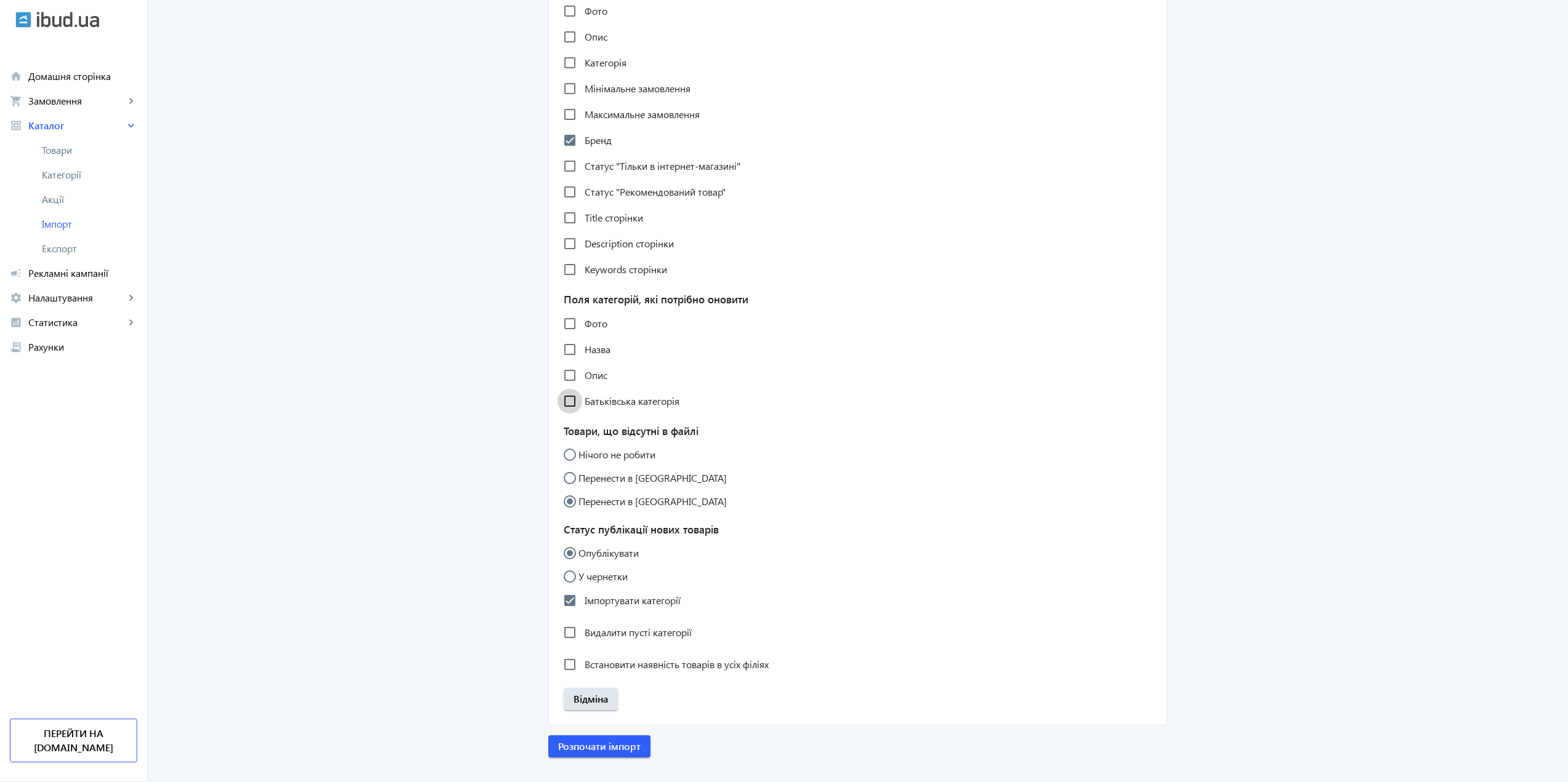
scroll to position [738, 0]
click at [565, 451] on input "Нічого не робити" at bounding box center [575, 458] width 24 height 24
radio input "true"
click at [570, 604] on input "Імпортувати категорії" at bounding box center [569, 597] width 24 height 24
checkbox input "false"
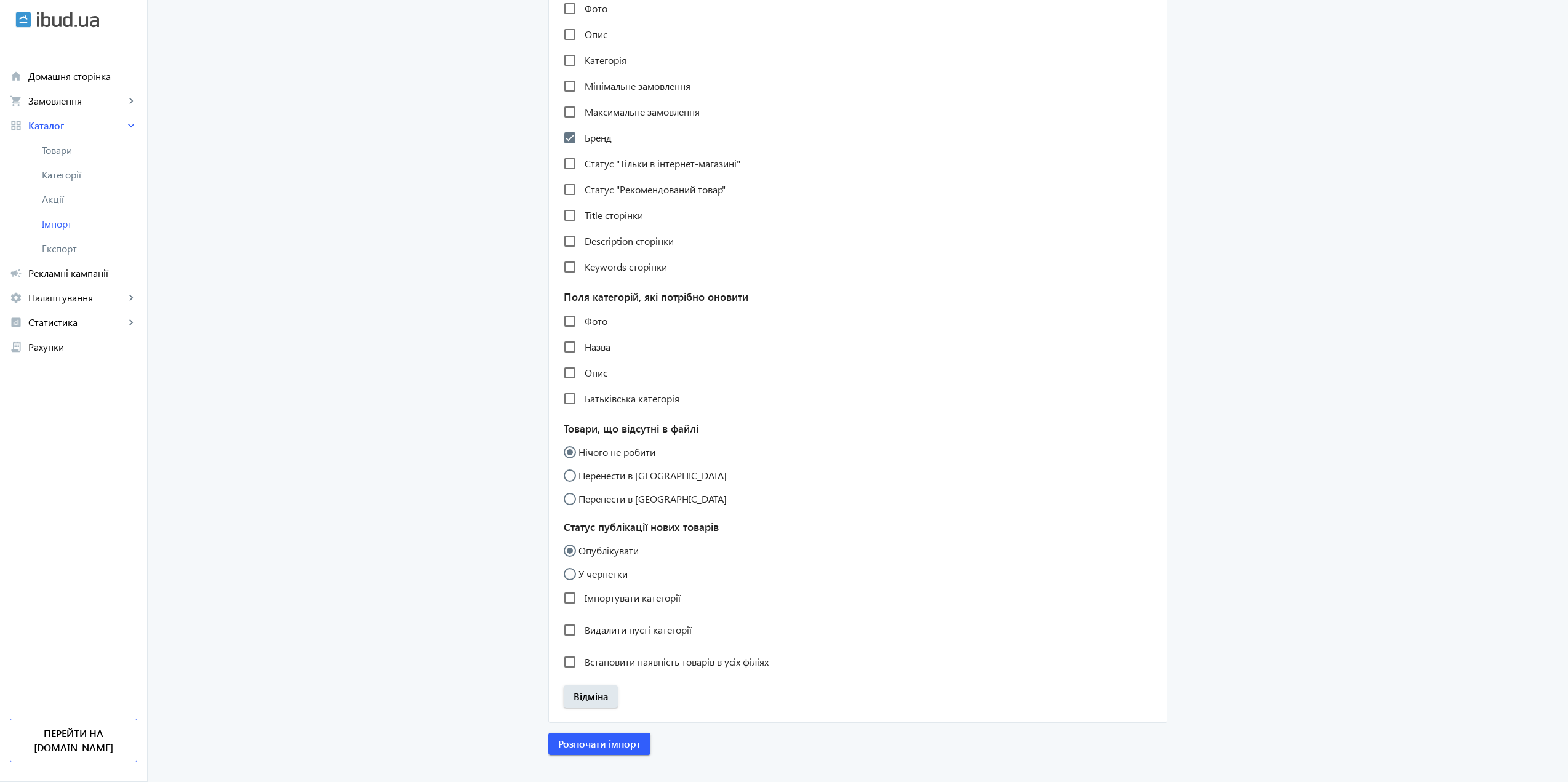
click at [568, 572] on input "У чернетки" at bounding box center [575, 580] width 24 height 24
radio input "true"
click at [598, 748] on span "Розпочати імпорт" at bounding box center [599, 744] width 83 height 14
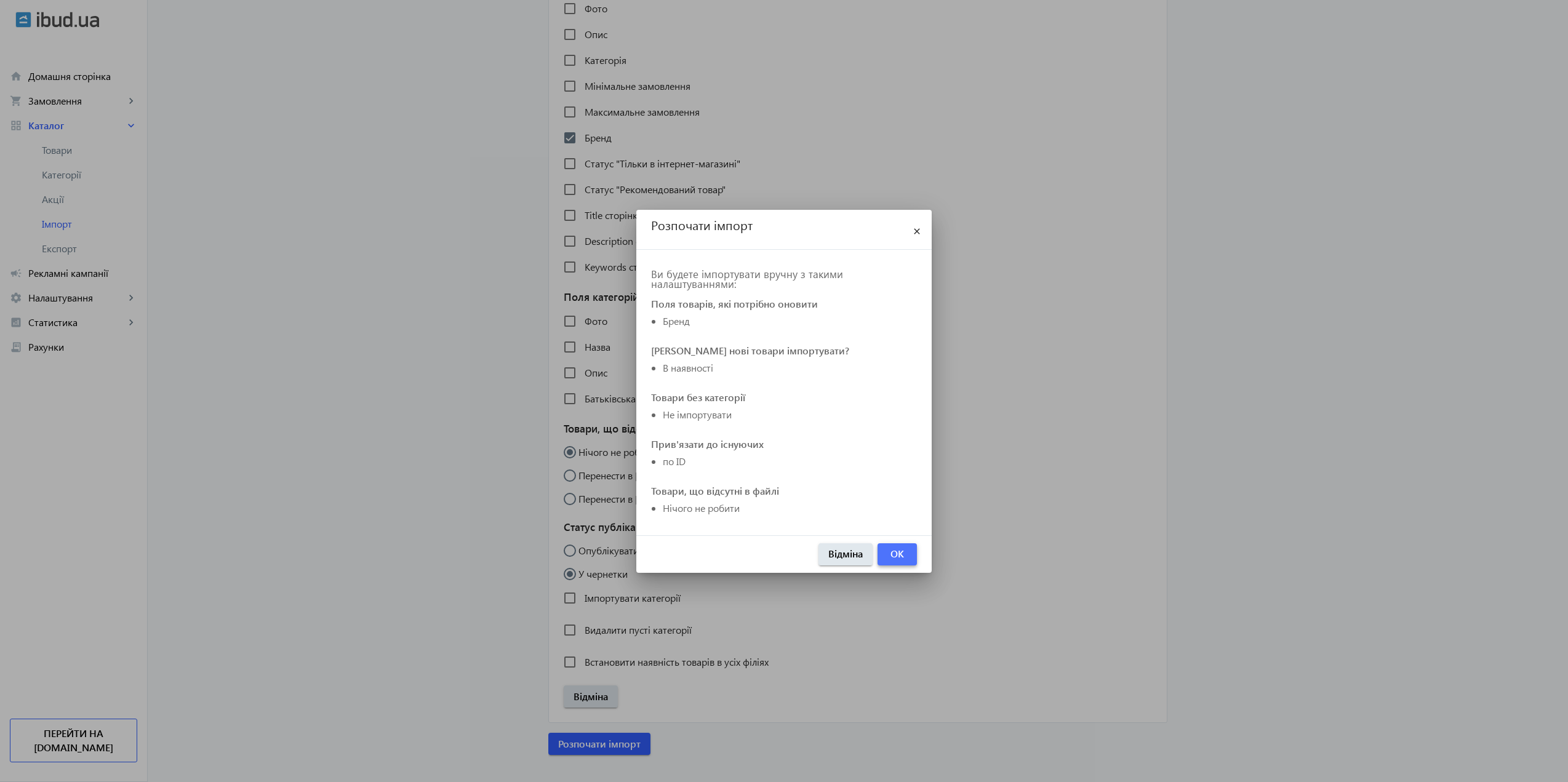
click at [906, 559] on span "button" at bounding box center [897, 554] width 39 height 29
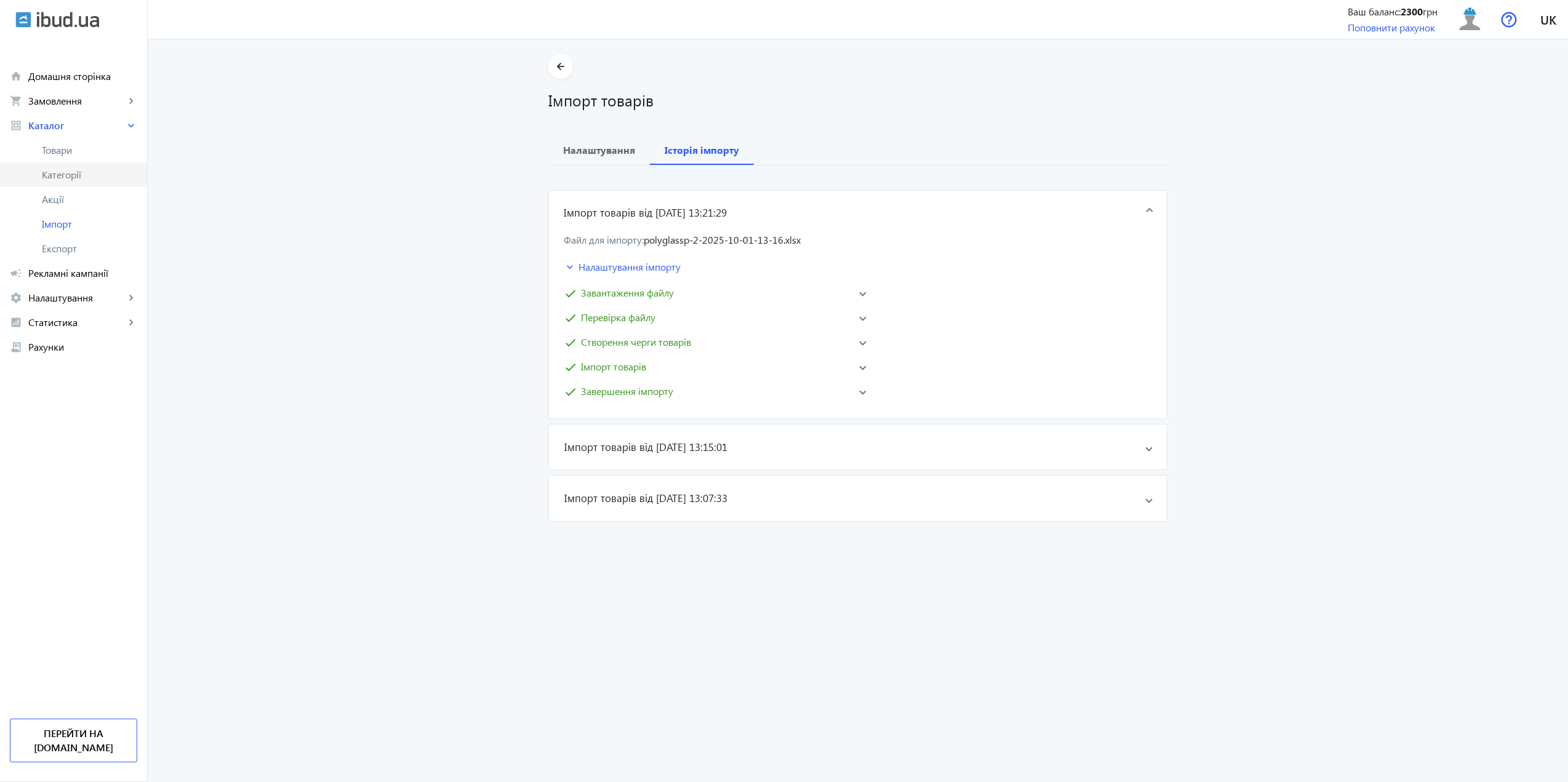
click at [55, 173] on span "Категорії" at bounding box center [89, 174] width 95 height 13
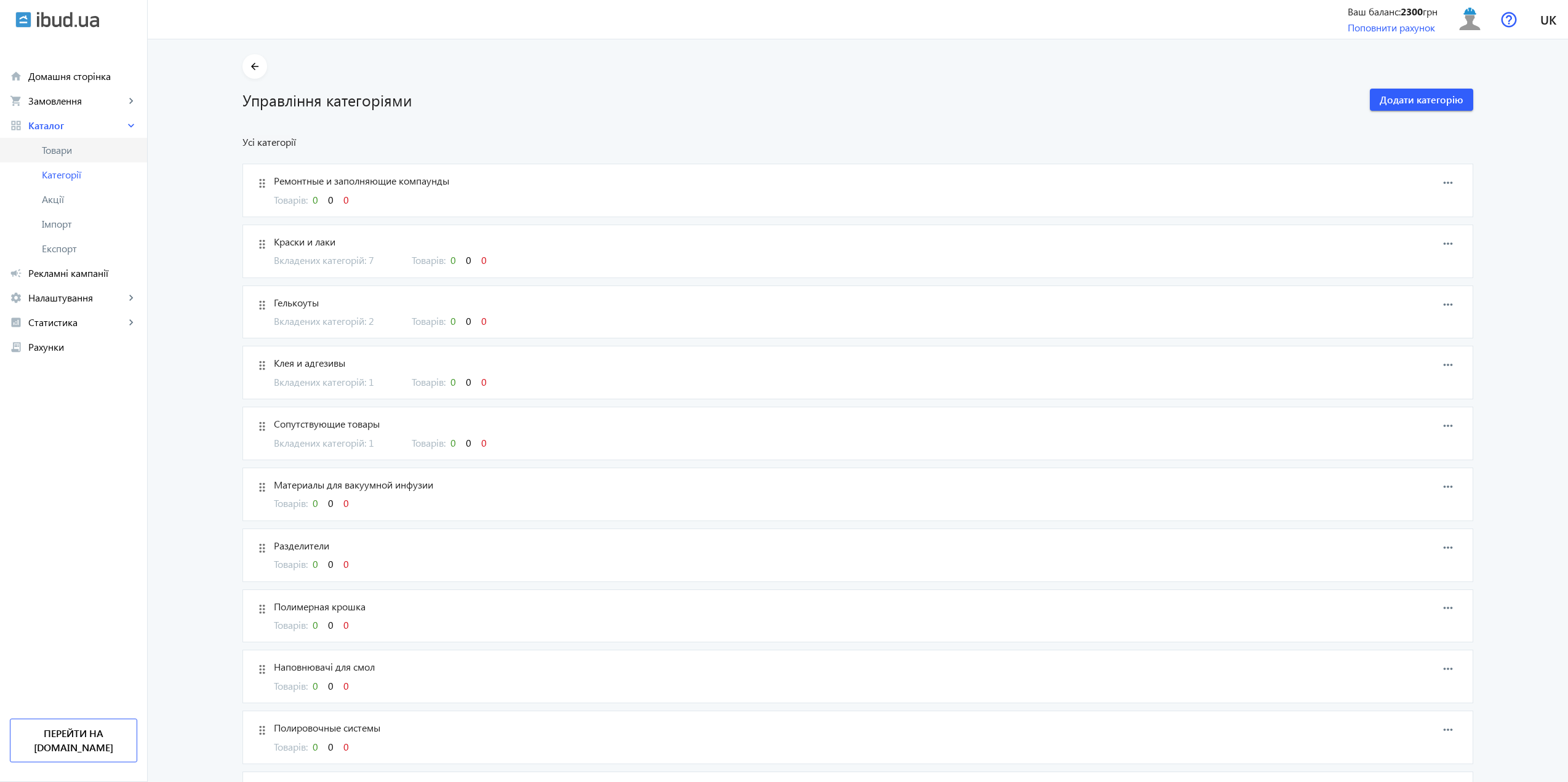
click at [64, 147] on span "Товари" at bounding box center [89, 150] width 95 height 13
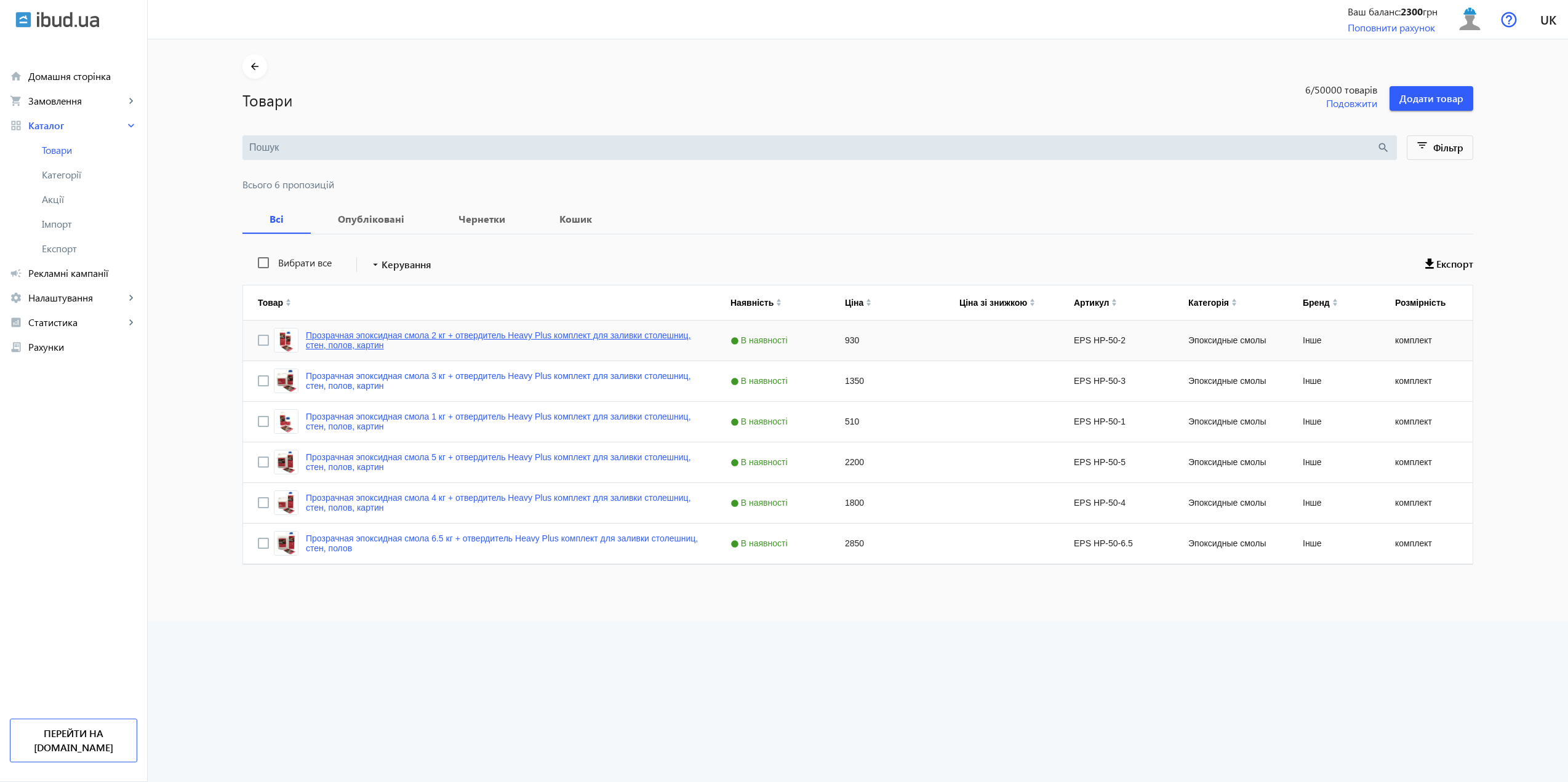
click at [413, 334] on link "Прозрачная эпоксидная смола 2 кг + отвердитель Heavy Plus комплект для заливки …" at bounding box center [503, 340] width 395 height 19
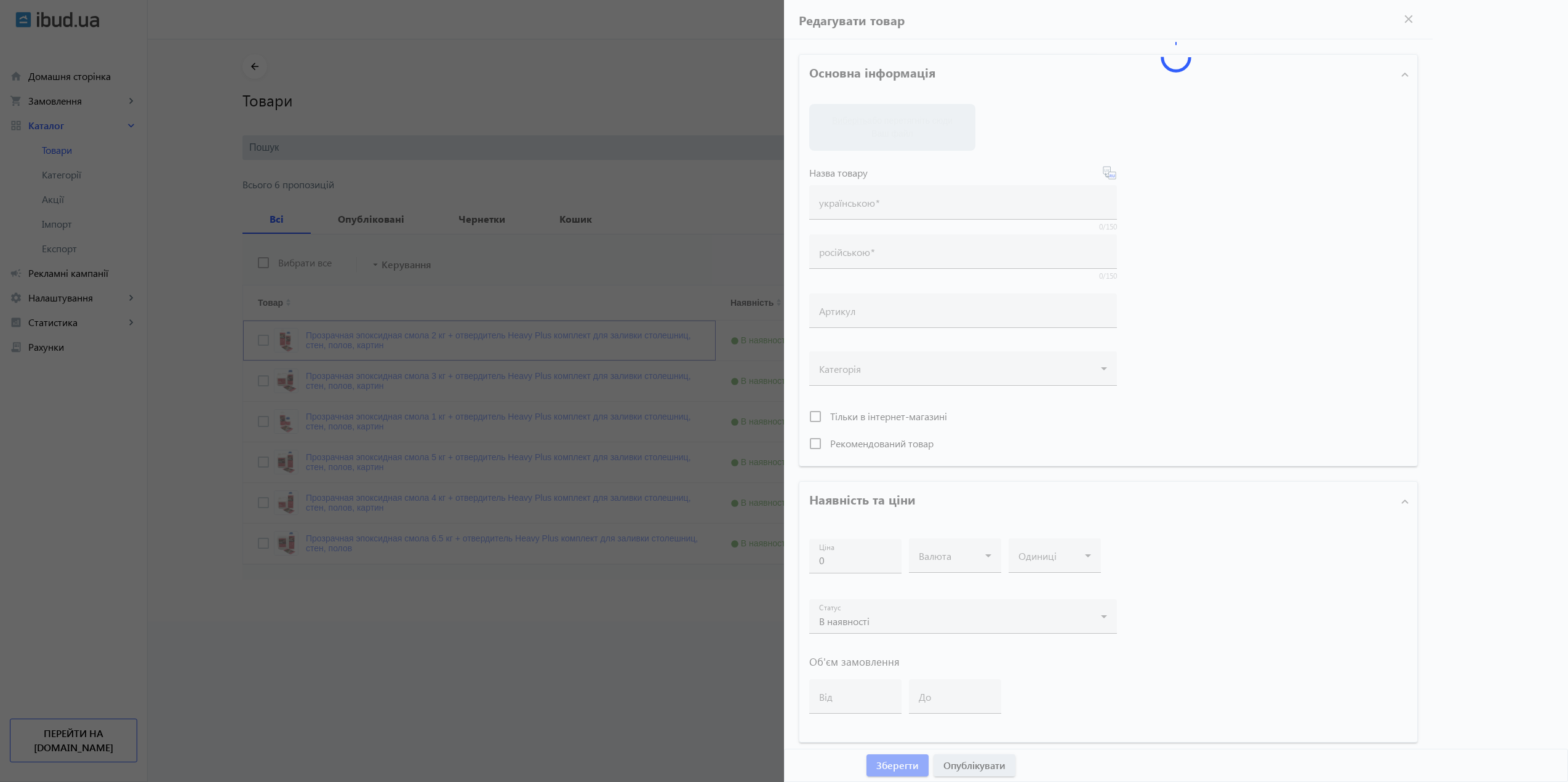
type input "Прозрачная эпоксидная смола 2 кг + отвердитель Heavy Plus комплект для заливки …"
type input "EPS HP-50-2"
type input "930"
type input "1"
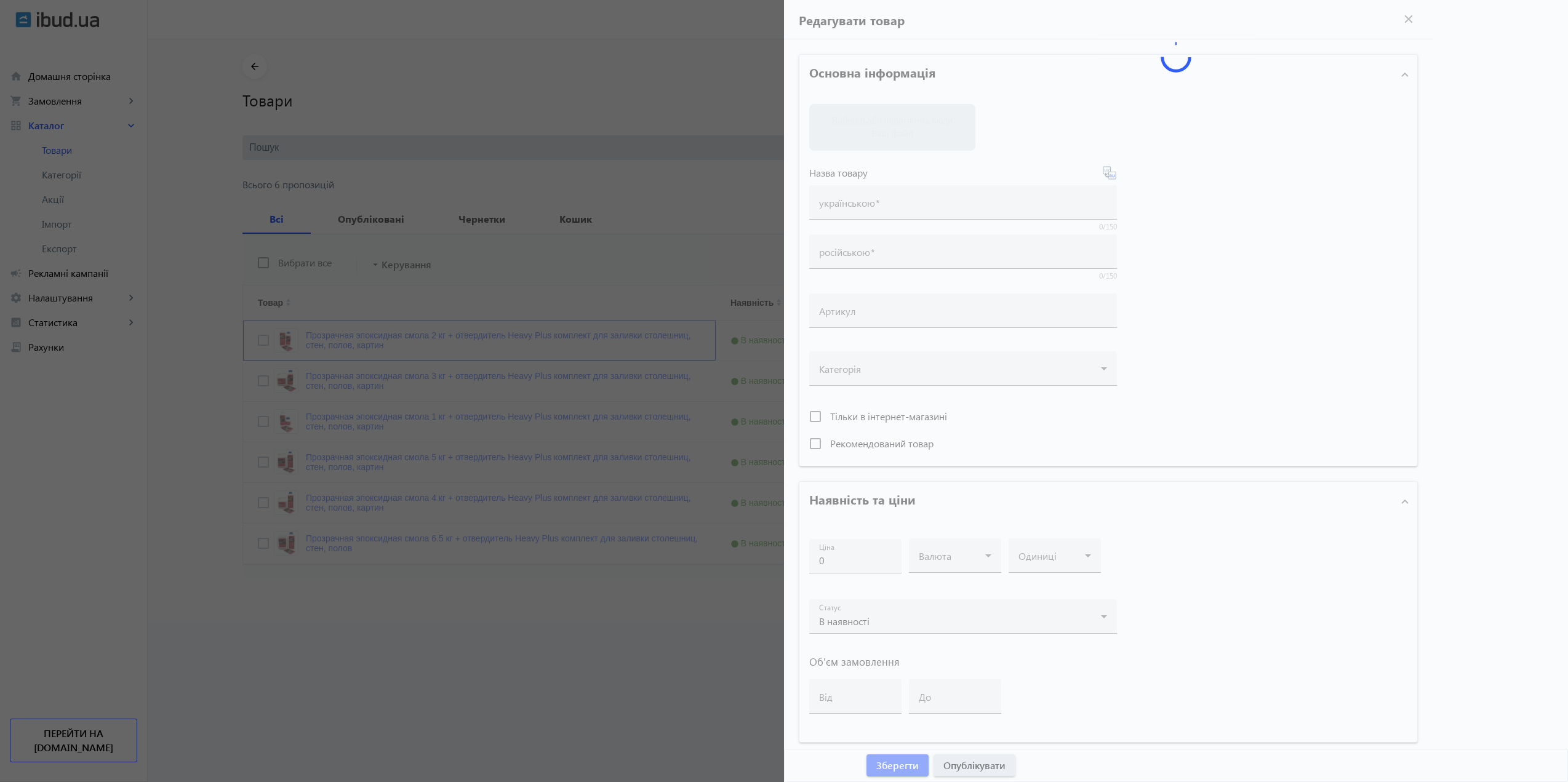
type input "100"
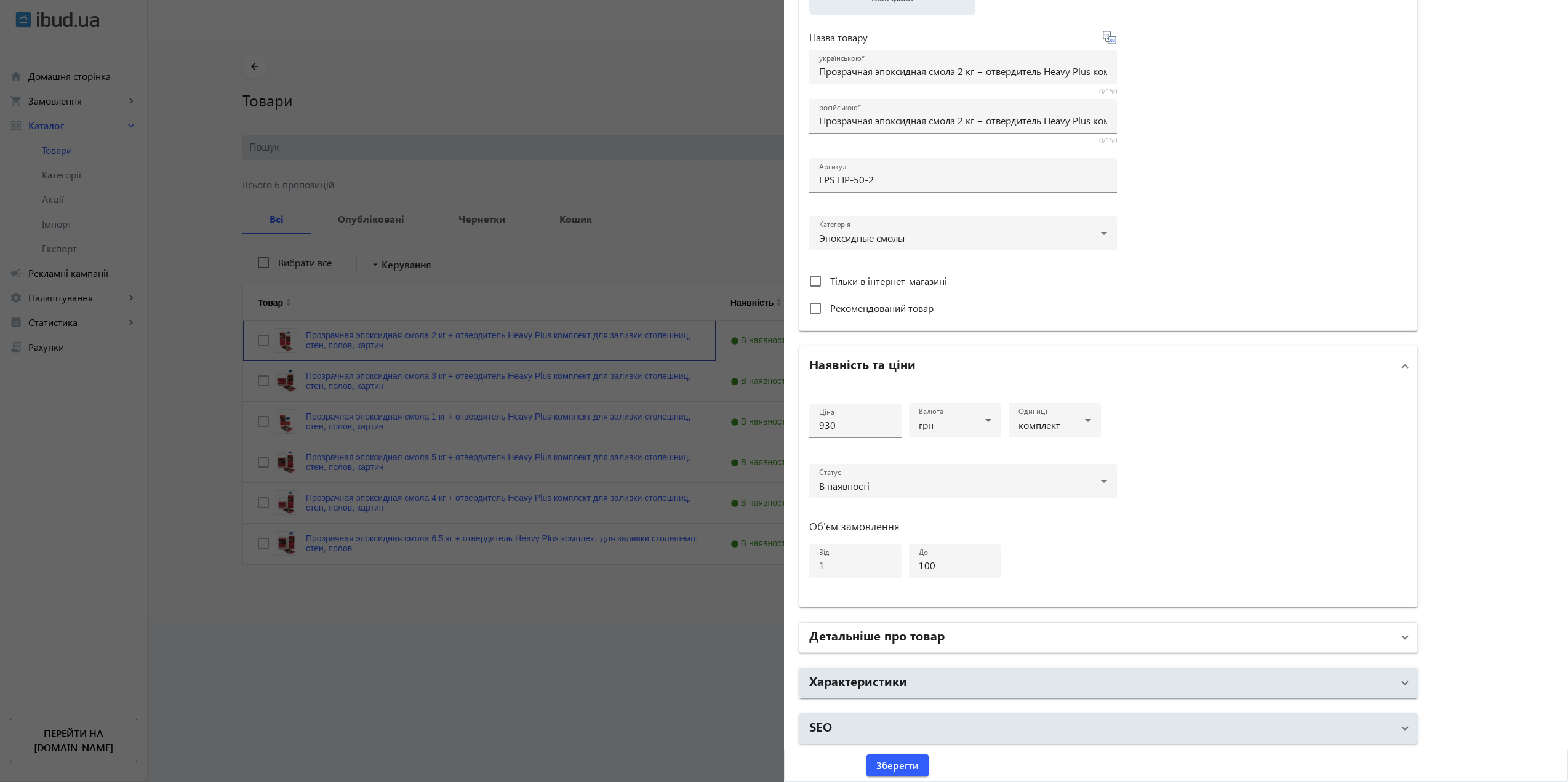
scroll to position [245, 0]
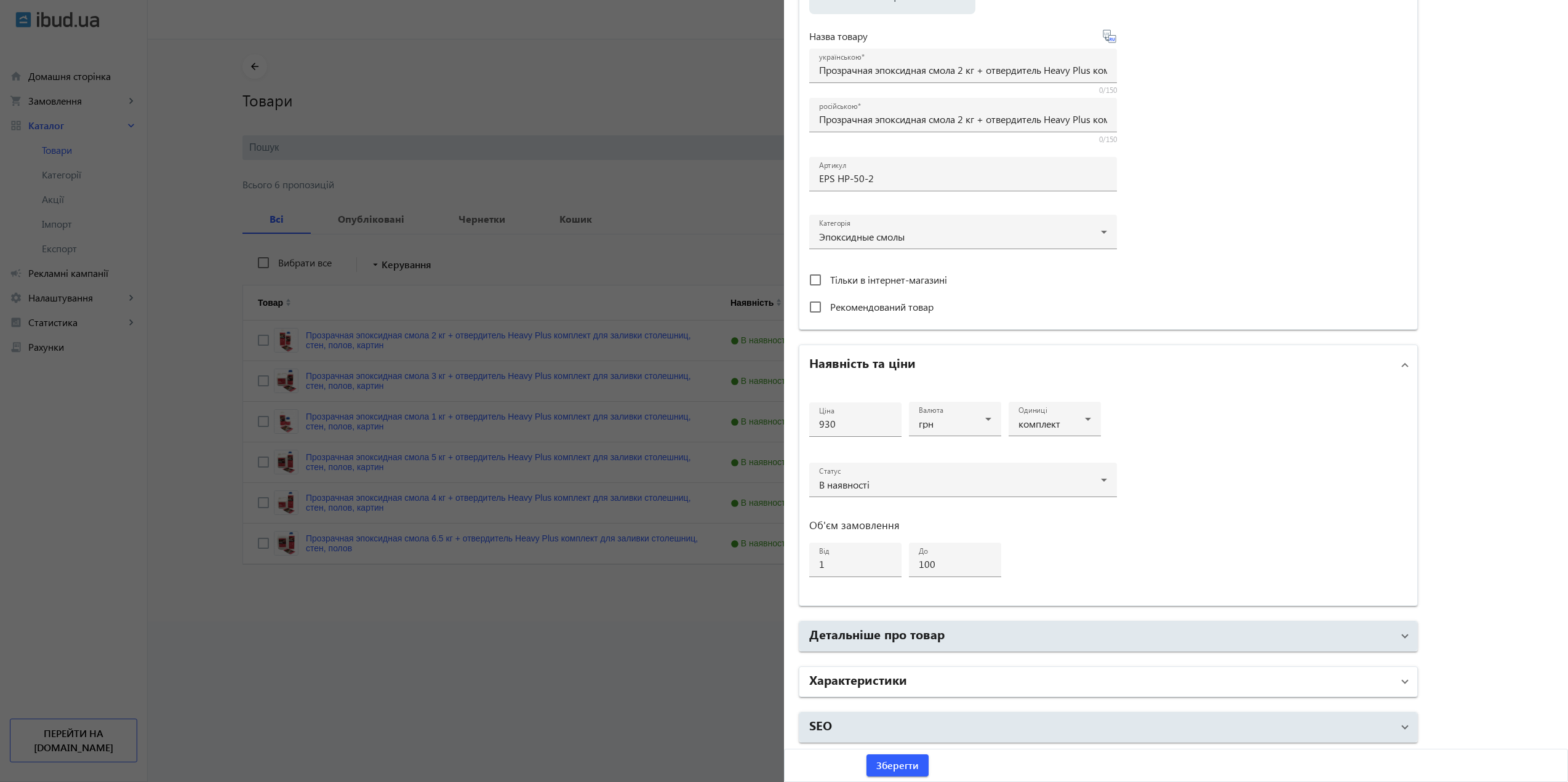
click at [873, 684] on h2 "Характеристики" at bounding box center [858, 679] width 98 height 18
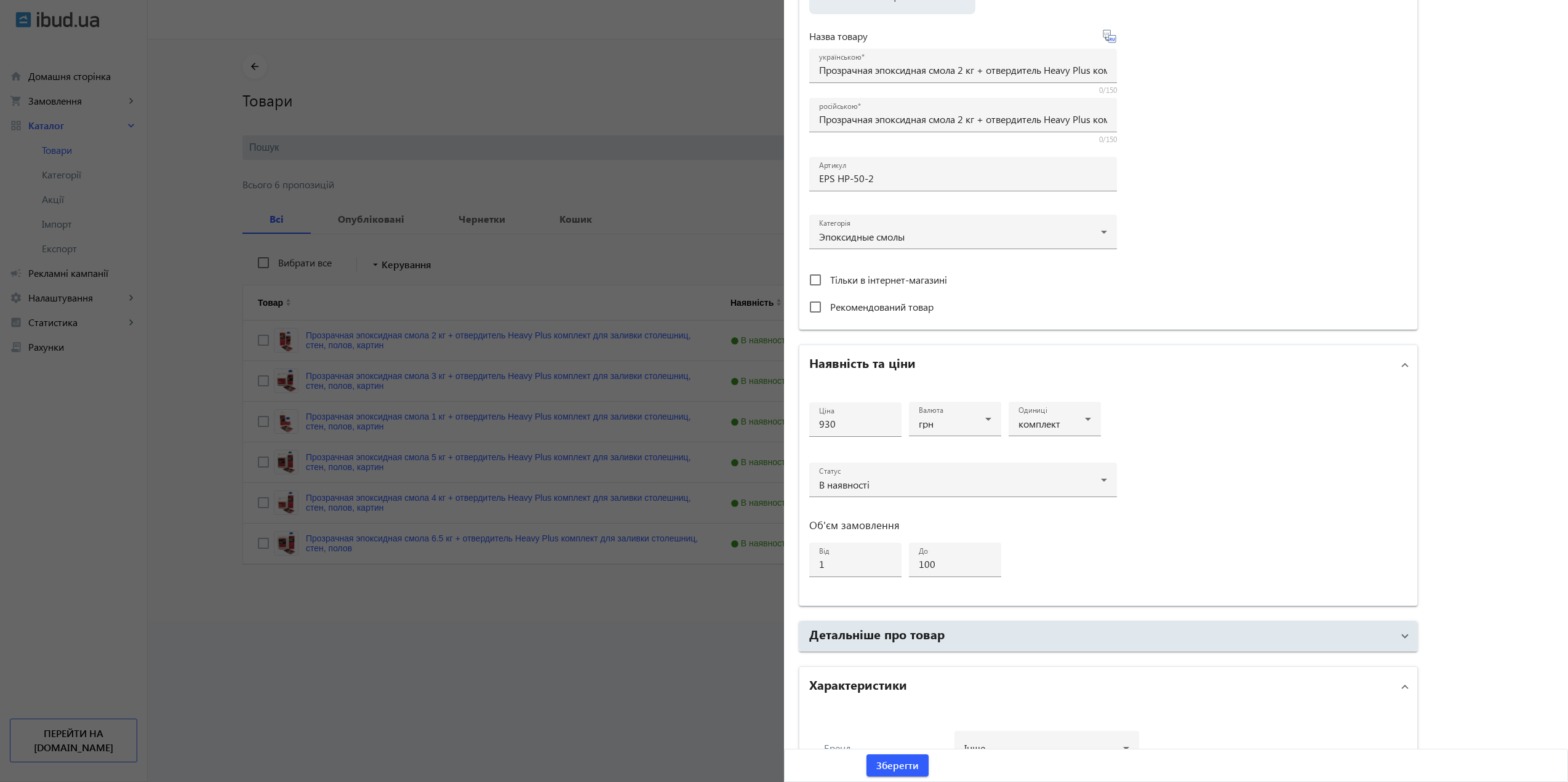
scroll to position [367, 0]
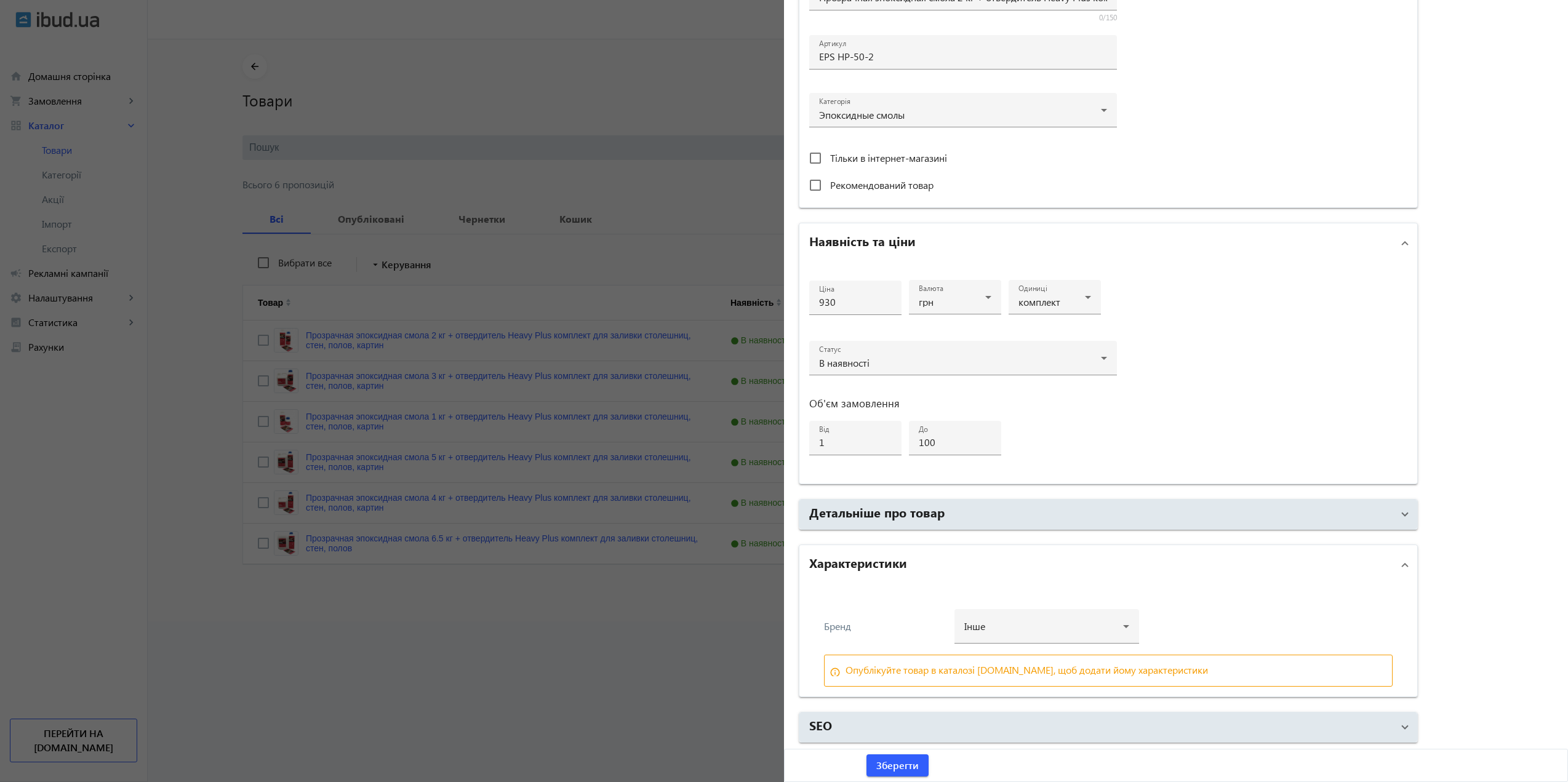
click at [574, 36] on div at bounding box center [784, 391] width 1568 height 782
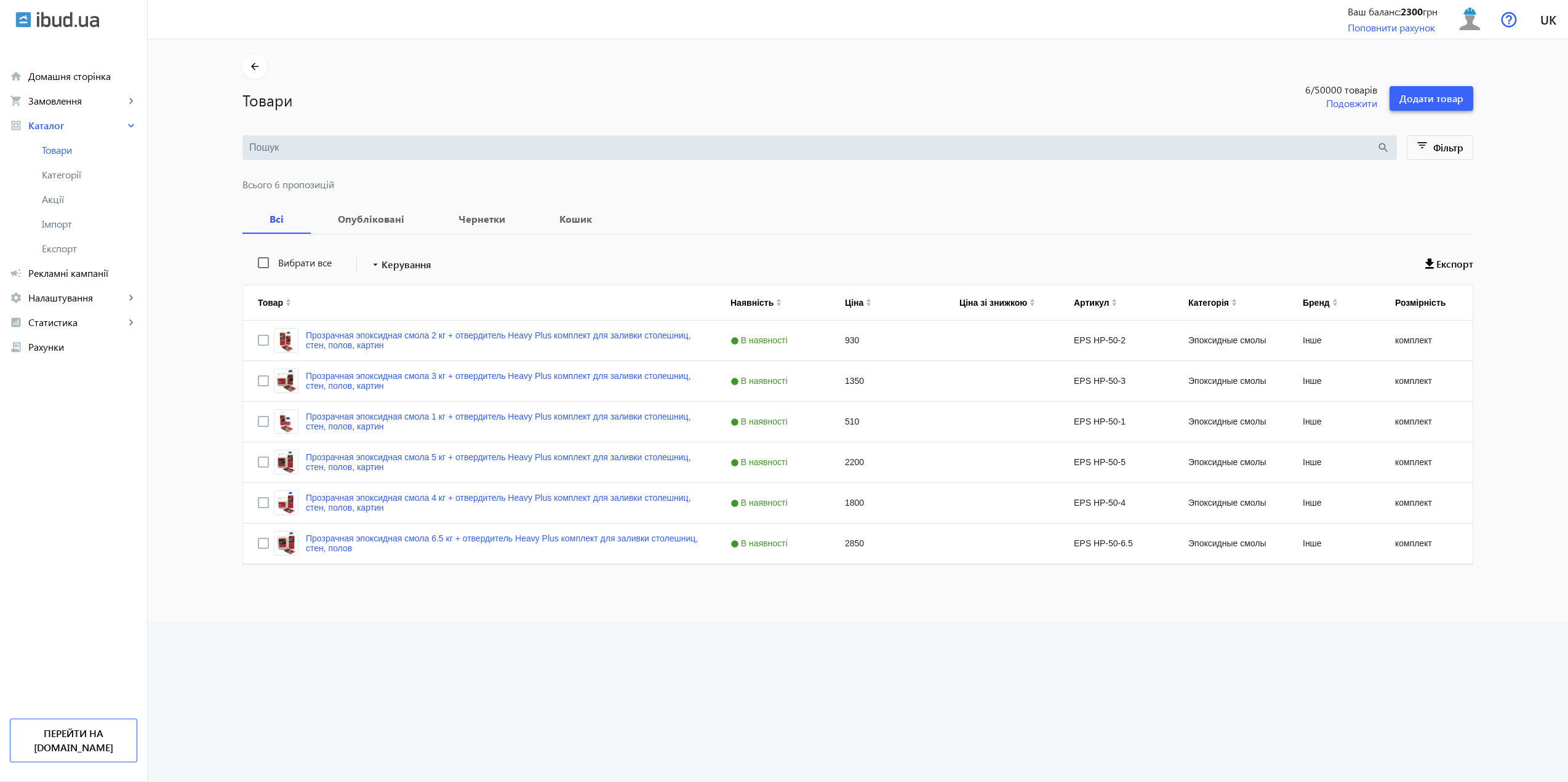
click at [1423, 97] on span "Додати товар" at bounding box center [1431, 98] width 64 height 14
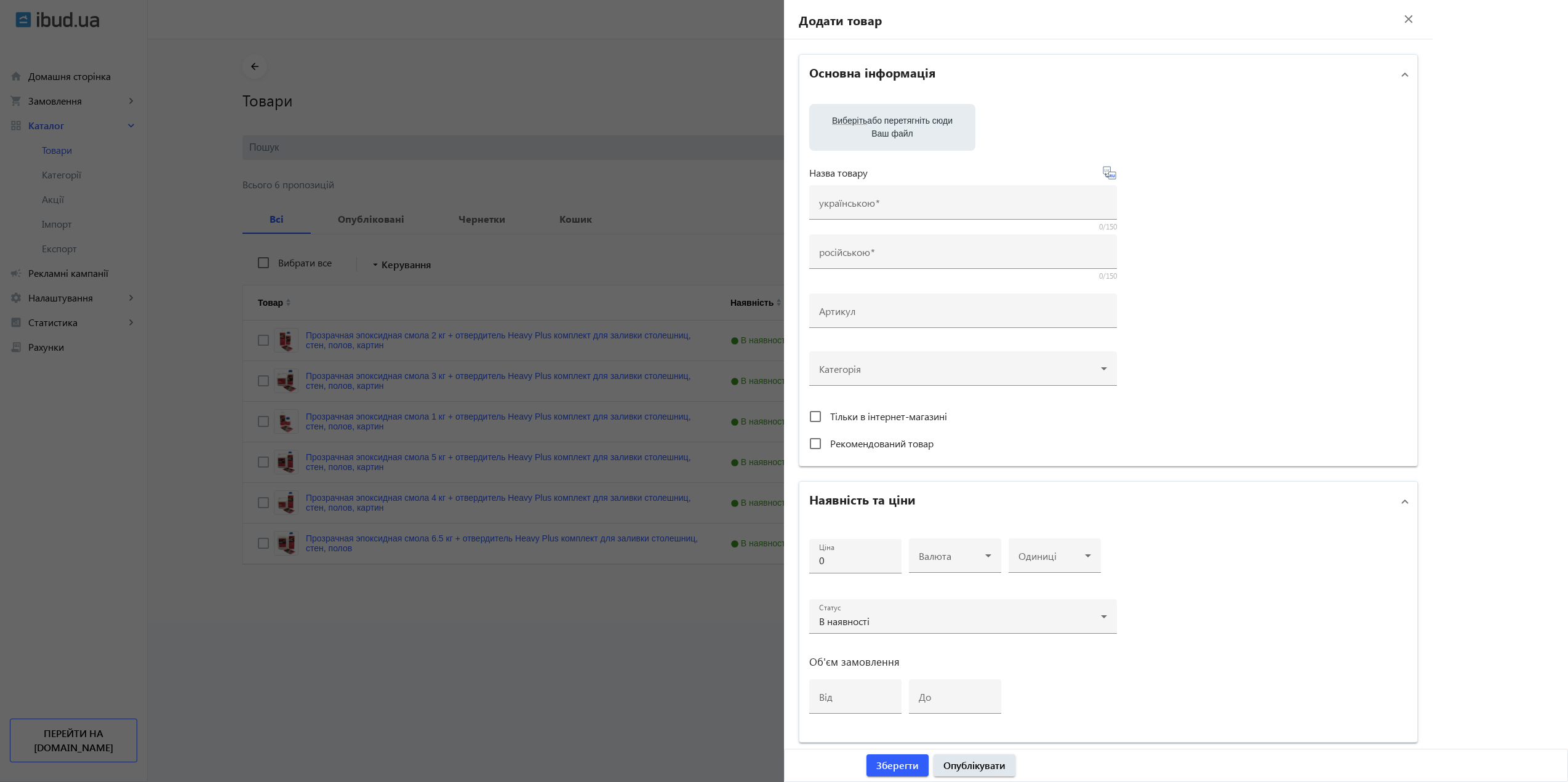
click at [624, 108] on div at bounding box center [784, 391] width 1568 height 782
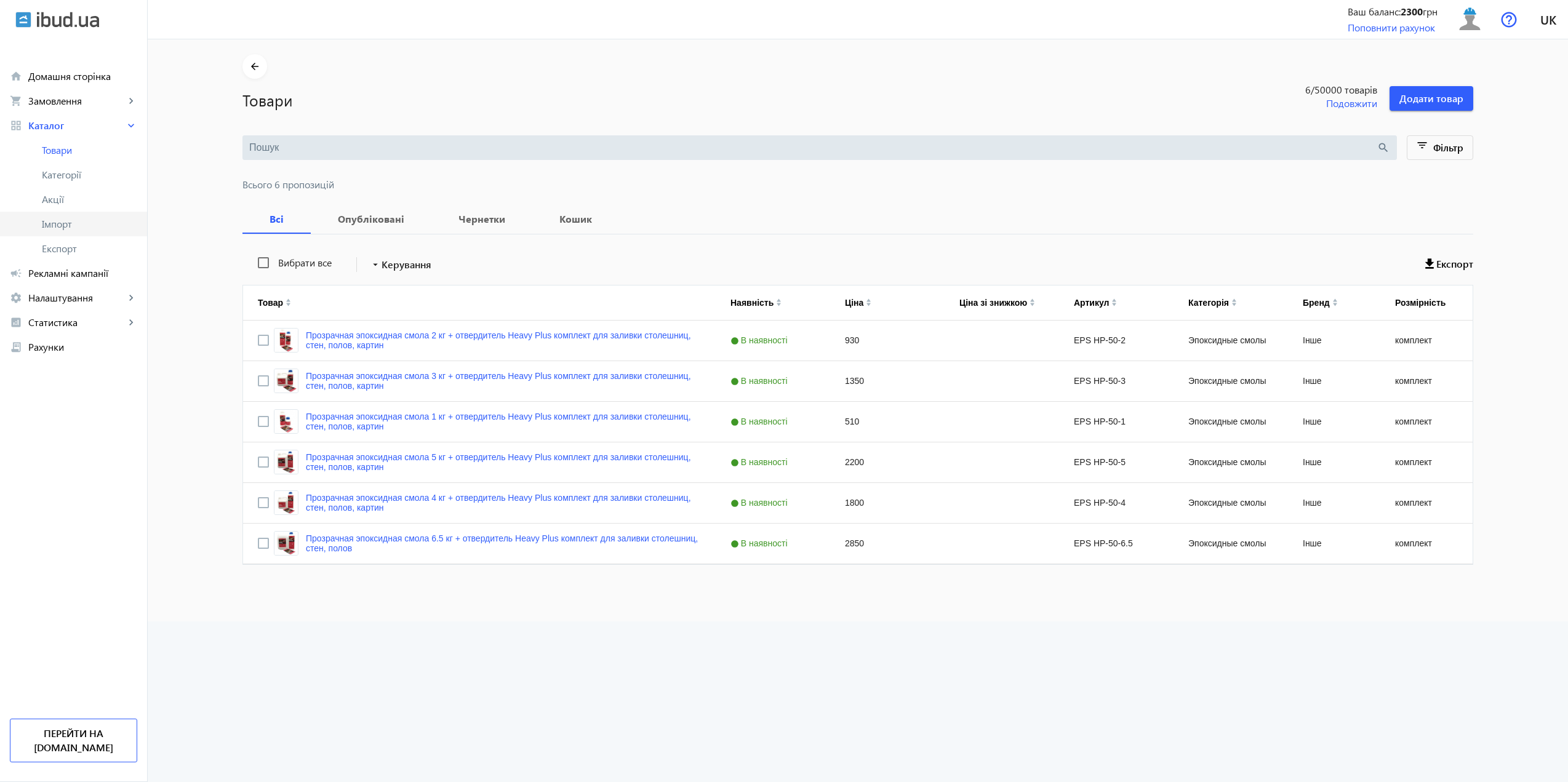
click at [58, 224] on span "Імпорт" at bounding box center [89, 224] width 95 height 13
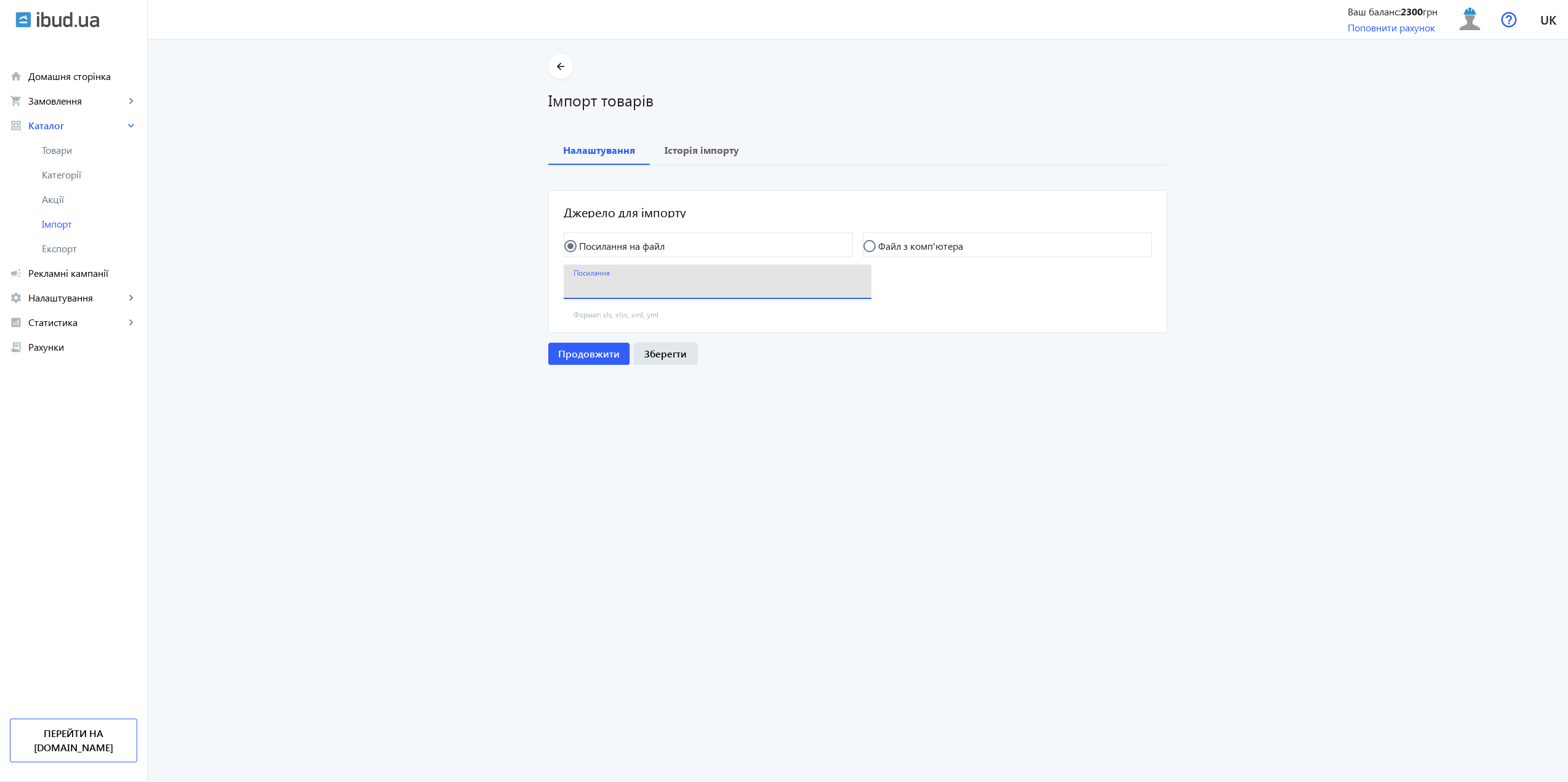
click at [629, 284] on input "Посилання" at bounding box center [717, 285] width 288 height 13
click at [605, 292] on input "Посилання" at bounding box center [717, 285] width 288 height 13
click at [598, 288] on input "Посилання" at bounding box center [717, 285] width 288 height 13
paste input "https://polyglasspro.prom.ua/products_feed.xml?hash_tag=513516b0e21ec03dad58de1…"
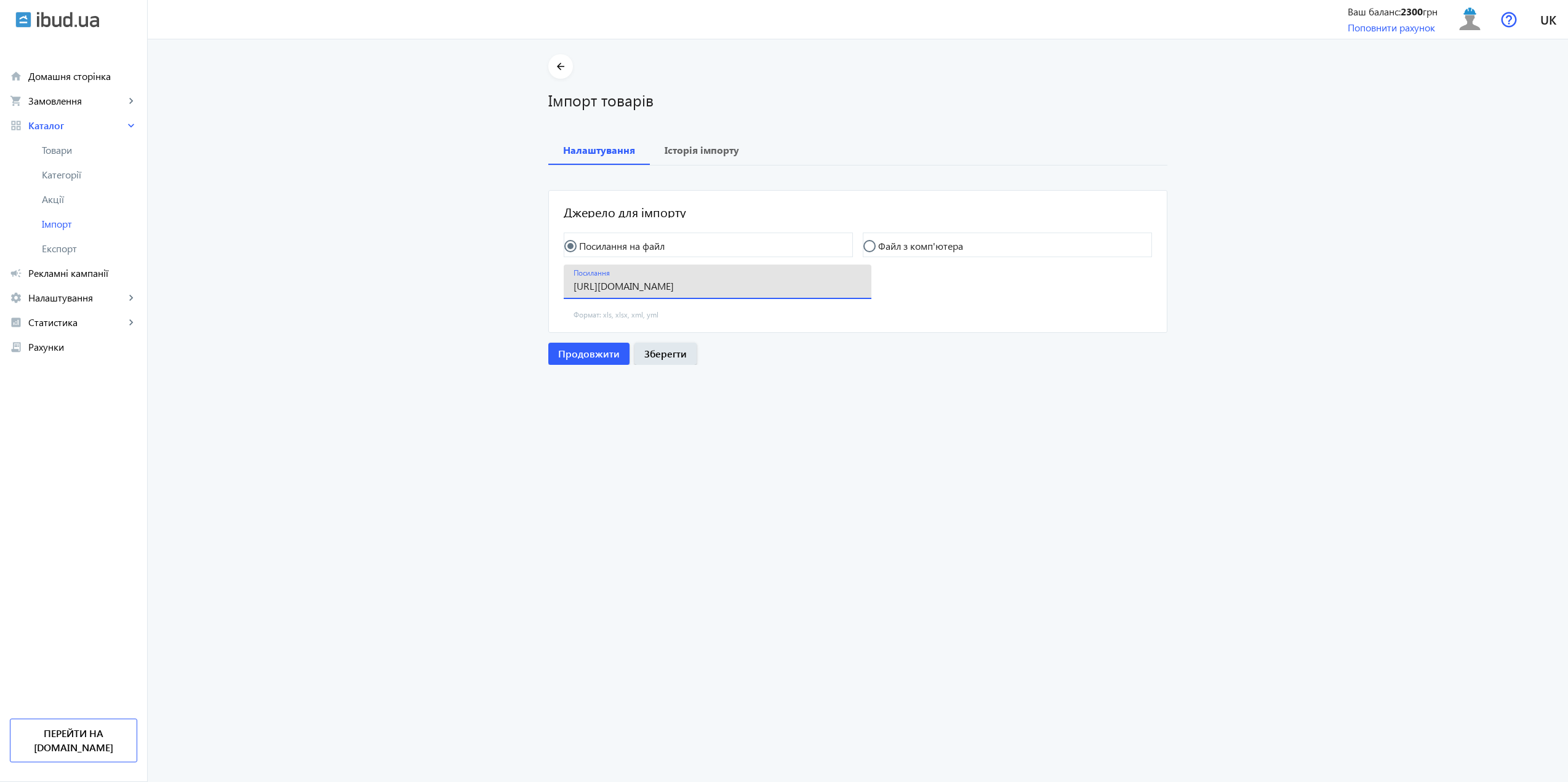
type input "https://polyglasspro.prom.ua/products_feed.xml?hash_tag=513516b0e21ec03dad58de1…"
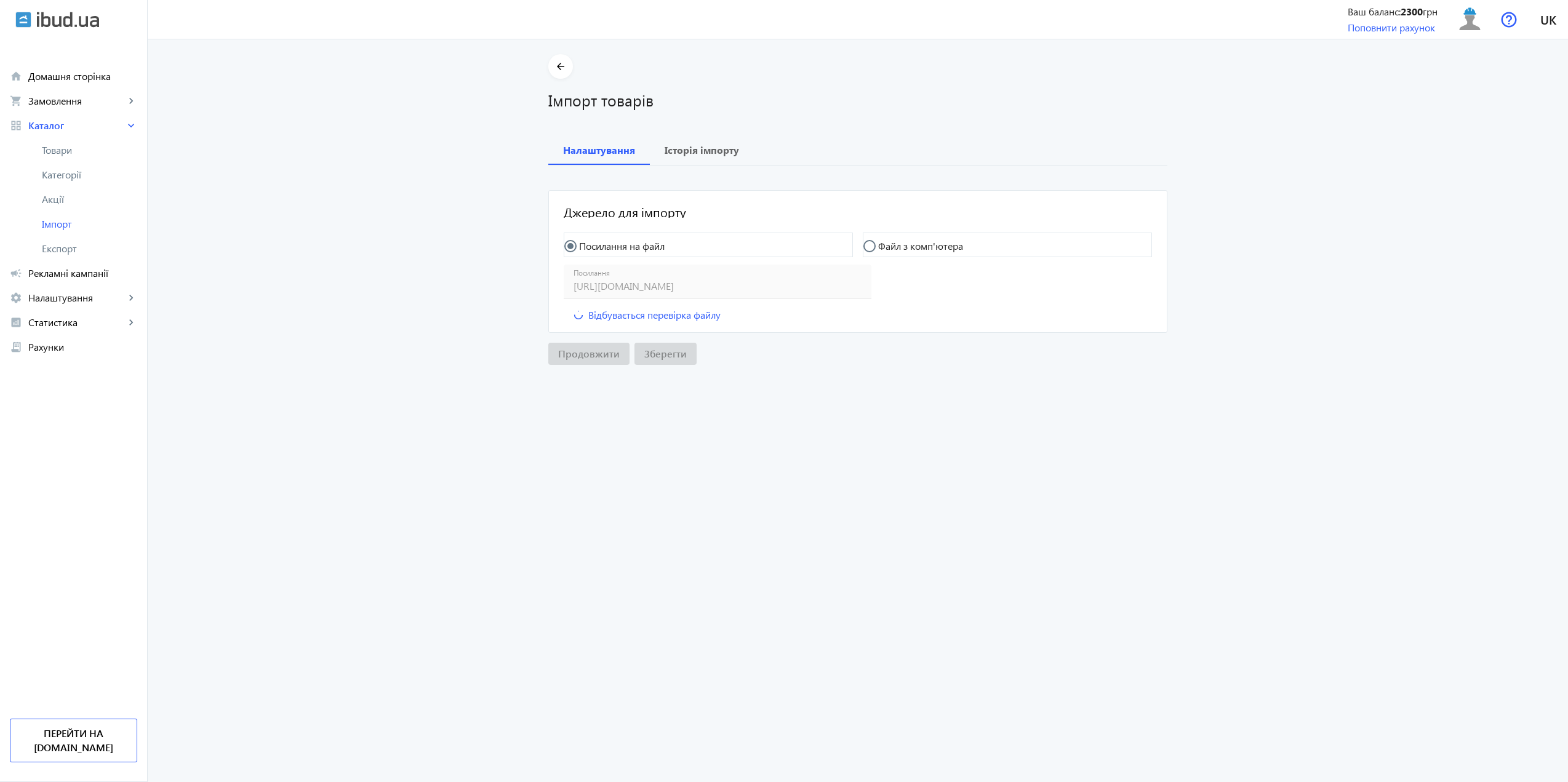
scroll to position [0, 0]
click at [597, 359] on div "Продовжити Зберегти" at bounding box center [858, 353] width 619 height 22
click at [596, 349] on span "Продовжити" at bounding box center [588, 354] width 61 height 14
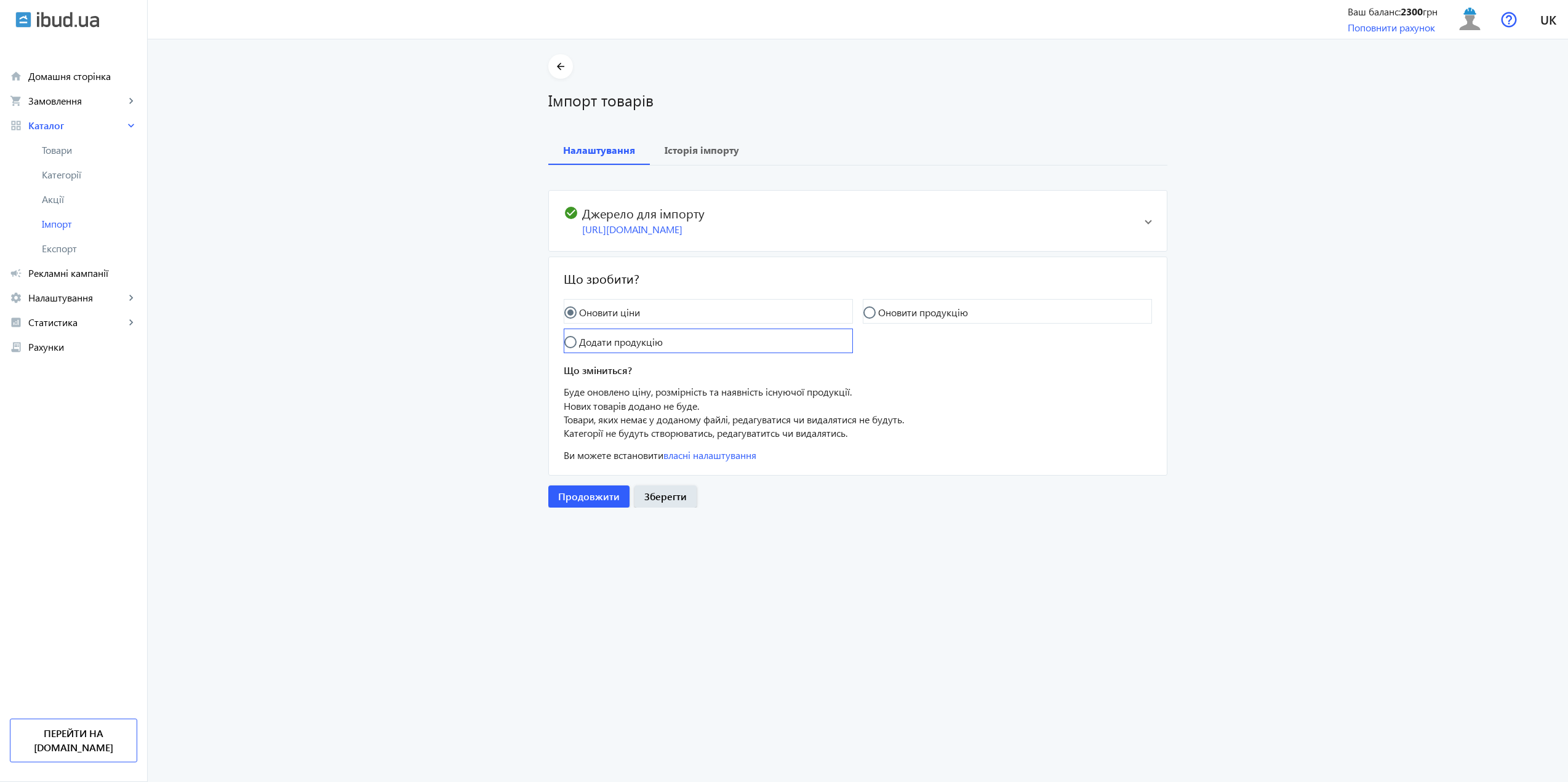
click at [570, 354] on input "Додати продукцію" at bounding box center [576, 347] width 24 height 24
radio input "true"
click at [573, 327] on input "Оновити ціни" at bounding box center [576, 318] width 24 height 24
radio input "true"
click at [574, 355] on input "Додати продукцію" at bounding box center [576, 347] width 24 height 24
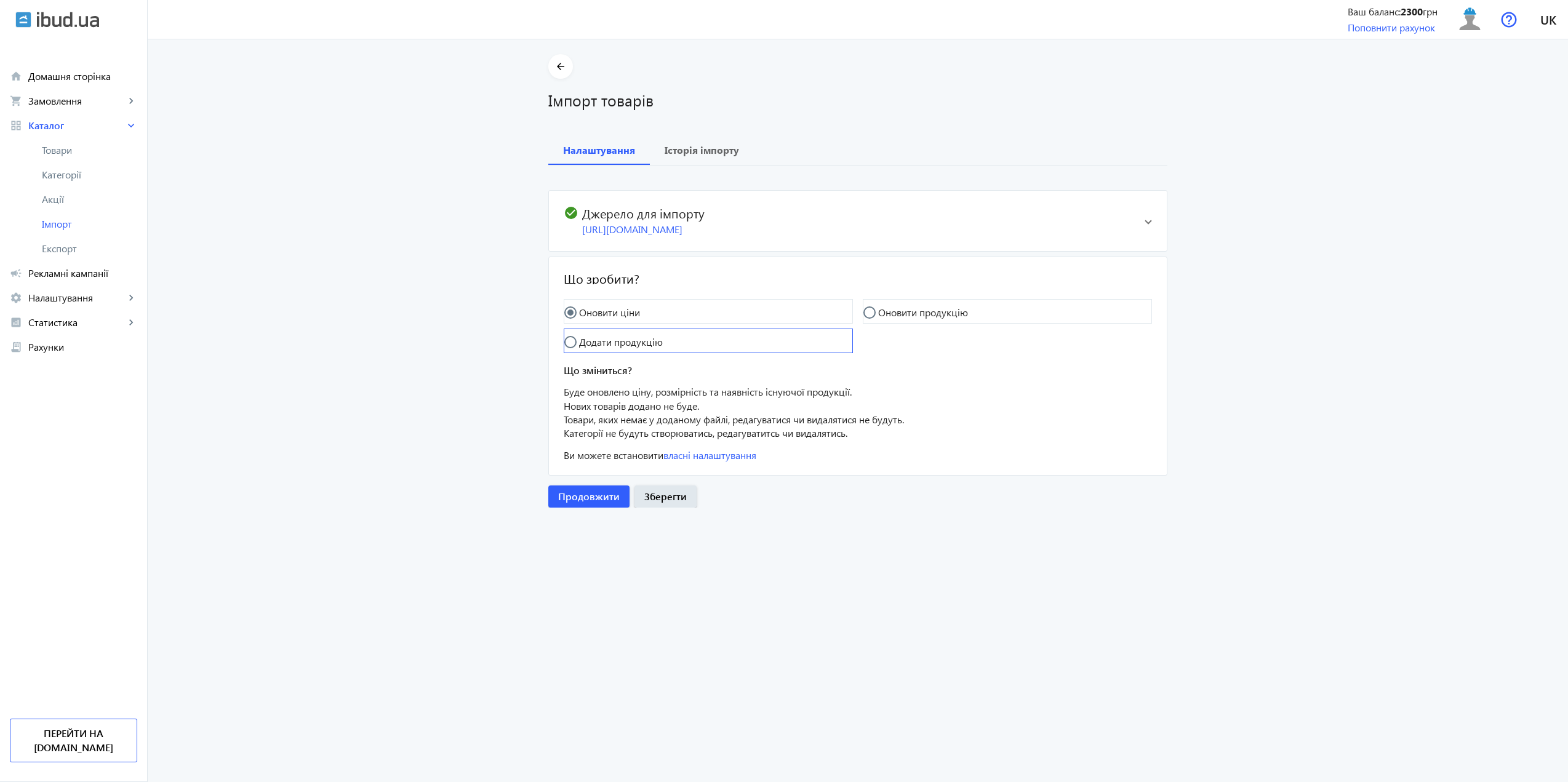
radio input "true"
click at [695, 447] on link "власні налаштування" at bounding box center [710, 441] width 93 height 13
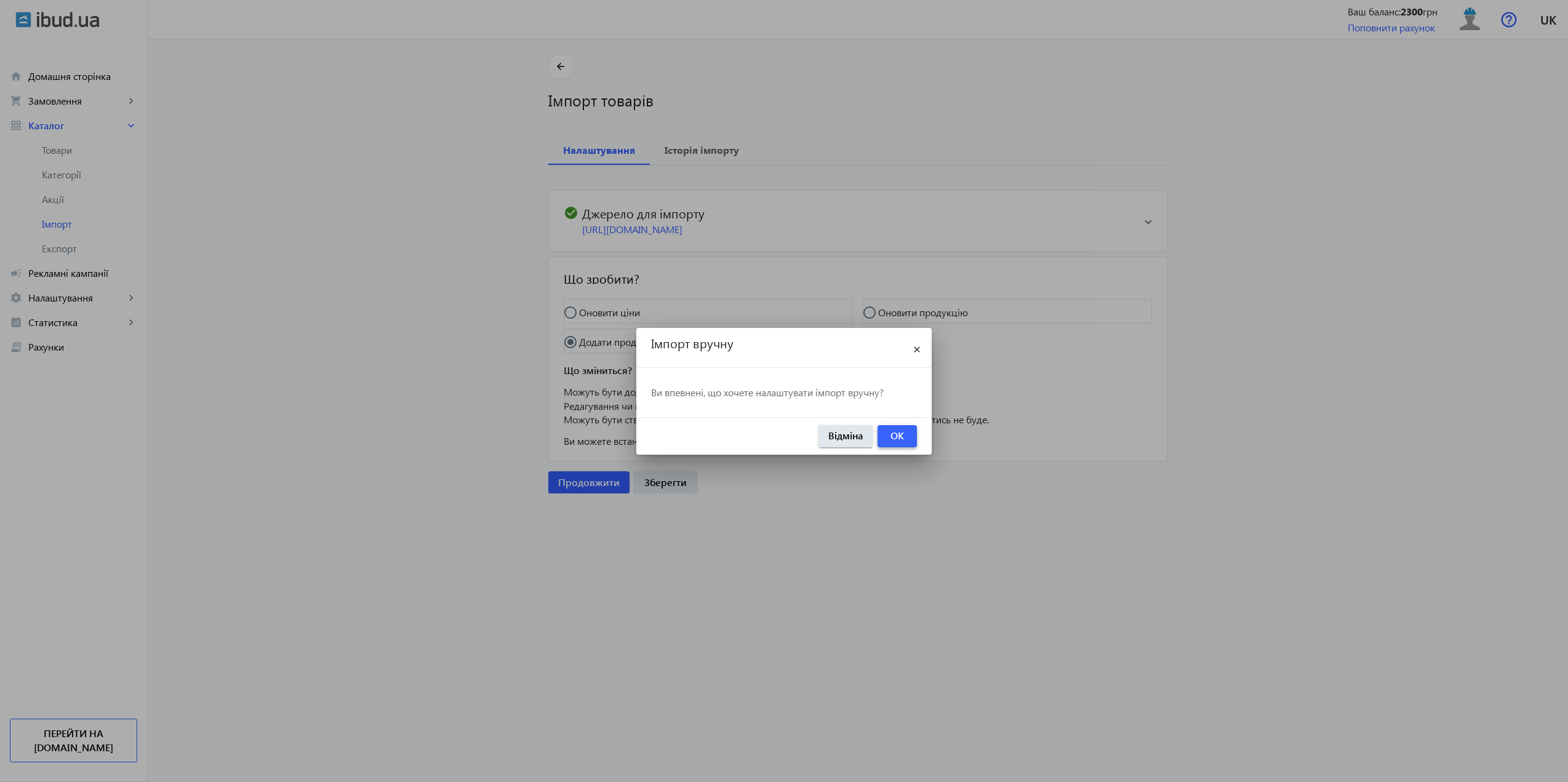
click at [911, 433] on span "button" at bounding box center [897, 436] width 39 height 29
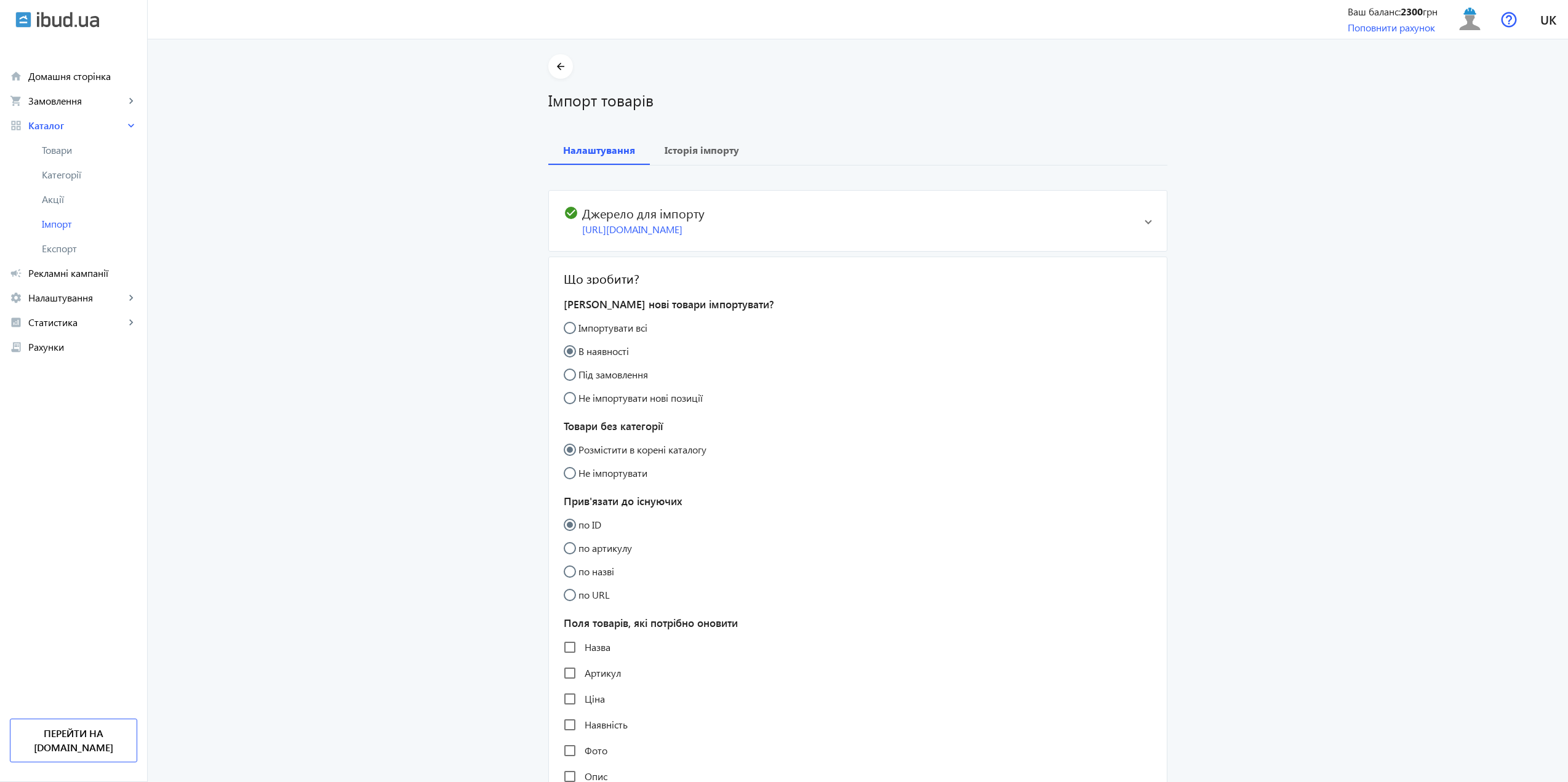
click at [566, 340] on input "Імпортувати всі" at bounding box center [575, 334] width 24 height 24
radio input "true"
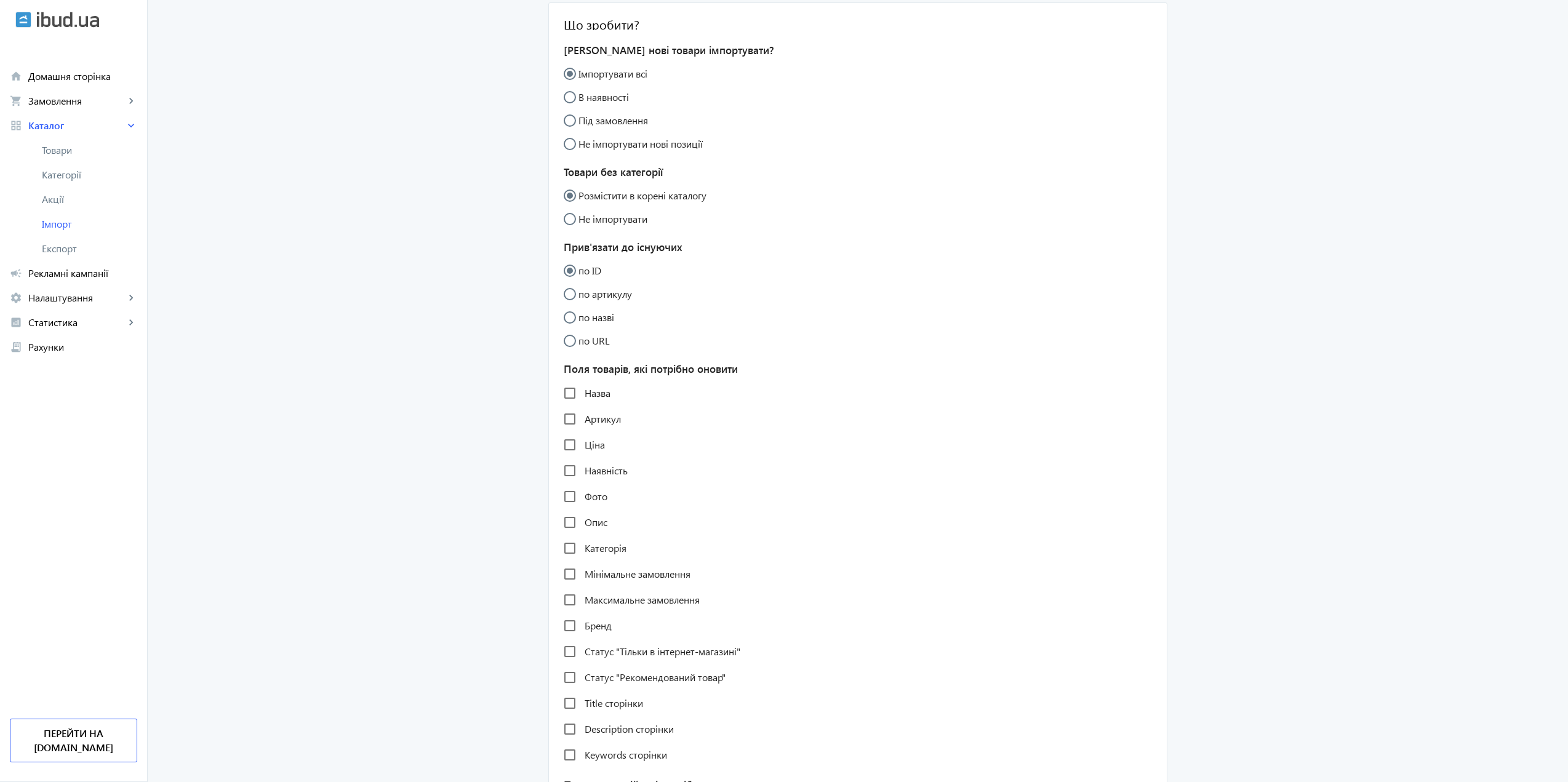
scroll to position [246, 0]
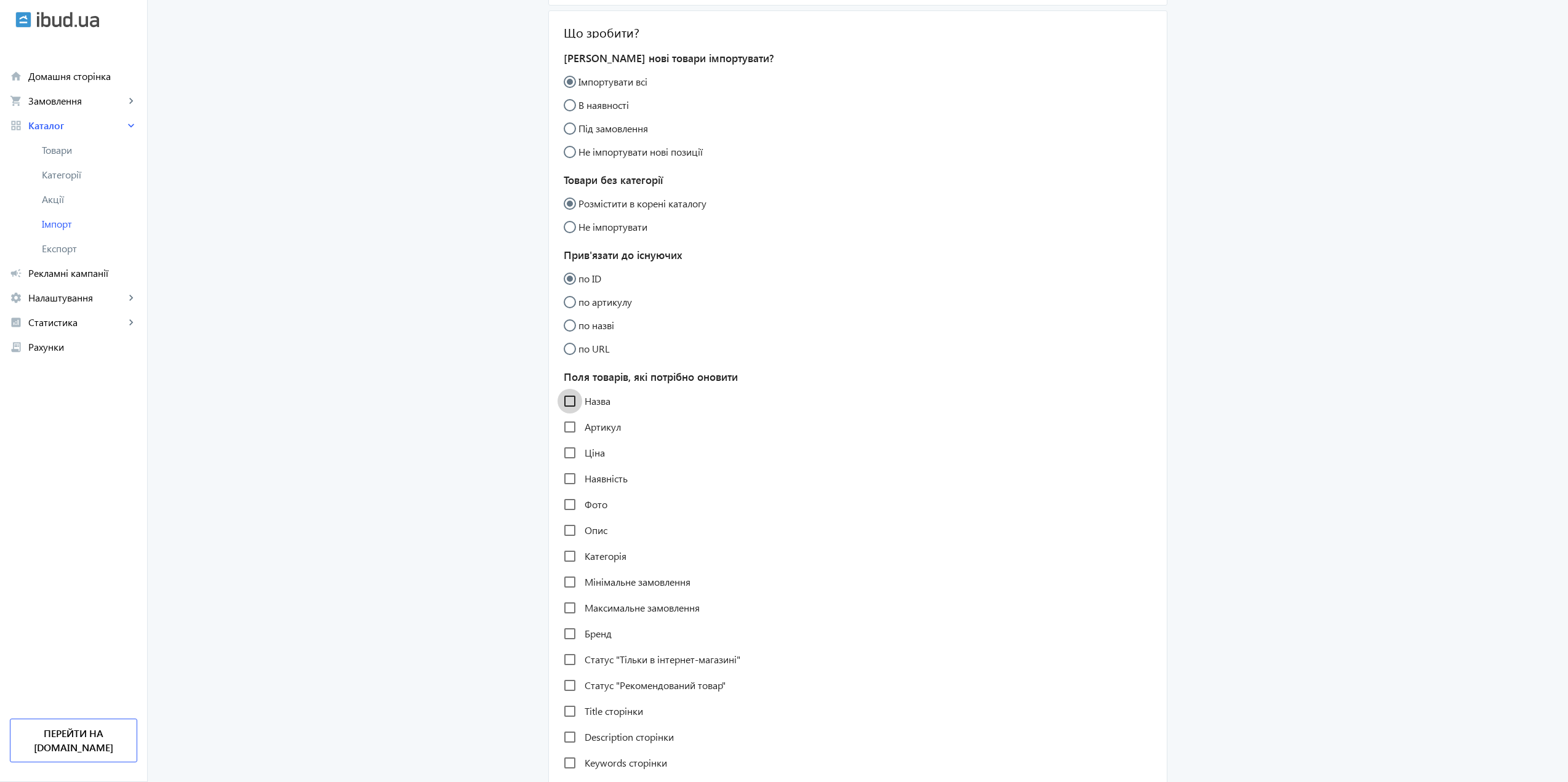
click at [565, 410] on input "Назва" at bounding box center [569, 401] width 24 height 24
checkbox input "true"
click at [568, 440] on input "Артикул" at bounding box center [569, 426] width 24 height 24
checkbox input "true"
click at [560, 465] on input "Ціна" at bounding box center [569, 452] width 24 height 24
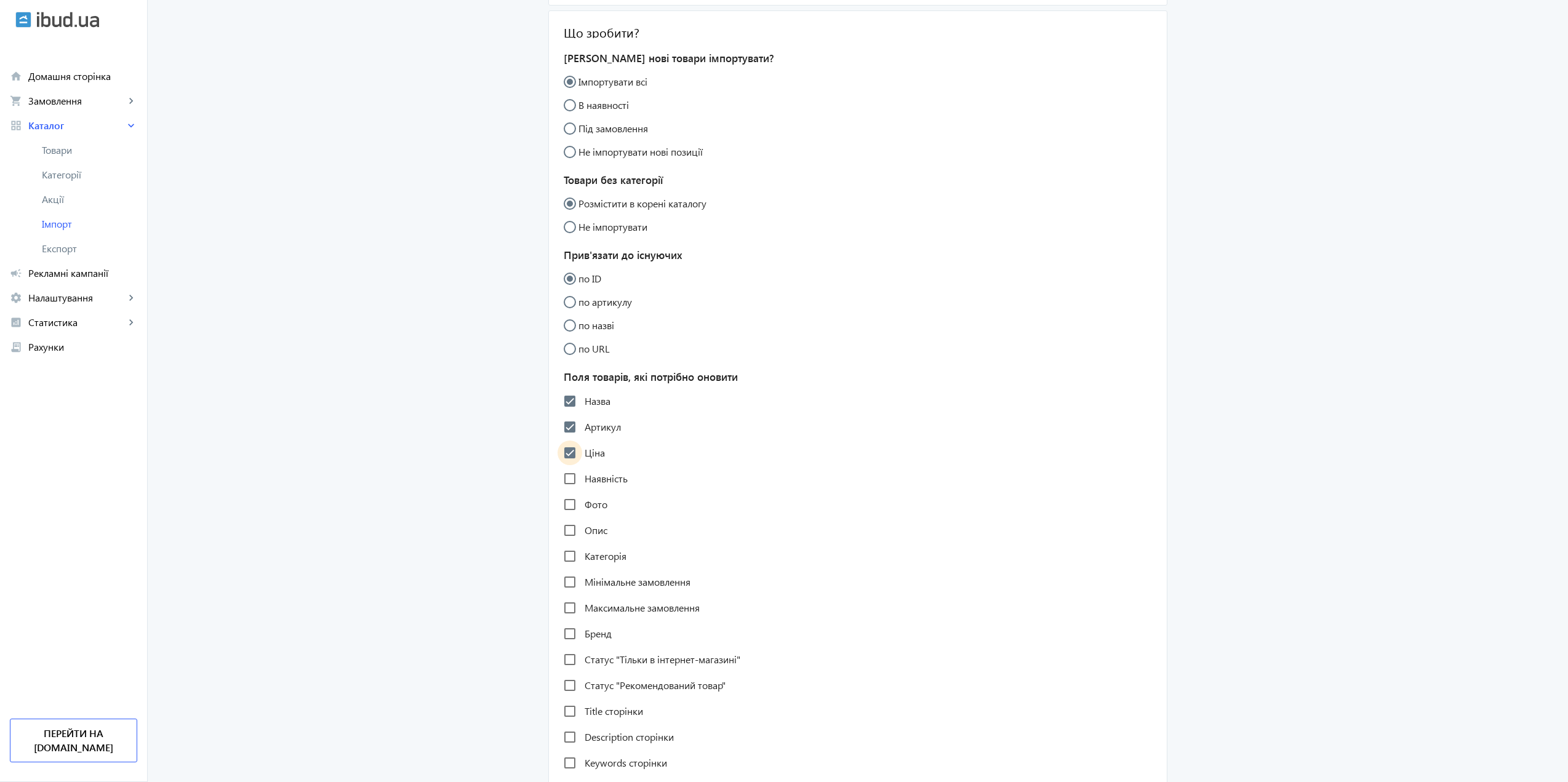
checkbox input "true"
click at [560, 491] on input "Наявність" at bounding box center [569, 478] width 24 height 24
checkbox input "true"
click at [560, 516] on input "Фото" at bounding box center [569, 504] width 24 height 24
checkbox input "true"
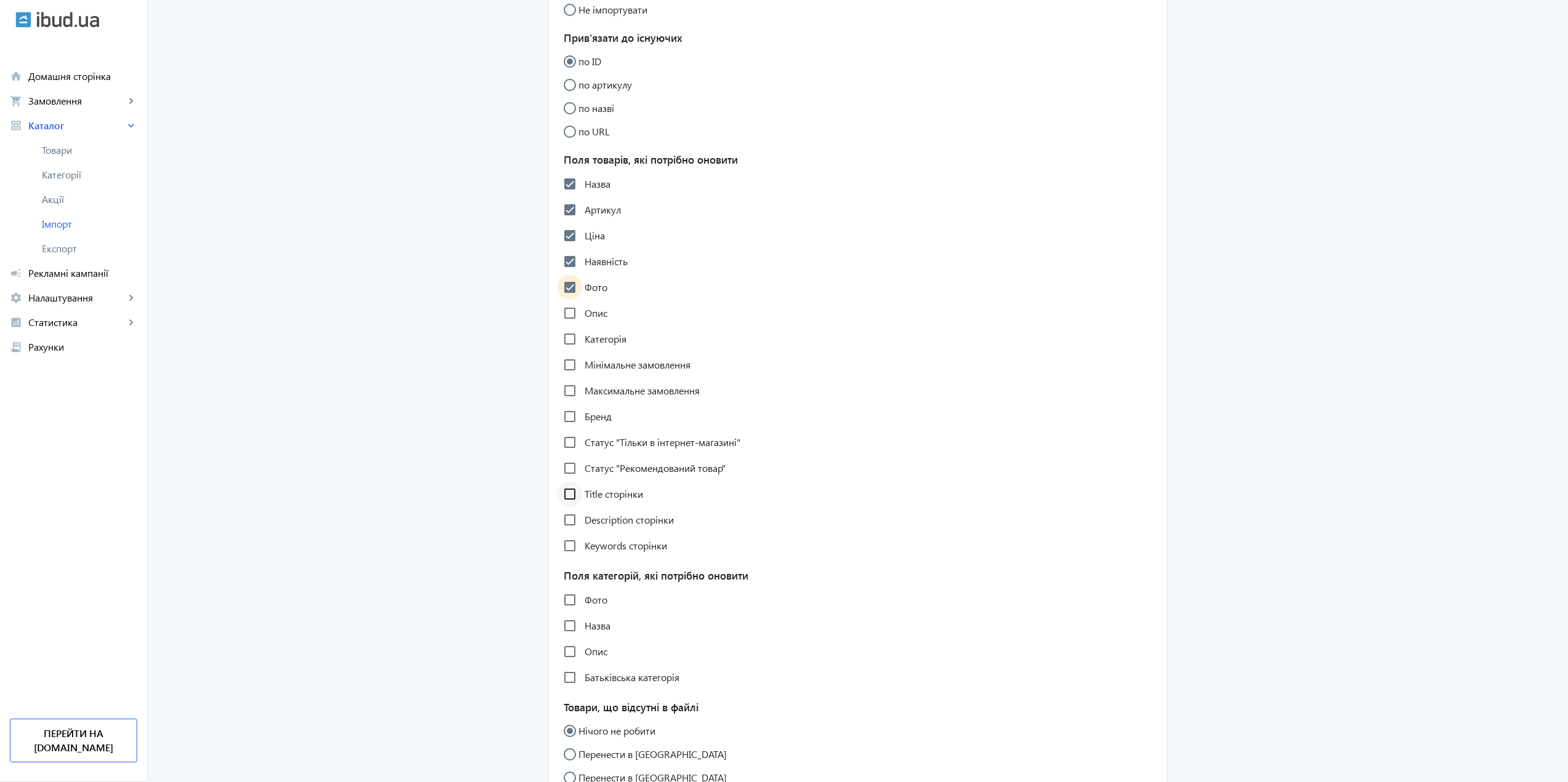
scroll to position [553, 0]
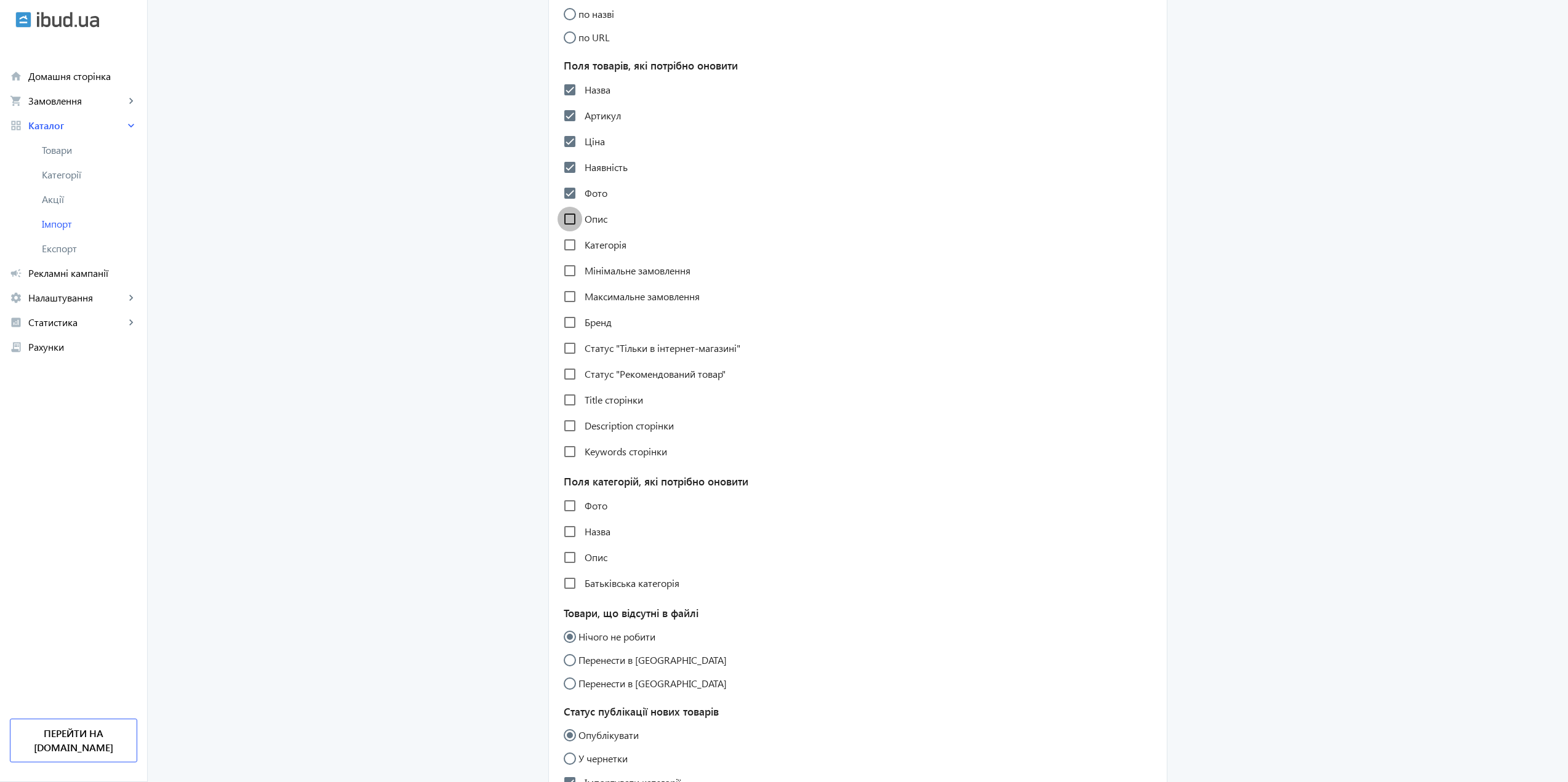
click at [559, 231] on input "Опис" at bounding box center [569, 219] width 24 height 24
checkbox input "true"
click at [564, 257] on input "Категорія" at bounding box center [569, 244] width 24 height 24
checkbox input "true"
click at [568, 283] on input "Мінімальне замовлення" at bounding box center [569, 270] width 24 height 24
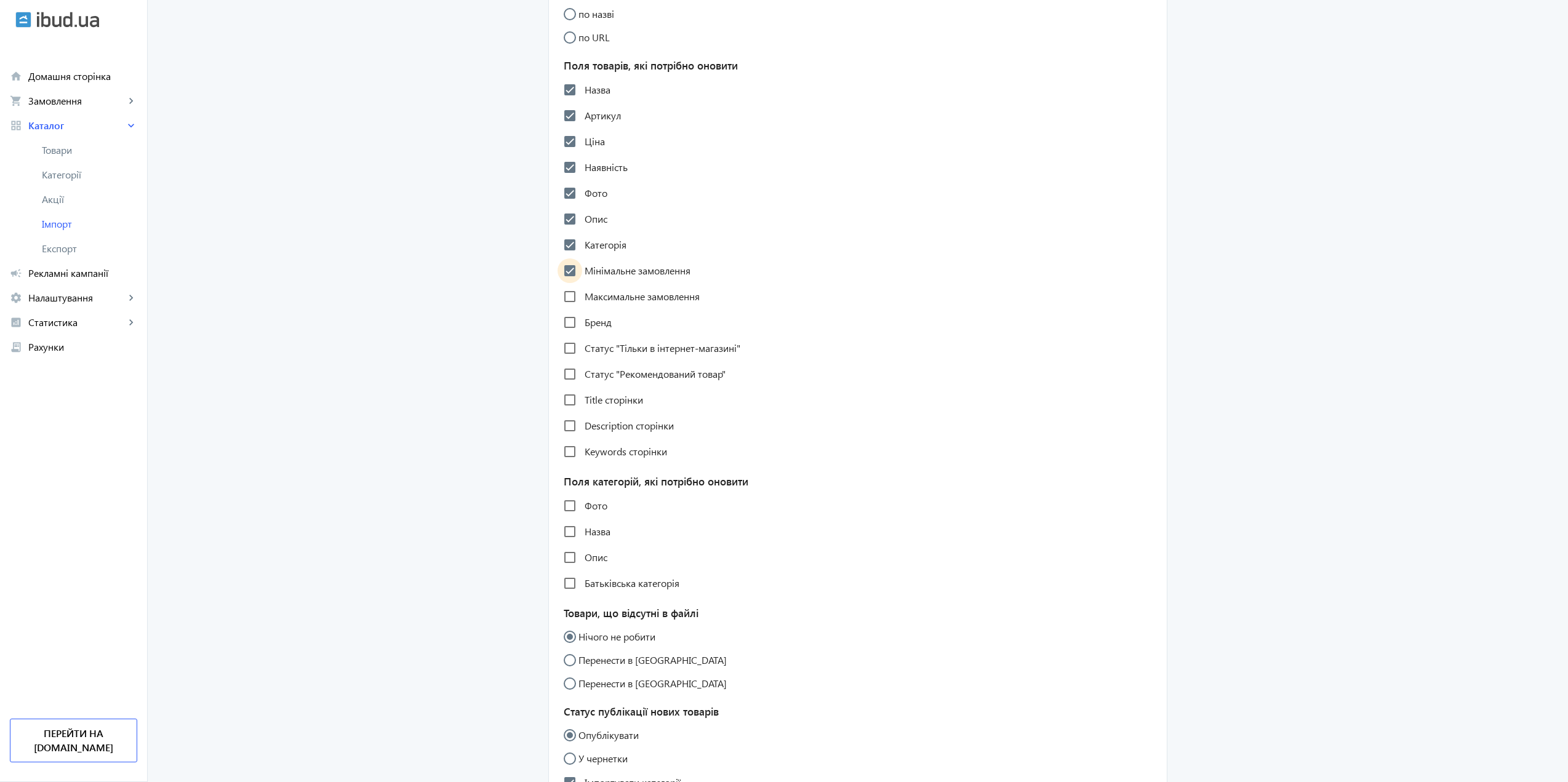
checkbox input "true"
click at [568, 307] on input "Максимальне замовлення" at bounding box center [569, 296] width 24 height 24
checkbox input "true"
click at [566, 335] on input "Бренд" at bounding box center [569, 322] width 24 height 24
checkbox input "true"
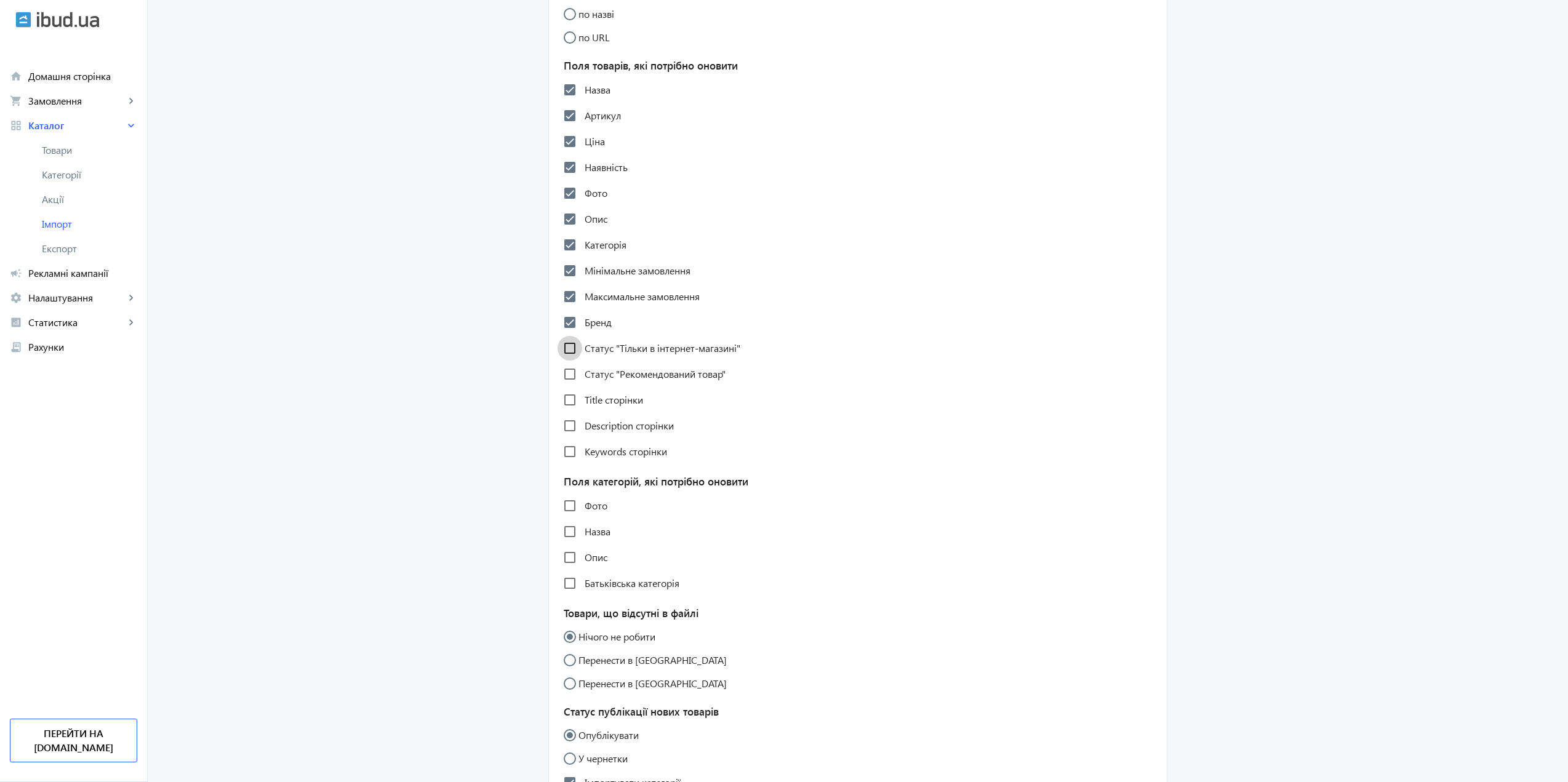
click at [565, 361] on input "Статус "Тільки в інтернет-магазині"" at bounding box center [569, 347] width 24 height 24
checkbox input "true"
click at [566, 386] on input "Статус "Рекомендований товар"" at bounding box center [569, 373] width 24 height 24
click at [563, 382] on input "Статус "Рекомендований товар"" at bounding box center [569, 373] width 24 height 24
checkbox input "false"
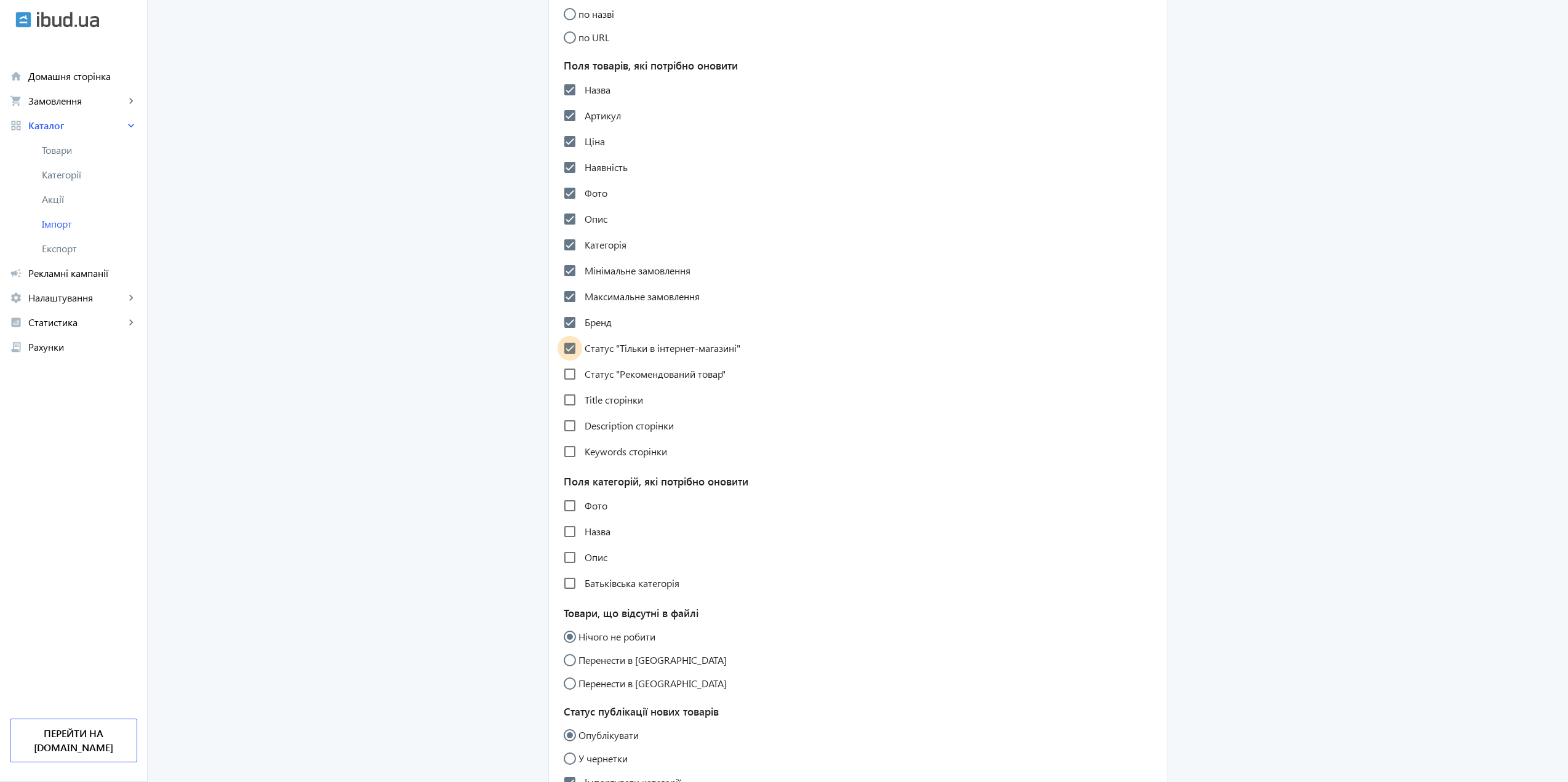
click at [565, 358] on input "Статус "Тільки в інтернет-магазині"" at bounding box center [569, 347] width 24 height 24
checkbox input "false"
click at [577, 438] on input "Description сторінки" at bounding box center [569, 425] width 24 height 24
checkbox input "true"
click at [575, 462] on input "Keywords сторінки" at bounding box center [569, 451] width 24 height 24
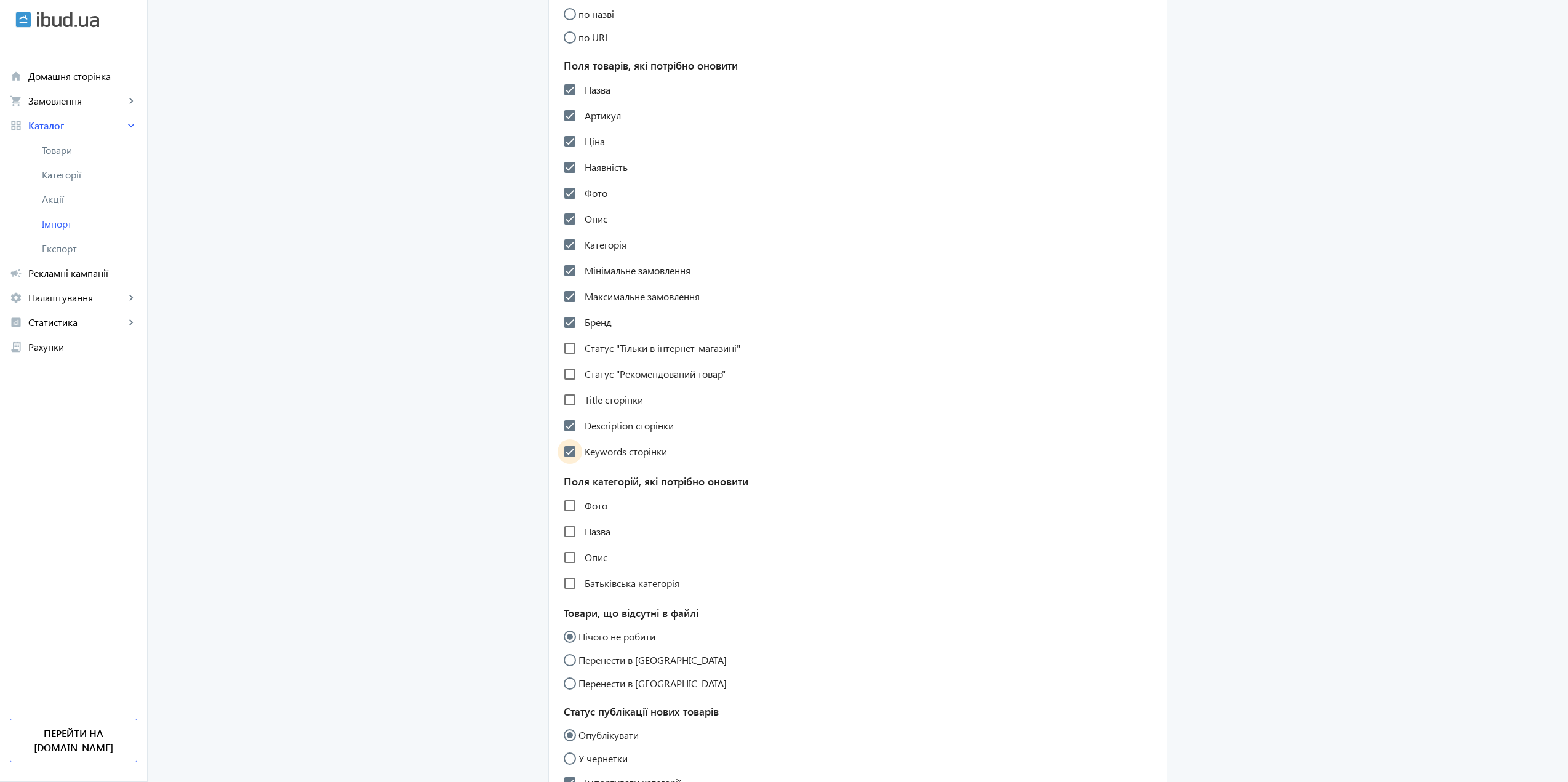
checkbox input "true"
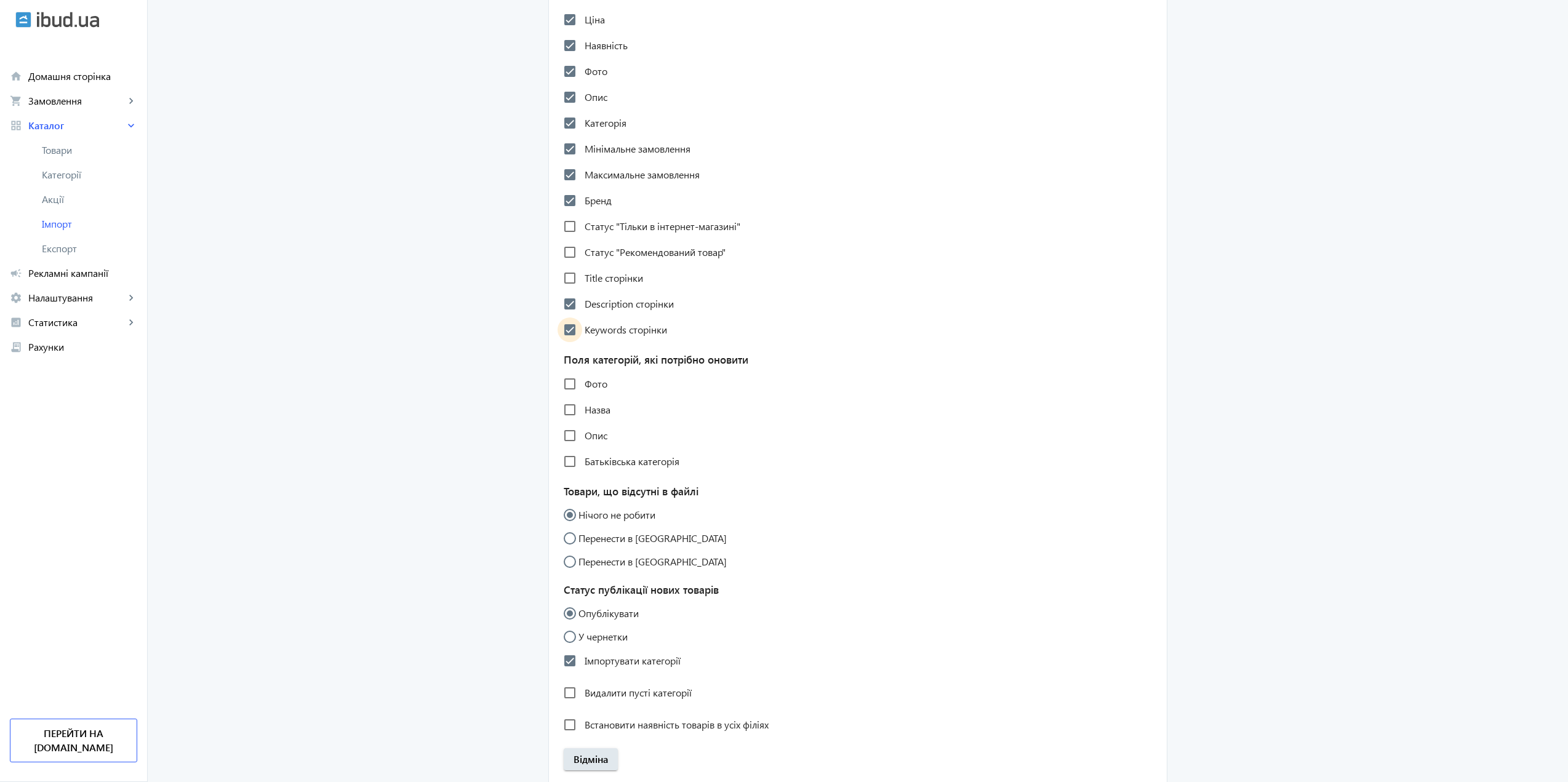
scroll to position [677, 0]
click at [568, 395] on input "Фото" at bounding box center [569, 382] width 24 height 24
checkbox input "true"
click at [563, 417] on input "Назва" at bounding box center [569, 408] width 24 height 24
checkbox input "true"
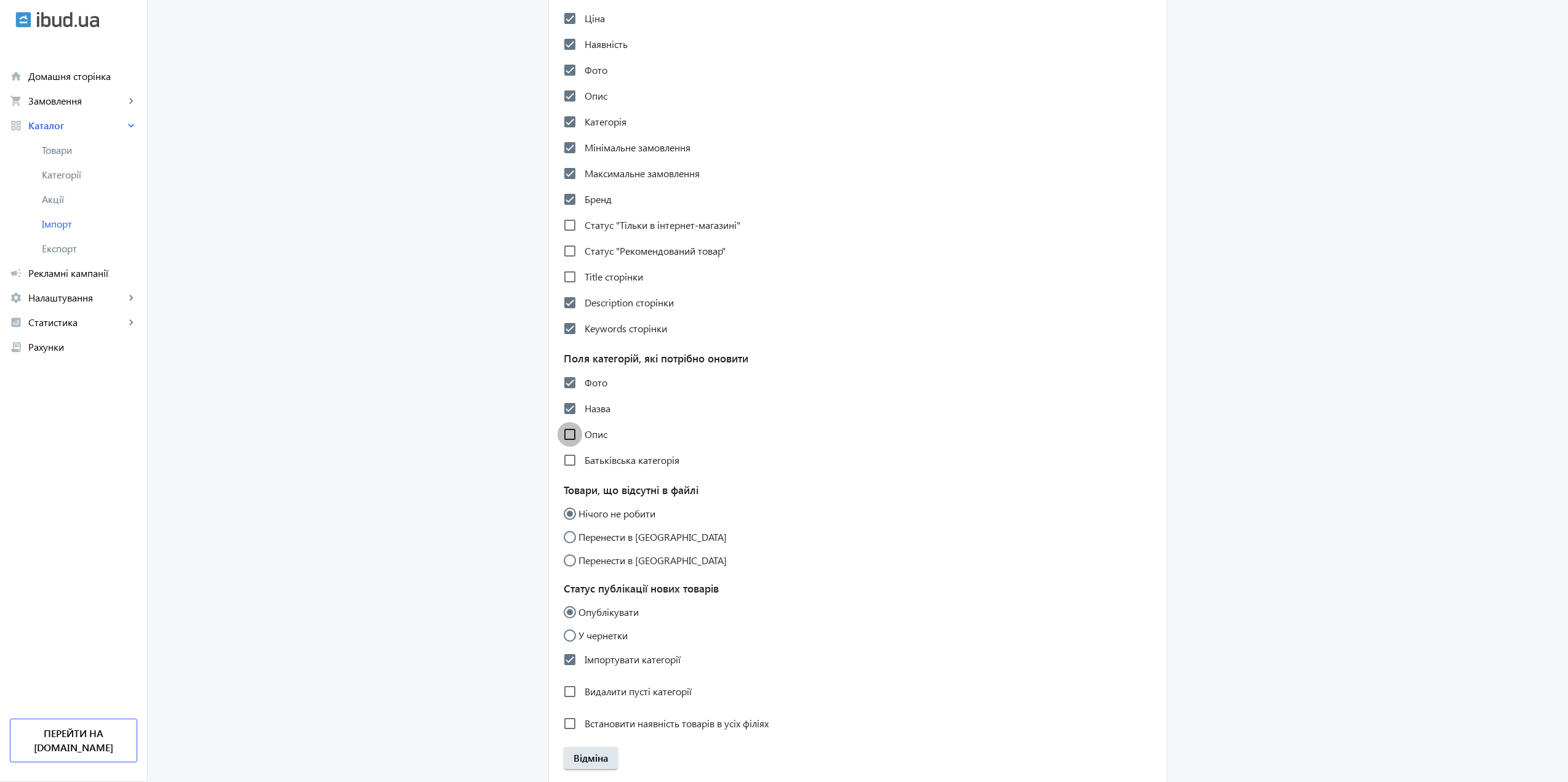
drag, startPoint x: 571, startPoint y: 444, endPoint x: 568, endPoint y: 456, distance: 12.4
click at [570, 445] on input "Опис" at bounding box center [569, 434] width 24 height 24
checkbox input "true"
click at [568, 471] on input "Батьківська категорія" at bounding box center [569, 459] width 24 height 24
checkbox input "true"
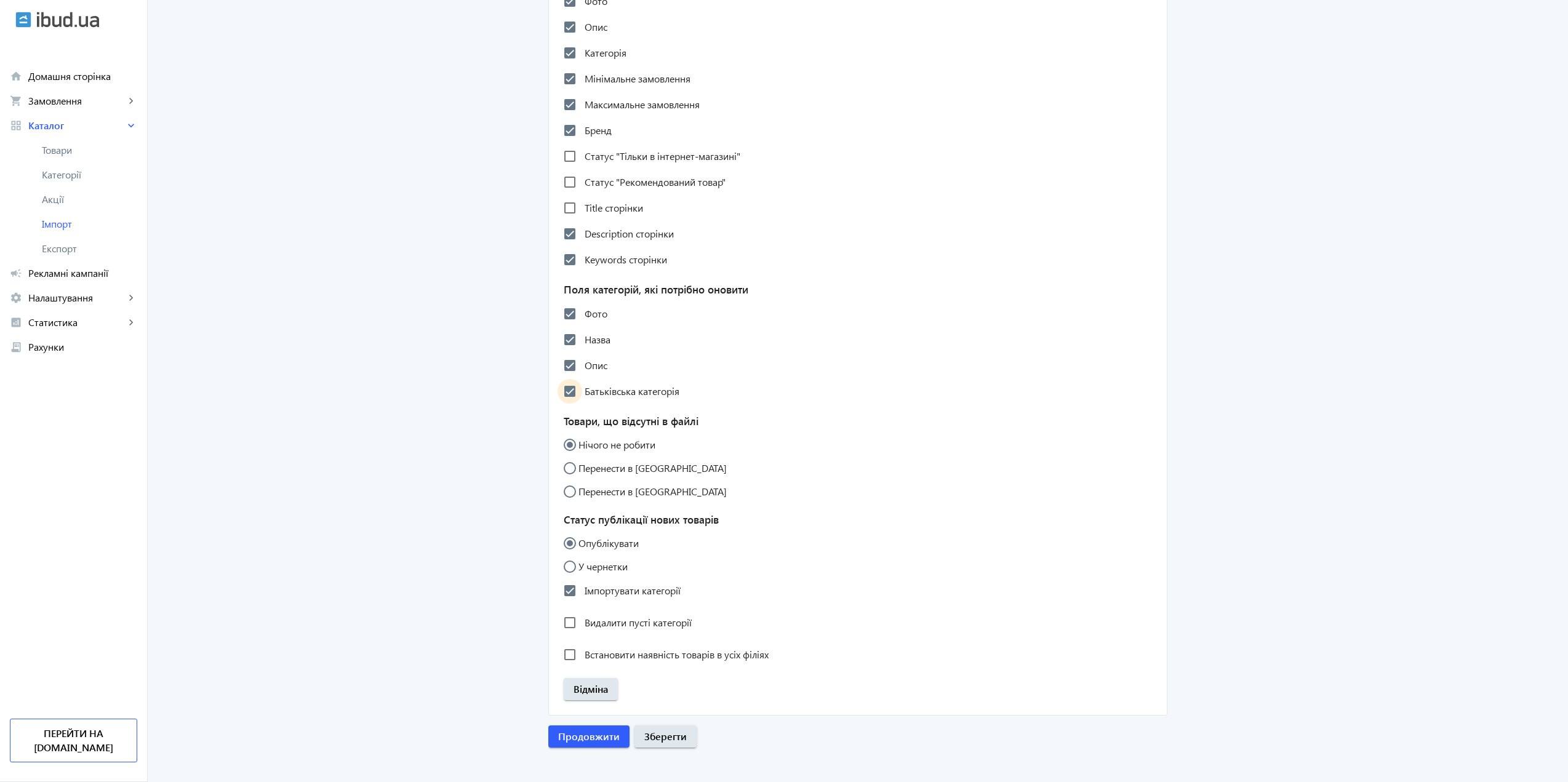
scroll to position [770, 0]
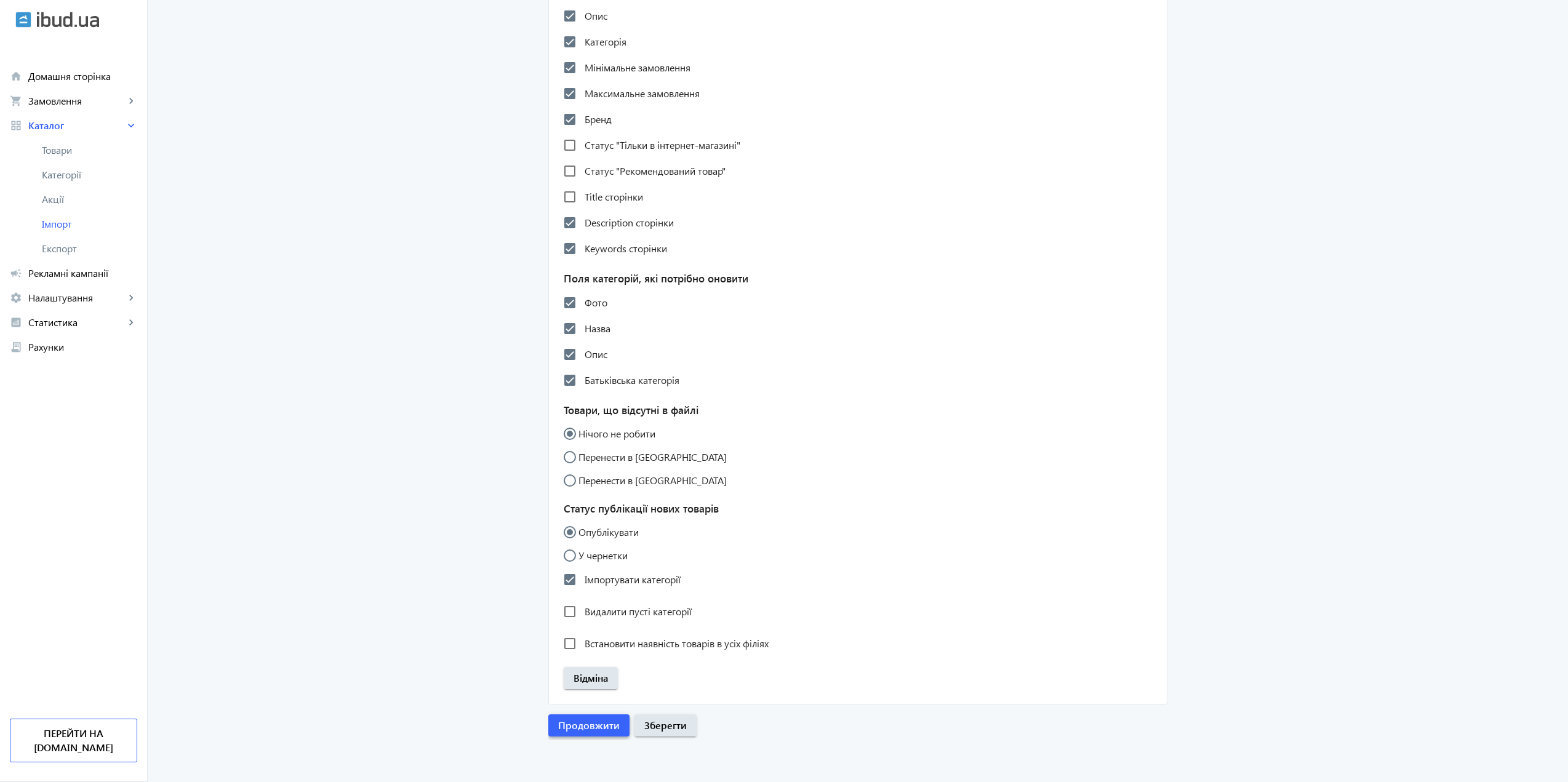
click at [591, 728] on span "Продовжити" at bounding box center [588, 726] width 61 height 14
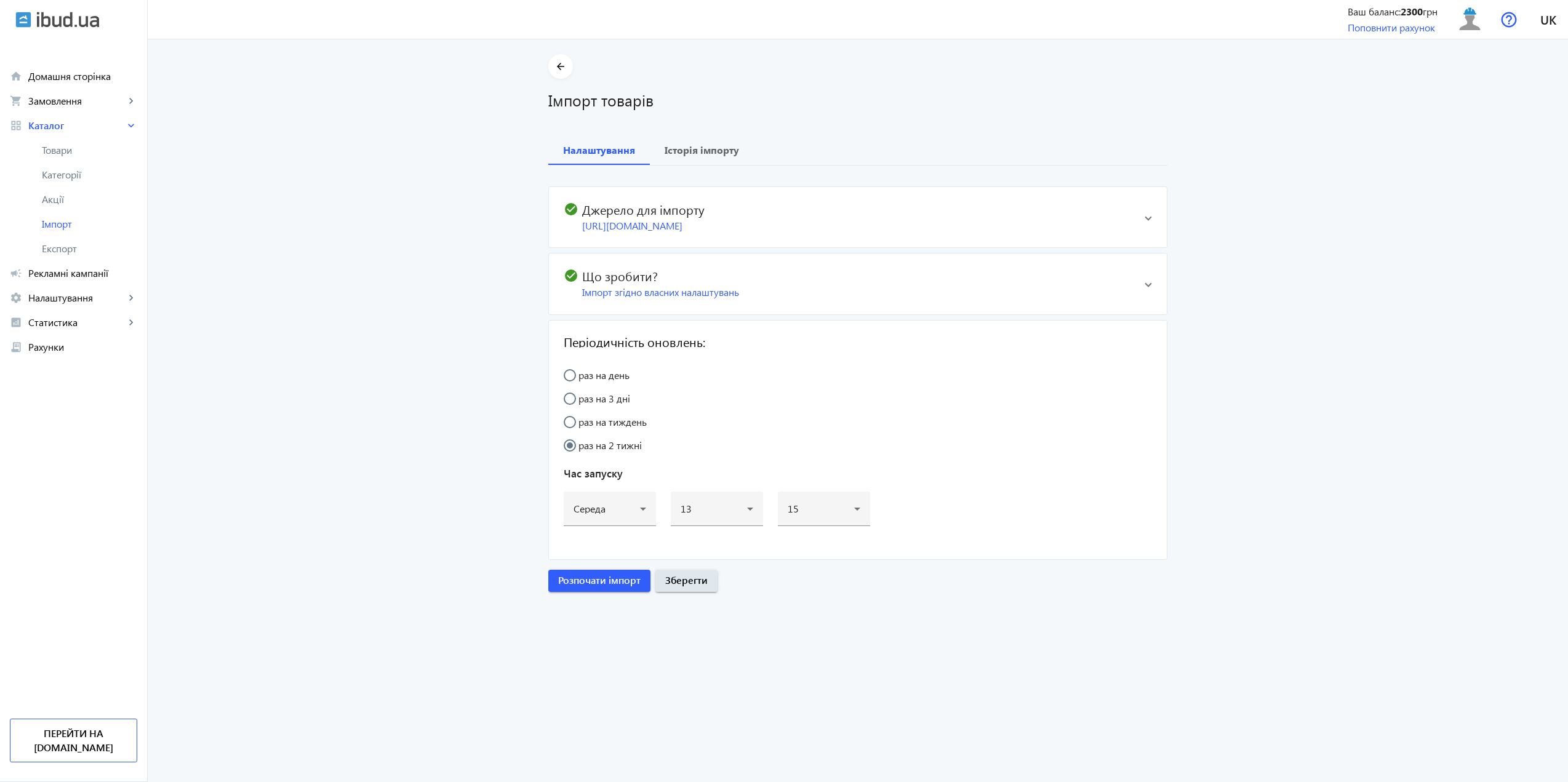
scroll to position [0, 0]
click at [601, 586] on span "Розпочати імпорт" at bounding box center [599, 580] width 83 height 14
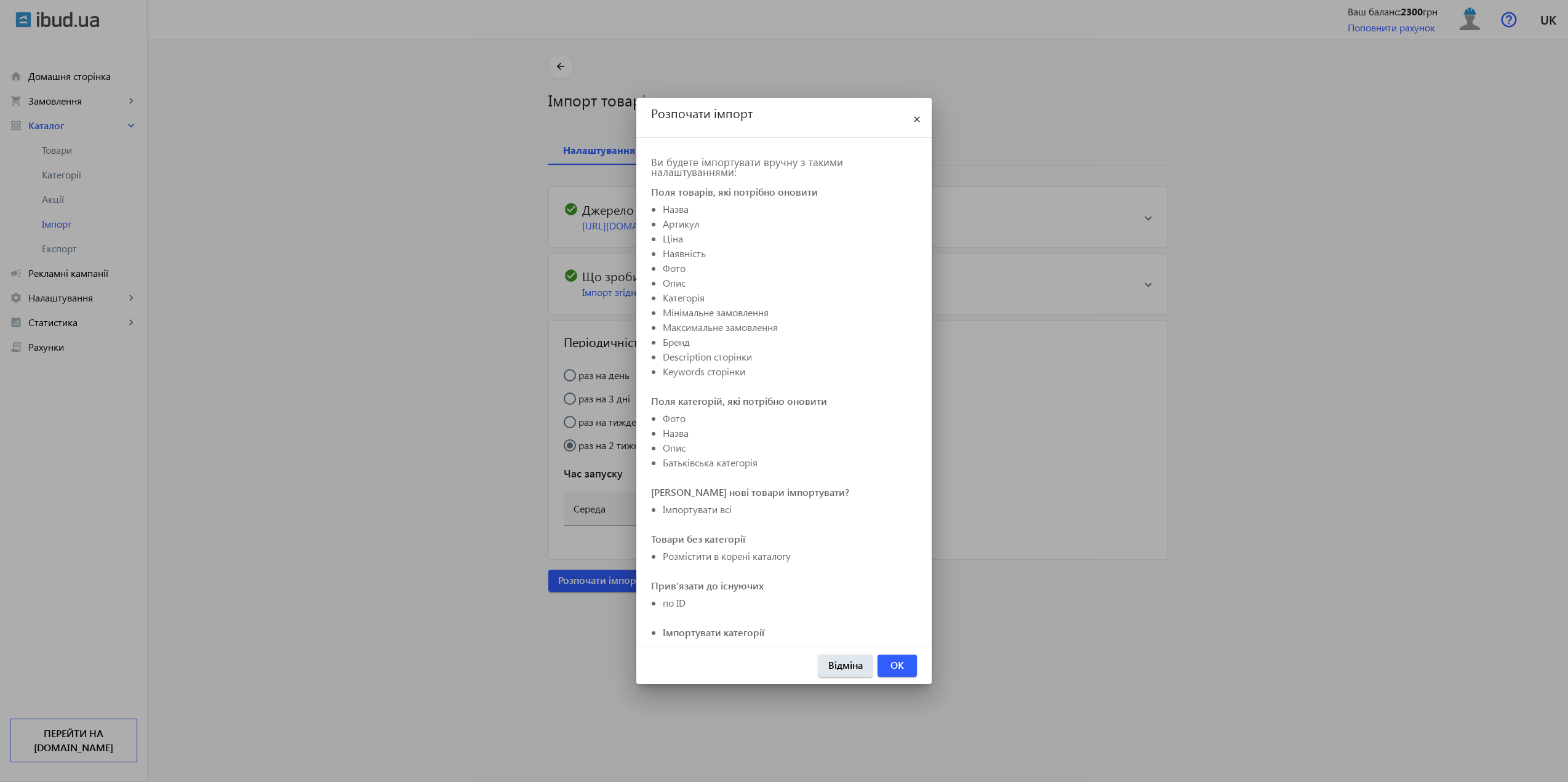
click at [919, 663] on div "Відміна OK" at bounding box center [784, 665] width 296 height 38
click at [909, 667] on span "button" at bounding box center [897, 665] width 39 height 29
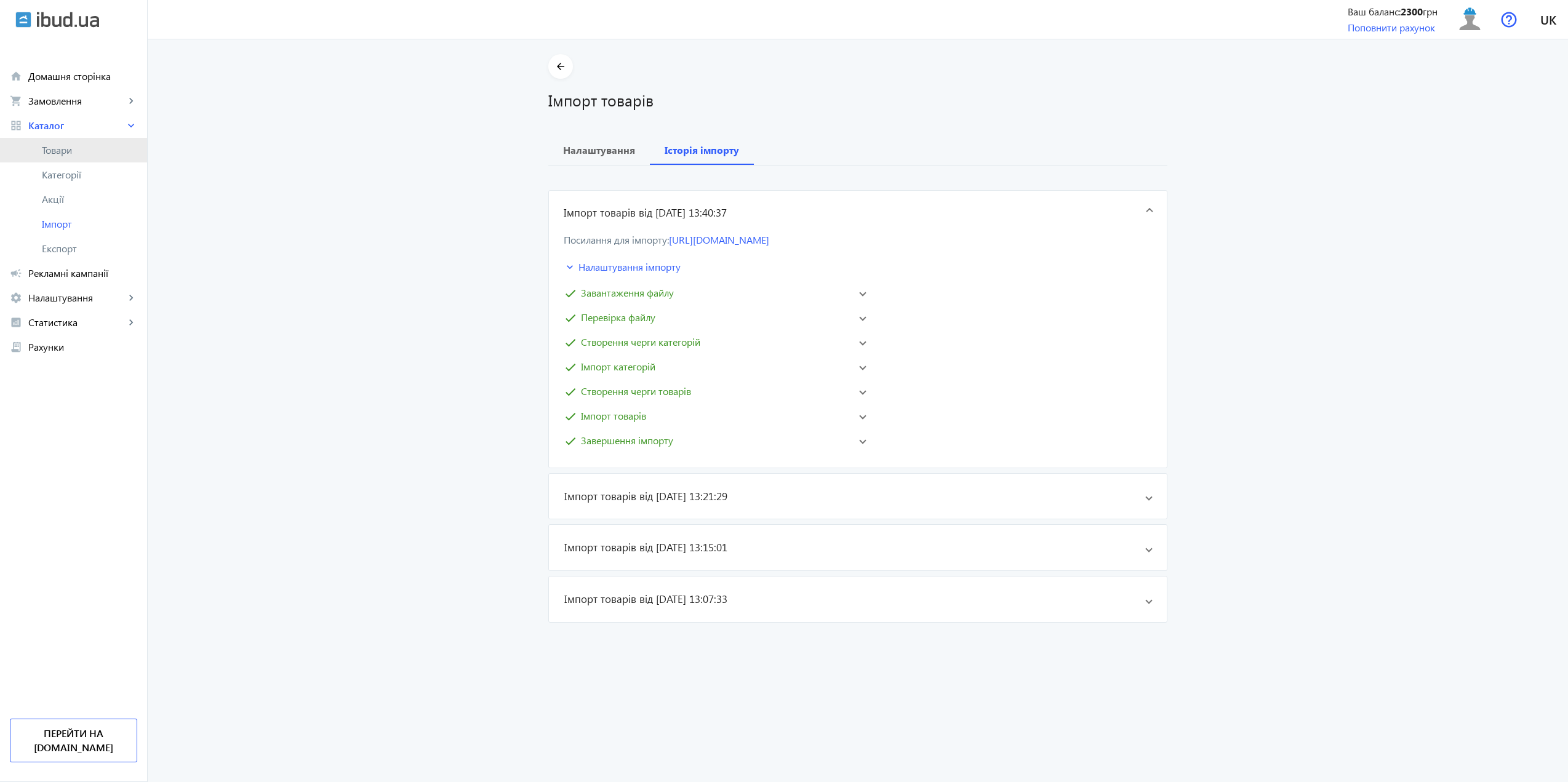
click at [75, 147] on span "Товари" at bounding box center [89, 150] width 95 height 13
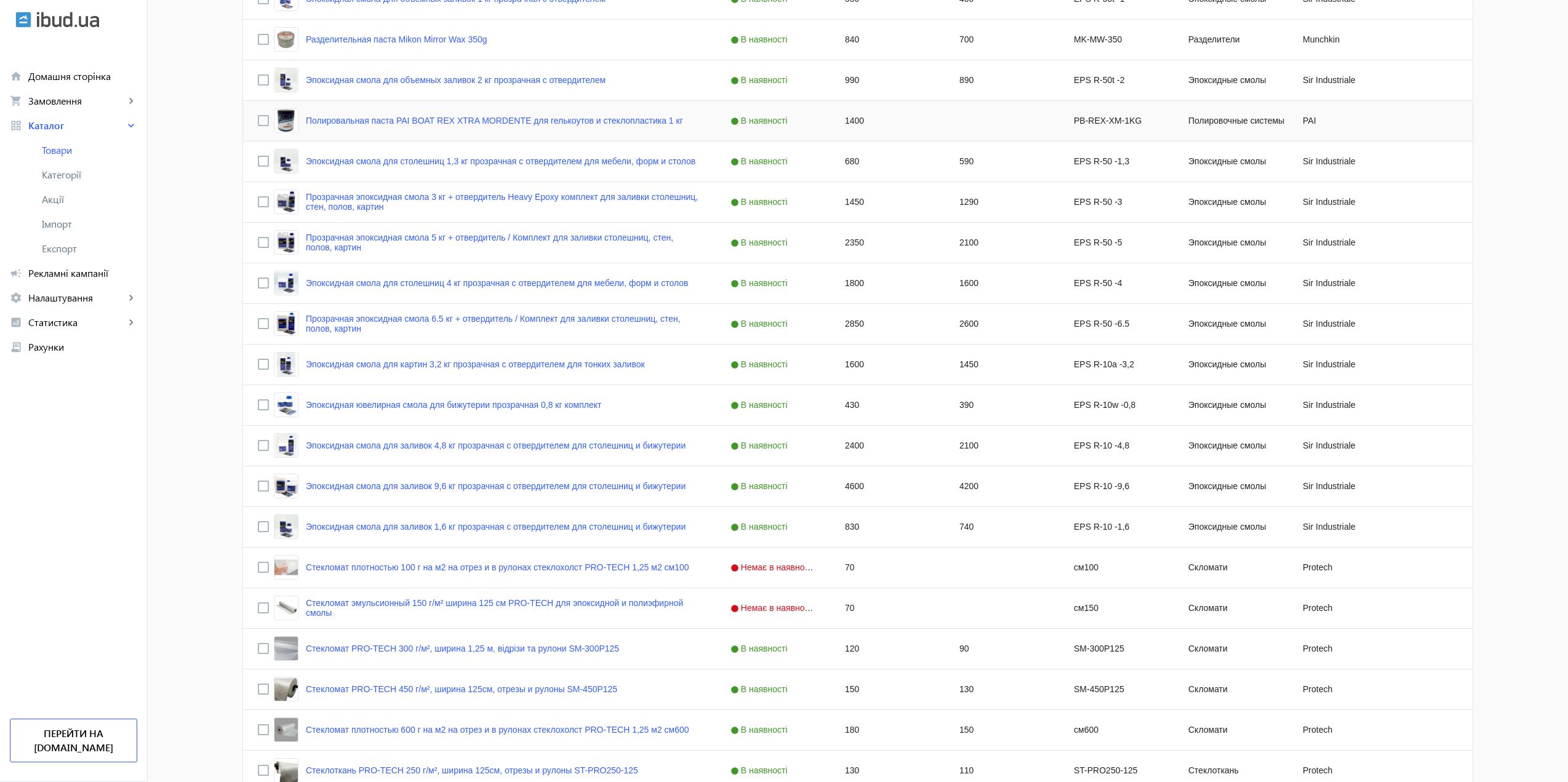
scroll to position [867, 0]
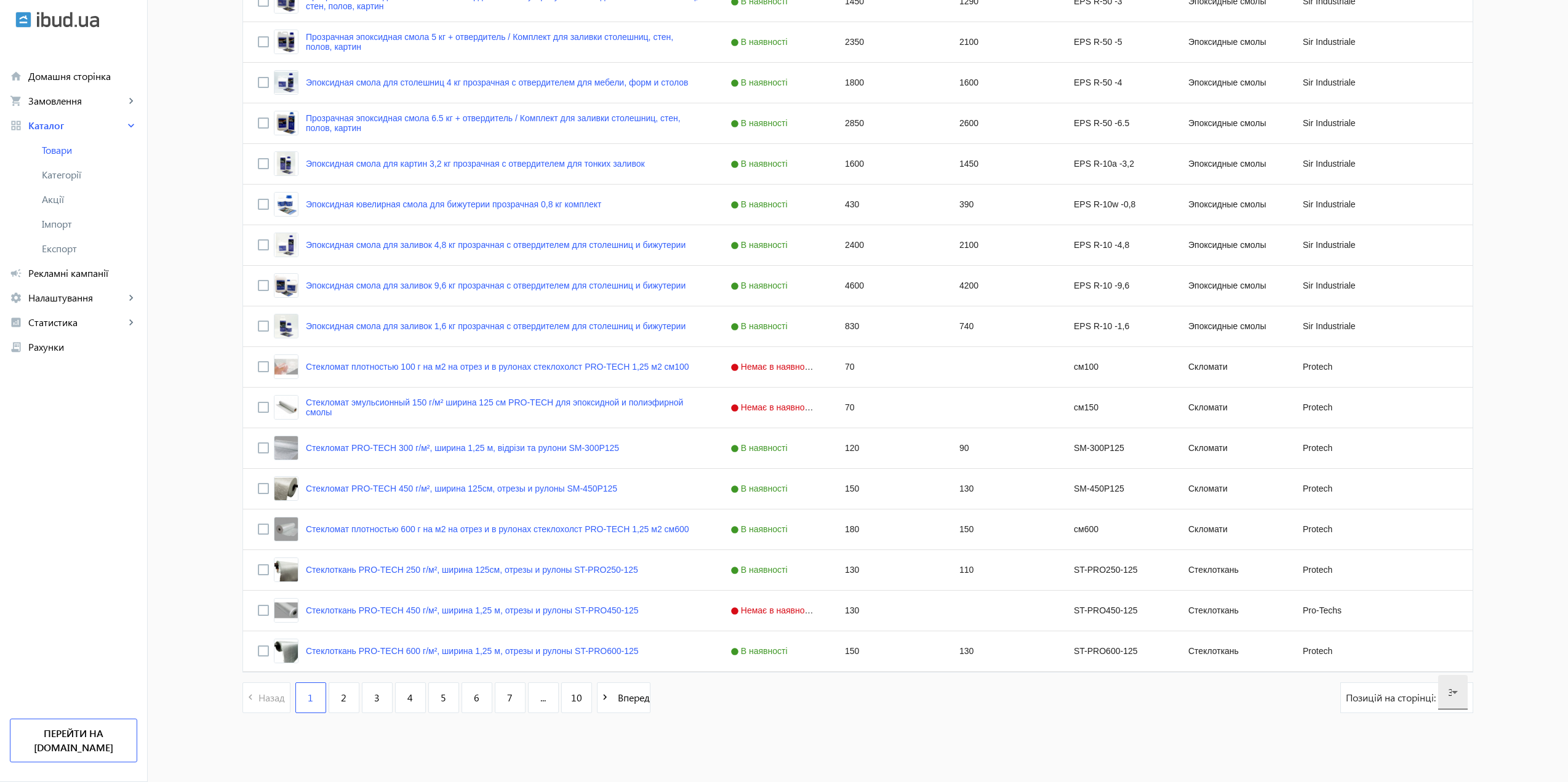
click at [1443, 695] on div "30" at bounding box center [1452, 692] width 29 height 34
click at [1450, 654] on span "120" at bounding box center [1451, 655] width 17 height 13
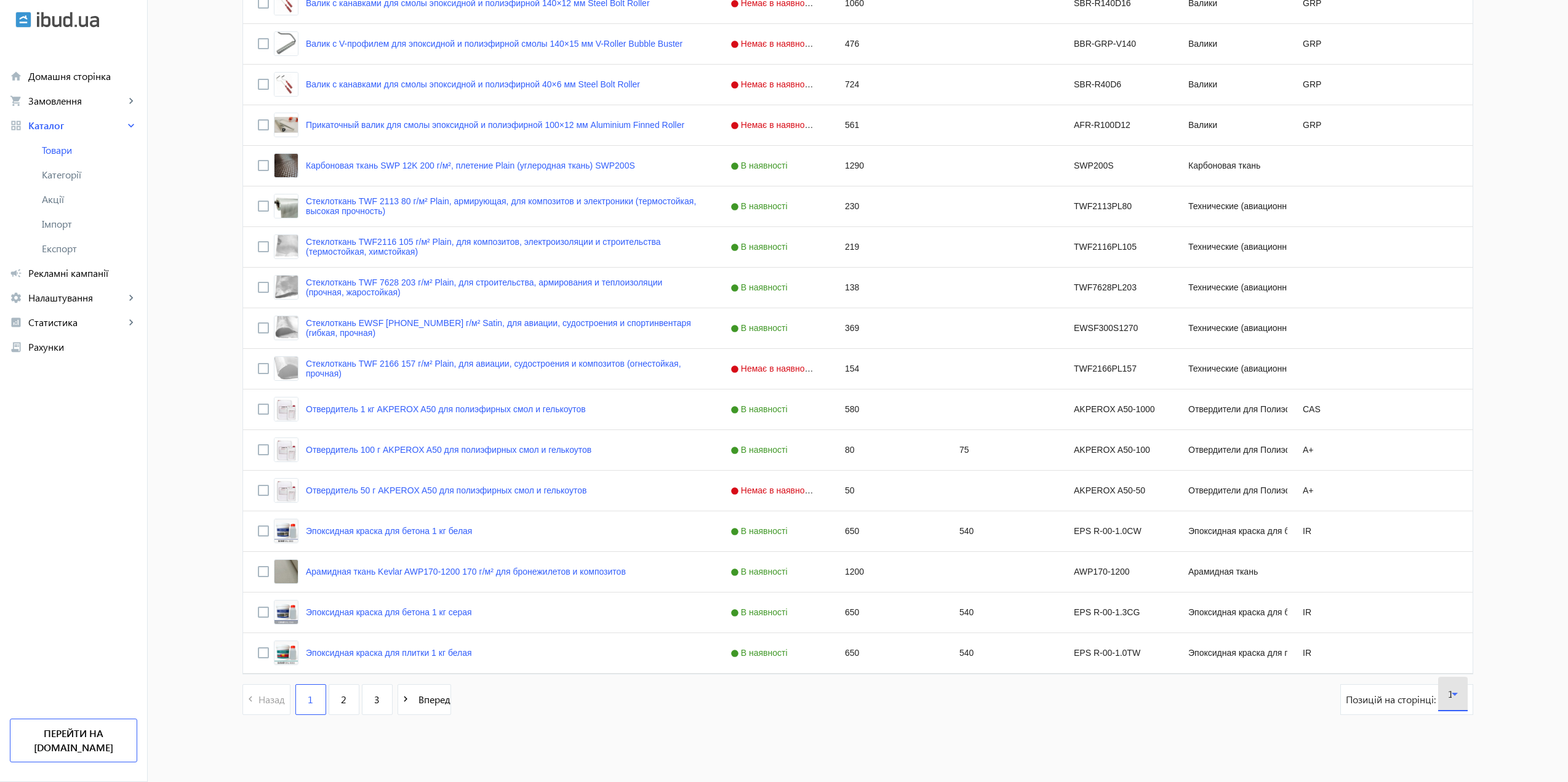
scroll to position [4521, 0]
click at [340, 704] on link "2" at bounding box center [344, 697] width 31 height 31
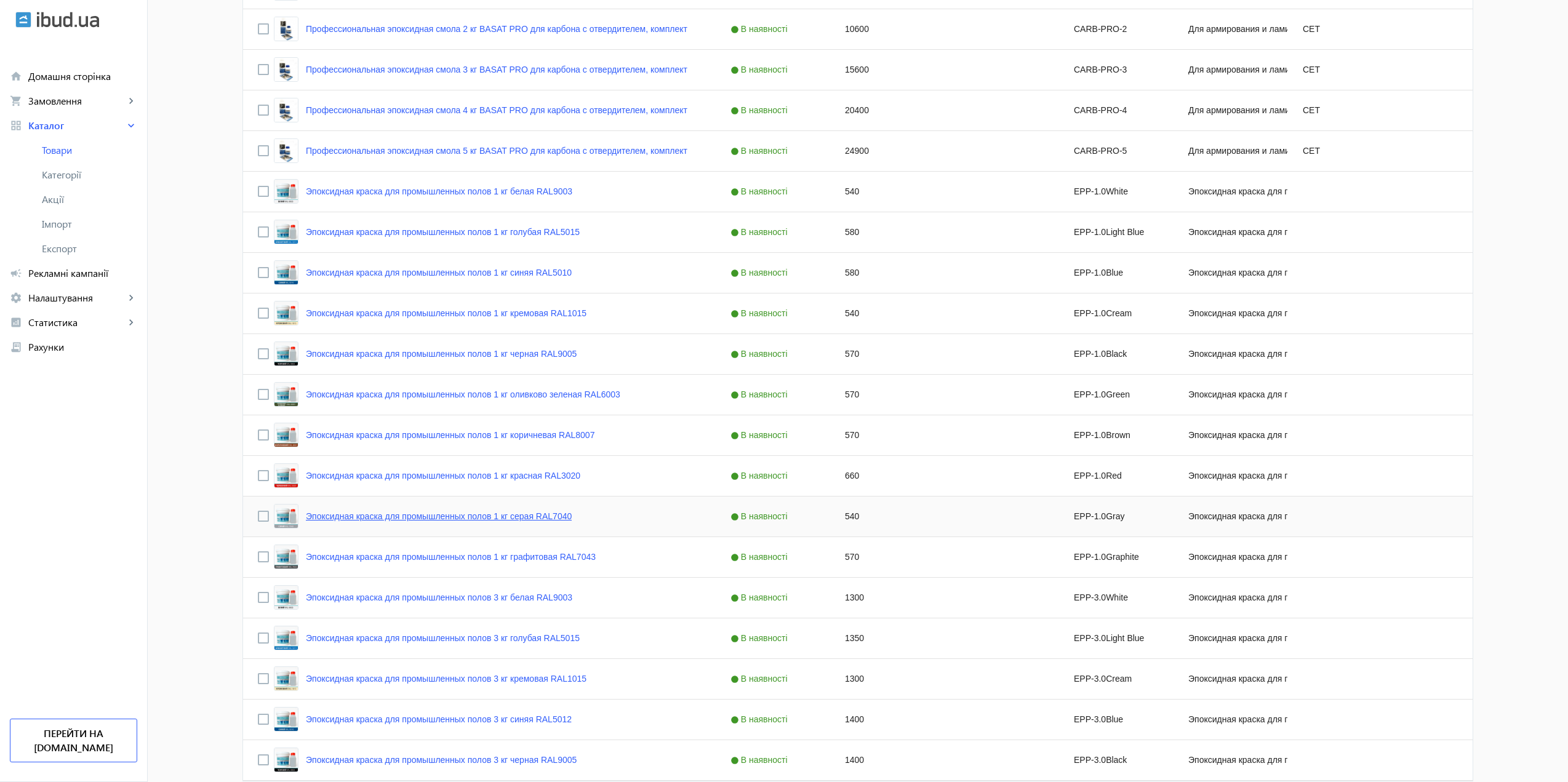
scroll to position [4521, 0]
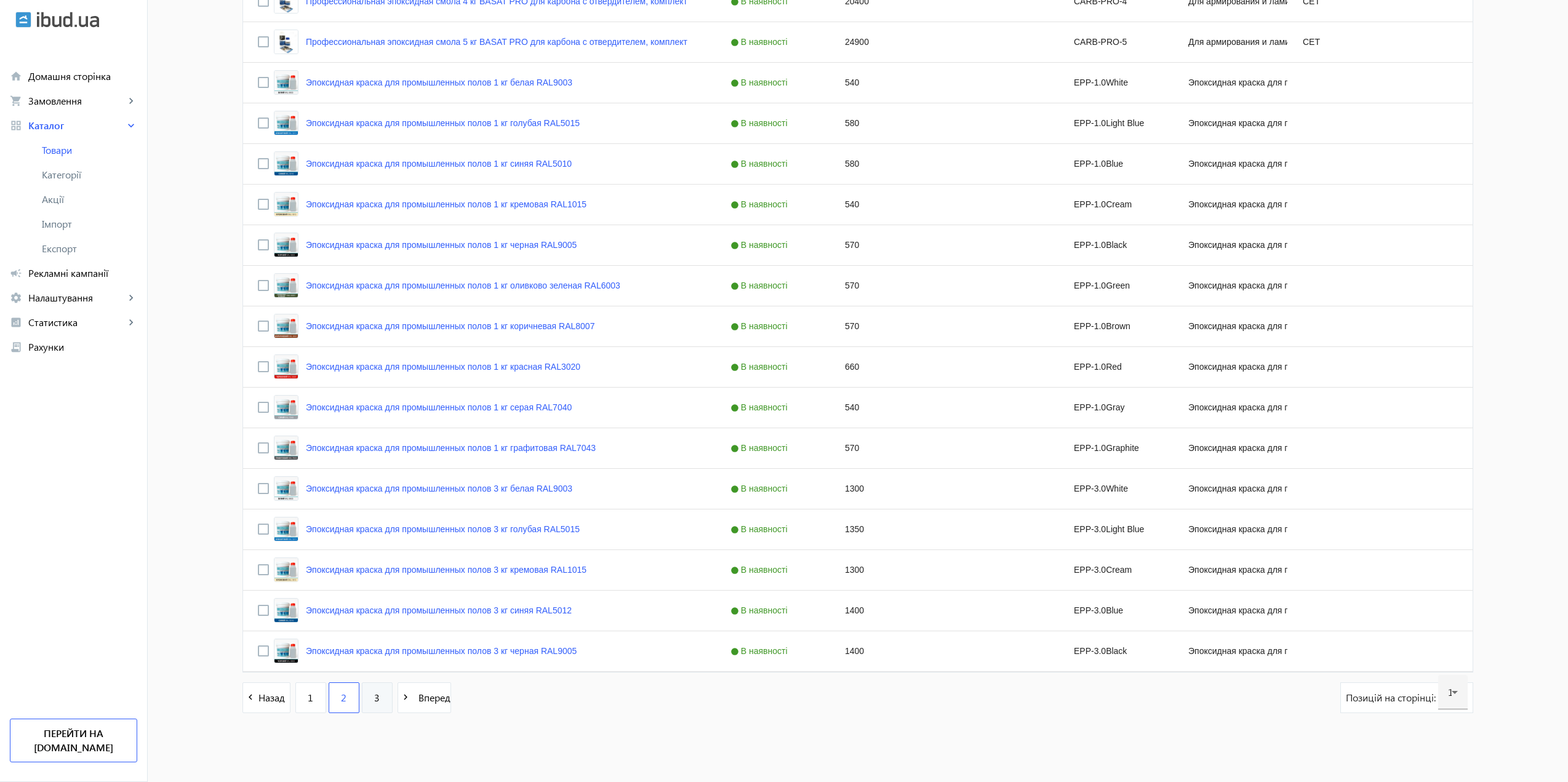
click at [369, 692] on link "3" at bounding box center [377, 697] width 31 height 31
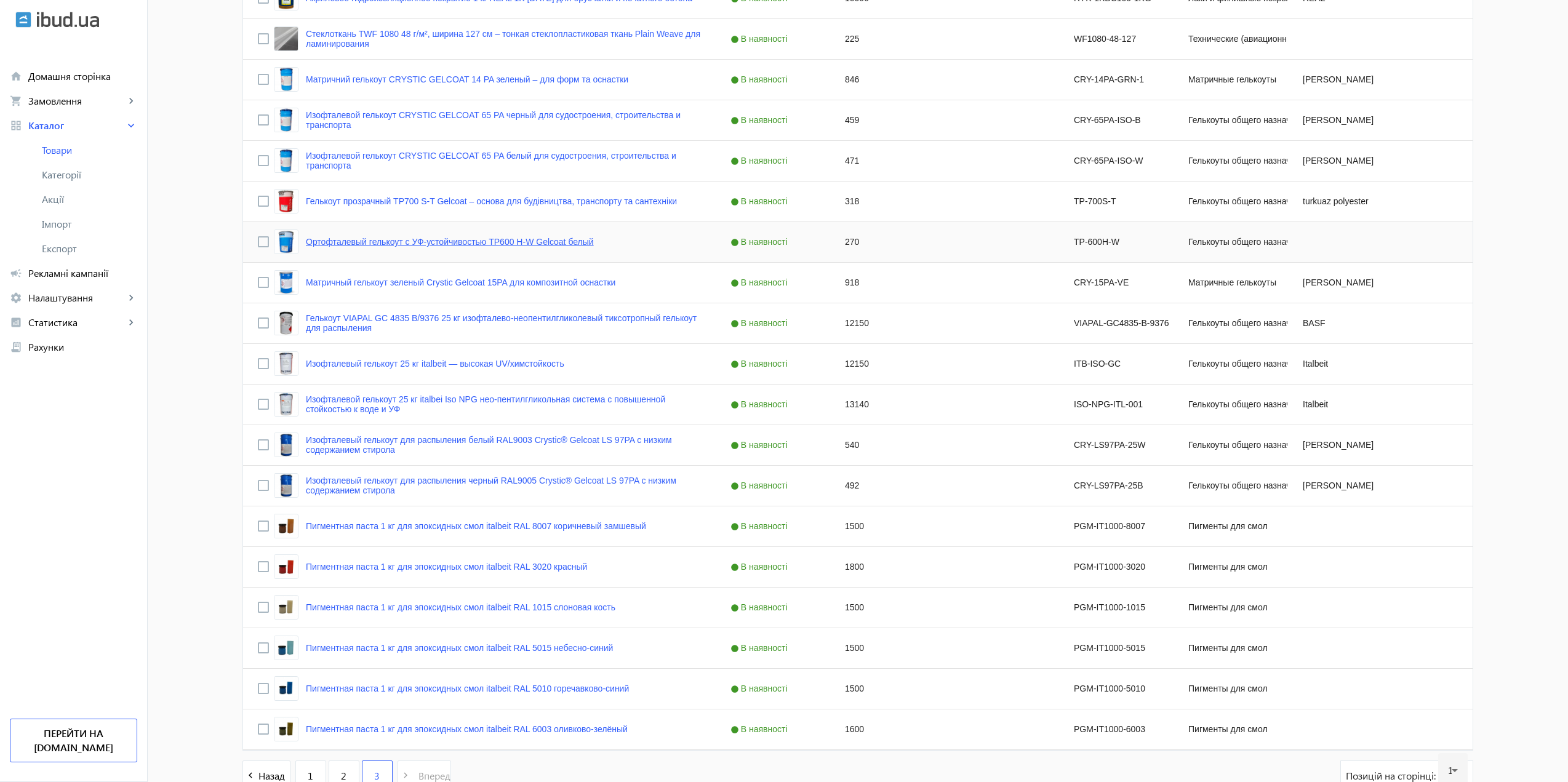
scroll to position [1963, 0]
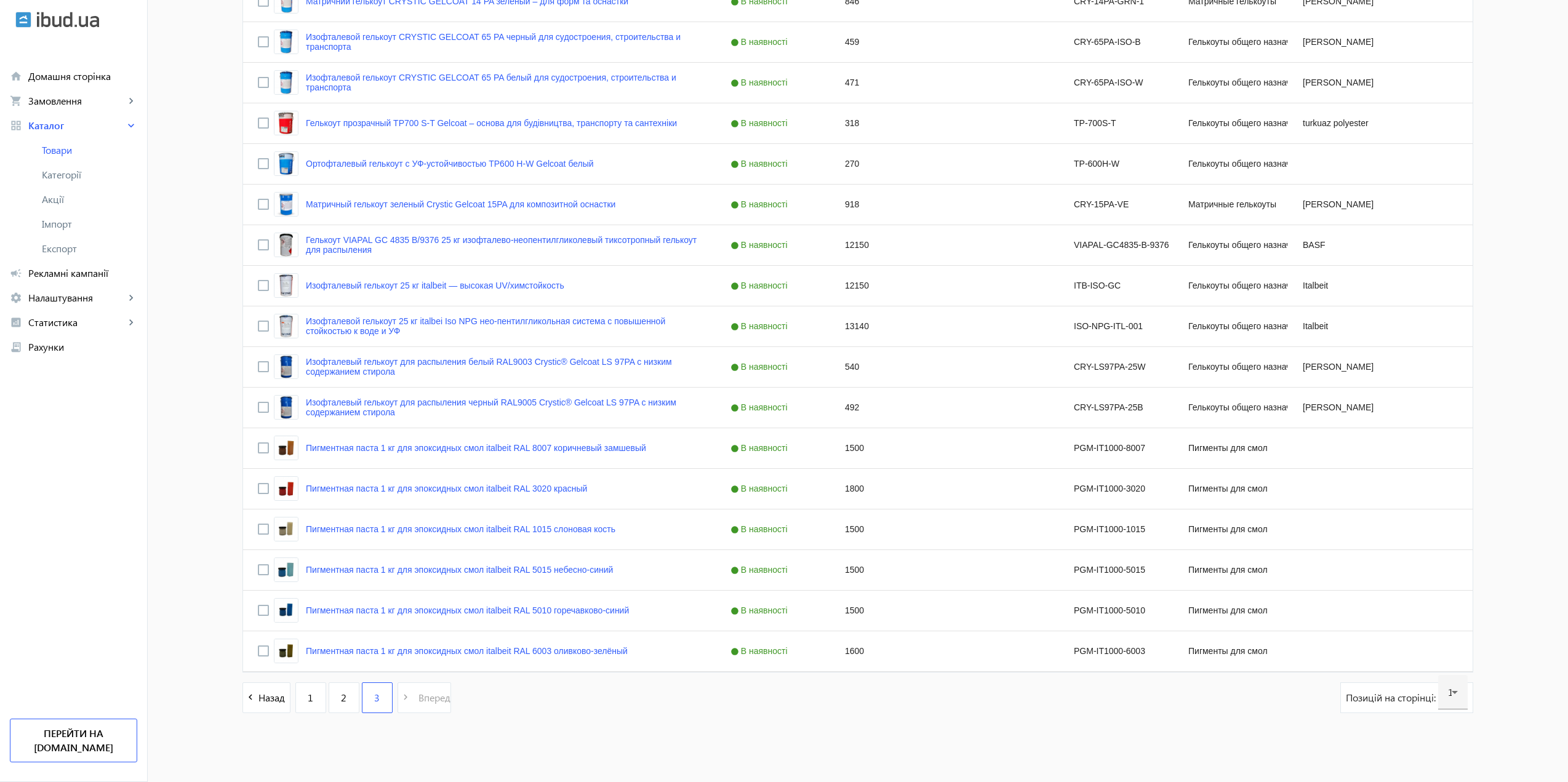
click at [415, 701] on pagination-template "navigate_before Назад 1 2 3 navigate_next Вперед" at bounding box center [346, 697] width 208 height 31
click at [351, 696] on link "2" at bounding box center [344, 697] width 31 height 31
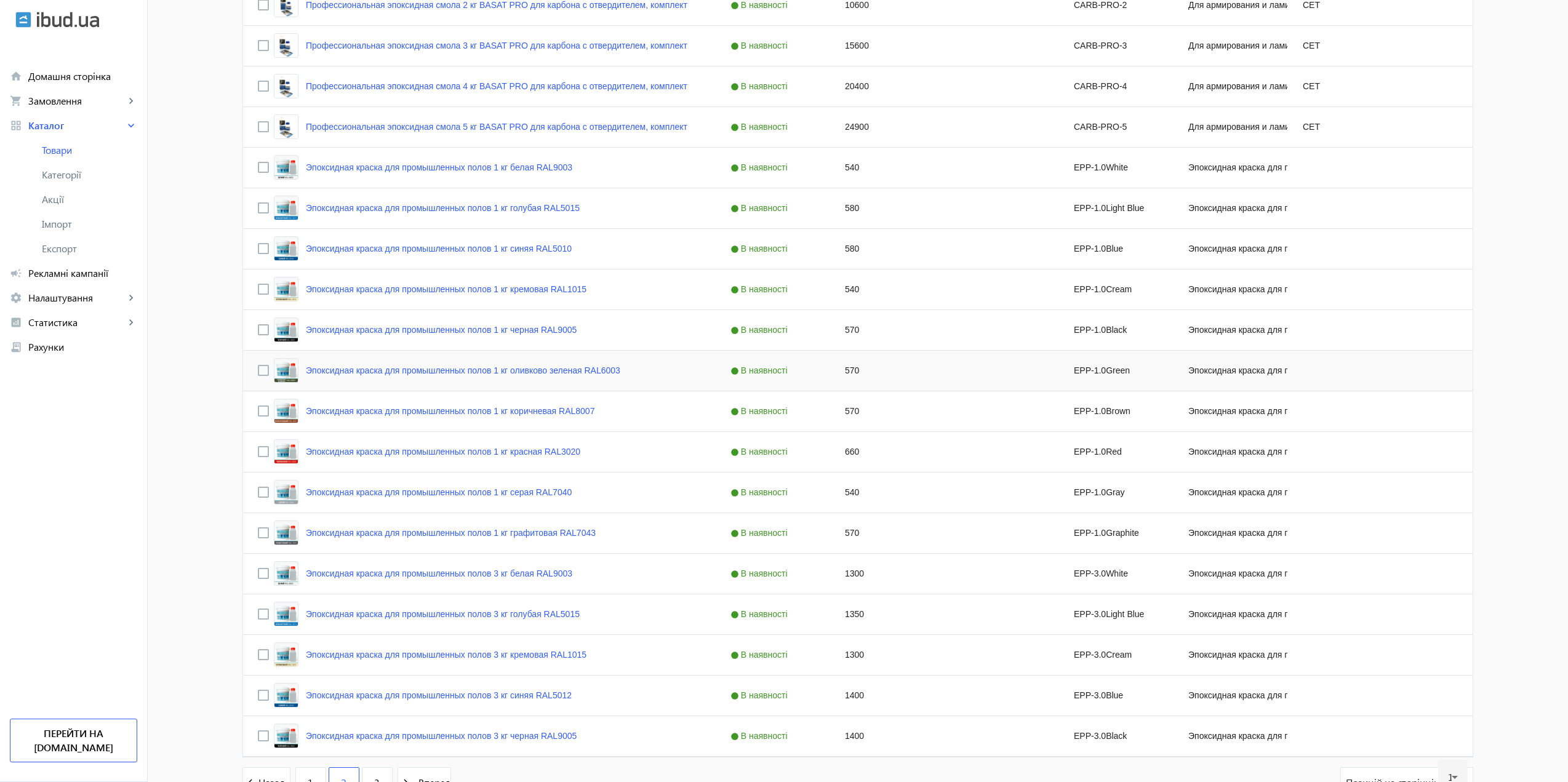
scroll to position [4521, 0]
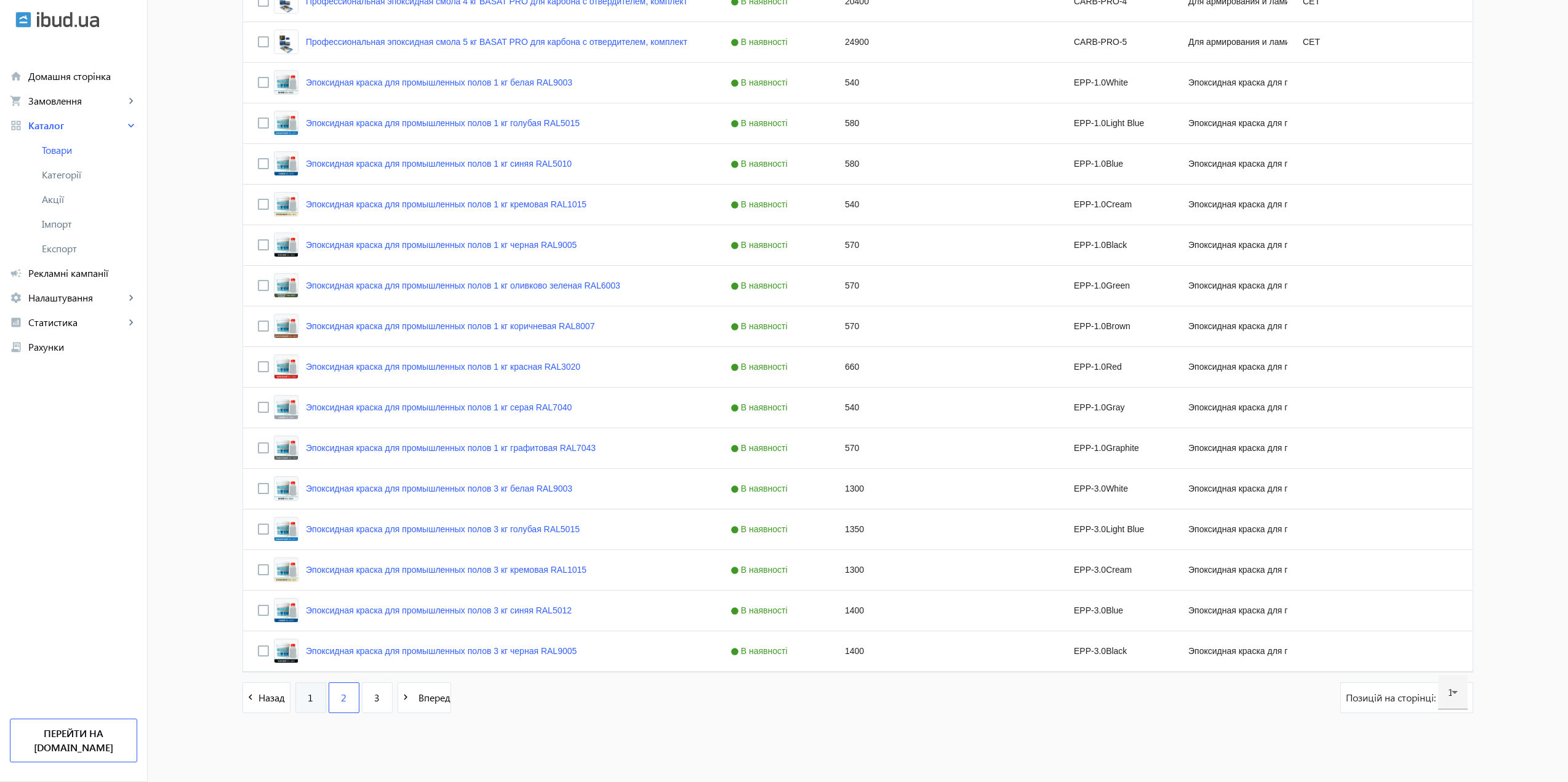
click at [319, 698] on link "1" at bounding box center [311, 697] width 31 height 31
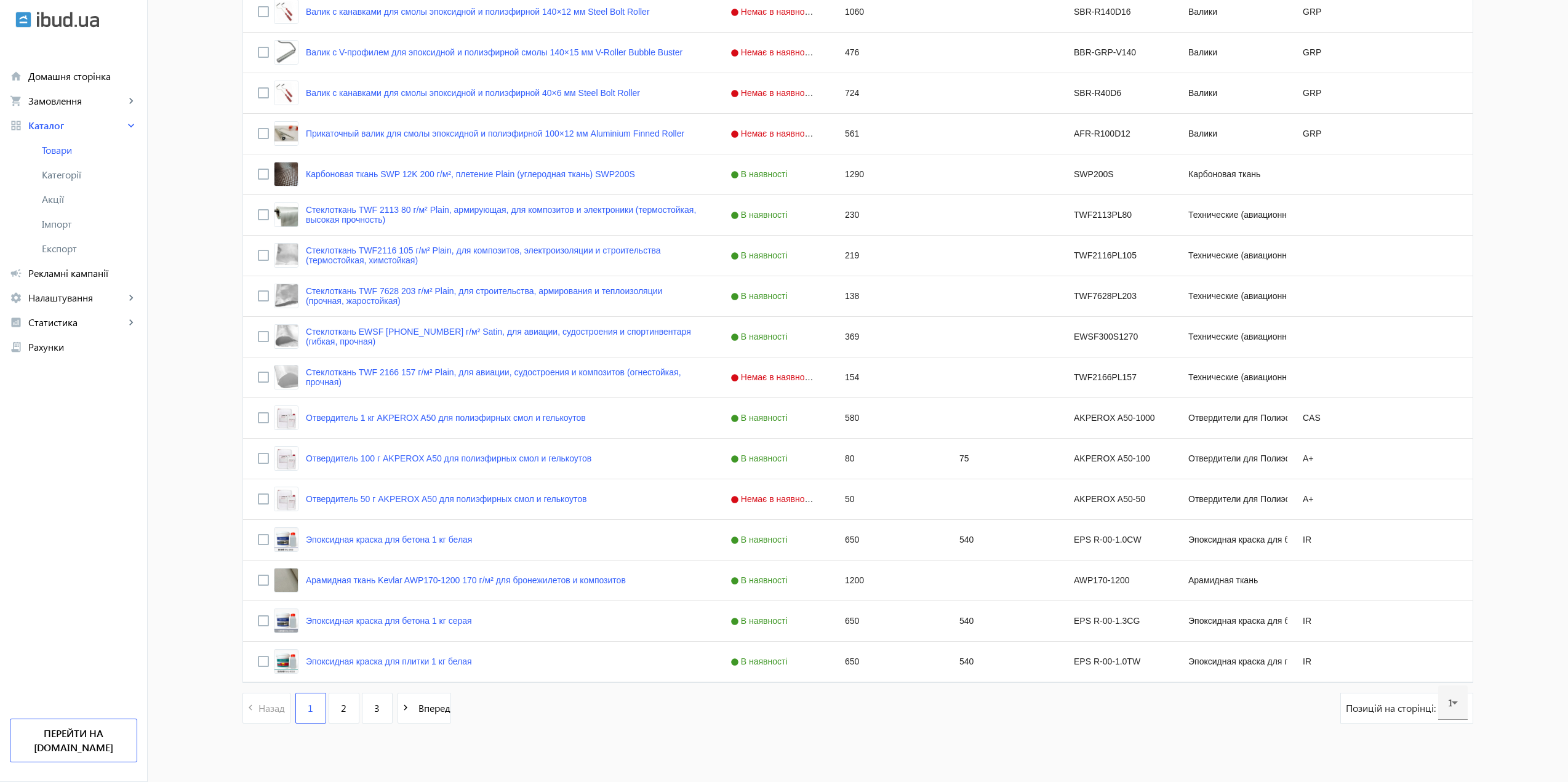
scroll to position [4521, 0]
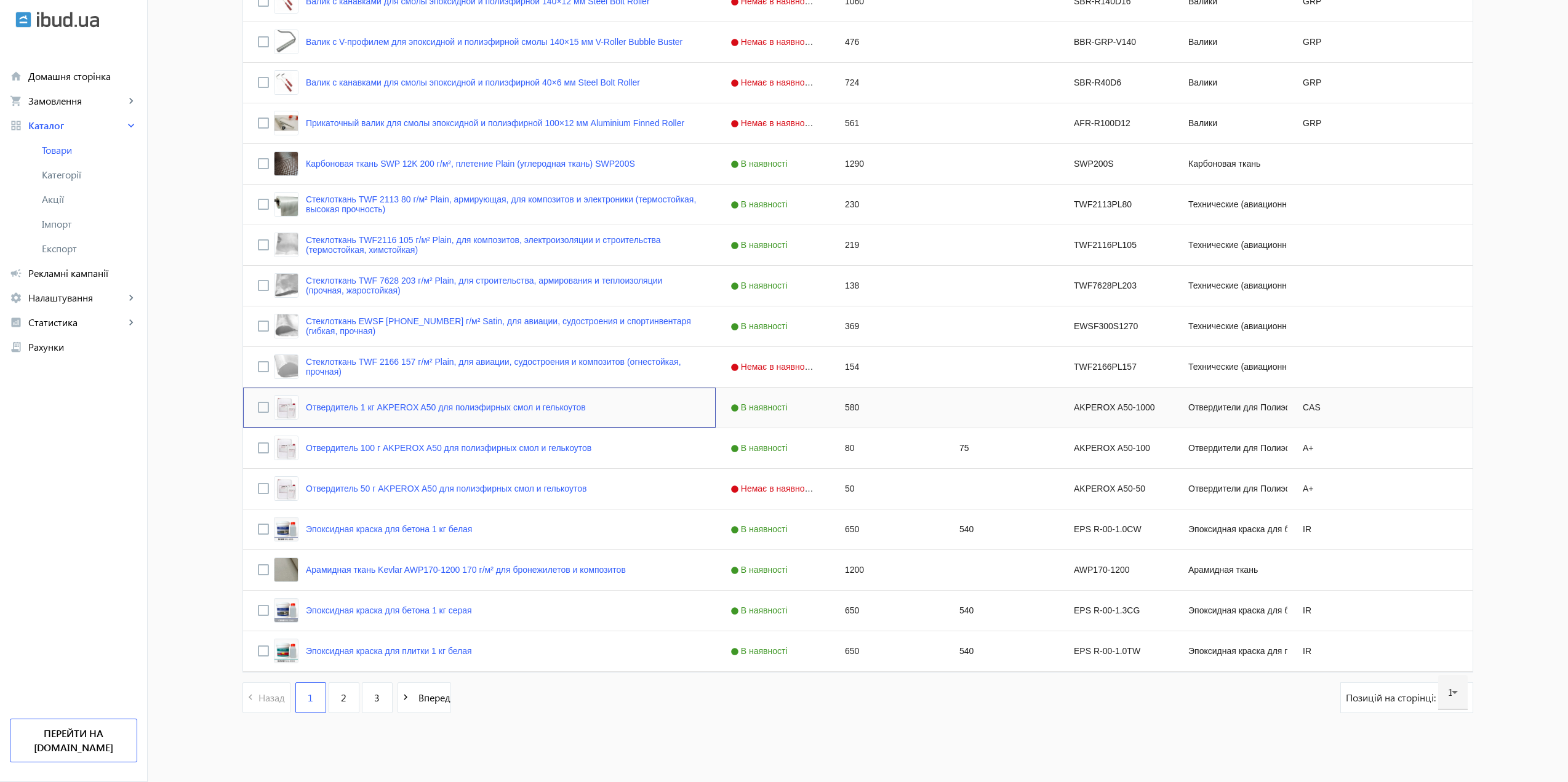
click at [372, 413] on div "Отвердитель 1 кг AKPEROX A50 для полиэфирных смол и гелькоутов" at bounding box center [429, 407] width 312 height 24
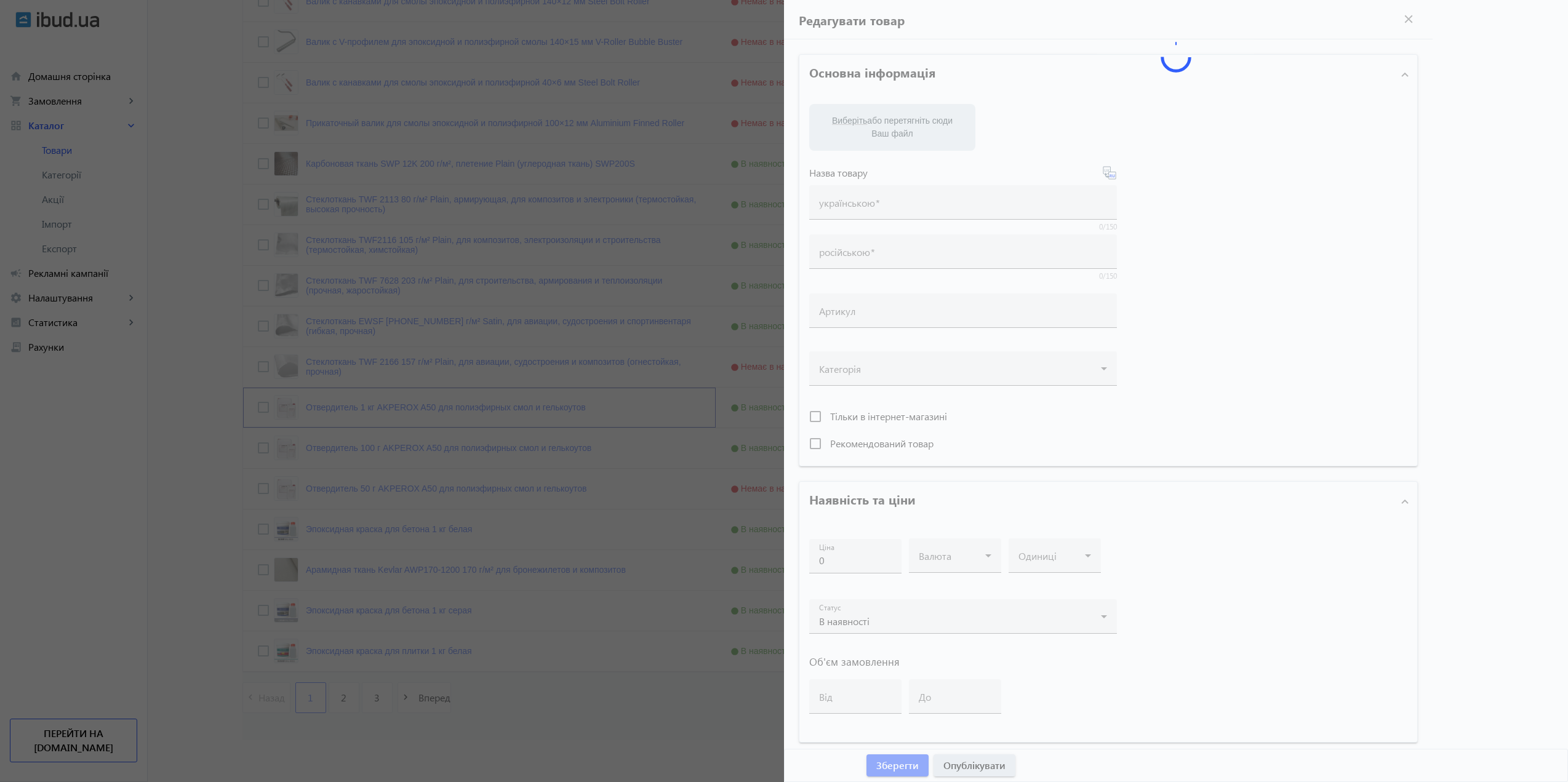
type input "Отвердитель 1 кг AKPEROX A50 для полиэфирных смол и гелькоутов"
type input "AKPEROX A50-1000"
type input "580"
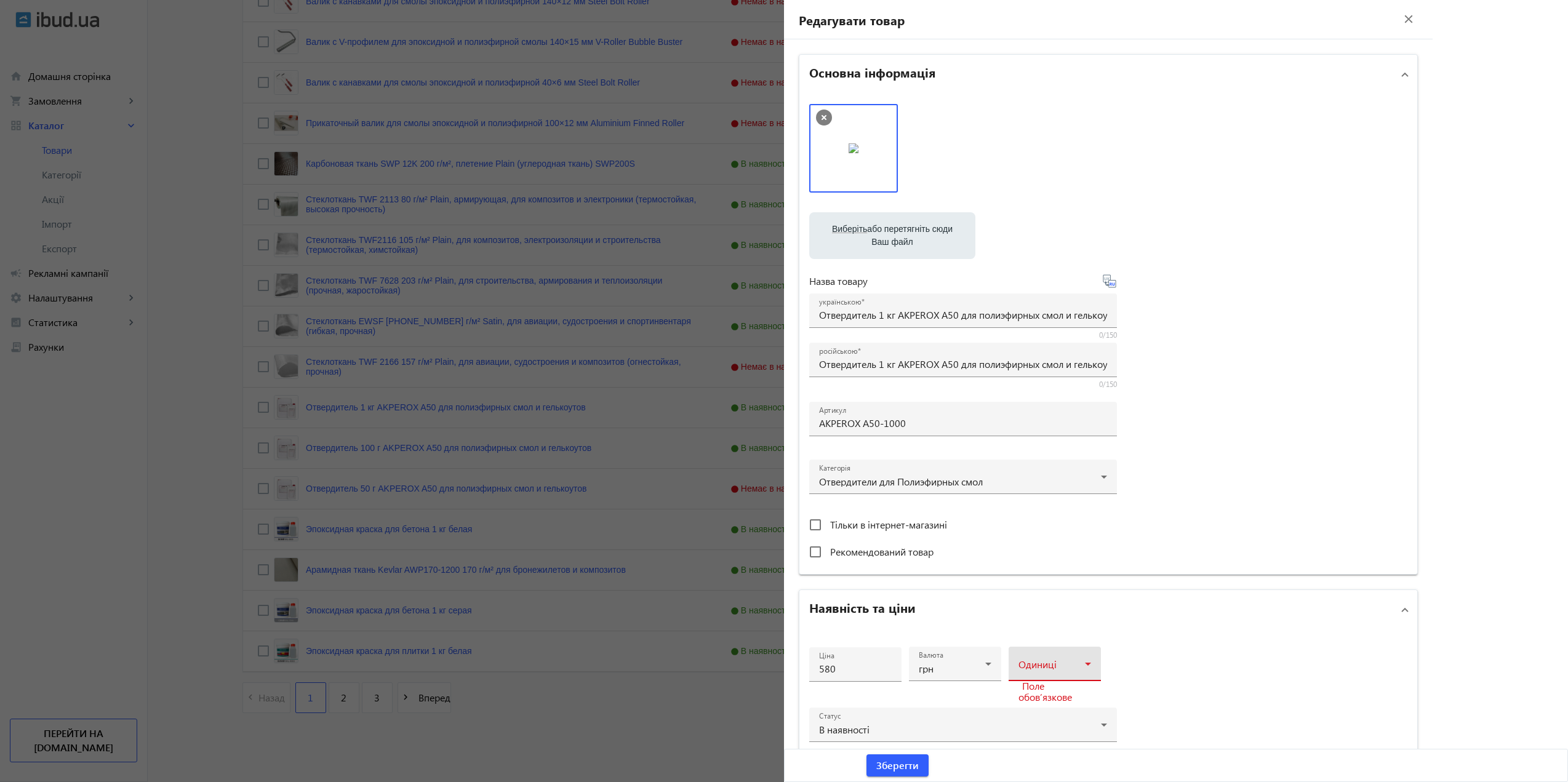
click at [1081, 668] on icon at bounding box center [1087, 663] width 15 height 15
click at [1032, 550] on mat-option "шт" at bounding box center [1051, 556] width 92 height 29
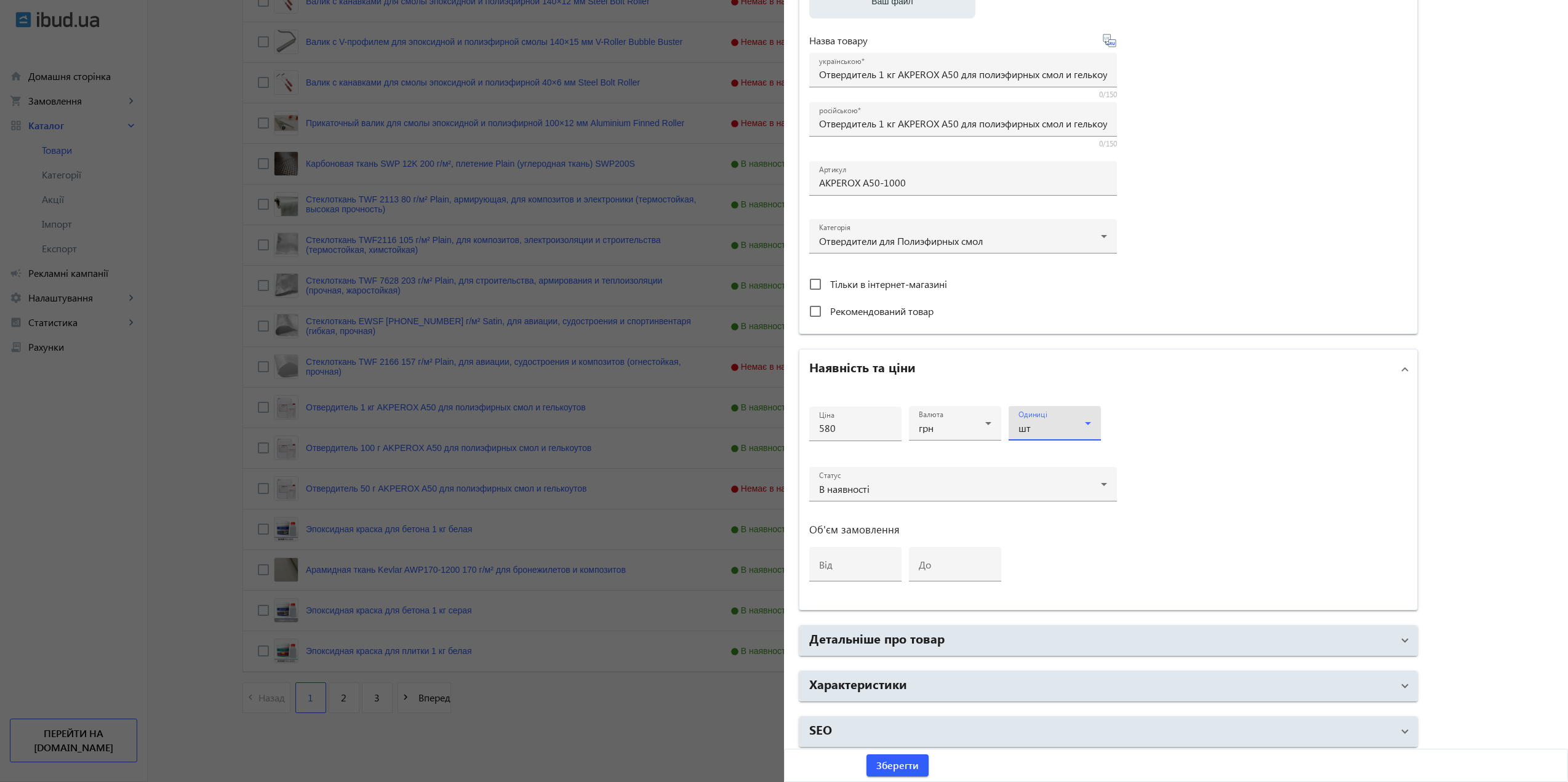
scroll to position [245, 0]
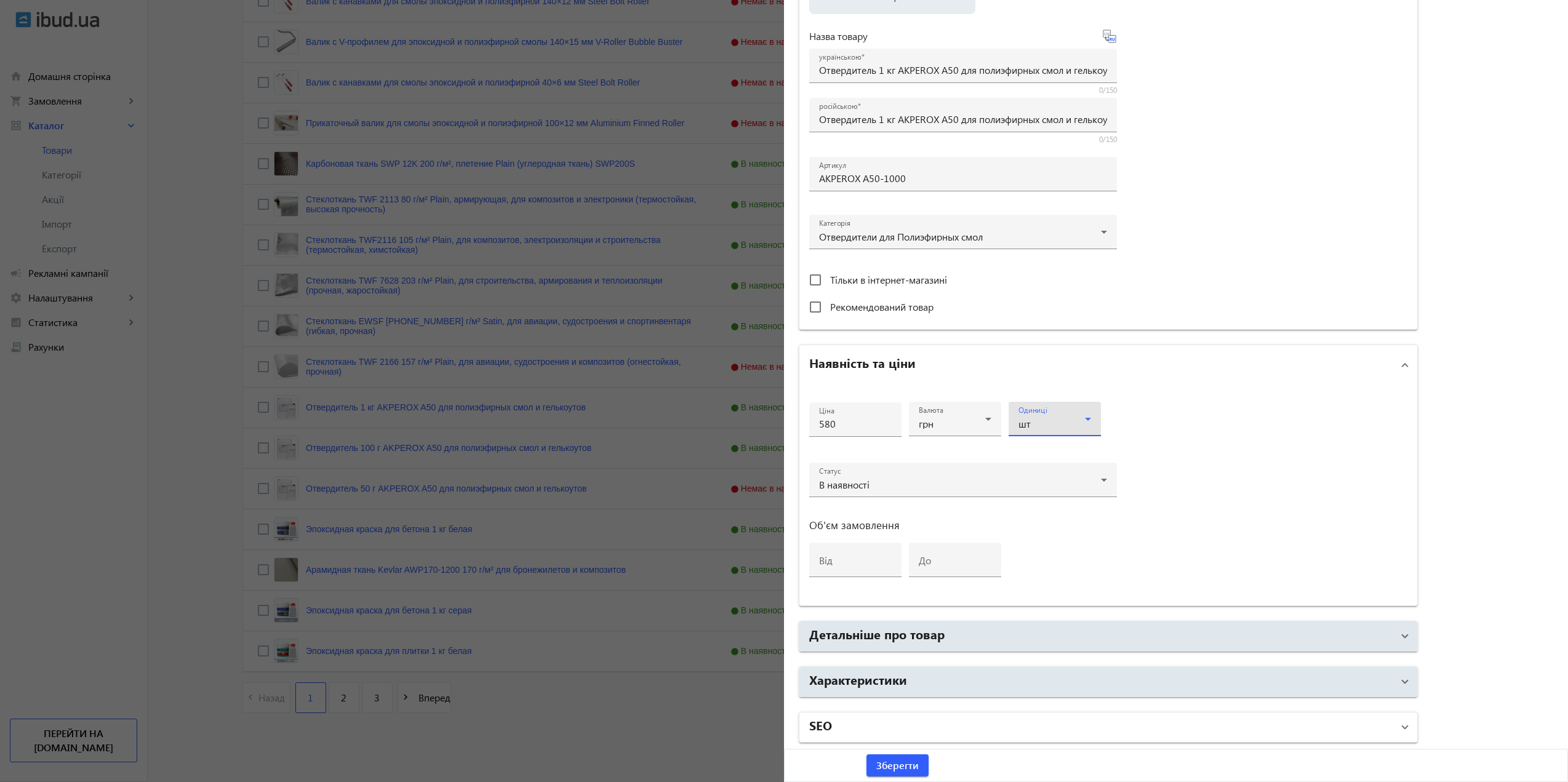
click at [1000, 720] on mat-panel-title "SEO" at bounding box center [1101, 727] width 584 height 22
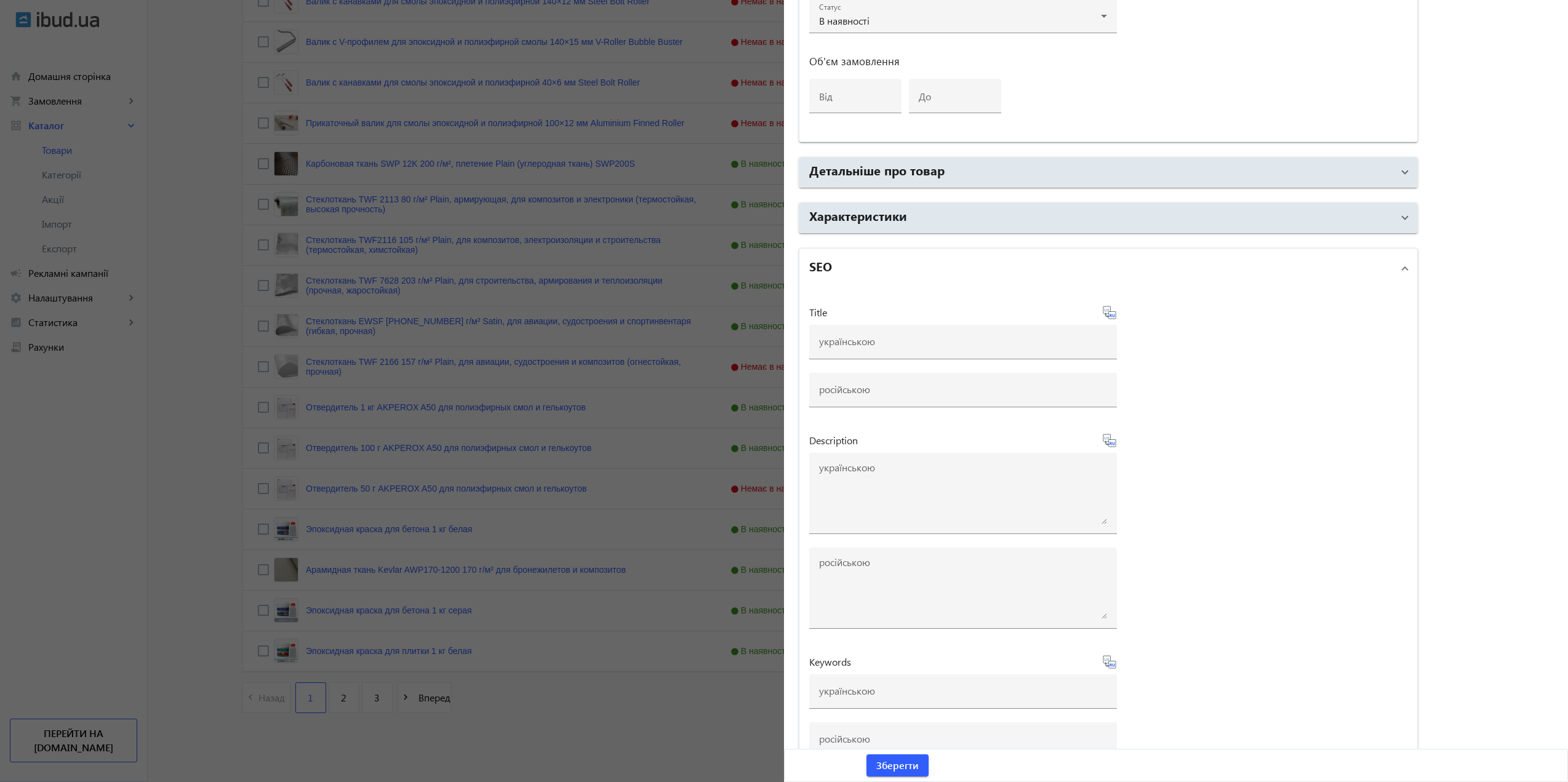
scroll to position [737, 0]
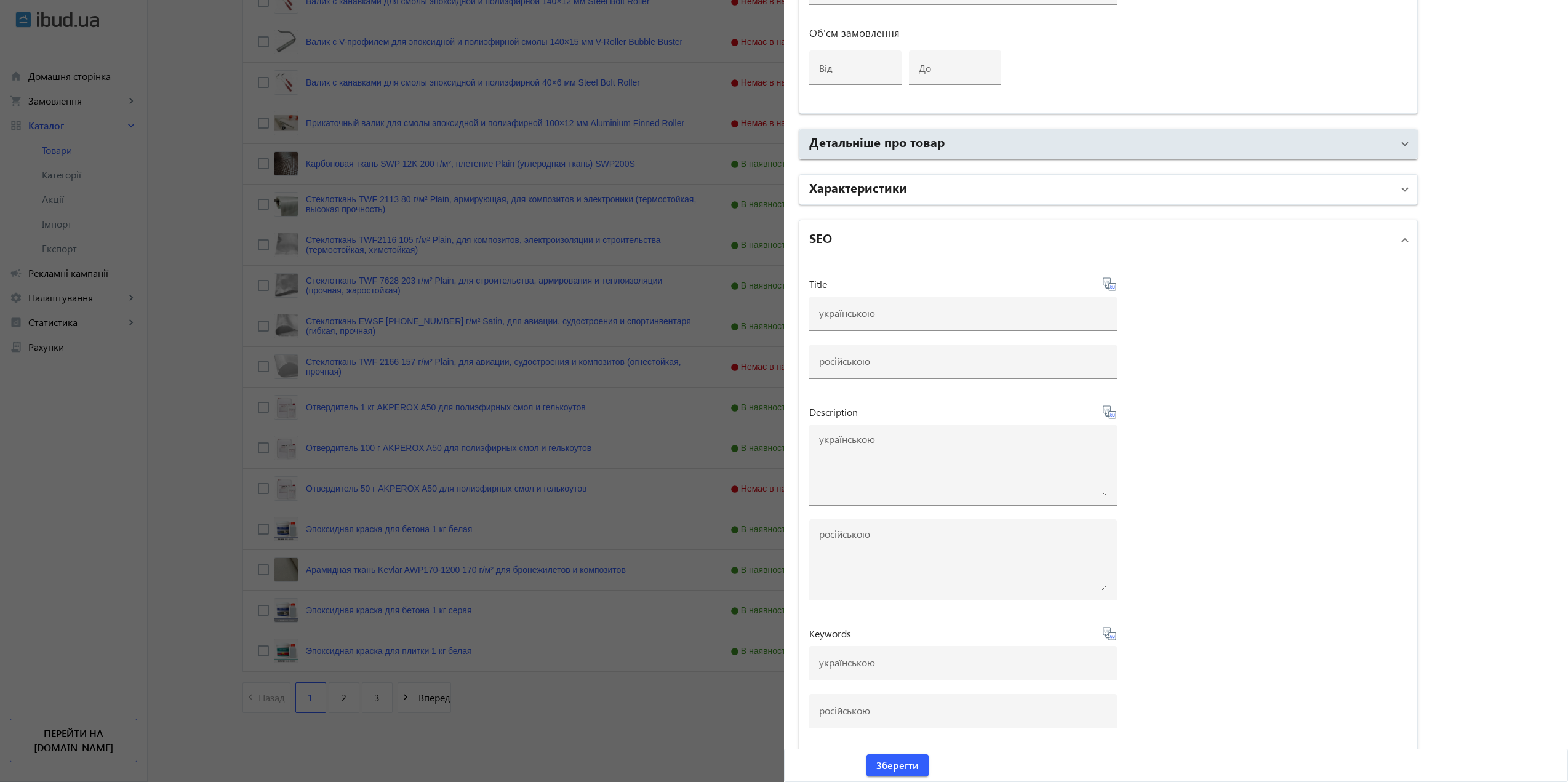
click at [940, 190] on mat-panel-title "Характеристики" at bounding box center [1101, 189] width 584 height 22
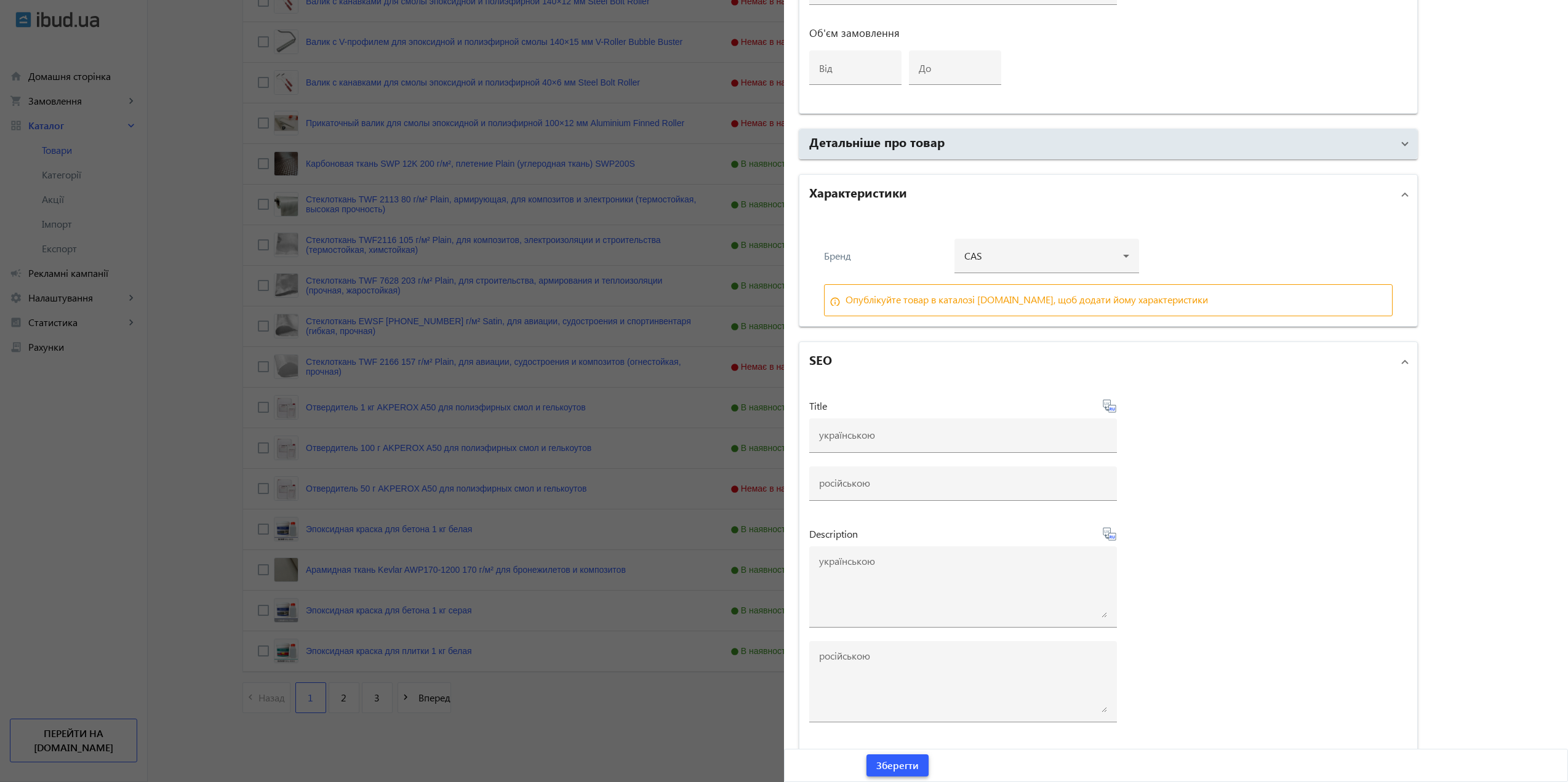
click at [896, 761] on span "Зберегти" at bounding box center [898, 765] width 43 height 14
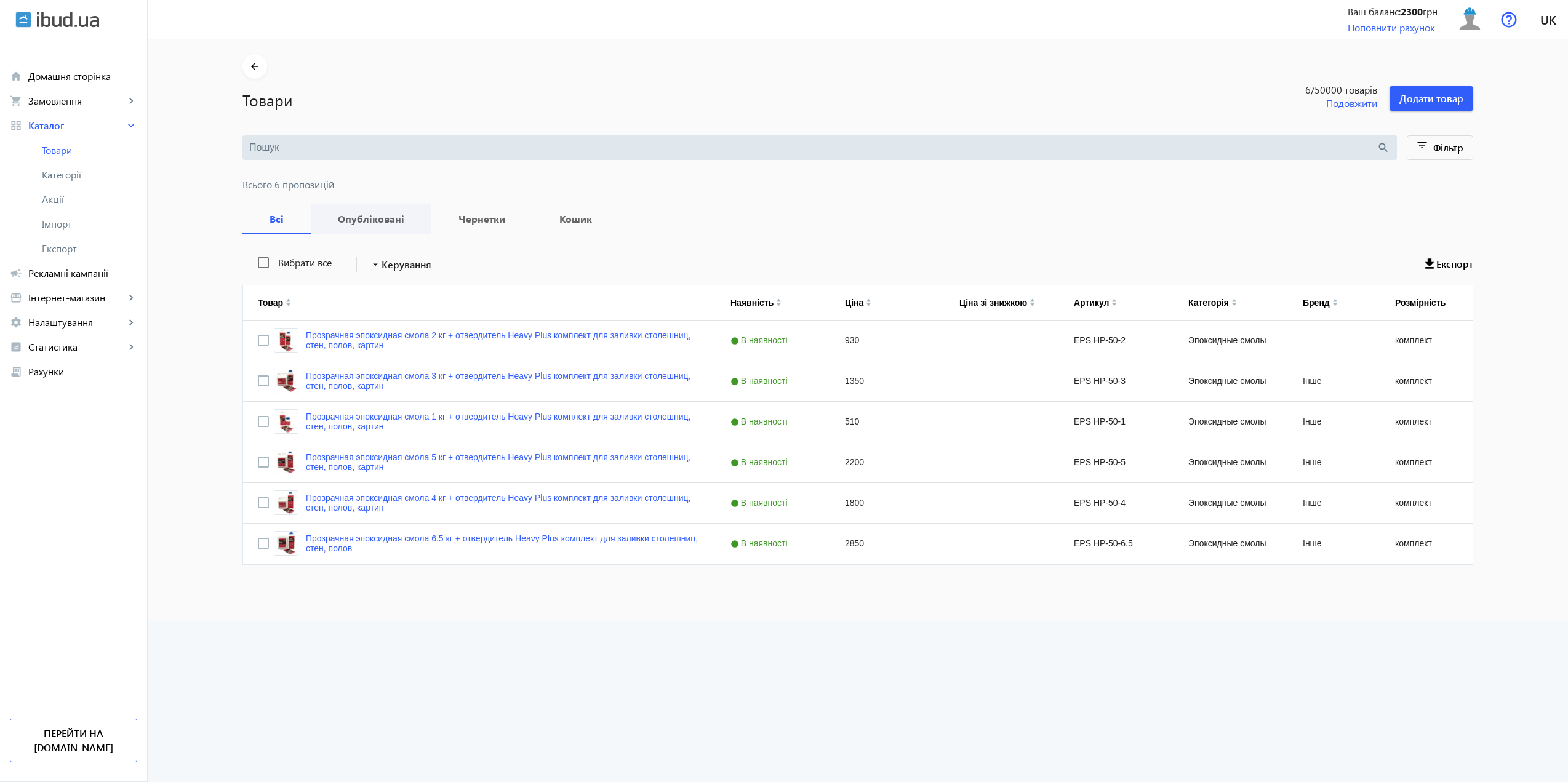
click at [347, 211] on span "Опубліковані" at bounding box center [372, 219] width 91 height 29
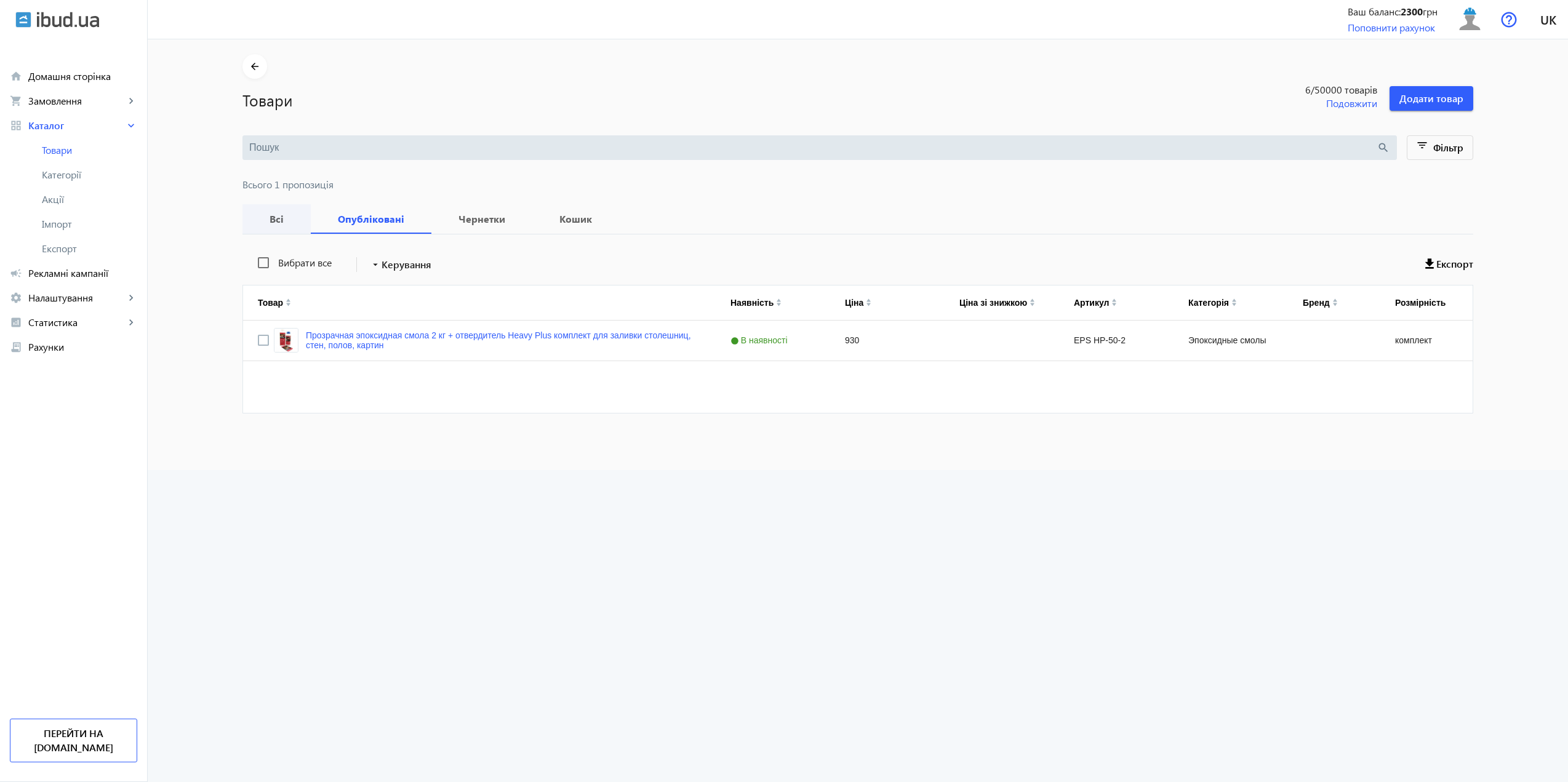
click at [248, 220] on div "Всі" at bounding box center [276, 219] width 68 height 29
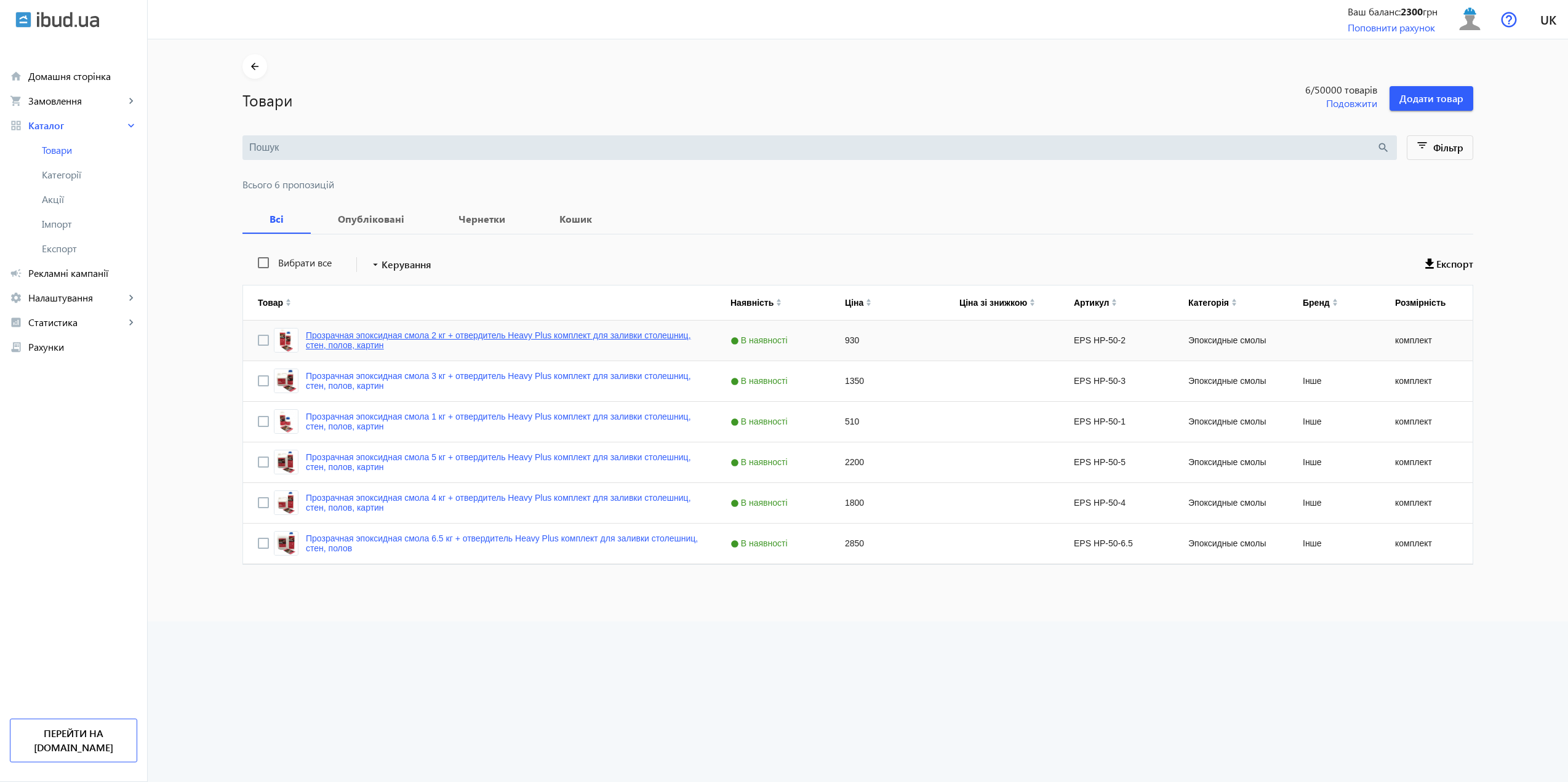
click at [443, 338] on link "Прозрачная эпоксидная смола 2 кг + отвердитель Heavy Plus комплект для заливки …" at bounding box center [503, 340] width 395 height 19
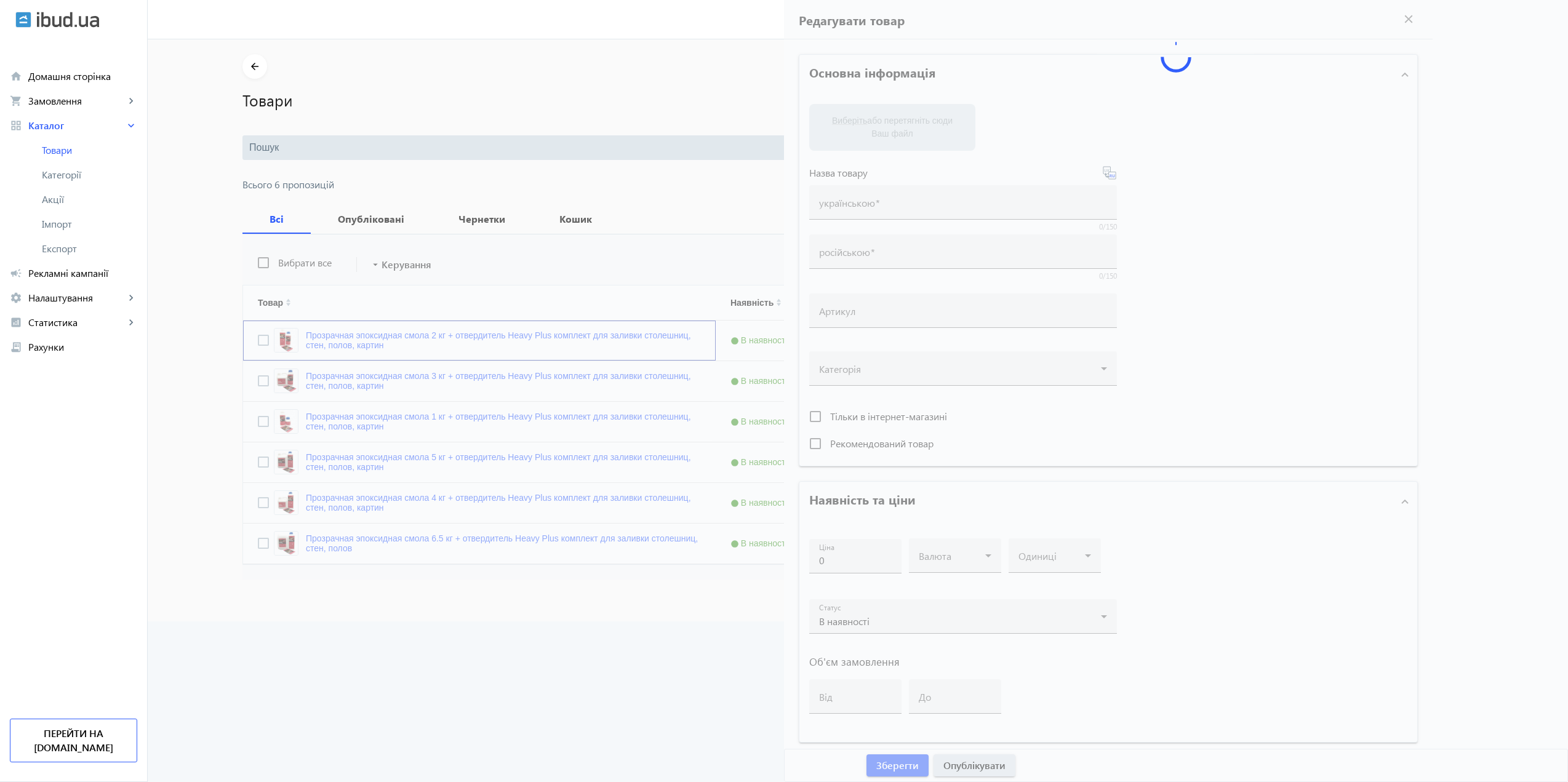
type input "Прозрачная эпоксидная смола 2 кг + отвердитель Heavy Plus комплект для заливки …"
type input "EPS HP-50-2"
type input "930"
type input "1"
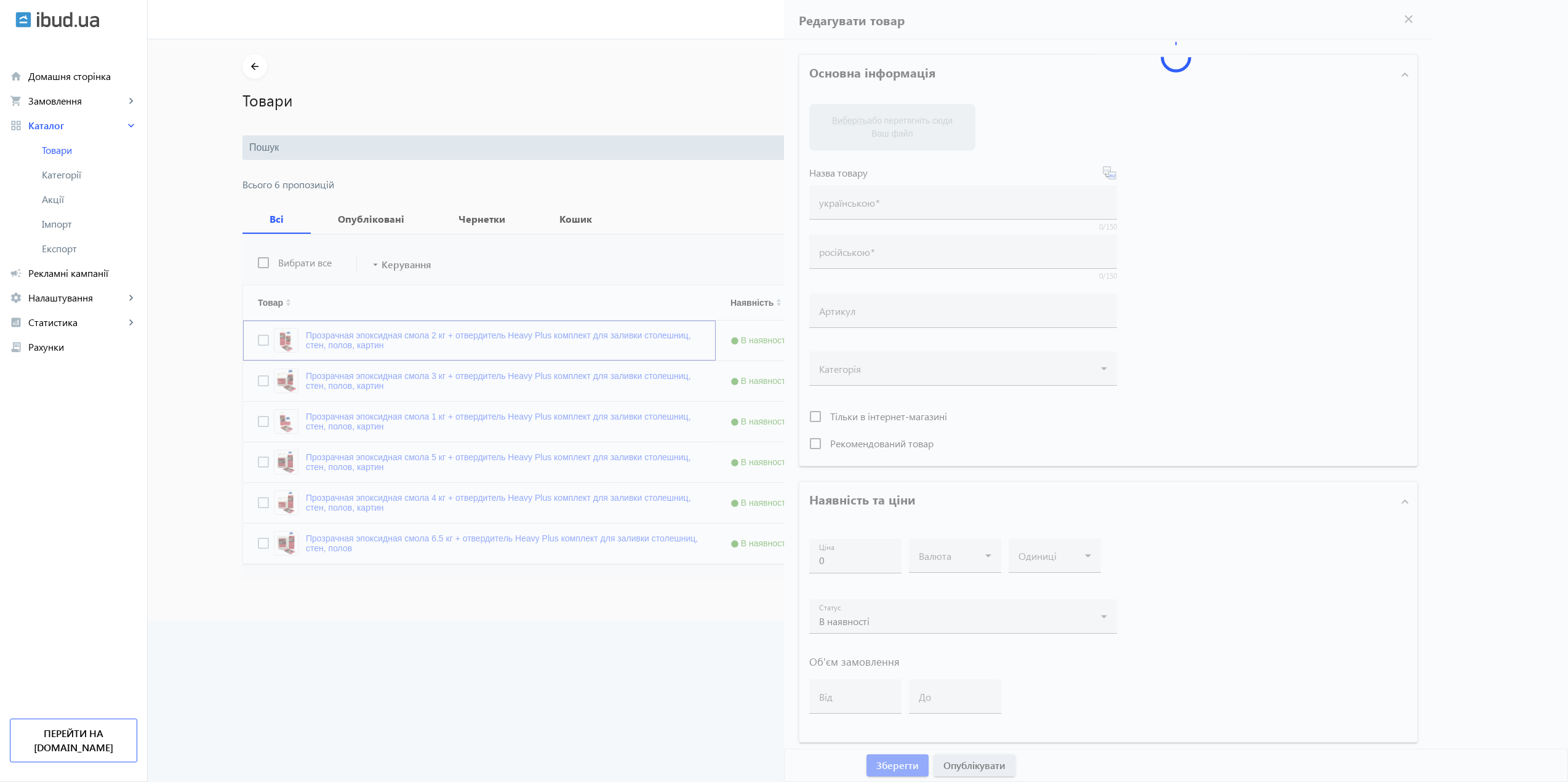
type input "100"
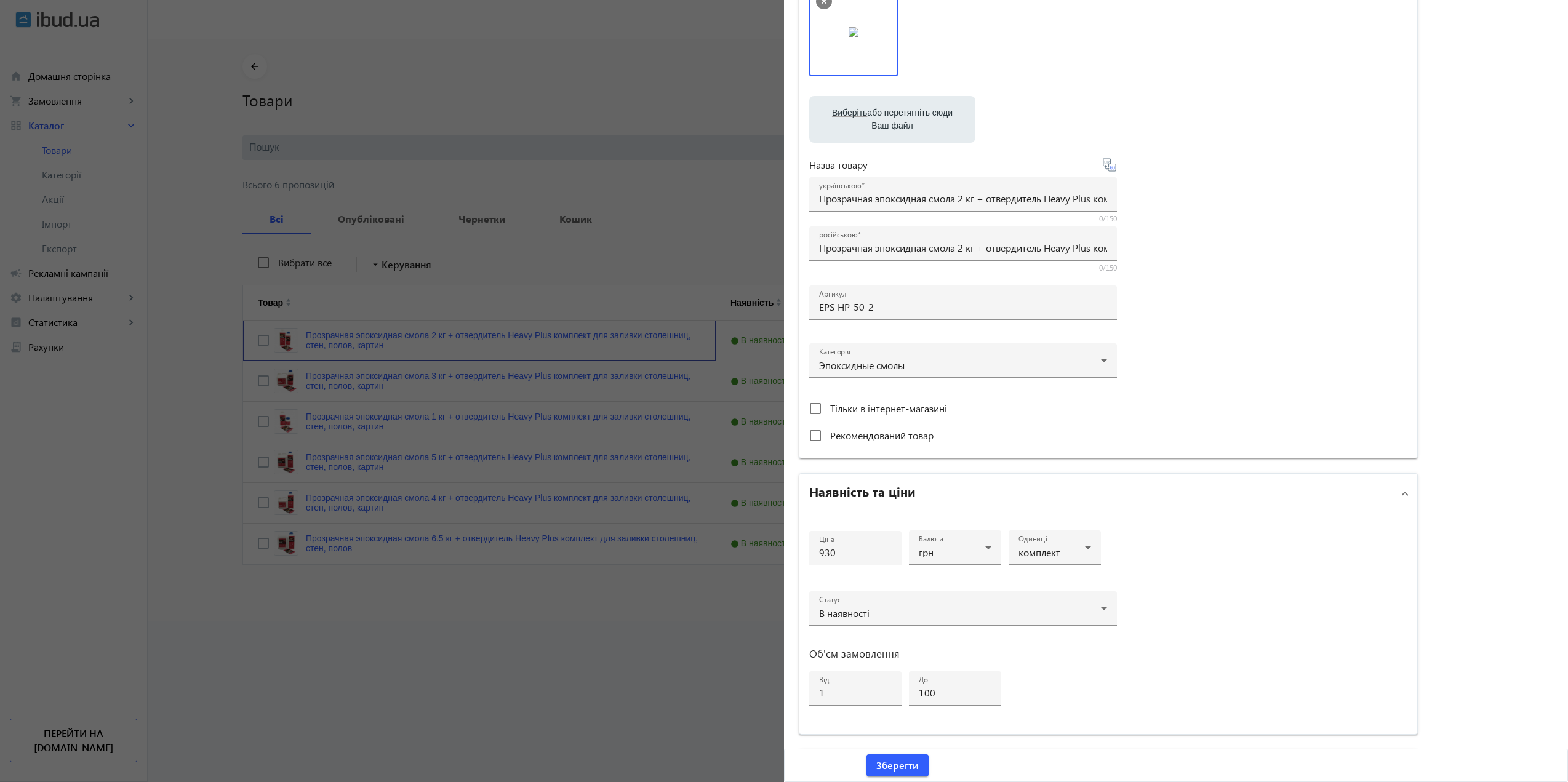
scroll to position [245, 0]
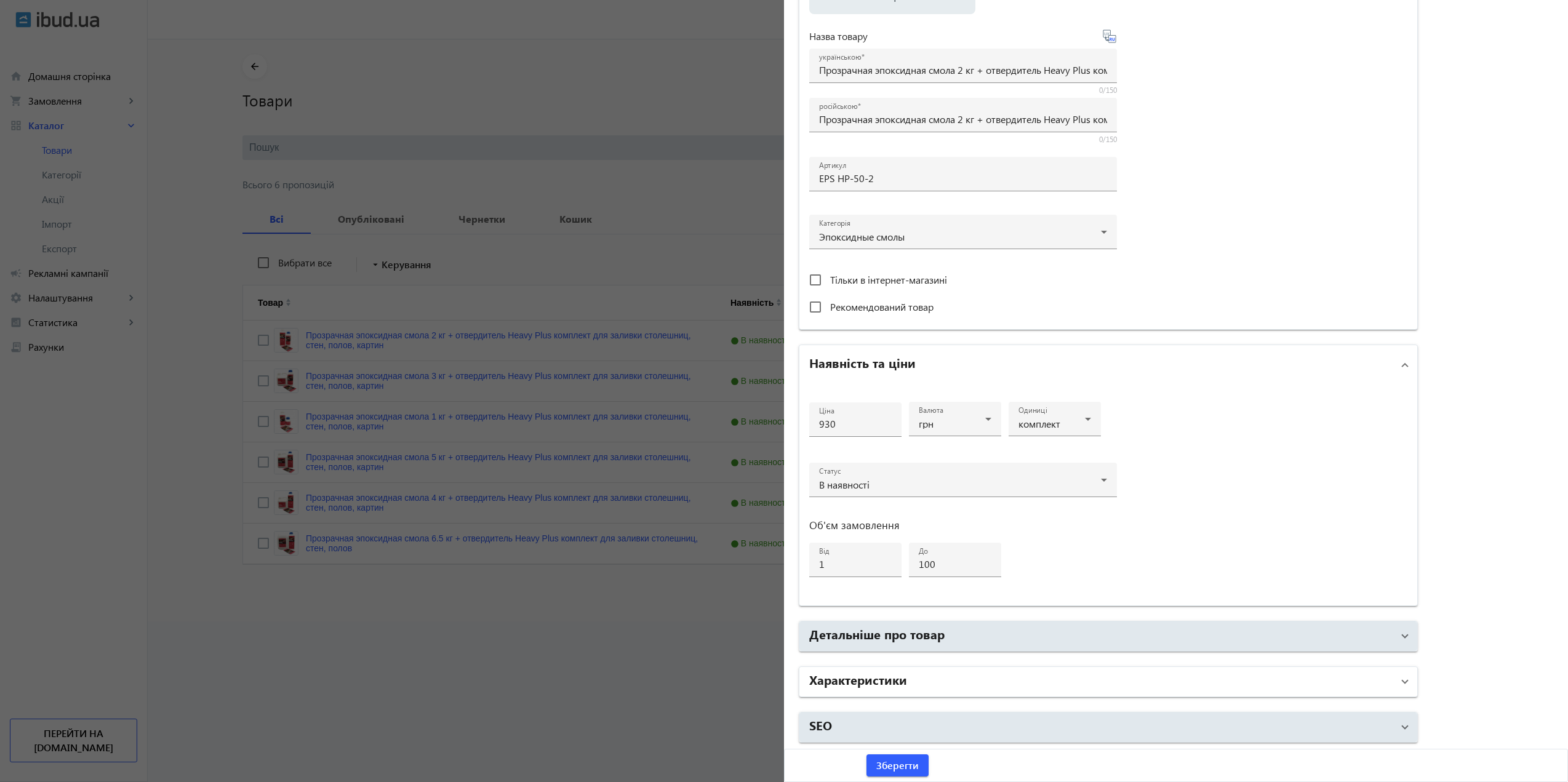
click at [917, 679] on mat-panel-title "Характеристики" at bounding box center [1101, 681] width 584 height 22
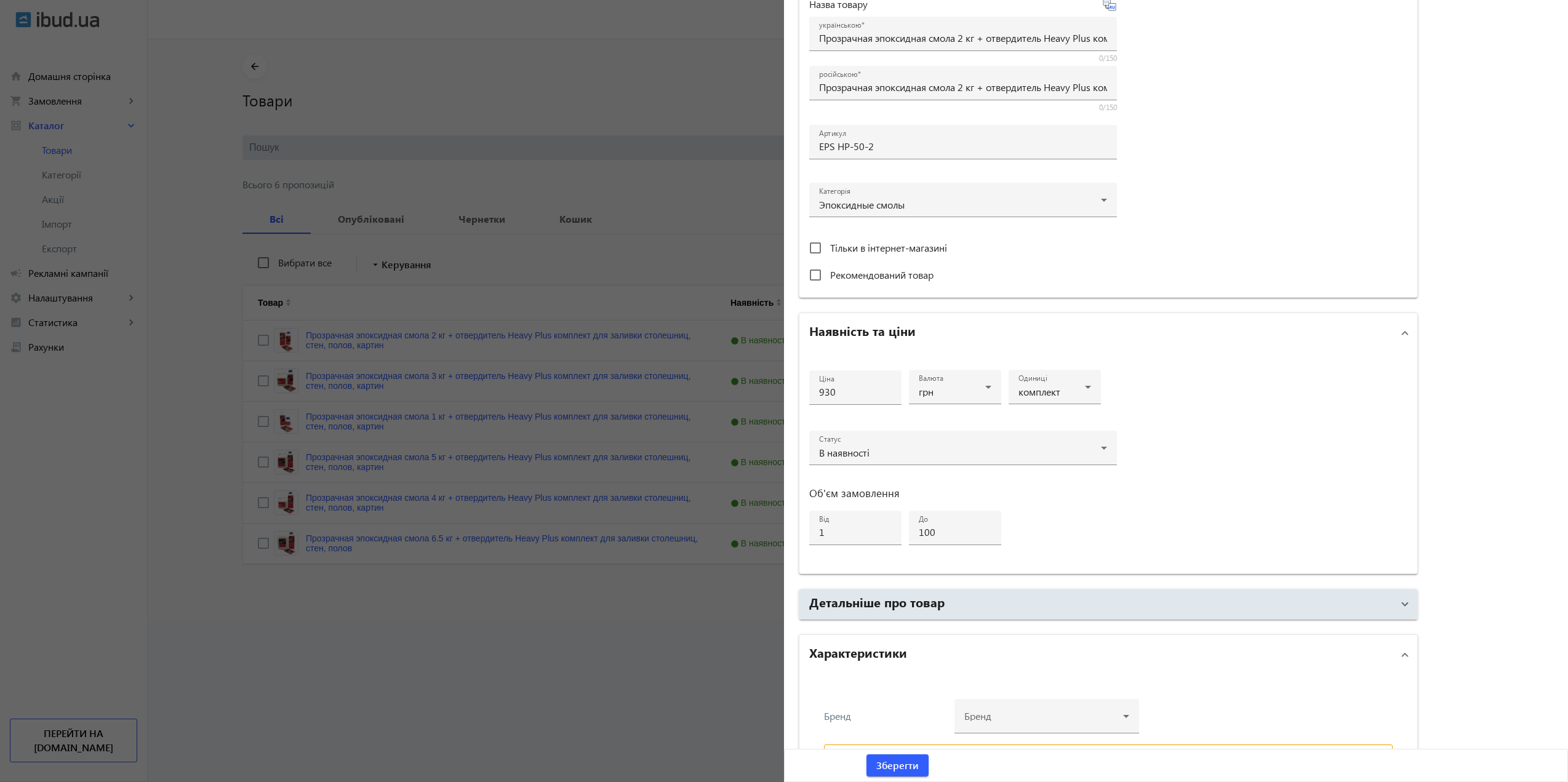
scroll to position [367, 0]
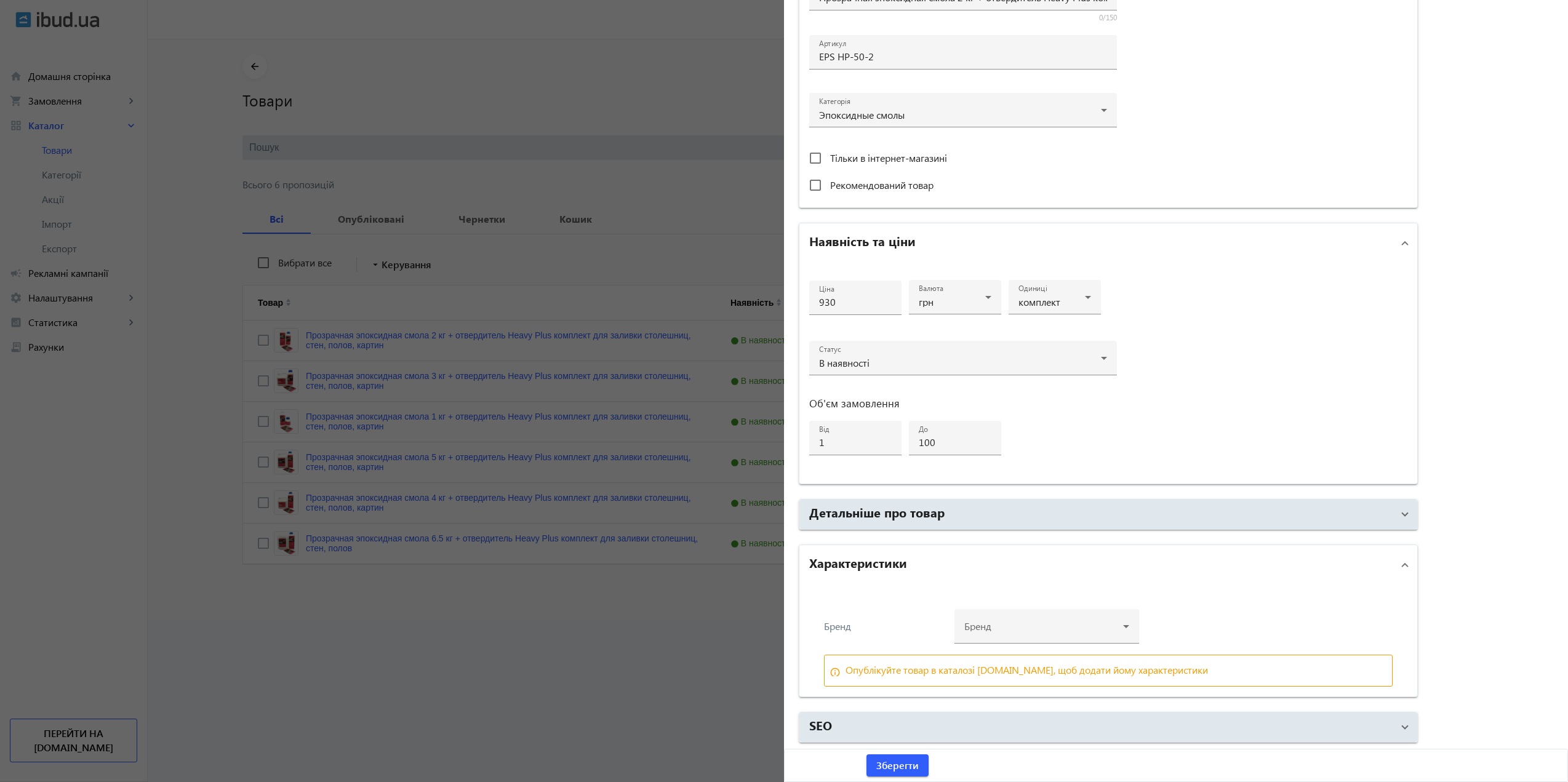
click at [997, 628] on div at bounding box center [1046, 622] width 164 height 45
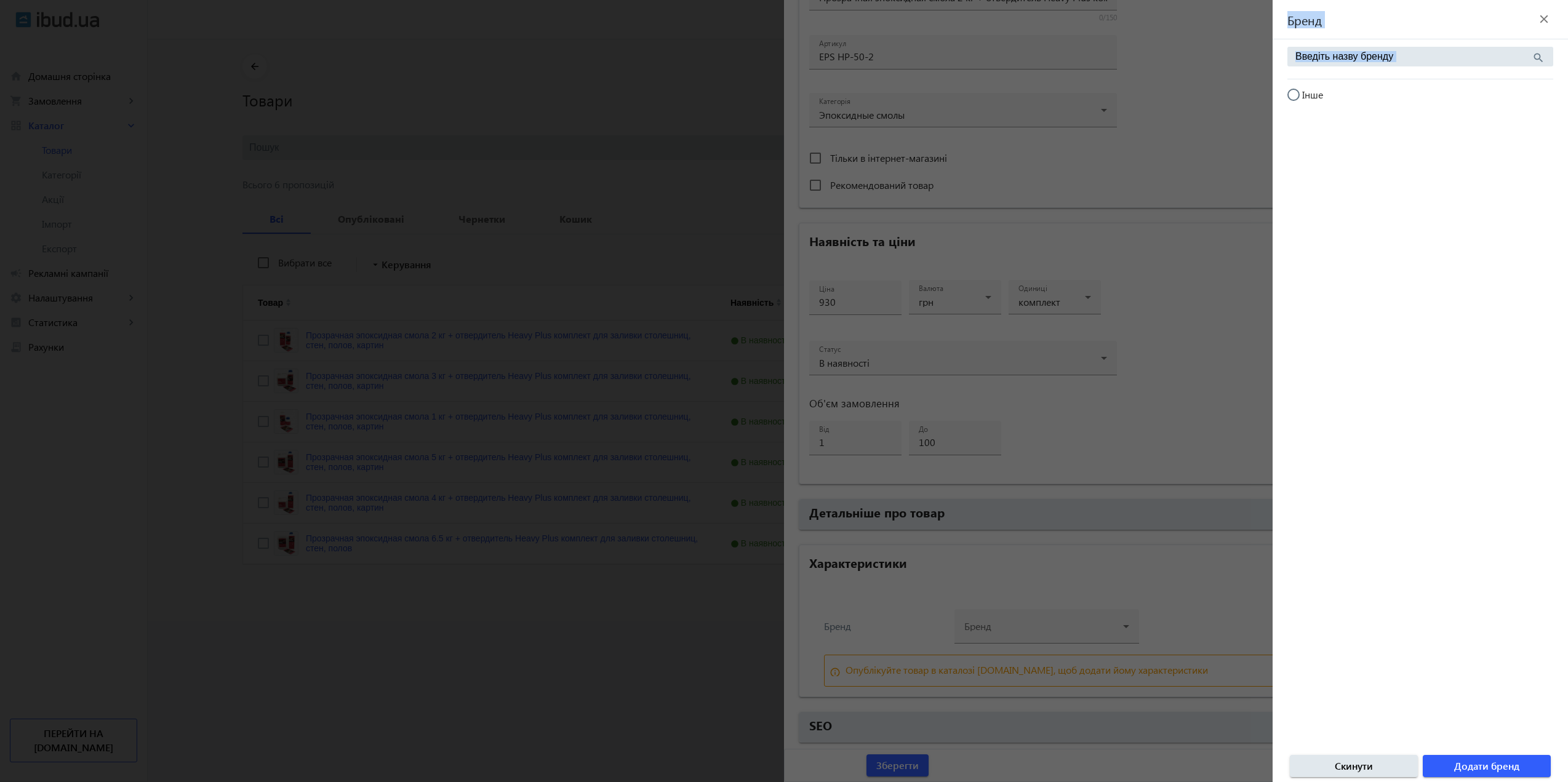
click at [1274, 96] on mat-sidenav-container "Бренд close search Інше Скинути Додати бренд" at bounding box center [784, 391] width 1568 height 782
click at [1290, 94] on input "Інше" at bounding box center [1299, 100] width 24 height 24
radio input "true"
click at [1475, 758] on span "button" at bounding box center [1486, 765] width 128 height 29
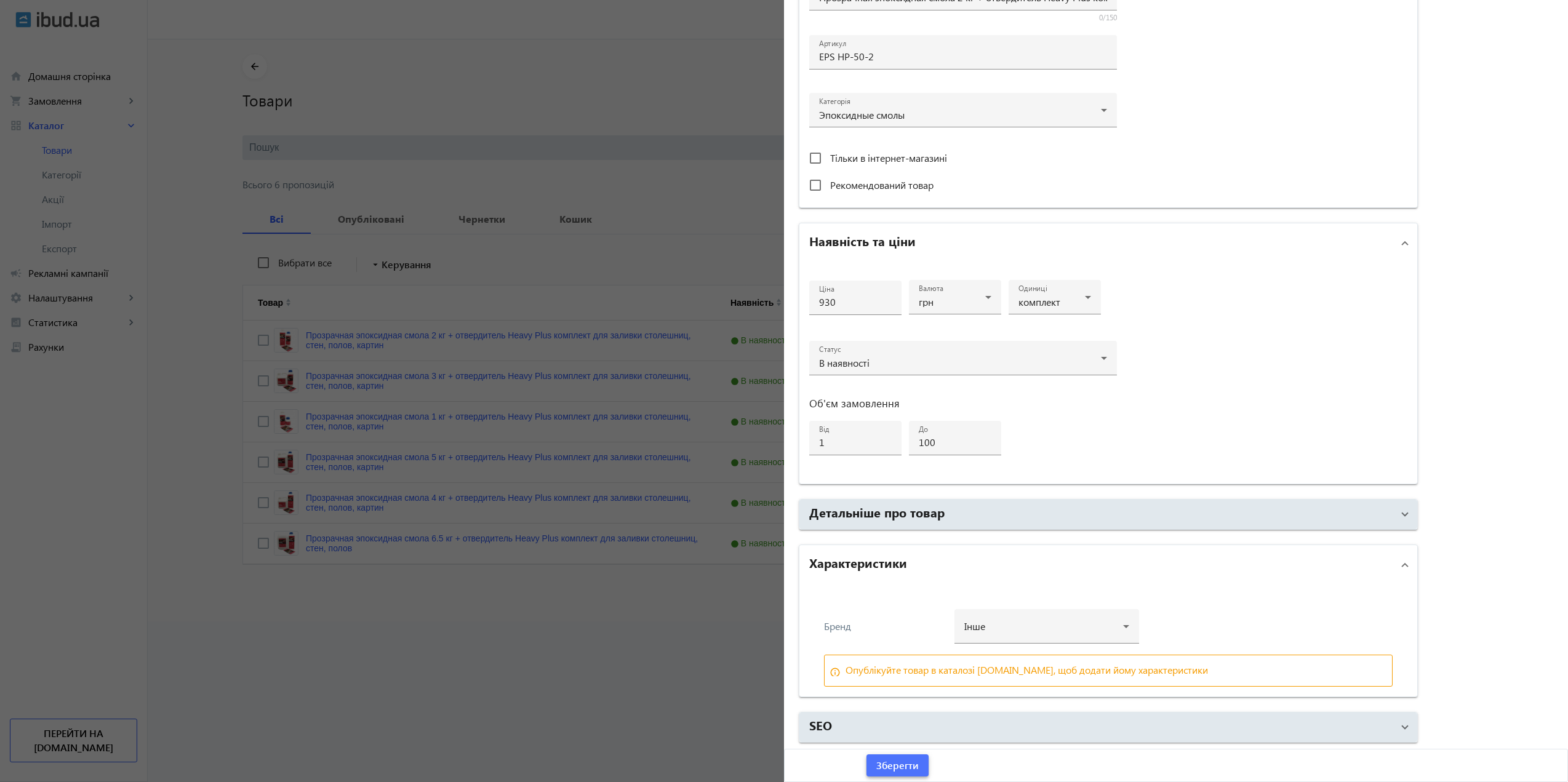
click at [913, 763] on span "Зберегти" at bounding box center [898, 765] width 43 height 14
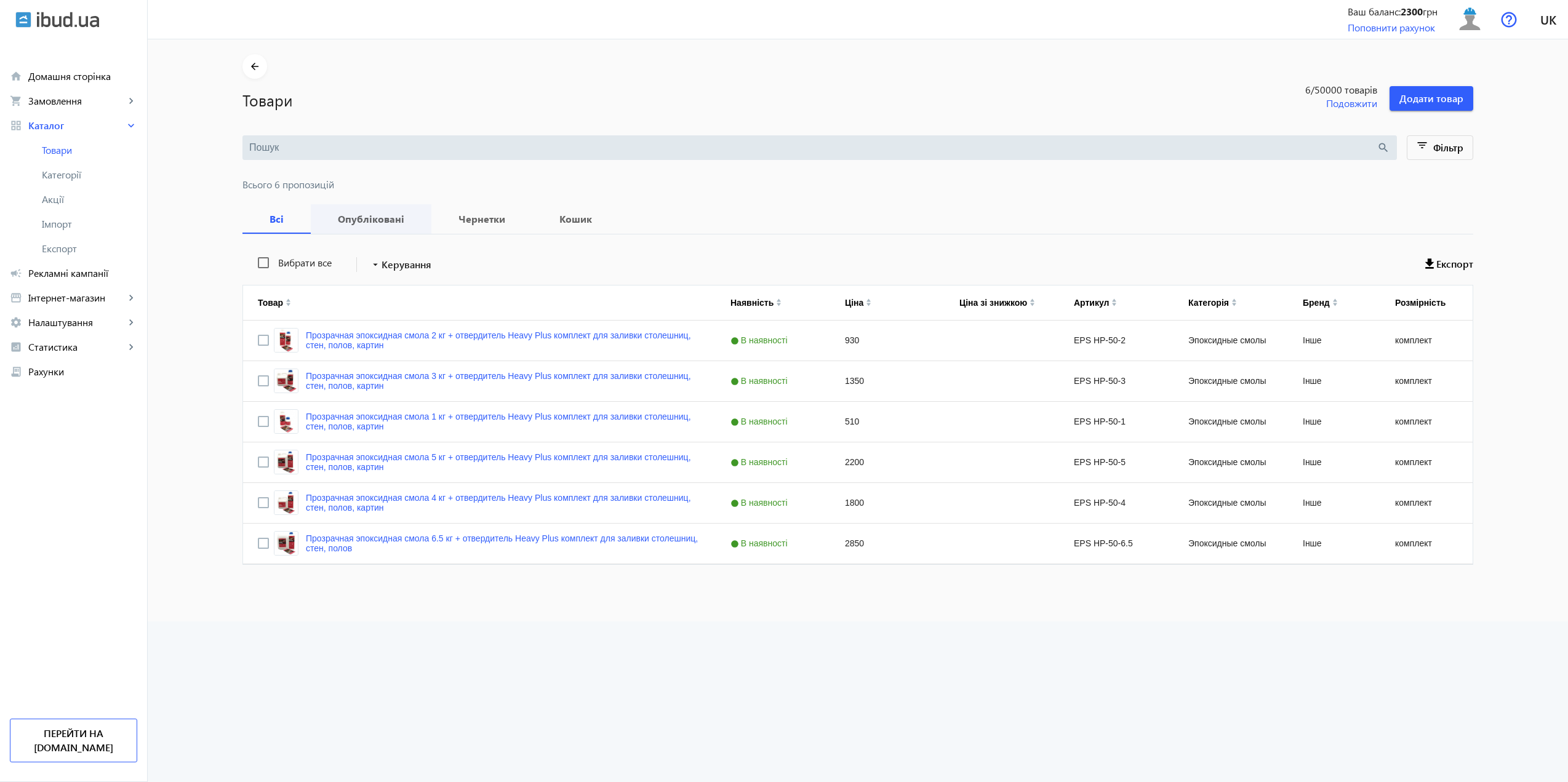
click at [369, 216] on b "Опубліковані" at bounding box center [372, 219] width 91 height 10
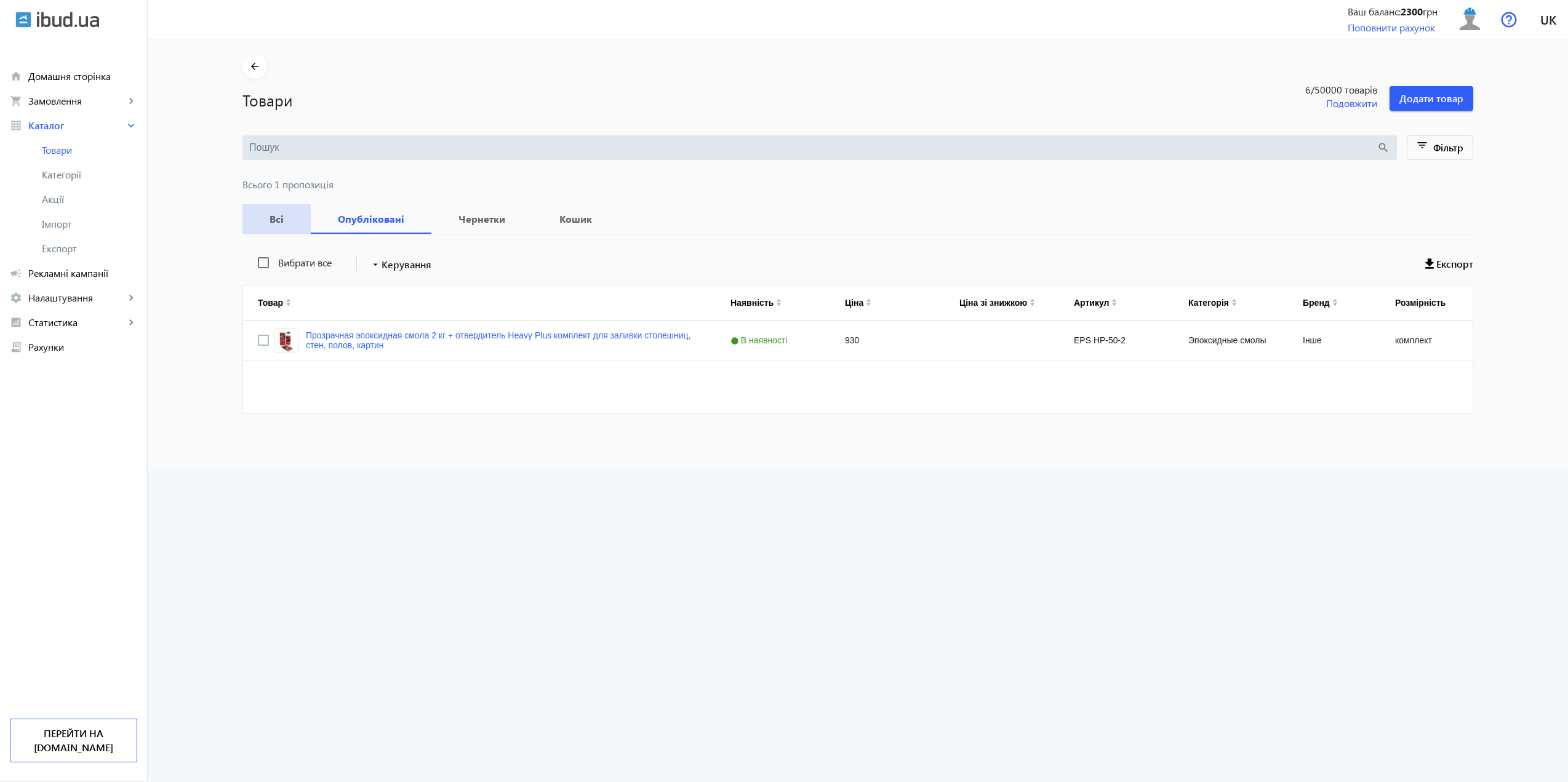
click at [276, 225] on span "Всі" at bounding box center [276, 219] width 39 height 29
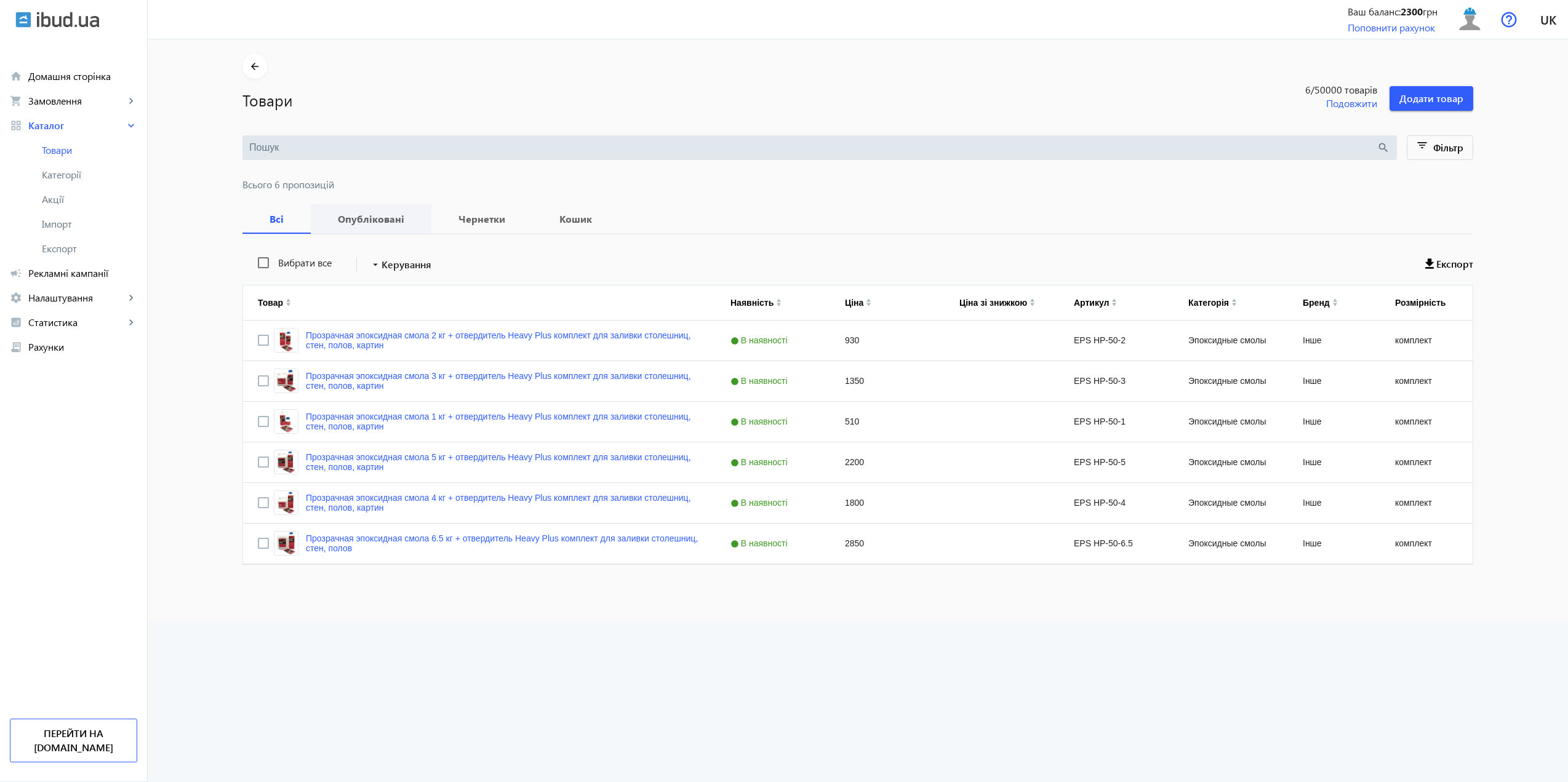
click at [365, 209] on span "Опубліковані" at bounding box center [372, 219] width 91 height 29
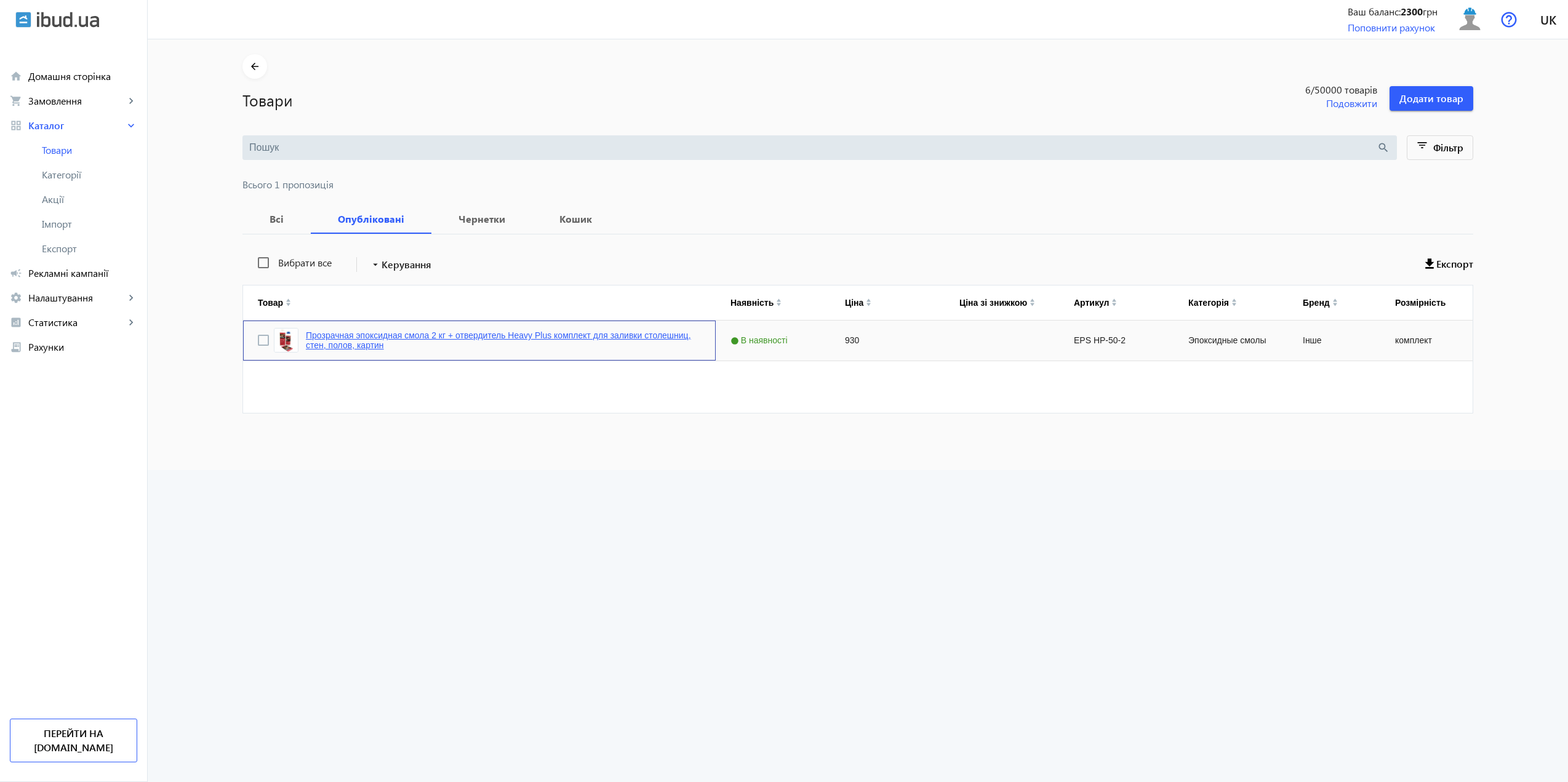
click at [389, 331] on link "Прозрачная эпоксидная смола 2 кг + отвердитель Heavy Plus комплект для заливки …" at bounding box center [503, 340] width 395 height 19
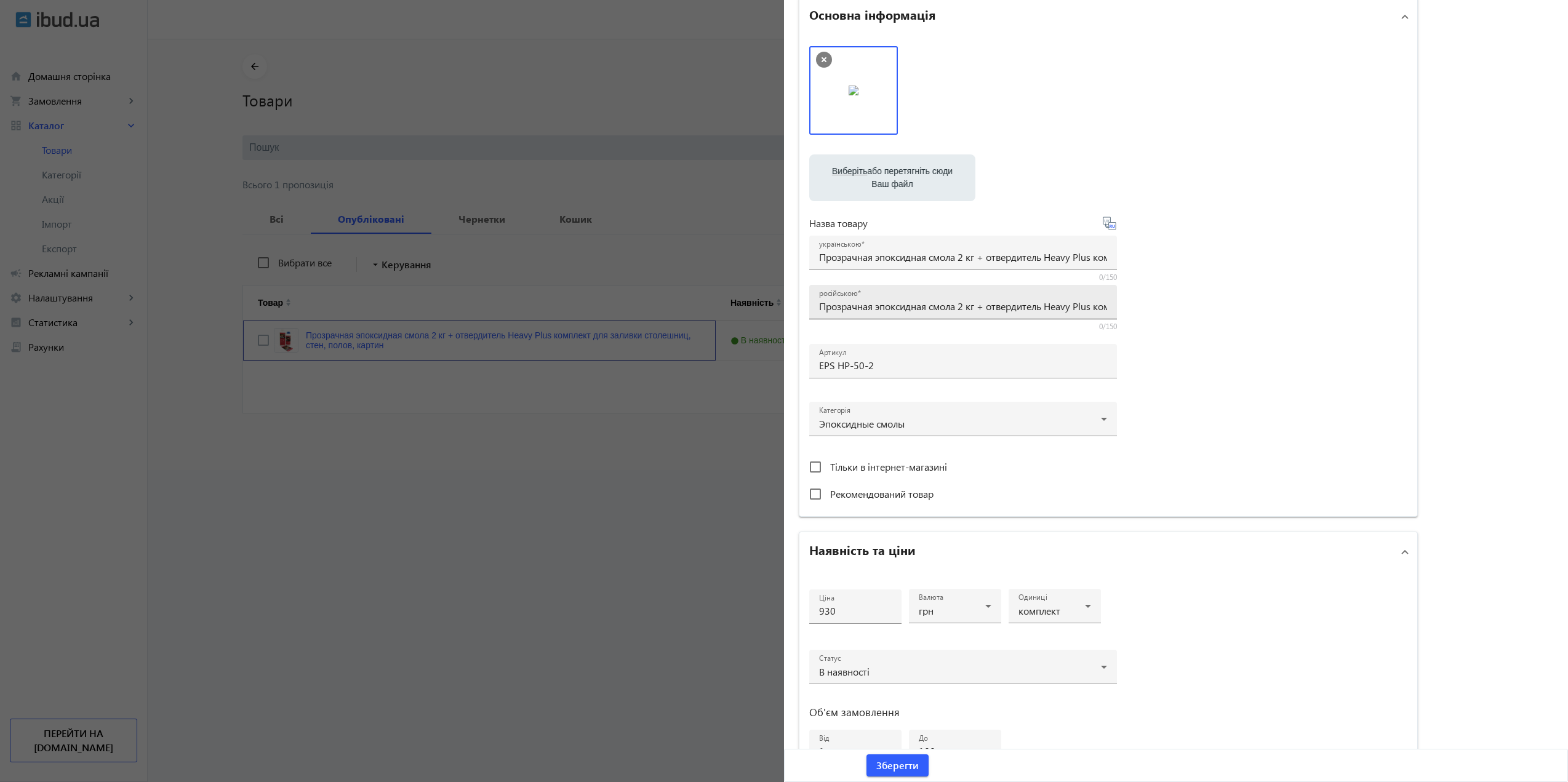
scroll to position [245, 0]
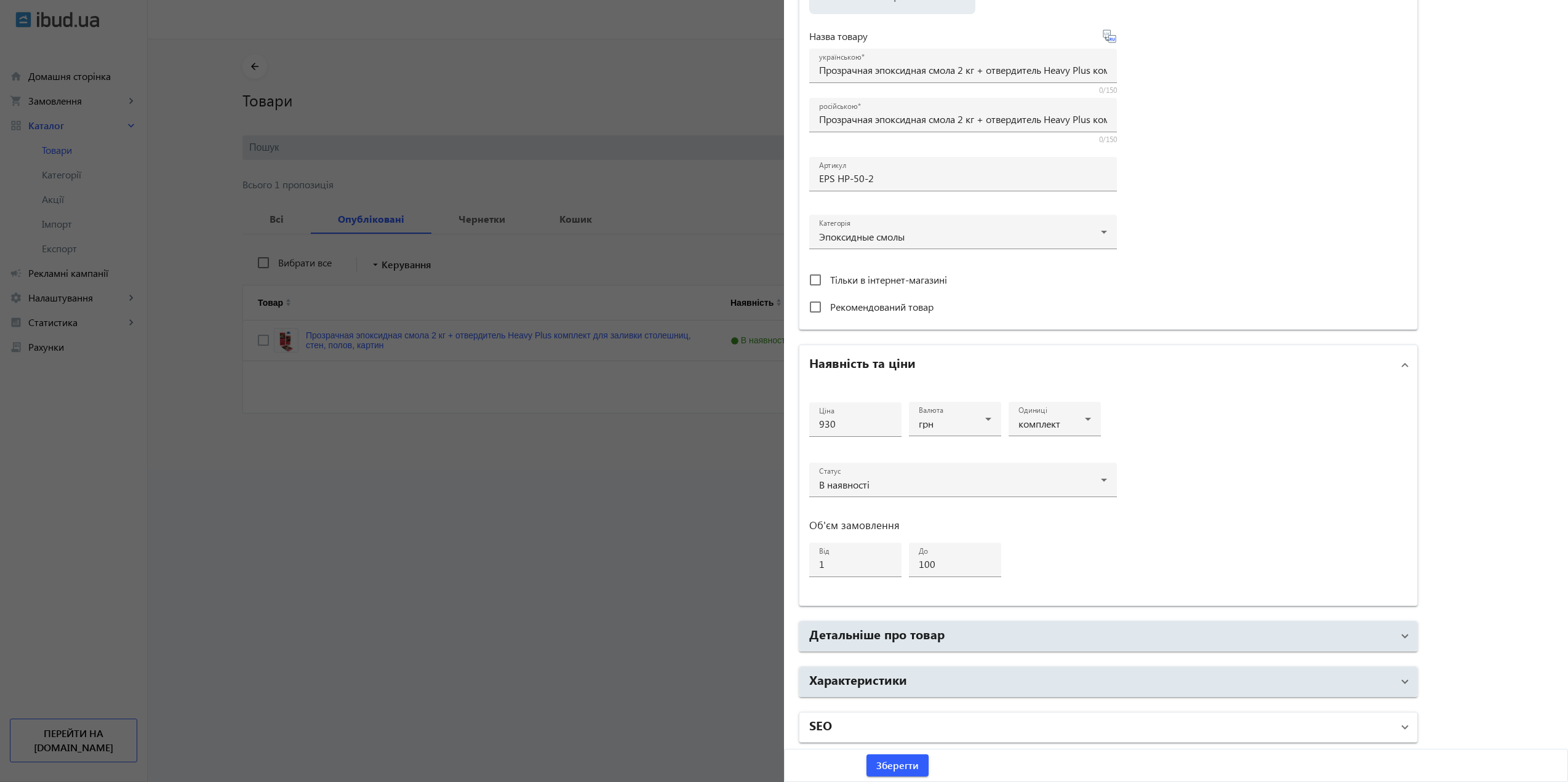
click at [863, 720] on mat-panel-title "SEO" at bounding box center [1101, 727] width 584 height 22
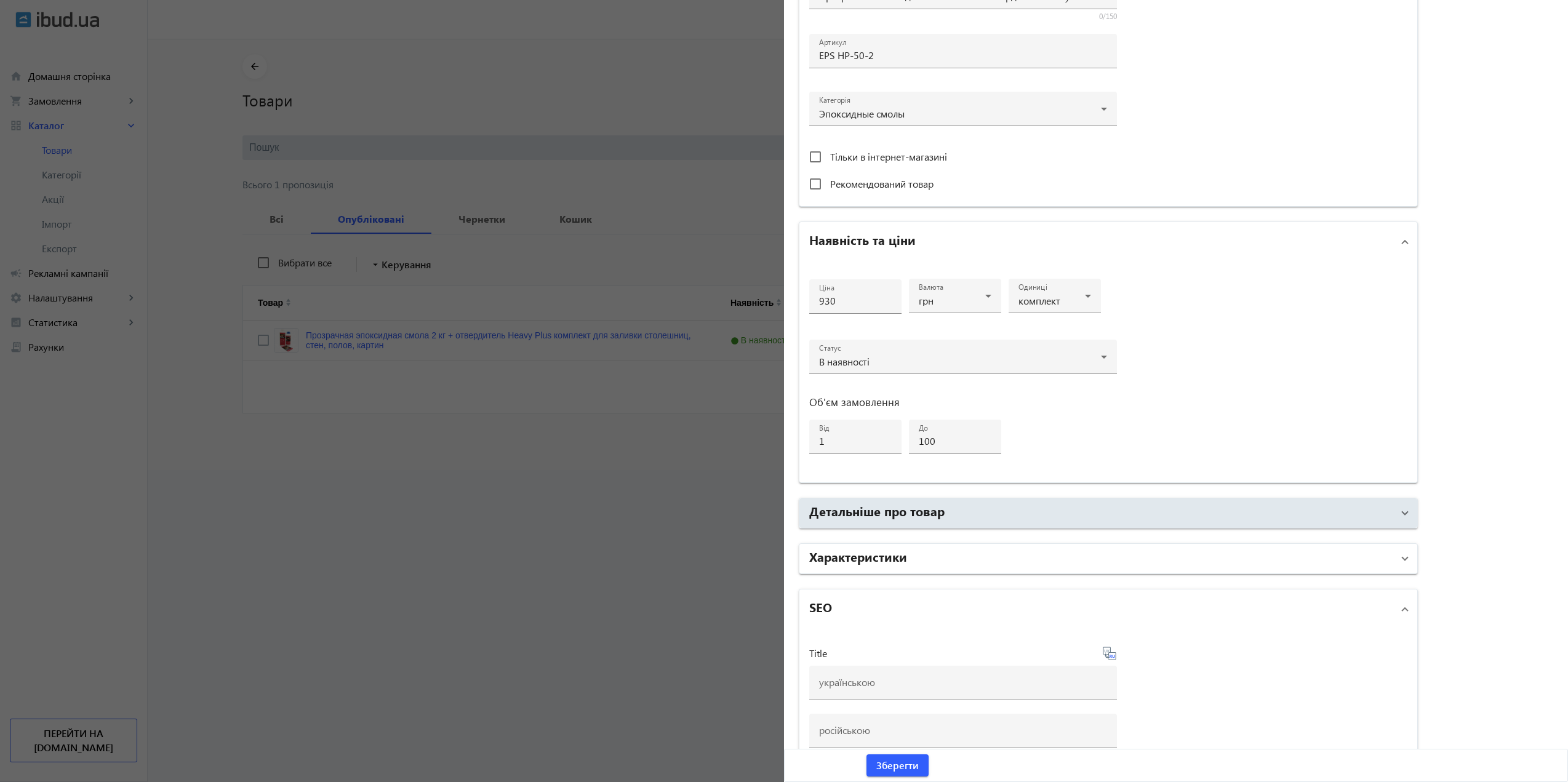
click at [839, 559] on h2 "Характеристики" at bounding box center [858, 556] width 98 height 18
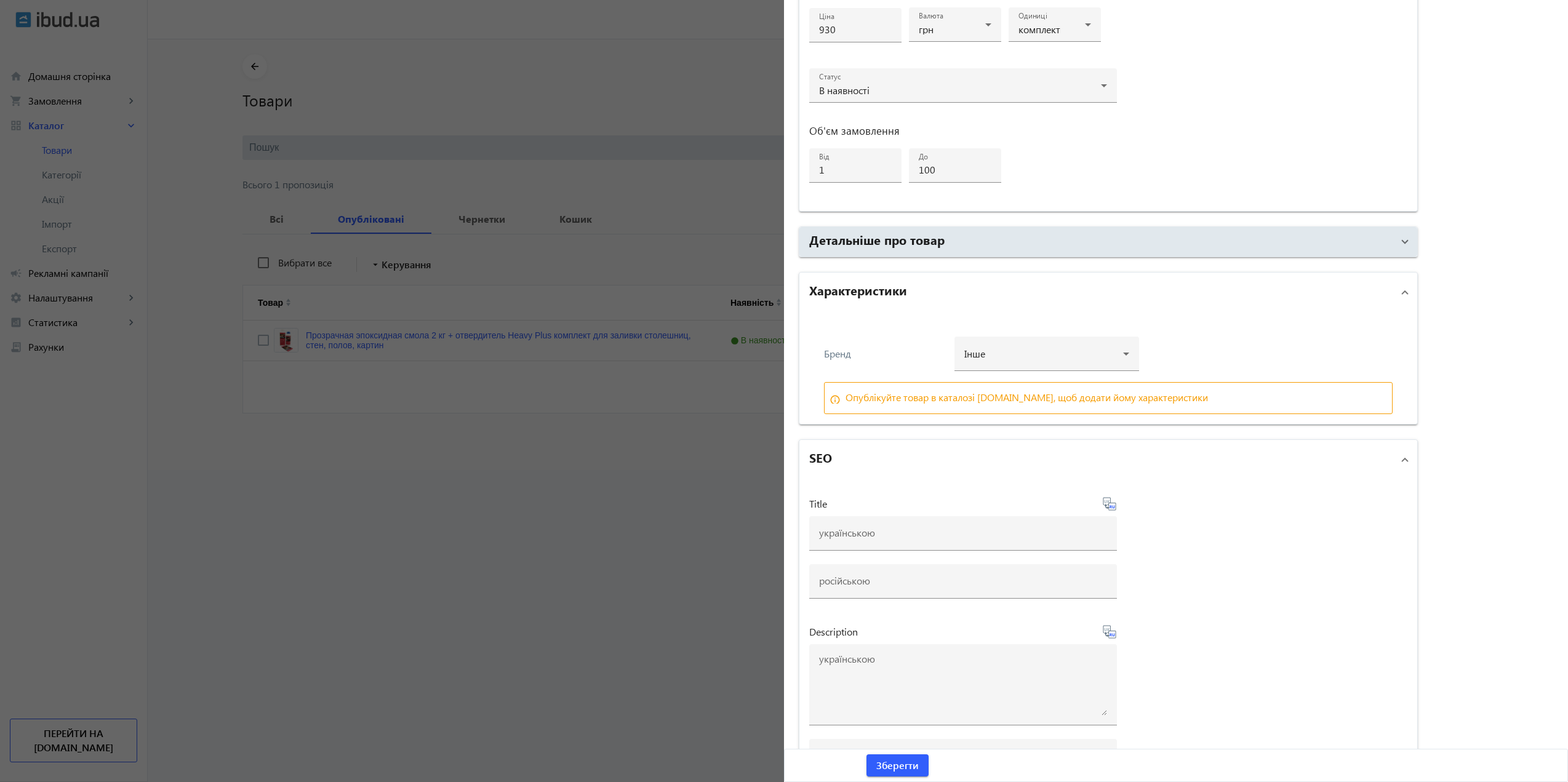
scroll to position [737, 0]
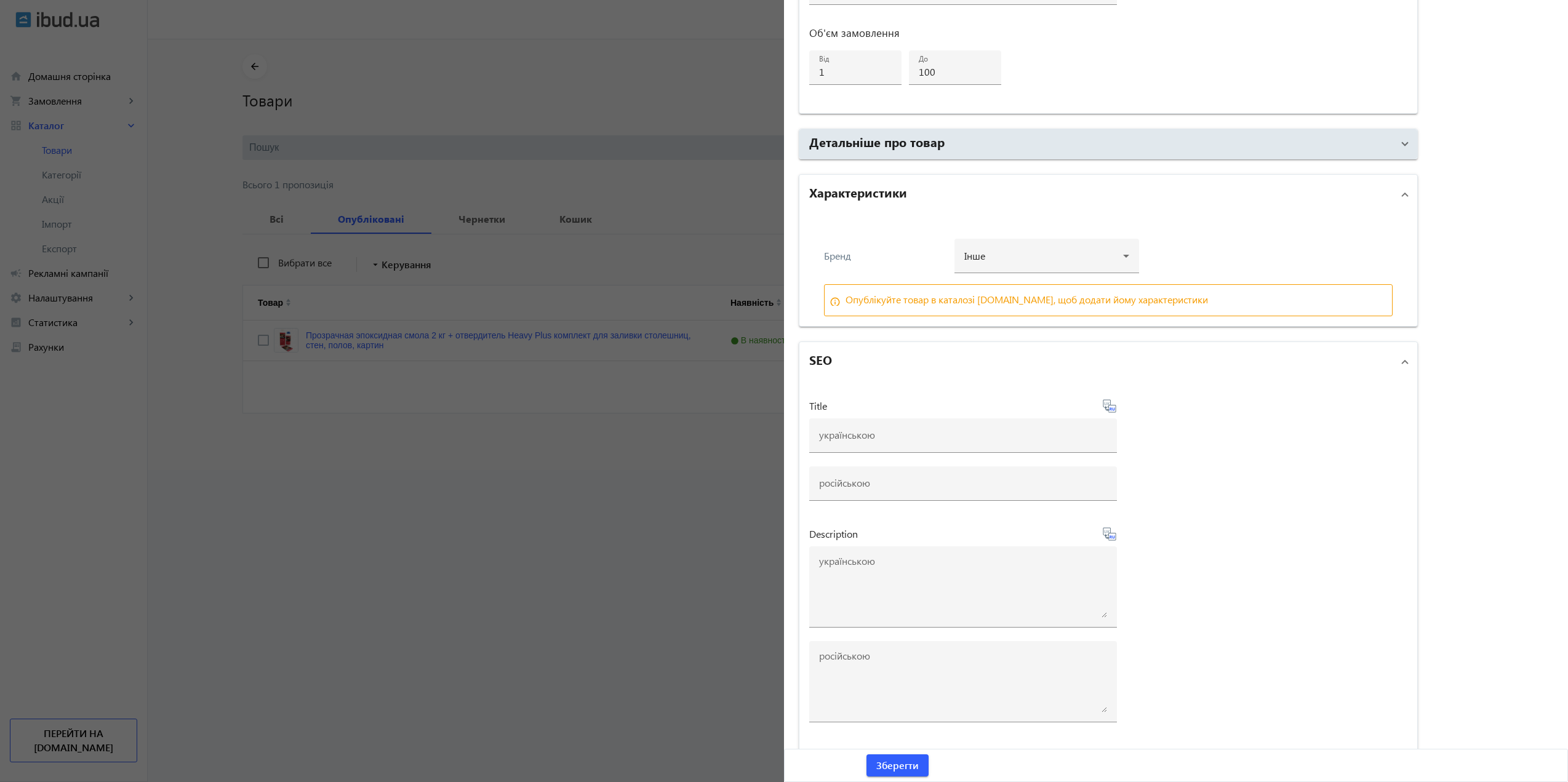
click at [884, 302] on div "Опублікуйте товар в каталозі [DOMAIN_NAME], щоб додати йому характеристики" at bounding box center [1026, 300] width 363 height 10
click at [860, 298] on div "Опублікуйте товар в каталозі [DOMAIN_NAME], щоб додати йому характеристики" at bounding box center [1026, 300] width 363 height 10
click at [866, 262] on div "[PERSON_NAME]" at bounding box center [1108, 261] width 568 height 46
click at [646, 545] on div at bounding box center [784, 391] width 1568 height 782
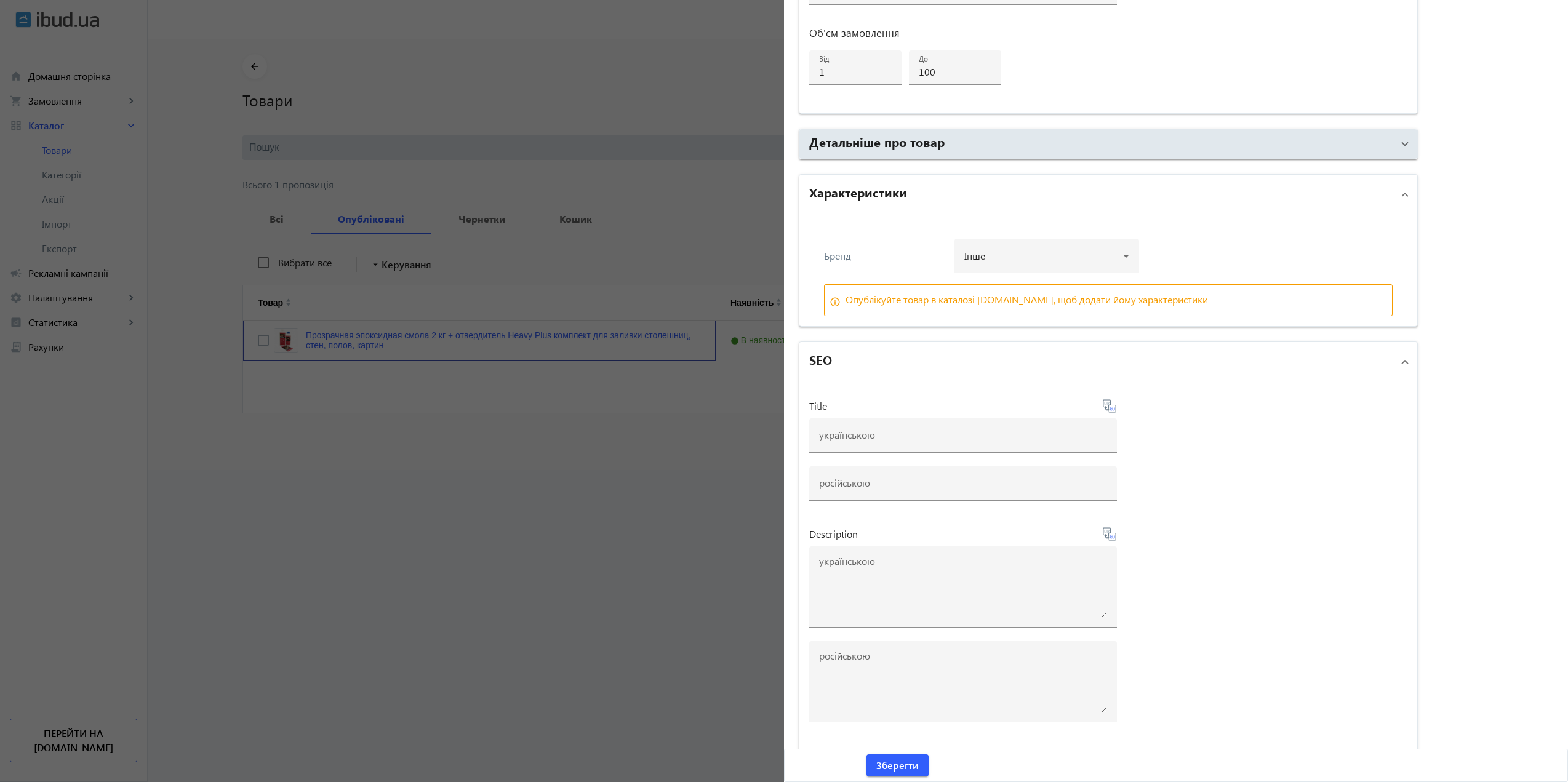
scroll to position [0, 0]
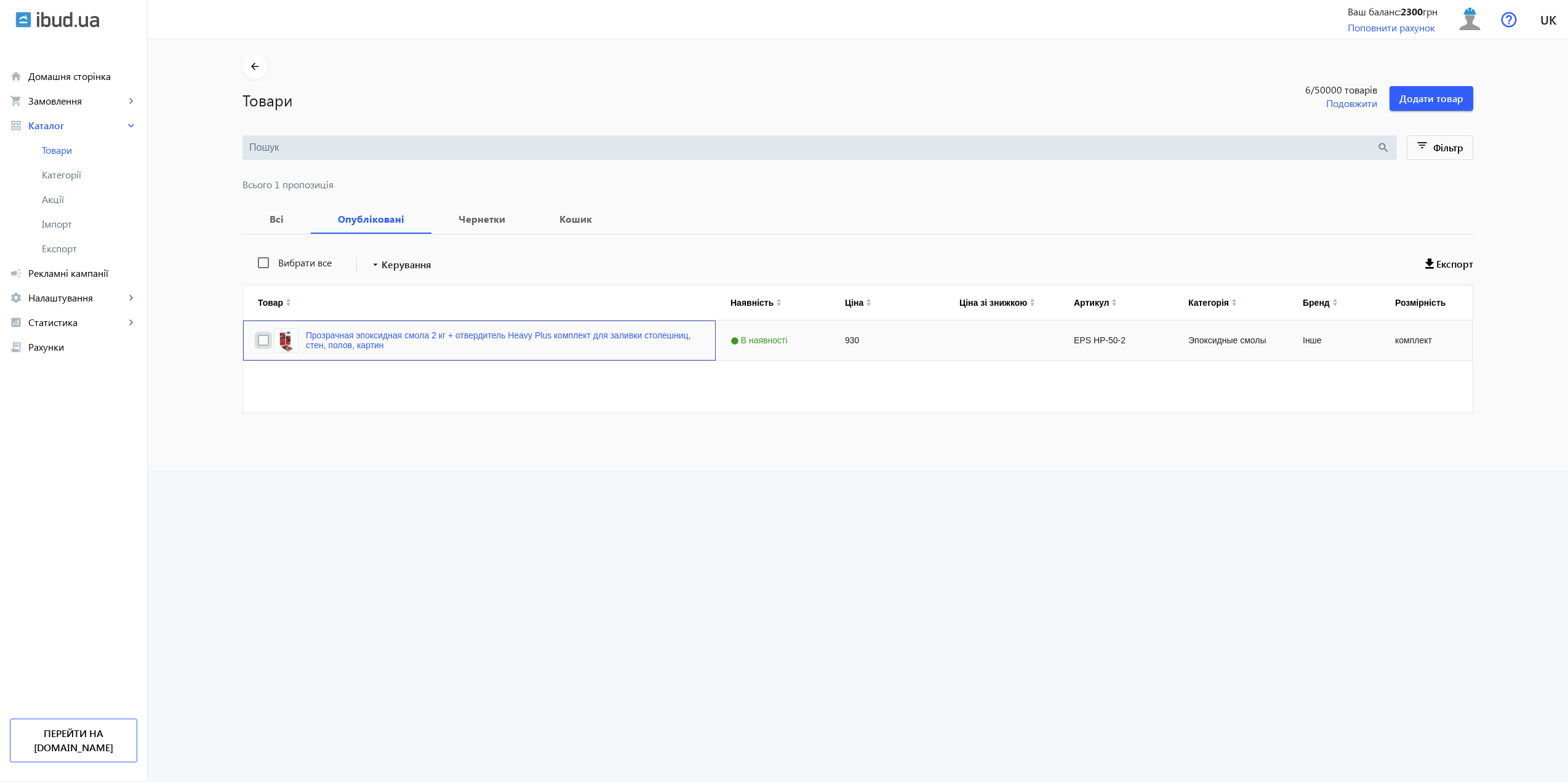
click at [258, 340] on input "Press Space to toggle row selection (unchecked)" at bounding box center [263, 339] width 11 height 11
checkbox input "true"
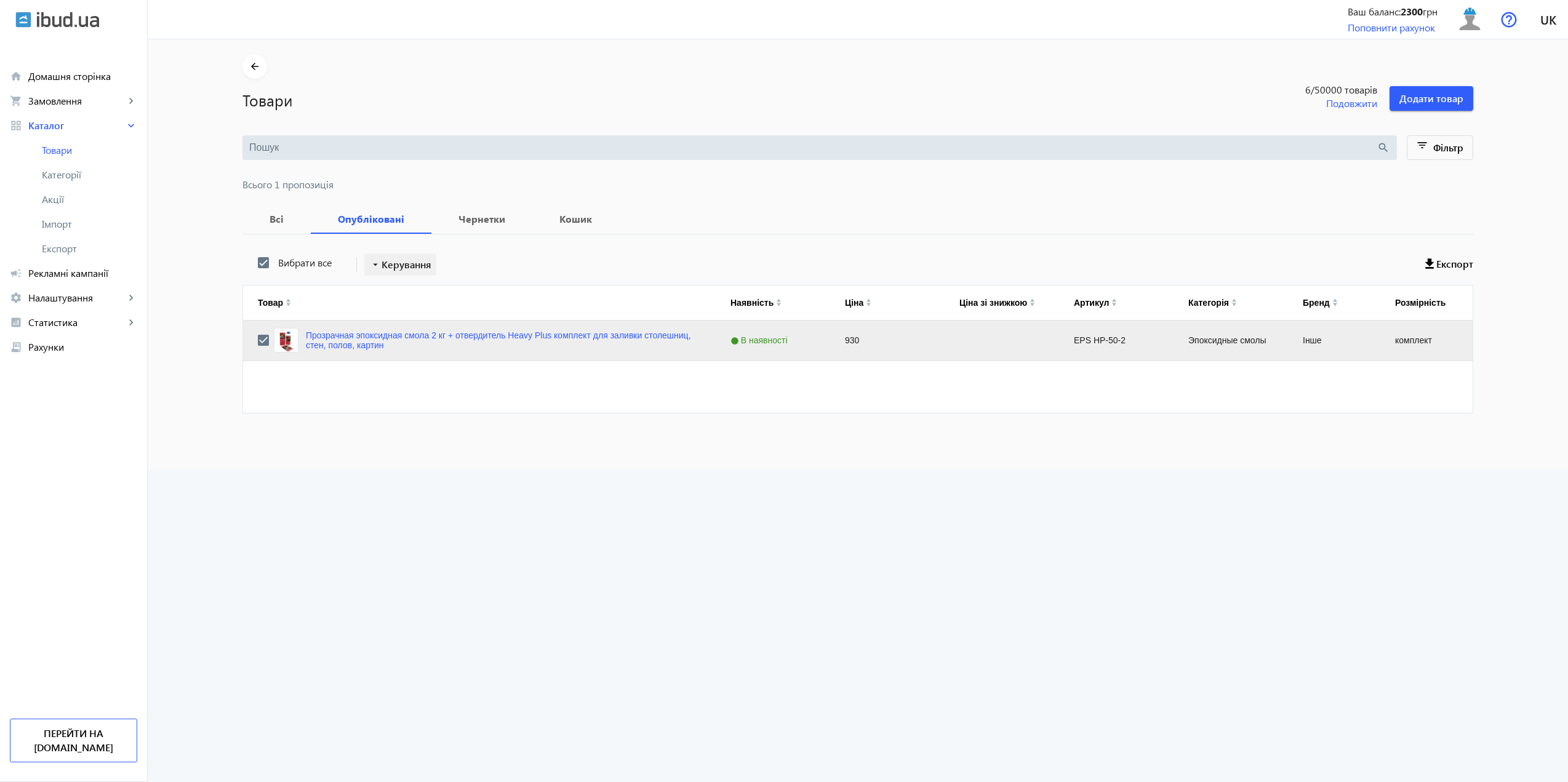
click at [369, 268] on mat-icon "arrow_drop_down" at bounding box center [374, 265] width 13 height 13
click at [528, 163] on div at bounding box center [784, 391] width 1568 height 782
click at [272, 224] on b "Всі" at bounding box center [276, 219] width 39 height 10
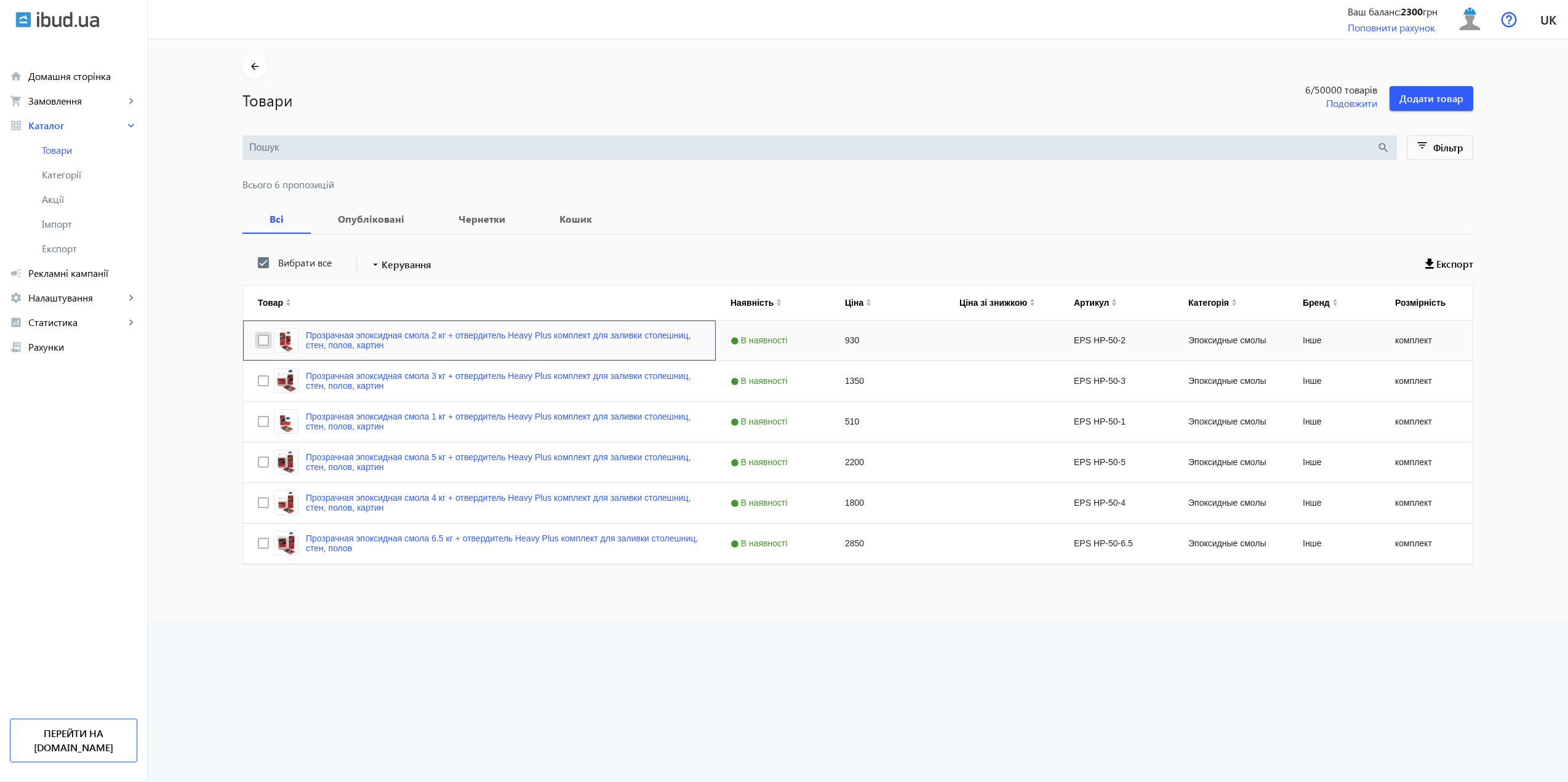
click at [258, 338] on input "Press Space to toggle row selection (unchecked)" at bounding box center [263, 339] width 11 height 11
checkbox input "true"
checkbox input "false"
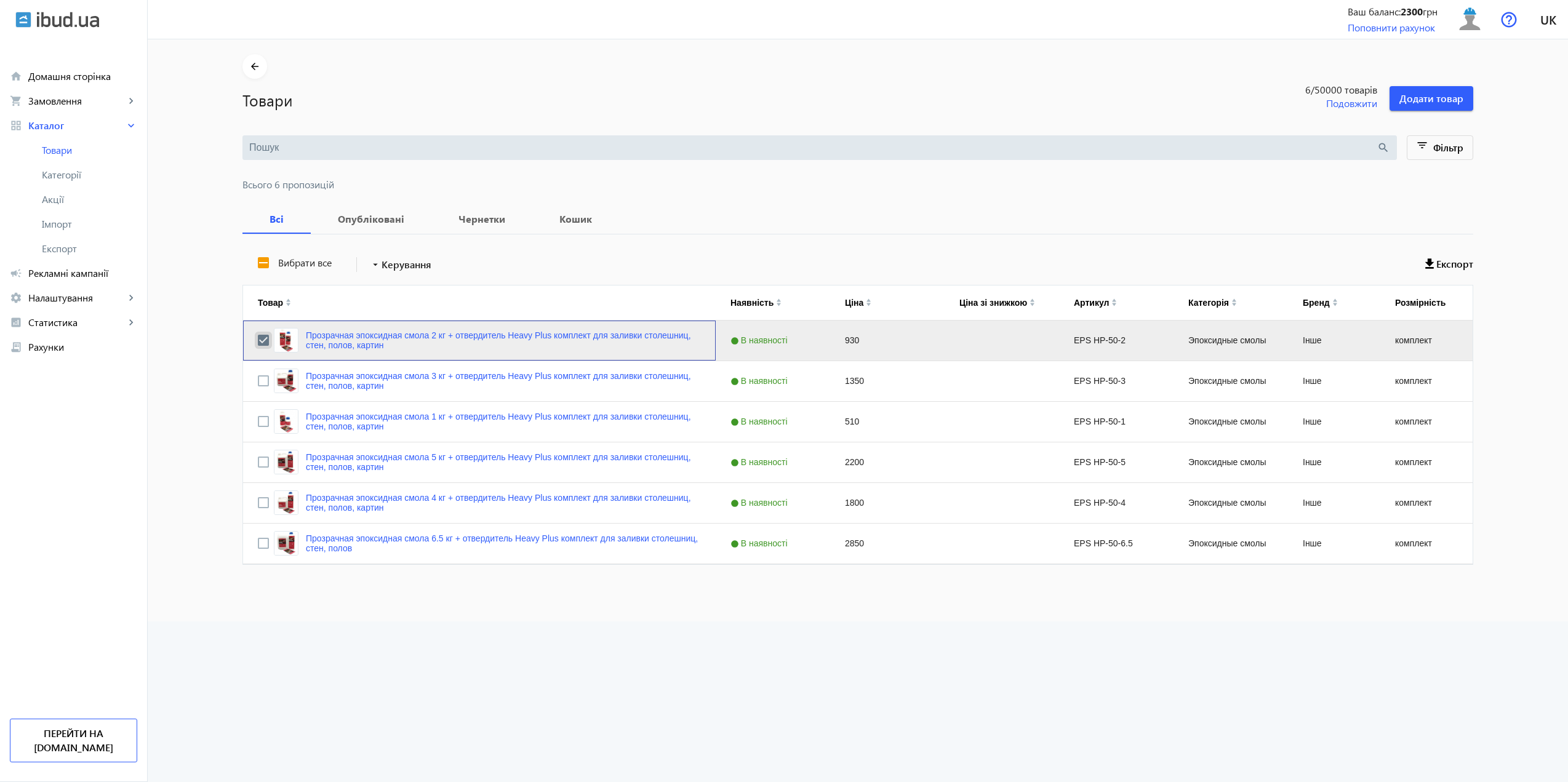
click at [259, 340] on input "Press Space to toggle row selection (checked)" at bounding box center [263, 339] width 11 height 11
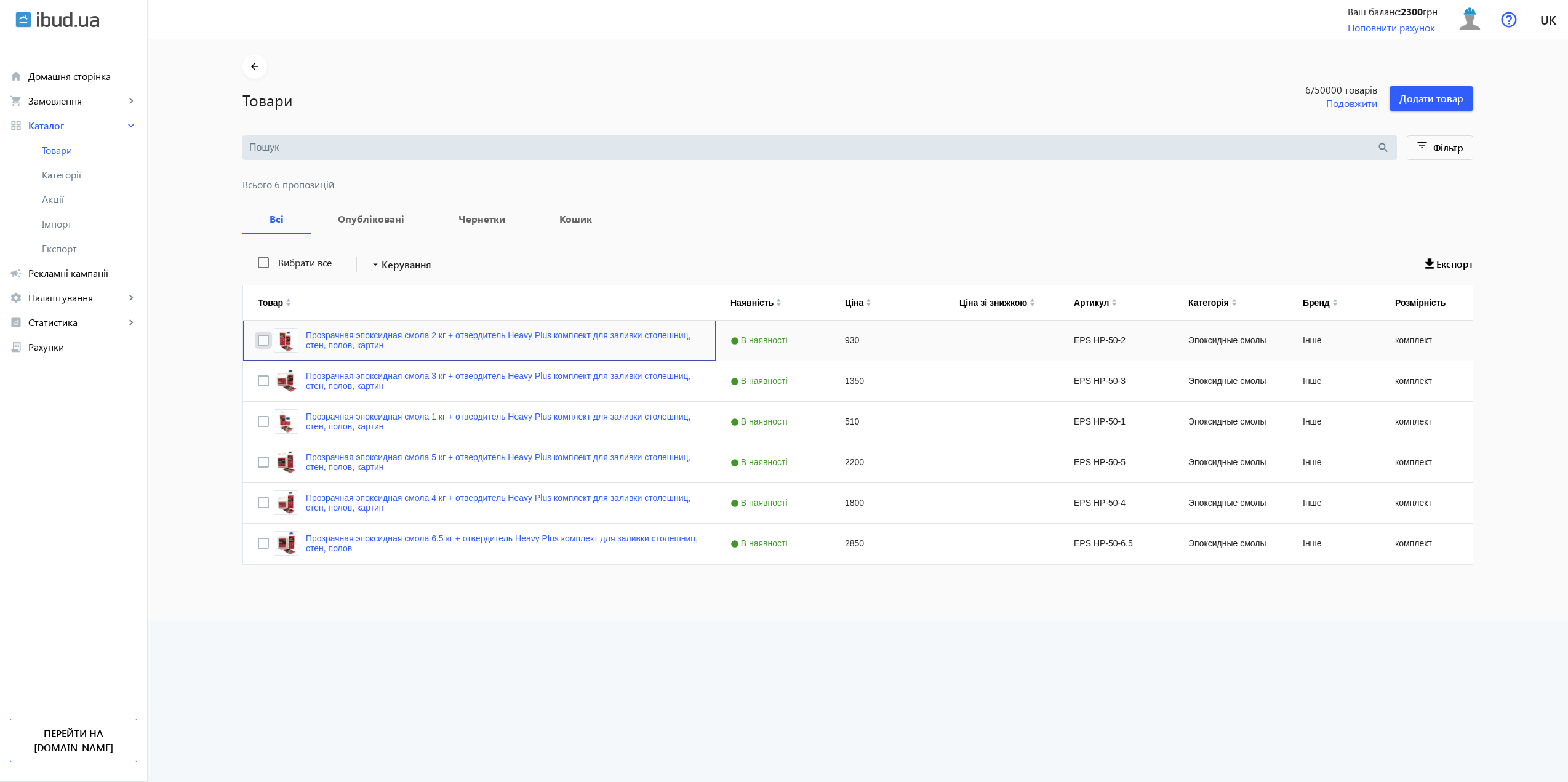
click at [261, 344] on input "Press Space to toggle row selection (unchecked)" at bounding box center [263, 339] width 11 height 11
checkbox input "true"
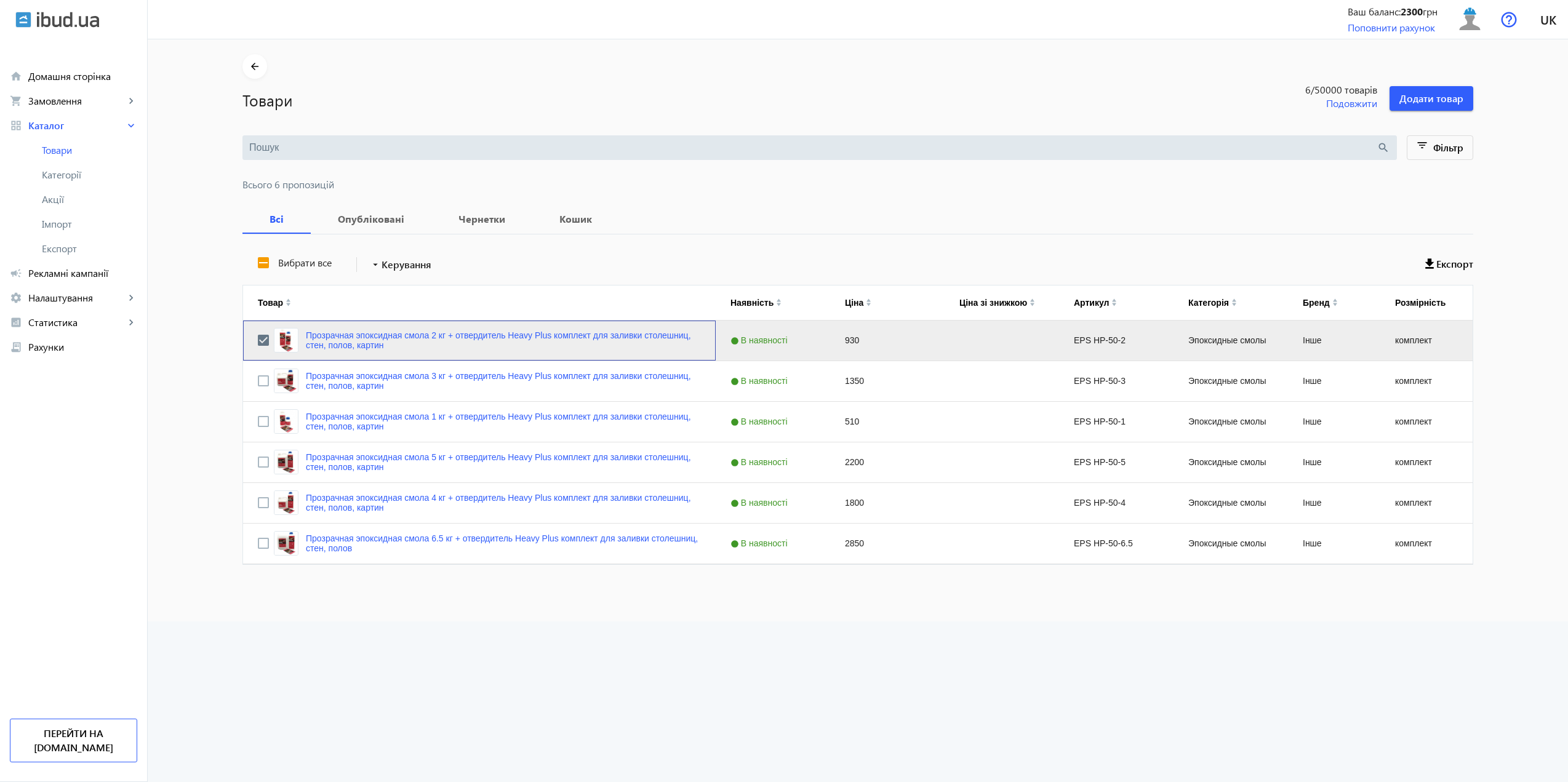
click at [259, 349] on div "Press SPACE to deselect this row." at bounding box center [263, 340] width 11 height 29
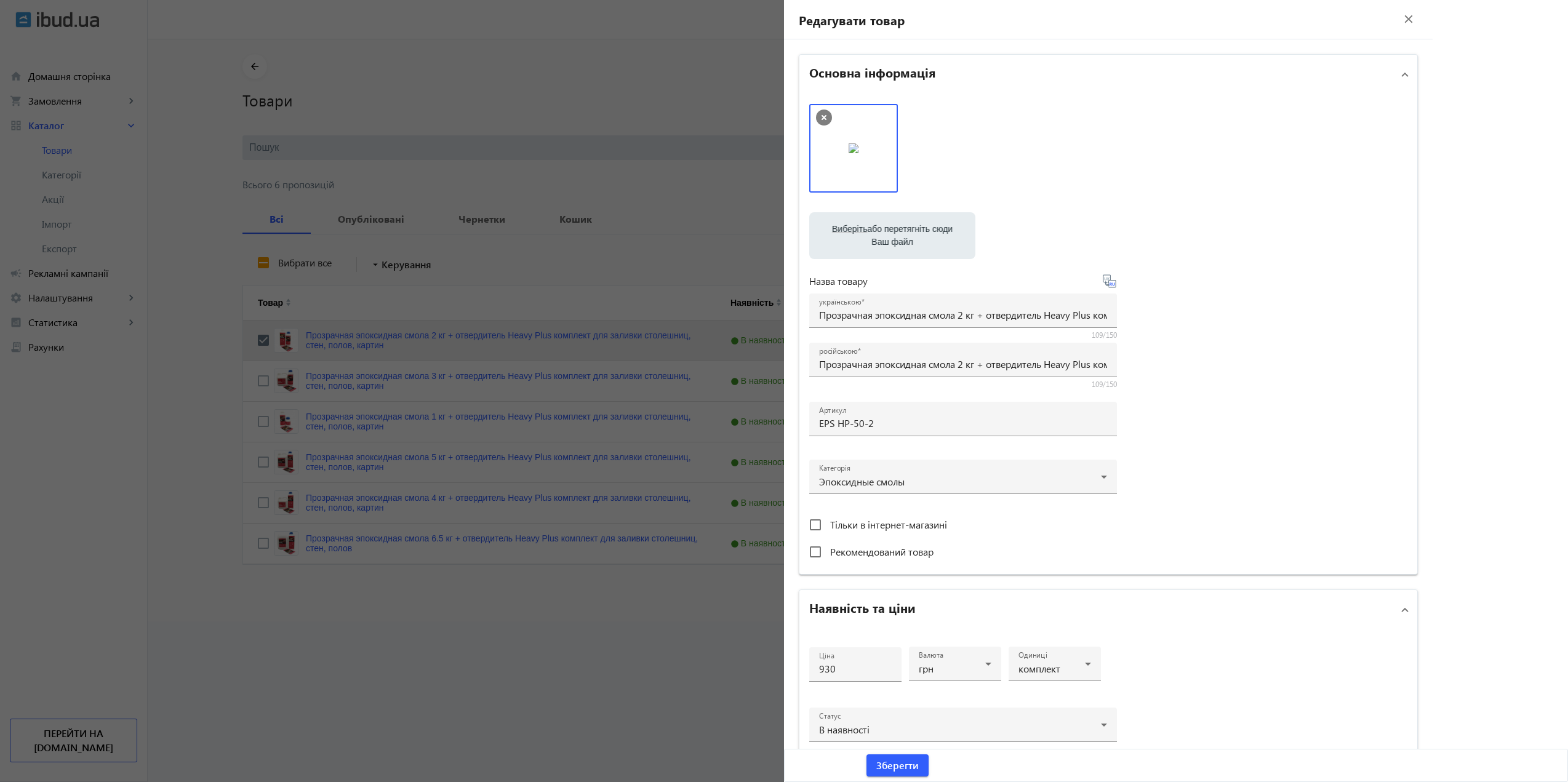
click at [373, 217] on div at bounding box center [784, 391] width 1568 height 782
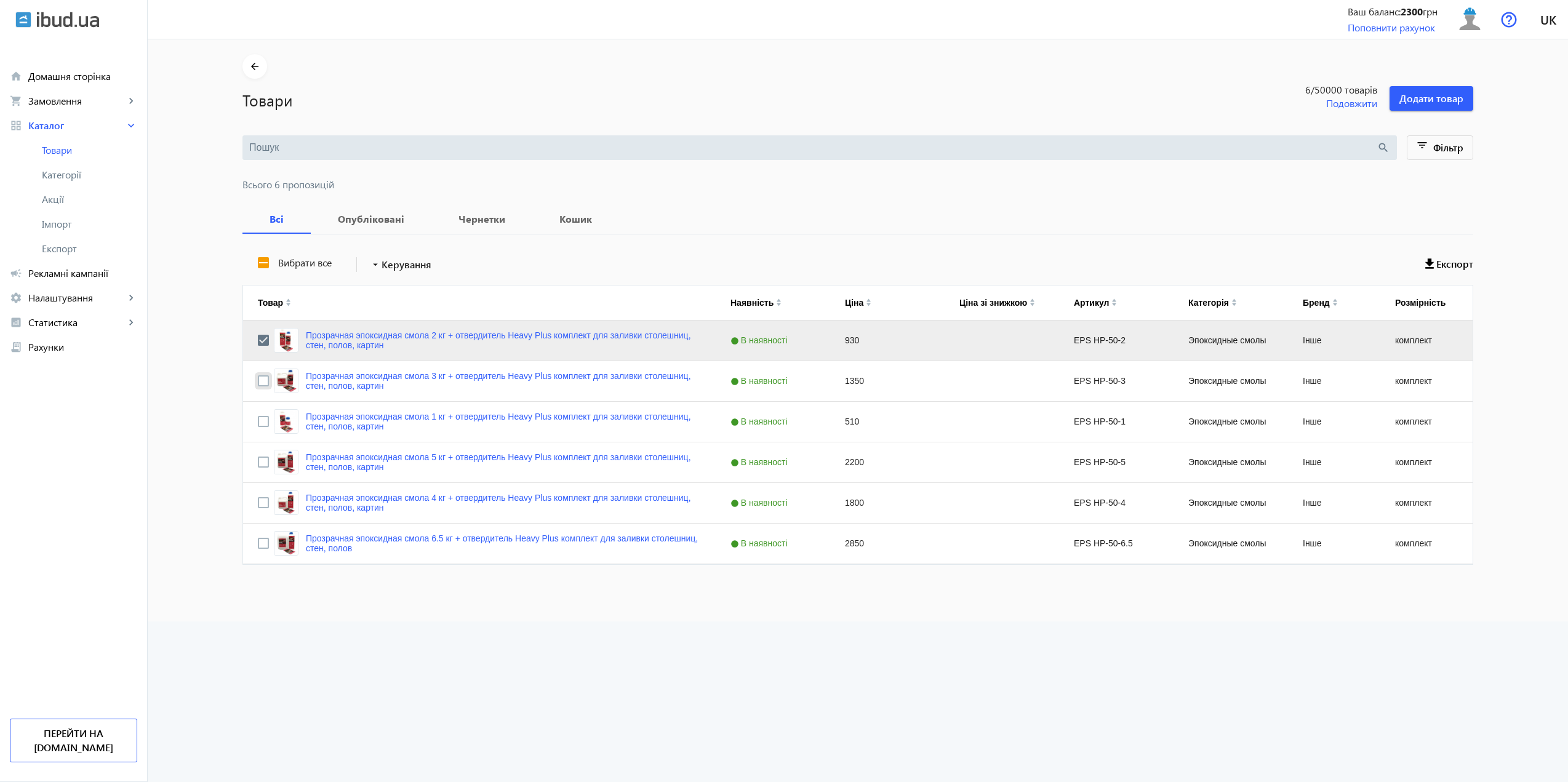
click at [262, 376] on input "Press Space to toggle row selection (unchecked)" at bounding box center [263, 380] width 11 height 11
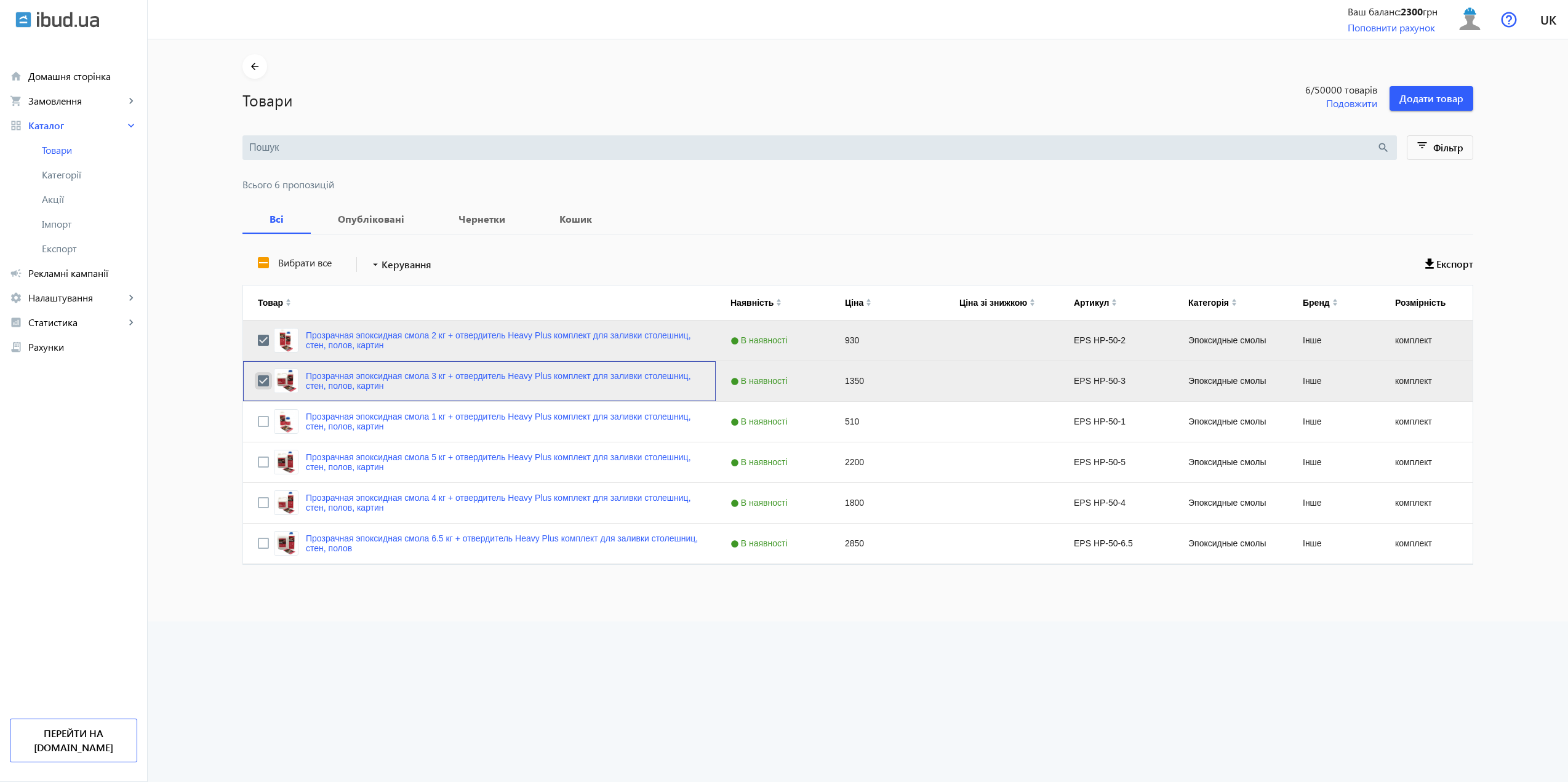
click at [262, 381] on input "Press Space to toggle row selection (checked)" at bounding box center [263, 380] width 11 height 11
checkbox input "false"
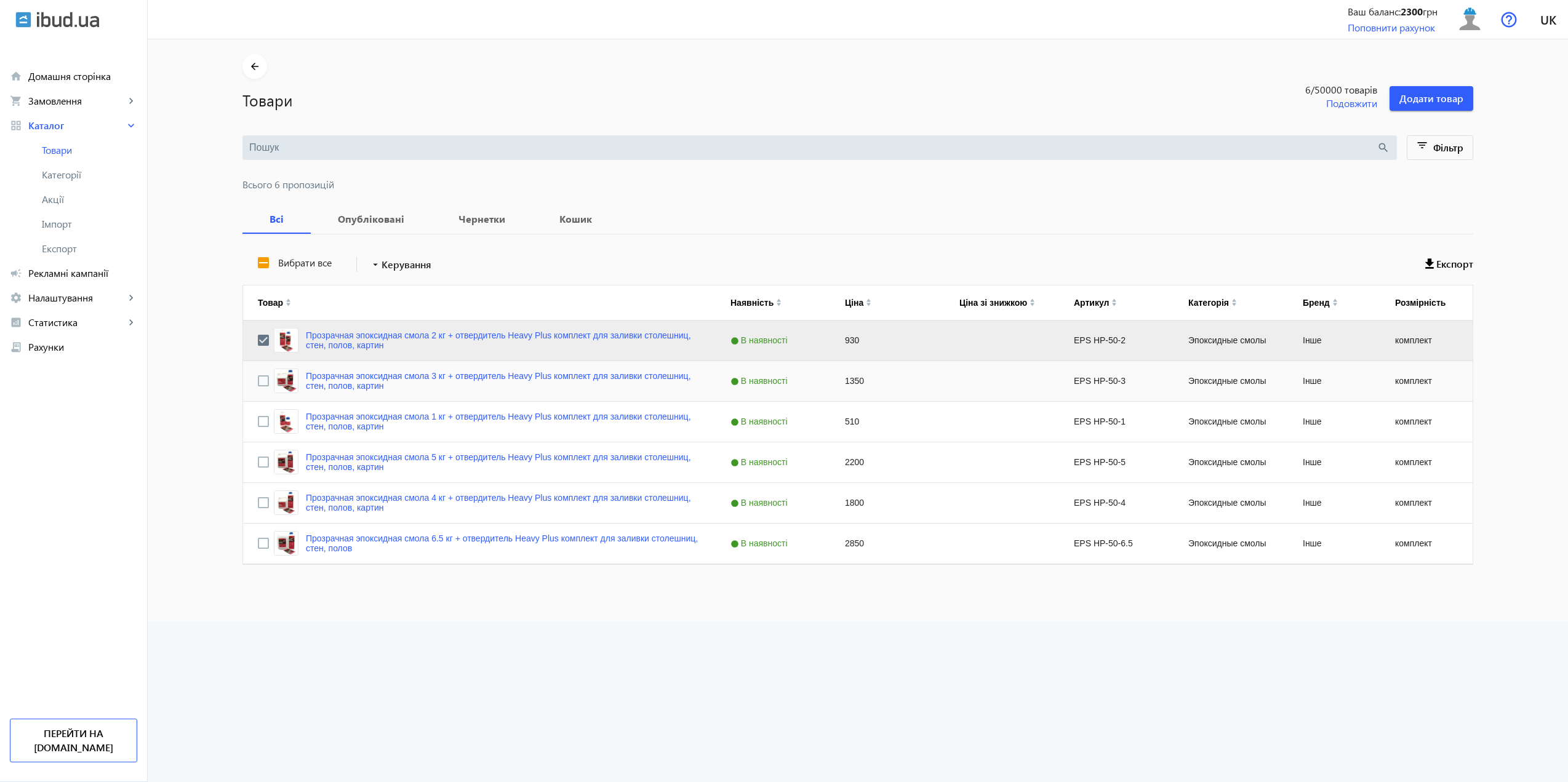
click at [259, 333] on div "Press SPACE to deselect this row." at bounding box center [263, 340] width 11 height 29
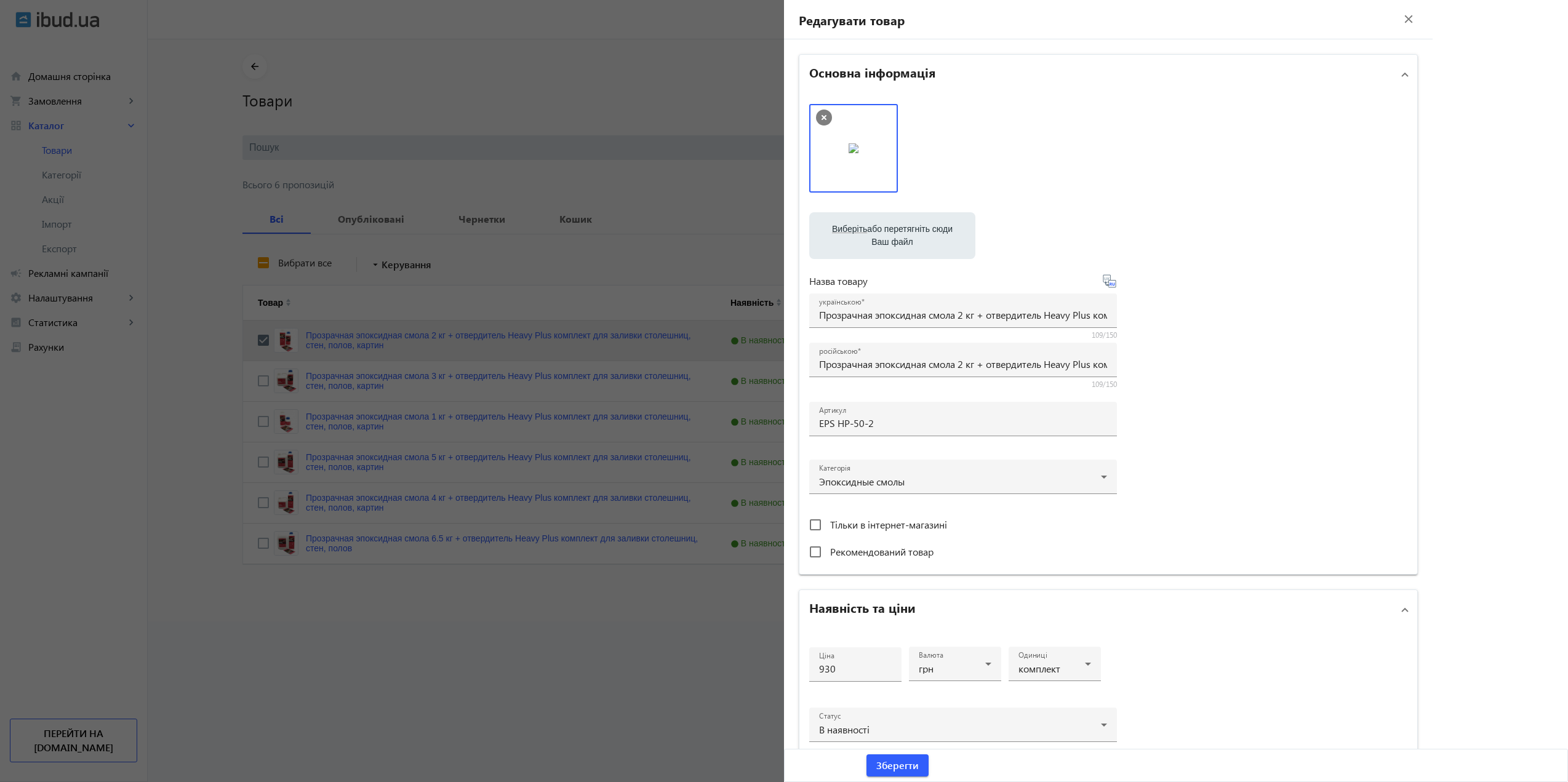
click at [262, 357] on div at bounding box center [784, 391] width 1568 height 782
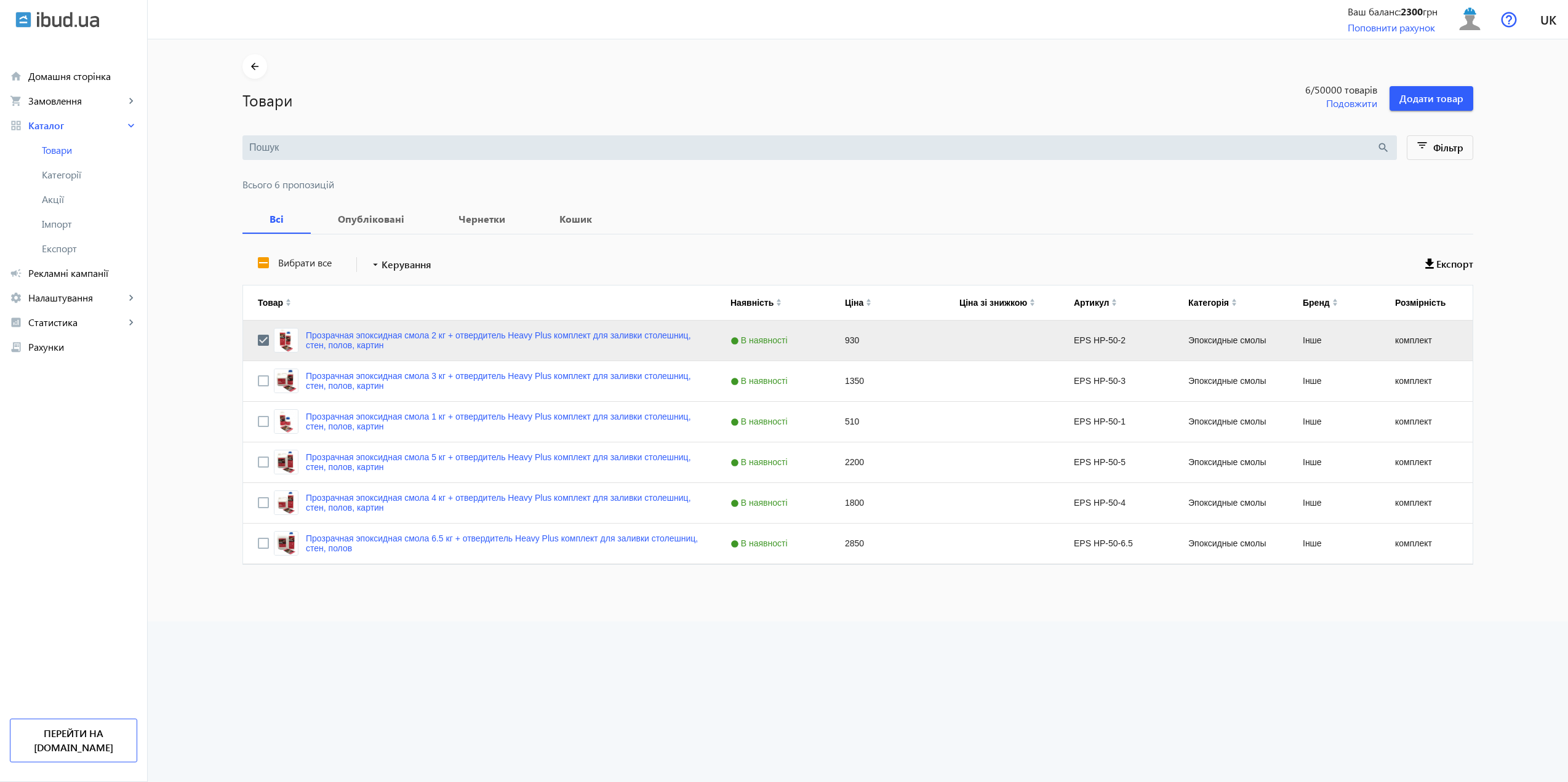
click at [259, 338] on div at bounding box center [784, 391] width 1568 height 782
click at [261, 342] on input "Press Space to toggle row selection (checked)" at bounding box center [263, 339] width 11 height 11
checkbox input "false"
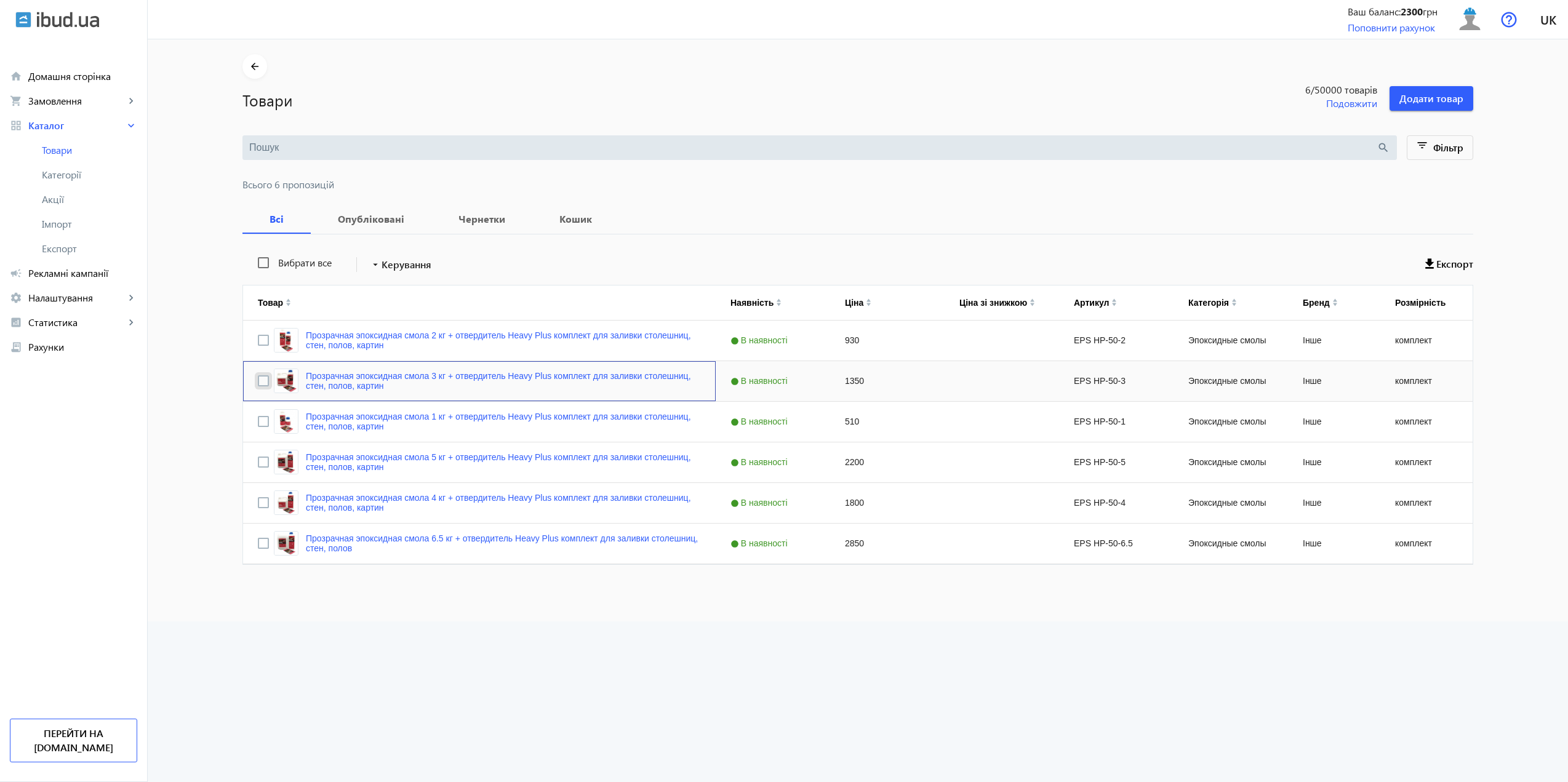
click at [261, 386] on input "Press Space to toggle row selection (unchecked)" at bounding box center [263, 380] width 11 height 11
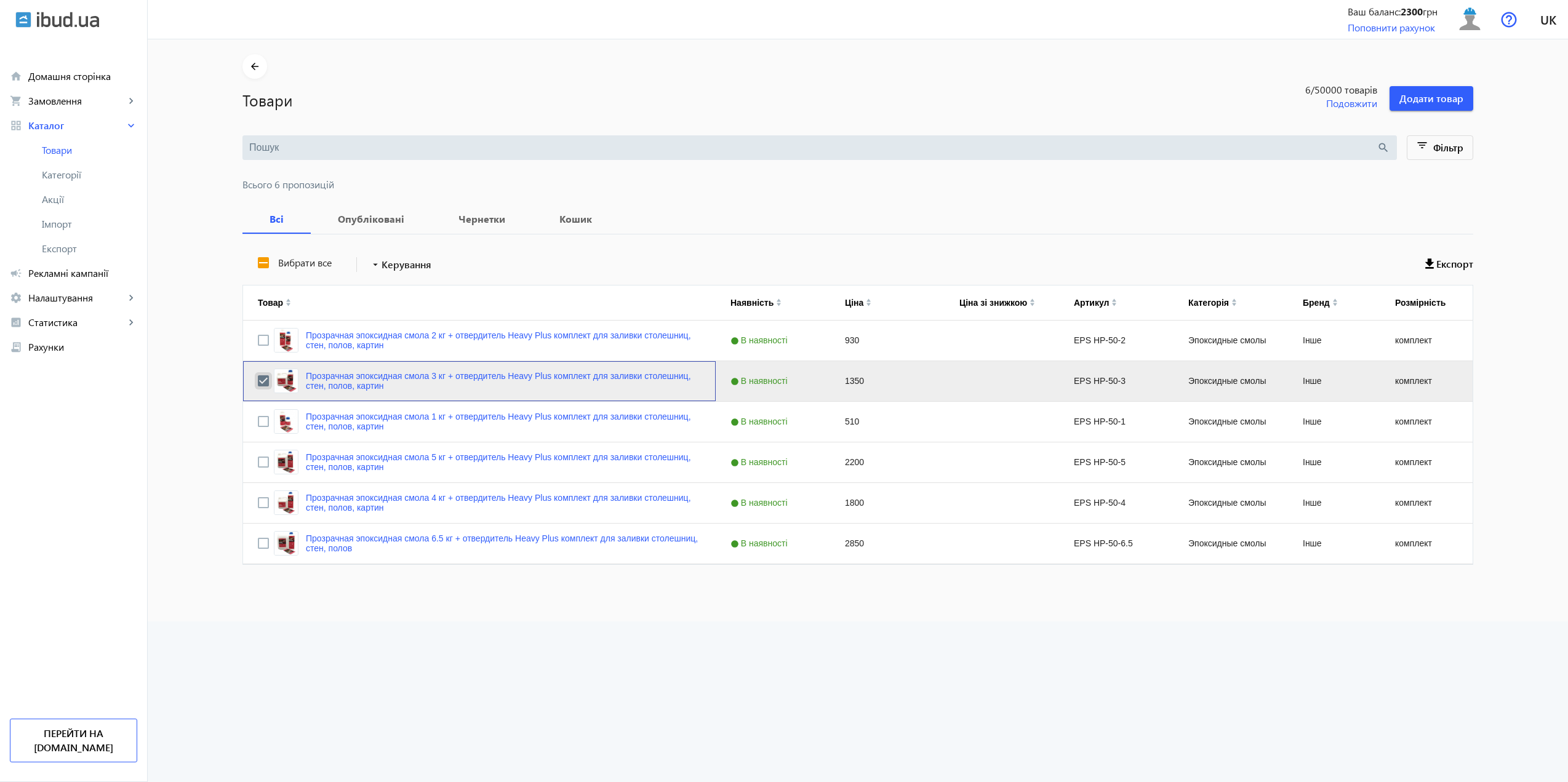
click at [259, 385] on input "Press Space to toggle row selection (checked)" at bounding box center [263, 380] width 11 height 11
checkbox input "false"
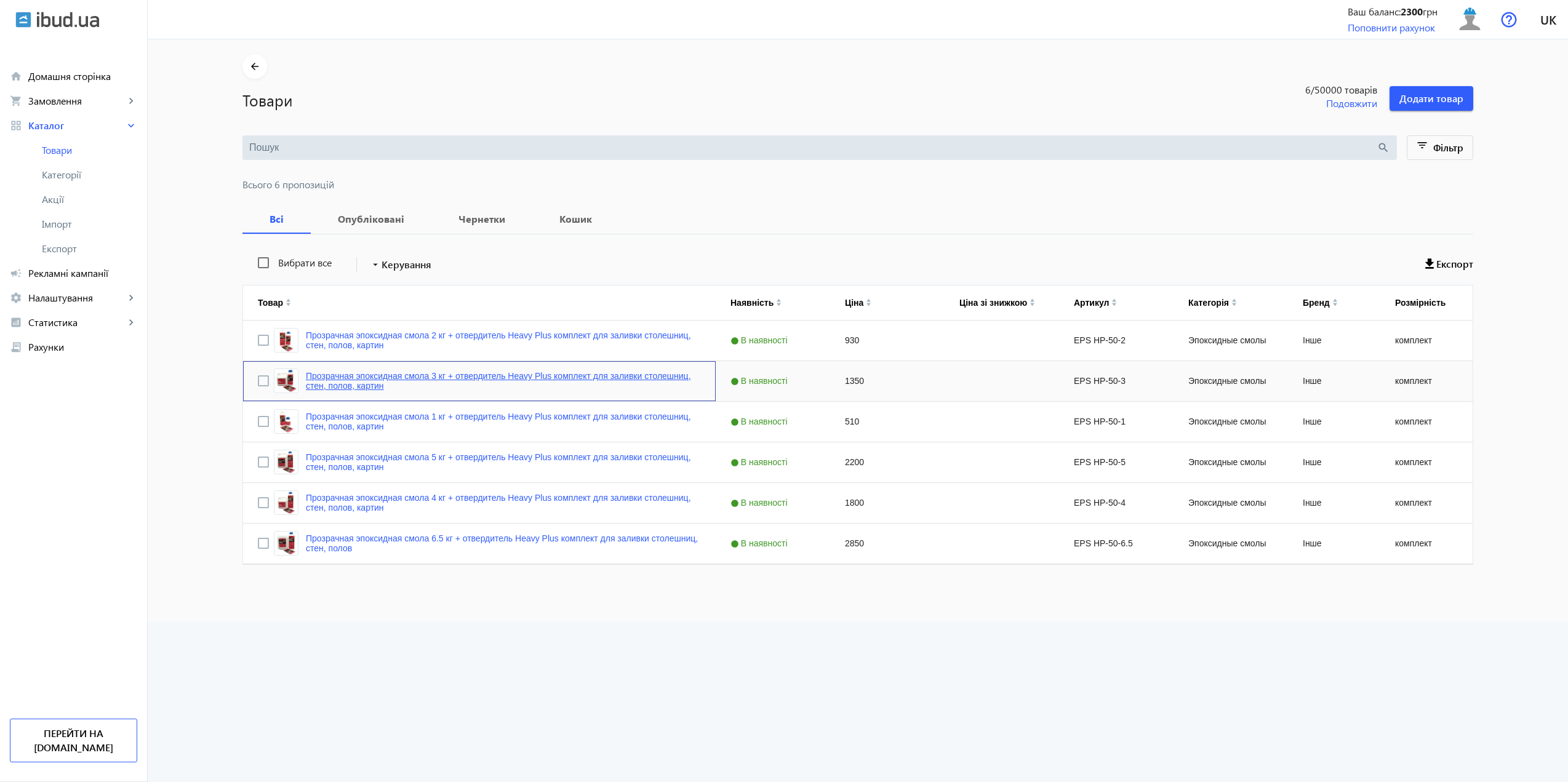
click at [319, 382] on link "Прозрачная эпоксидная смола 3 кг + отвердитель Heavy Plus комплект для заливки …" at bounding box center [503, 380] width 395 height 19
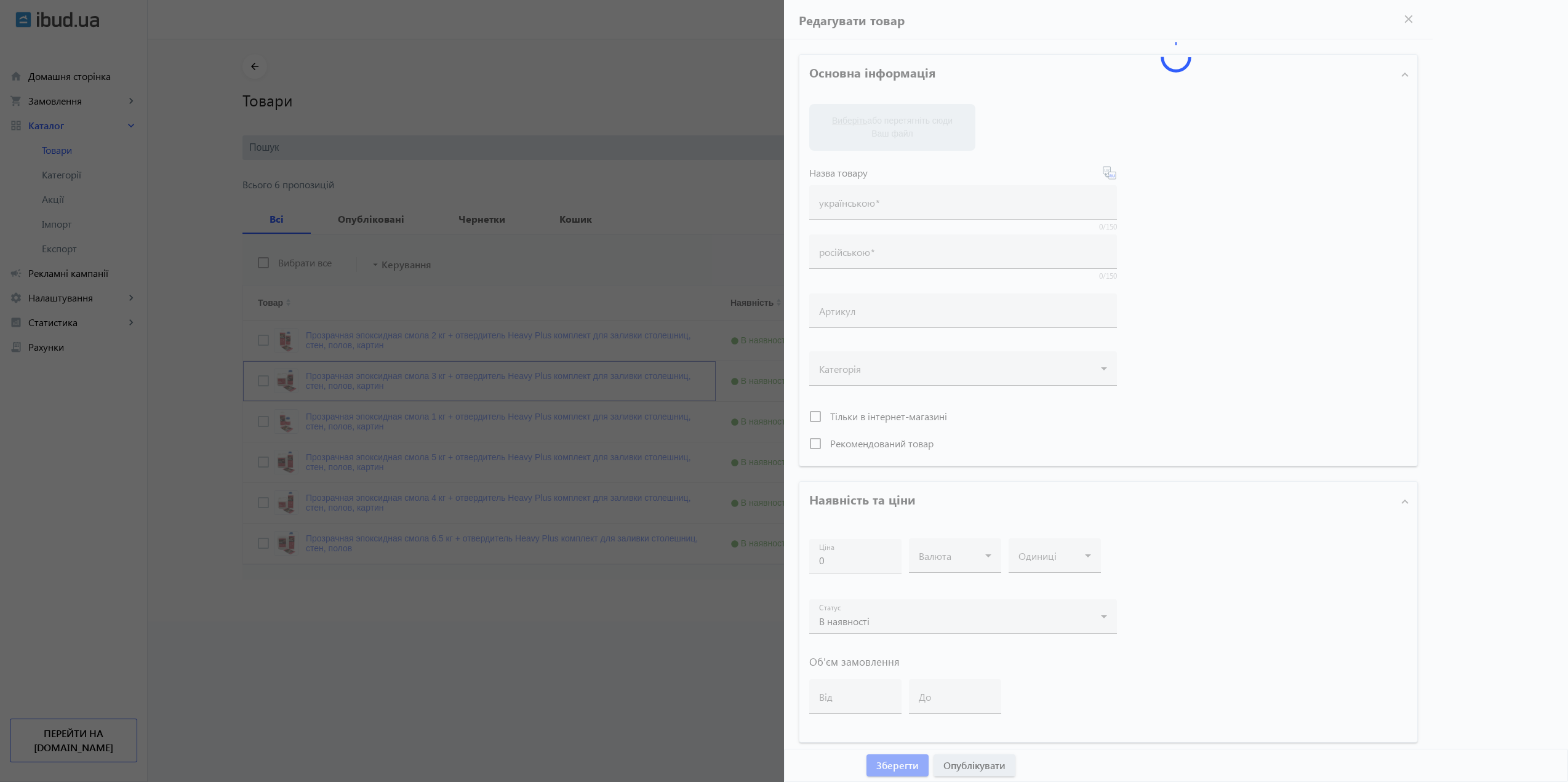
type input "Прозрачная эпоксидная смола 3 кг + отвердитель Heavy Plus комплект для заливки …"
type input "EPS HP-50-3"
type input "1350"
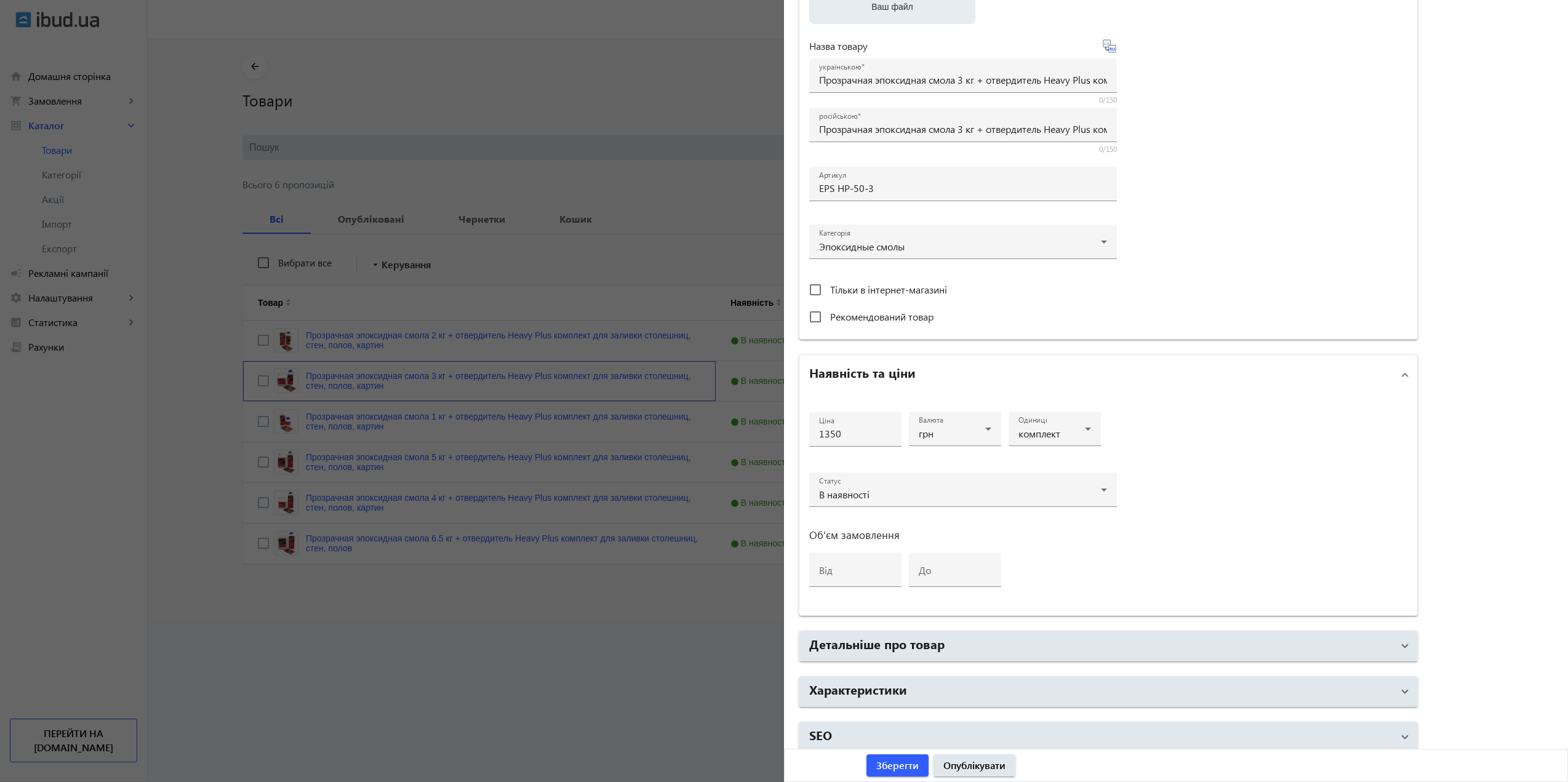
scroll to position [245, 0]
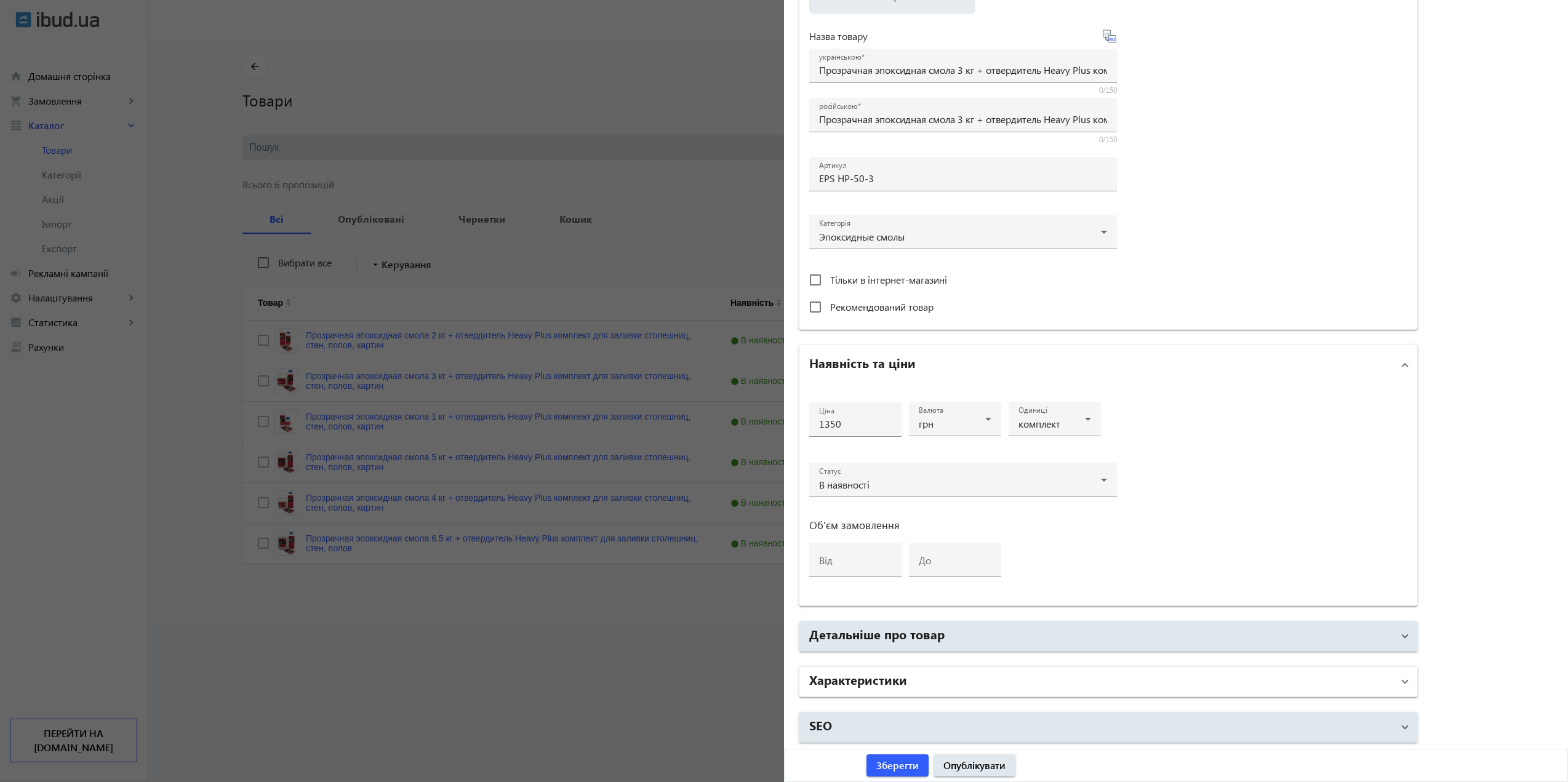
click at [888, 686] on h2 "Характеристики" at bounding box center [858, 679] width 98 height 18
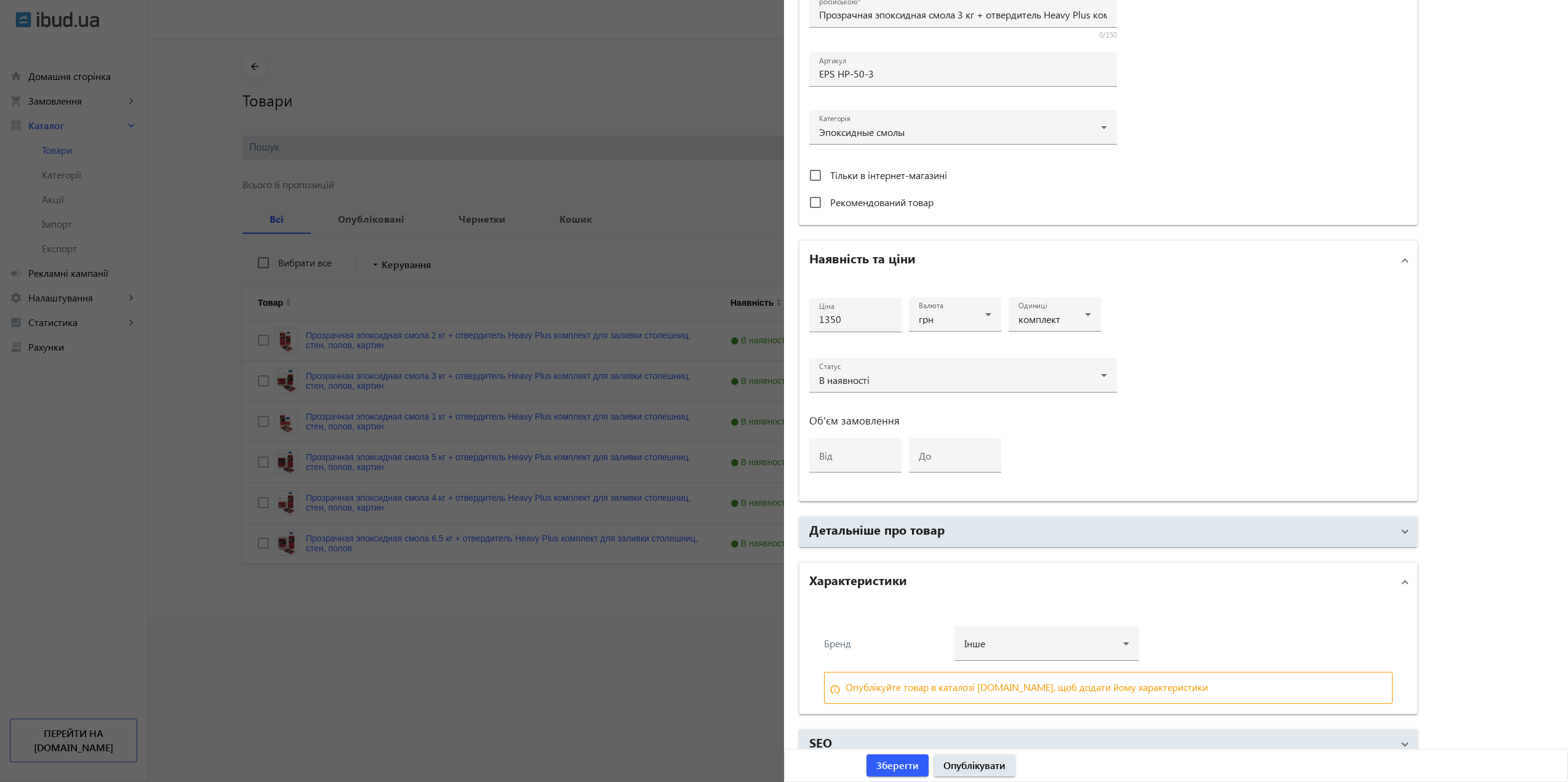
scroll to position [367, 0]
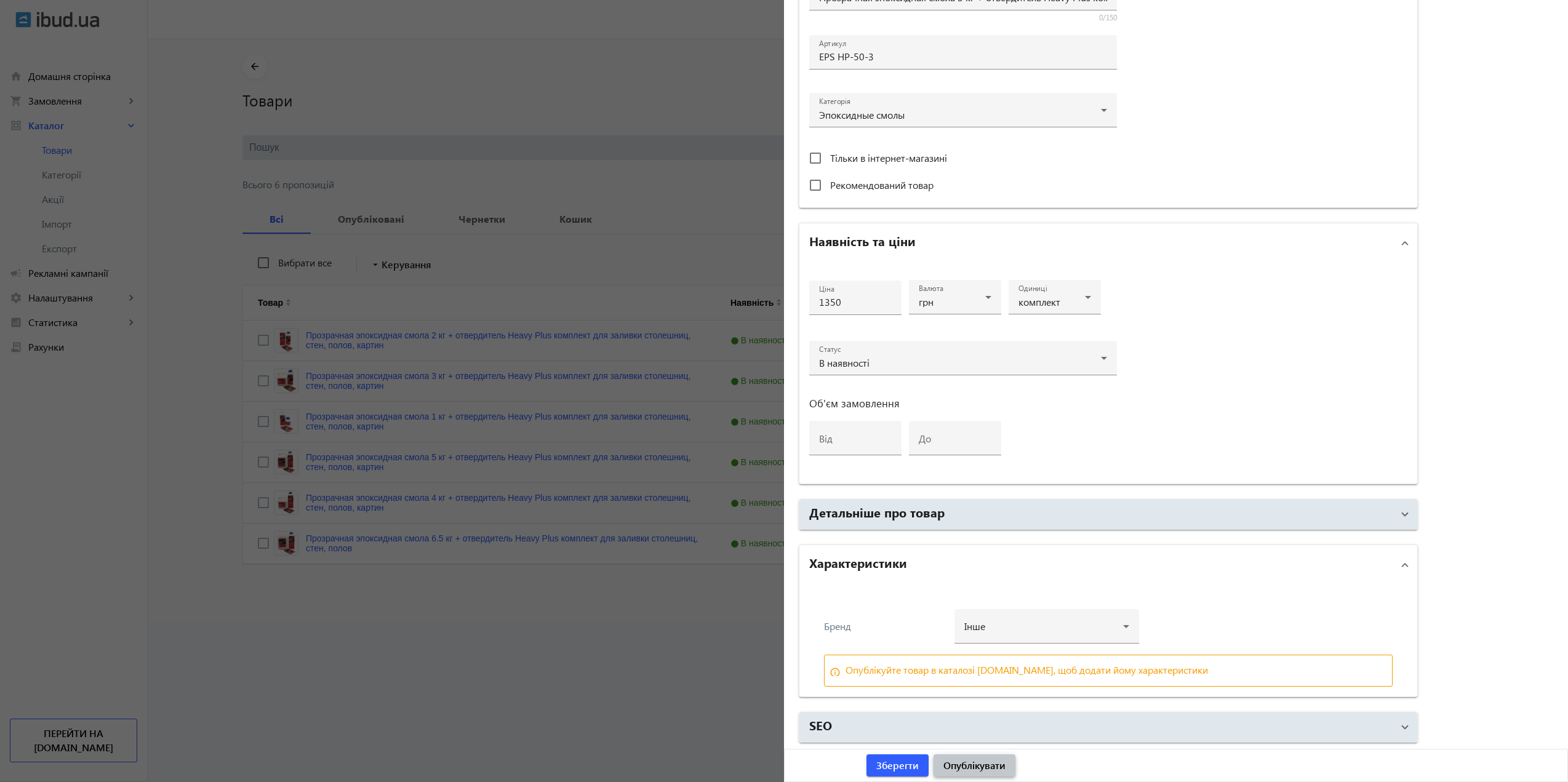
click at [965, 767] on span "Опублікувати" at bounding box center [975, 765] width 62 height 14
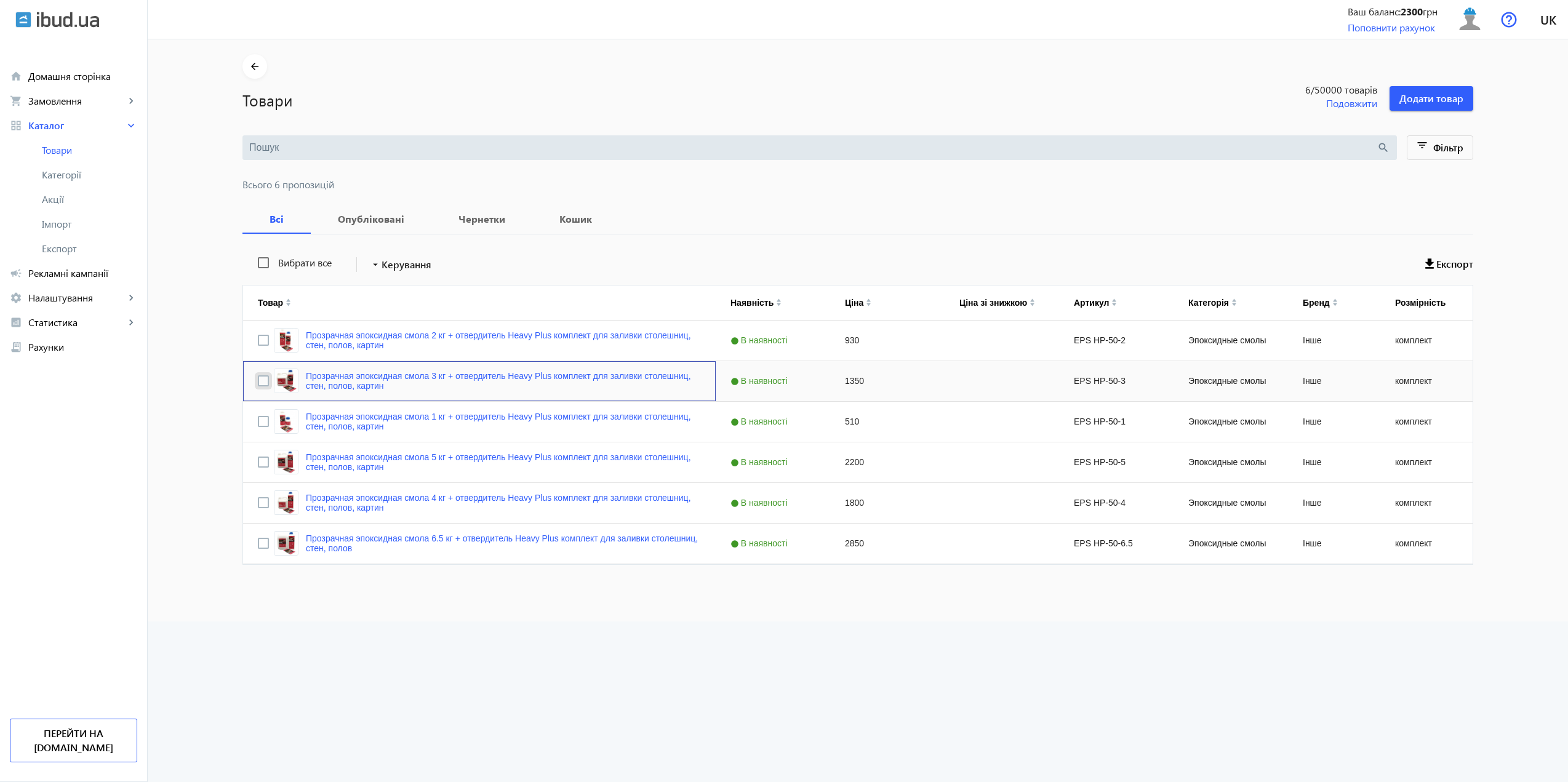
click at [258, 381] on input "Press Space to toggle row selection (unchecked)" at bounding box center [263, 380] width 11 height 11
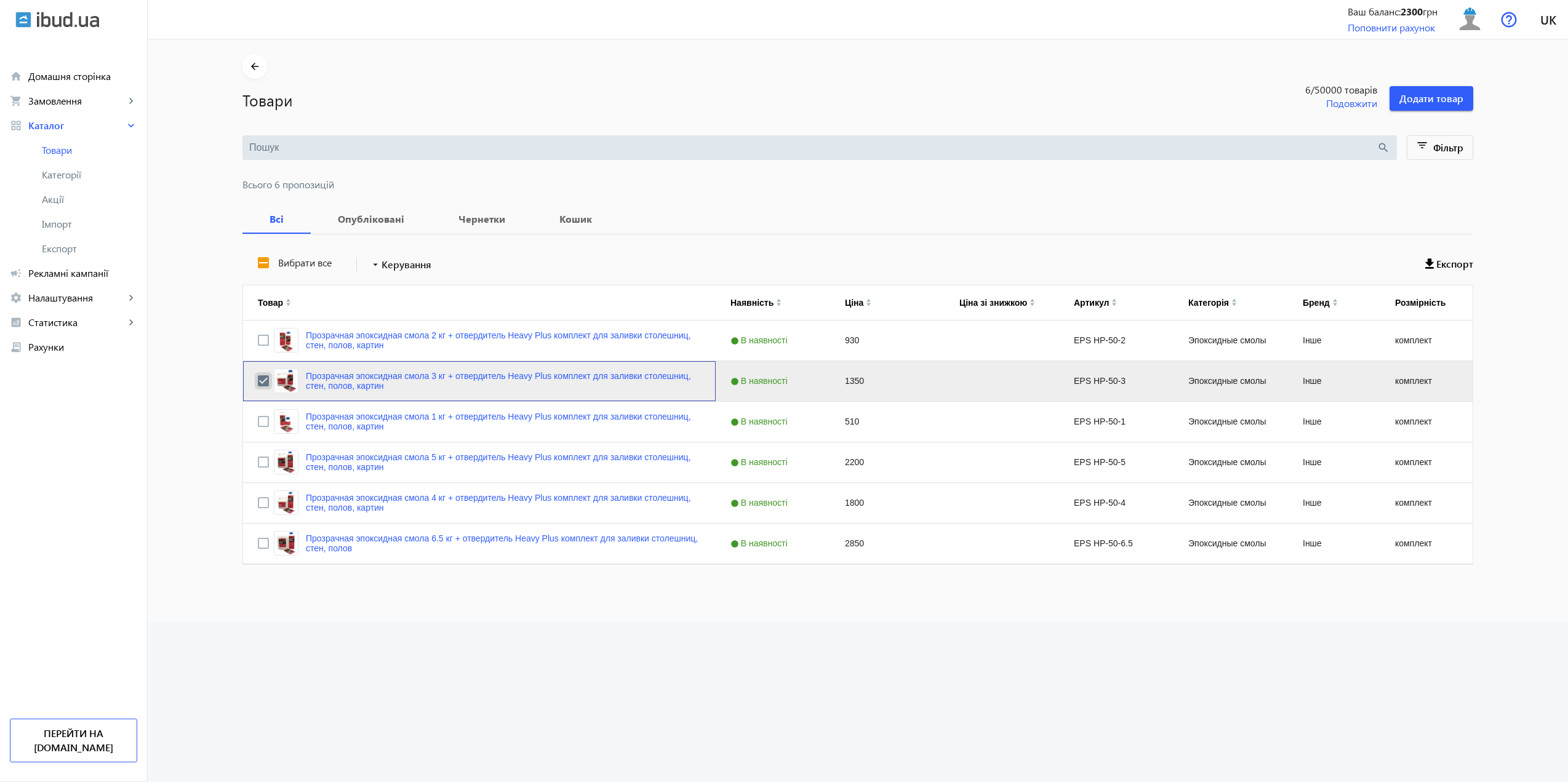
click at [259, 383] on input "Press Space to toggle row selection (checked)" at bounding box center [263, 380] width 11 height 11
checkbox input "false"
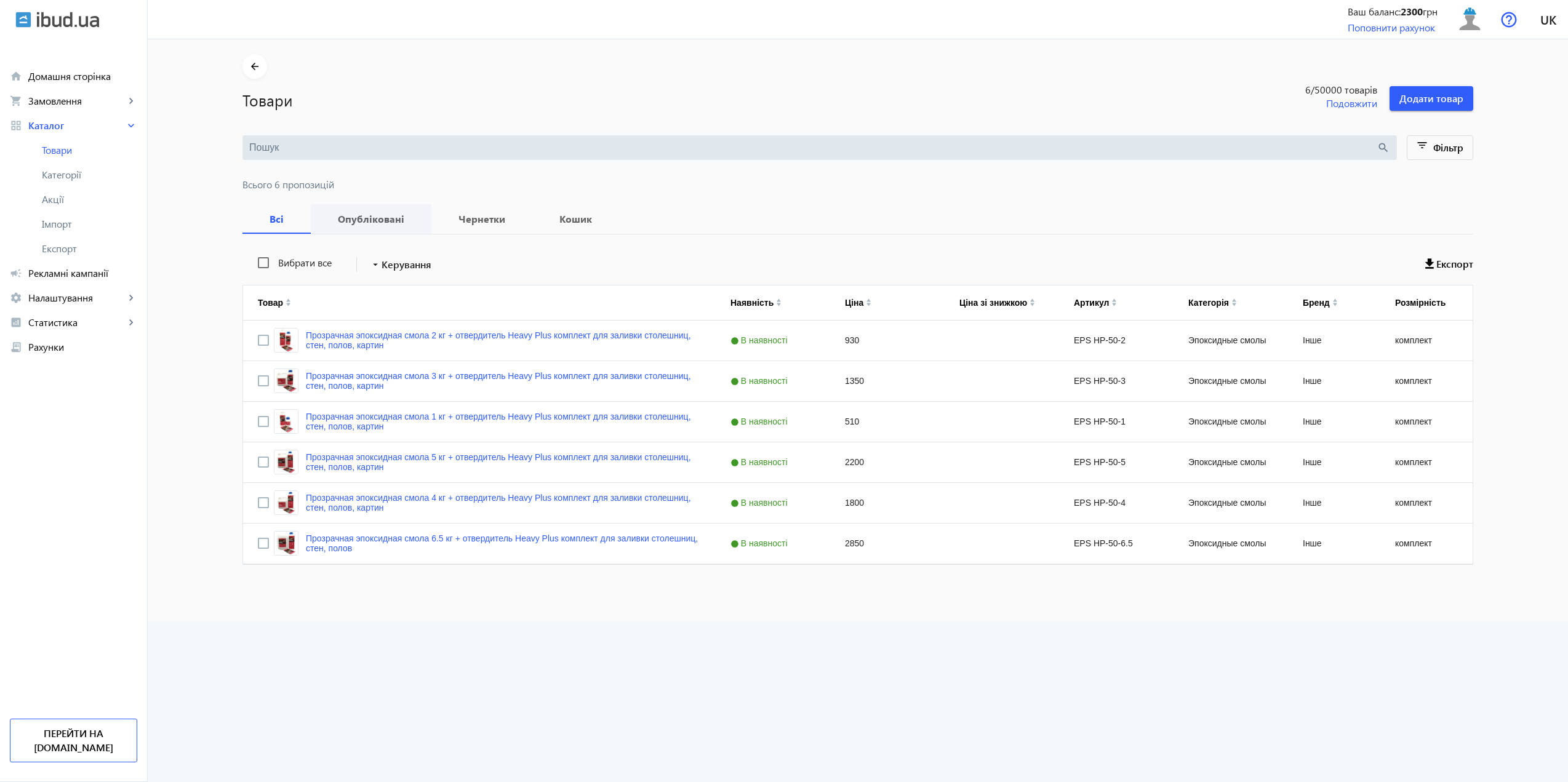
click at [352, 219] on b "Опубліковані" at bounding box center [372, 219] width 91 height 10
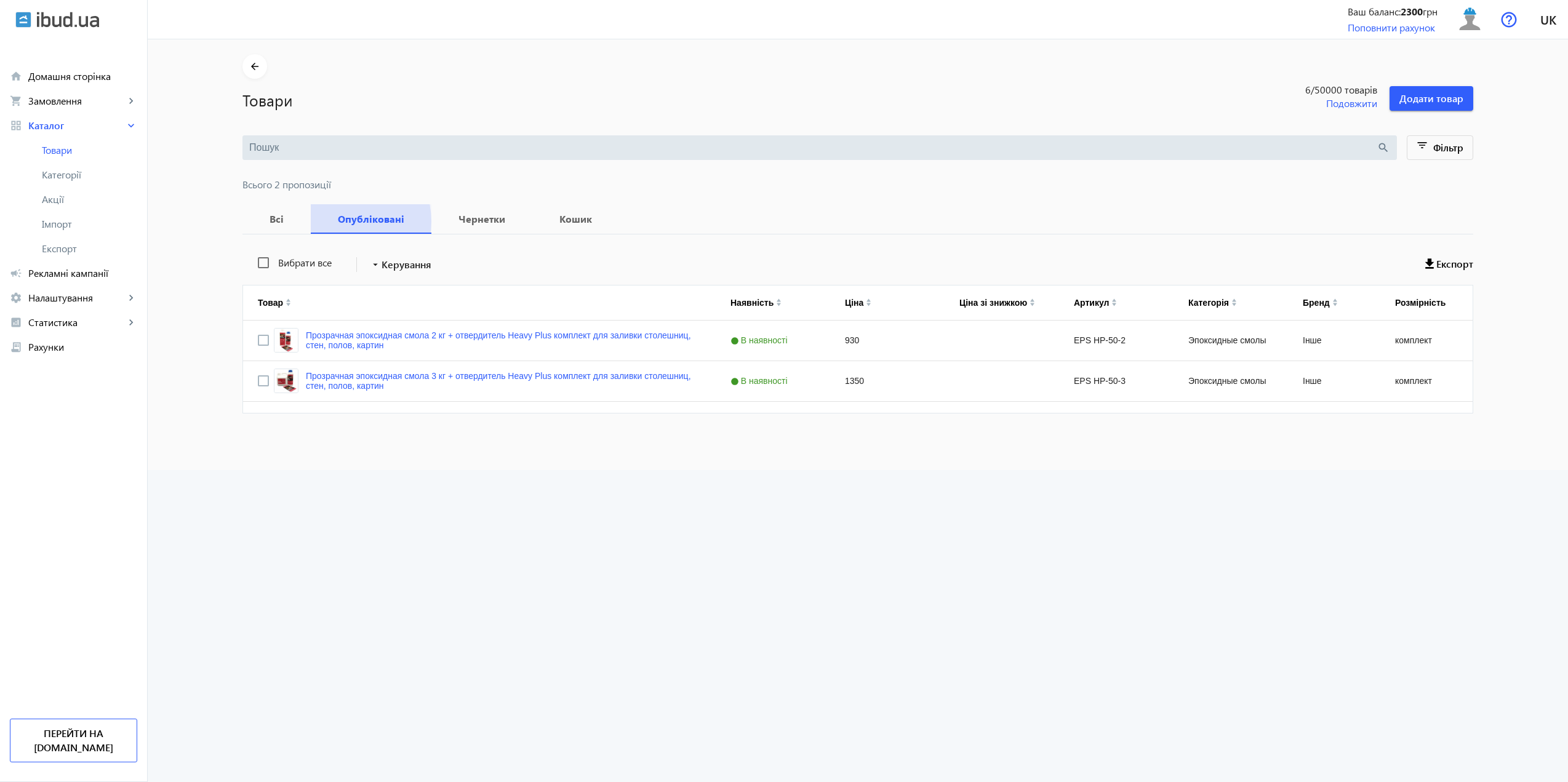
click at [340, 222] on b "Опубліковані" at bounding box center [372, 219] width 91 height 10
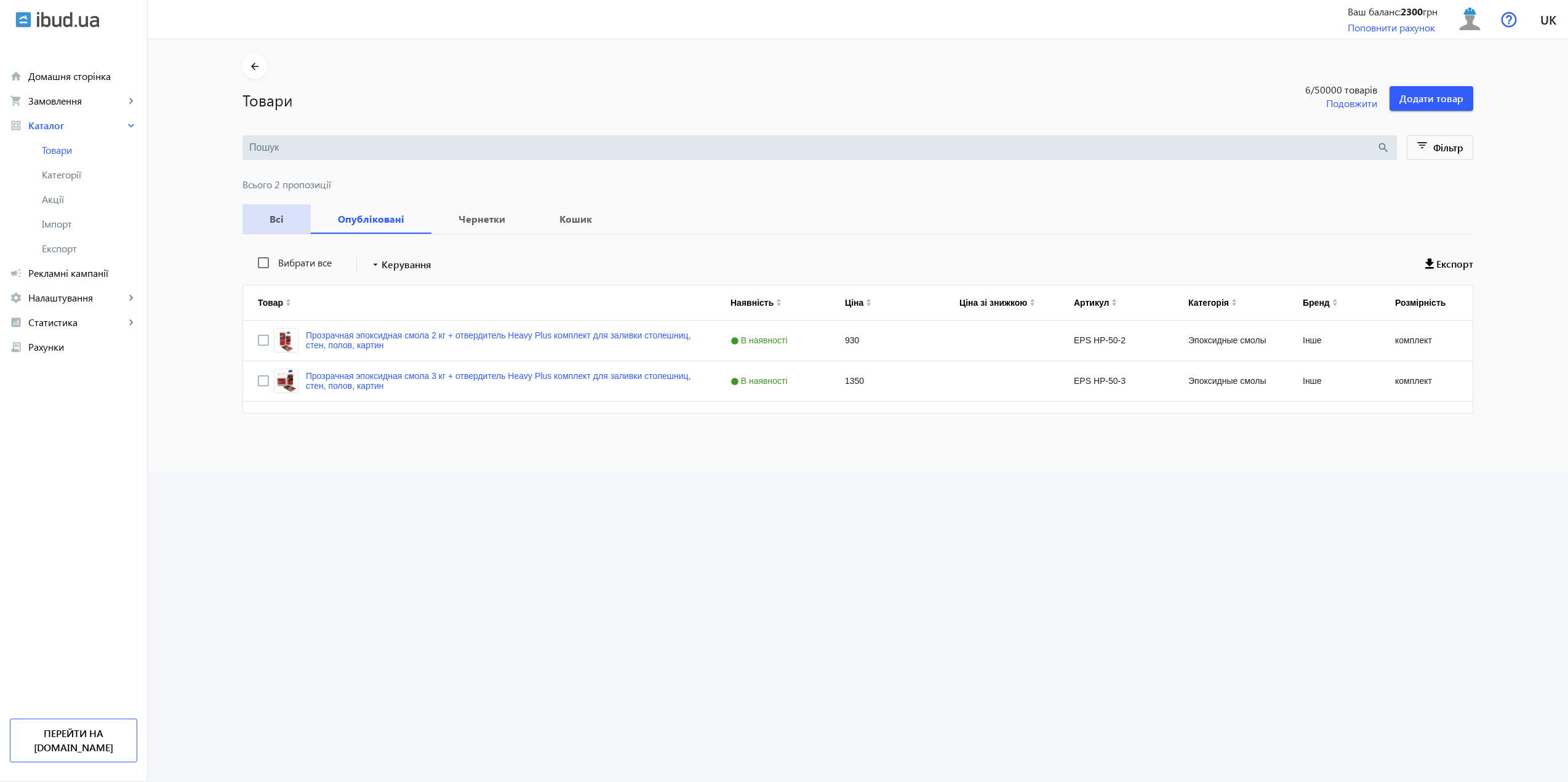
click at [282, 204] on span "Всі" at bounding box center [276, 219] width 39 height 29
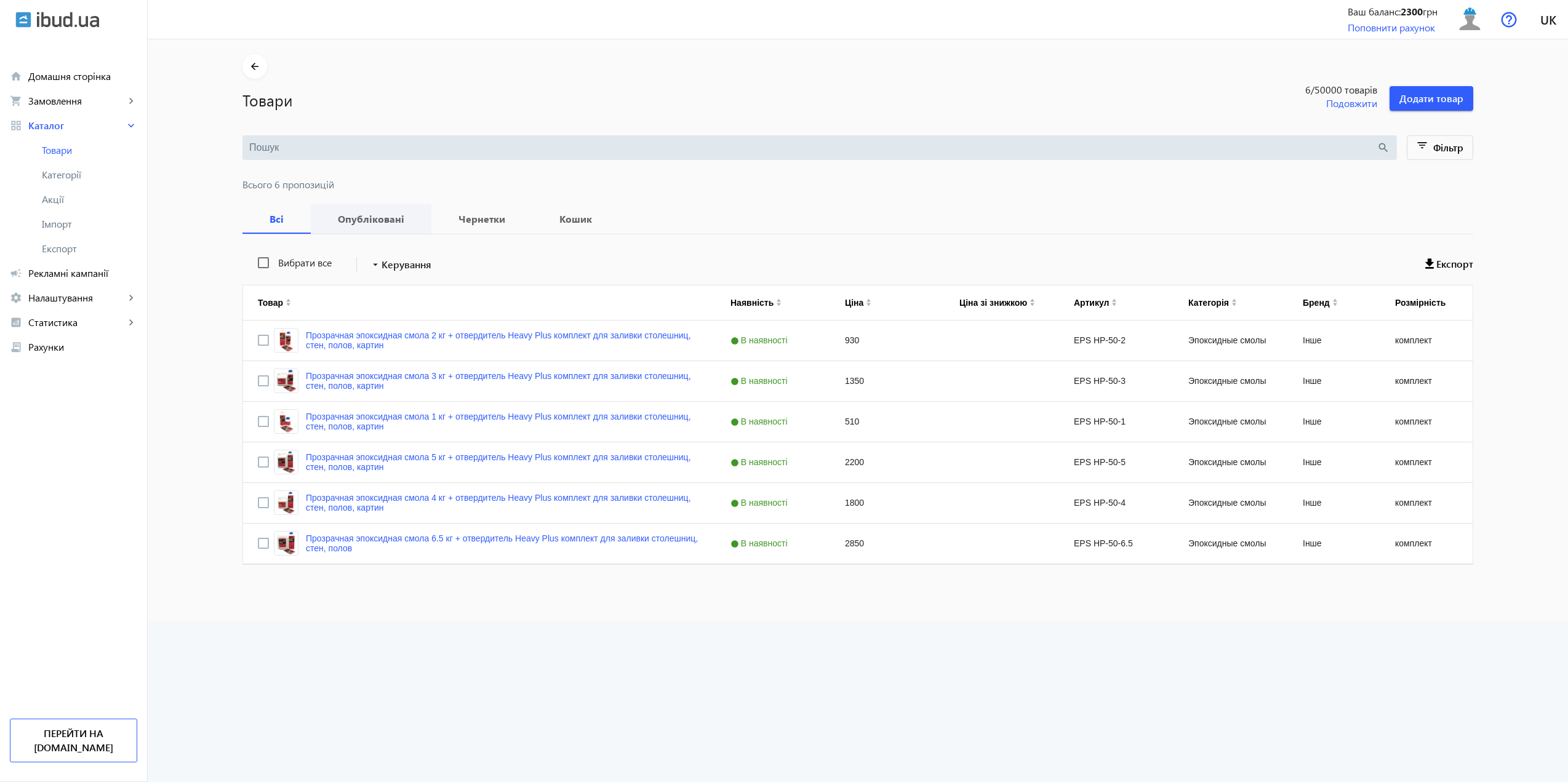
drag, startPoint x: 366, startPoint y: 200, endPoint x: 366, endPoint y: 210, distance: 10.0
click at [366, 200] on prices "search filter_list Фільтр Всього 6 пропозицій Всі Опубліковані Чернетки Кошик В…" at bounding box center [857, 357] width 1230 height 444
click at [369, 217] on b "Опубліковані" at bounding box center [372, 219] width 91 height 10
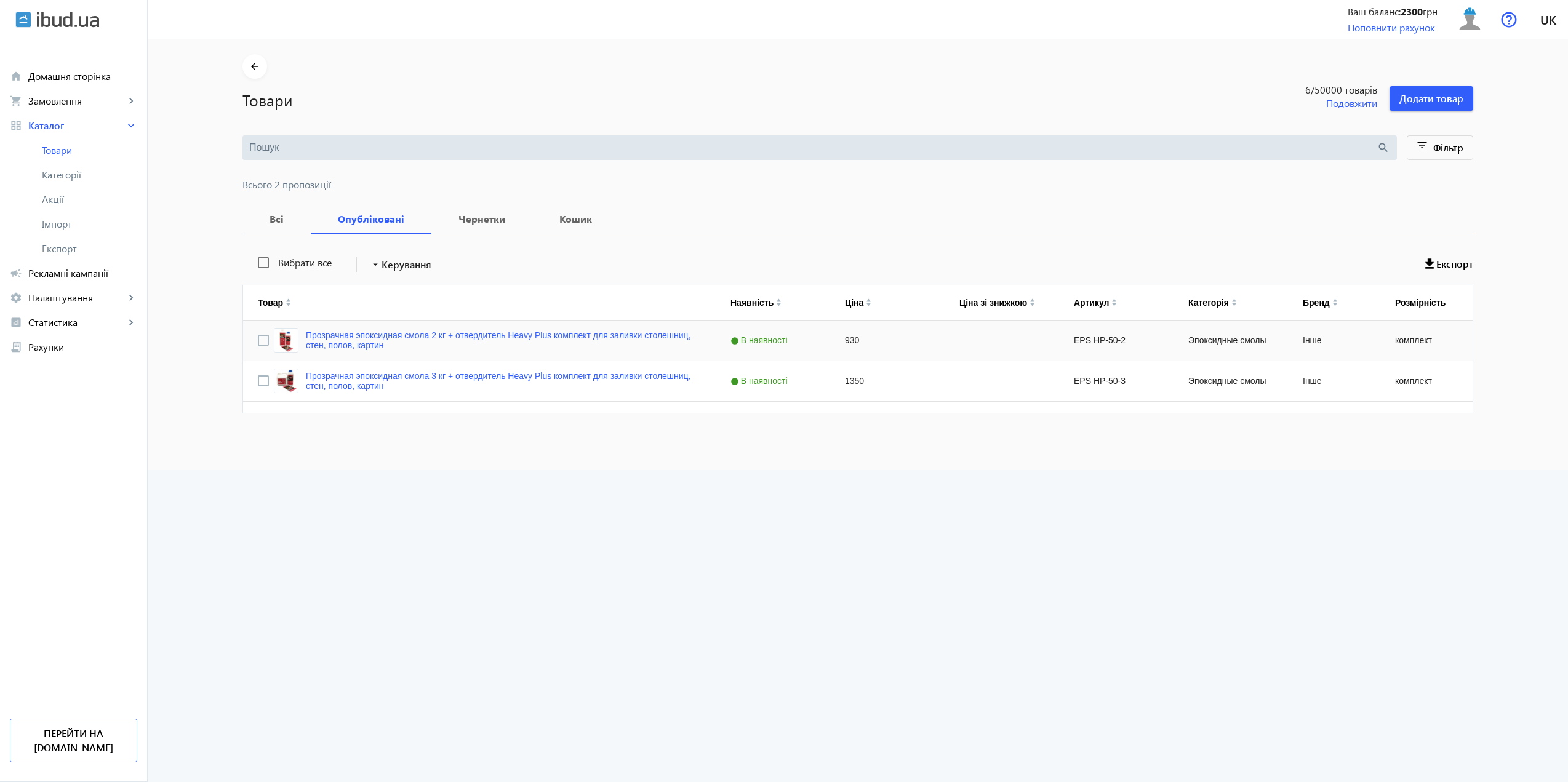
click at [517, 334] on div "Прозрачная эпоксидная смола 2 кг + отвердитель Heavy Plus комплект для заливки …" at bounding box center [486, 339] width 427 height 24
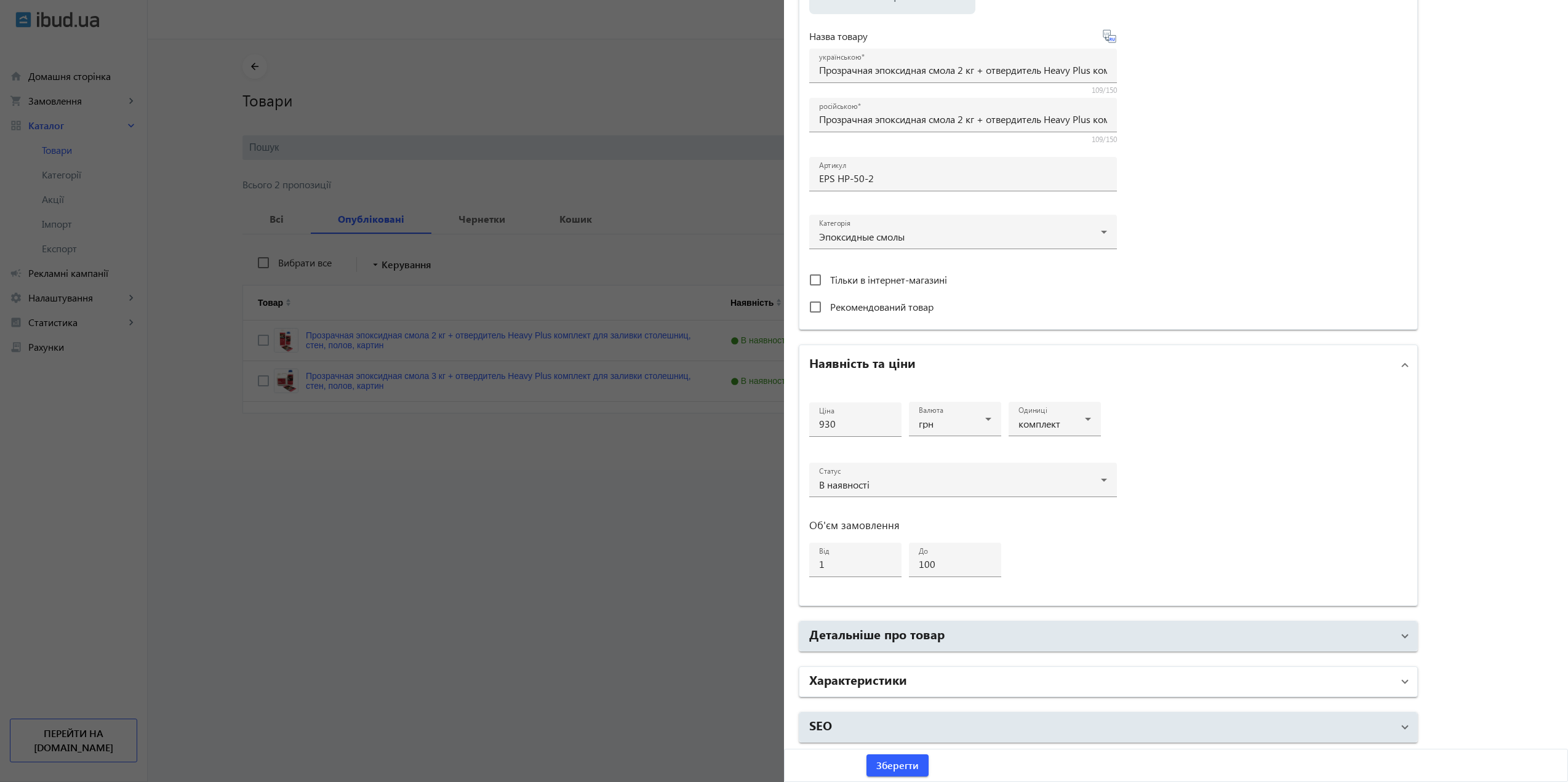
click at [951, 677] on mat-panel-title "Характеристики" at bounding box center [1101, 681] width 584 height 22
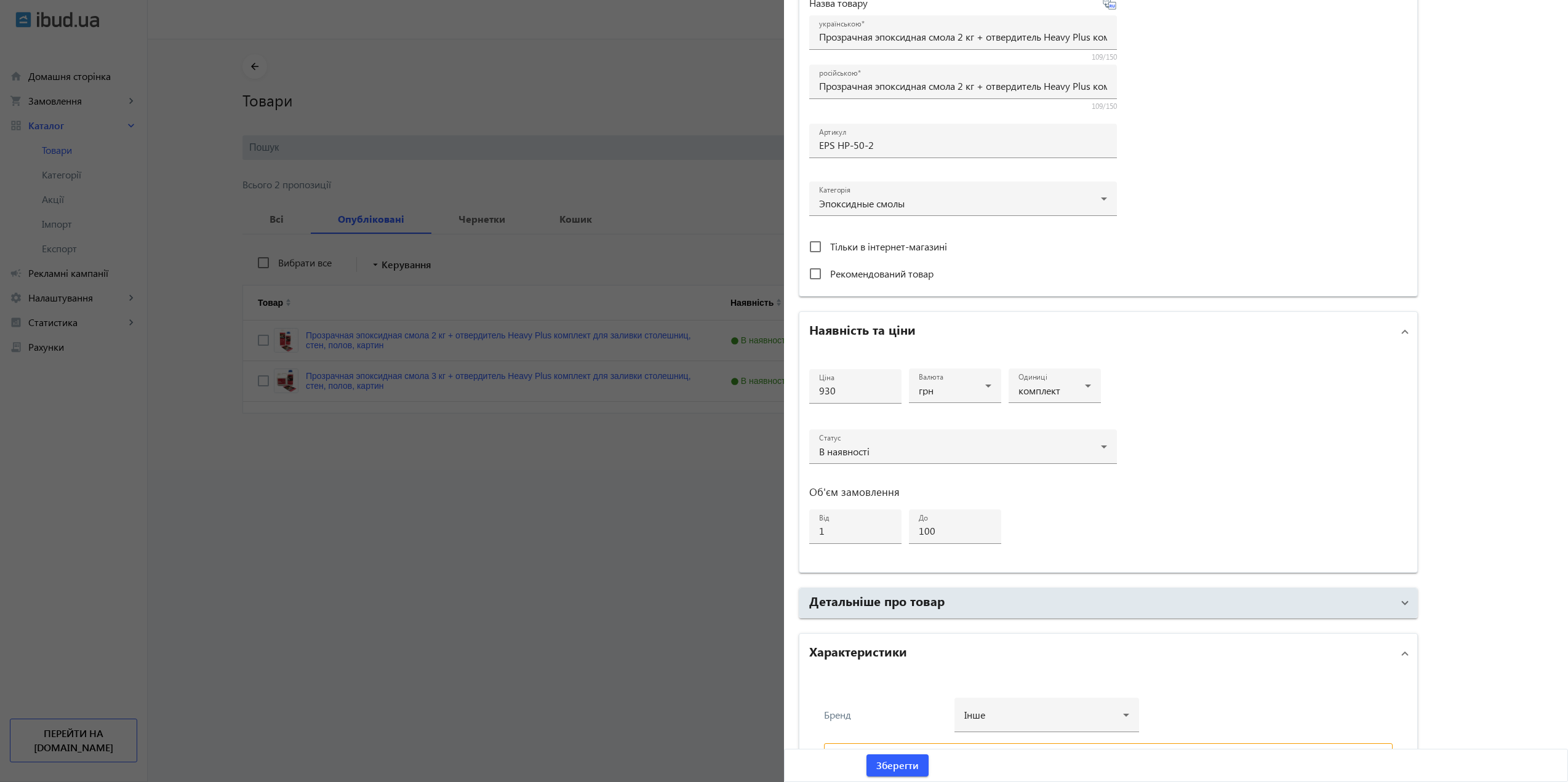
scroll to position [367, 0]
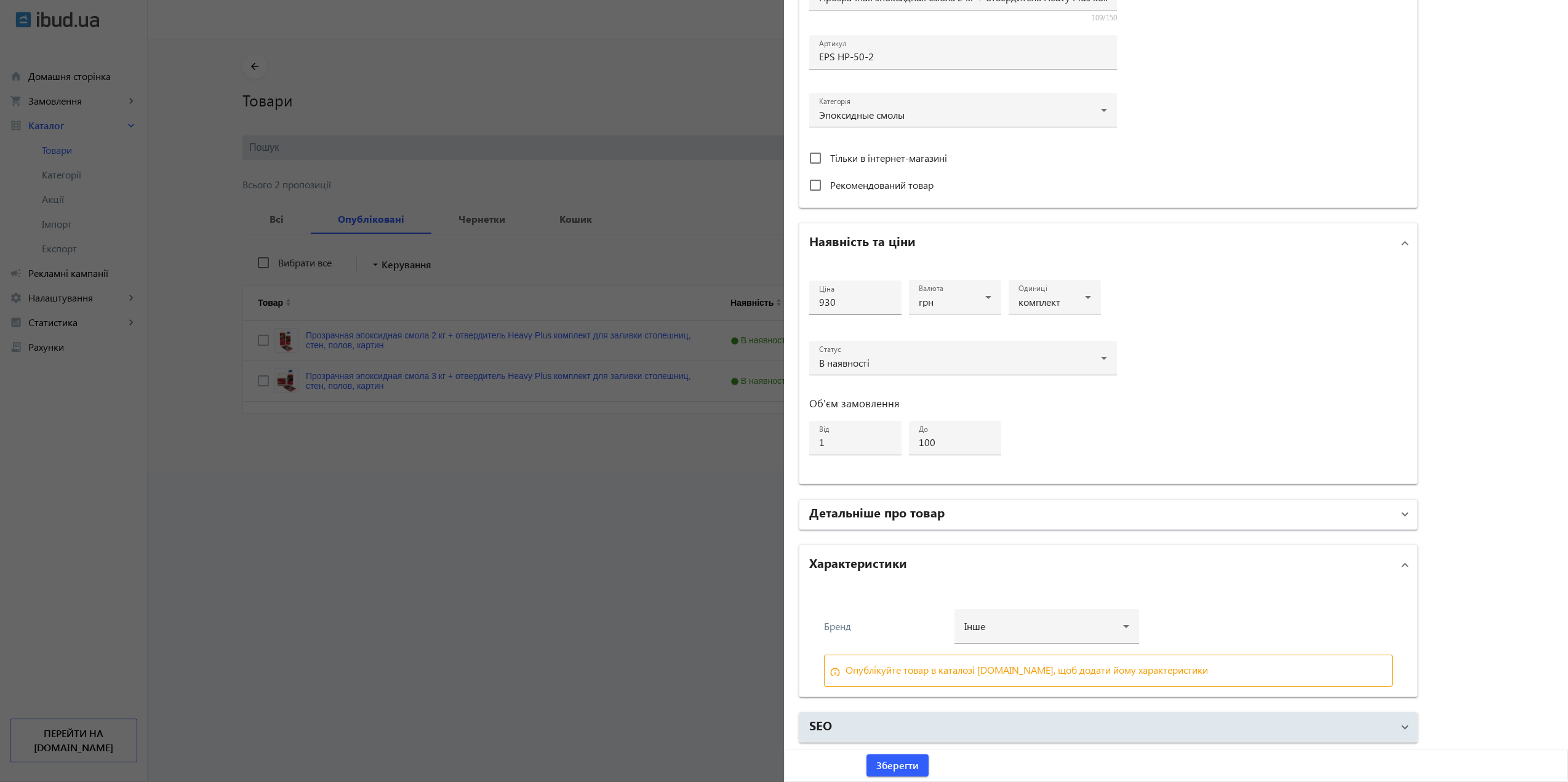
click at [946, 503] on mat-panel-title "Детальніше про товар" at bounding box center [1101, 514] width 584 height 22
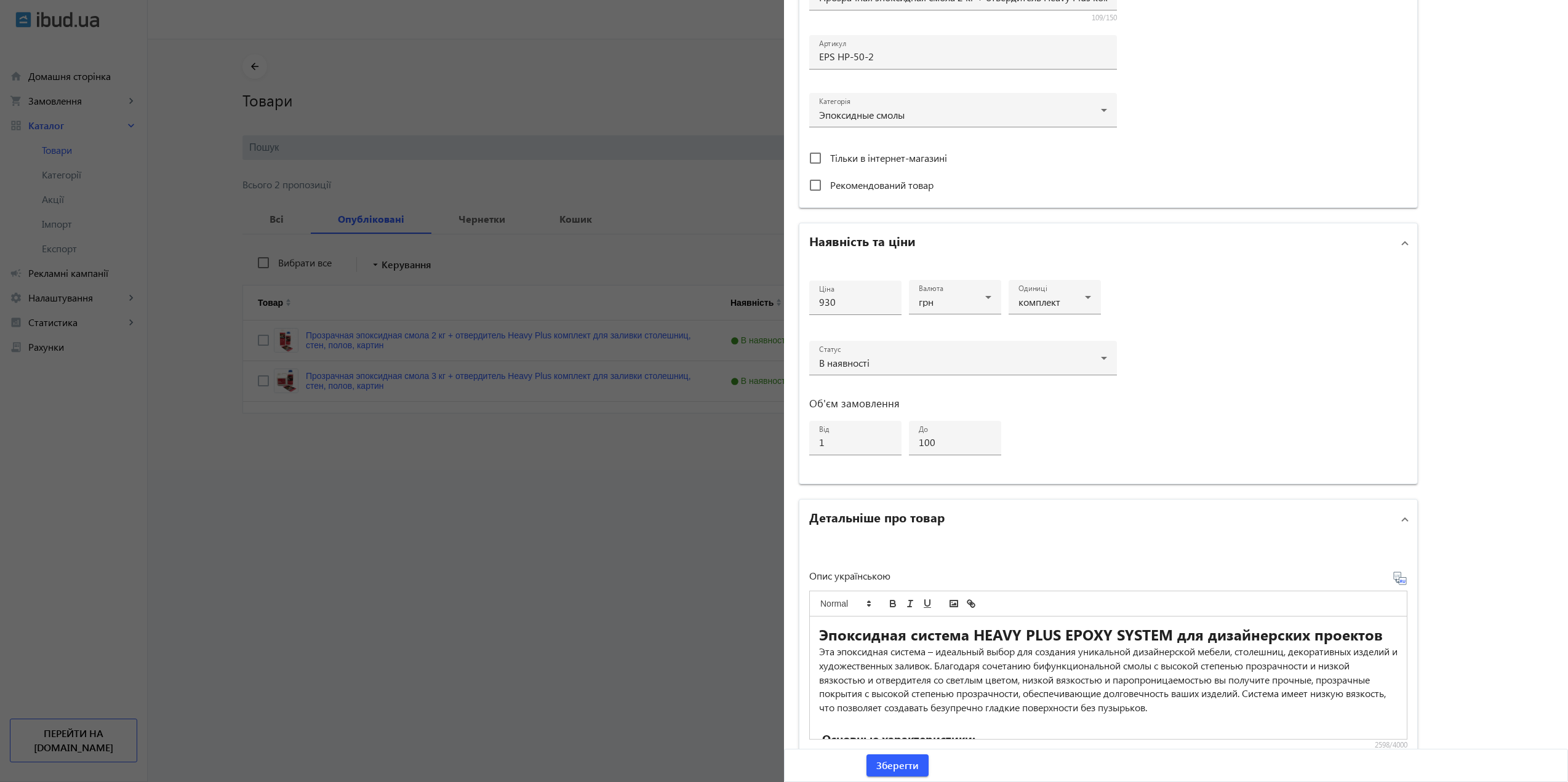
click at [946, 523] on mat-panel-title "Детальніше про товар" at bounding box center [1101, 518] width 584 height 22
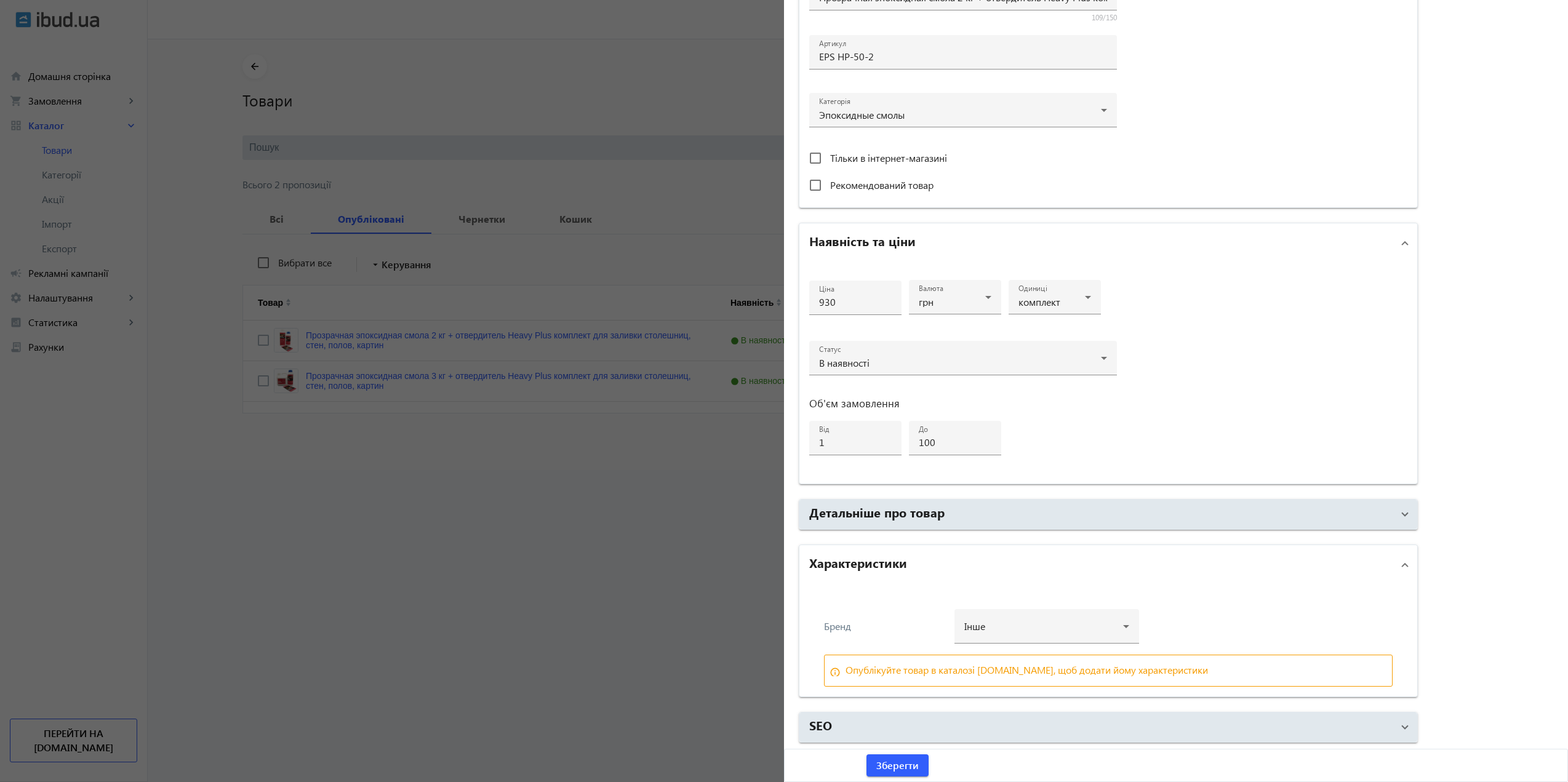
click at [911, 558] on mat-panel-title "Характеристики" at bounding box center [1101, 564] width 584 height 22
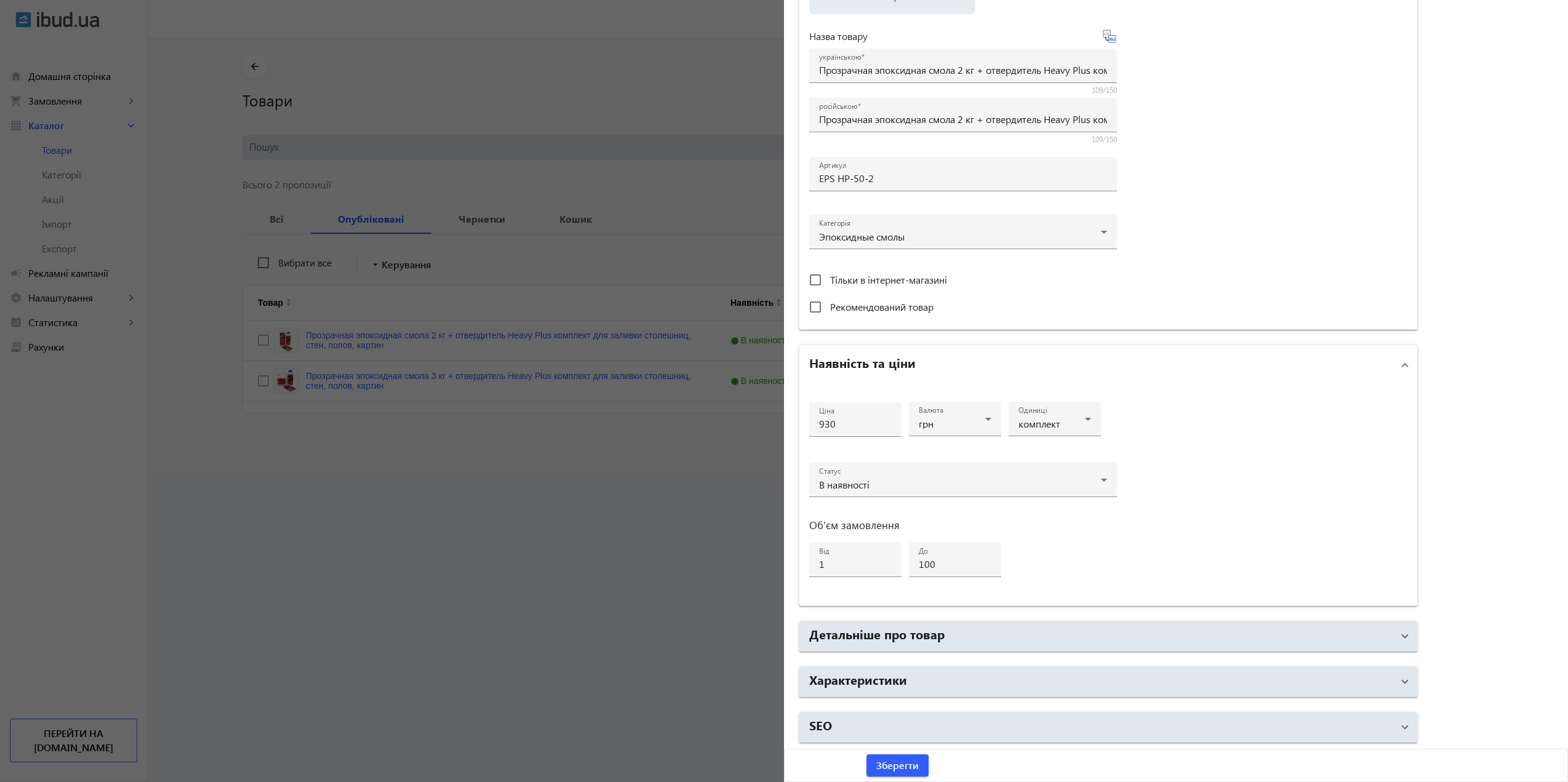
scroll to position [245, 0]
click at [326, 577] on div at bounding box center [784, 391] width 1568 height 782
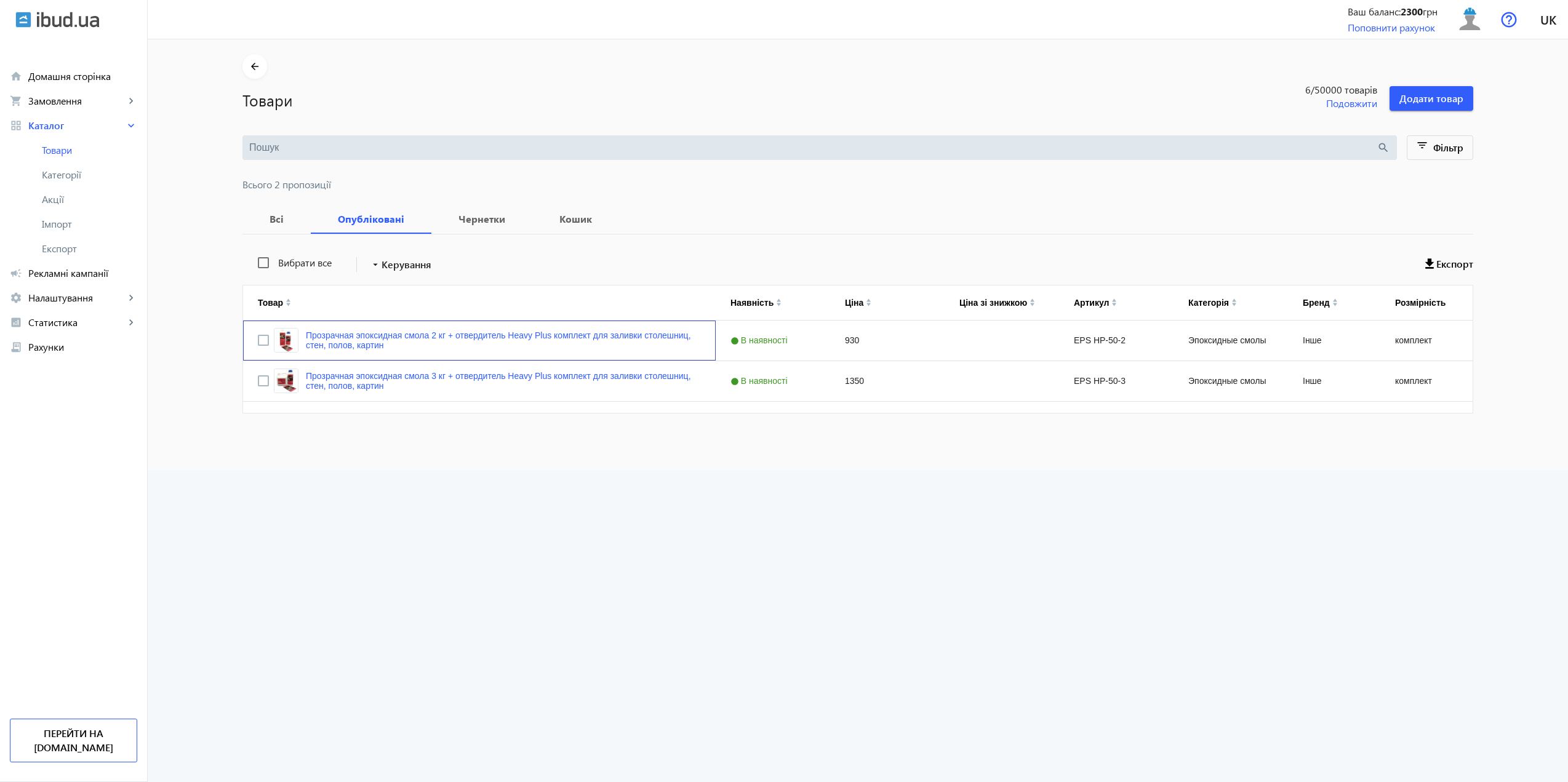
scroll to position [0, 0]
drag, startPoint x: 71, startPoint y: 764, endPoint x: 76, endPoint y: 760, distance: 6.4
click at [314, 343] on link "Прозрачная эпоксидная смола 2 кг + отвердитель Heavy Plus комплект для заливки …" at bounding box center [503, 340] width 395 height 19
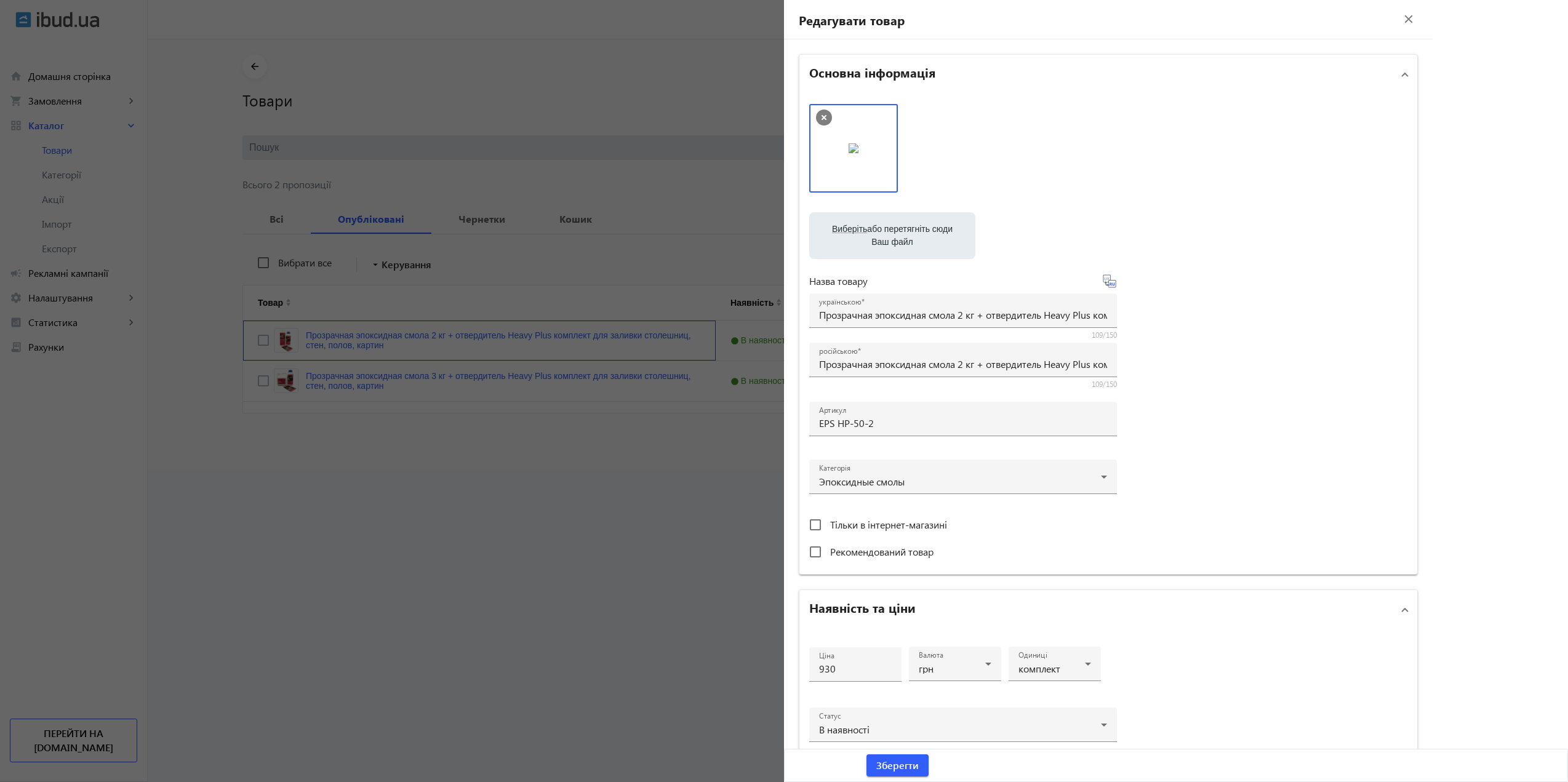
scroll to position [245, 0]
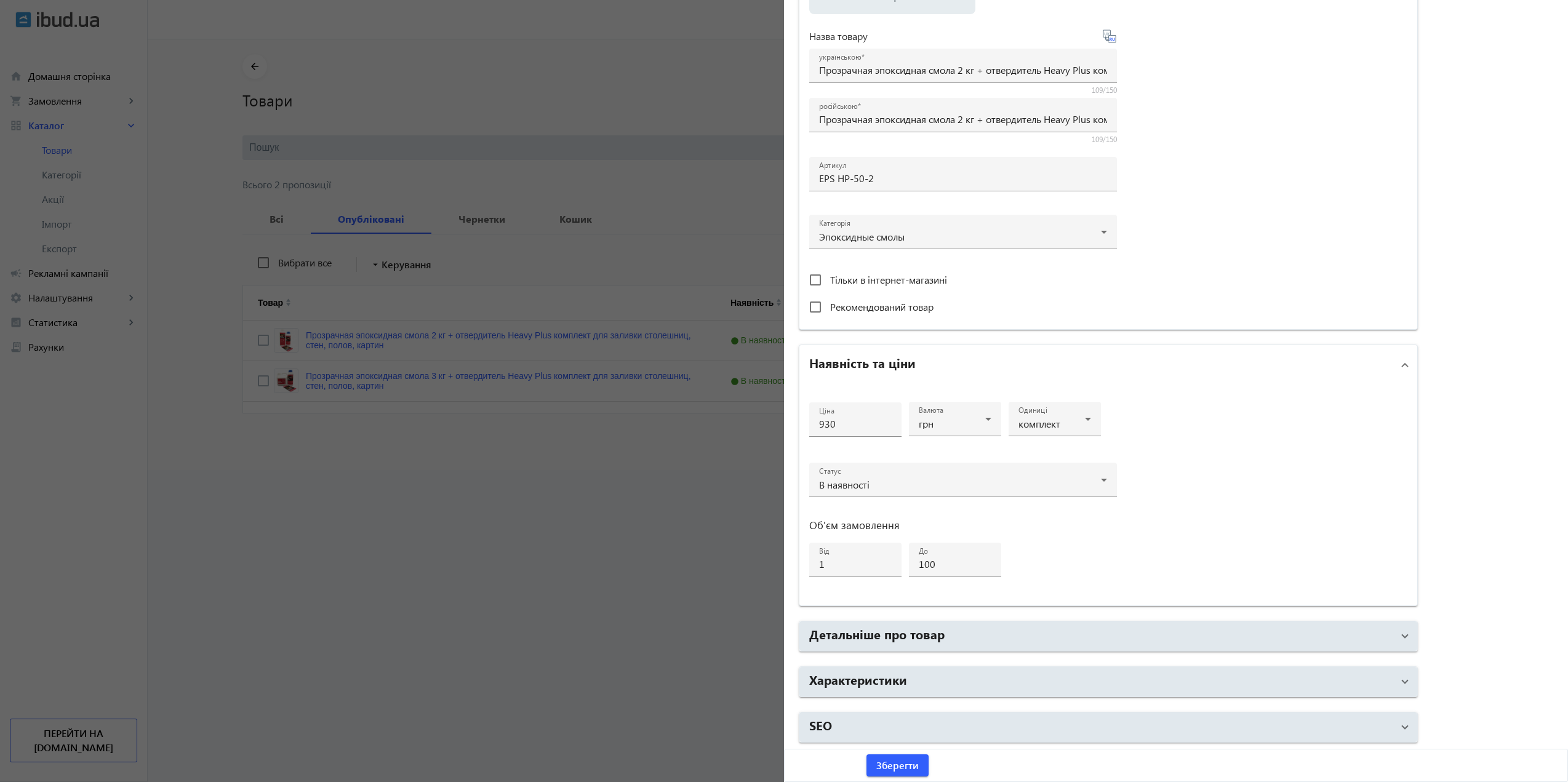
click at [860, 687] on h2 "Характеристики" at bounding box center [858, 679] width 98 height 18
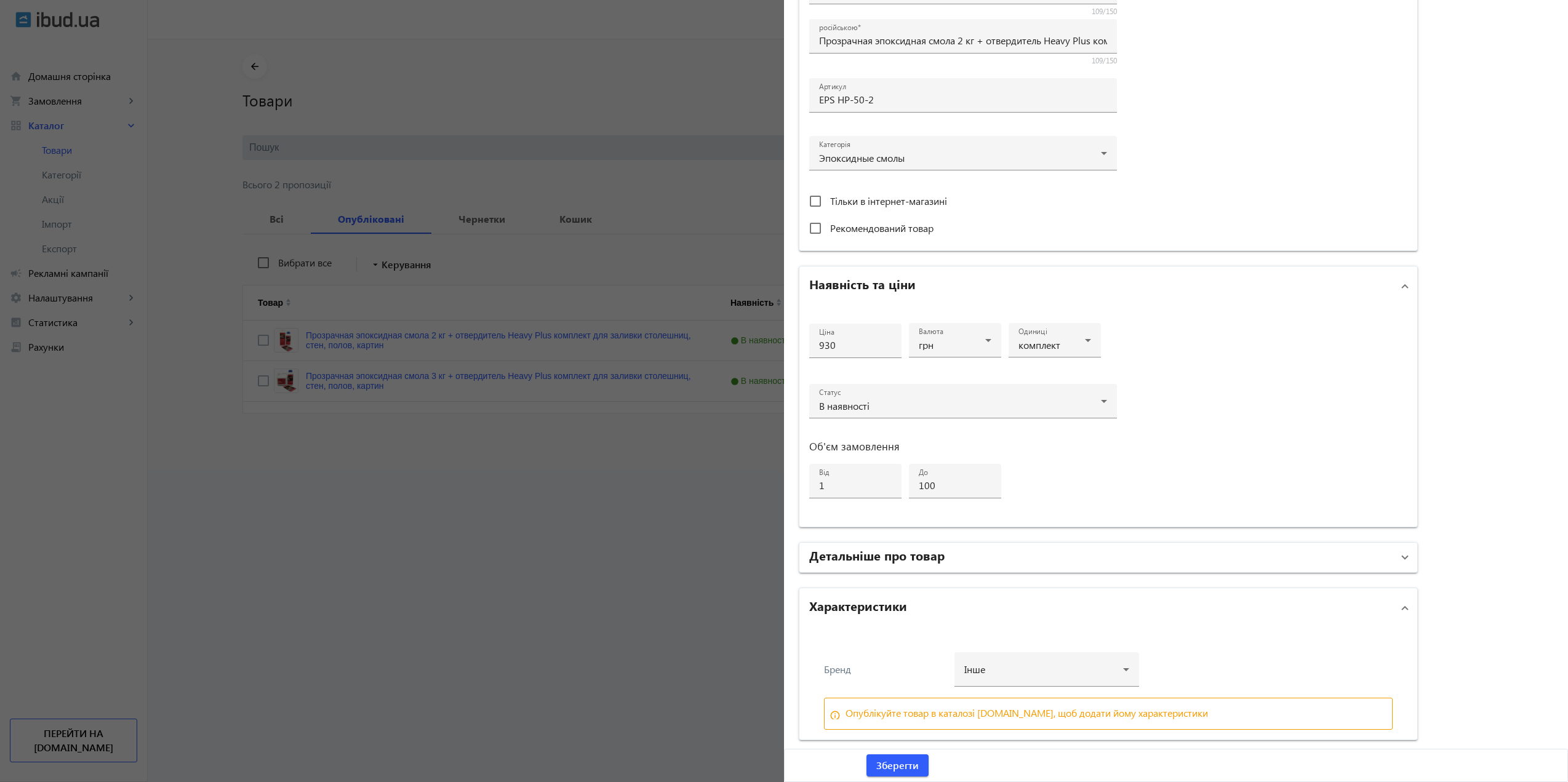
scroll to position [367, 0]
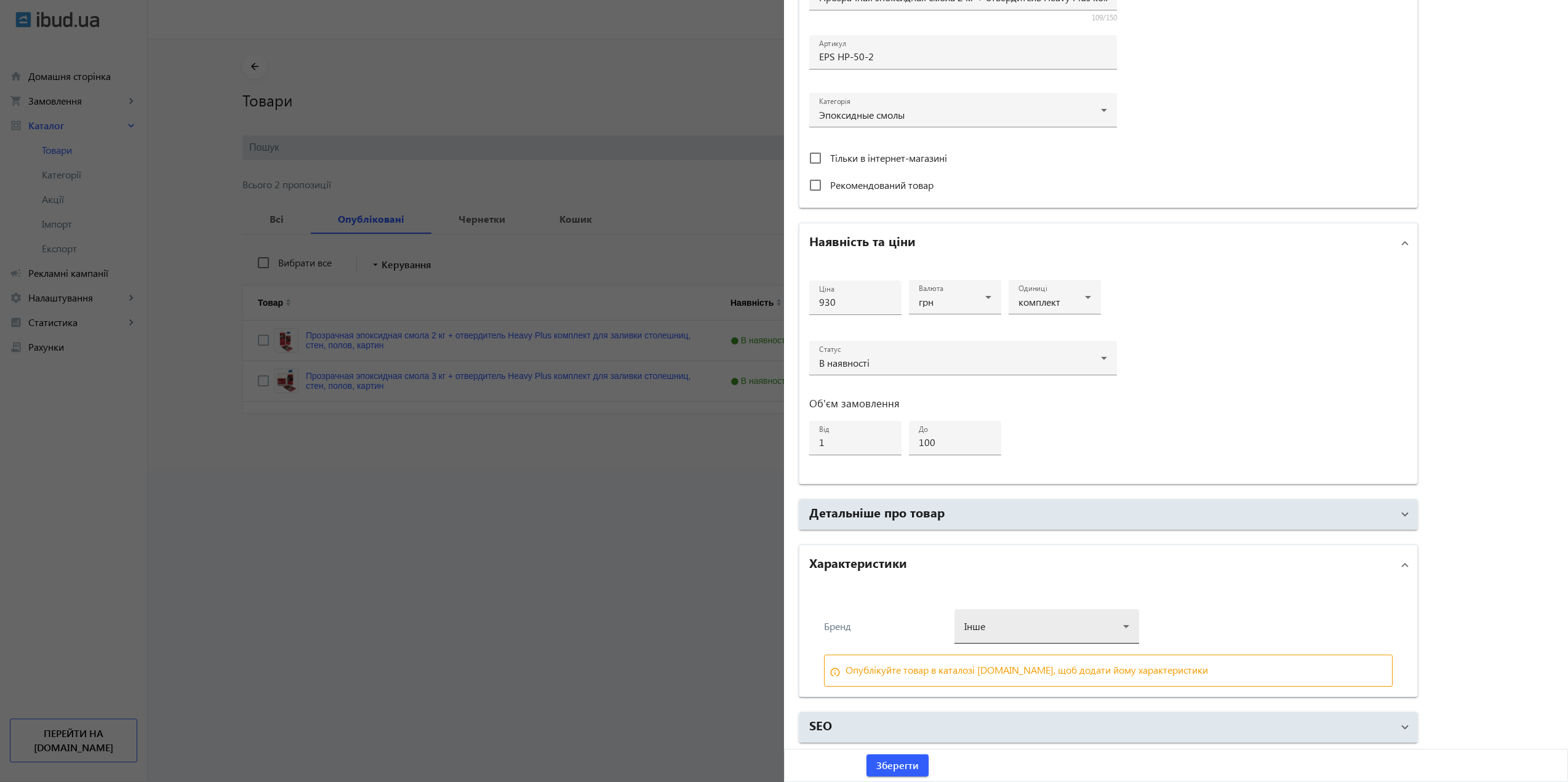
click at [1041, 623] on div at bounding box center [1046, 622] width 164 height 45
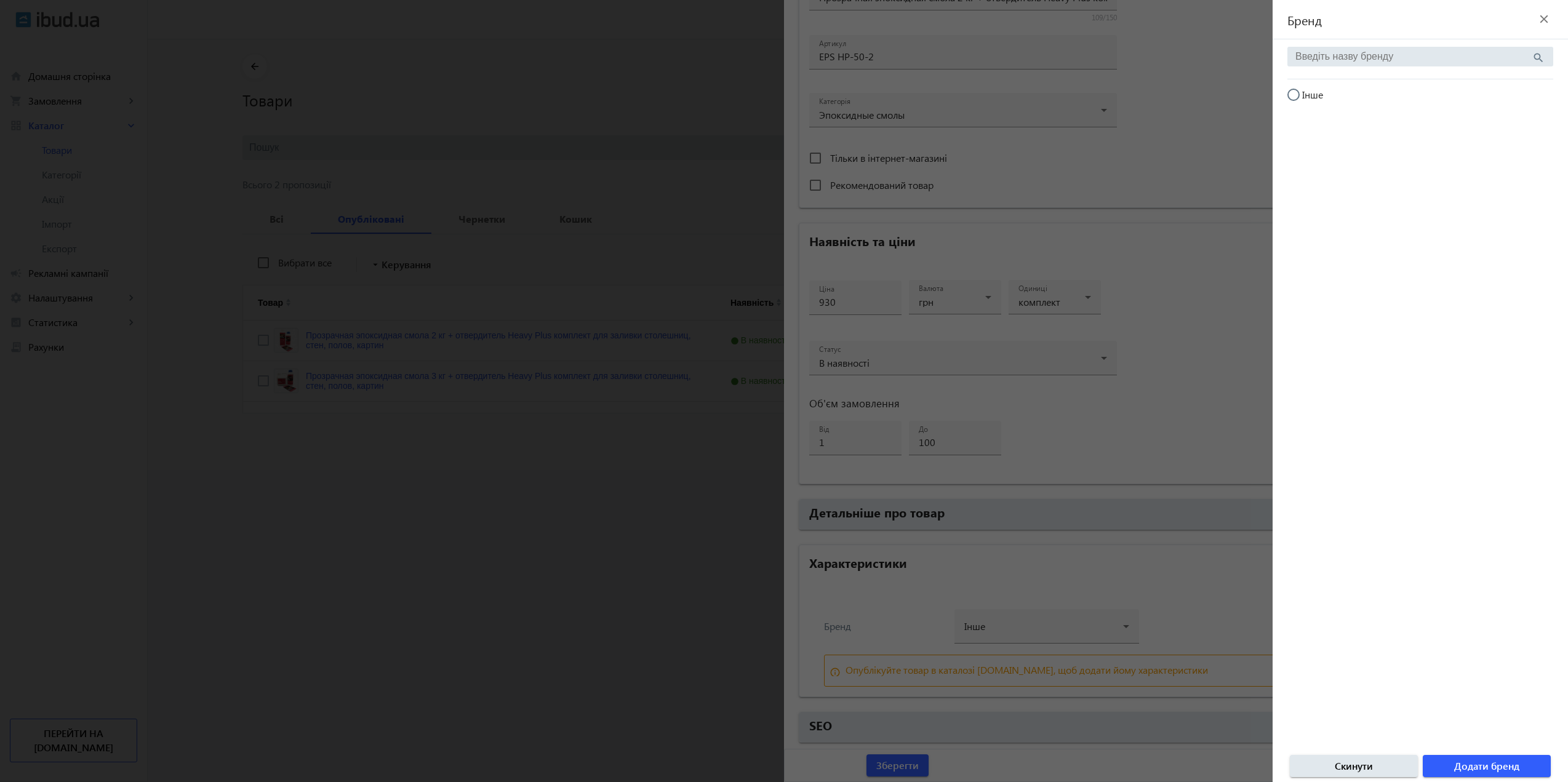
click at [1351, 54] on input "search" at bounding box center [1412, 55] width 236 height 11
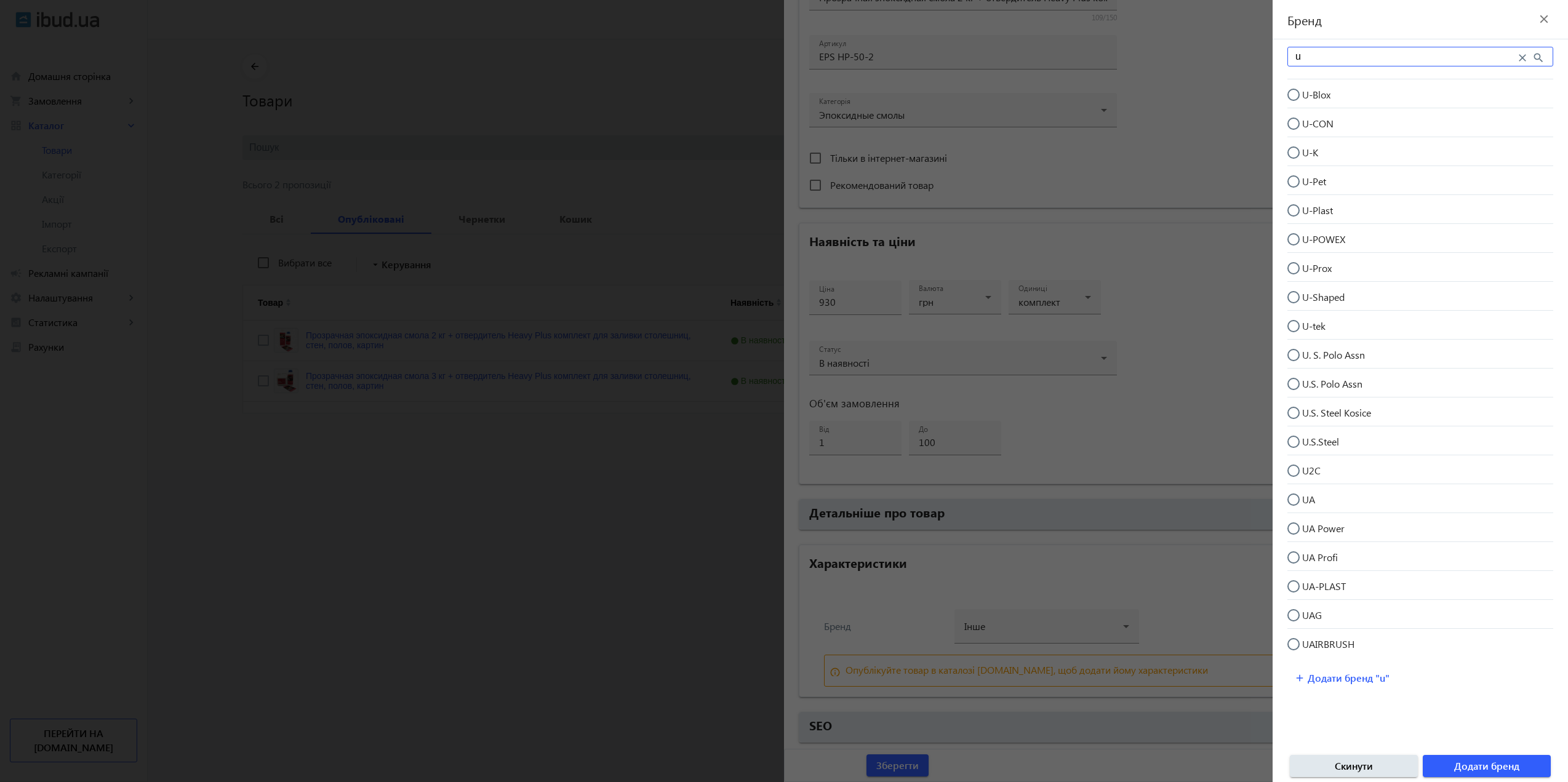
type input "u"
click at [1293, 92] on input "U-Blox" at bounding box center [1299, 100] width 24 height 24
radio input "true"
click at [1491, 764] on span "Додати бренд" at bounding box center [1486, 765] width 65 height 14
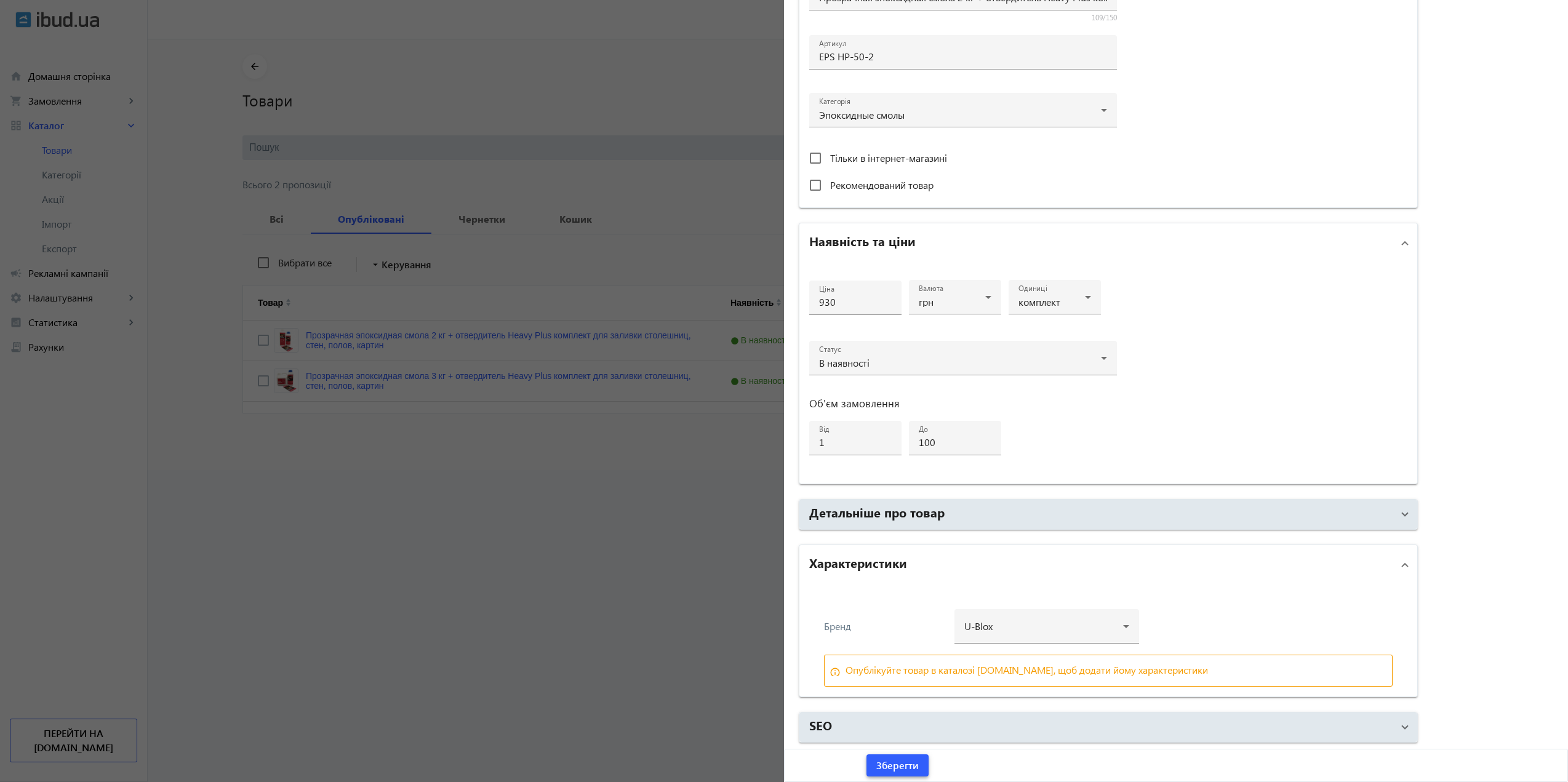
click at [920, 764] on span "submit" at bounding box center [898, 765] width 62 height 29
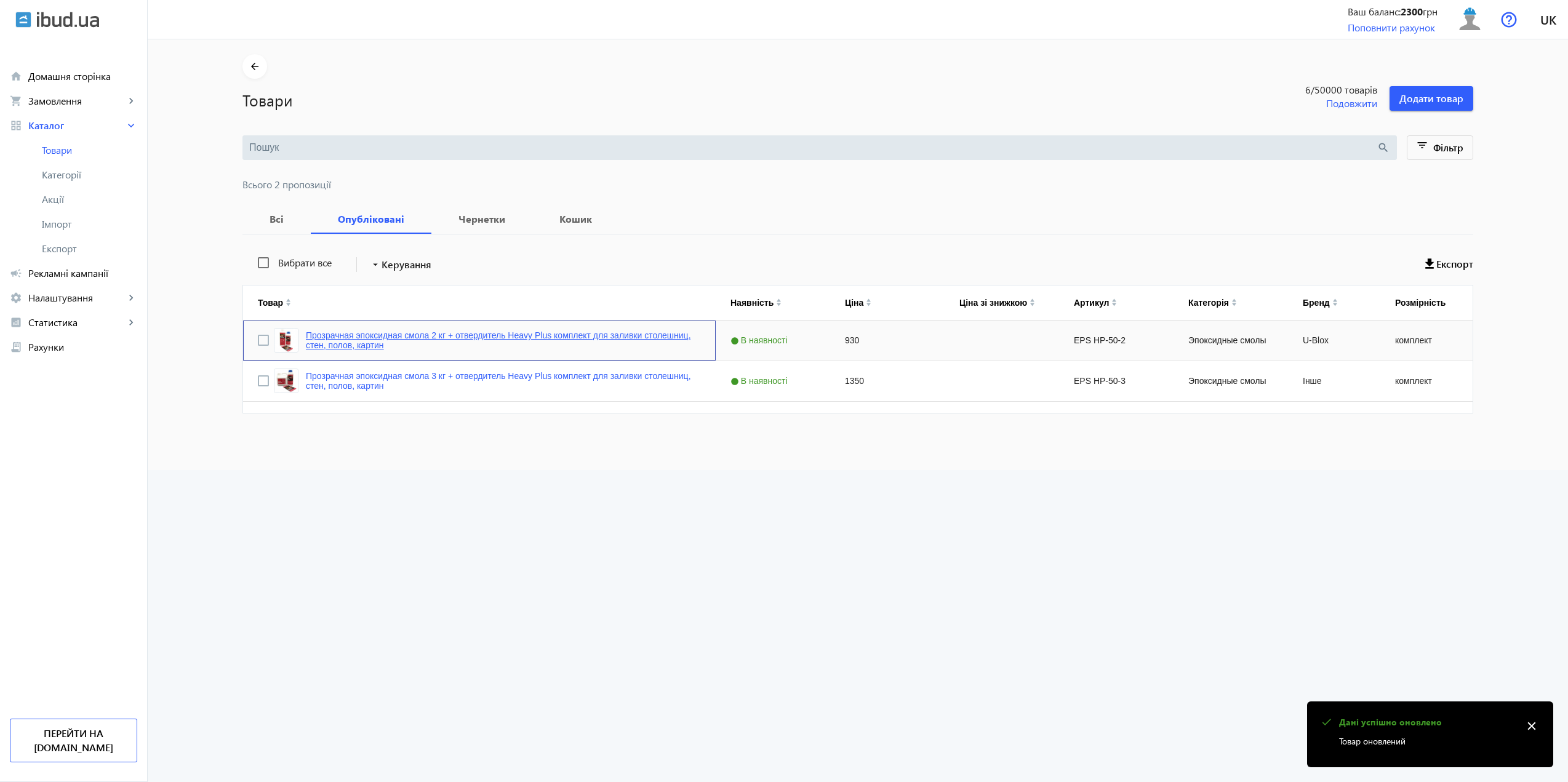
click at [454, 332] on link "Прозрачная эпоксидная смола 2 кг + отвердитель Heavy Plus комплект для заливки …" at bounding box center [503, 340] width 395 height 19
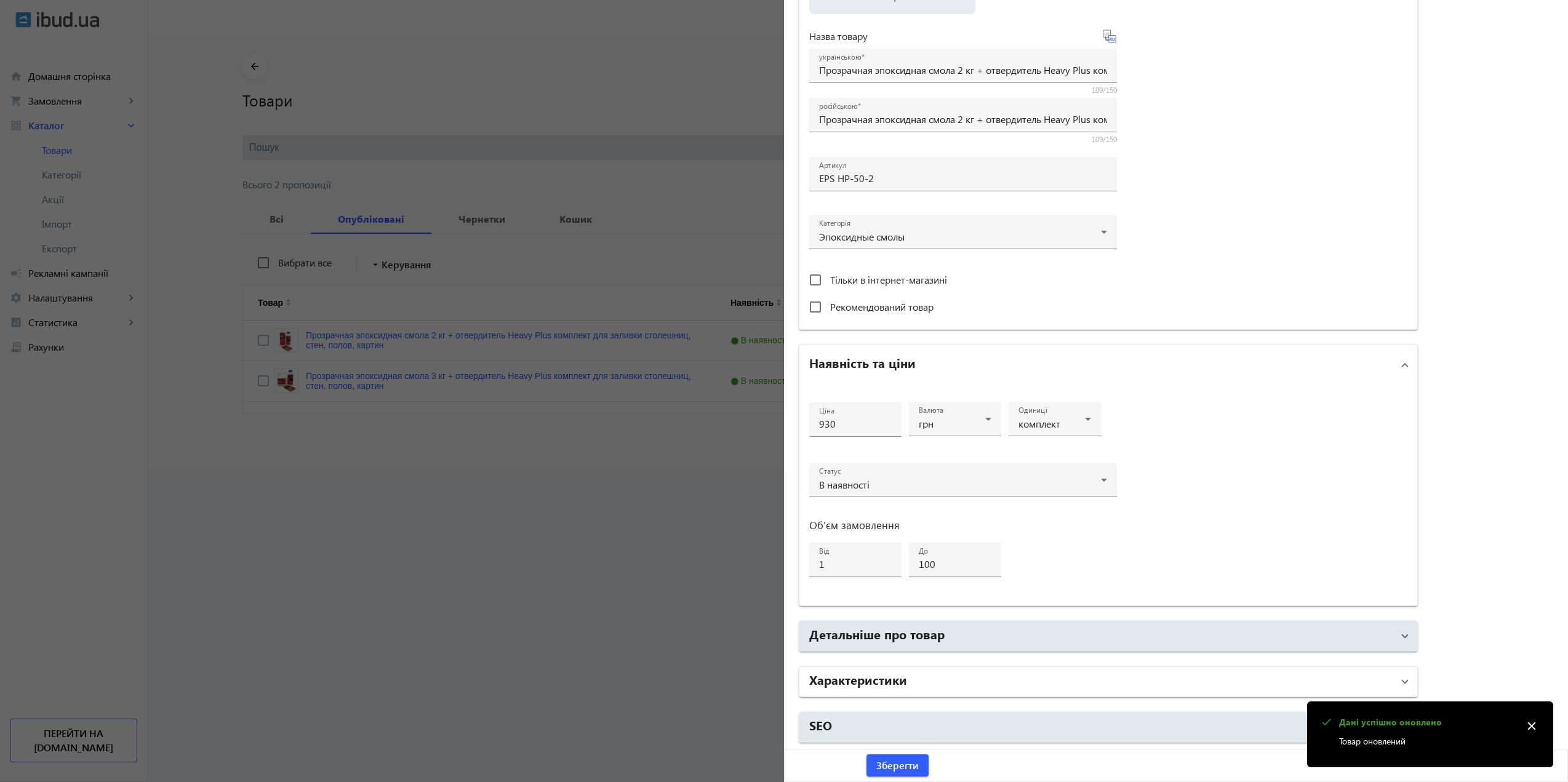
click at [913, 680] on mat-panel-title "Характеристики" at bounding box center [1101, 681] width 584 height 22
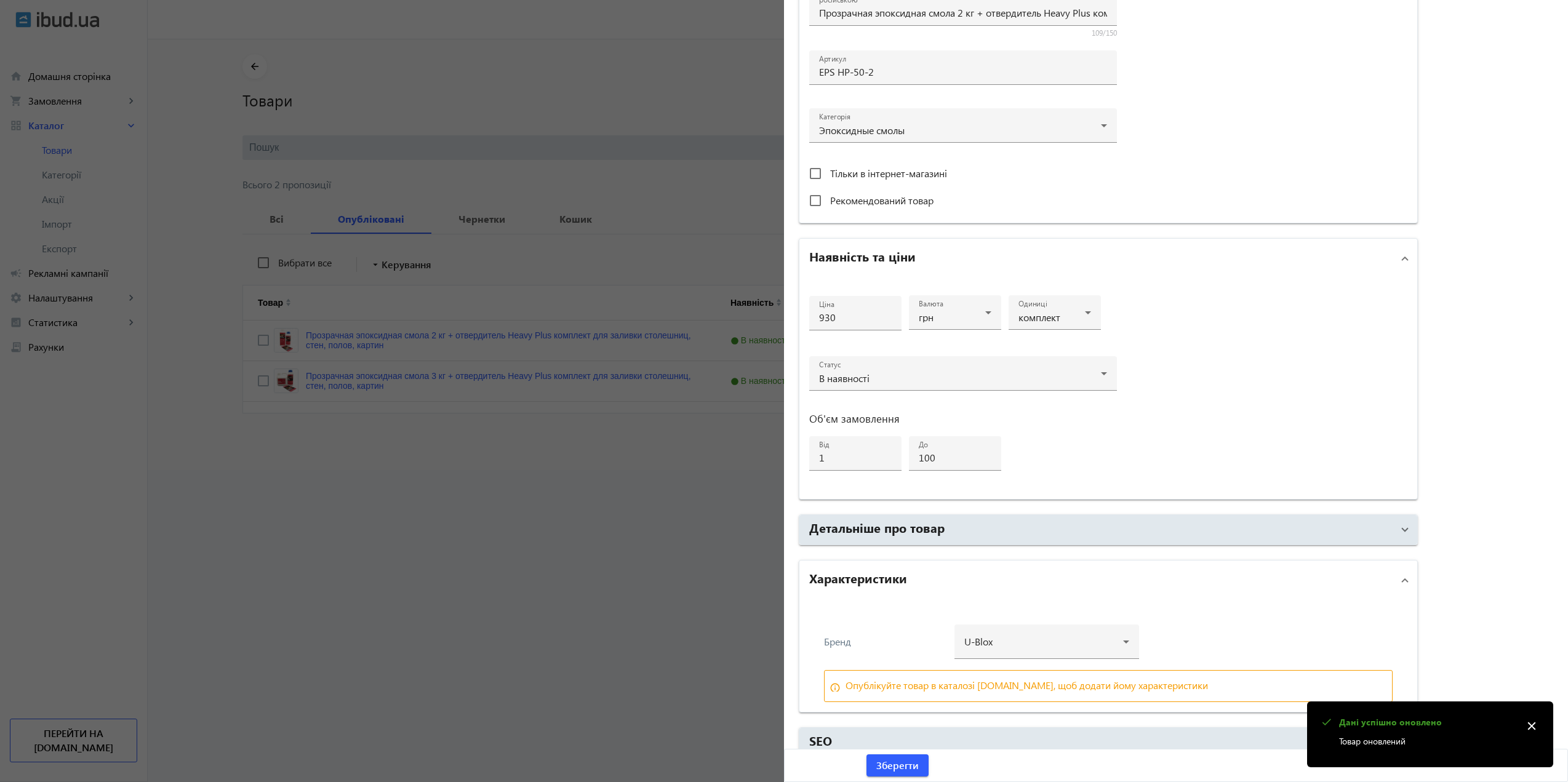
scroll to position [367, 0]
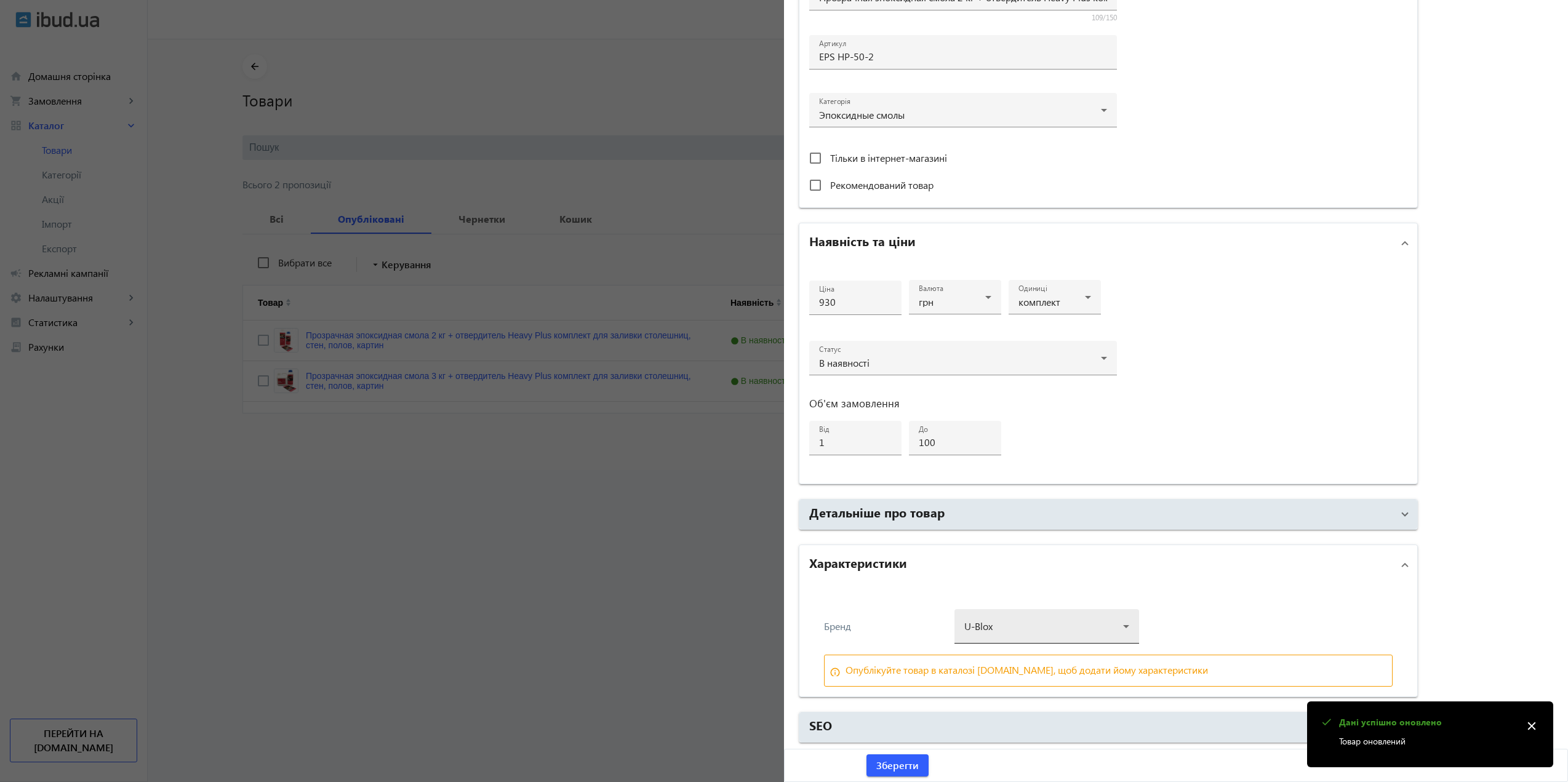
click at [1007, 623] on div at bounding box center [1046, 622] width 164 height 45
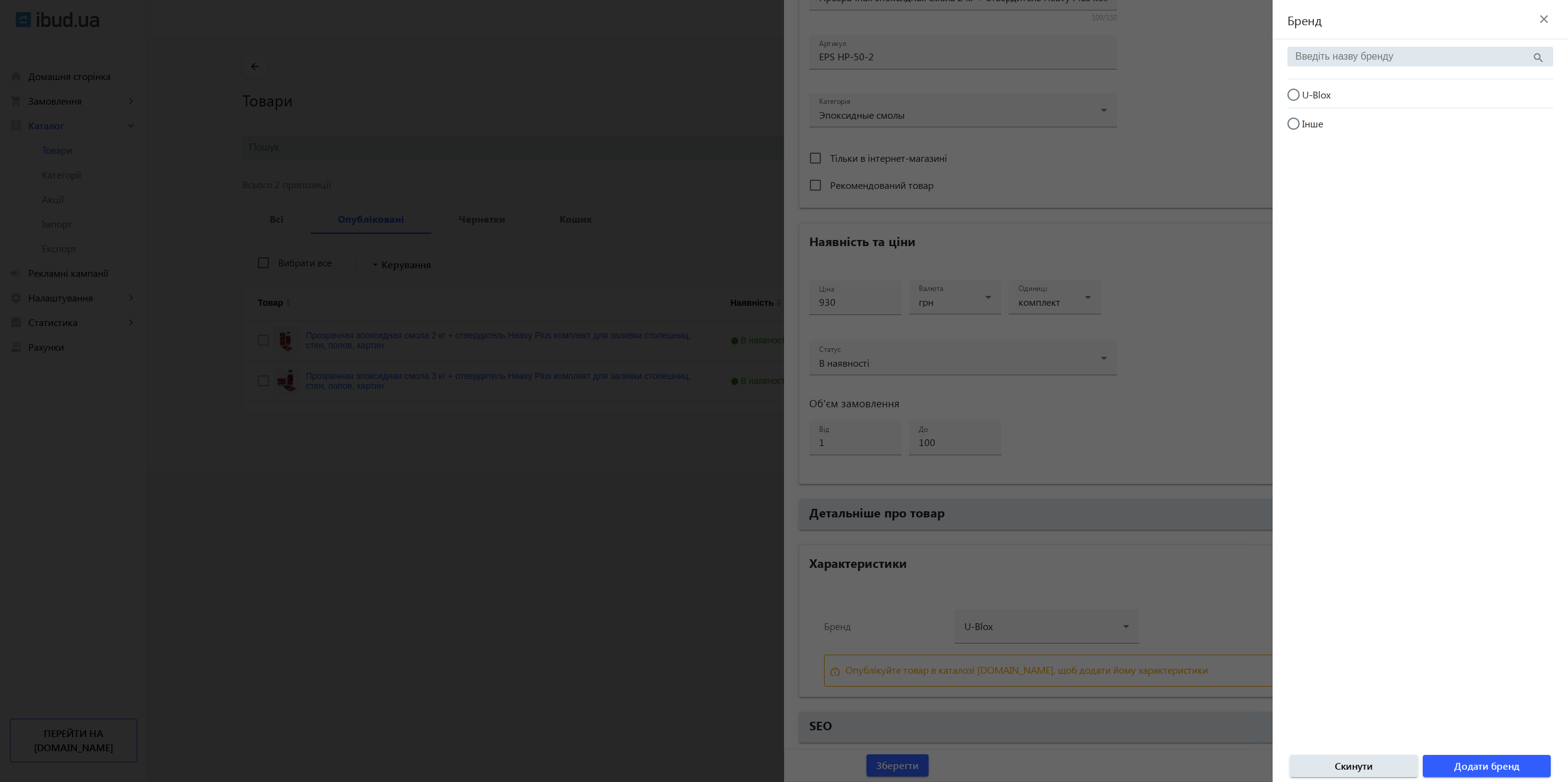
click at [1293, 122] on input "Інше" at bounding box center [1299, 129] width 24 height 24
radio input "true"
click at [1469, 764] on span "Додати бренд" at bounding box center [1486, 765] width 65 height 14
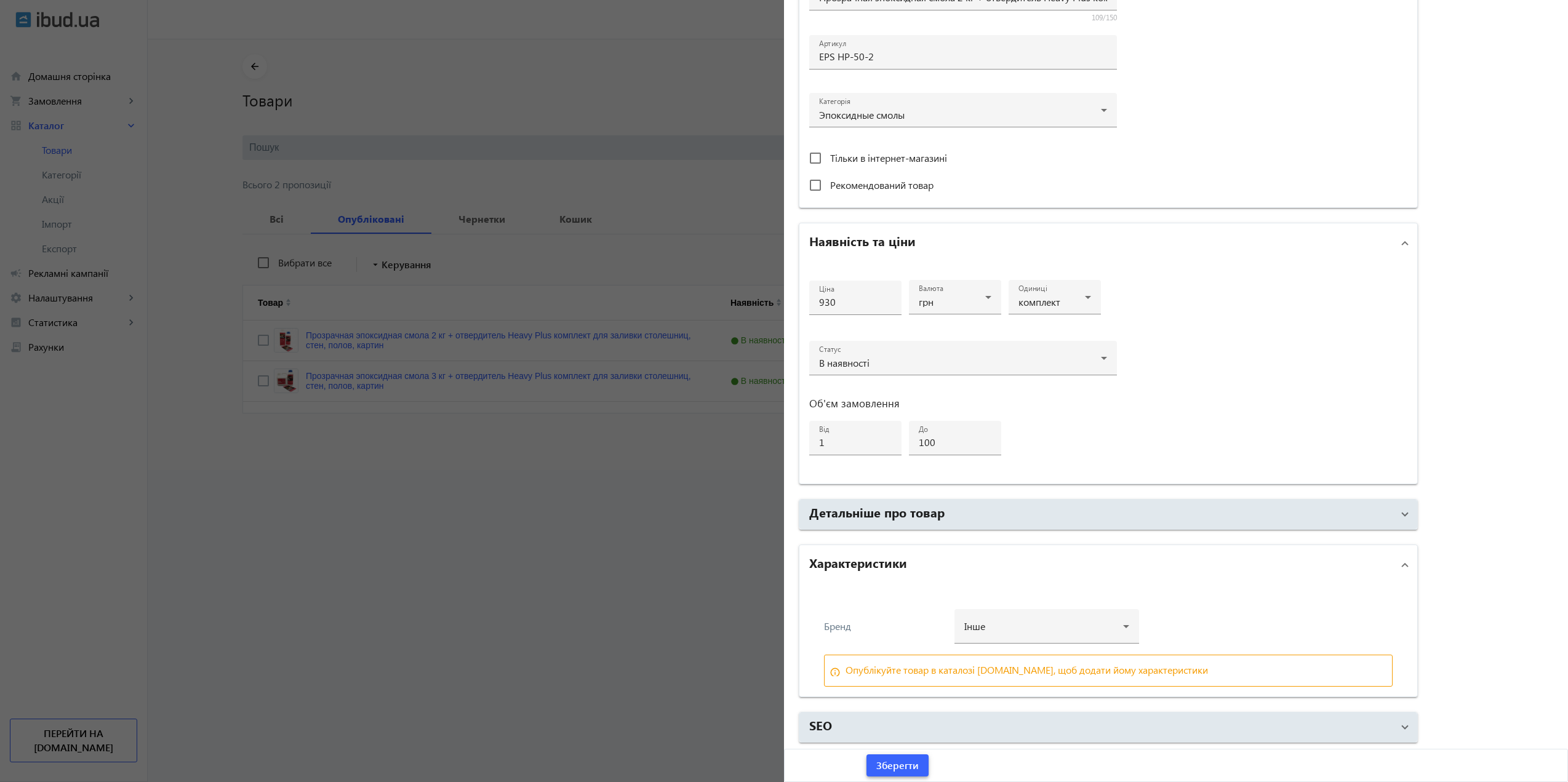
click at [915, 760] on span "Зберегти" at bounding box center [898, 765] width 43 height 14
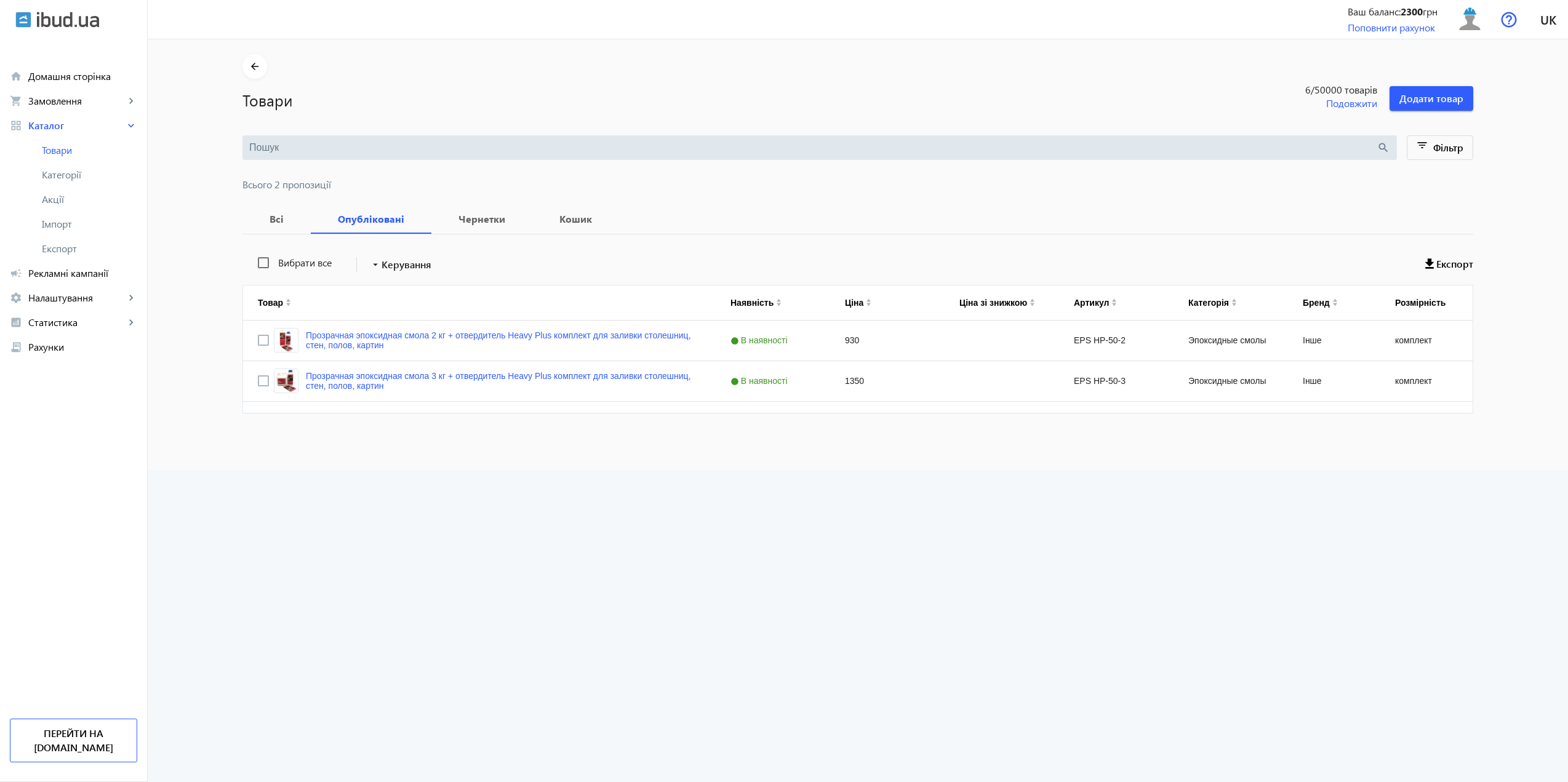
click at [690, 480] on prices-page "arrow_back Товари 6 /50000 товарів Подовжити Додати товар search filter_list Фі…" at bounding box center [858, 409] width 1420 height 742
